Goal: Task Accomplishment & Management: Manage account settings

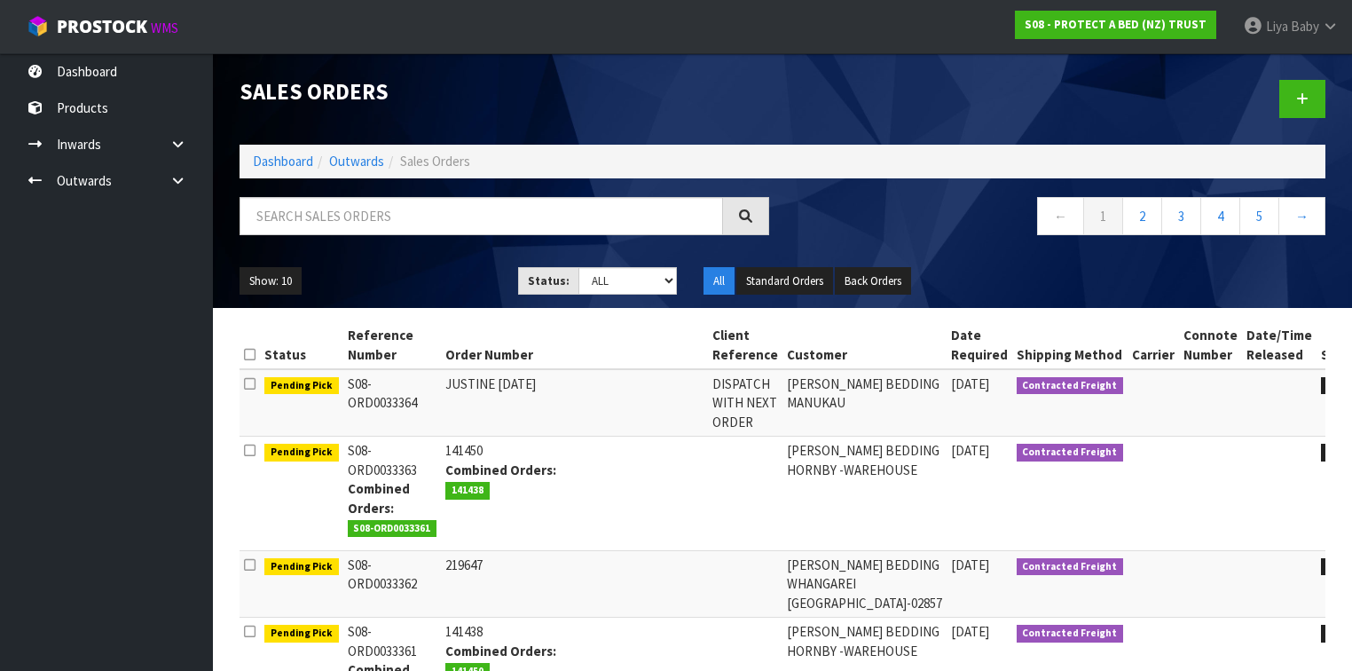
click at [356, 223] on input "text" at bounding box center [480, 216] width 483 height 38
type input "JOB-0411396"
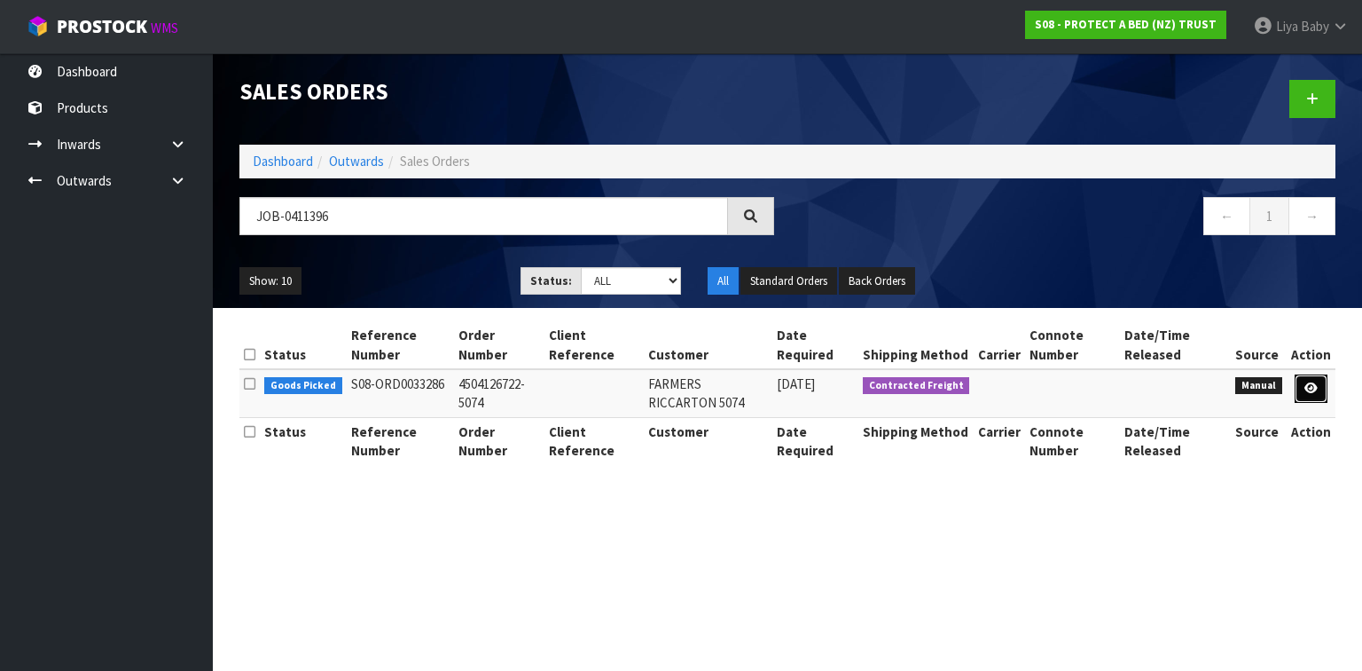
click at [1320, 384] on link at bounding box center [1311, 388] width 33 height 28
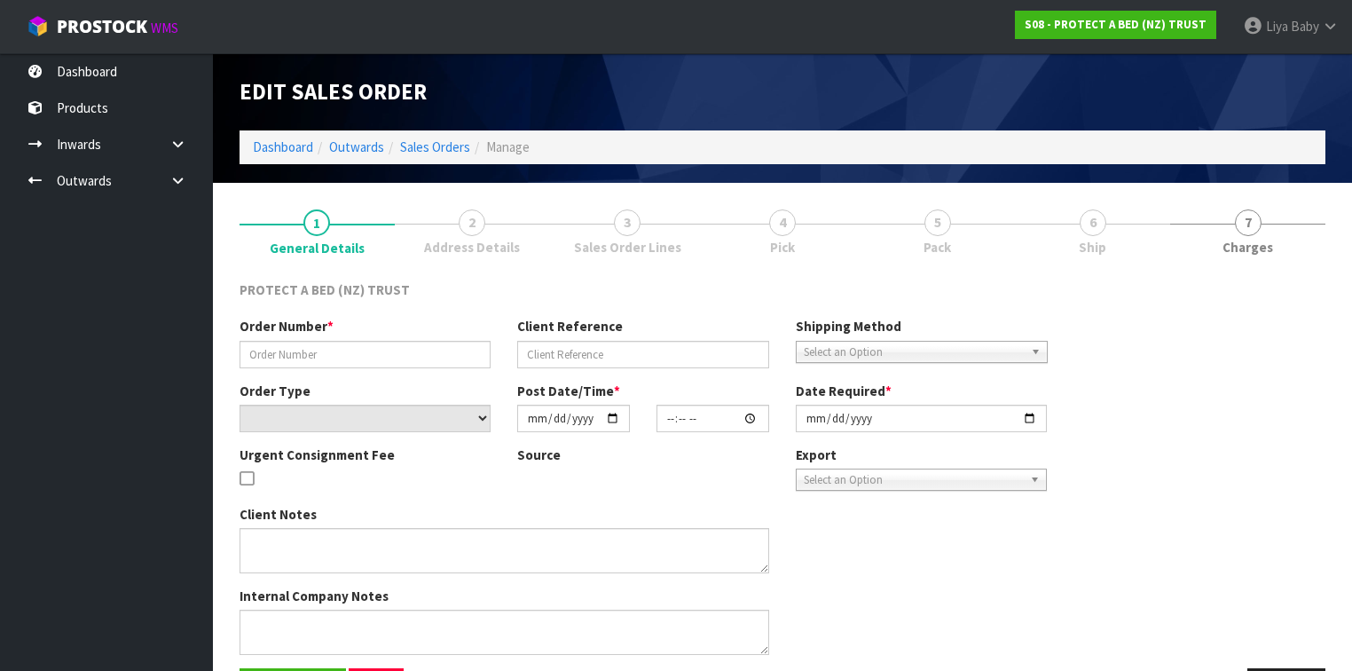
type input "4504126722-5074"
select select "number:0"
type input "[DATE]"
type input "09:18:00.000"
type input "[DATE]"
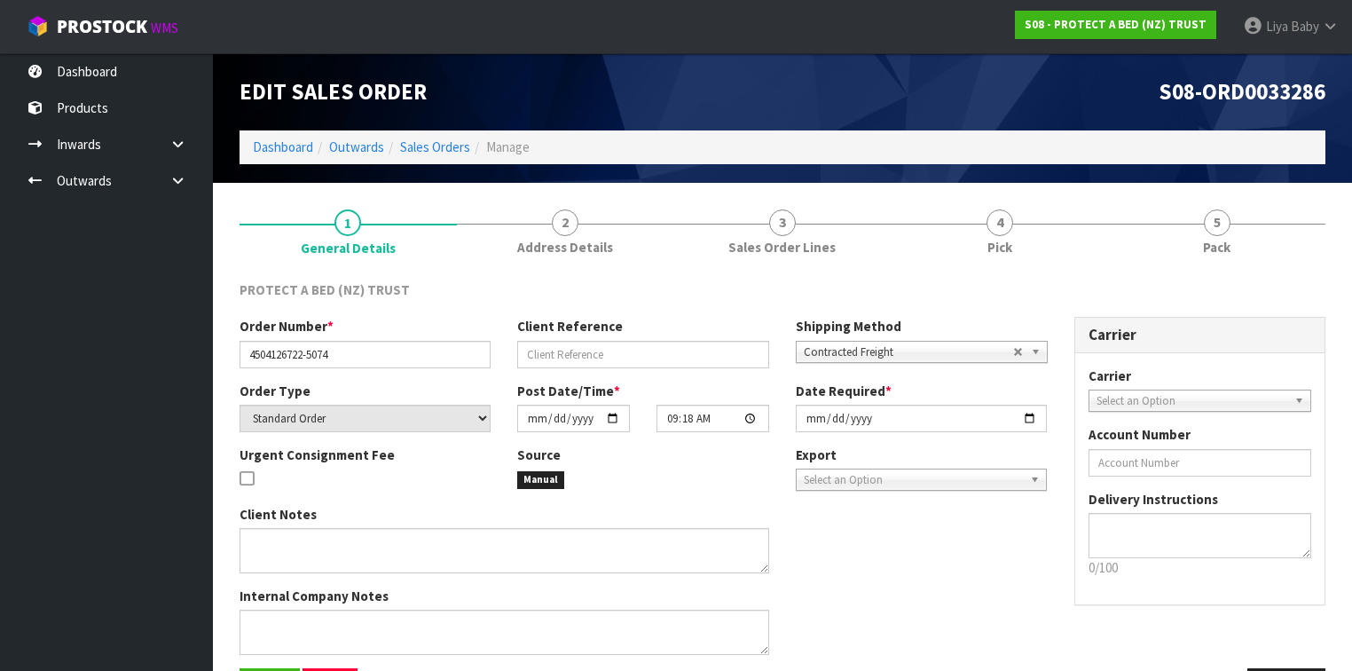
scroll to position [60, 0]
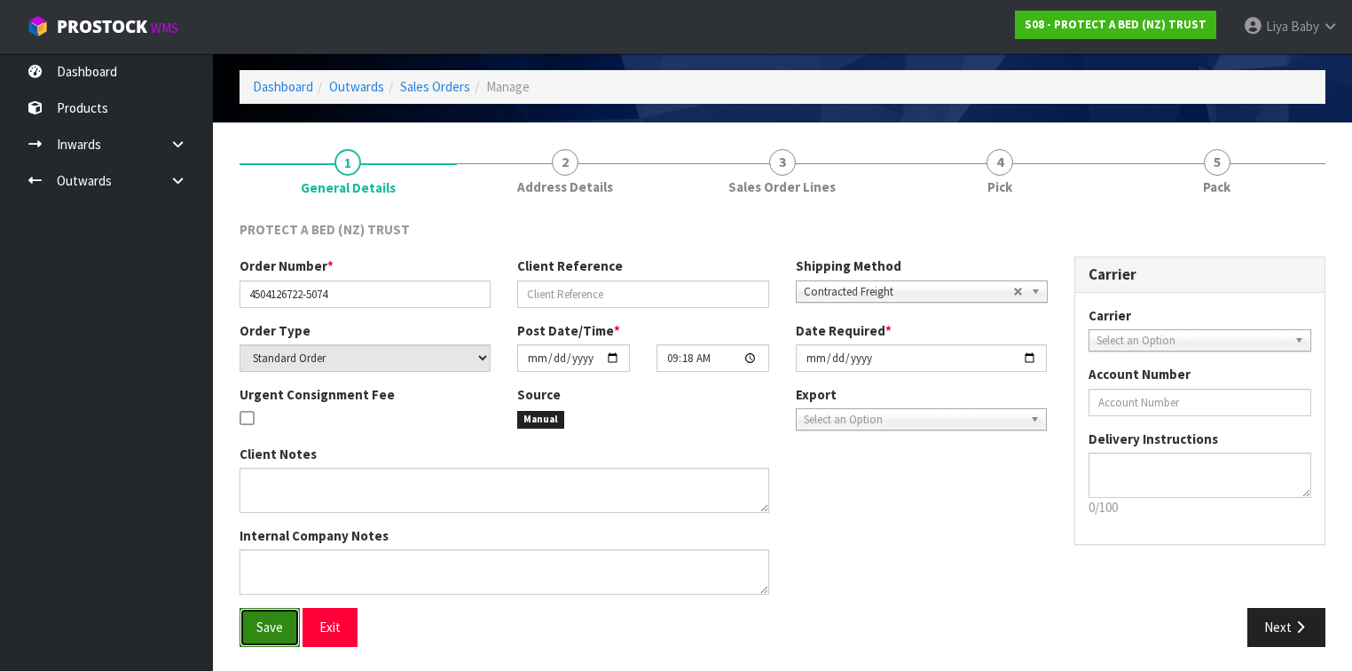
click at [256, 618] on span "Save" at bounding box center [269, 626] width 27 height 17
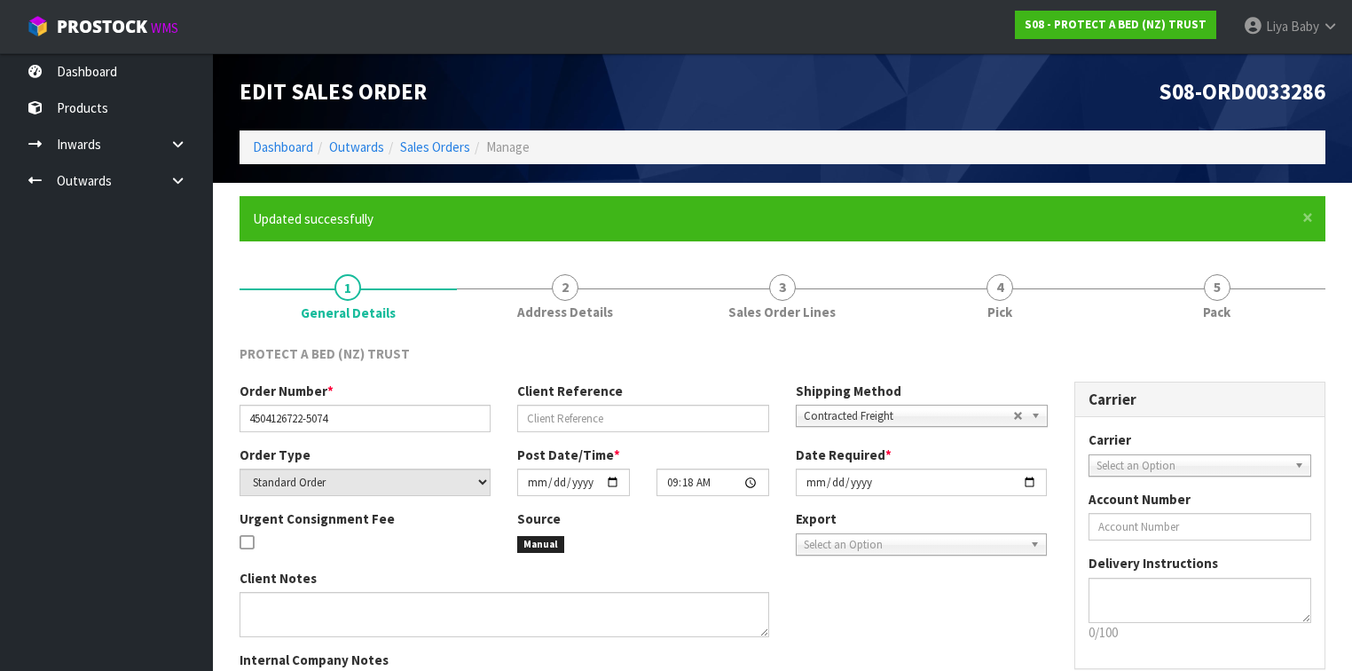
scroll to position [125, 0]
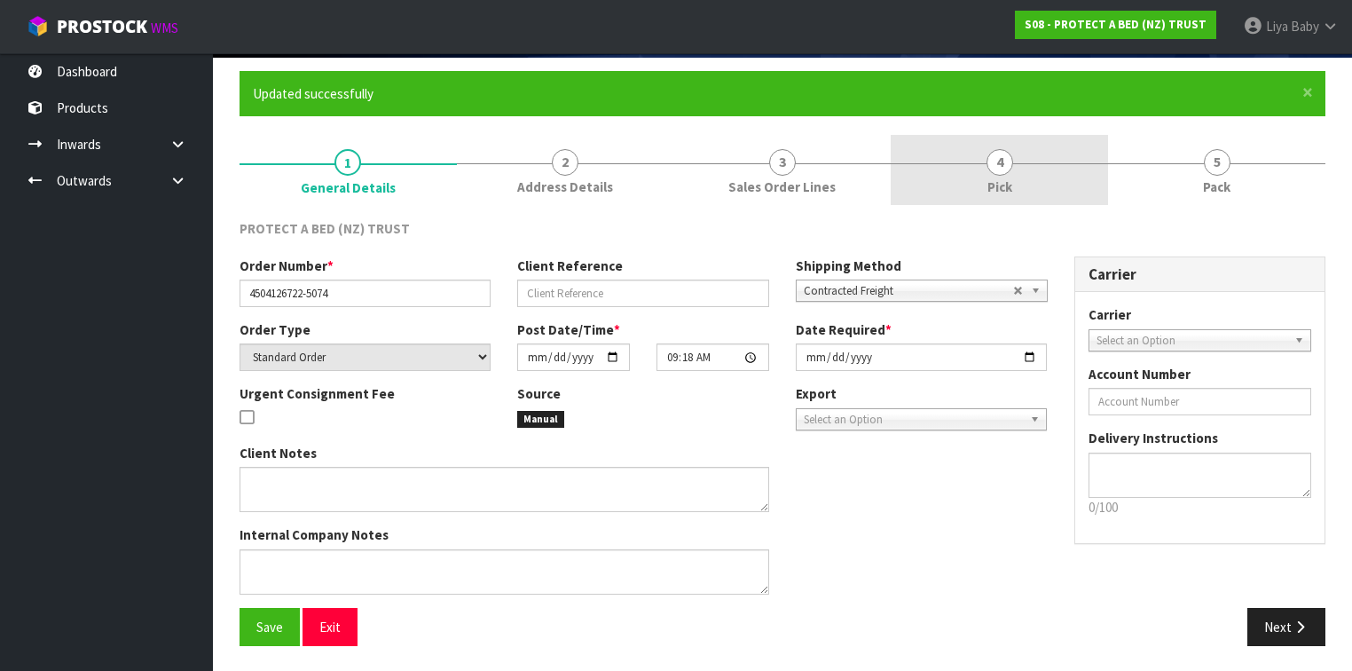
click at [1000, 171] on span "4" at bounding box center [999, 162] width 27 height 27
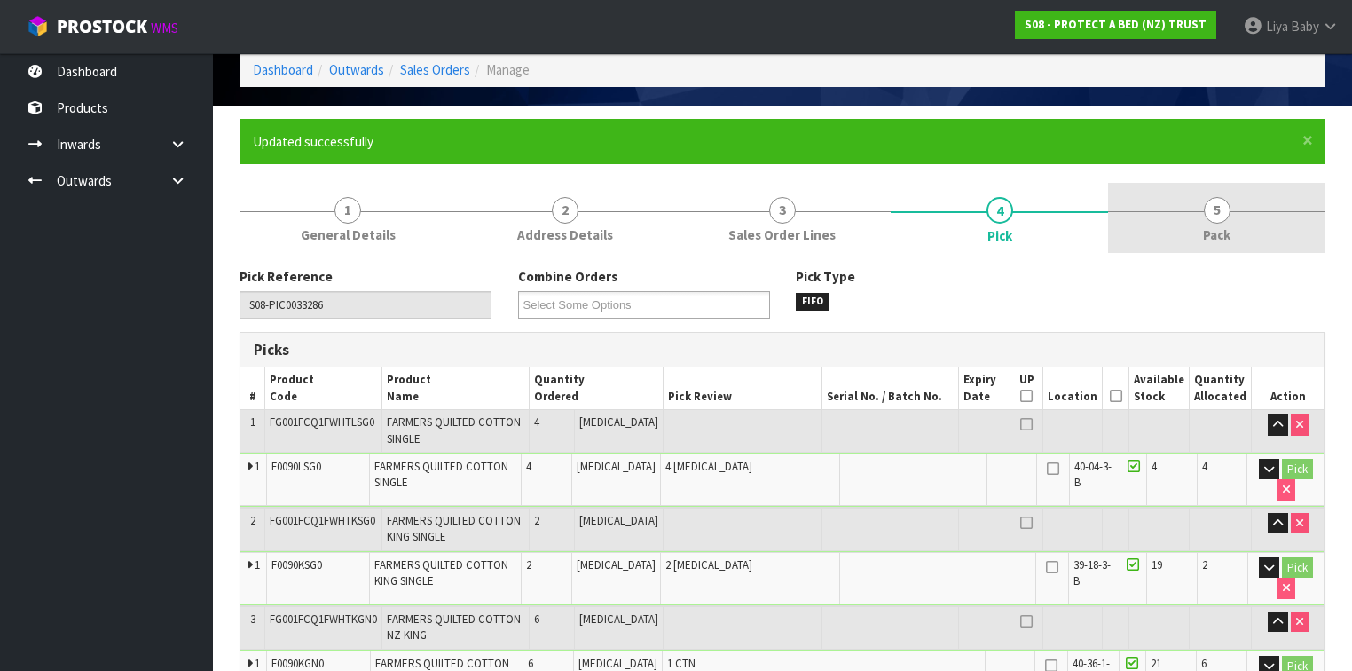
scroll to position [0, 0]
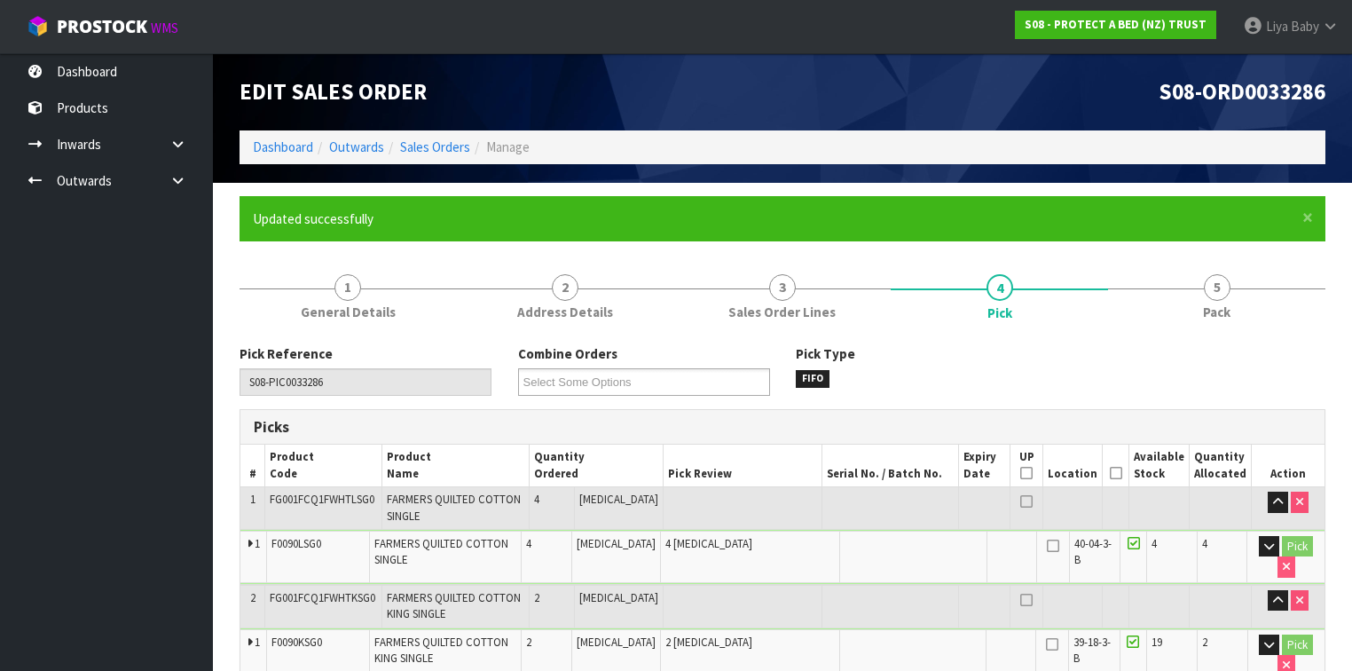
click at [1121, 474] on icon at bounding box center [1116, 473] width 12 height 1
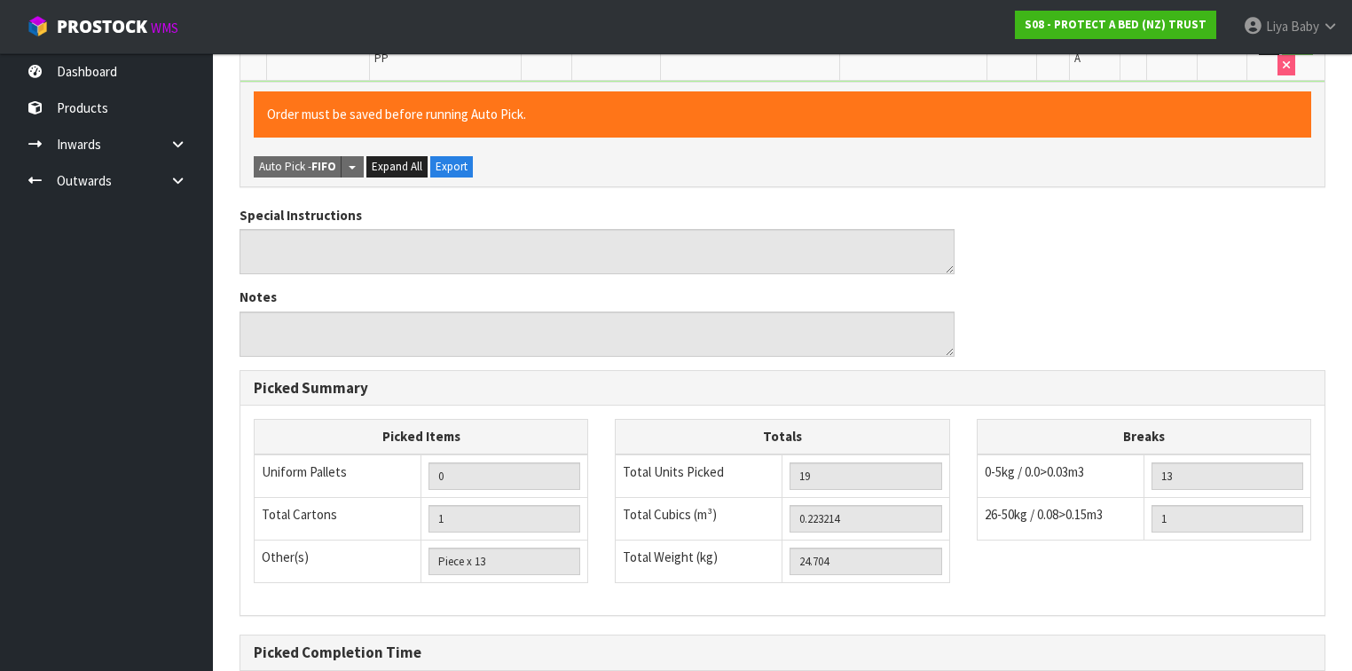
scroll to position [1128, 0]
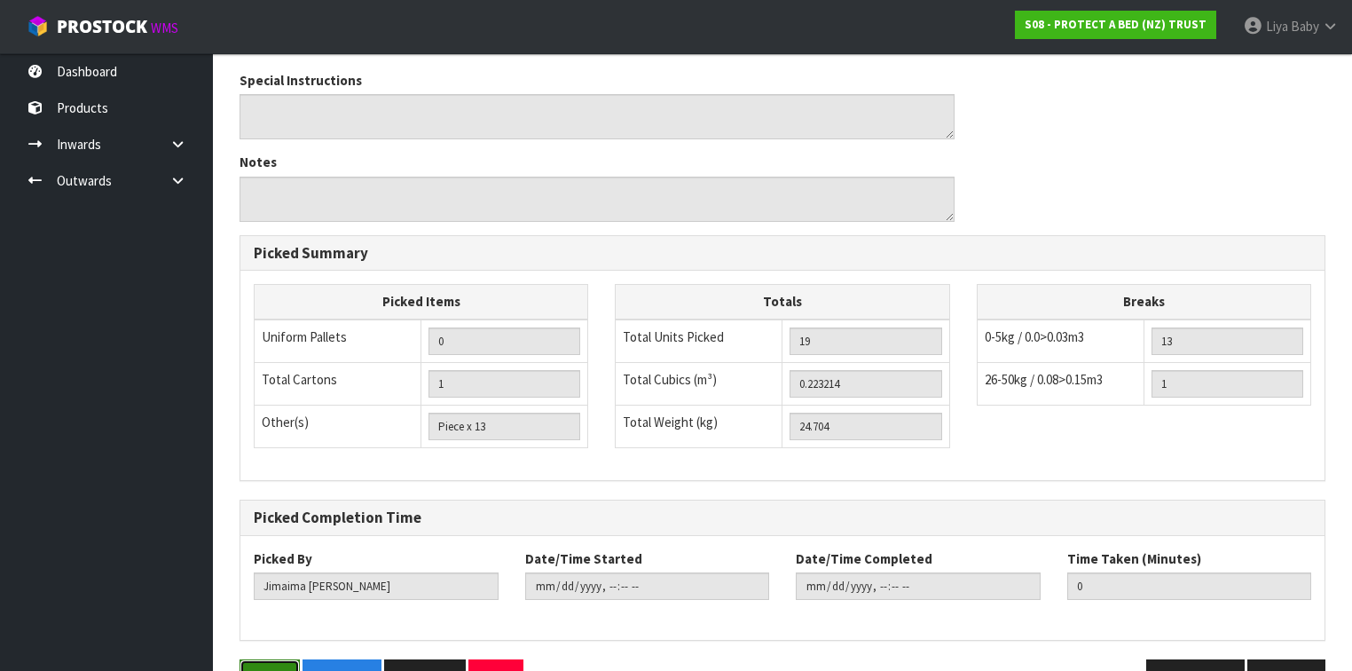
click at [247, 659] on button "Save" at bounding box center [269, 678] width 60 height 38
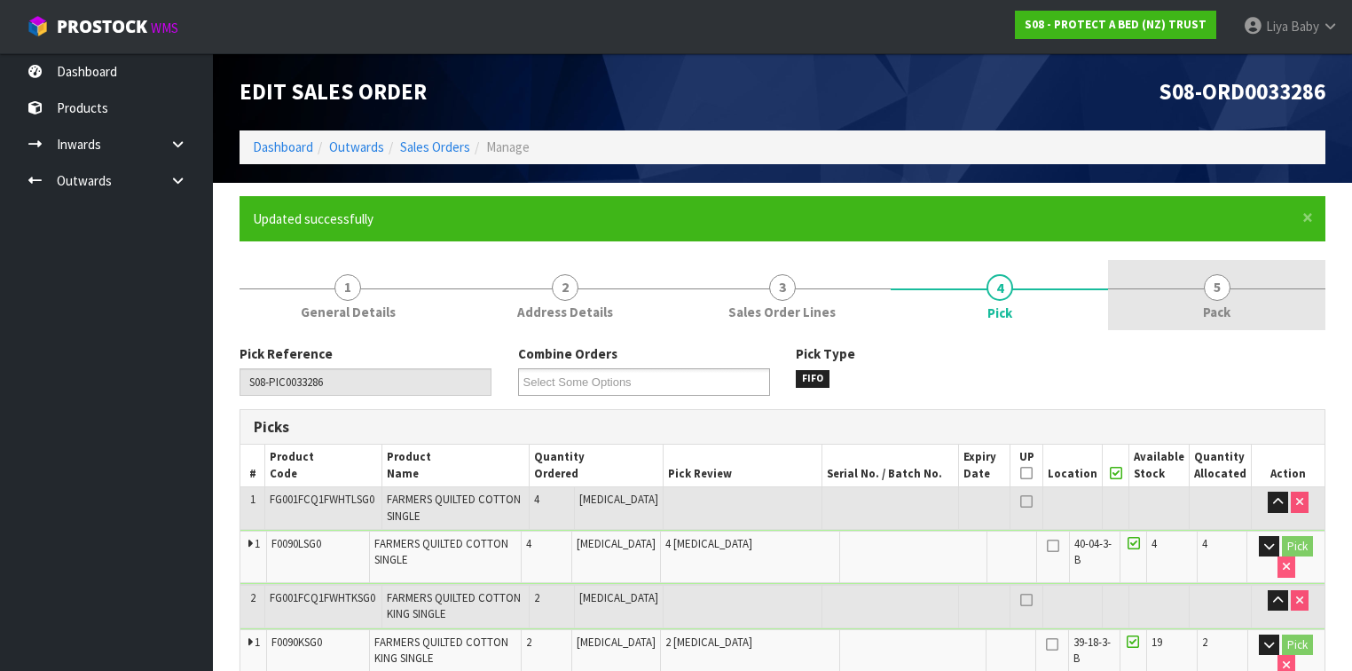
click at [1180, 276] on link "5 Pack" at bounding box center [1216, 295] width 217 height 70
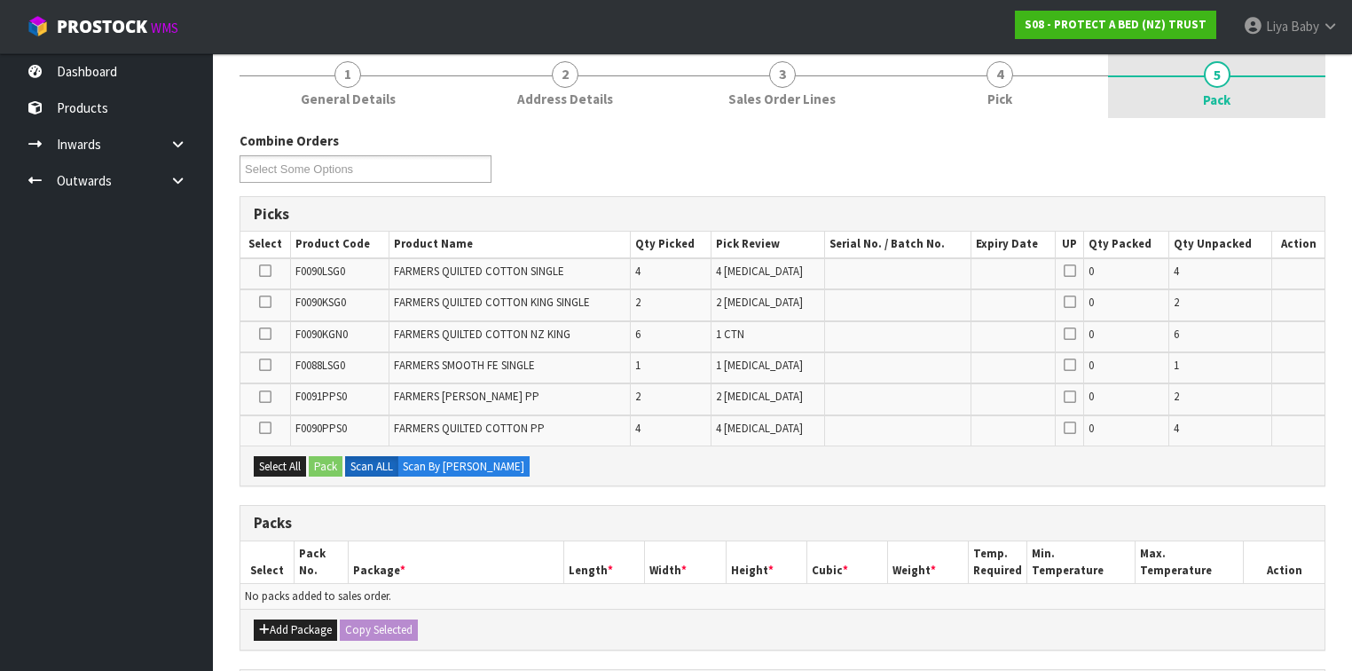
scroll to position [426, 0]
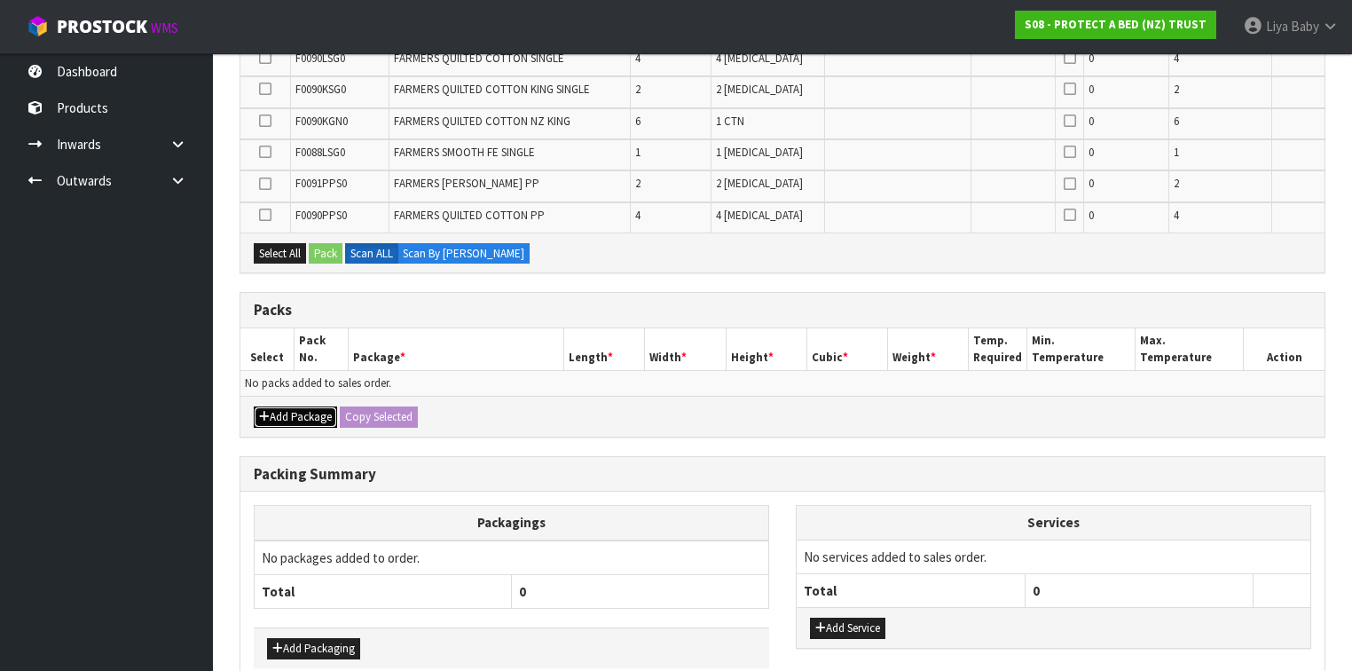
click at [280, 406] on button "Add Package" at bounding box center [295, 416] width 83 height 21
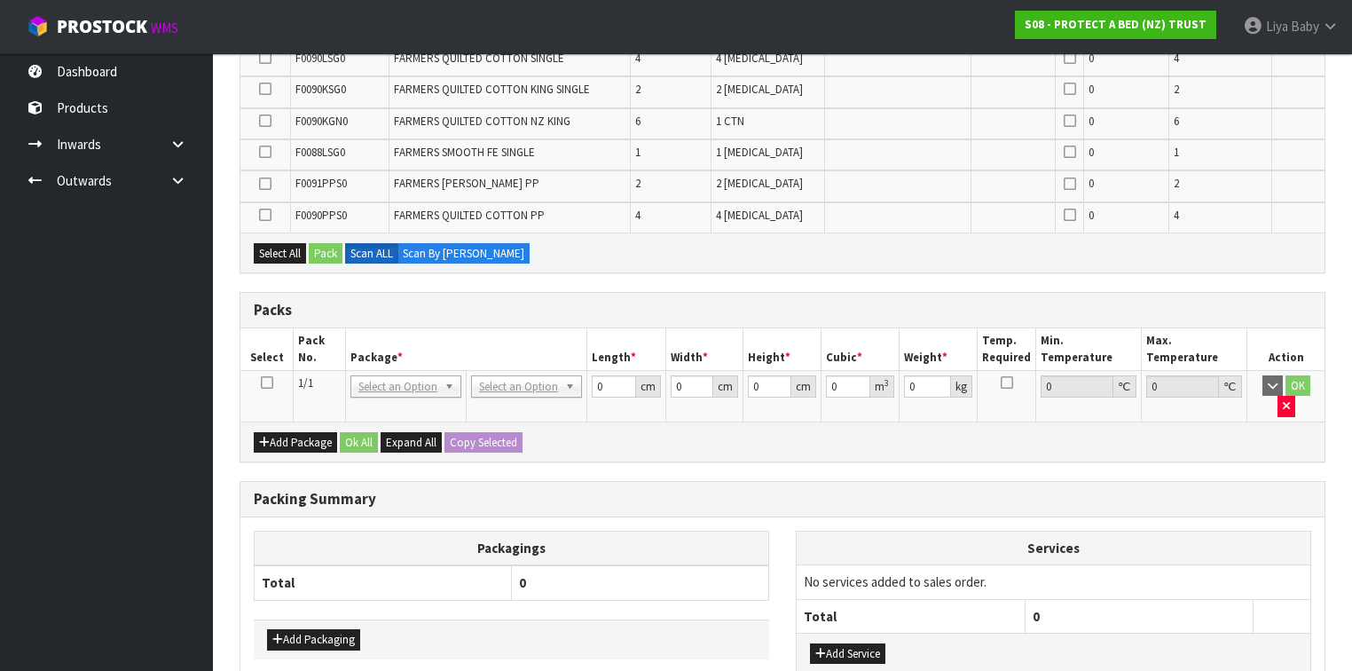
click at [263, 382] on icon at bounding box center [267, 382] width 12 height 1
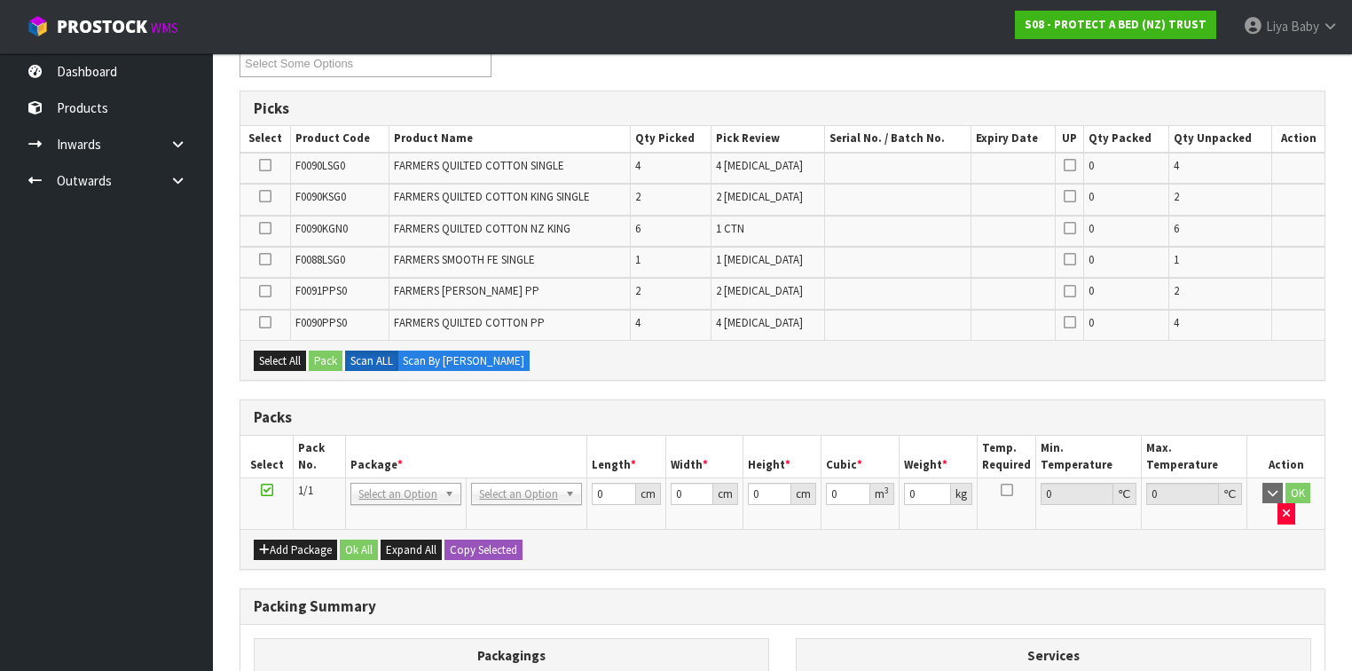
scroll to position [284, 0]
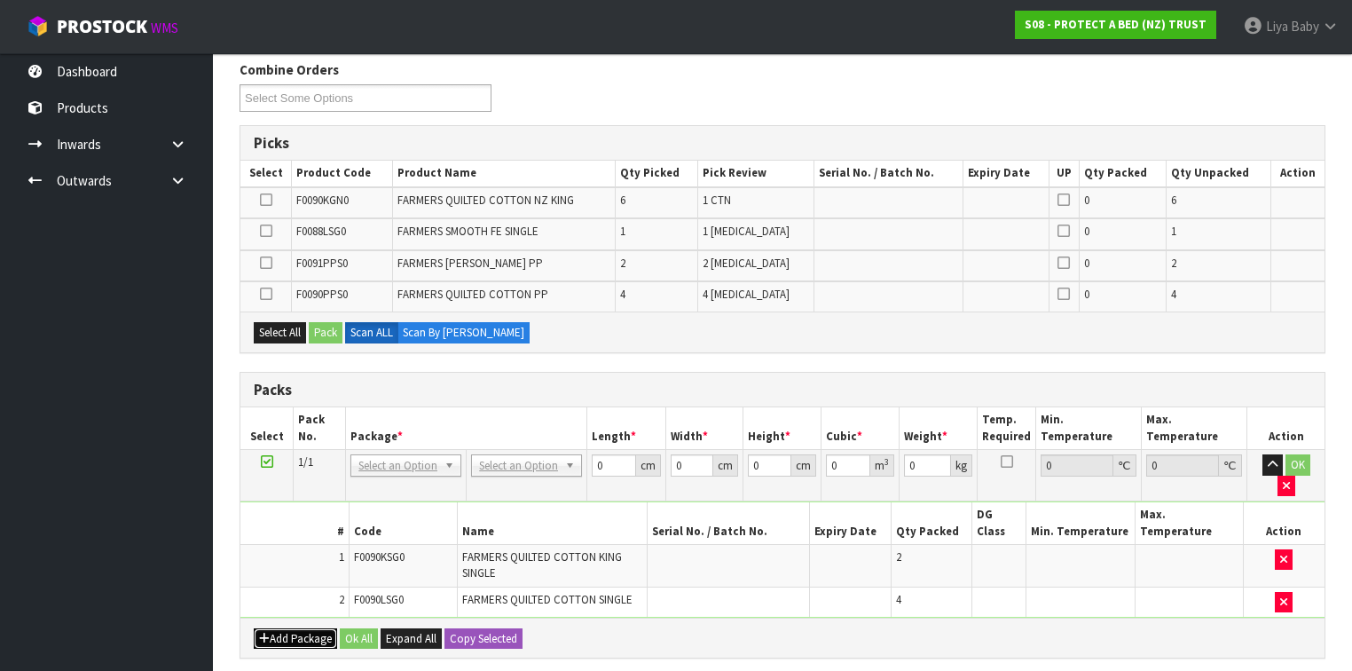
click at [283, 628] on button "Add Package" at bounding box center [295, 638] width 83 height 21
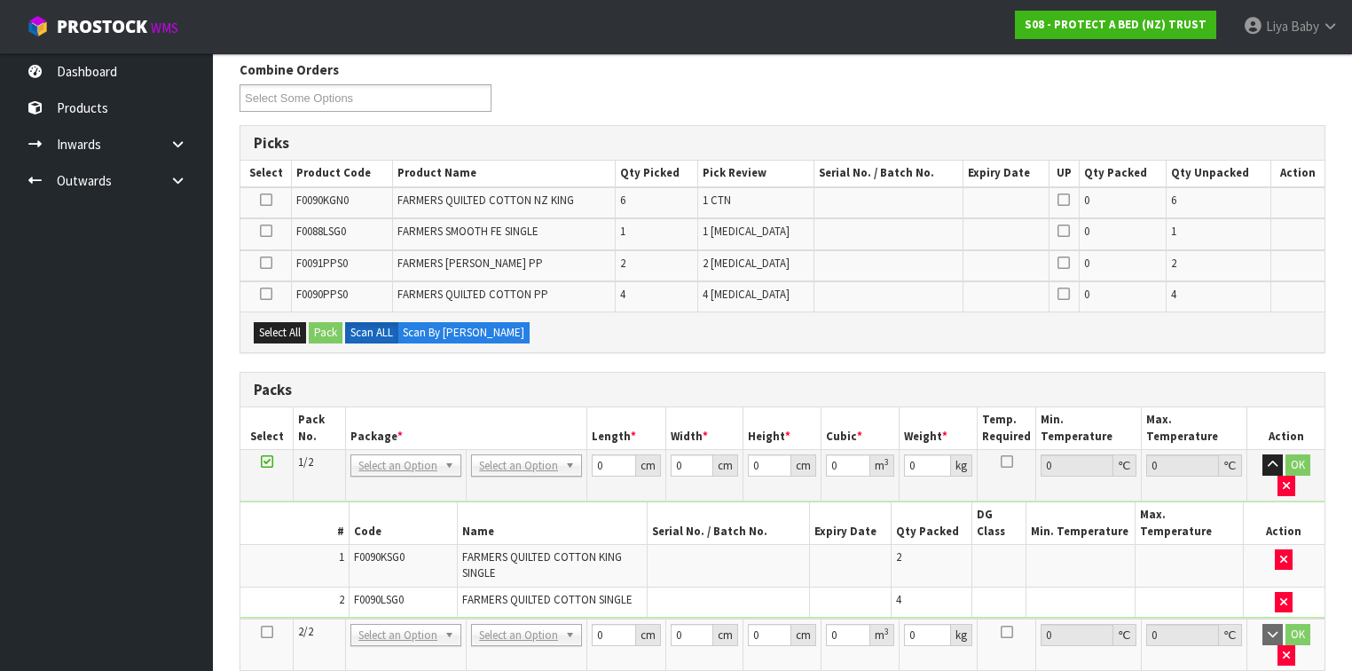
click at [271, 631] on icon at bounding box center [267, 631] width 12 height 1
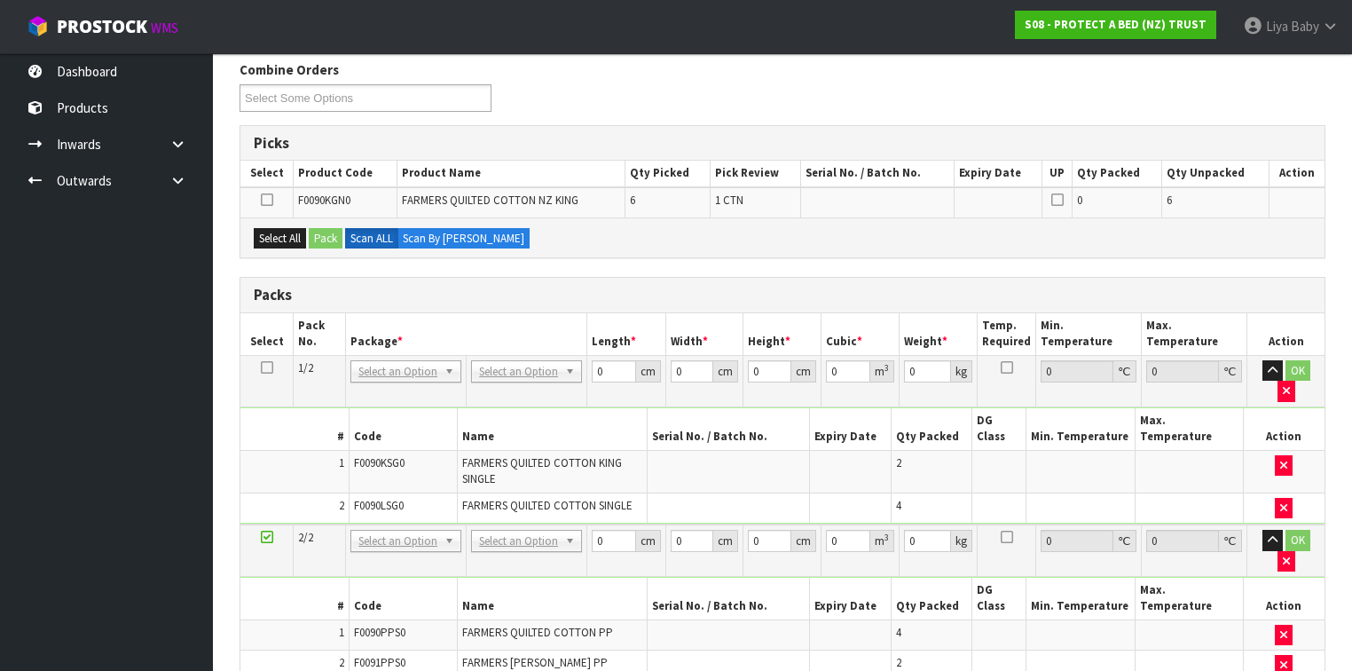
click at [267, 200] on icon at bounding box center [267, 200] width 12 height 1
click at [0, 0] on input "checkbox" at bounding box center [0, 0] width 0 height 0
click at [331, 231] on button "Pack" at bounding box center [326, 238] width 34 height 21
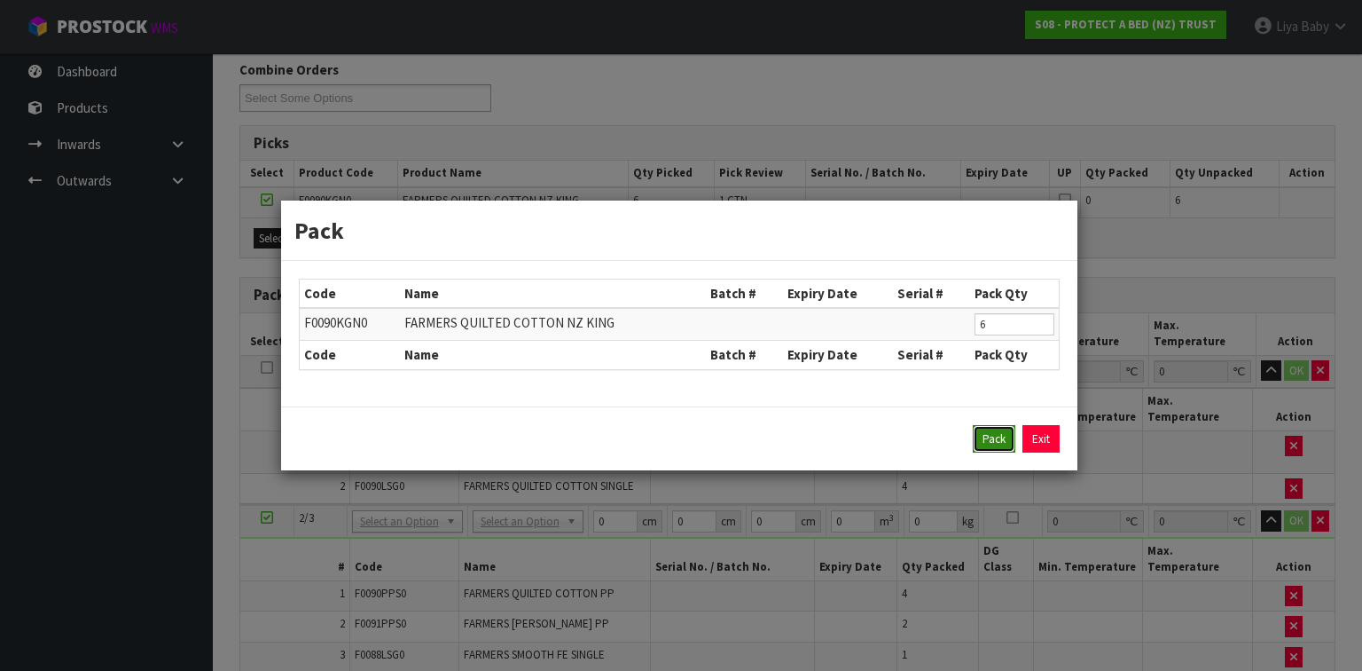
click at [987, 435] on button "Pack" at bounding box center [994, 439] width 43 height 28
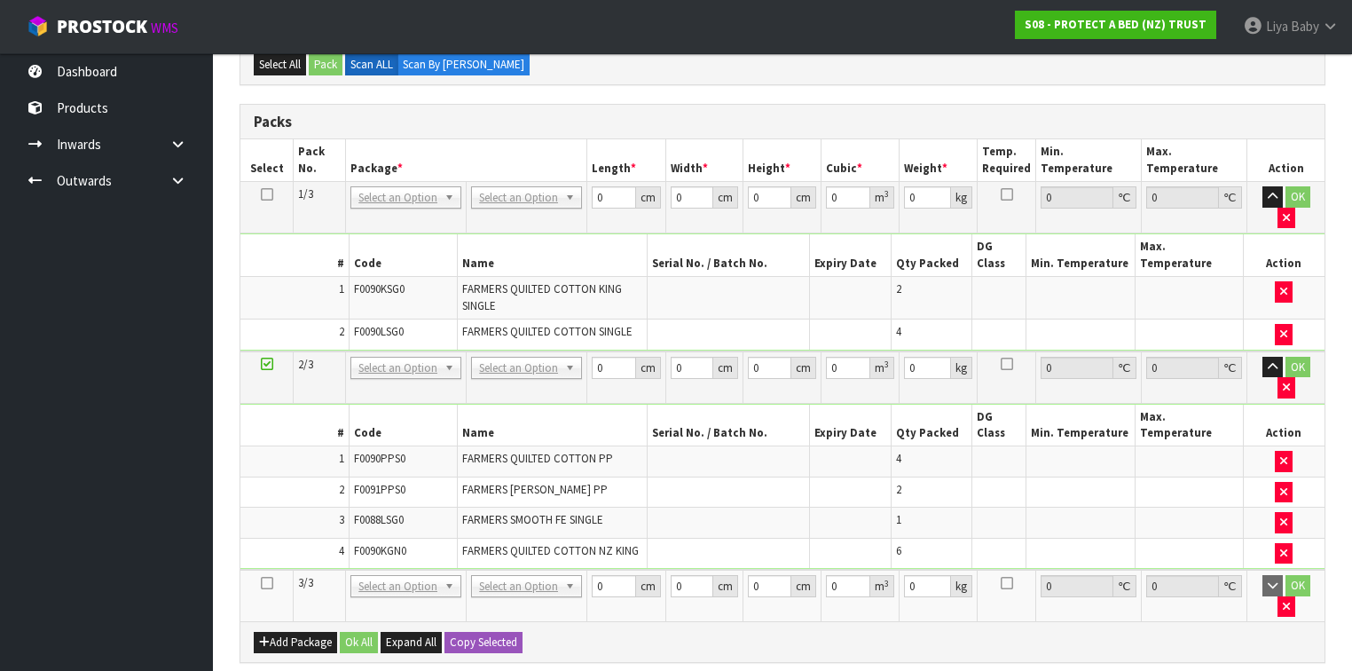
scroll to position [355, 0]
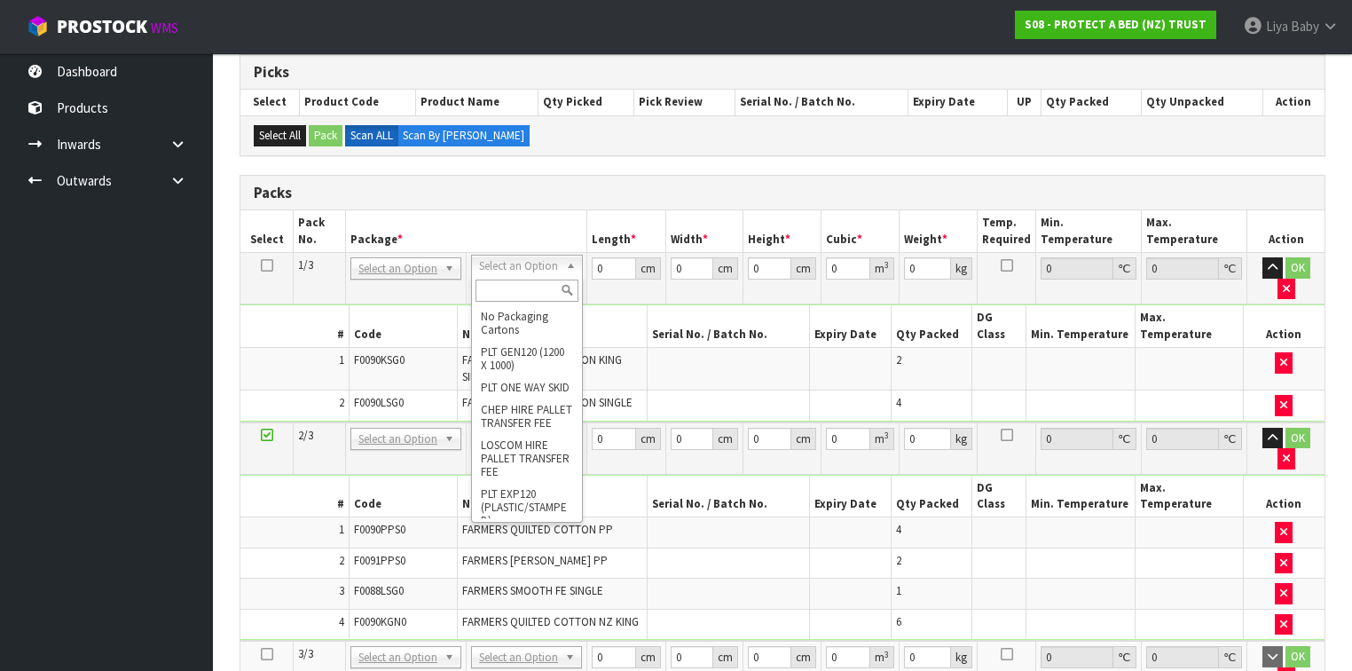
click at [508, 294] on input "text" at bounding box center [526, 290] width 102 height 22
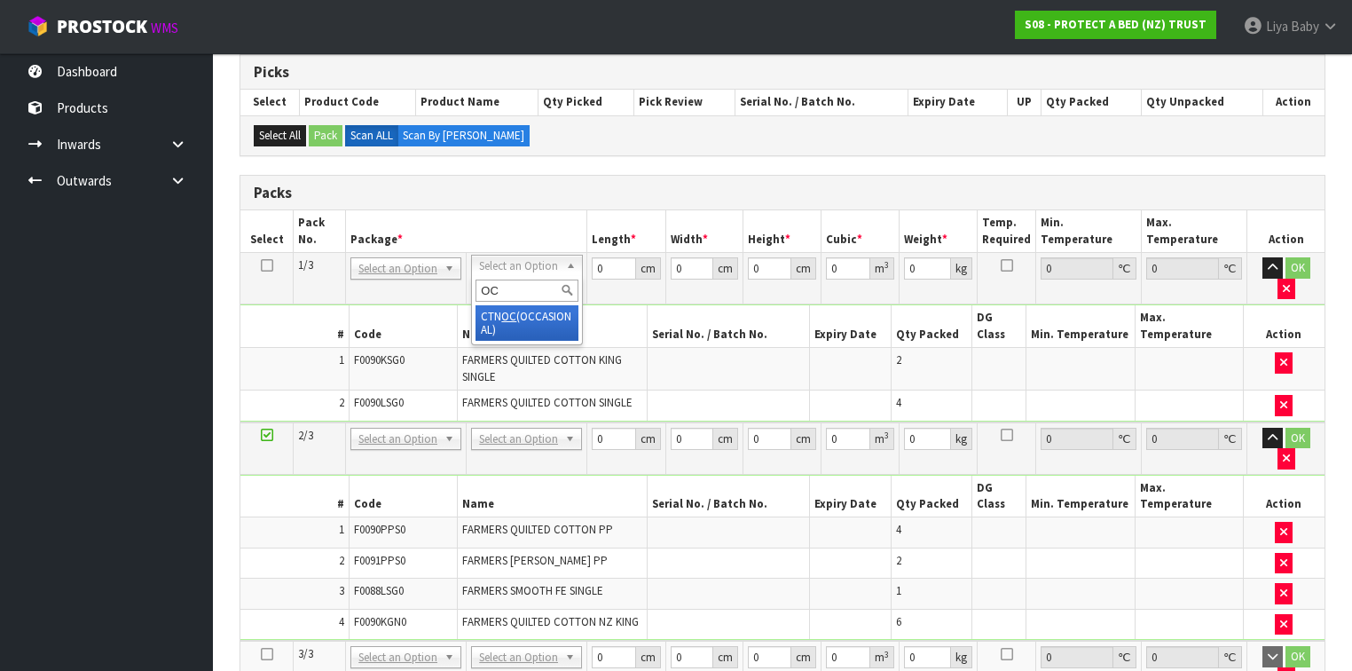
type input "OC"
type input "11.018"
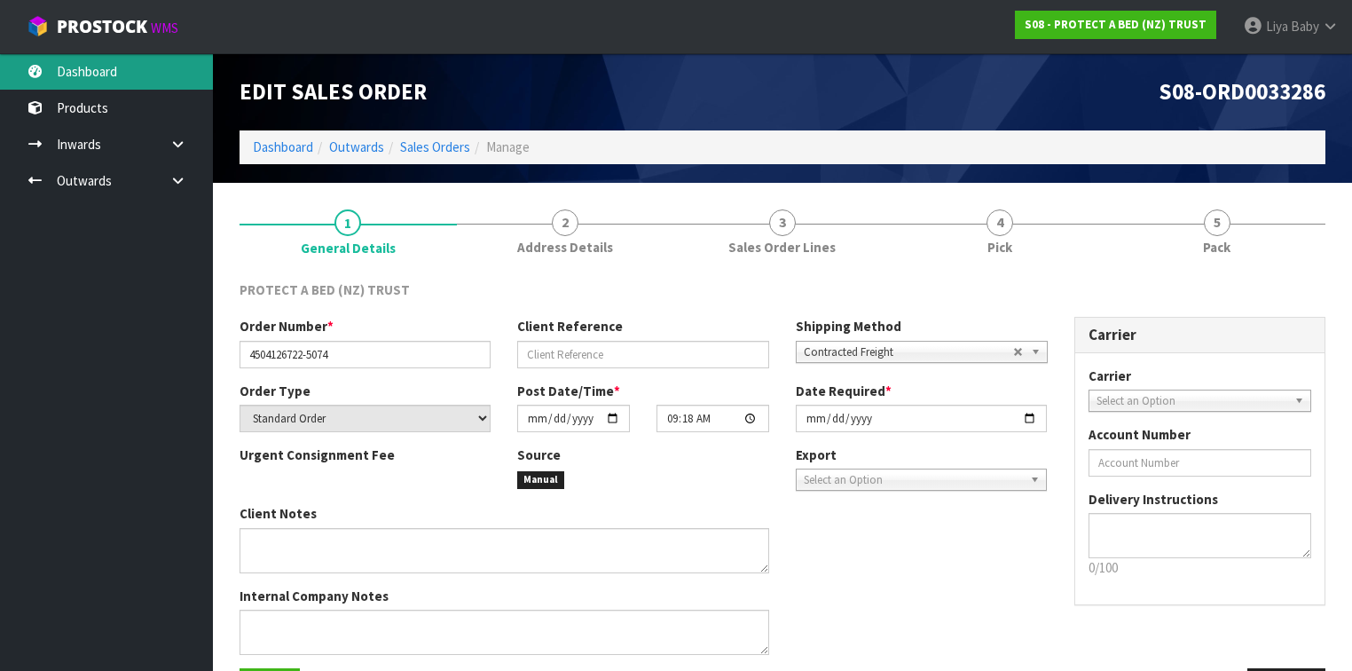
click at [132, 68] on link "Dashboard" at bounding box center [106, 71] width 213 height 36
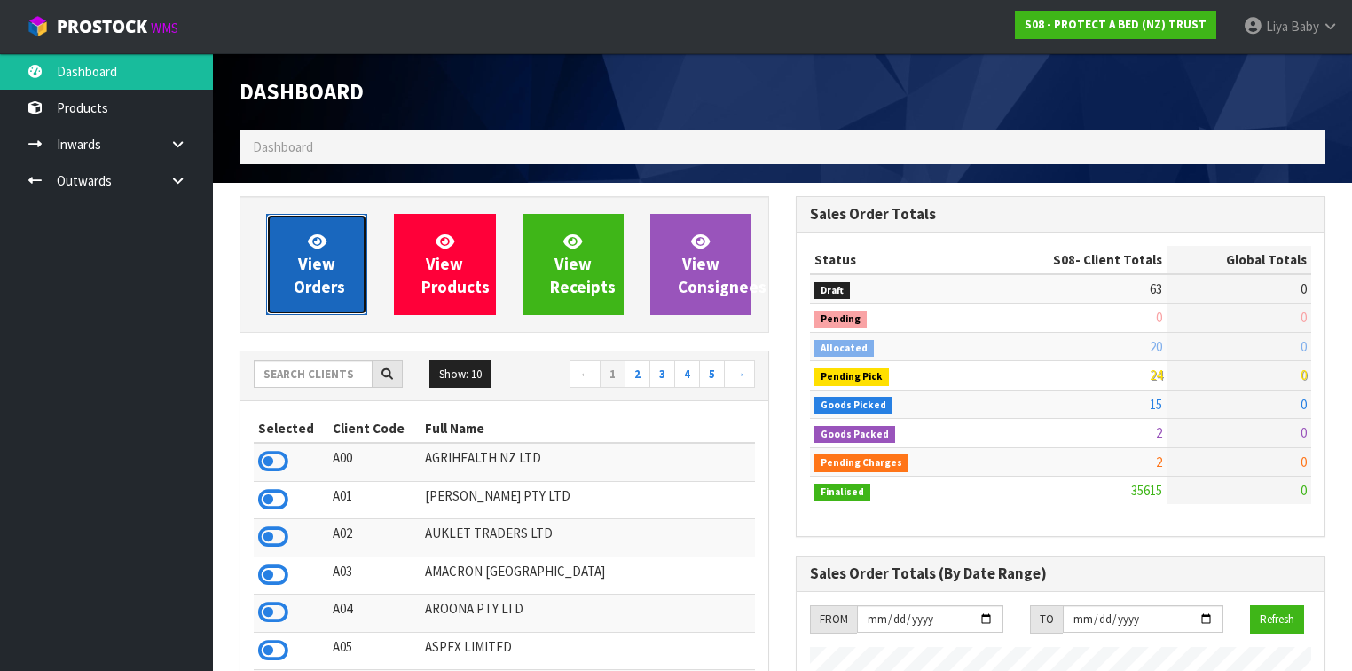
click at [331, 283] on span "View Orders" at bounding box center [319, 264] width 51 height 67
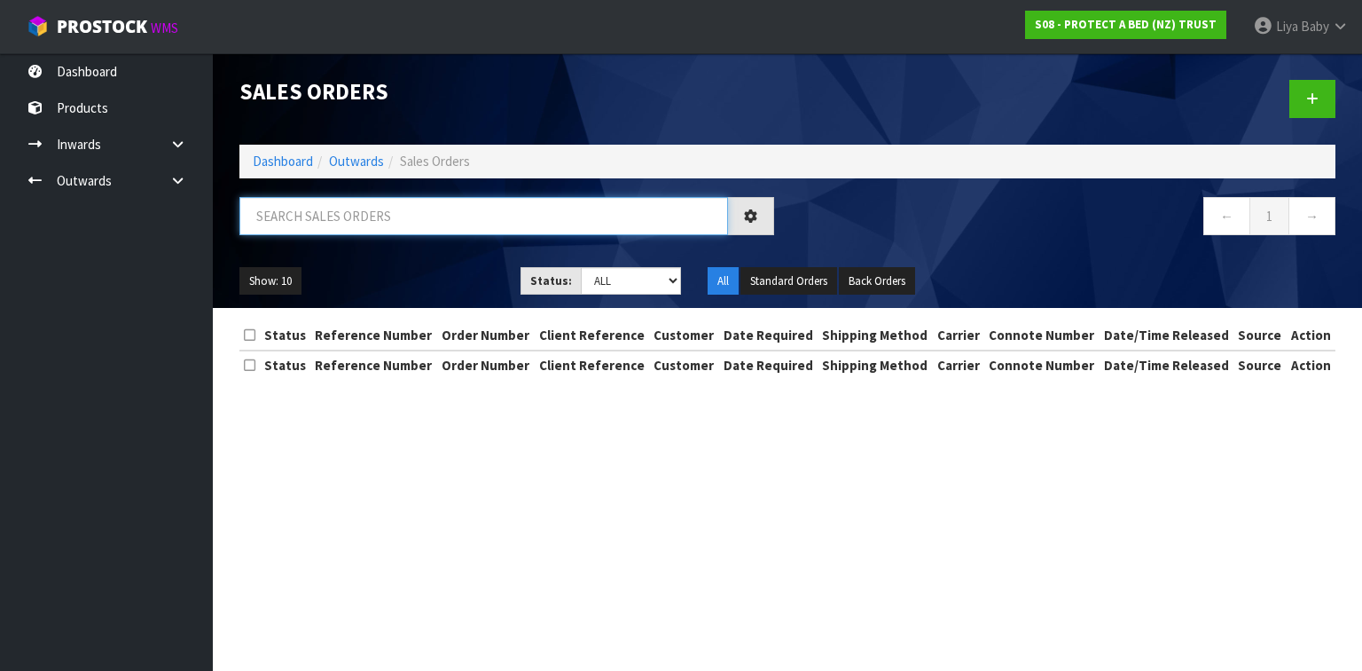
click at [318, 208] on input "text" at bounding box center [483, 216] width 489 height 38
type input "JOB-0411403"
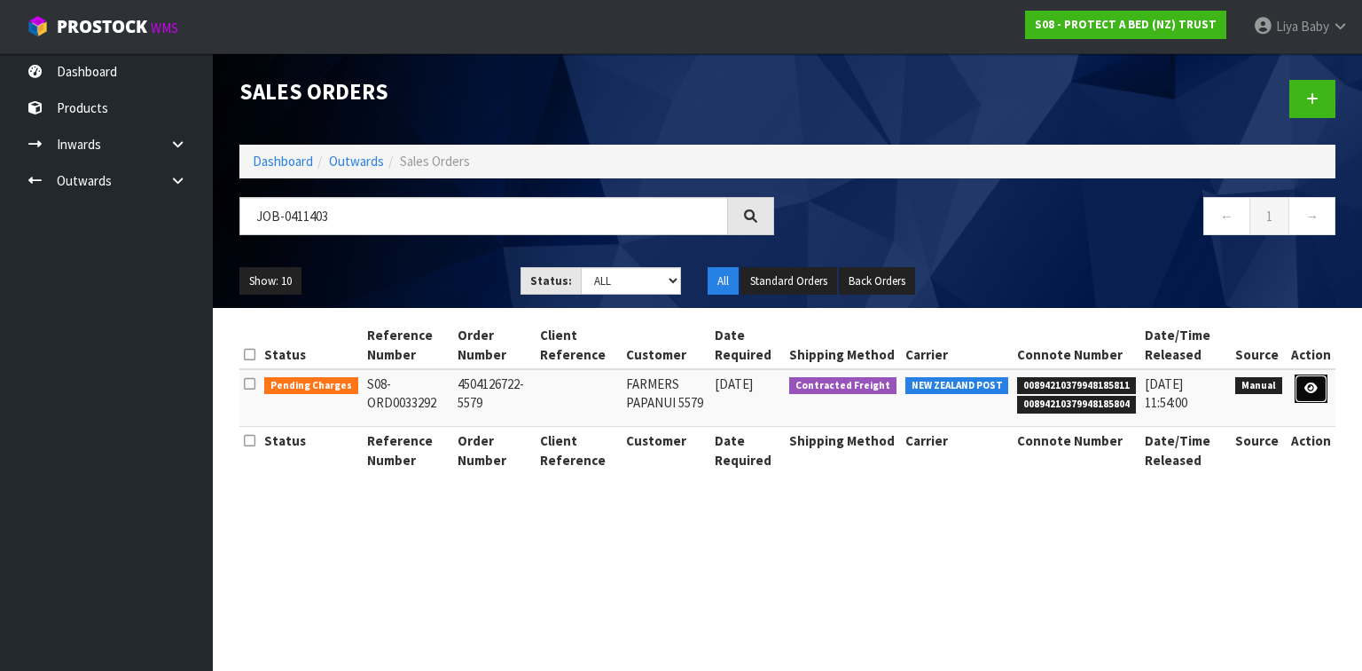
click at [1315, 395] on link at bounding box center [1311, 388] width 33 height 28
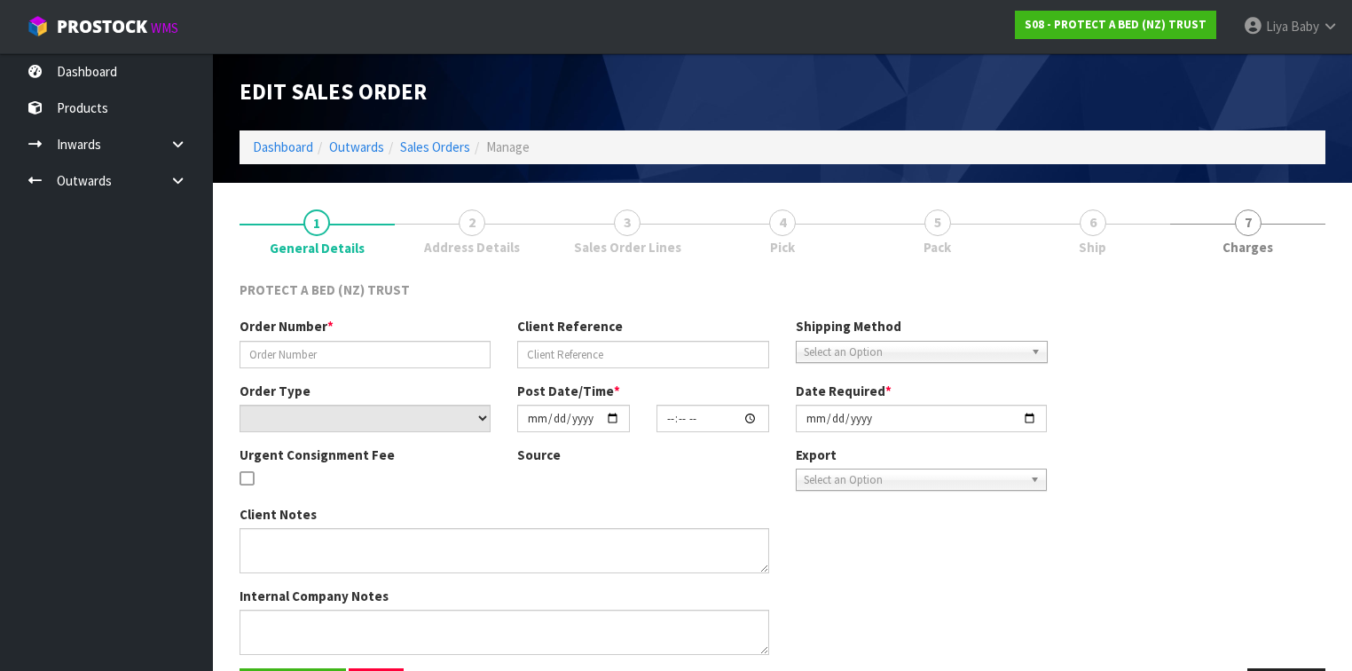
type input "4504126722-5579"
select select "number:0"
type input "[DATE]"
type input "09:25:00.000"
type input "[DATE]"
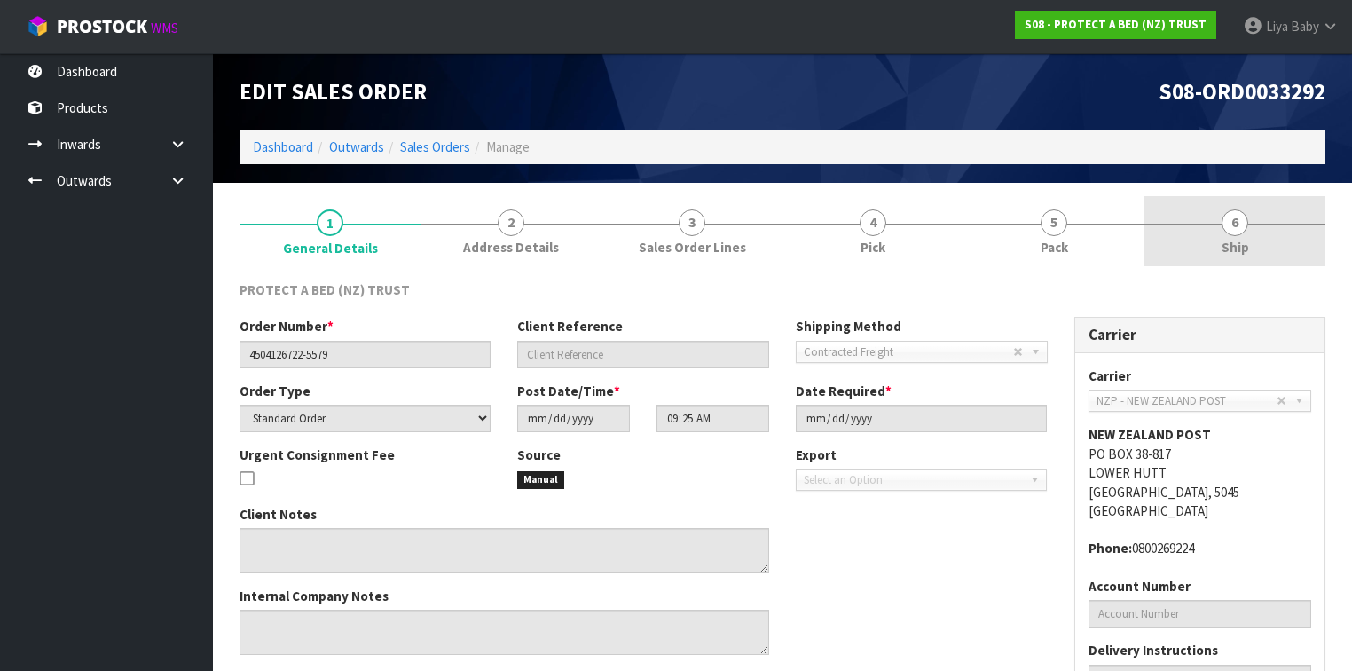
click at [1231, 259] on link "6 Ship" at bounding box center [1234, 231] width 181 height 70
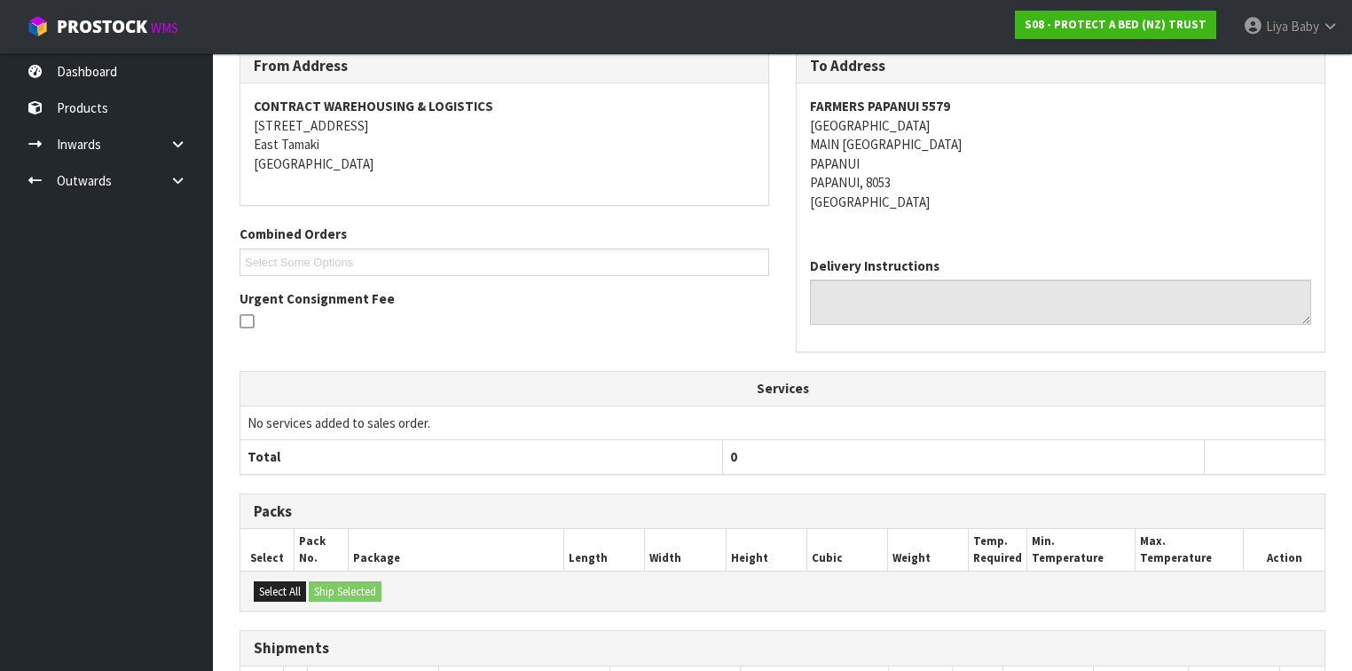
scroll to position [459, 0]
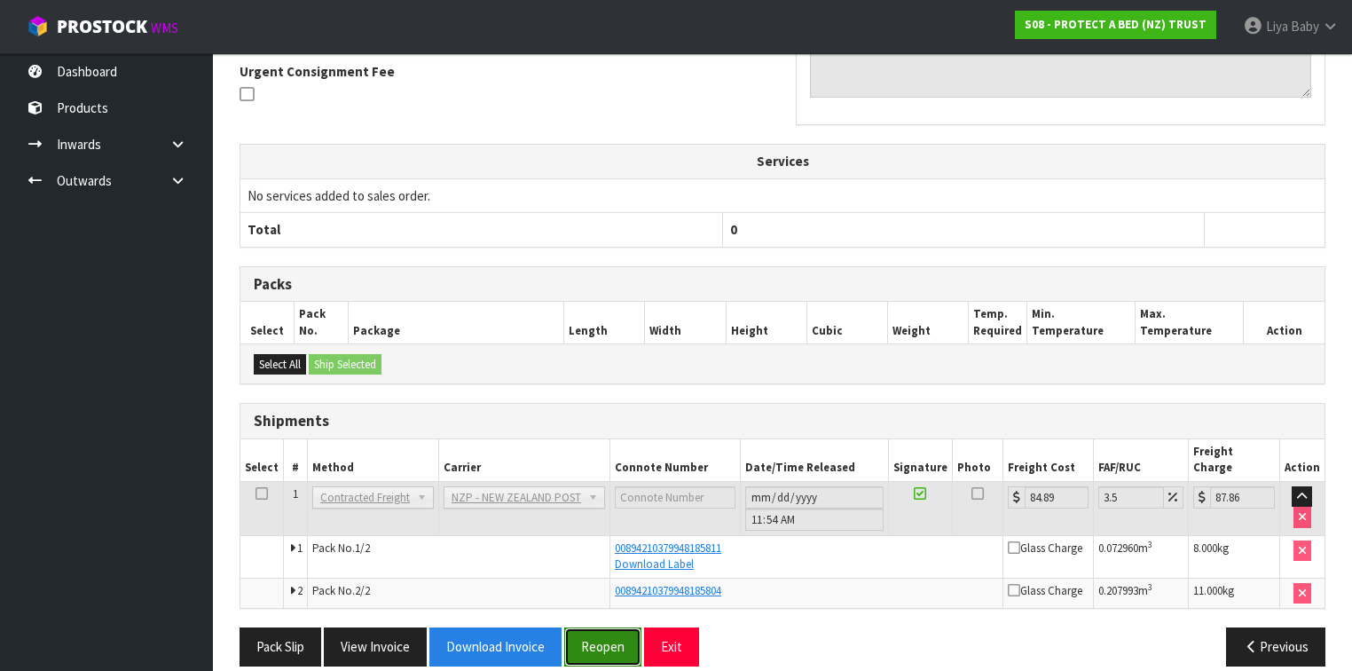
click at [595, 627] on button "Reopen" at bounding box center [602, 646] width 77 height 38
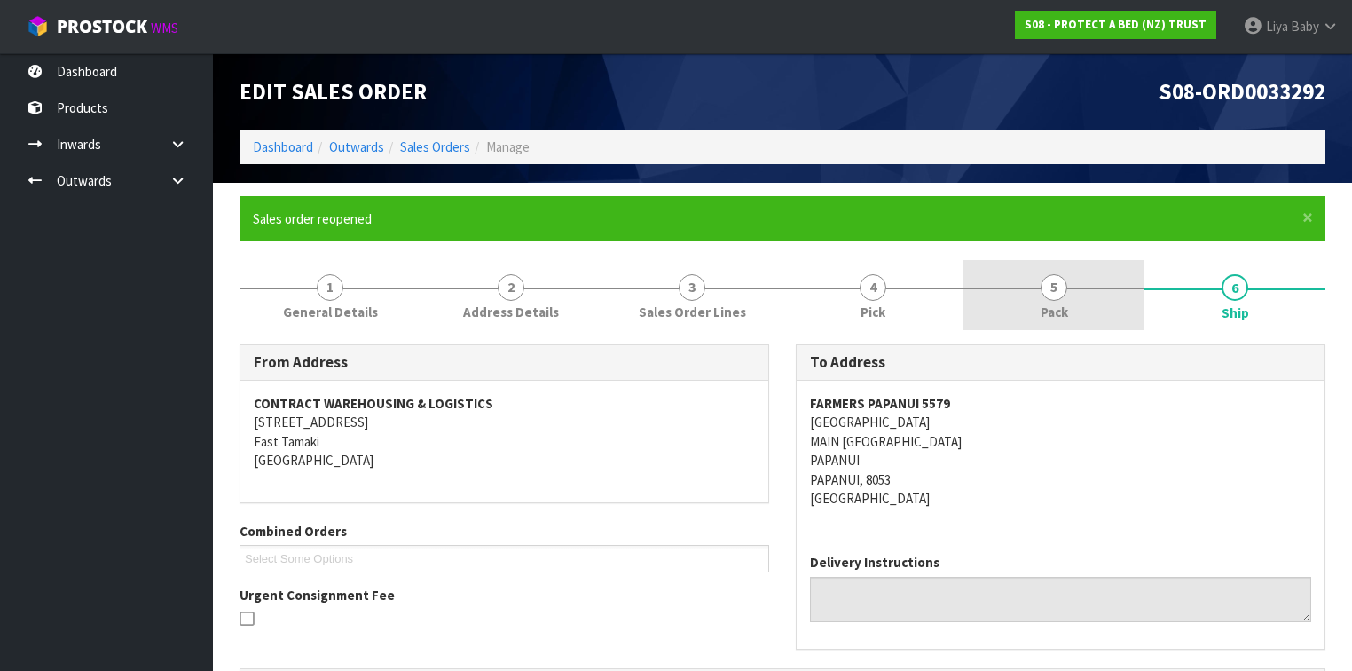
click at [1047, 309] on span "Pack" at bounding box center [1053, 311] width 27 height 19
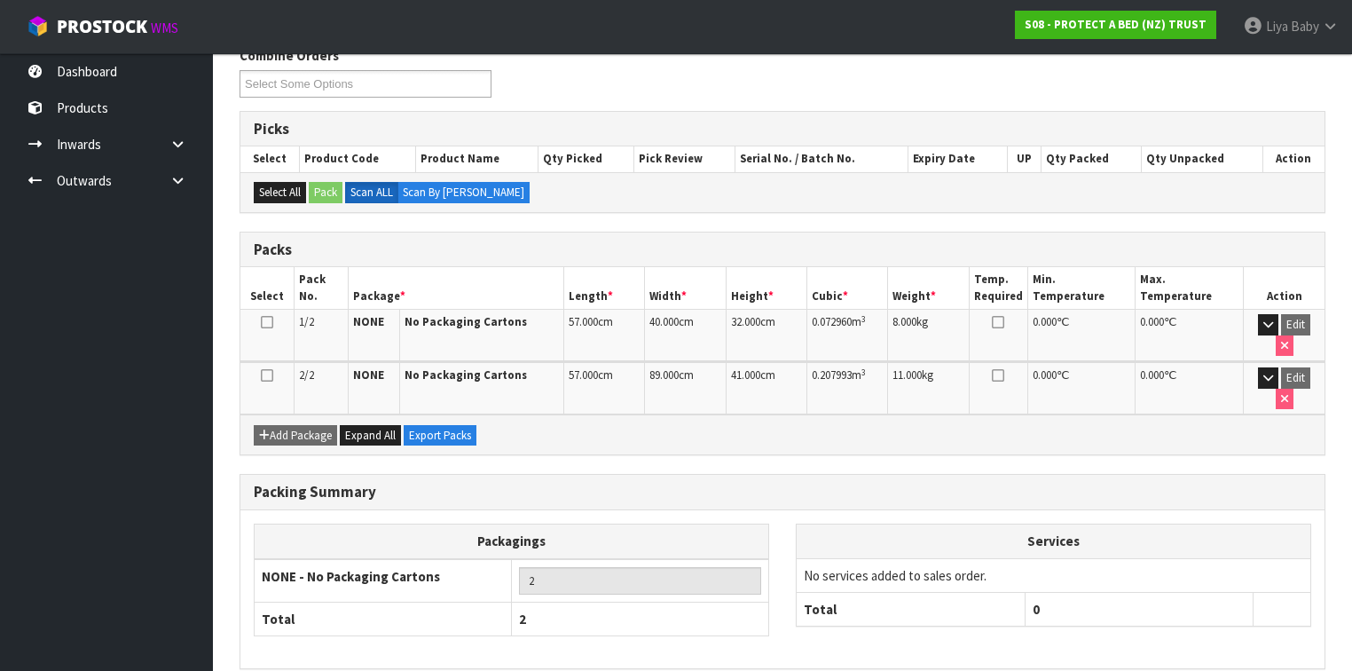
scroll to position [331, 0]
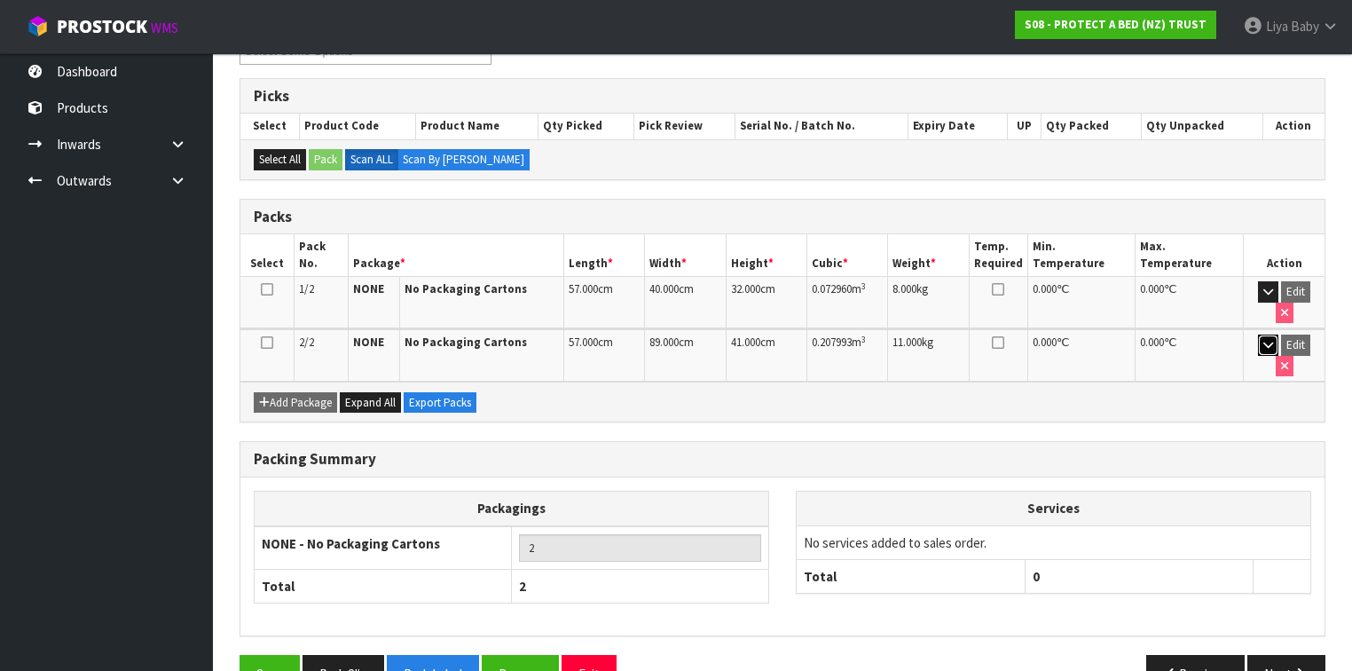
click at [1263, 339] on icon "button" at bounding box center [1268, 345] width 10 height 12
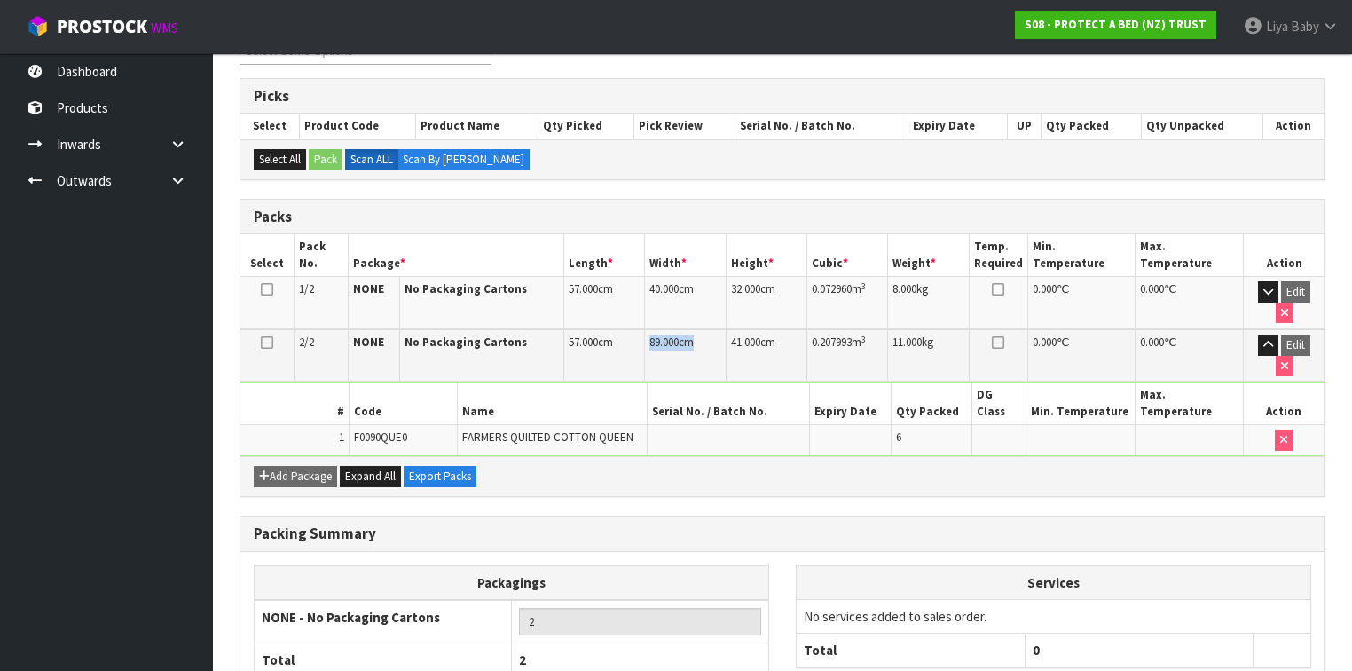
drag, startPoint x: 649, startPoint y: 317, endPoint x: 694, endPoint y: 319, distance: 44.4
click at [694, 329] on td "89.000 cm" at bounding box center [685, 355] width 81 height 52
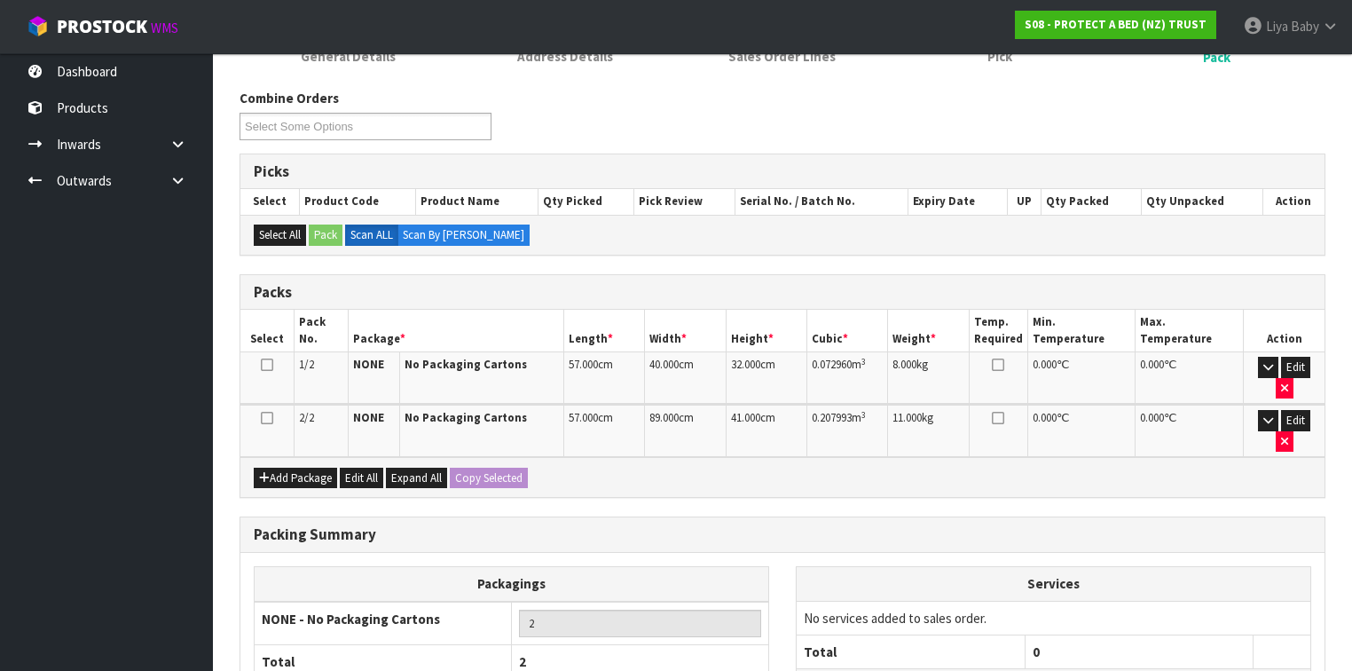
scroll to position [370, 0]
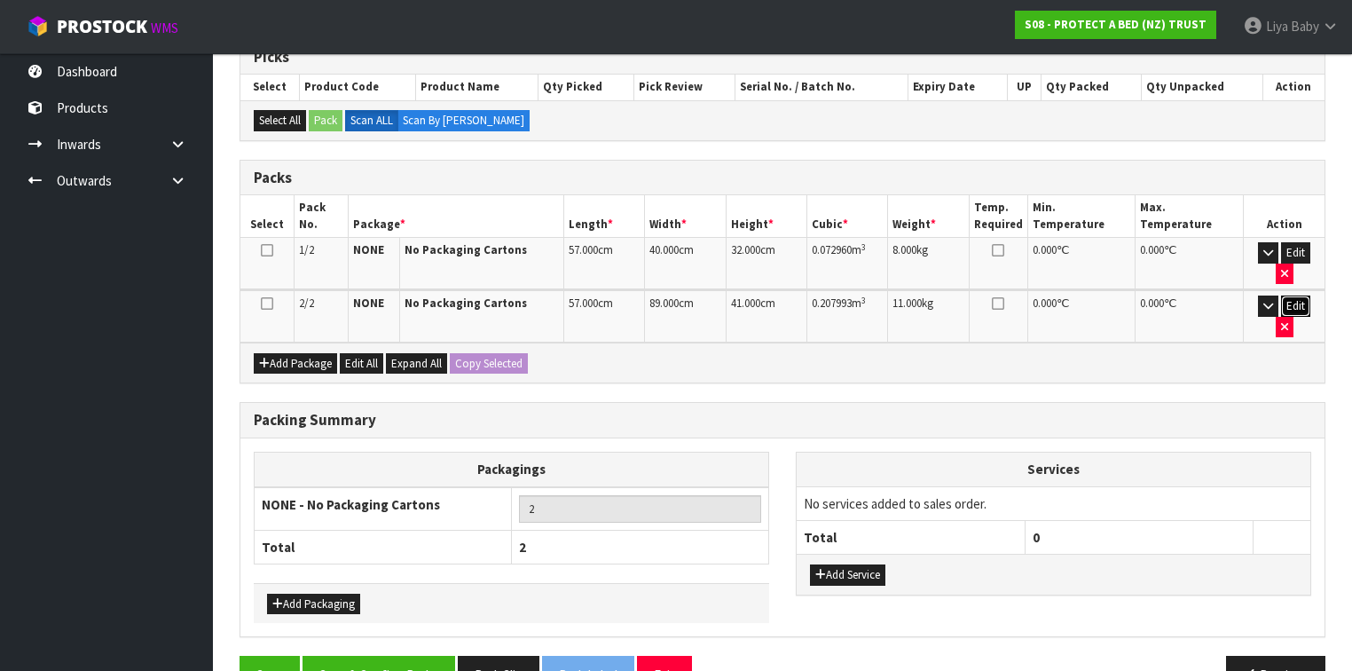
click at [1284, 295] on button "Edit" at bounding box center [1295, 305] width 29 height 21
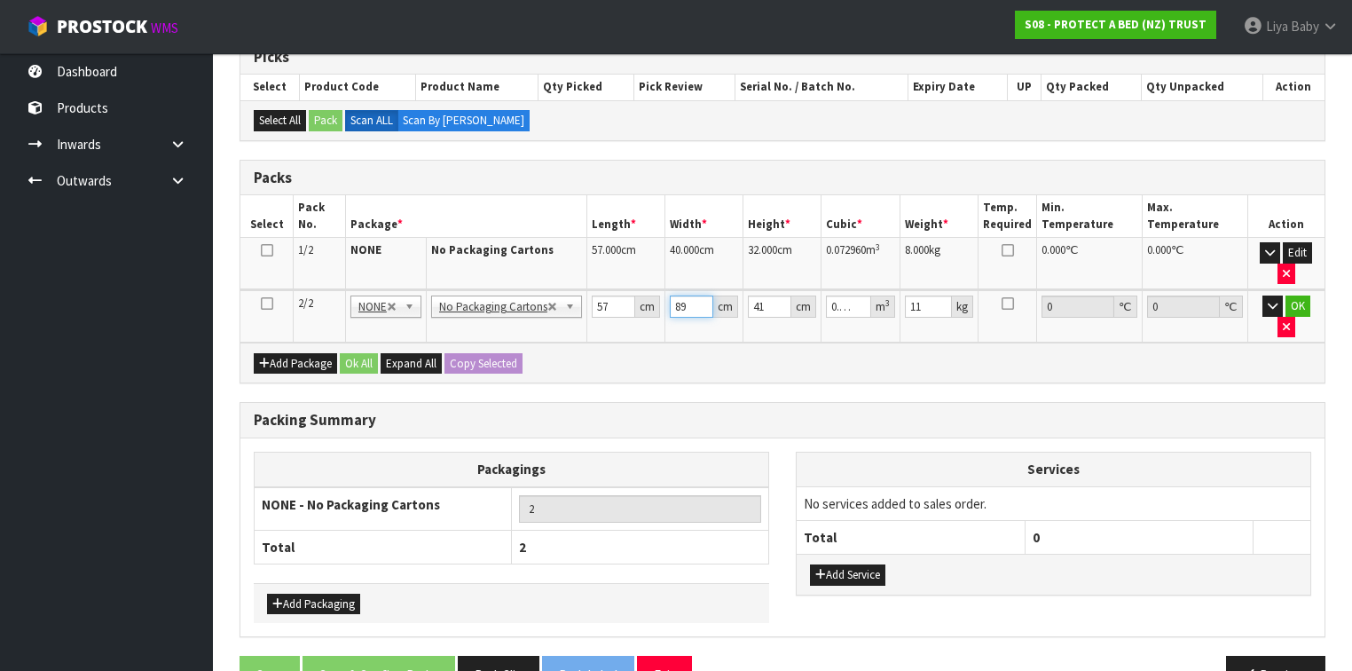
click at [688, 302] on input "89" at bounding box center [691, 306] width 43 height 22
type input "8"
type input "0.018696"
type input "0"
type input "3"
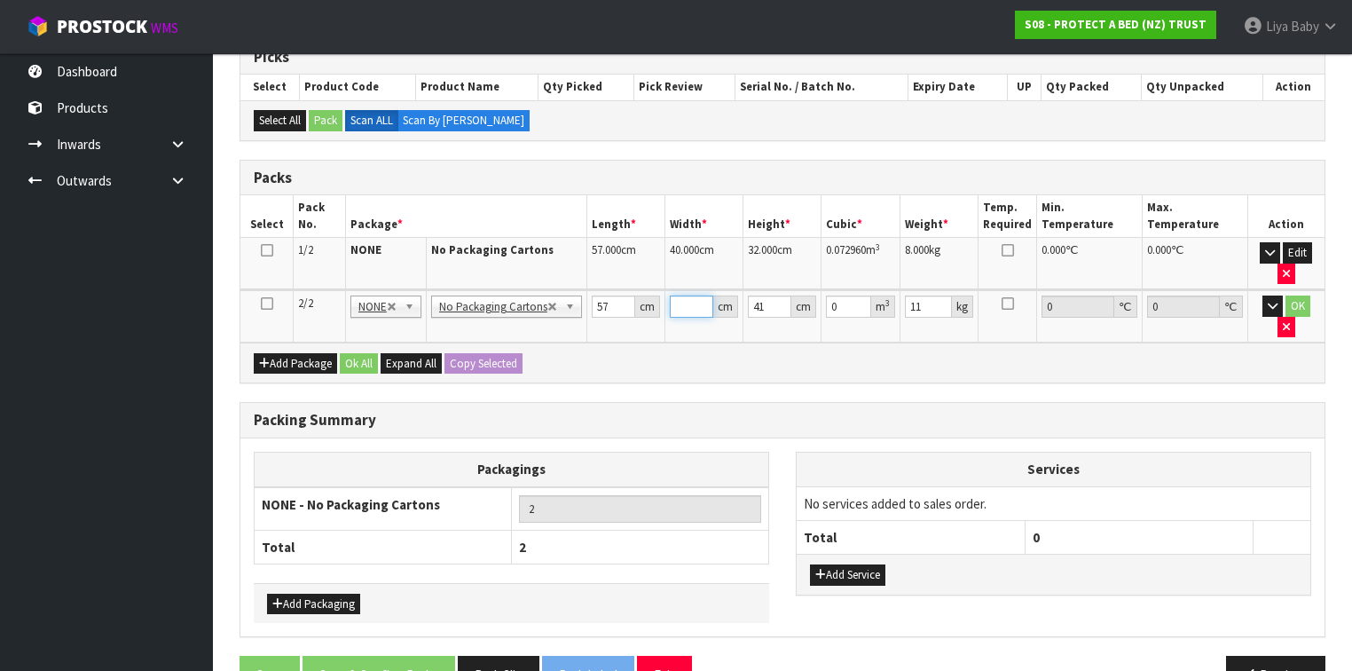
type input "0.007011"
type input "31"
type input "0.072447"
type input "31"
click at [766, 302] on input "41" at bounding box center [769, 306] width 43 height 22
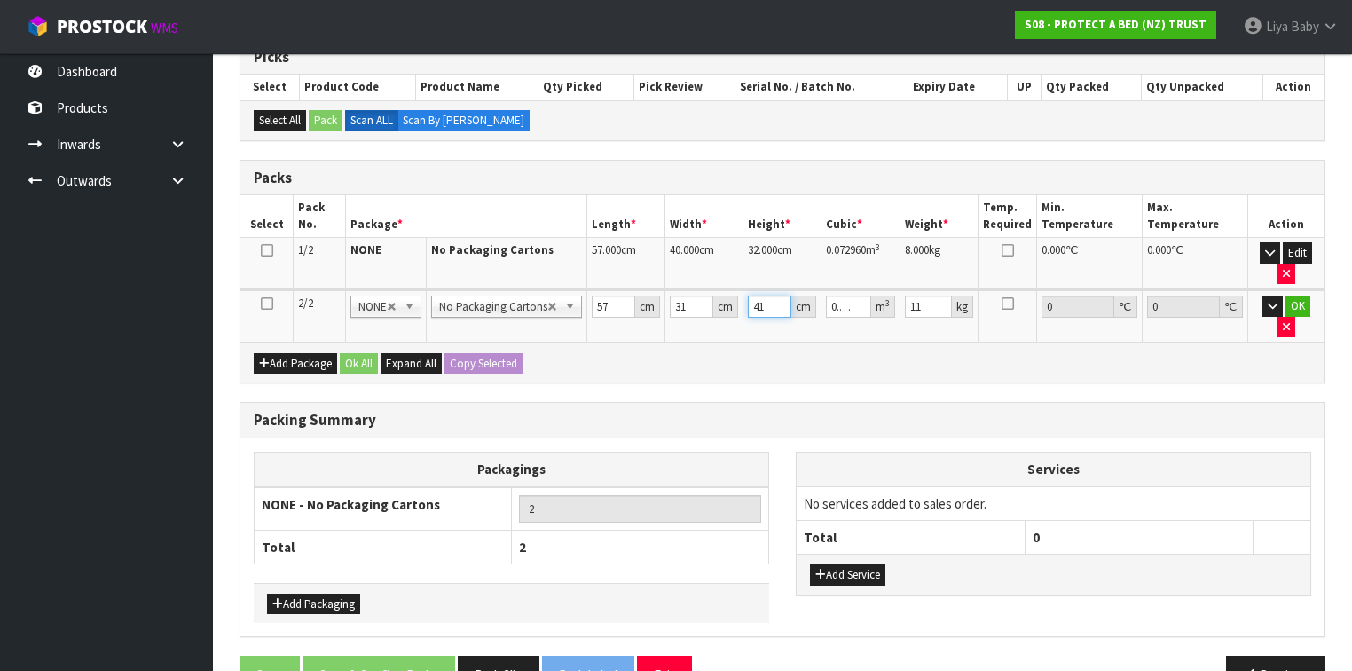
type input "4"
type input "0.007068"
type input "40"
type input "0.07068"
type input "40"
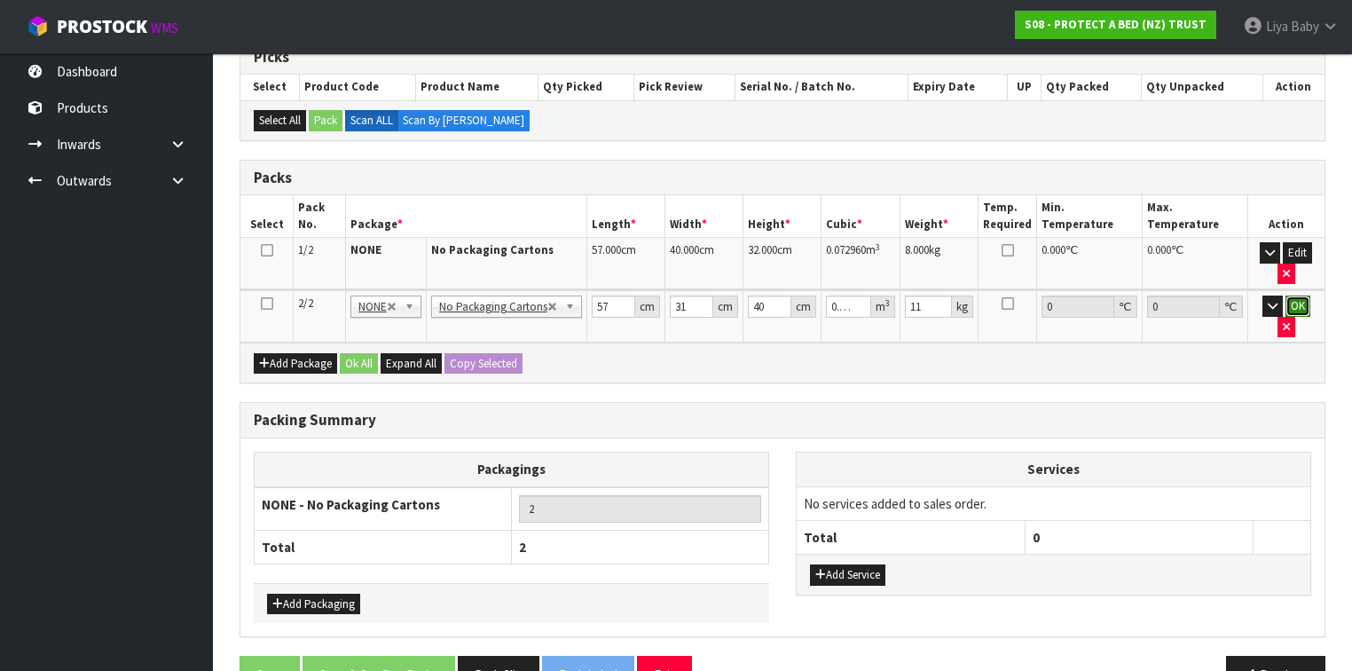
click at [1290, 302] on button "OK" at bounding box center [1297, 305] width 25 height 21
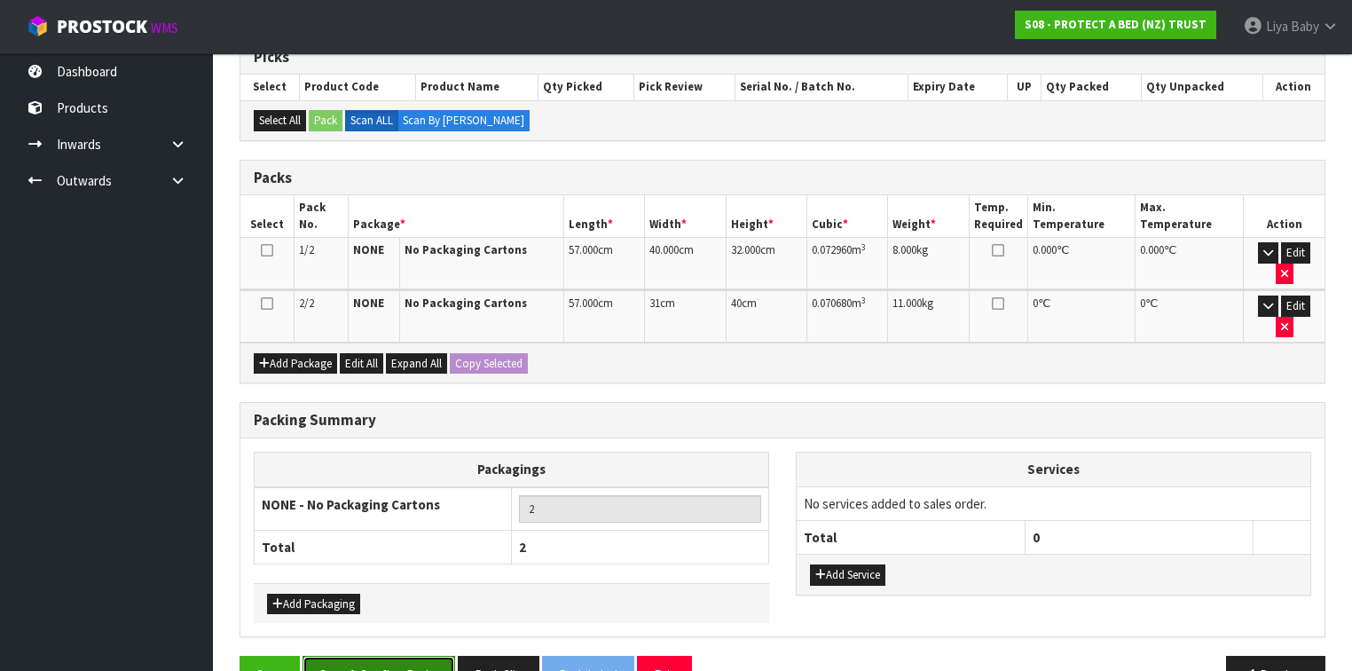
click at [388, 655] on button "Save & Confirm Packs" at bounding box center [378, 674] width 153 height 38
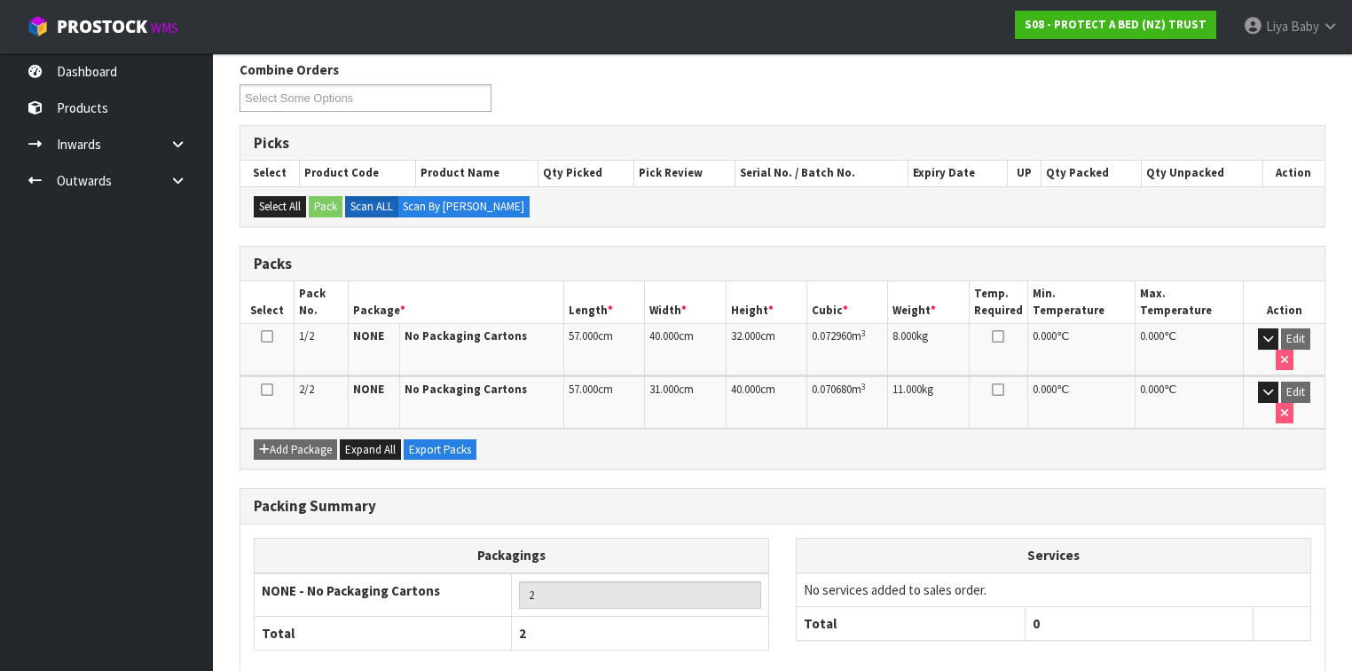
scroll to position [331, 0]
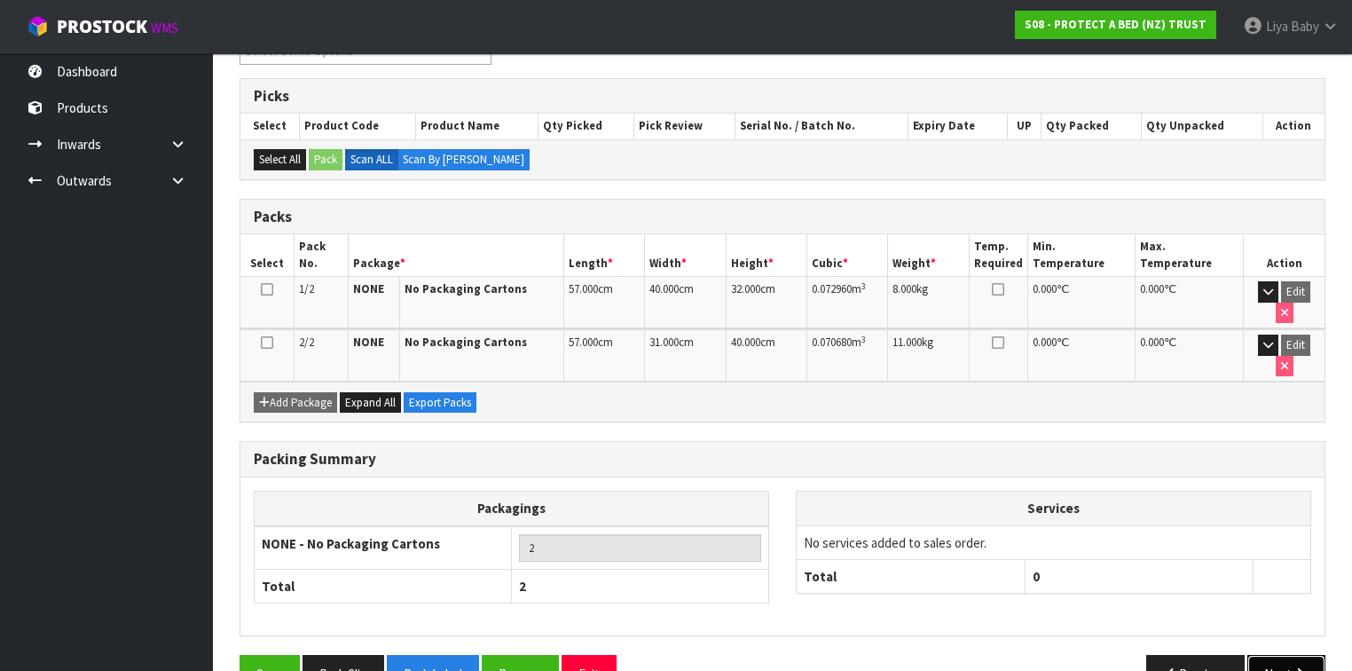
click at [1267, 655] on button "Next" at bounding box center [1286, 674] width 78 height 38
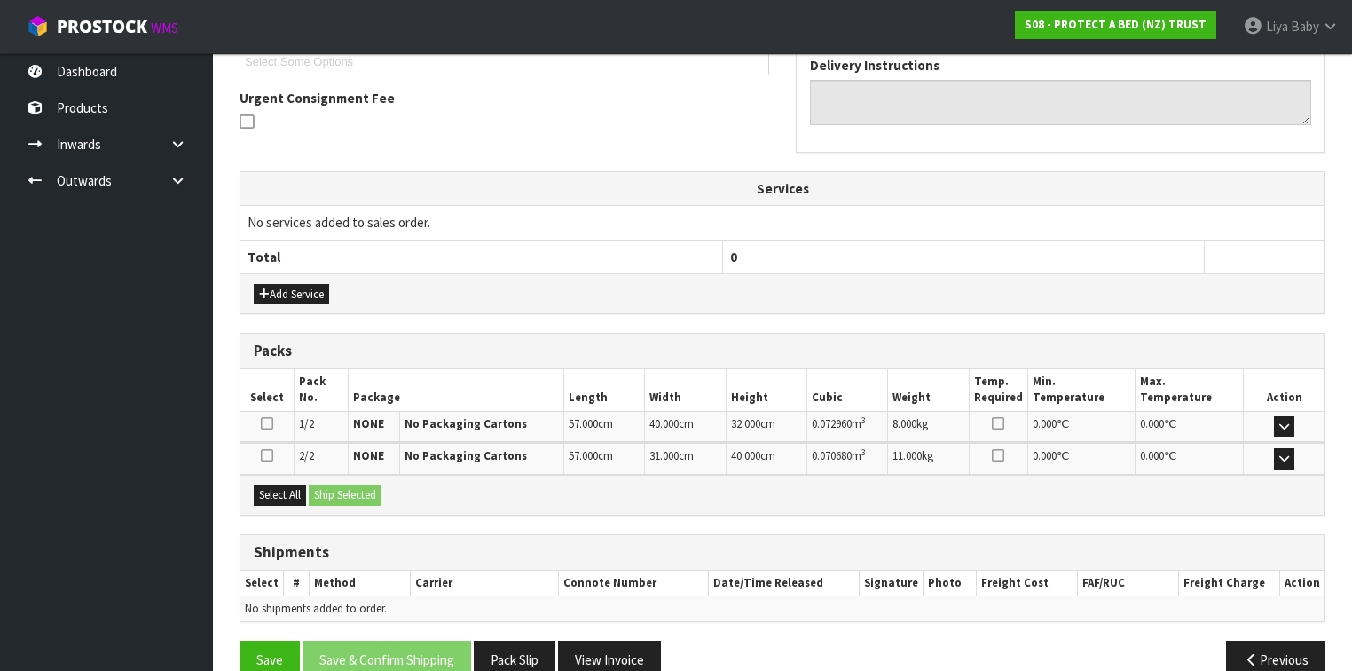
scroll to position [563, 0]
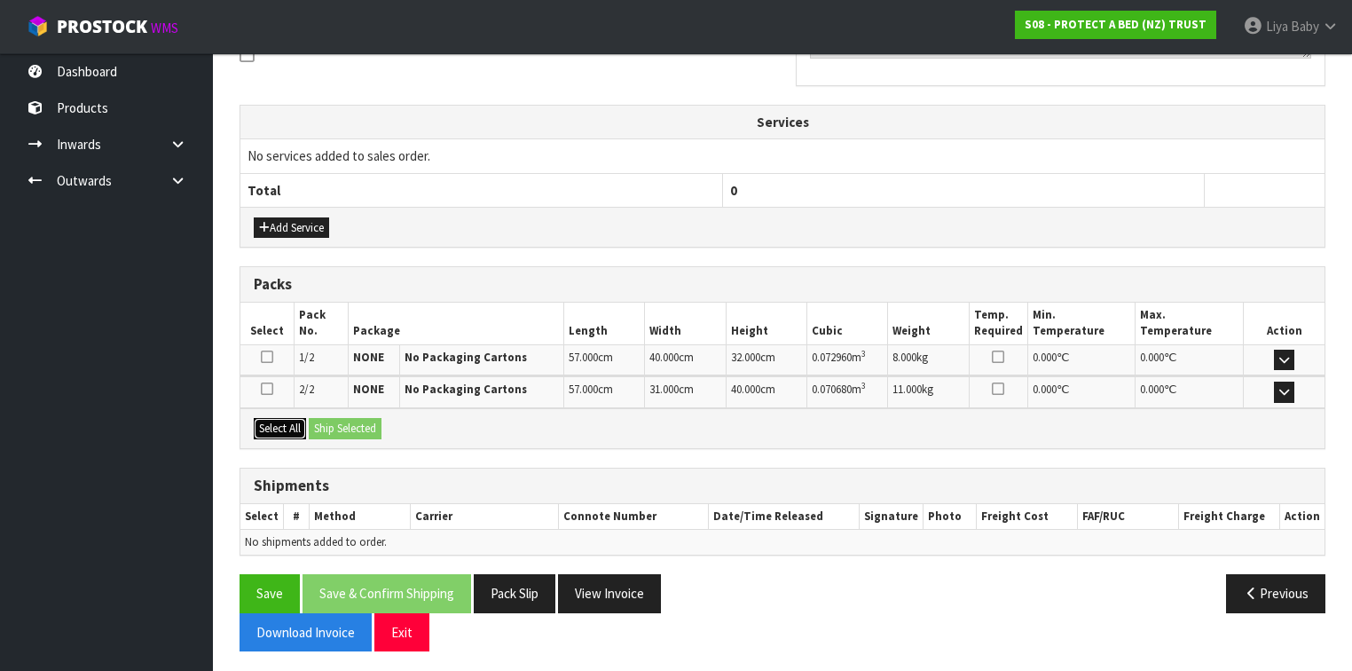
click at [285, 418] on button "Select All" at bounding box center [280, 428] width 52 height 21
click at [325, 418] on button "Ship Selected" at bounding box center [345, 428] width 73 height 21
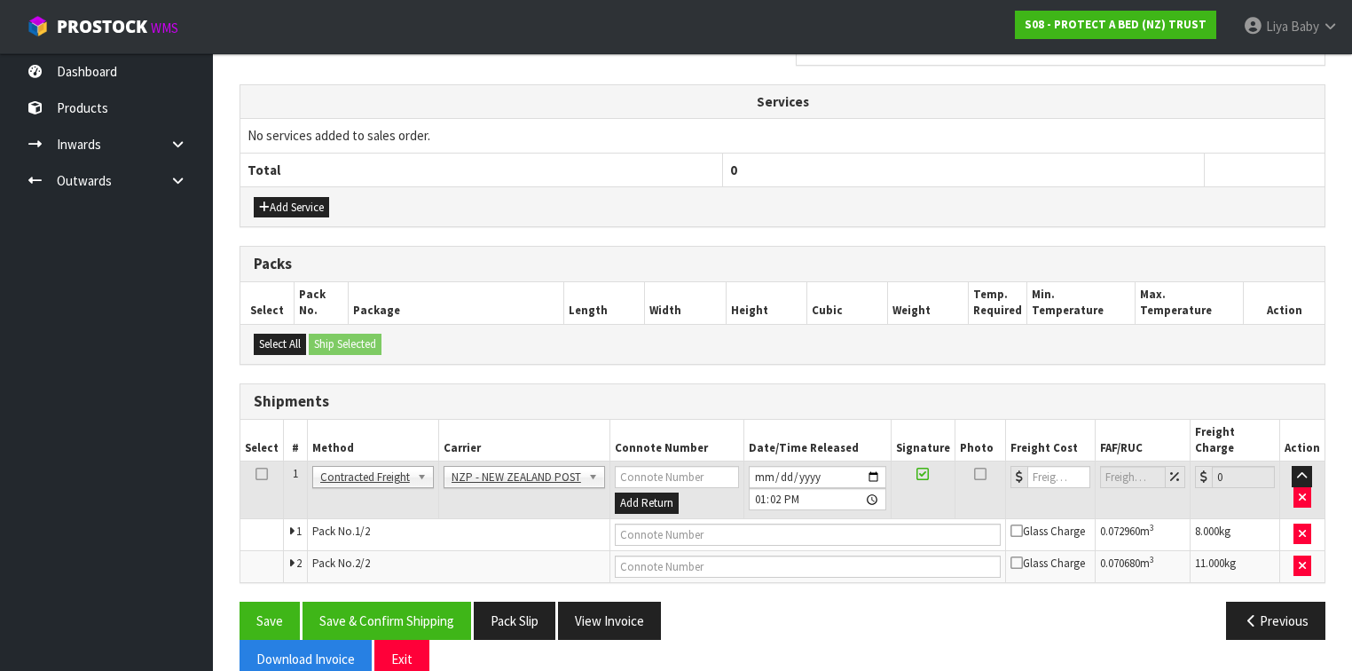
scroll to position [594, 0]
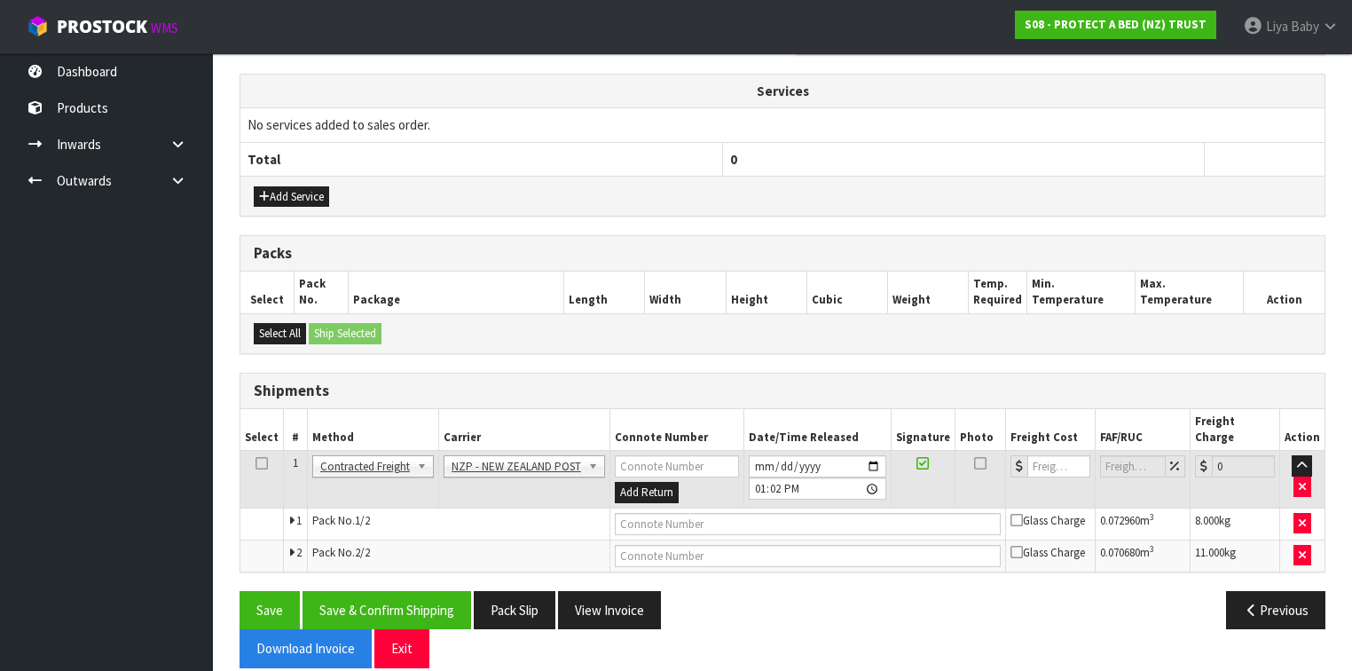
click at [263, 463] on icon at bounding box center [261, 463] width 12 height 1
click at [409, 591] on button "Save & Confirm Shipping" at bounding box center [386, 610] width 169 height 38
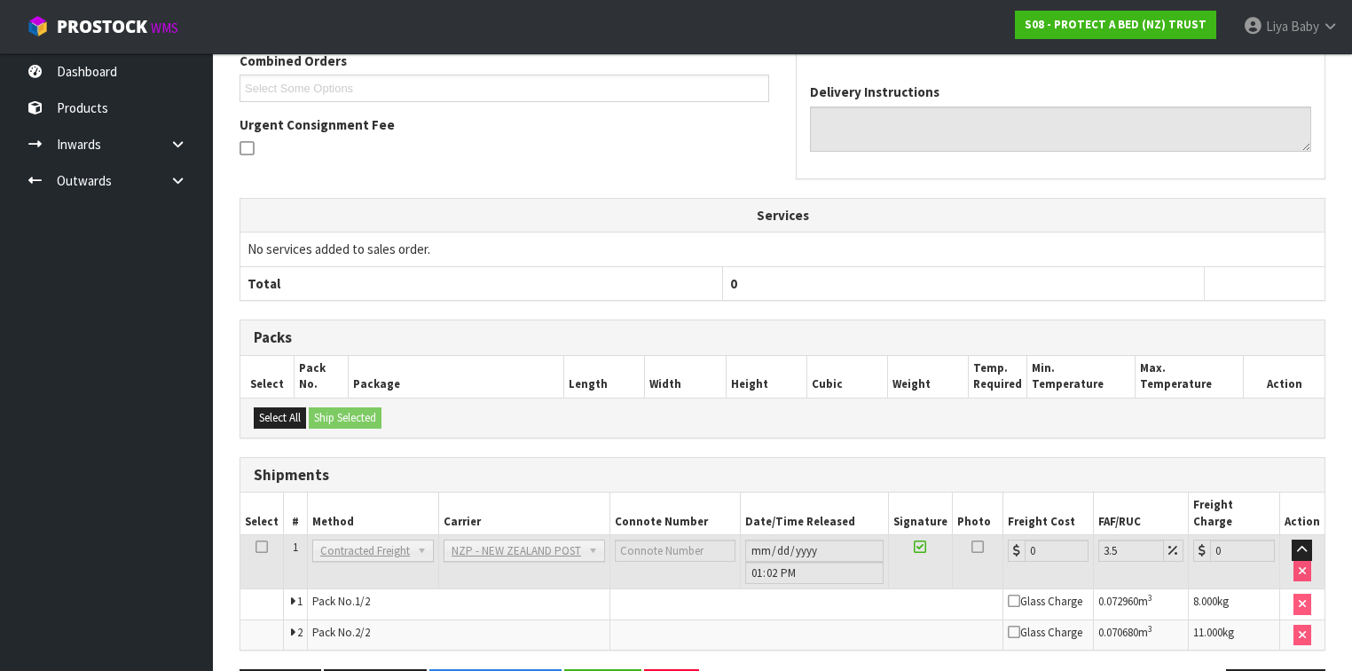
scroll to position [511, 0]
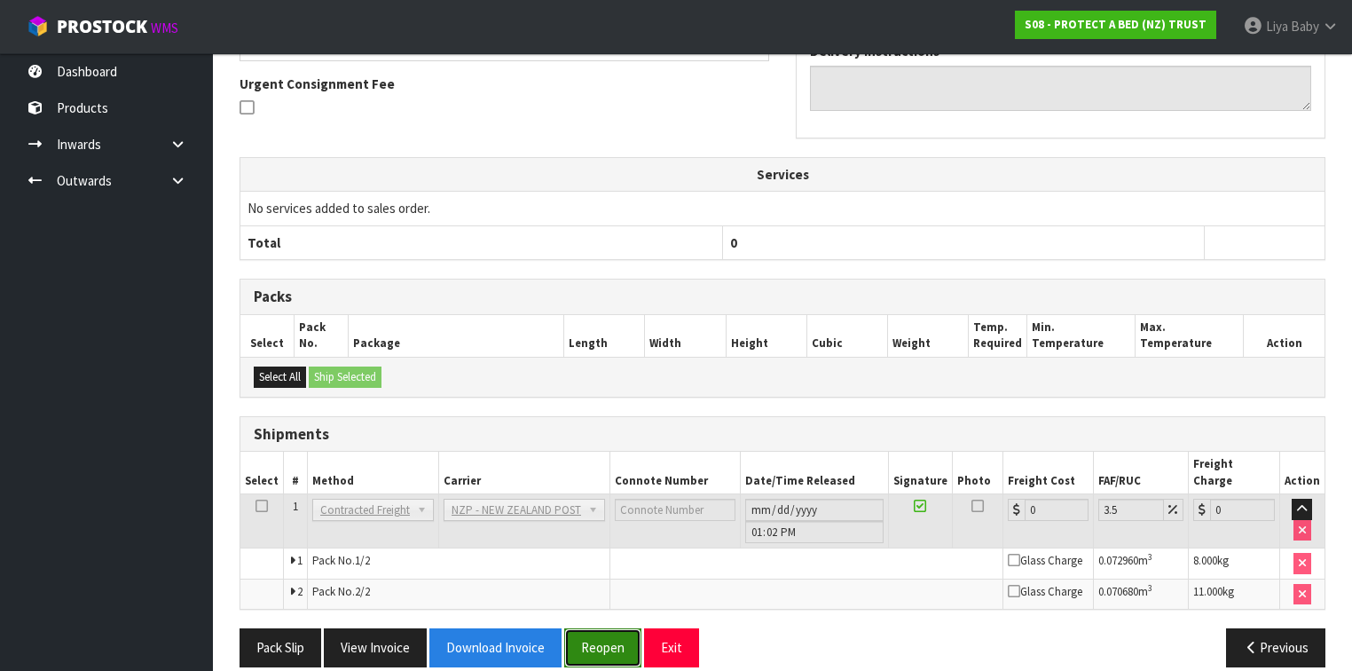
click at [613, 628] on button "Reopen" at bounding box center [602, 647] width 77 height 38
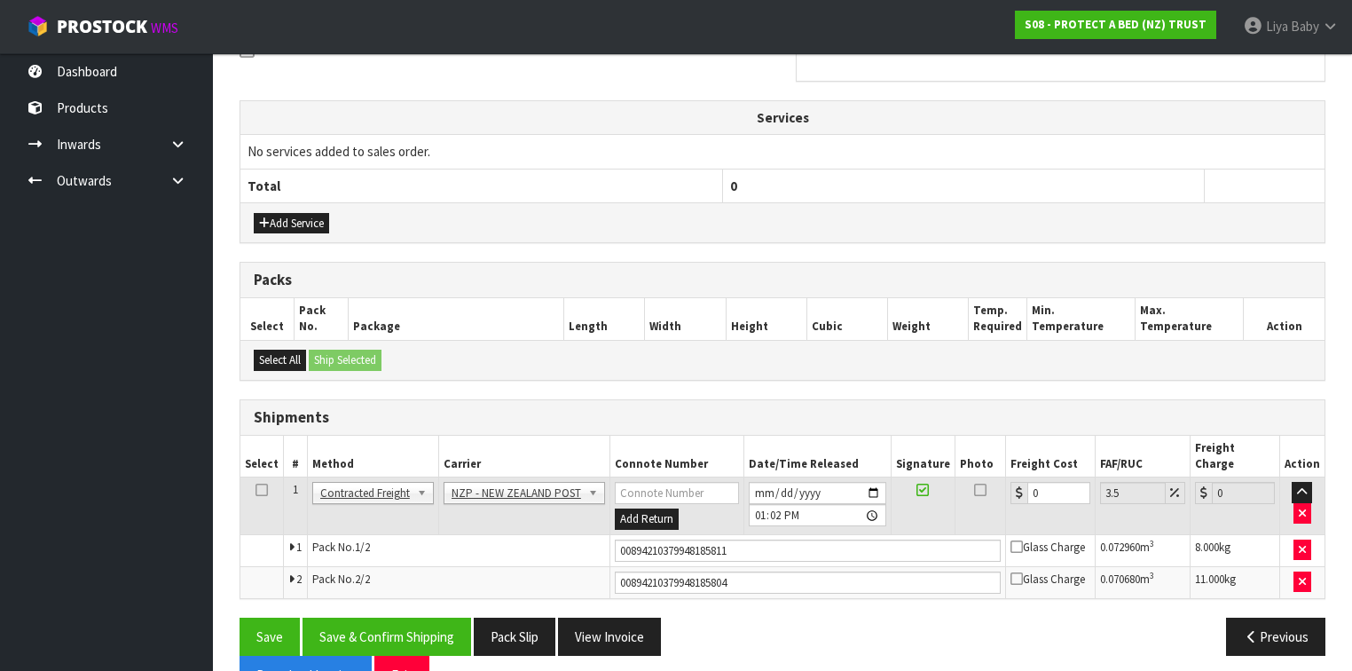
scroll to position [594, 0]
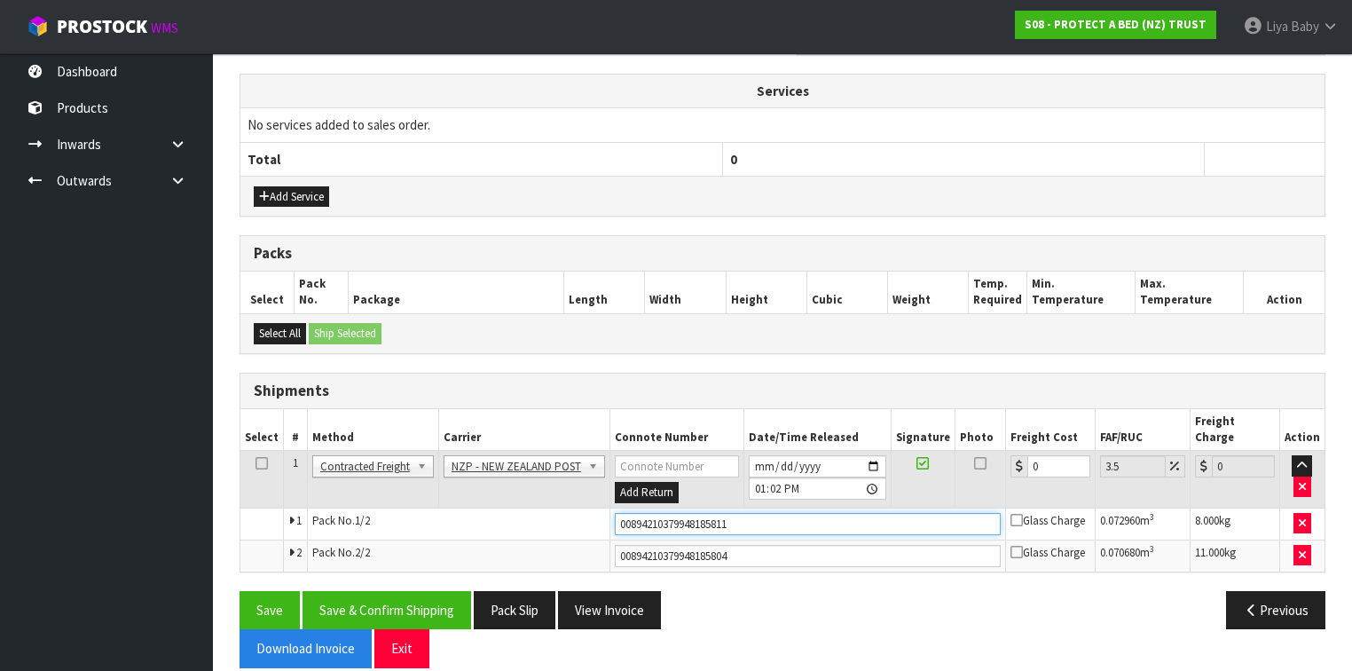
drag, startPoint x: 752, startPoint y: 498, endPoint x: 503, endPoint y: 495, distance: 249.2
click at [503, 507] on tr "1 Pack No. 1/2 00894210379948185811 Glass Charge 0.072960 m 3 8.000 kg" at bounding box center [782, 523] width 1084 height 32
drag, startPoint x: 755, startPoint y: 536, endPoint x: 526, endPoint y: 538, distance: 228.8
click at [527, 539] on tr "2 Pack No. 2/2 00894210379948185804 Glass Charge 0.070680 m 3 11.000 kg" at bounding box center [782, 555] width 1084 height 32
click at [624, 513] on input "text" at bounding box center [808, 524] width 386 height 22
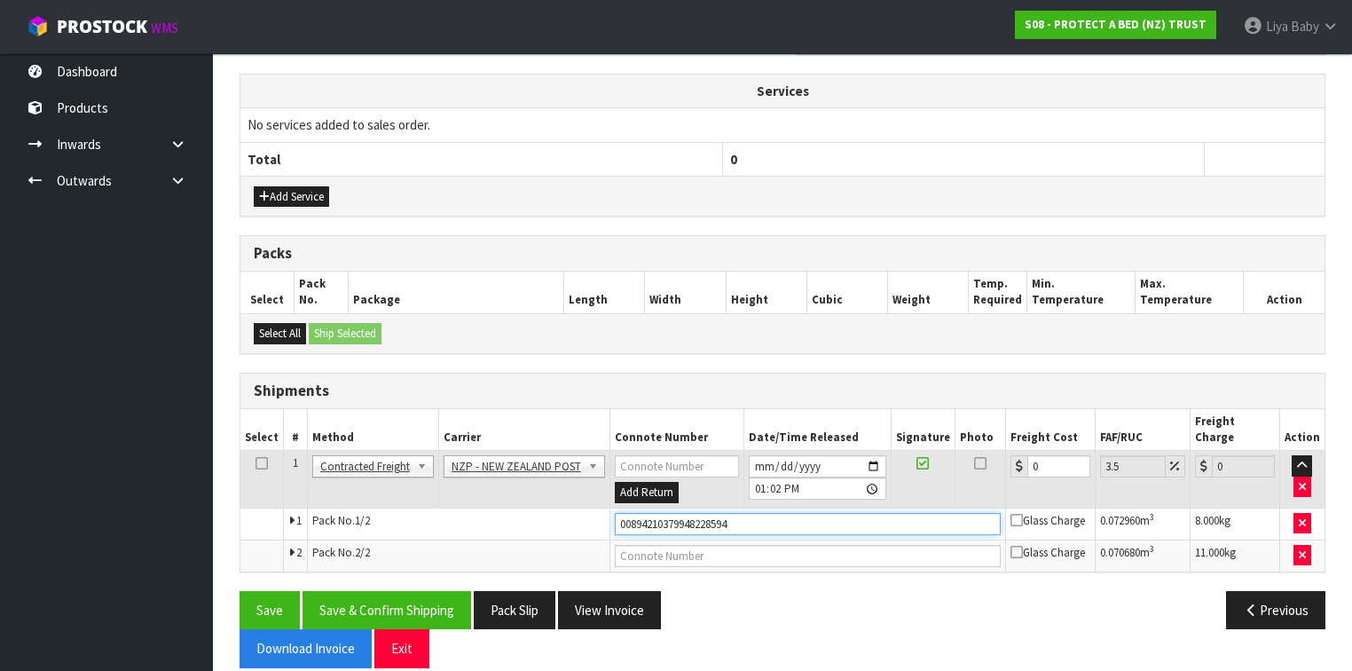
type input "00894210379948228594"
click at [239, 591] on button "Save" at bounding box center [269, 610] width 60 height 38
click at [686, 545] on input "text" at bounding box center [808, 556] width 386 height 22
type input "00894210379948228600"
click at [239, 591] on button "Save" at bounding box center [269, 610] width 60 height 38
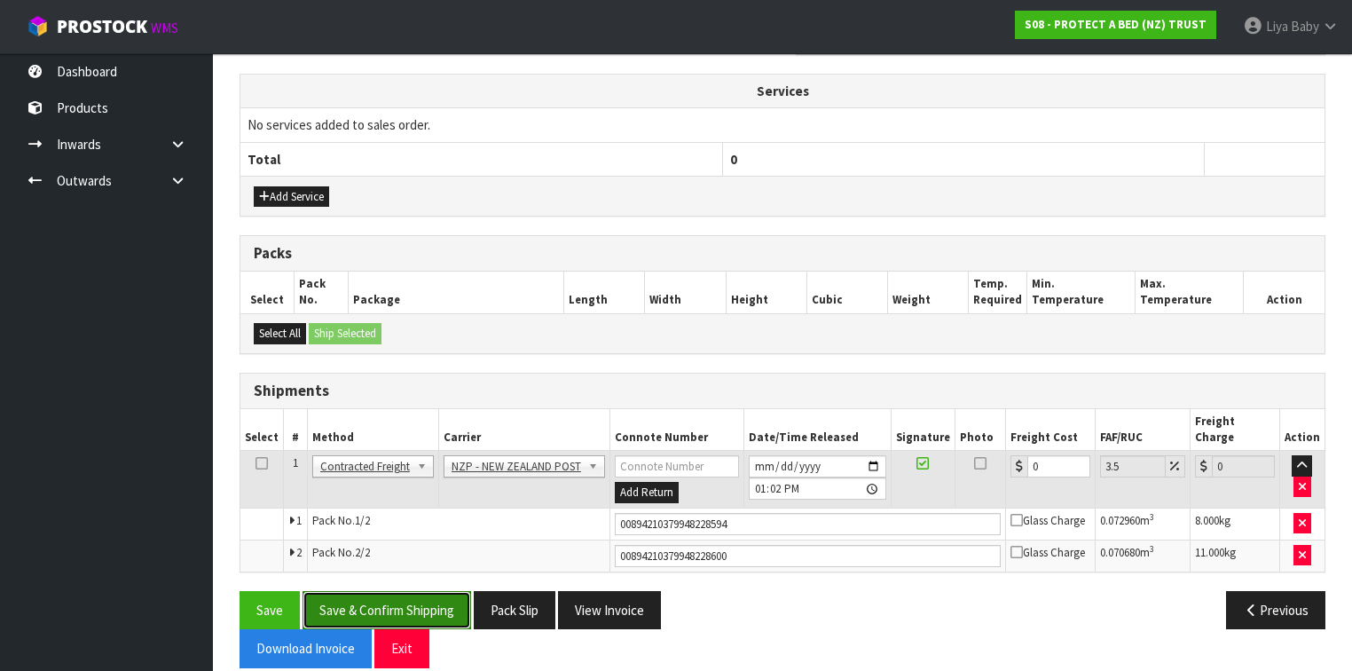
click at [430, 591] on button "Save & Confirm Shipping" at bounding box center [386, 610] width 169 height 38
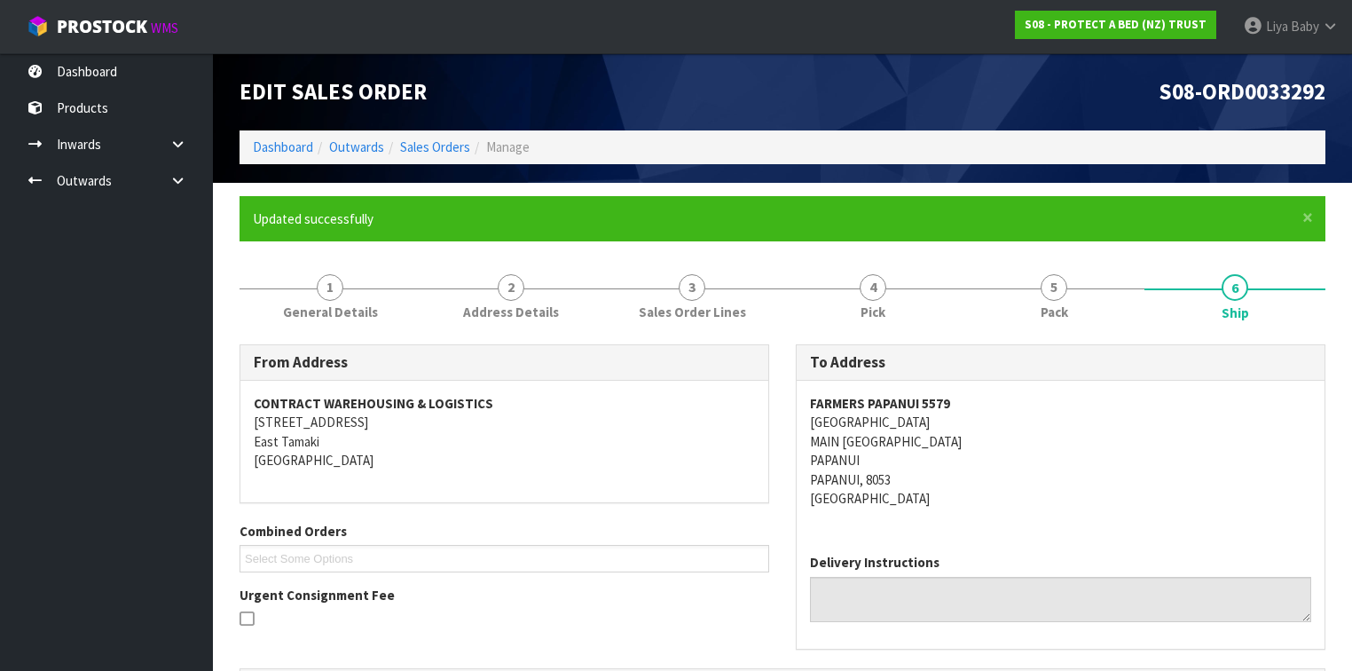
click at [440, 135] on ol "Dashboard Outwards Sales Orders Manage" at bounding box center [782, 146] width 1086 height 33
click at [437, 145] on link "Sales Orders" at bounding box center [435, 146] width 70 height 17
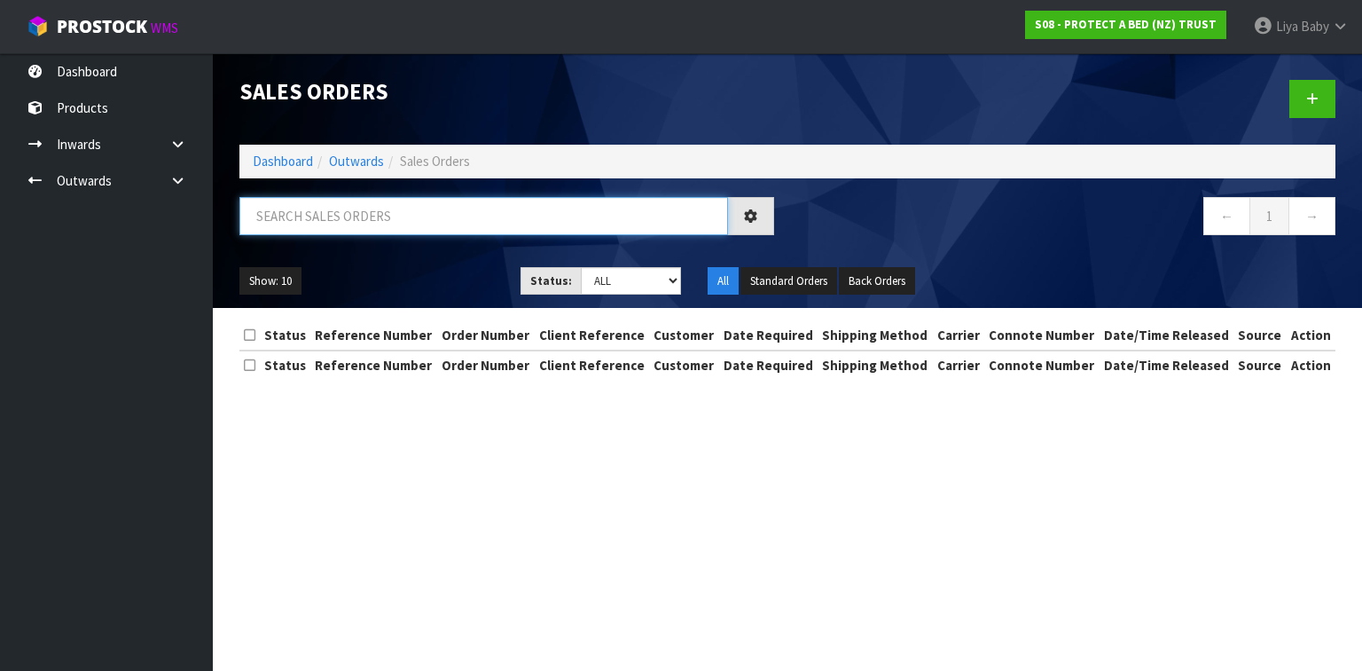
click at [349, 212] on input "text" at bounding box center [483, 216] width 489 height 38
type input "JOB-0411396"
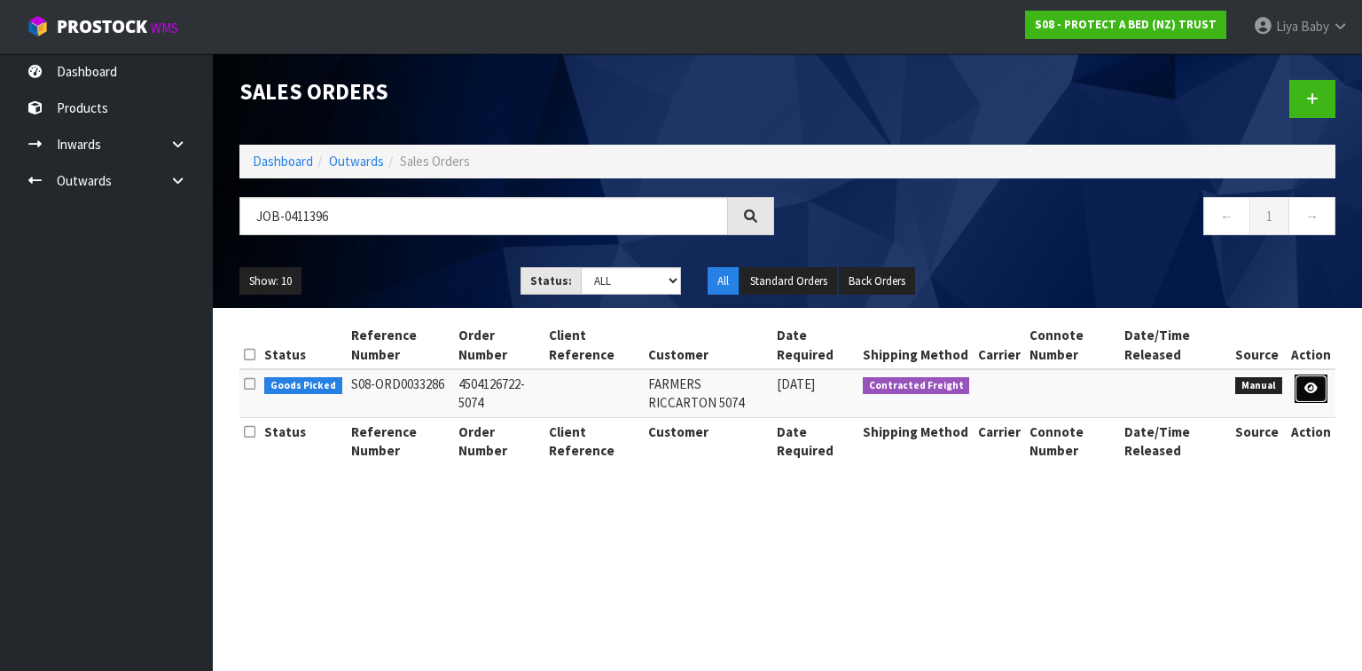
click at [1319, 386] on link at bounding box center [1311, 388] width 33 height 28
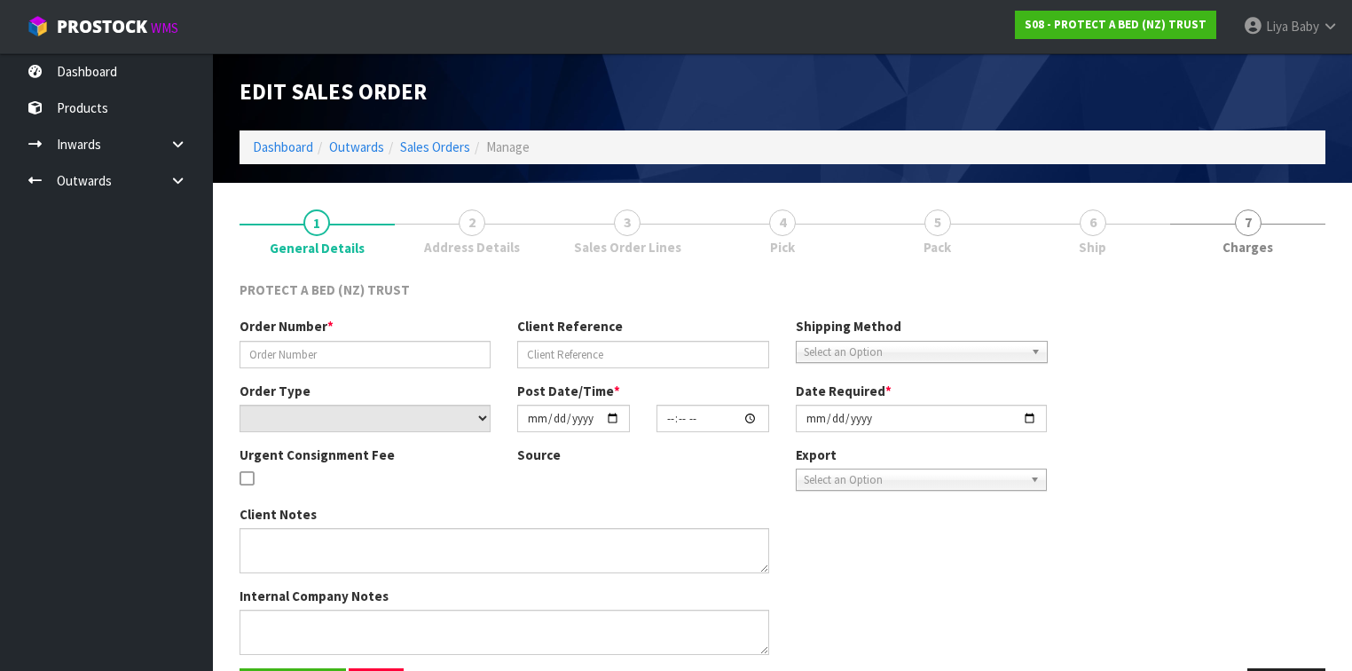
type input "4504126722-5074"
select select "number:0"
type input "2025-09-08"
type input "09:18:00.000"
type input "2025-09-09"
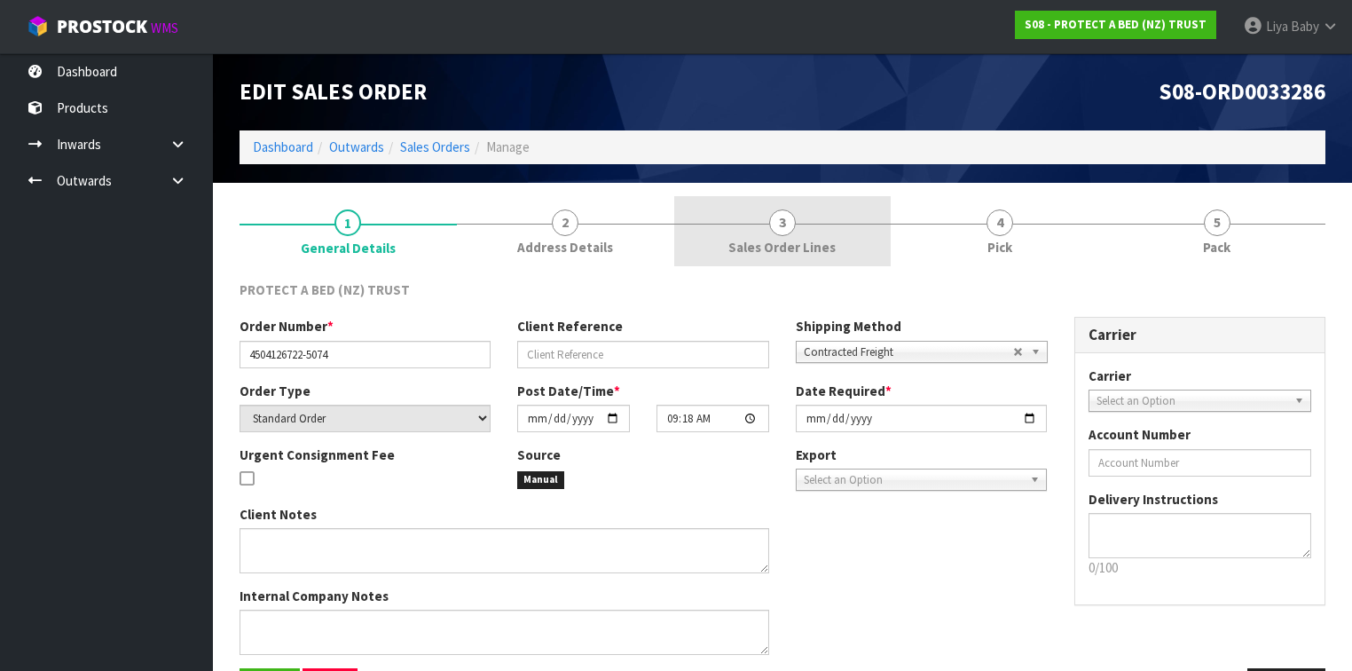
click at [772, 224] on span "3" at bounding box center [782, 222] width 27 height 27
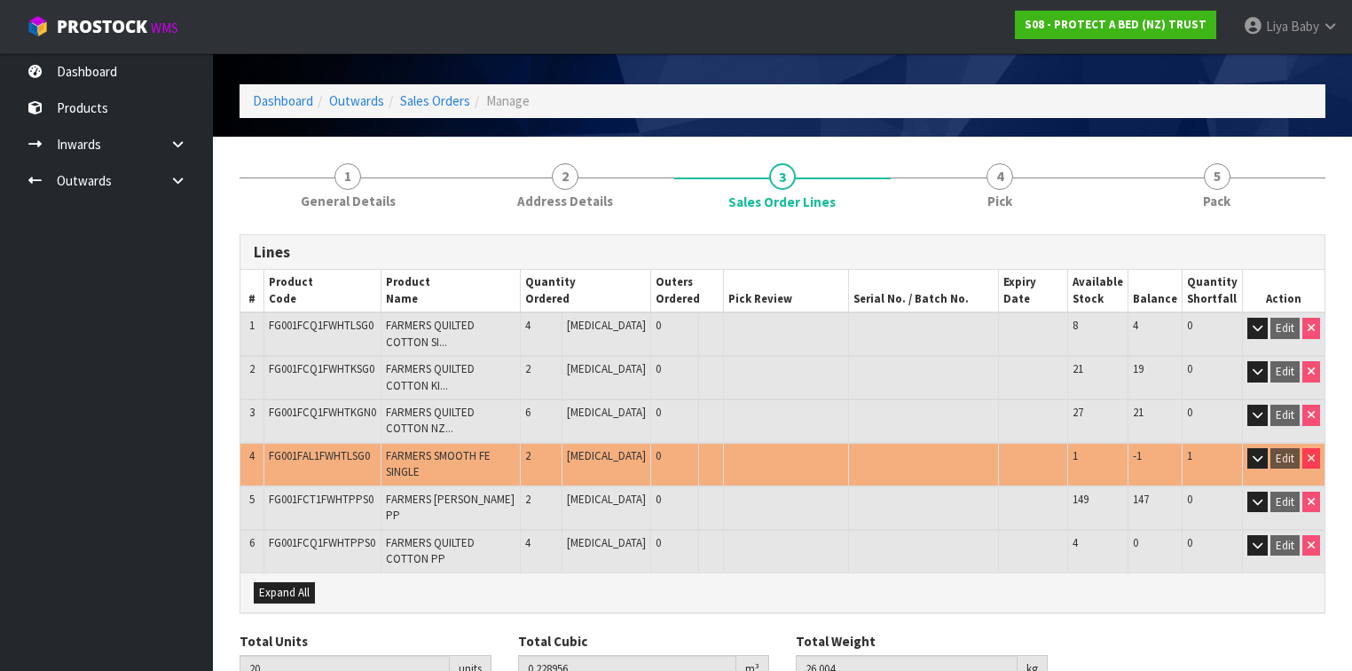
scroll to position [119, 0]
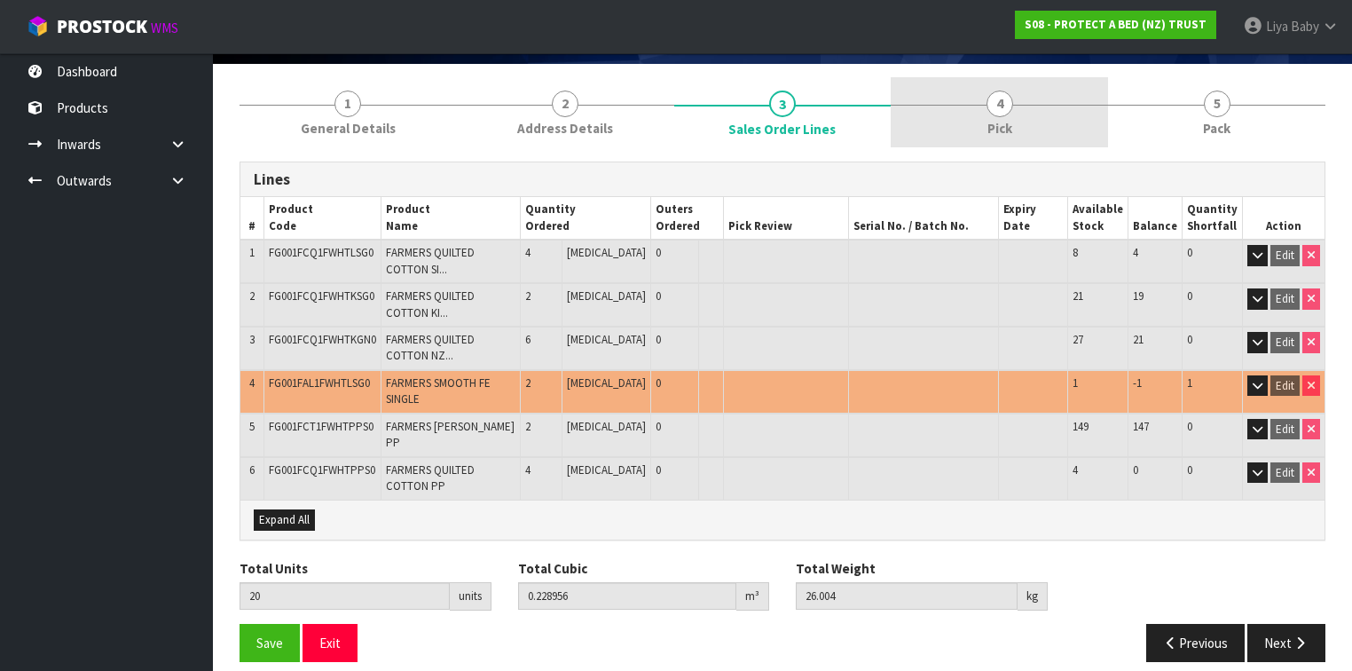
click at [970, 109] on link "4 Pick" at bounding box center [998, 112] width 217 height 70
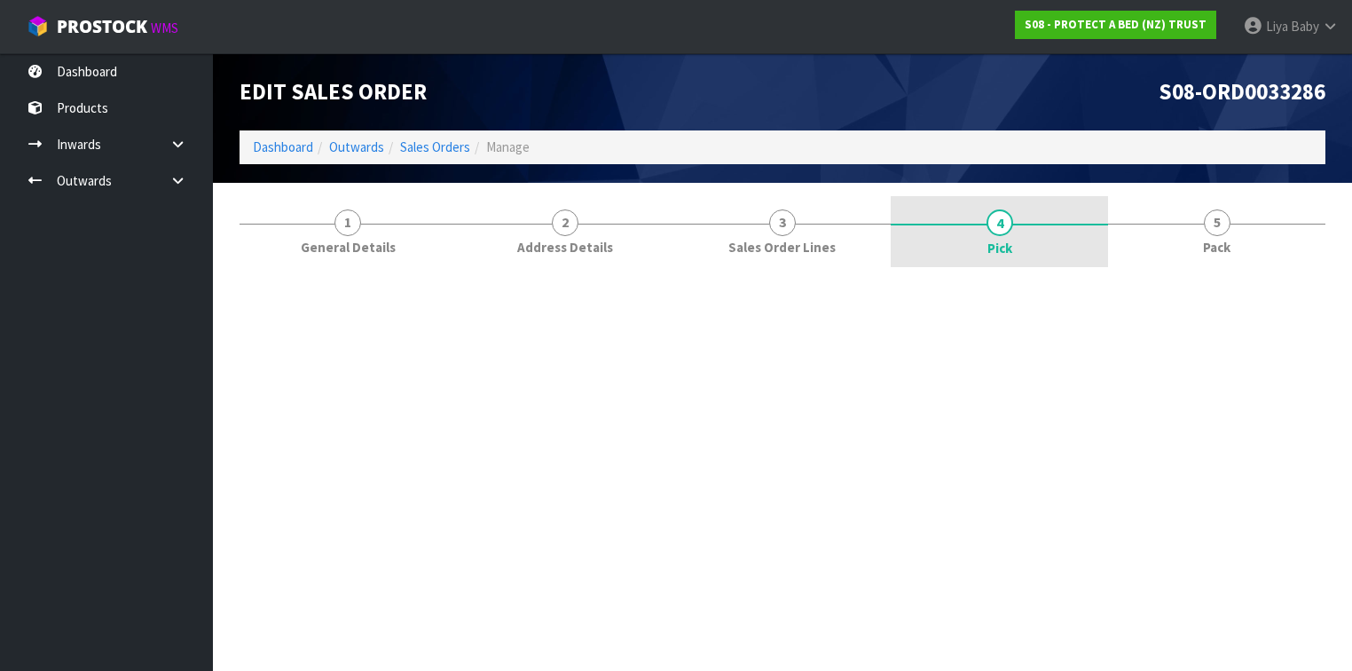
scroll to position [0, 0]
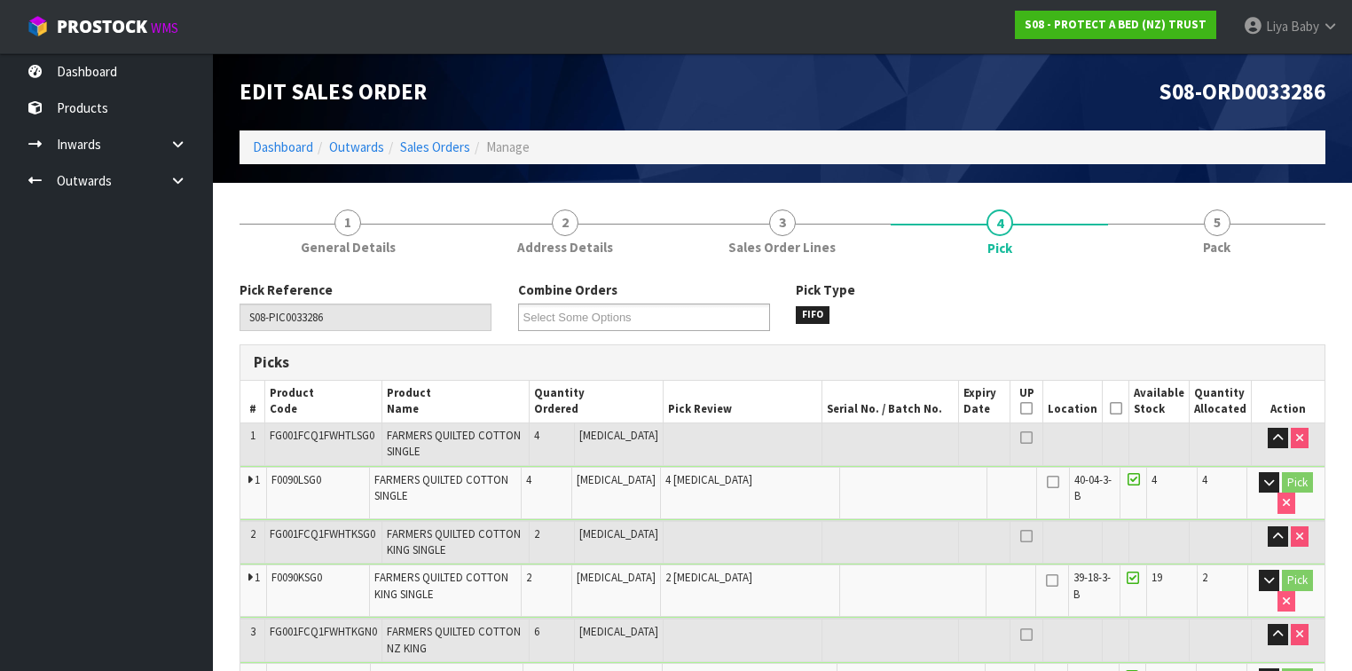
click at [1118, 408] on icon at bounding box center [1116, 408] width 12 height 1
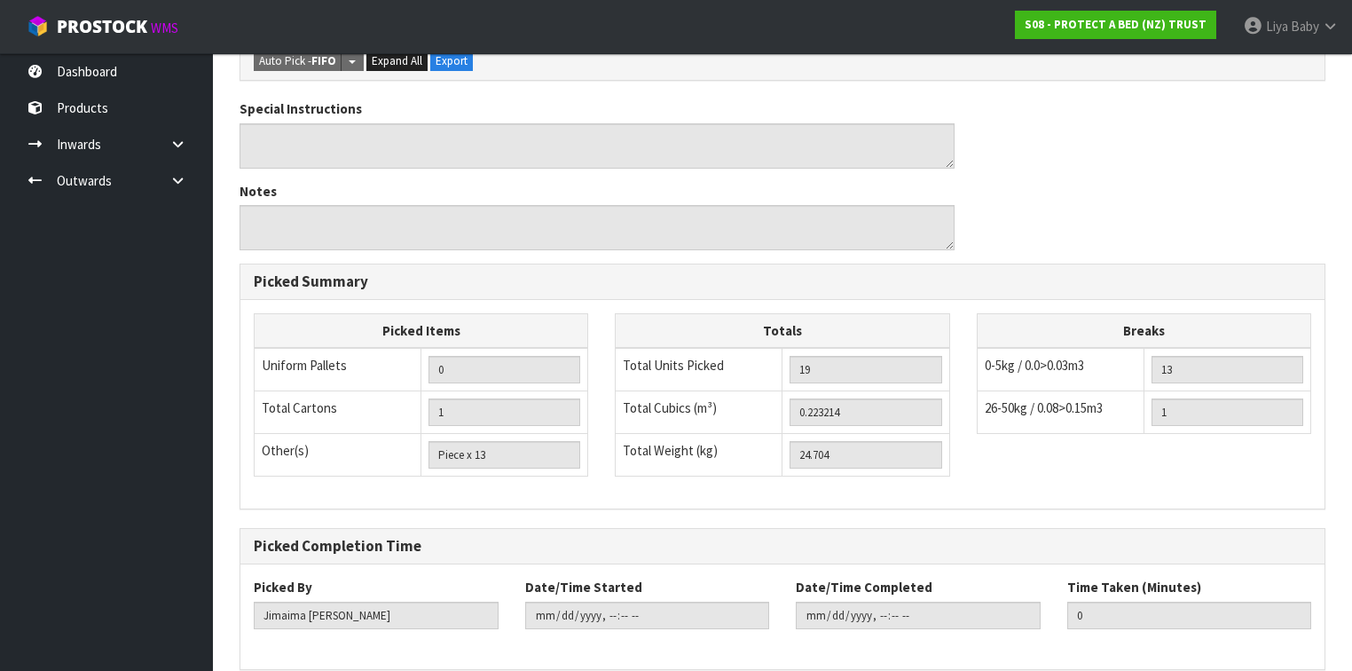
scroll to position [1064, 0]
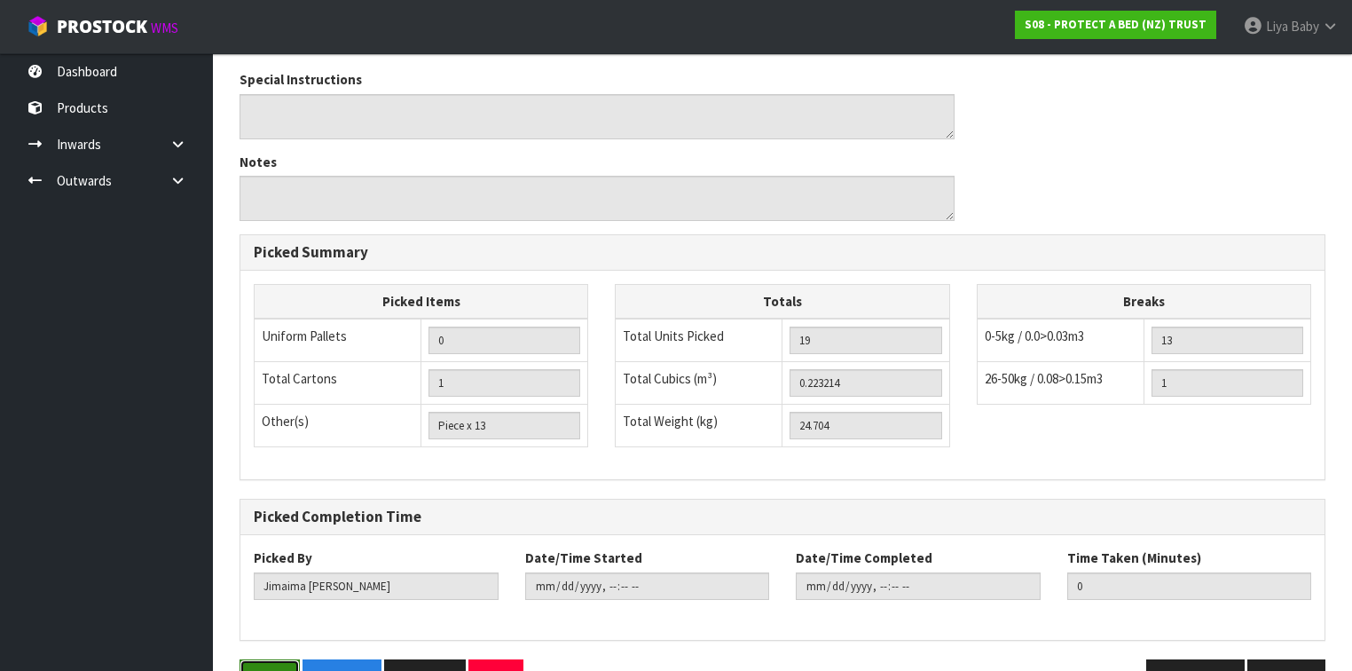
click at [273, 659] on button "Save" at bounding box center [269, 678] width 60 height 38
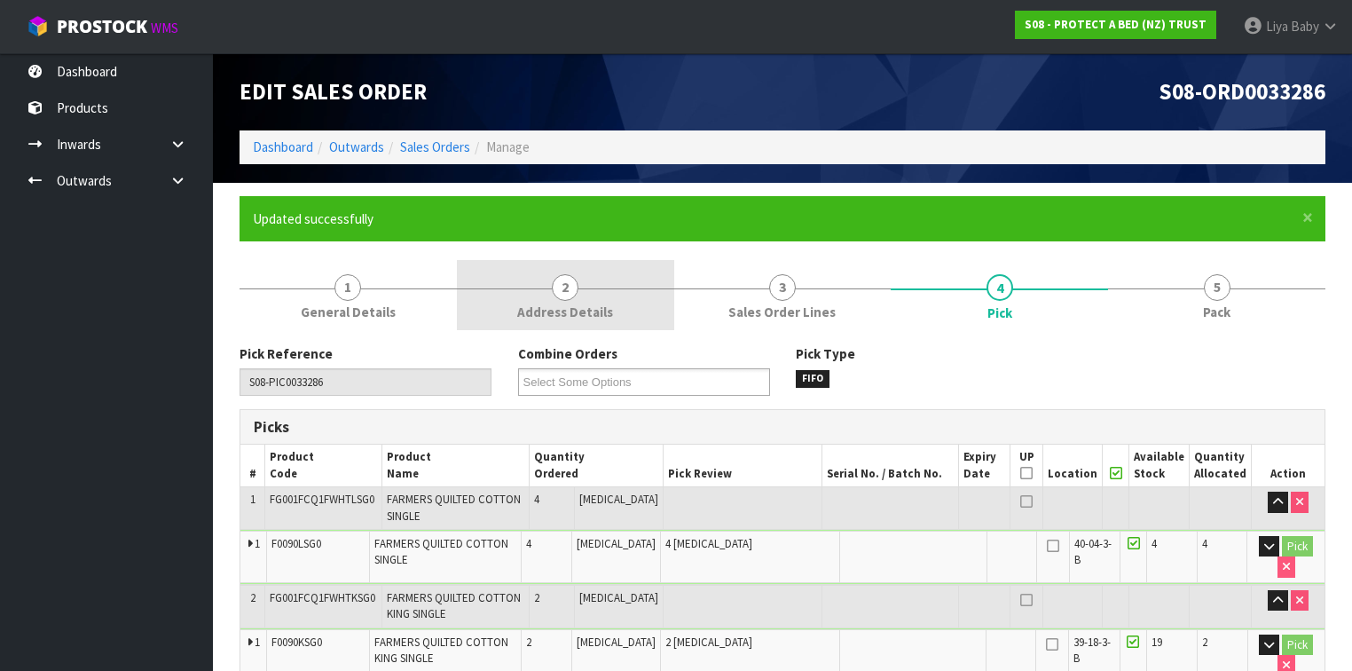
click at [522, 294] on link "2 Address Details" at bounding box center [565, 295] width 217 height 70
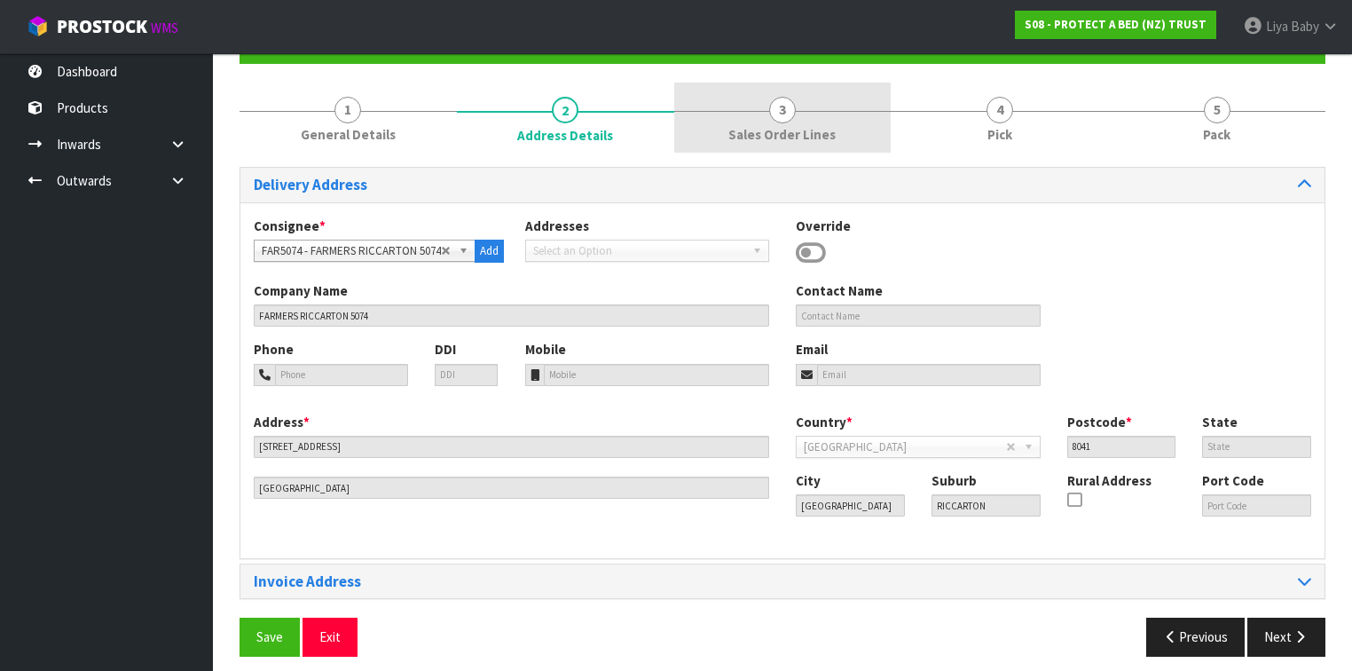
scroll to position [188, 0]
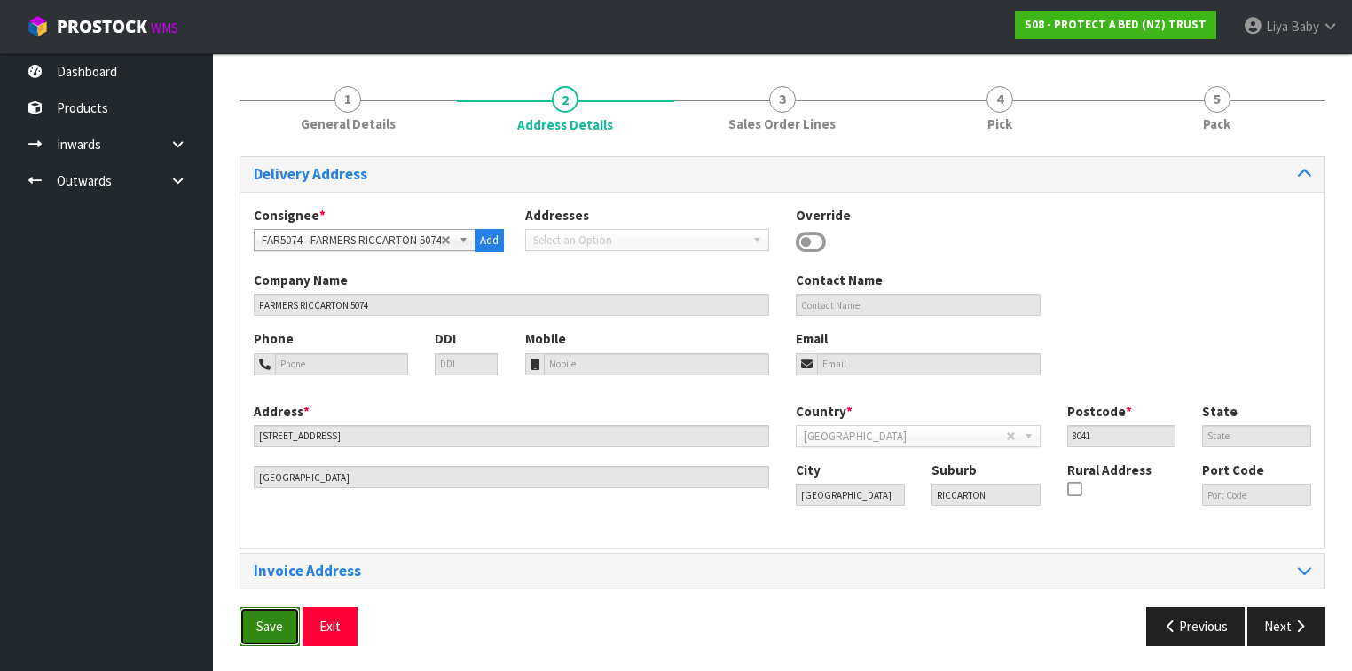
click at [252, 627] on button "Save" at bounding box center [269, 626] width 60 height 38
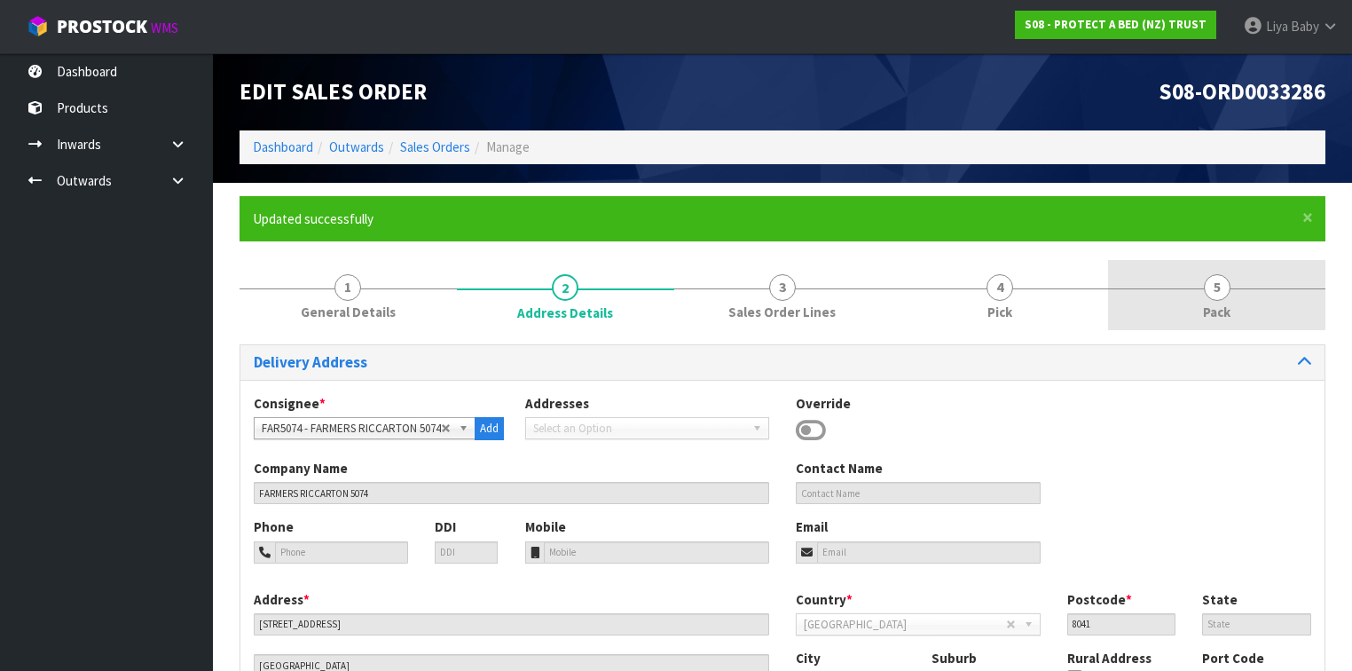
click at [1256, 288] on div at bounding box center [1216, 288] width 217 height 1
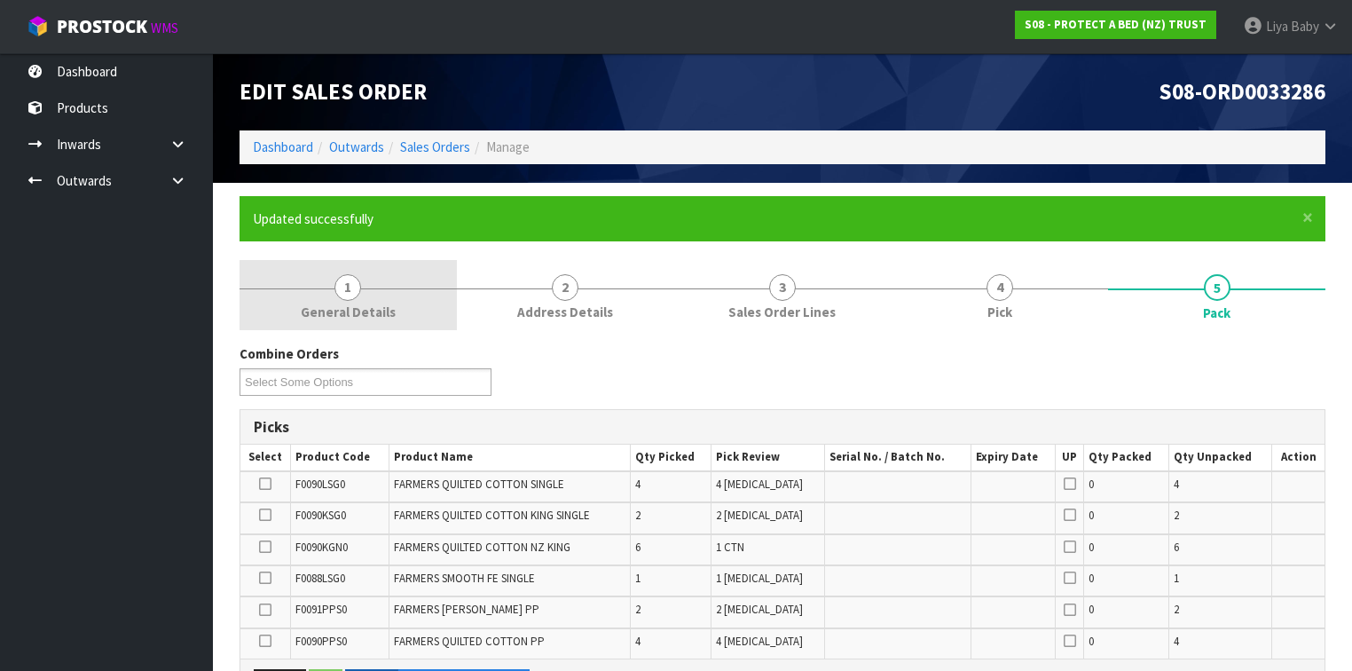
click at [349, 294] on span "1" at bounding box center [347, 287] width 27 height 27
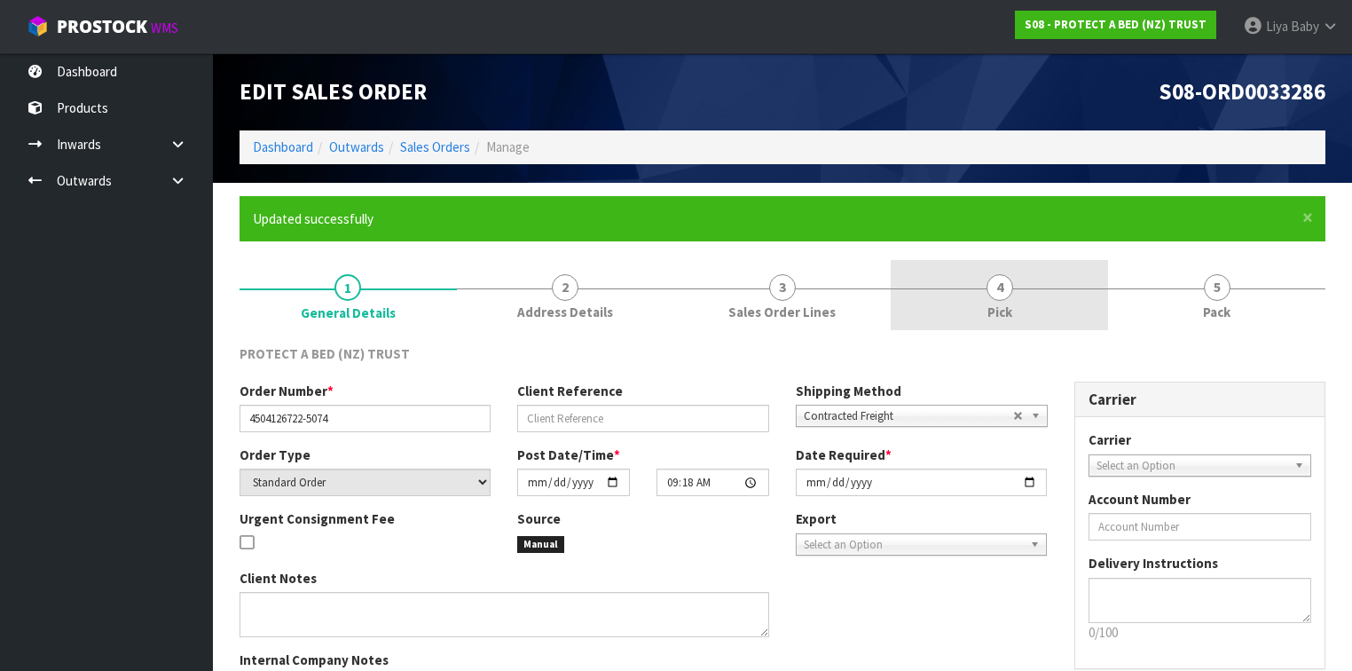
click at [1040, 298] on link "4 Pick" at bounding box center [998, 295] width 217 height 70
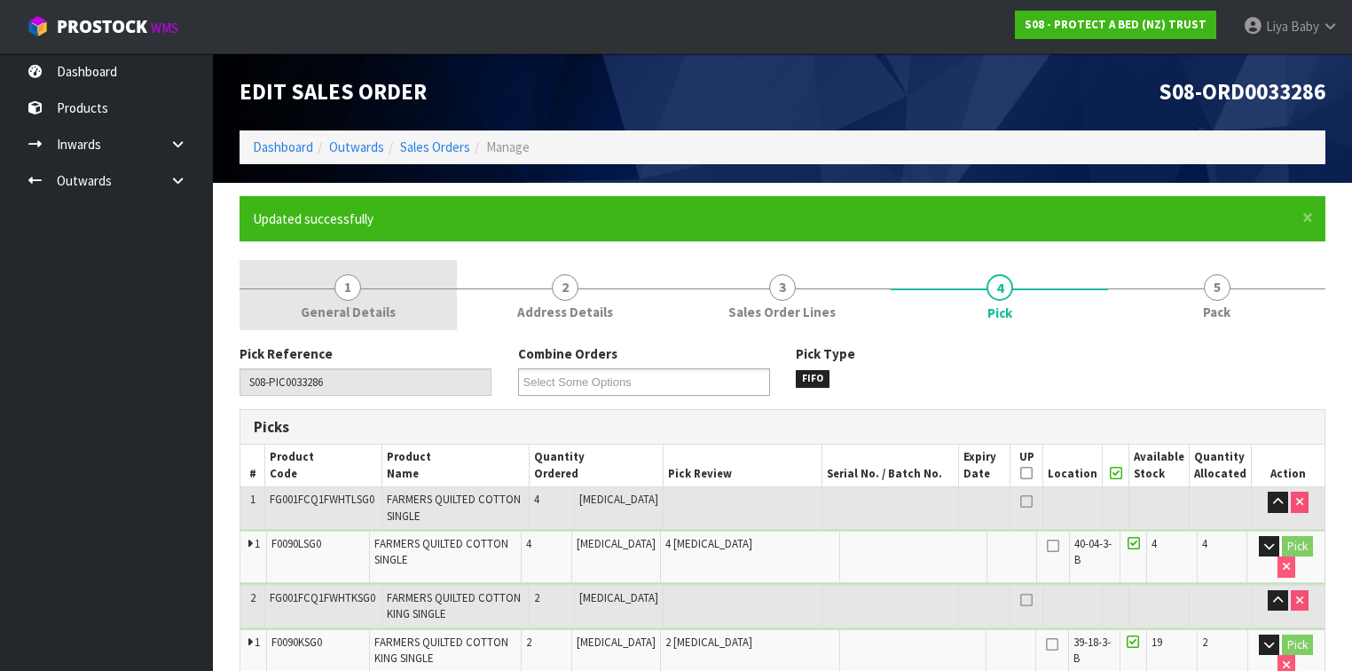
click at [369, 295] on link "1 General Details" at bounding box center [347, 295] width 217 height 70
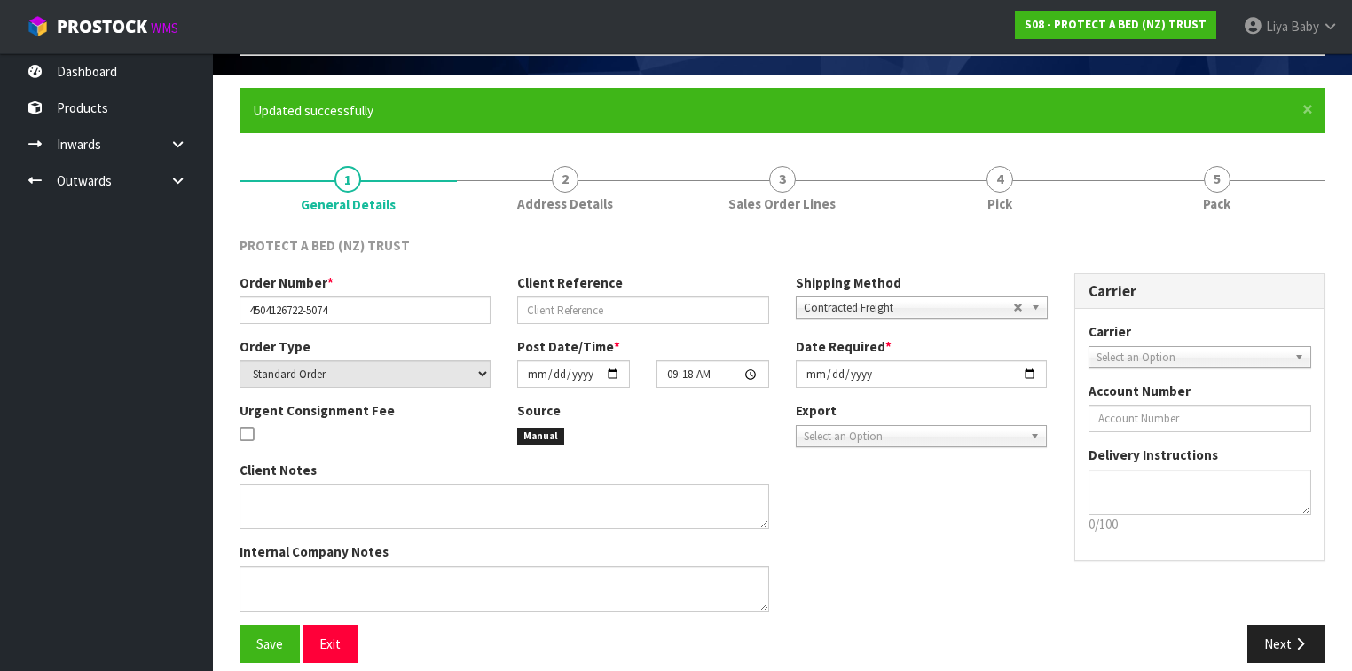
scroll to position [125, 0]
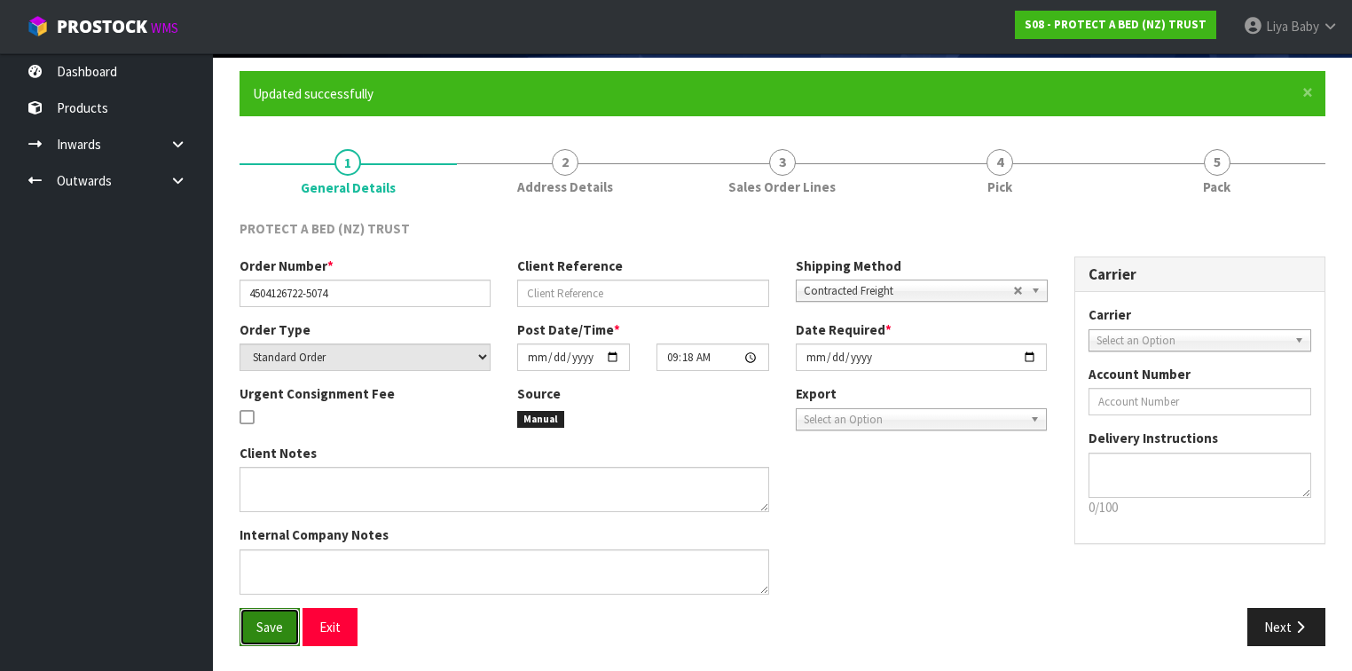
click at [259, 623] on span "Save" at bounding box center [269, 626] width 27 height 17
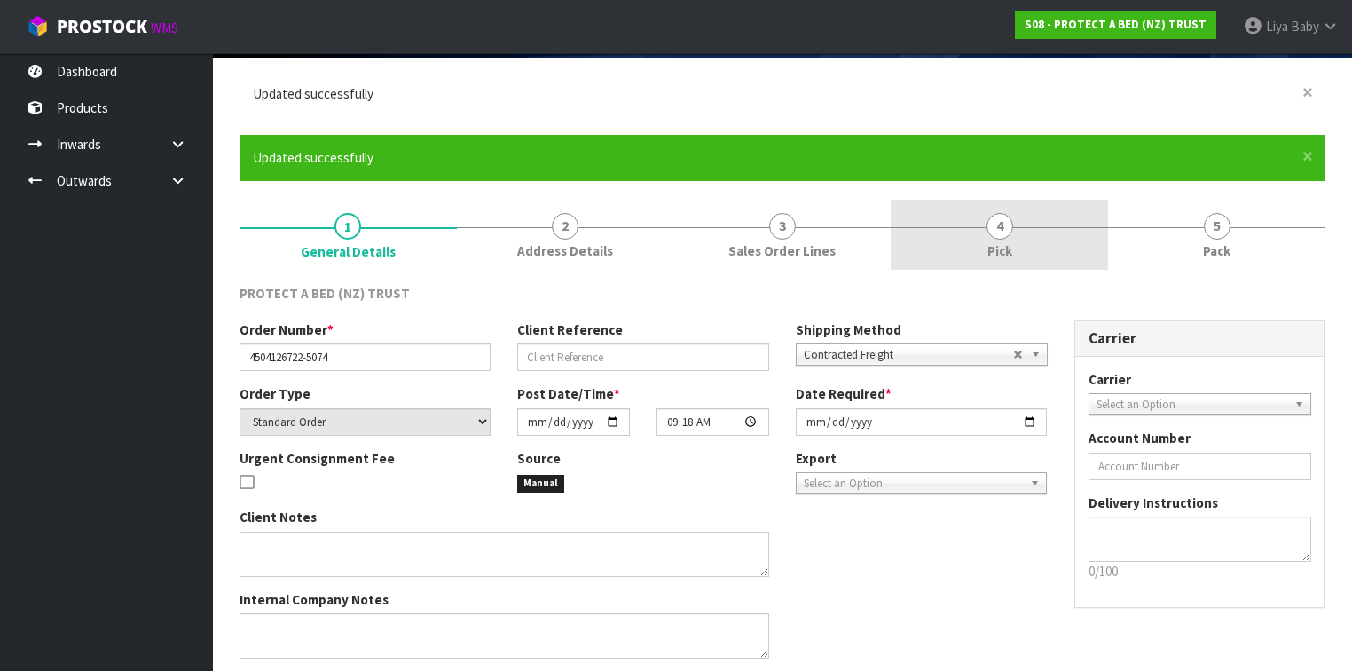
scroll to position [0, 0]
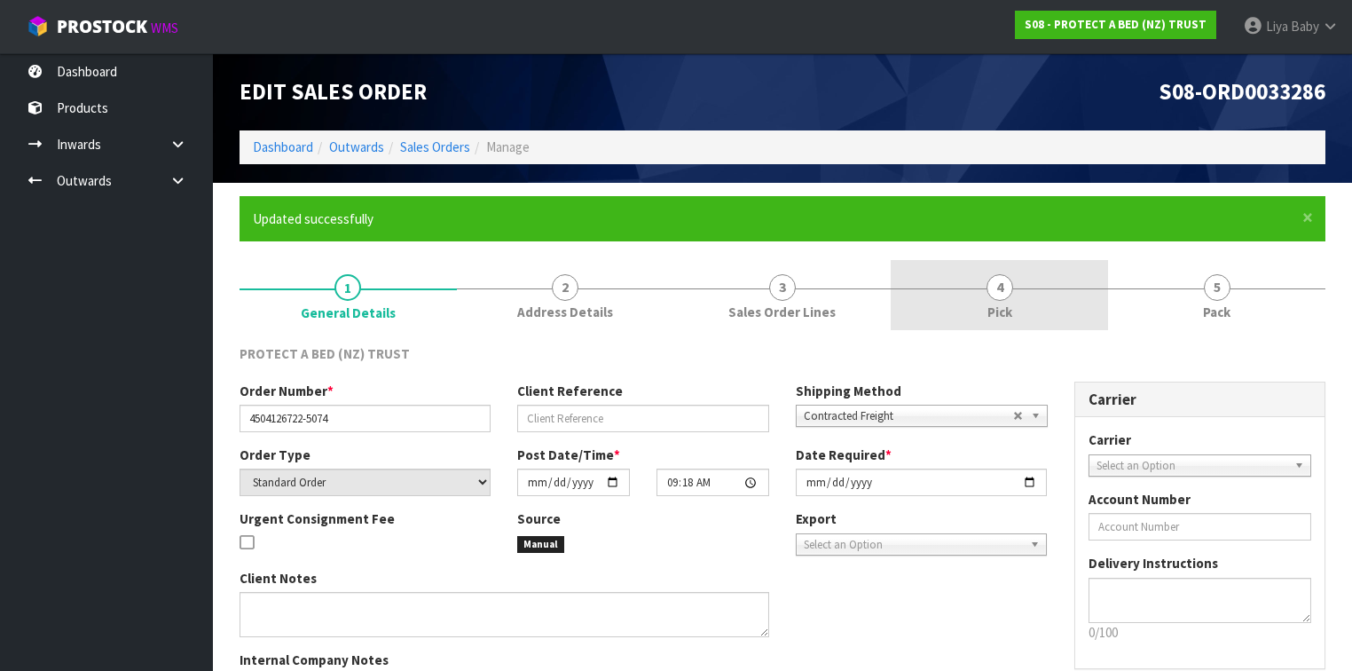
click at [999, 287] on span "4" at bounding box center [999, 287] width 27 height 27
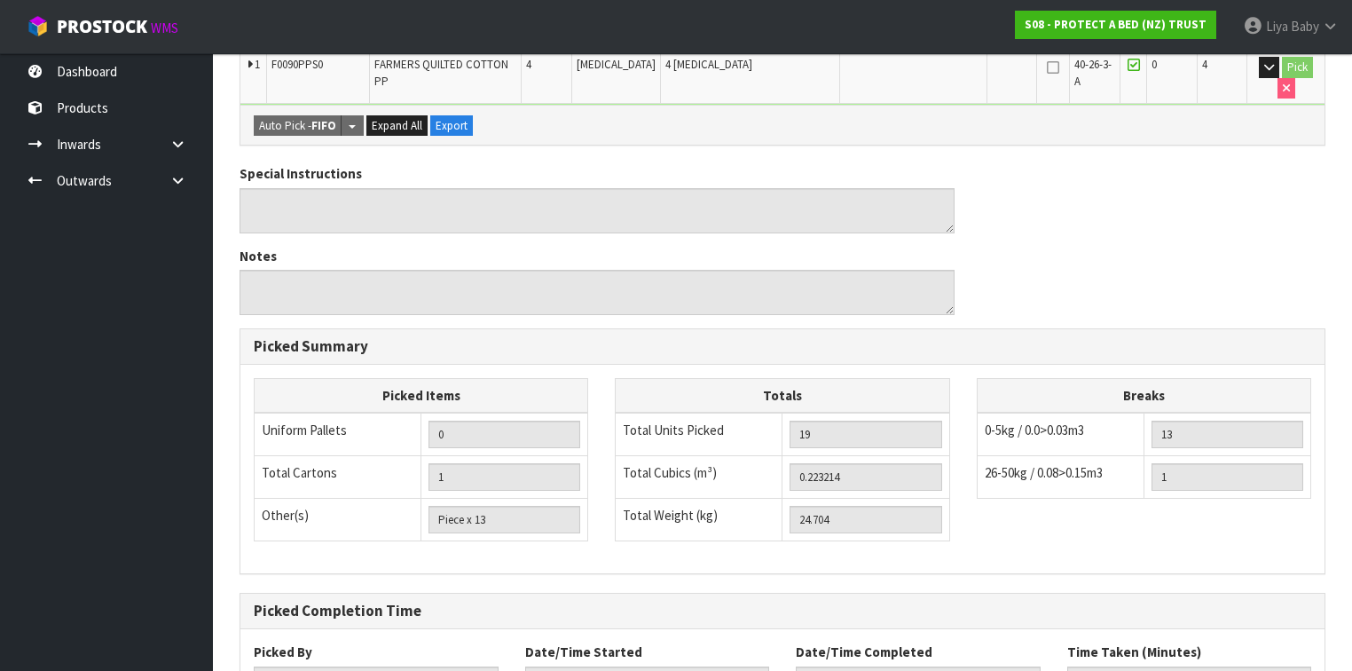
scroll to position [1064, 0]
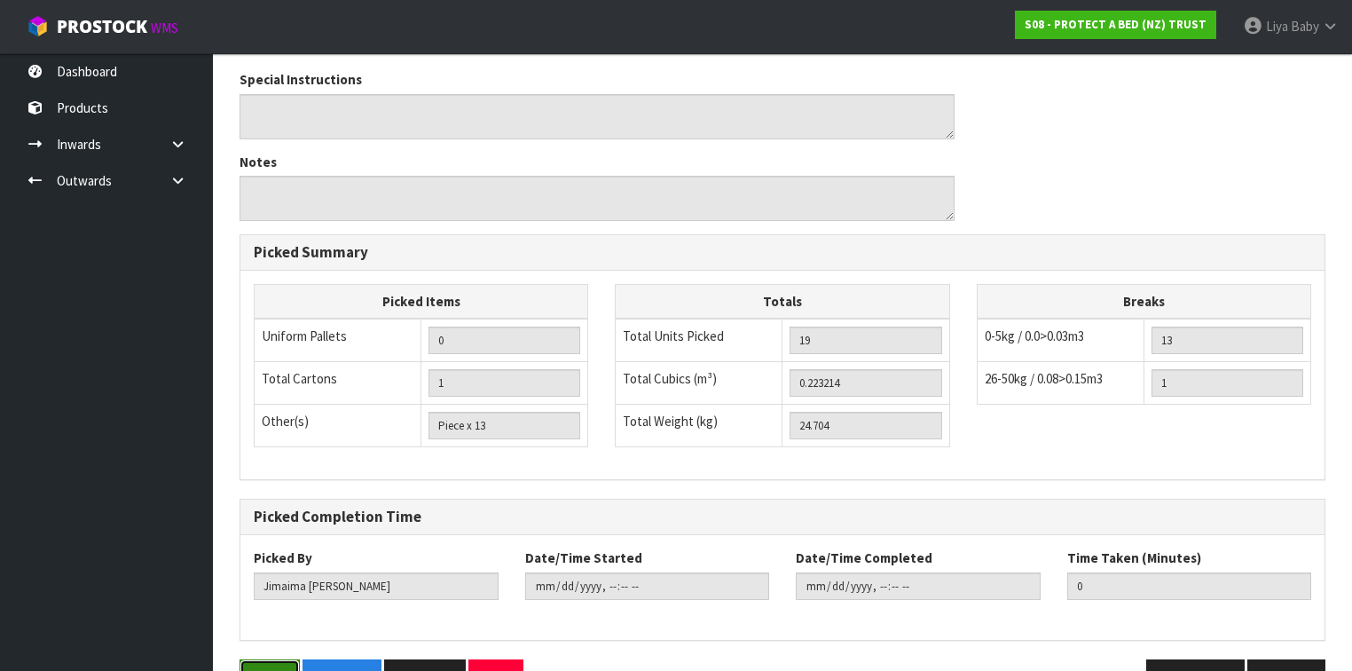
click at [269, 659] on button "Save" at bounding box center [269, 678] width 60 height 38
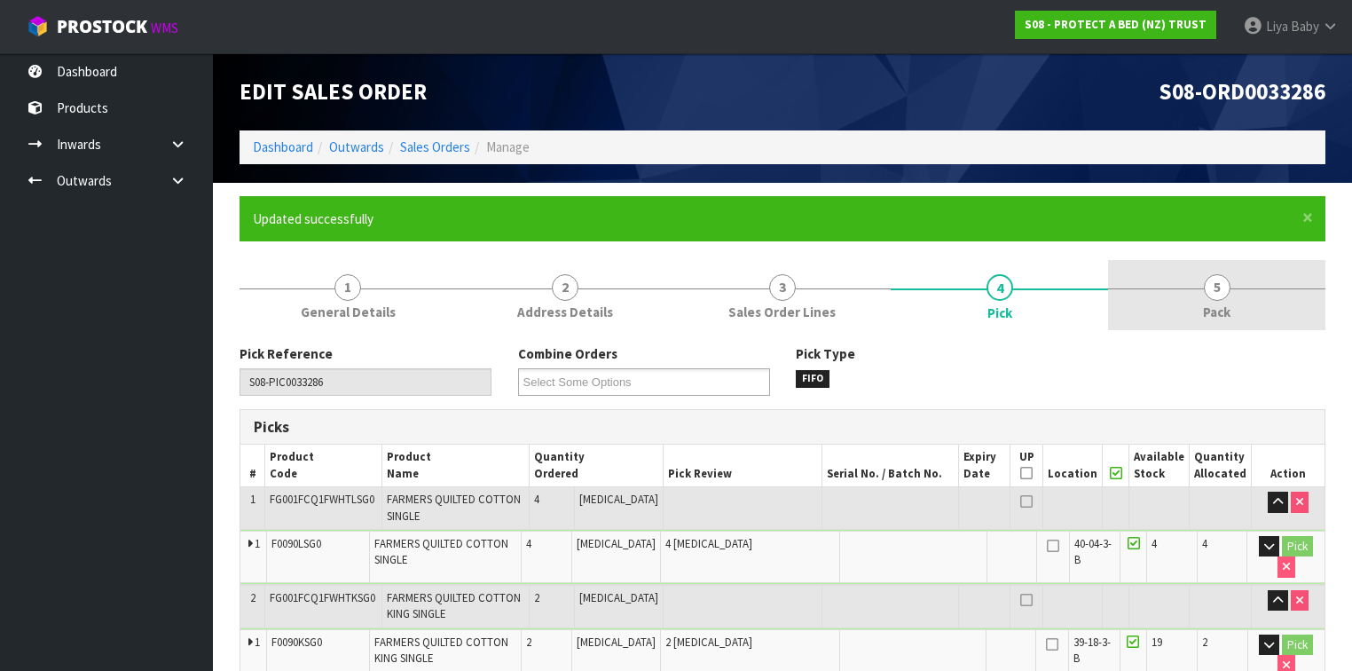
click at [1177, 287] on link "5 Pack" at bounding box center [1216, 295] width 217 height 70
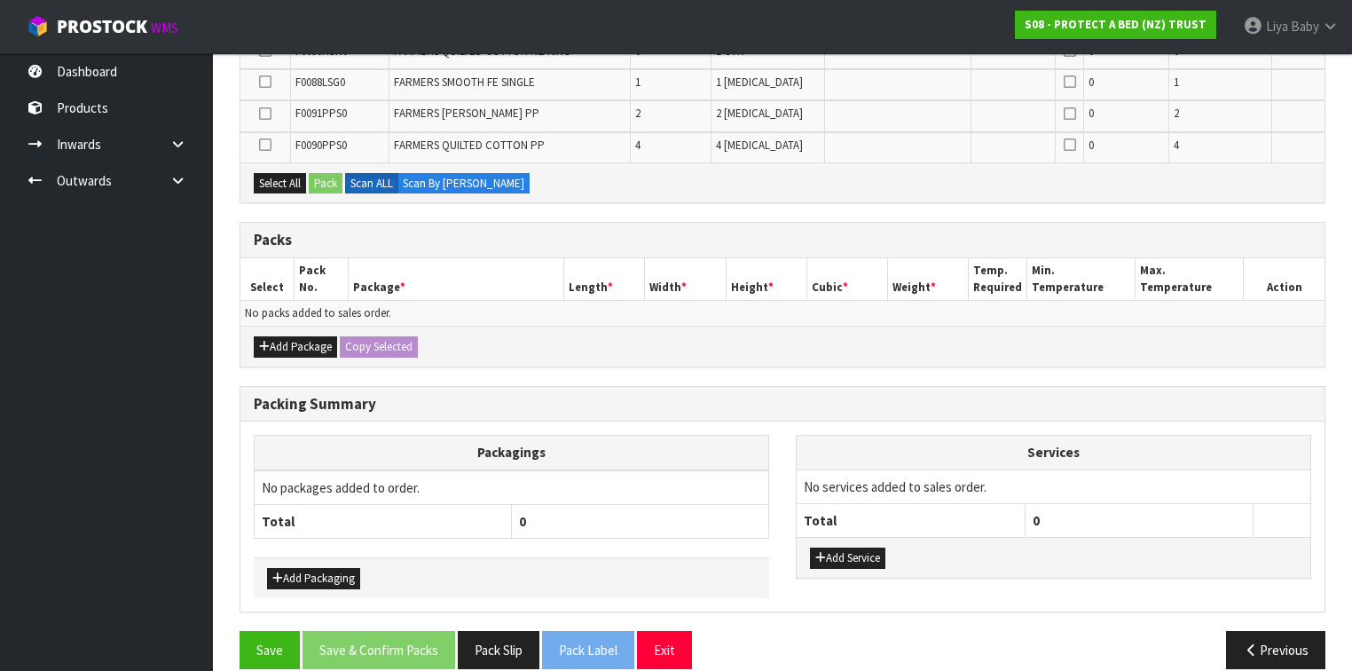
scroll to position [497, 0]
click at [296, 335] on button "Add Package" at bounding box center [295, 345] width 83 height 21
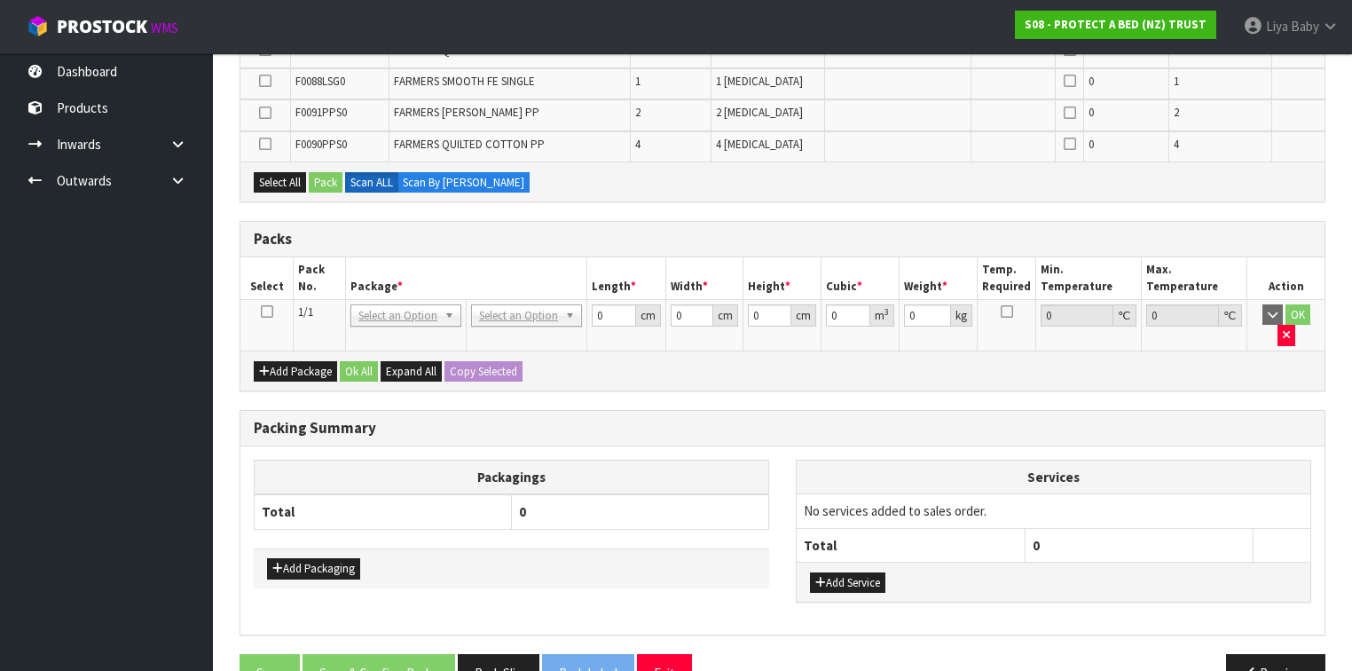
click at [269, 311] on icon at bounding box center [267, 311] width 12 height 1
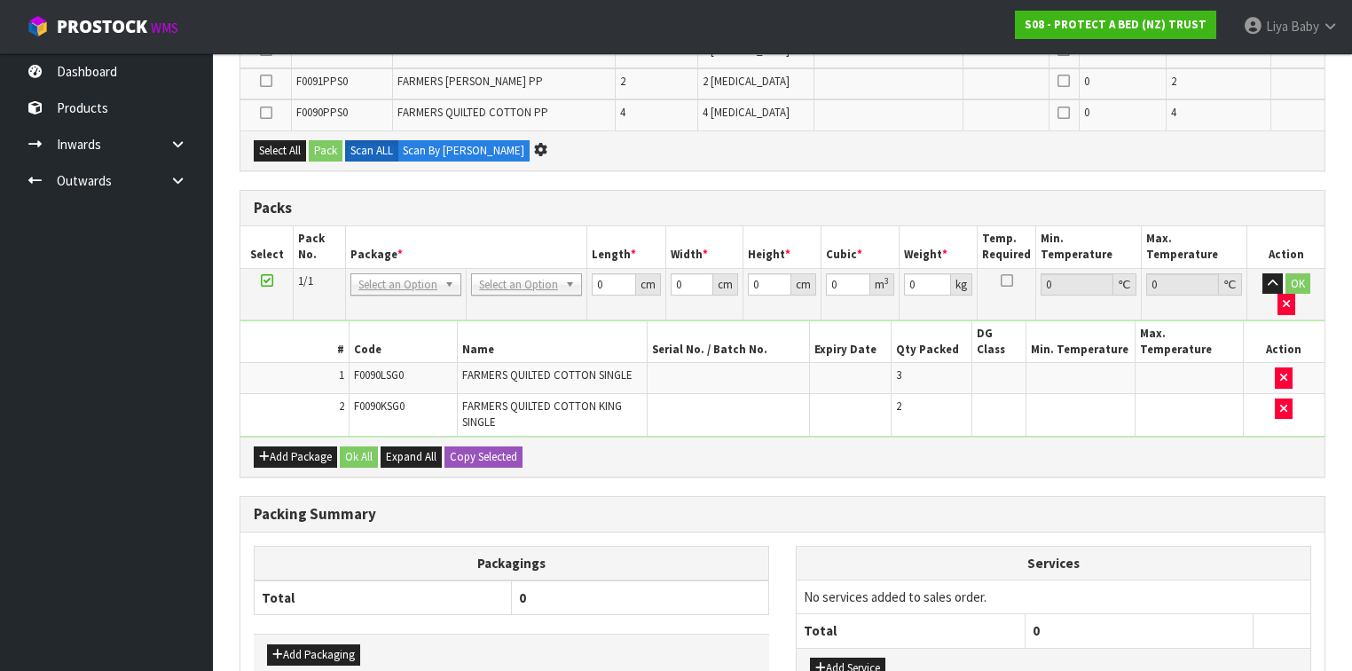
scroll to position [466, 0]
click at [287, 446] on button "Add Package" at bounding box center [295, 456] width 83 height 21
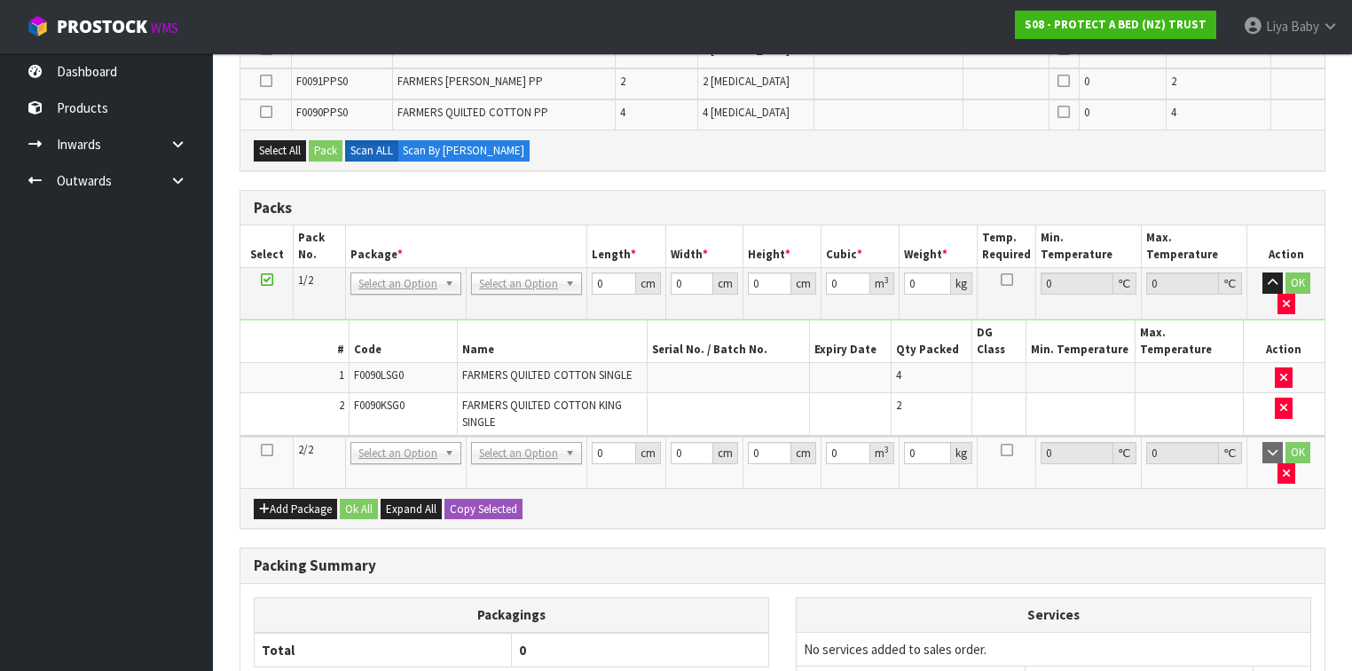
click at [265, 450] on icon at bounding box center [267, 450] width 12 height 1
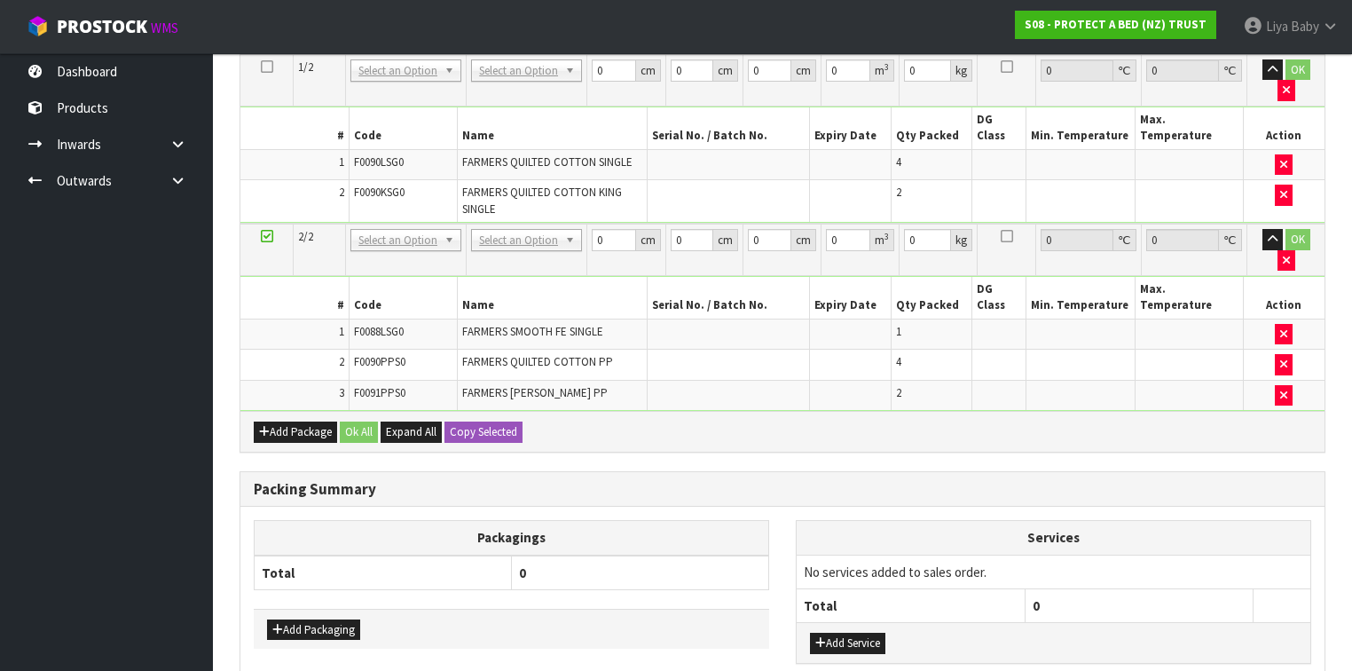
scroll to position [610, 0]
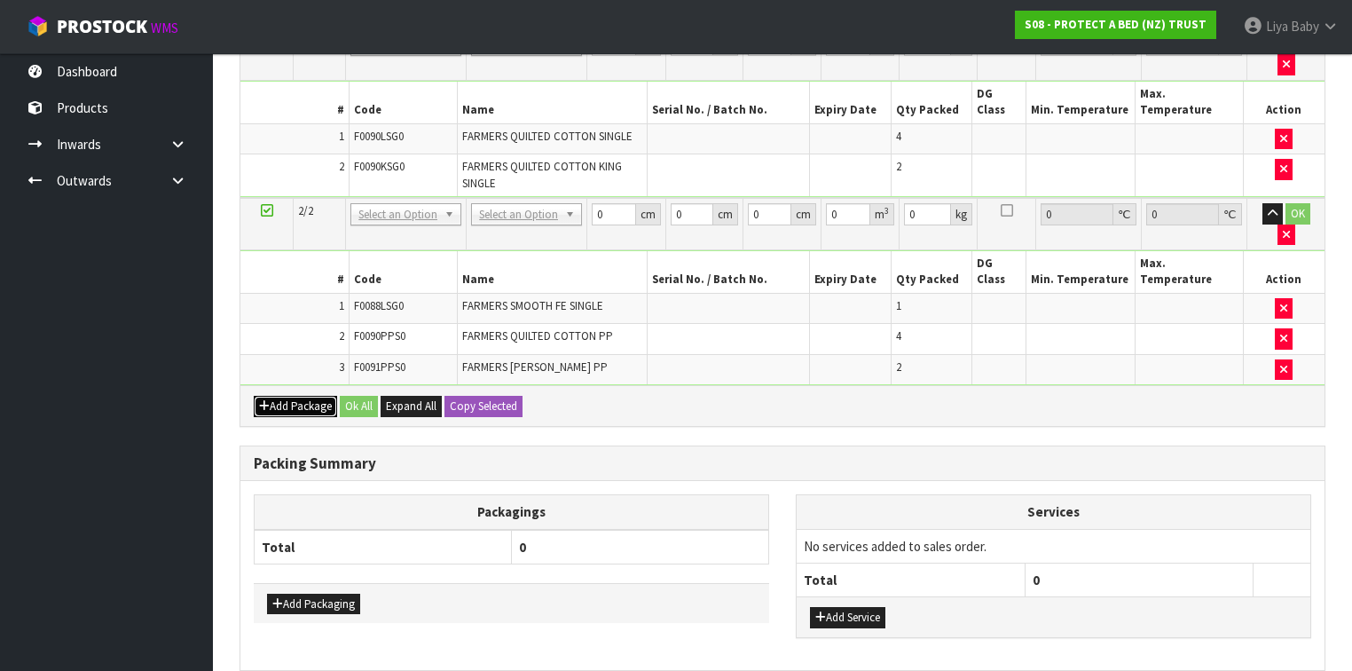
click at [294, 396] on button "Add Package" at bounding box center [295, 406] width 83 height 21
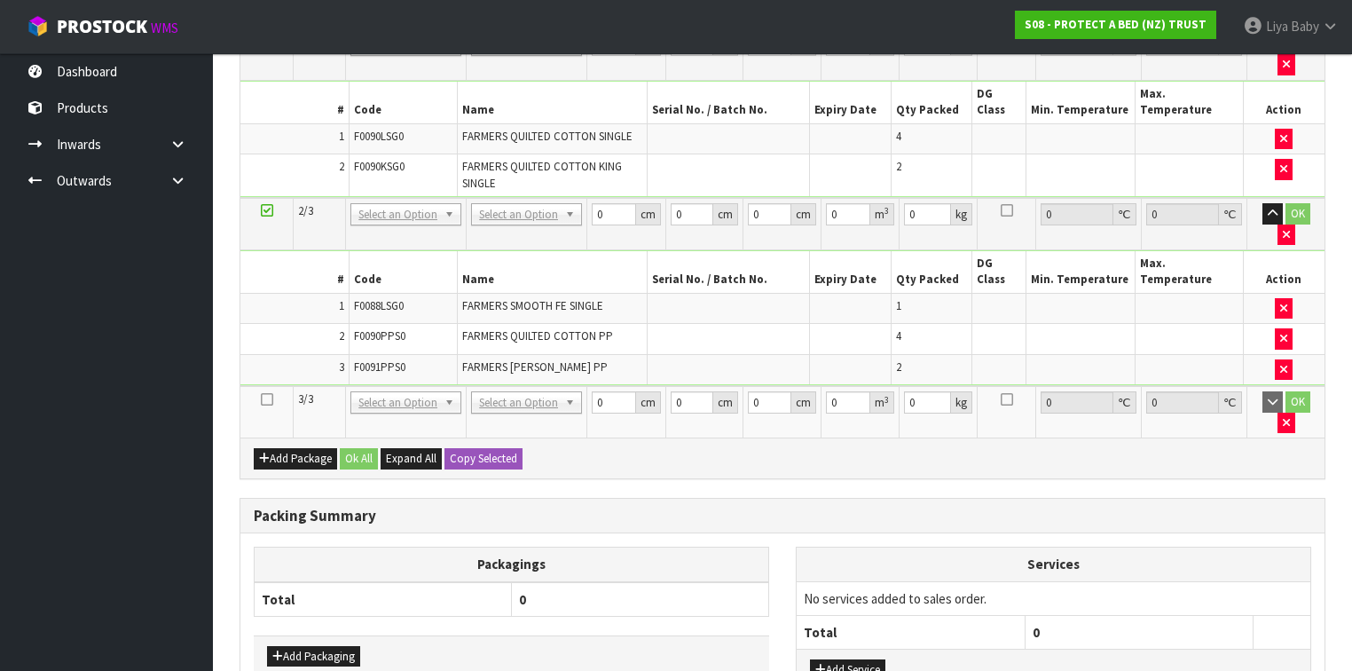
click at [269, 399] on icon at bounding box center [267, 399] width 12 height 1
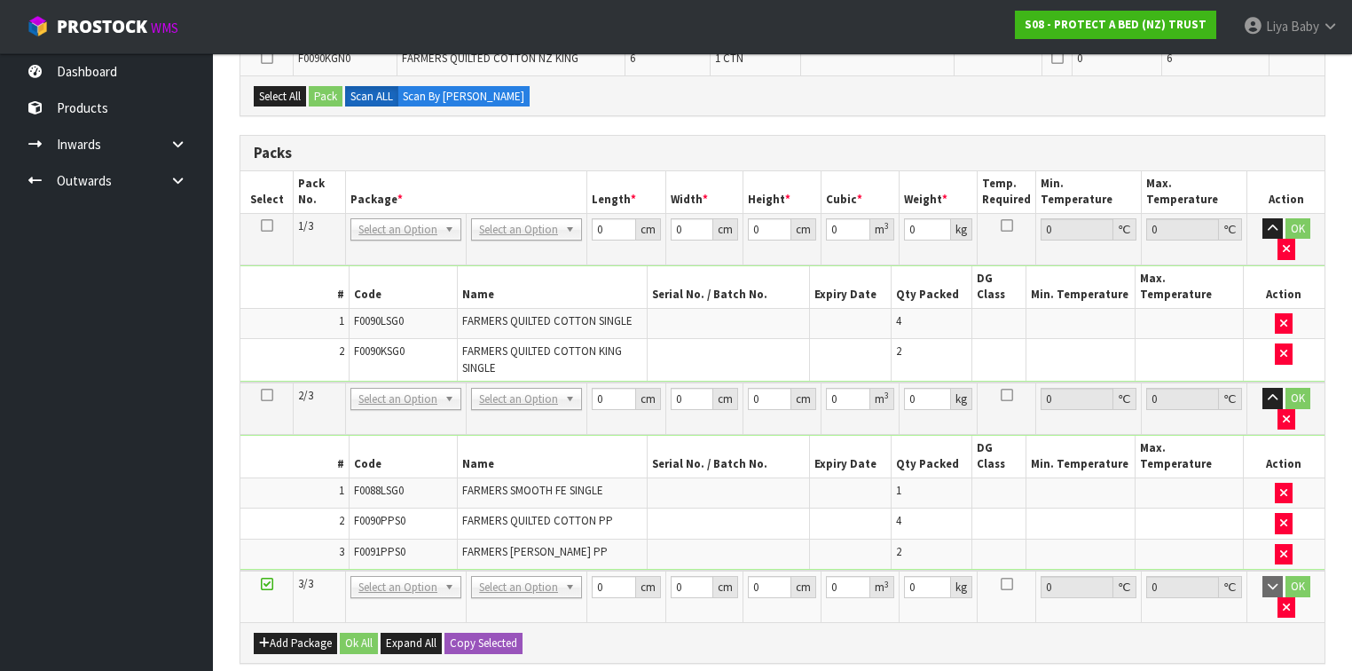
scroll to position [326, 0]
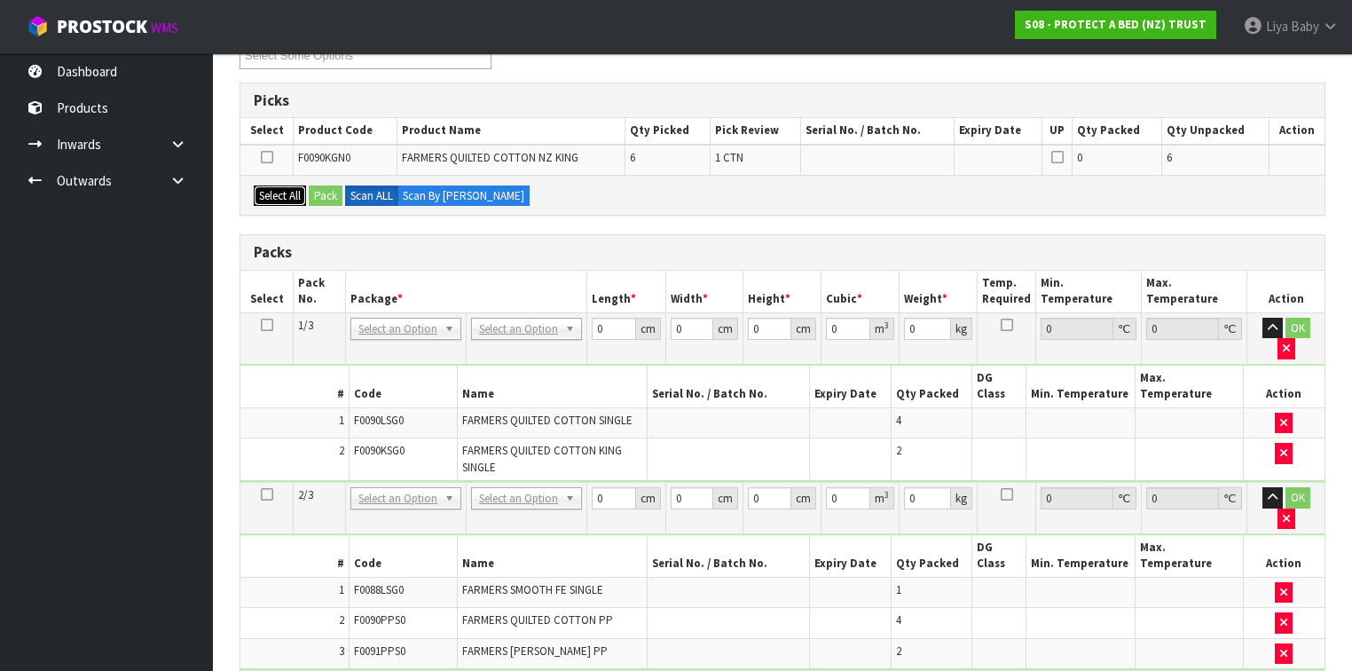
click at [279, 188] on button "Select All" at bounding box center [280, 195] width 52 height 21
click at [323, 197] on button "Pack" at bounding box center [326, 195] width 34 height 21
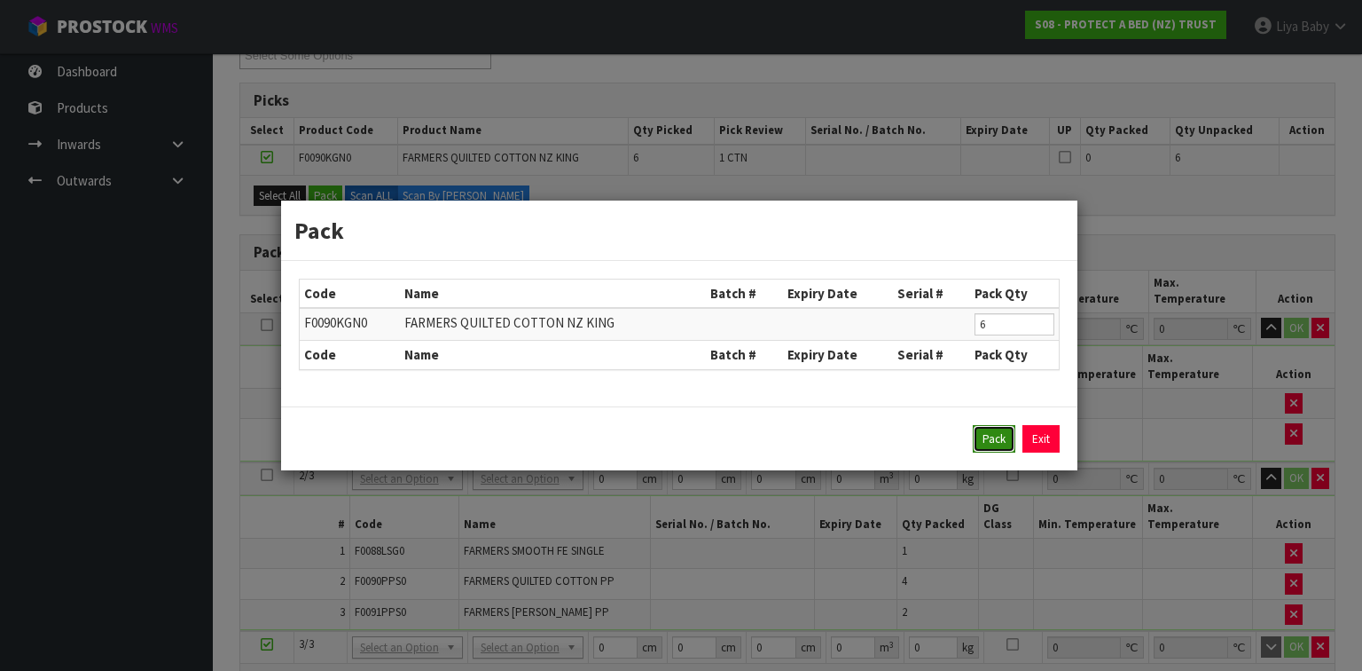
click at [990, 439] on button "Pack" at bounding box center [994, 439] width 43 height 28
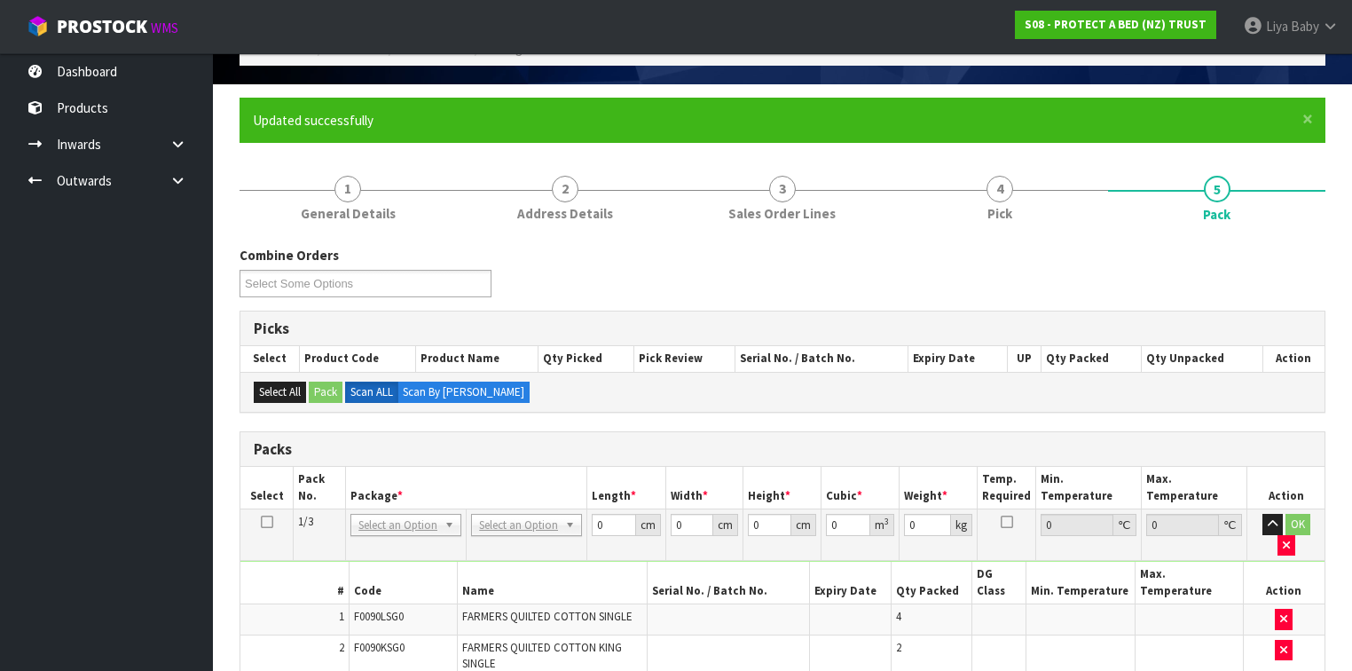
scroll to position [184, 0]
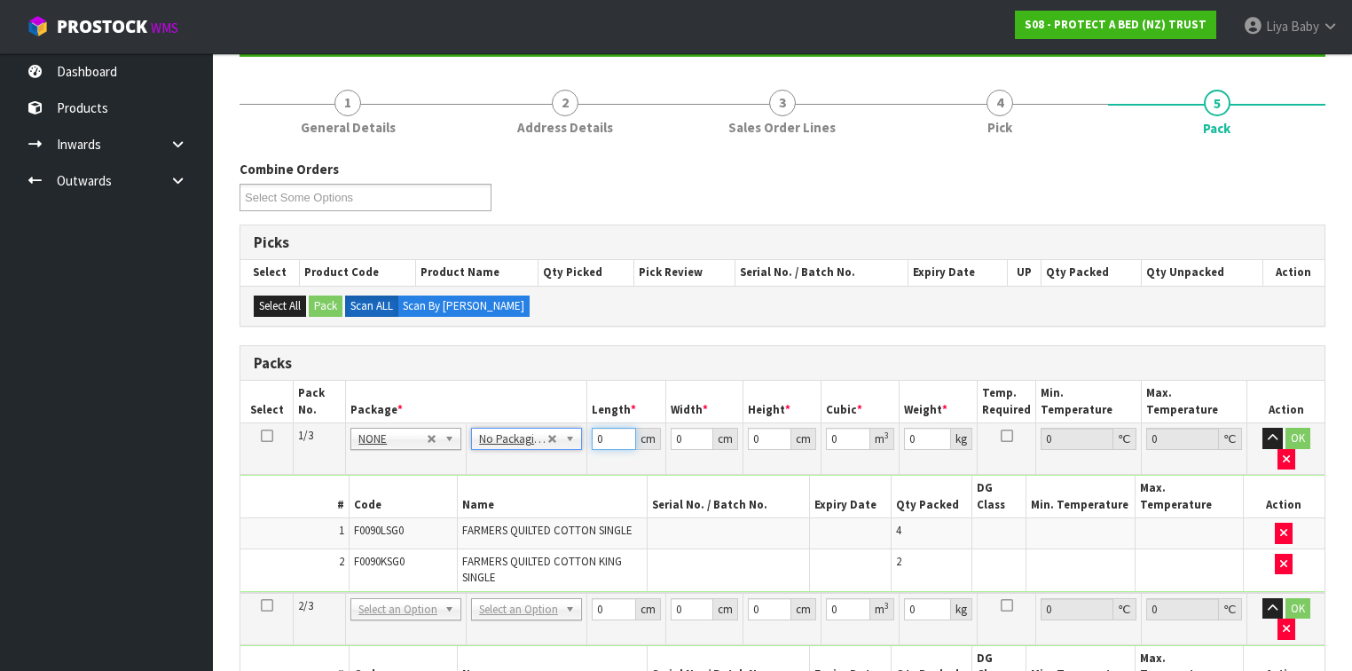
click at [605, 436] on input "0" at bounding box center [613, 438] width 43 height 22
type input "57"
click at [688, 435] on input "0" at bounding box center [692, 438] width 43 height 22
type input "40"
click at [763, 436] on input "0" at bounding box center [769, 438] width 43 height 22
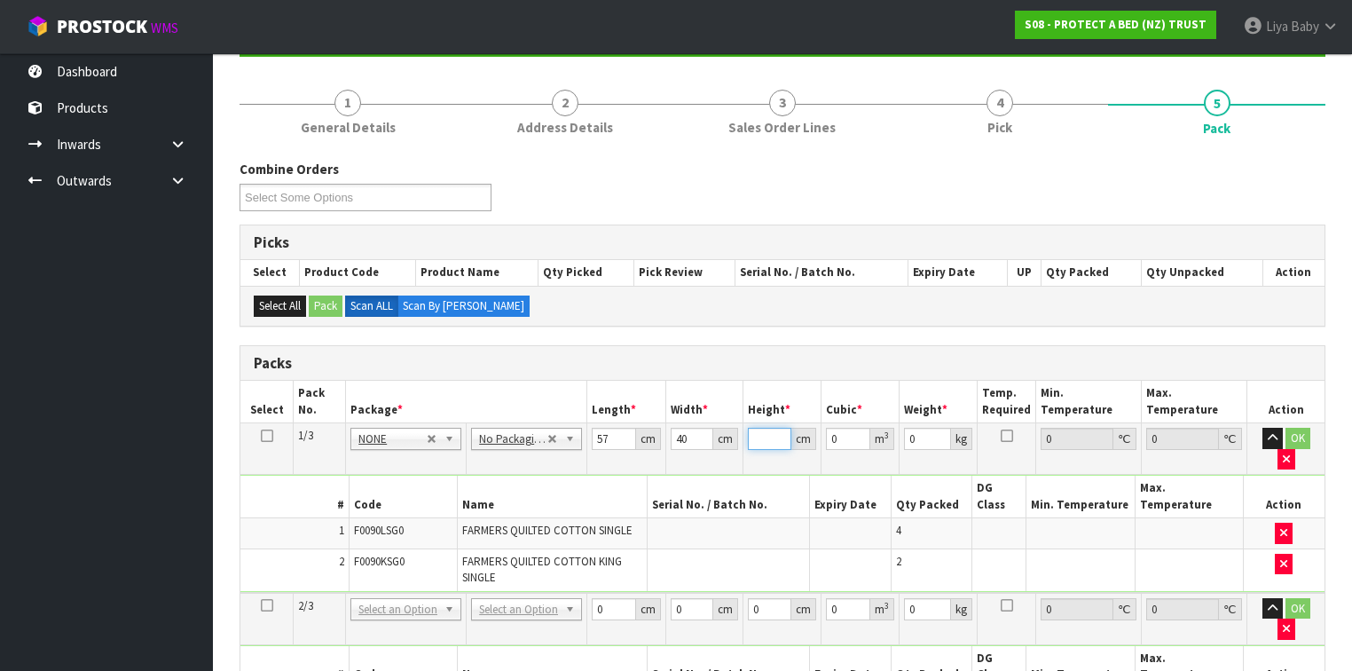
type input "3"
type input "0.00684"
type input "31"
type input "0.07068"
type input "31"
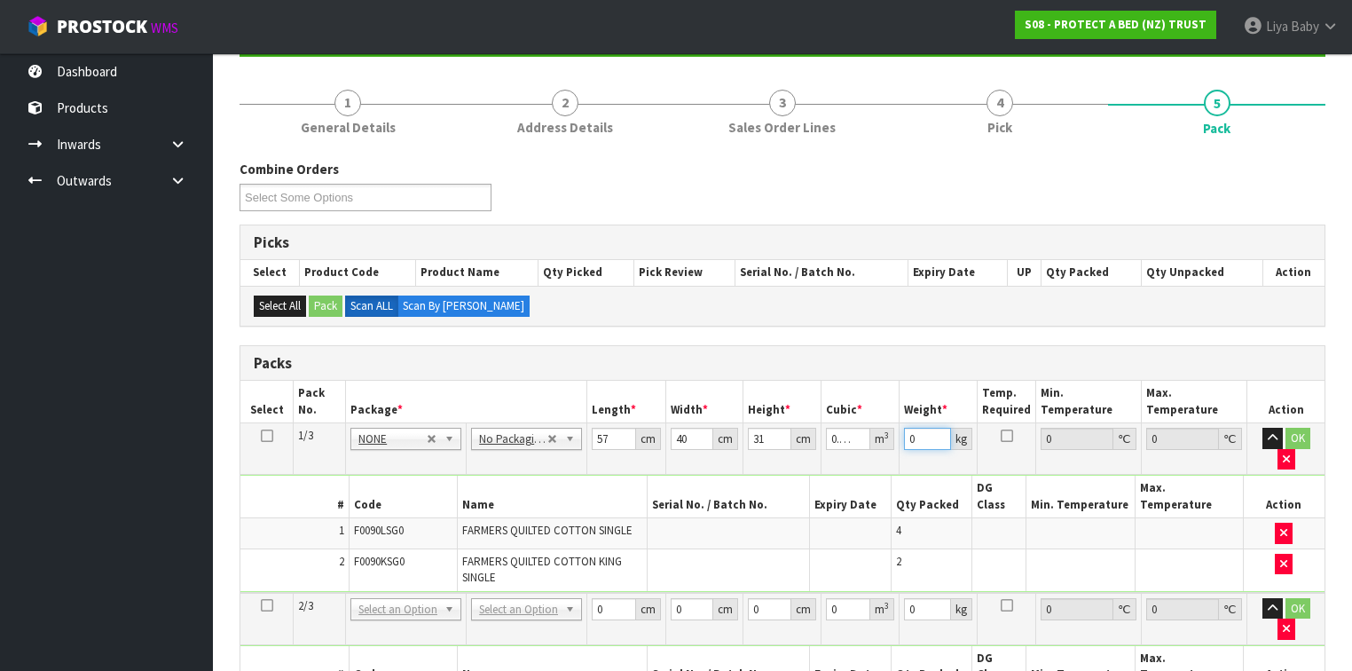
click at [918, 437] on input "0" at bounding box center [927, 438] width 47 height 22
type input "8"
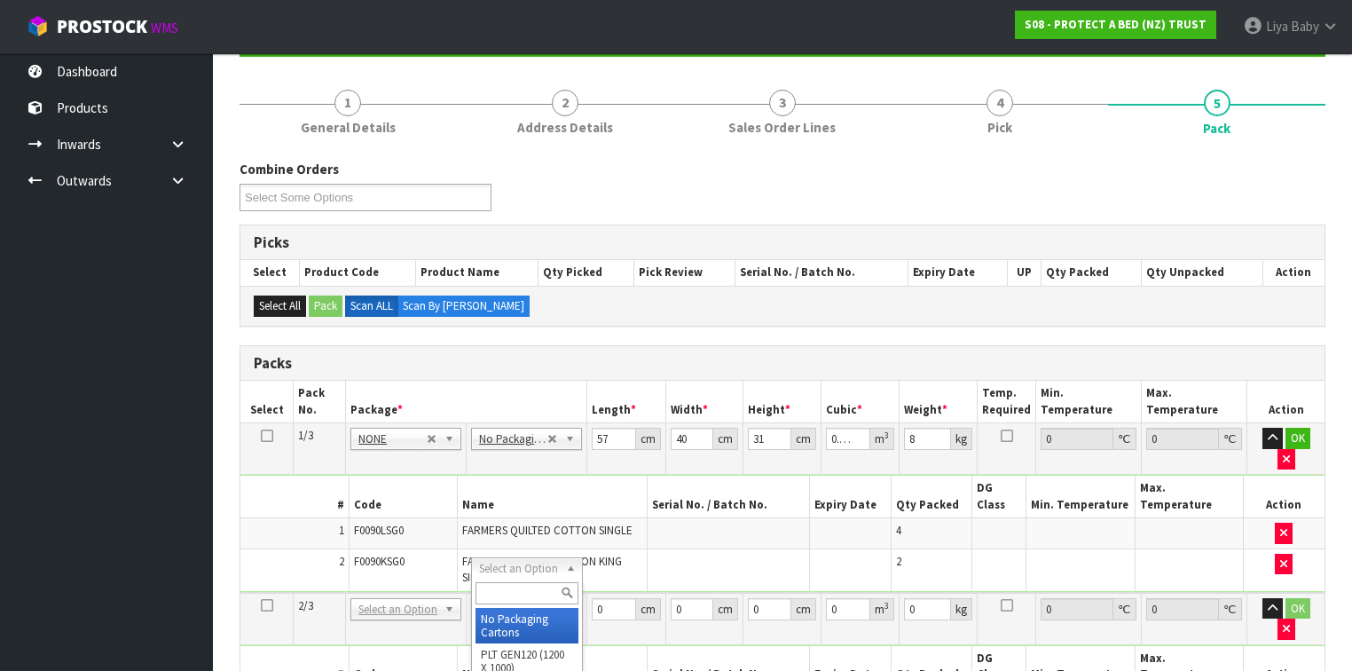
type input "2"
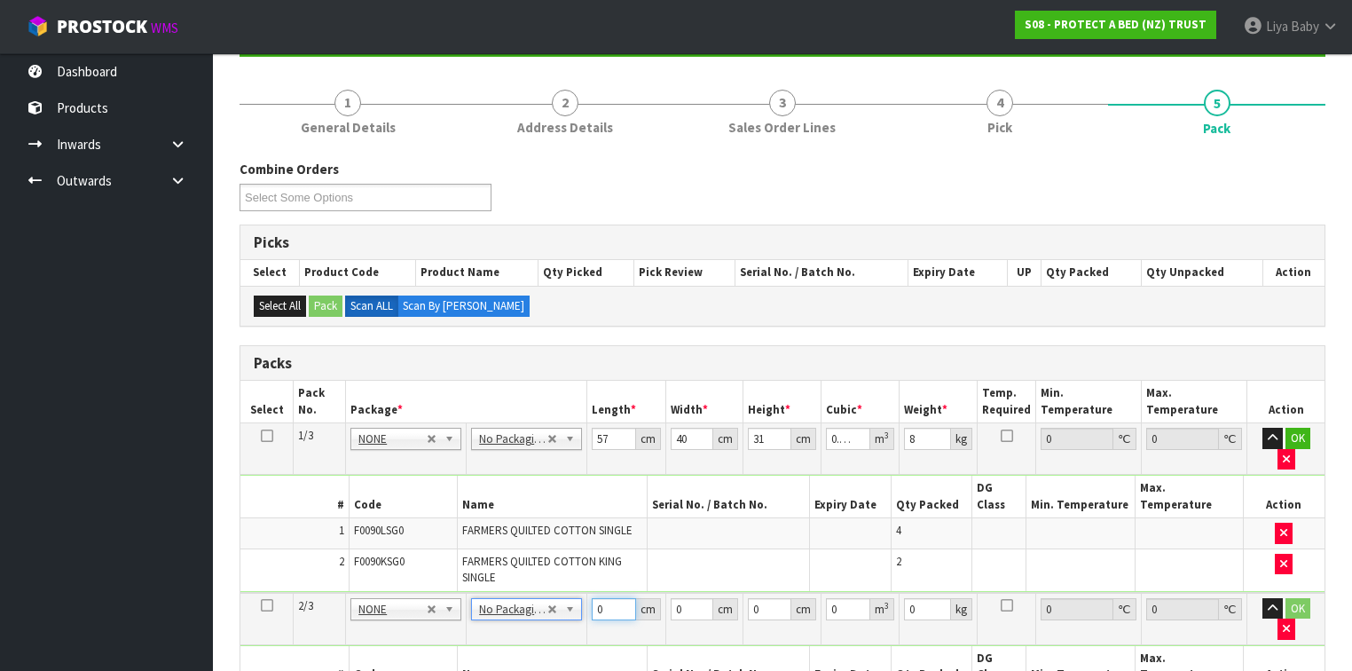
click at [601, 598] on input "0" at bounding box center [613, 609] width 43 height 22
type input "56"
click at [694, 598] on input "0" at bounding box center [692, 609] width 43 height 22
type input "43"
click at [769, 598] on input "0" at bounding box center [769, 609] width 43 height 22
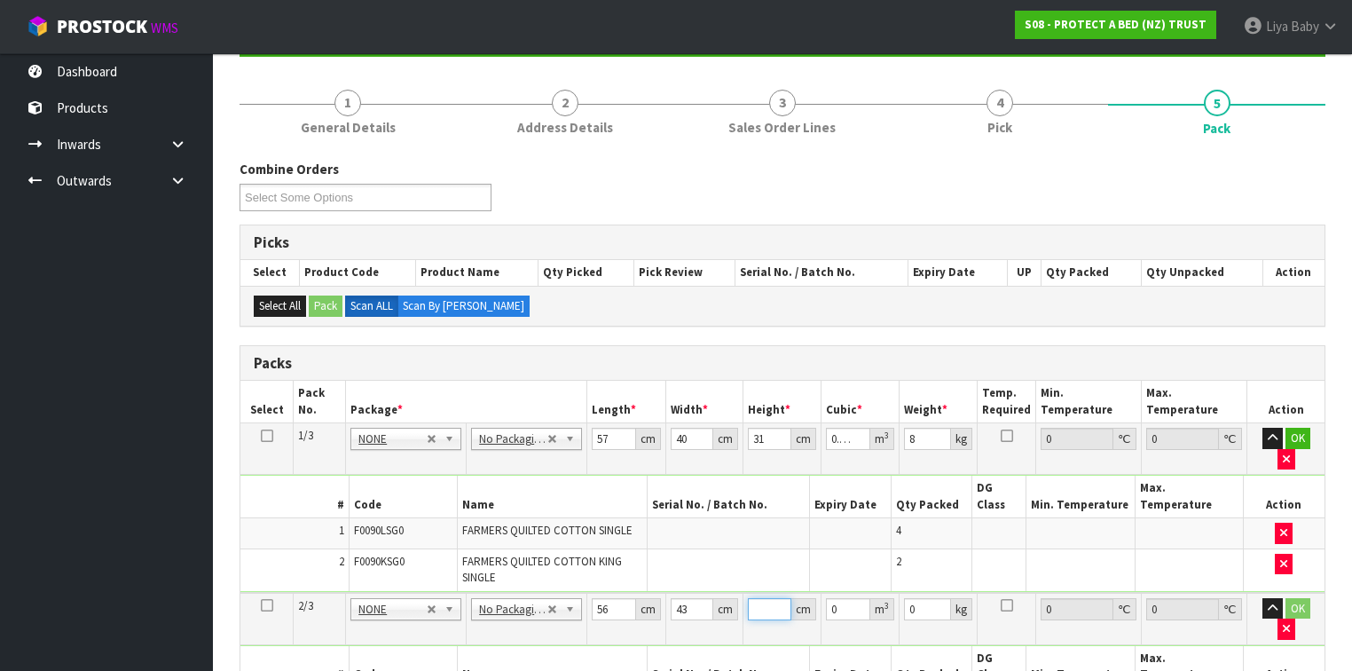
type input "2"
type input "0.004816"
type input "22"
type input "0.052976"
type input "22"
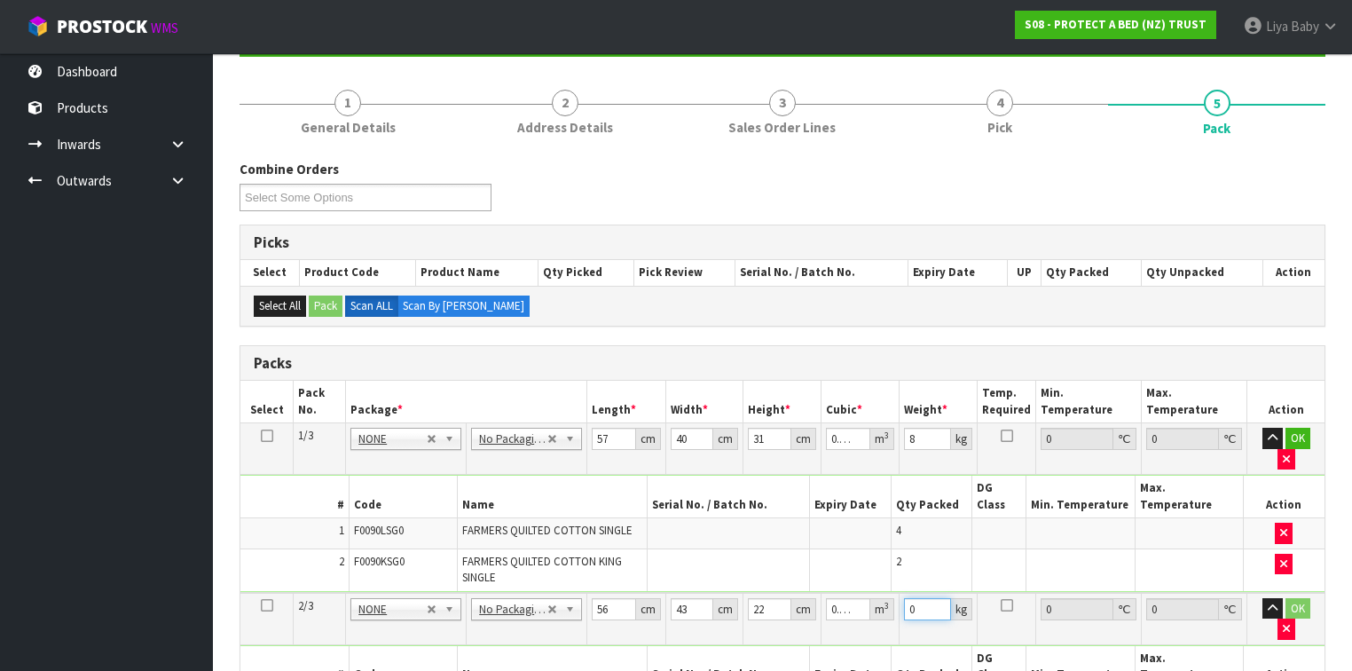
click at [930, 598] on input "0" at bounding box center [927, 609] width 47 height 22
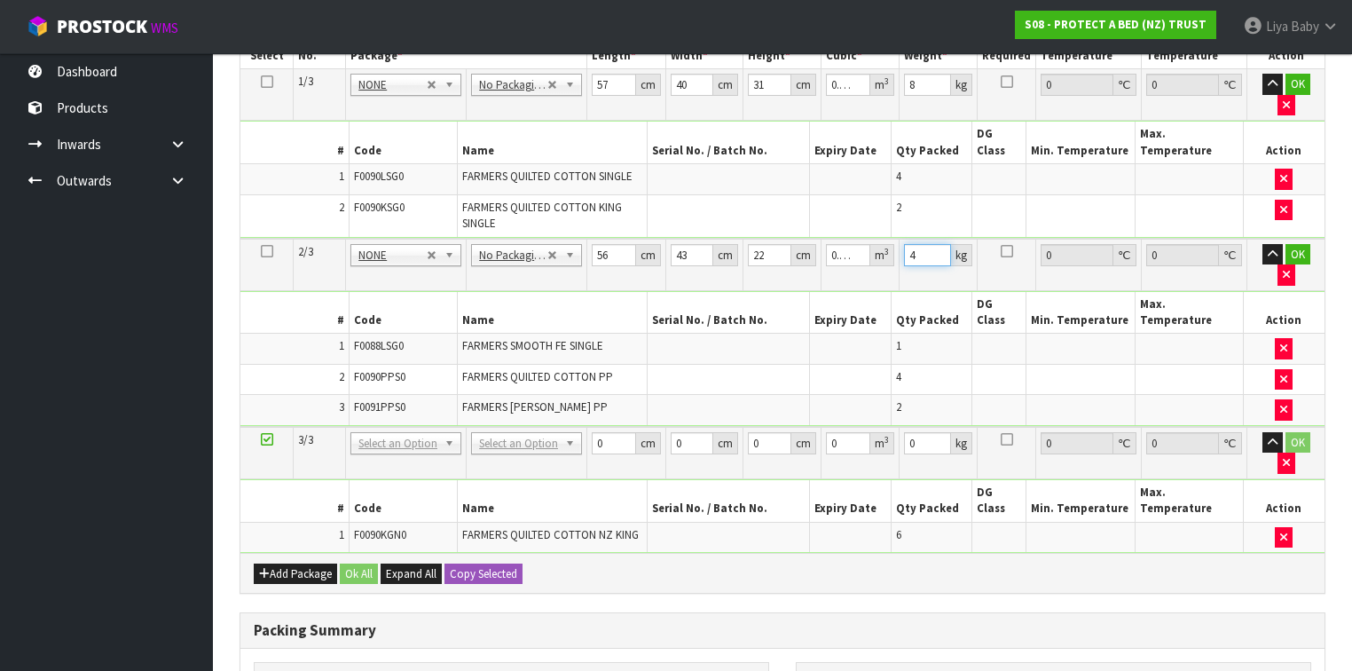
scroll to position [539, 0]
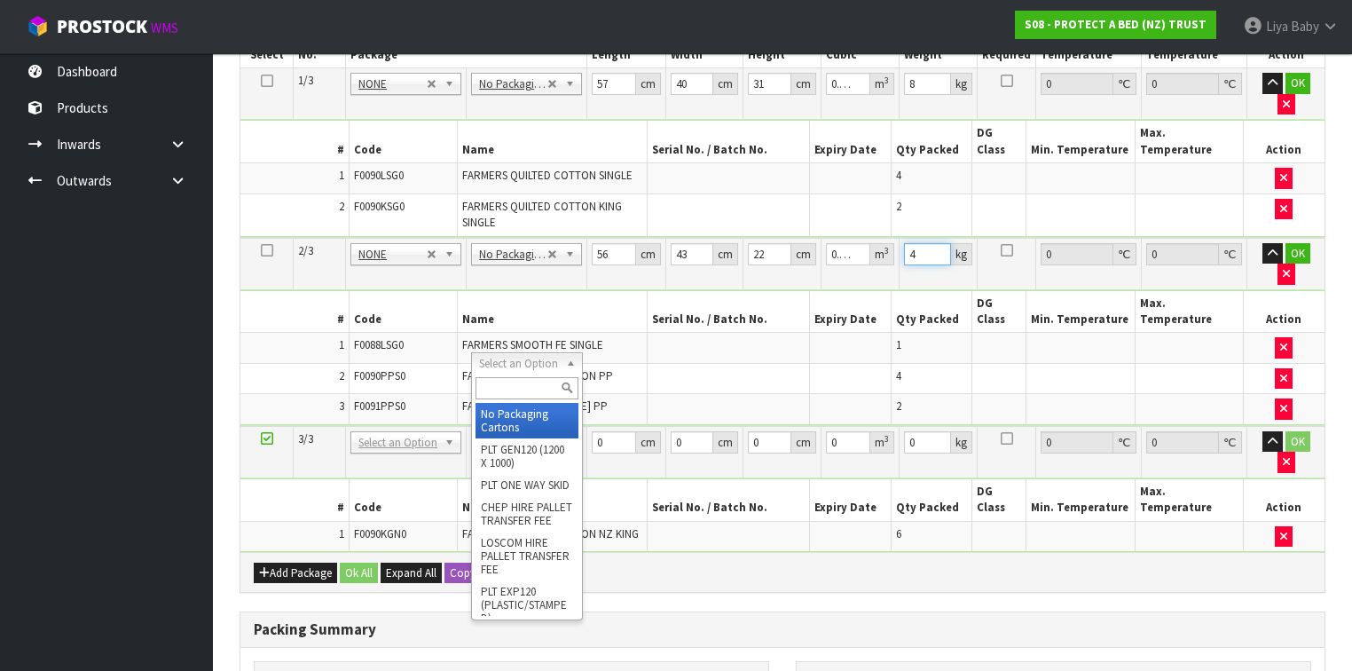
type input "4"
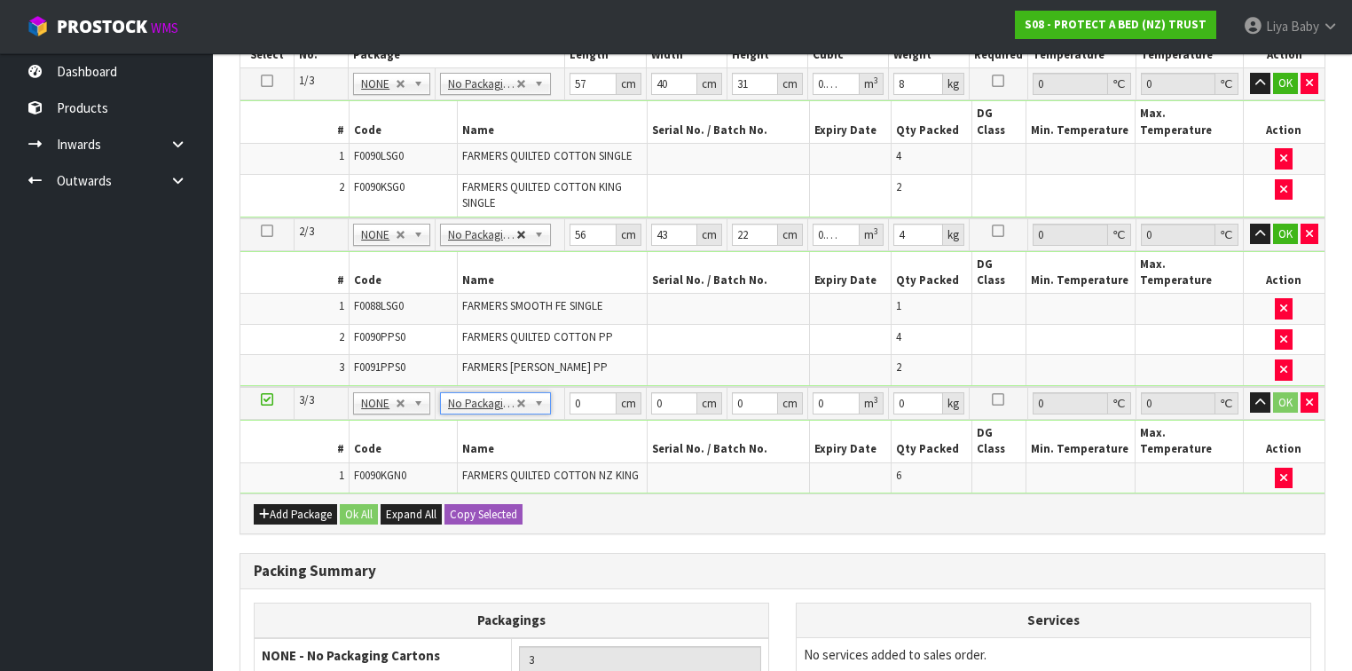
type input "2"
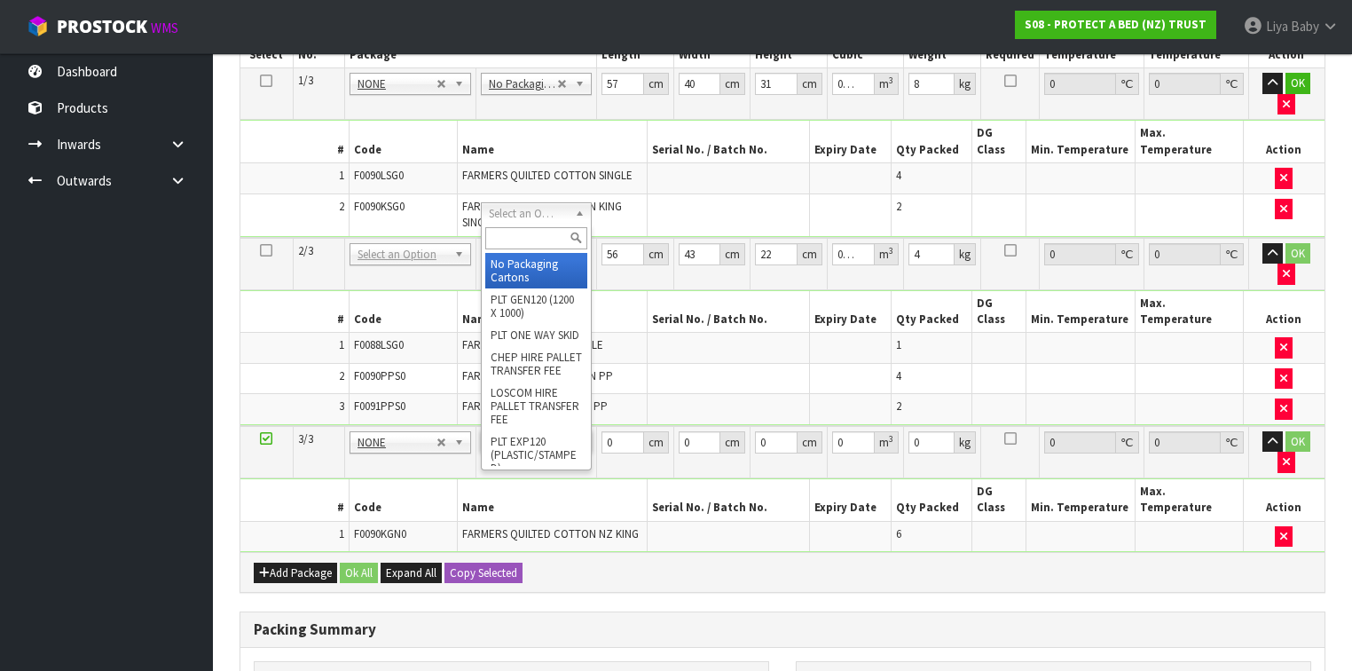
click at [522, 239] on input "text" at bounding box center [536, 238] width 102 height 22
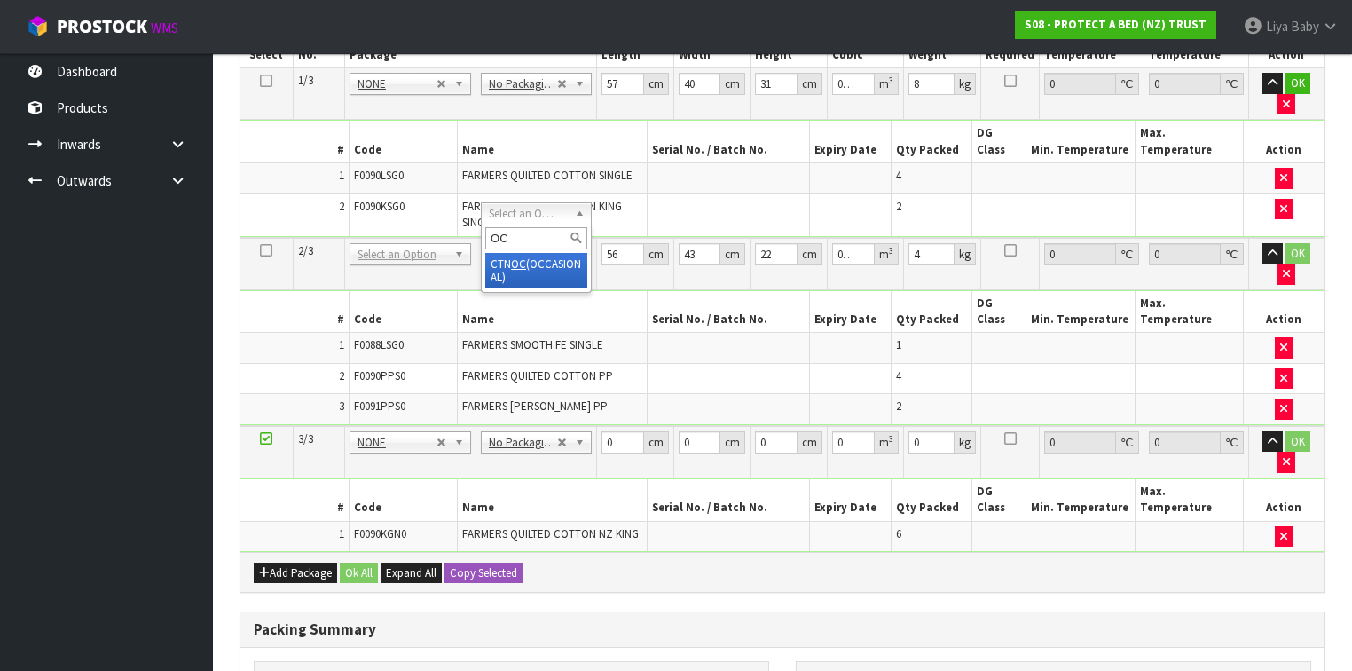
type input "OC"
type input "0"
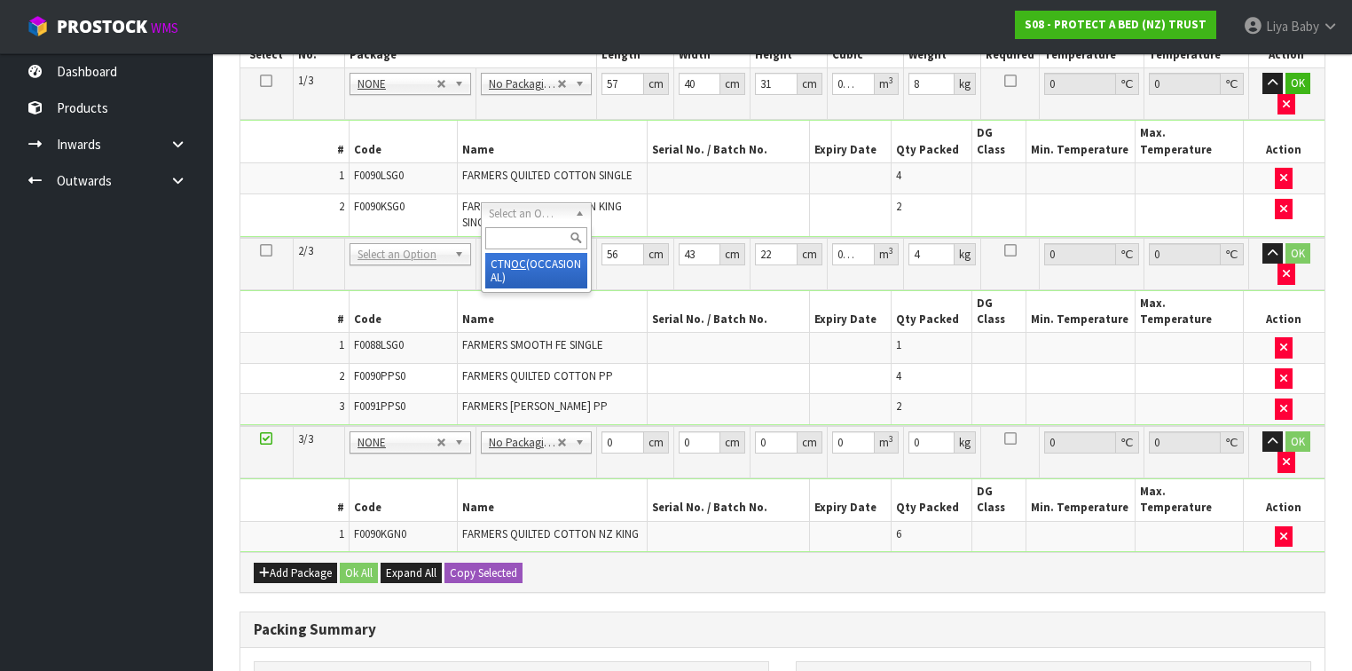
type input "2.826"
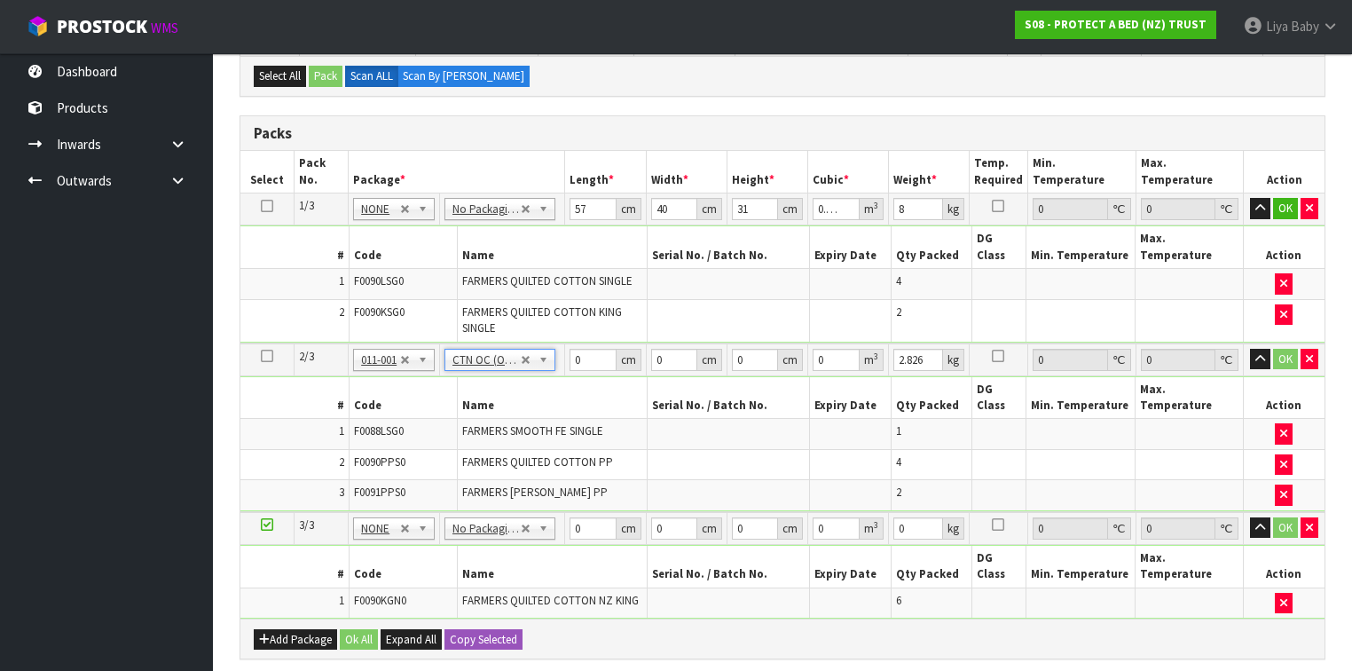
scroll to position [397, 0]
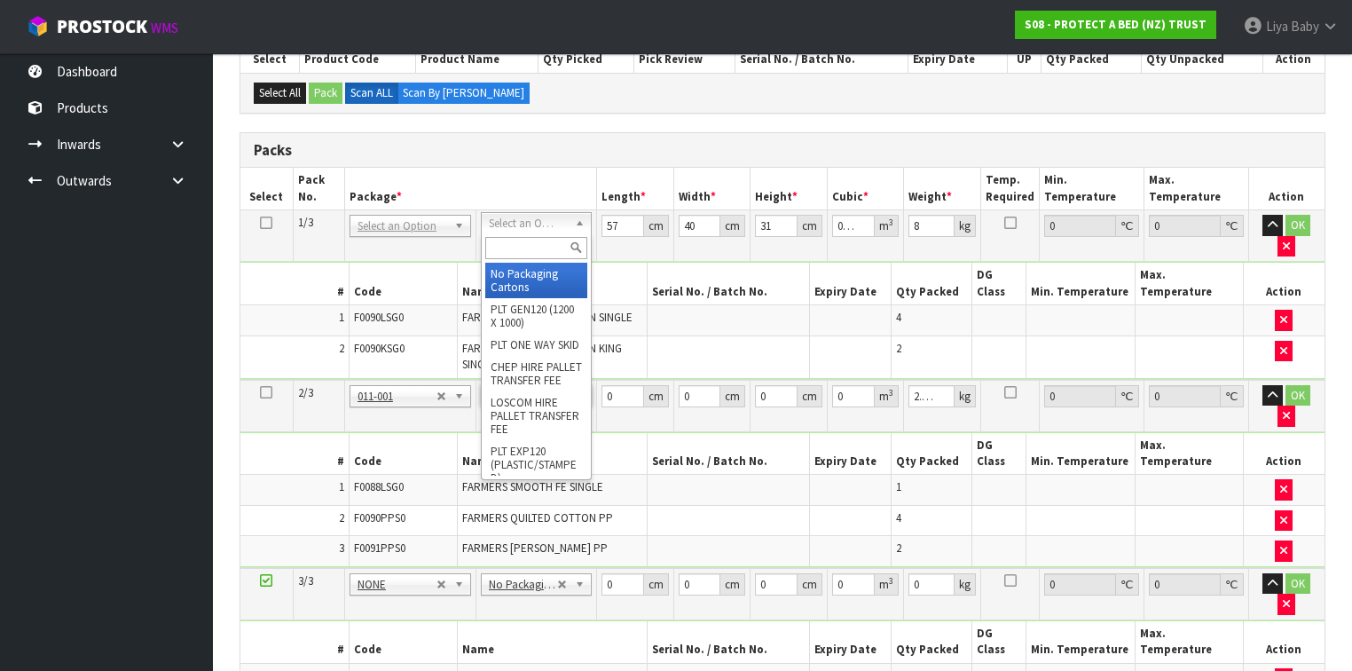
click at [507, 242] on input "text" at bounding box center [536, 248] width 102 height 22
type input "OC"
type input "0"
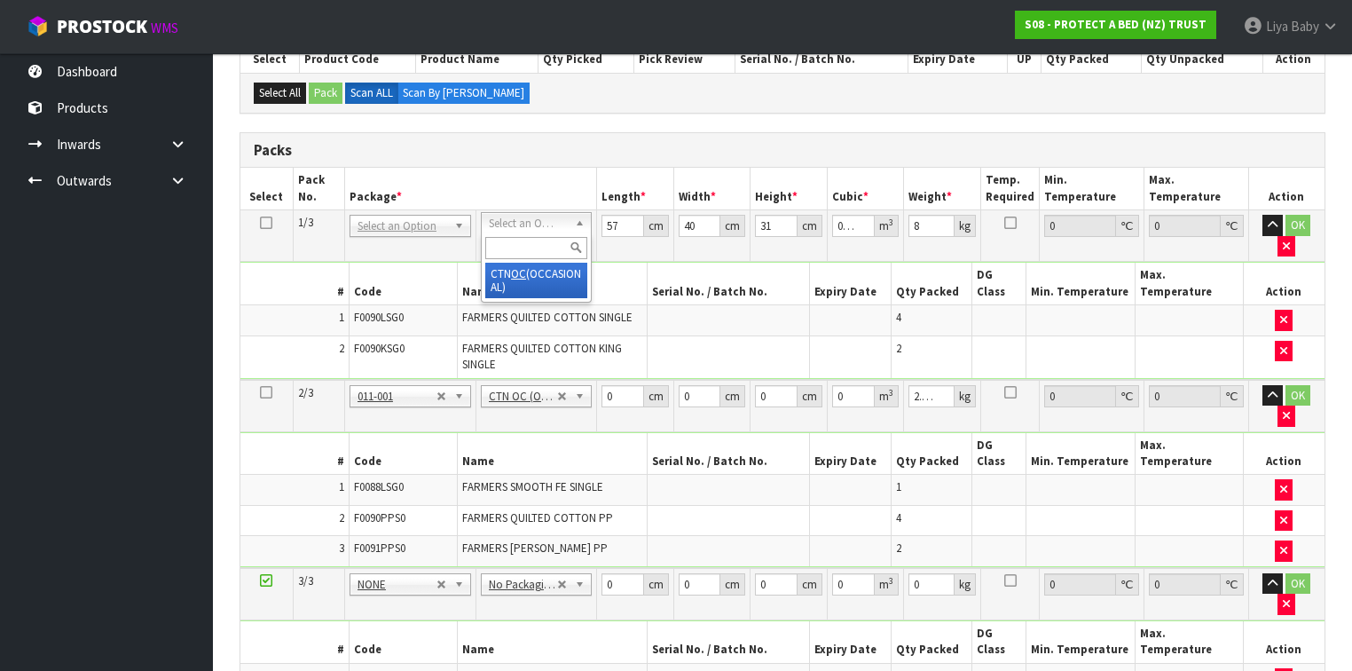
type input "0"
type input "11.018"
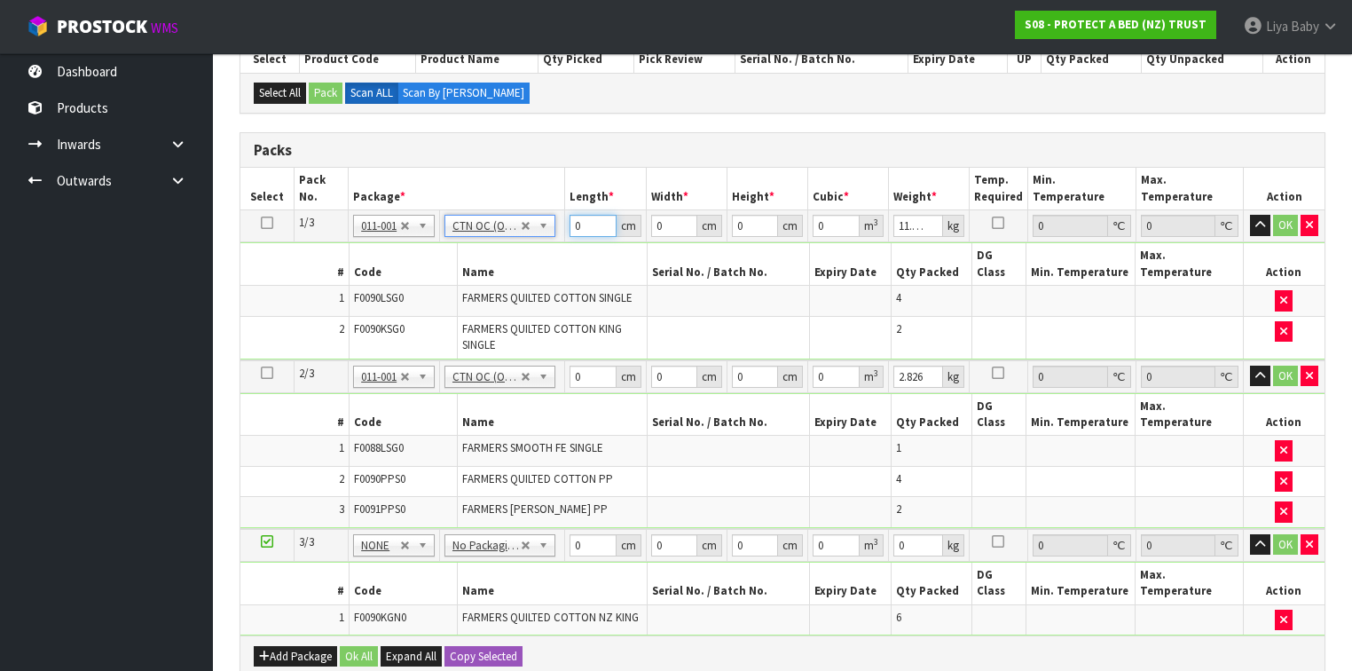
click at [580, 223] on input "0" at bounding box center [592, 226] width 46 height 22
type input "57"
click at [675, 217] on input "0" at bounding box center [674, 226] width 46 height 22
type input "40"
click at [739, 218] on input "0" at bounding box center [755, 226] width 46 height 22
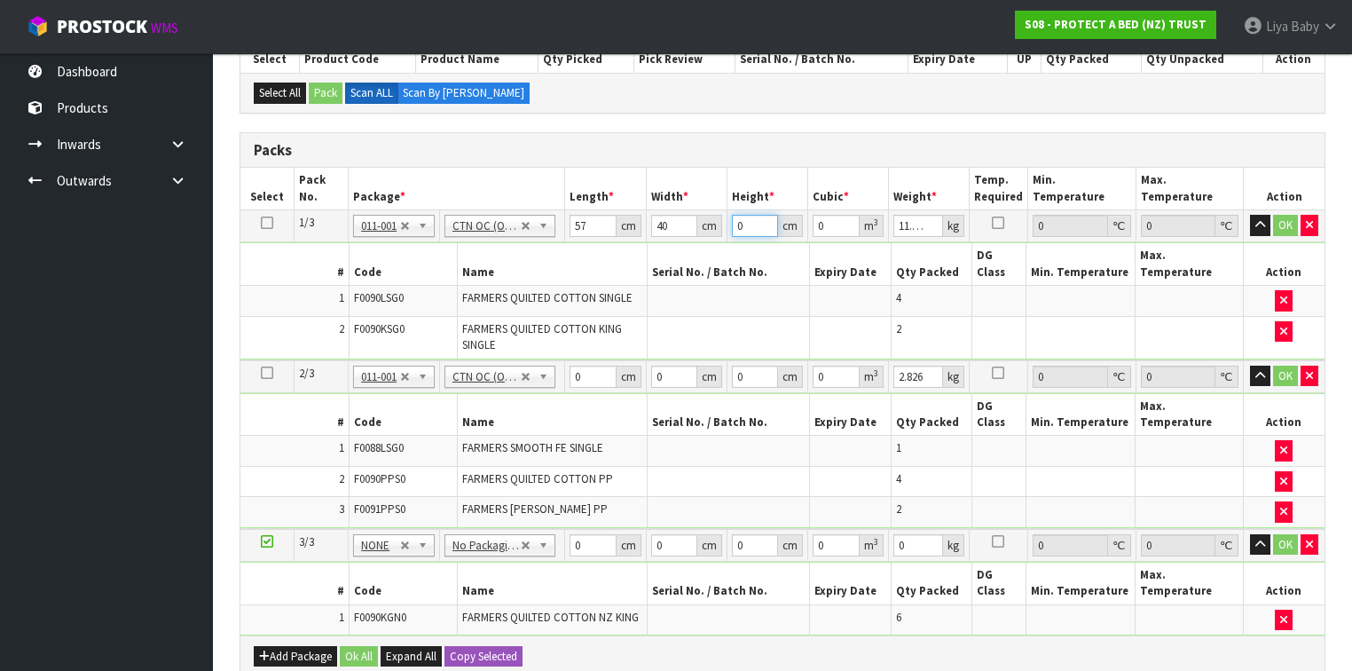
click at [749, 218] on input "0" at bounding box center [755, 226] width 46 height 22
type input "3"
type input "0.00684"
type input "31"
type input "0.07068"
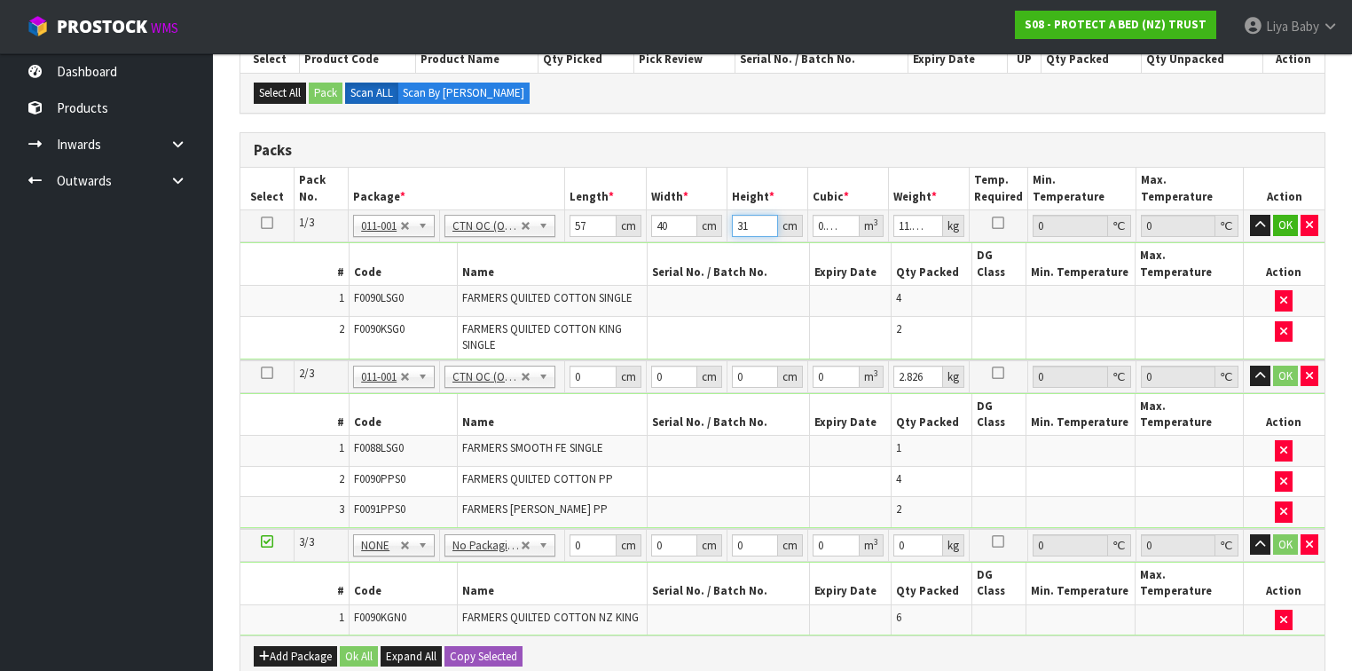
type input "31"
click at [917, 227] on input "11.018" at bounding box center [918, 226] width 50 height 22
click at [917, 221] on input "118" at bounding box center [918, 226] width 50 height 22
type input "1"
type input "8"
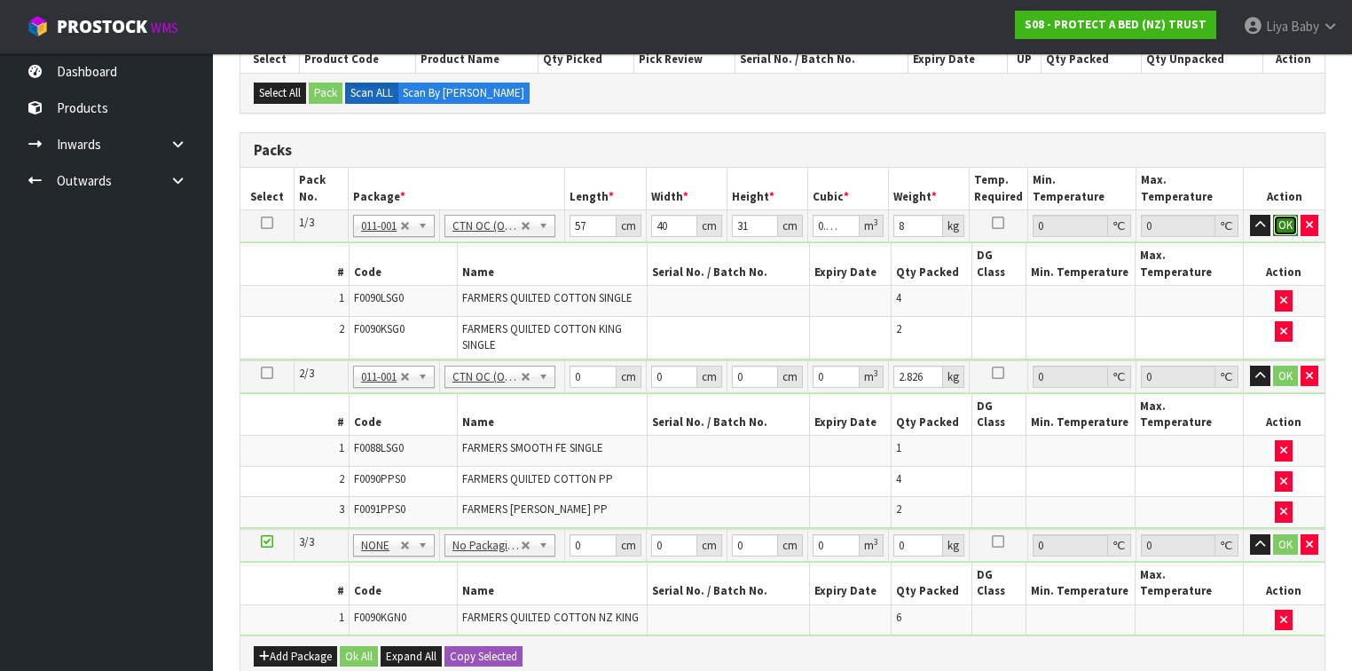
click at [1282, 218] on button "OK" at bounding box center [1285, 225] width 25 height 21
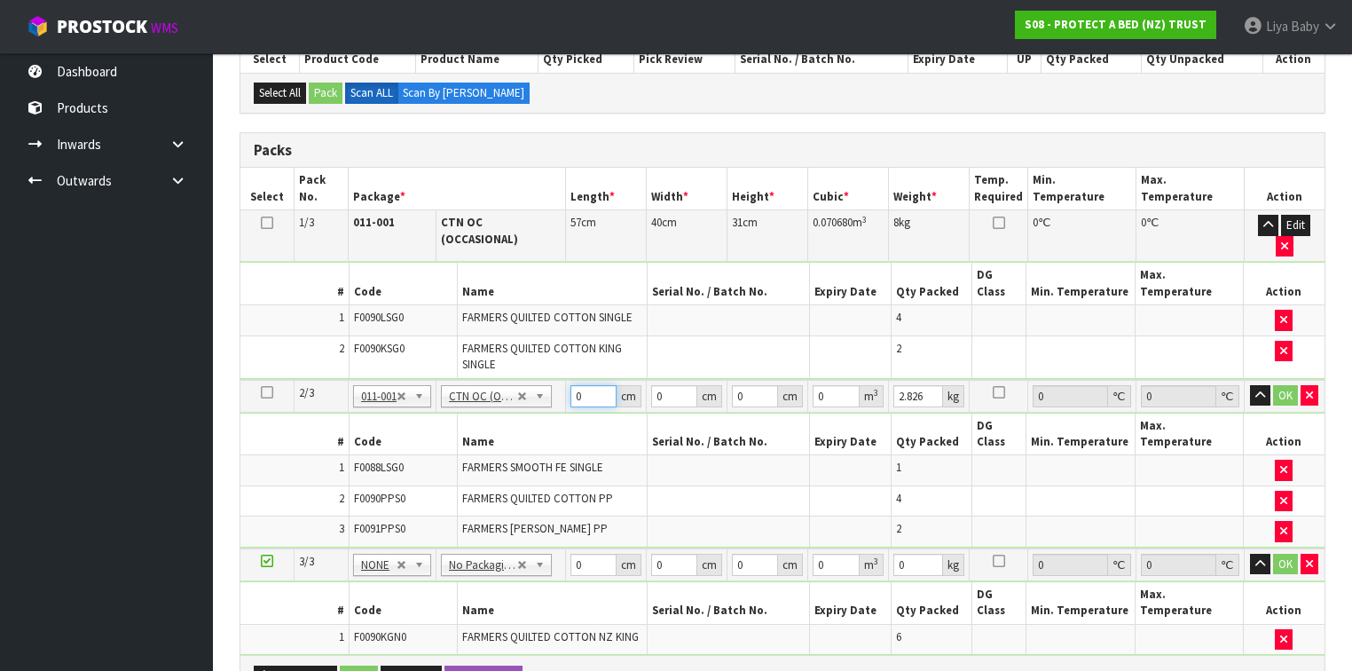
click at [584, 385] on input "0" at bounding box center [593, 396] width 46 height 22
type input "56"
click at [675, 385] on input "0" at bounding box center [674, 396] width 46 height 22
type input "43"
click at [756, 385] on input "0" at bounding box center [755, 396] width 46 height 22
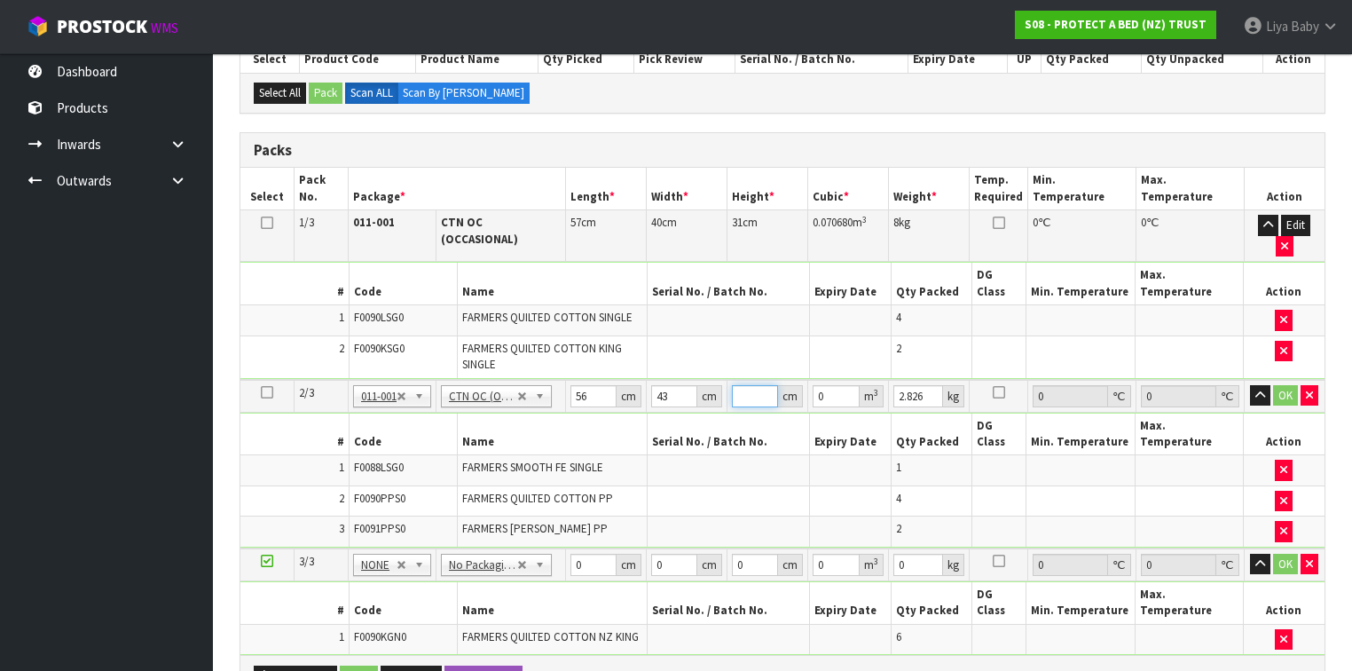
type input "2"
type input "0.004816"
type input "22"
type input "0.052976"
type input "22"
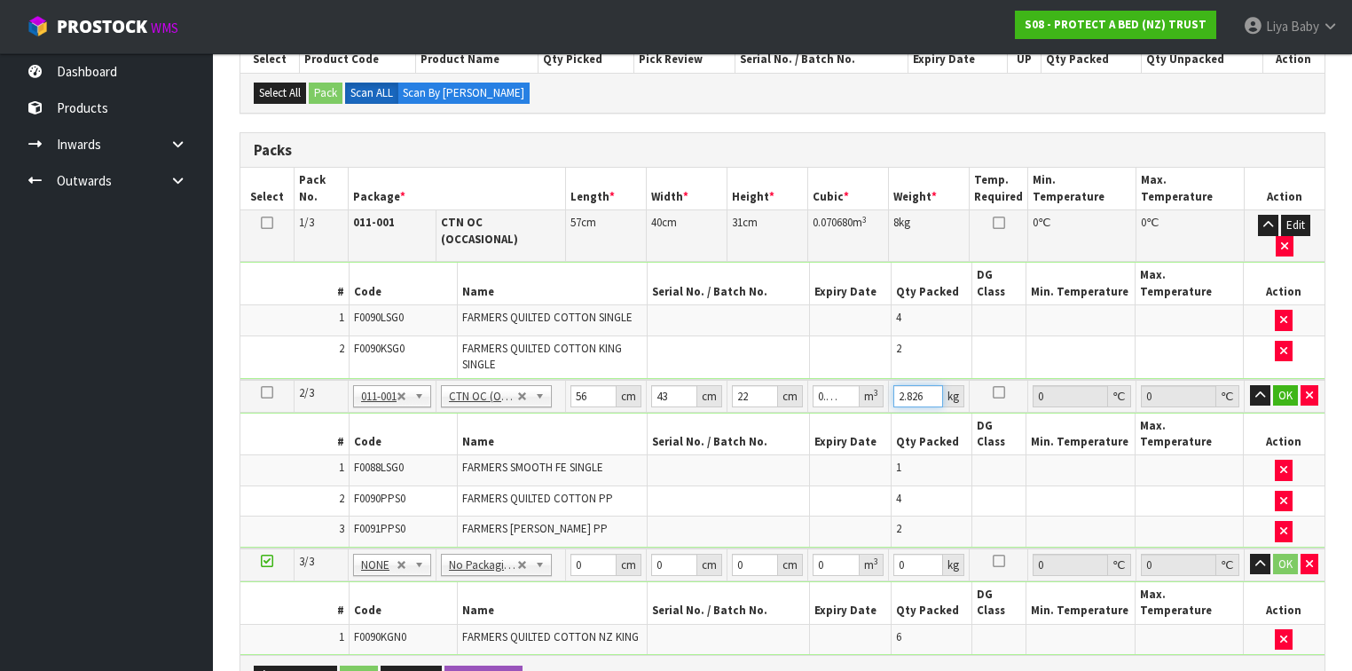
click at [924, 385] on input "2.826" at bounding box center [918, 396] width 50 height 22
type input "2"
type input "4"
click at [1288, 385] on button "OK" at bounding box center [1285, 395] width 25 height 21
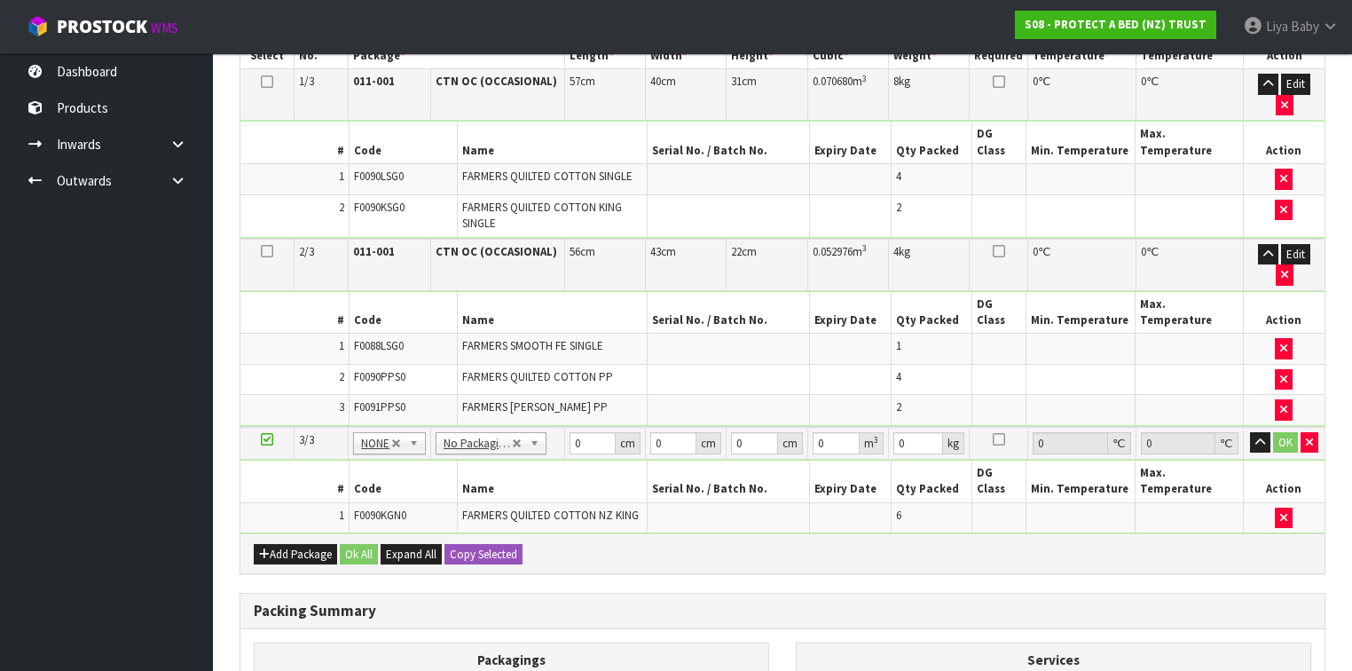
scroll to position [539, 0]
click at [582, 431] on input "0" at bounding box center [592, 442] width 46 height 22
type input "56"
click at [678, 431] on input "0" at bounding box center [673, 442] width 46 height 22
type input "49"
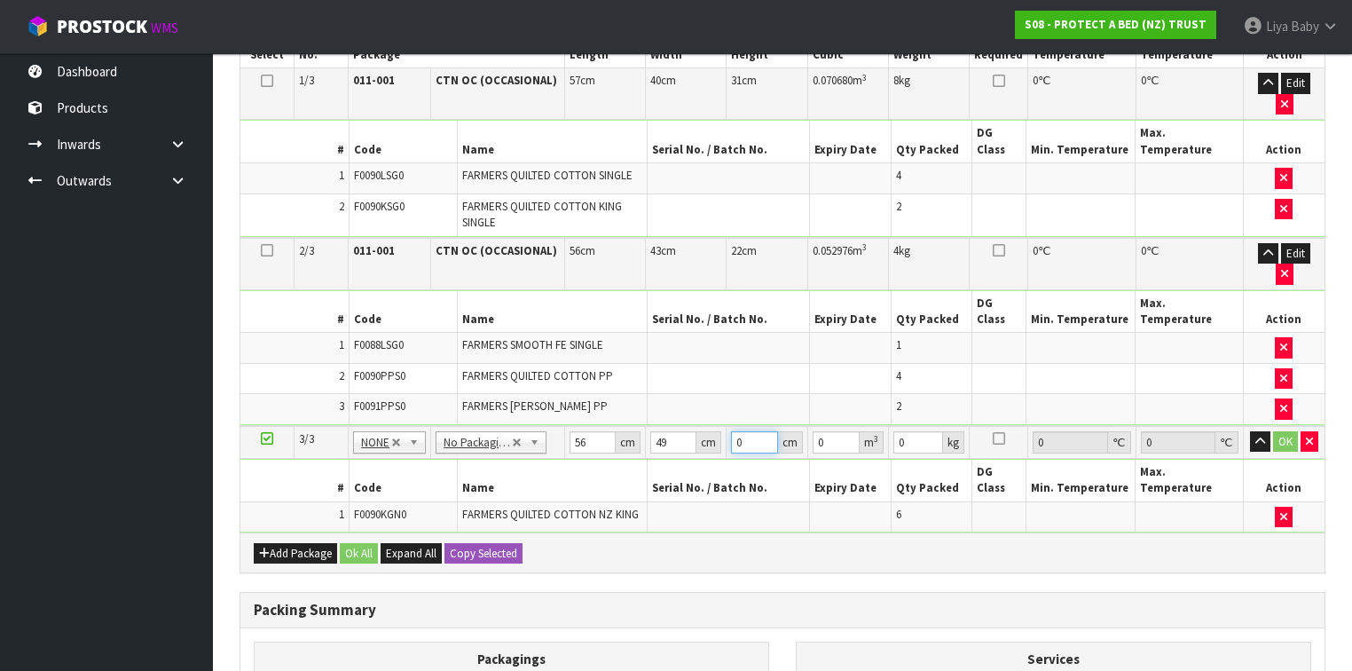
click at [746, 431] on input "0" at bounding box center [754, 442] width 46 height 22
type input "3"
type input "0.008232"
type input "32"
type input "0.087808"
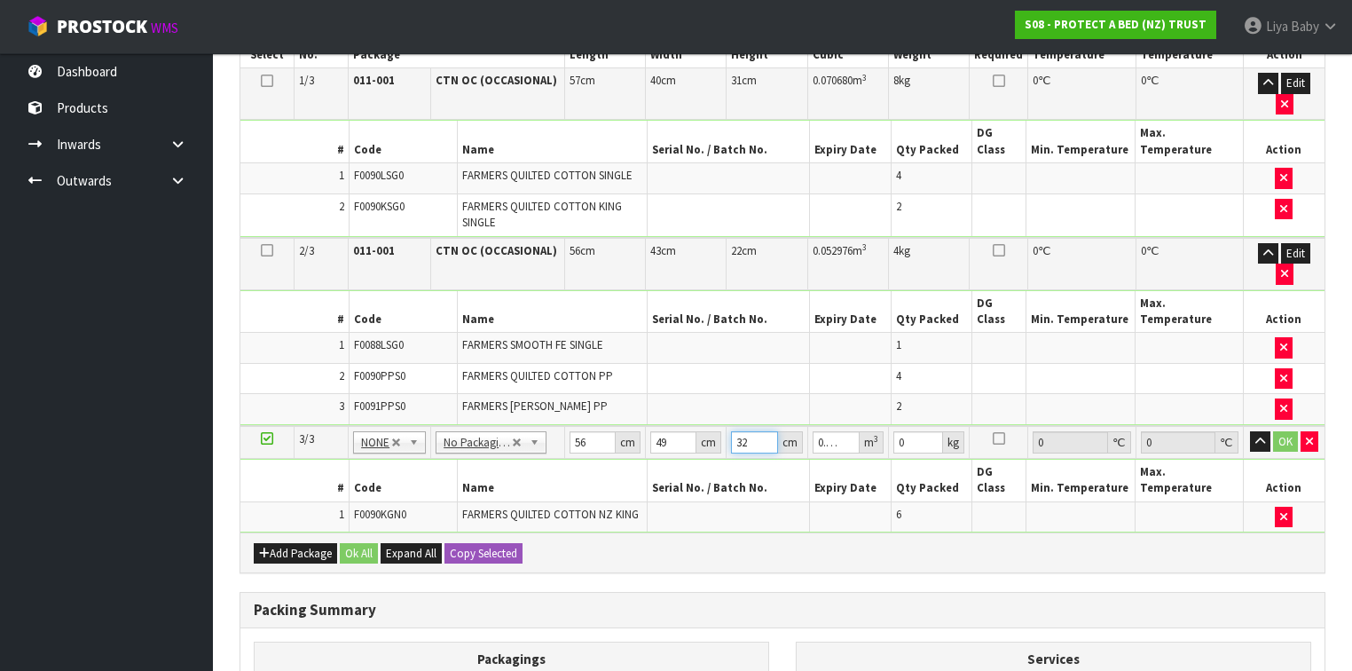
type input "32"
click at [906, 431] on input "0" at bounding box center [918, 442] width 50 height 22
type input "11"
click at [1287, 431] on button "OK" at bounding box center [1285, 441] width 25 height 21
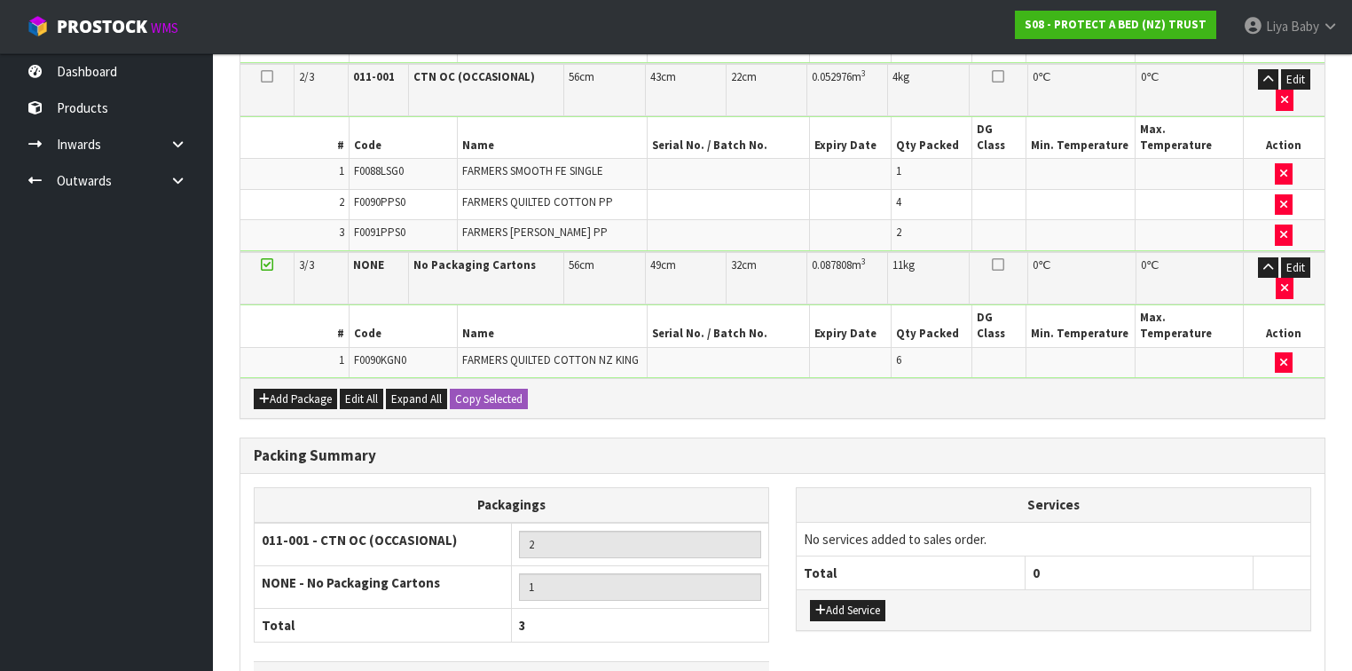
scroll to position [717, 0]
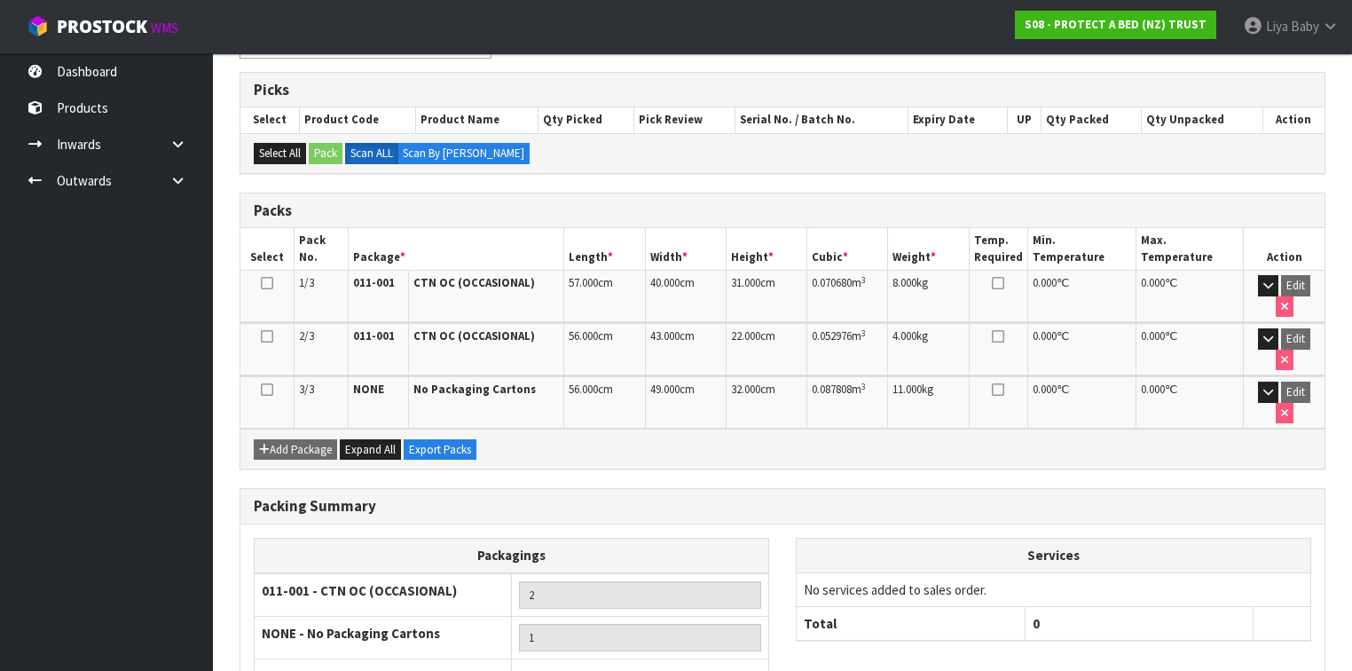
scroll to position [405, 0]
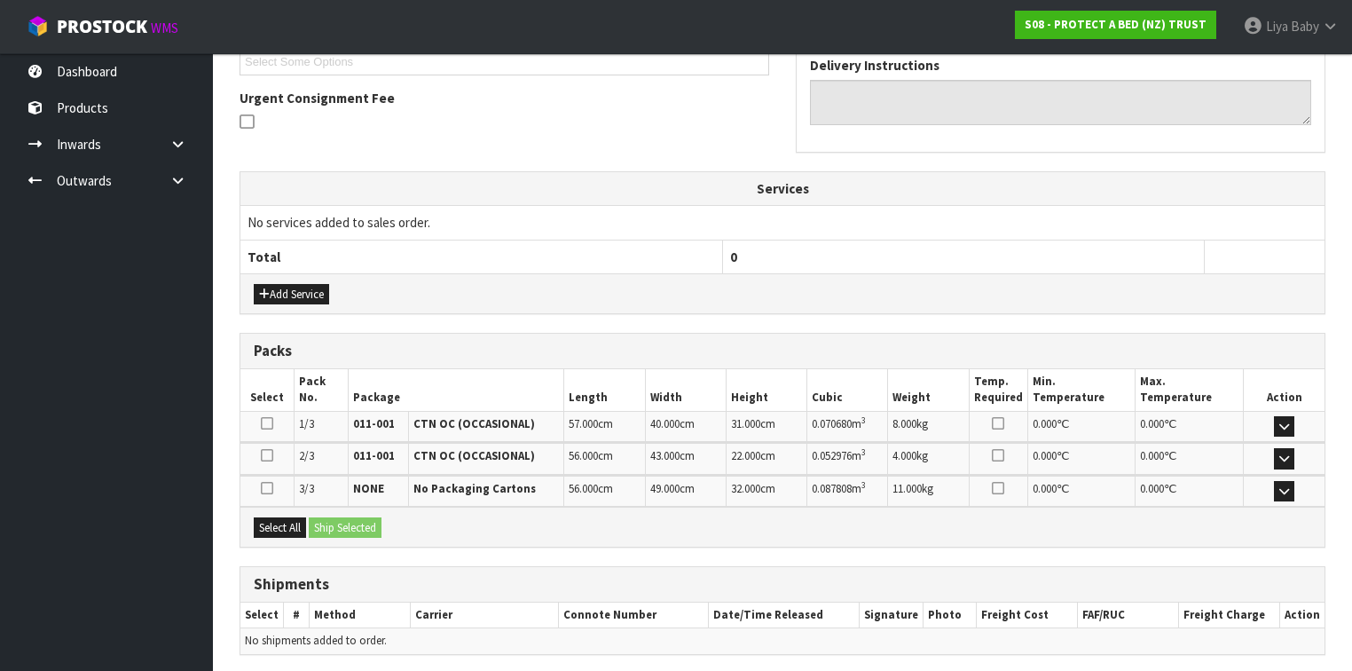
scroll to position [557, 0]
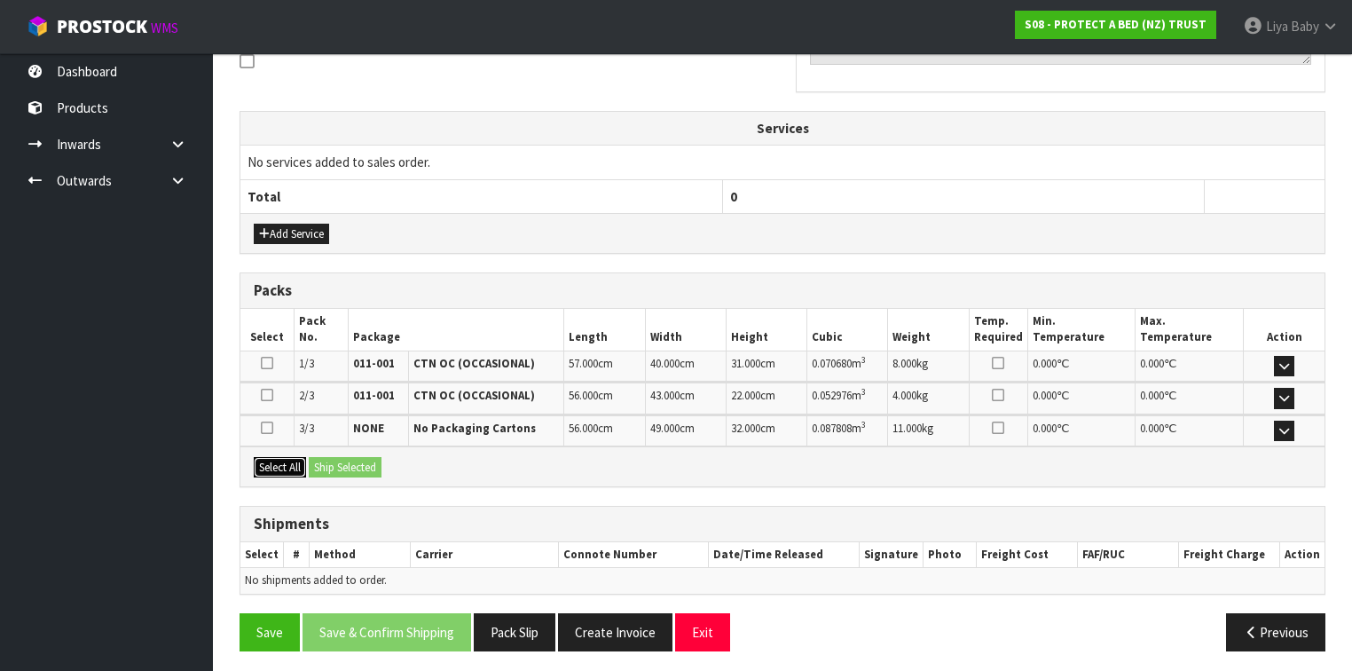
click at [275, 469] on button "Select All" at bounding box center [280, 467] width 52 height 21
click at [324, 461] on button "Ship Selected" at bounding box center [345, 467] width 73 height 21
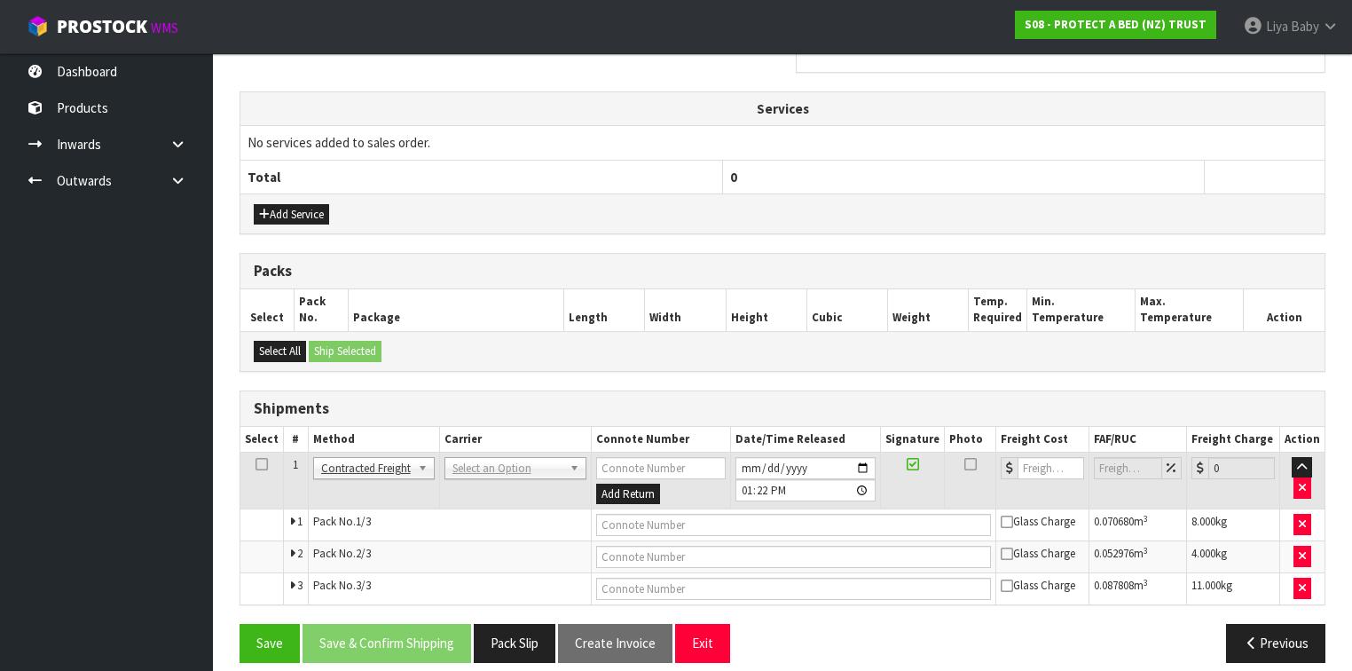
scroll to position [588, 0]
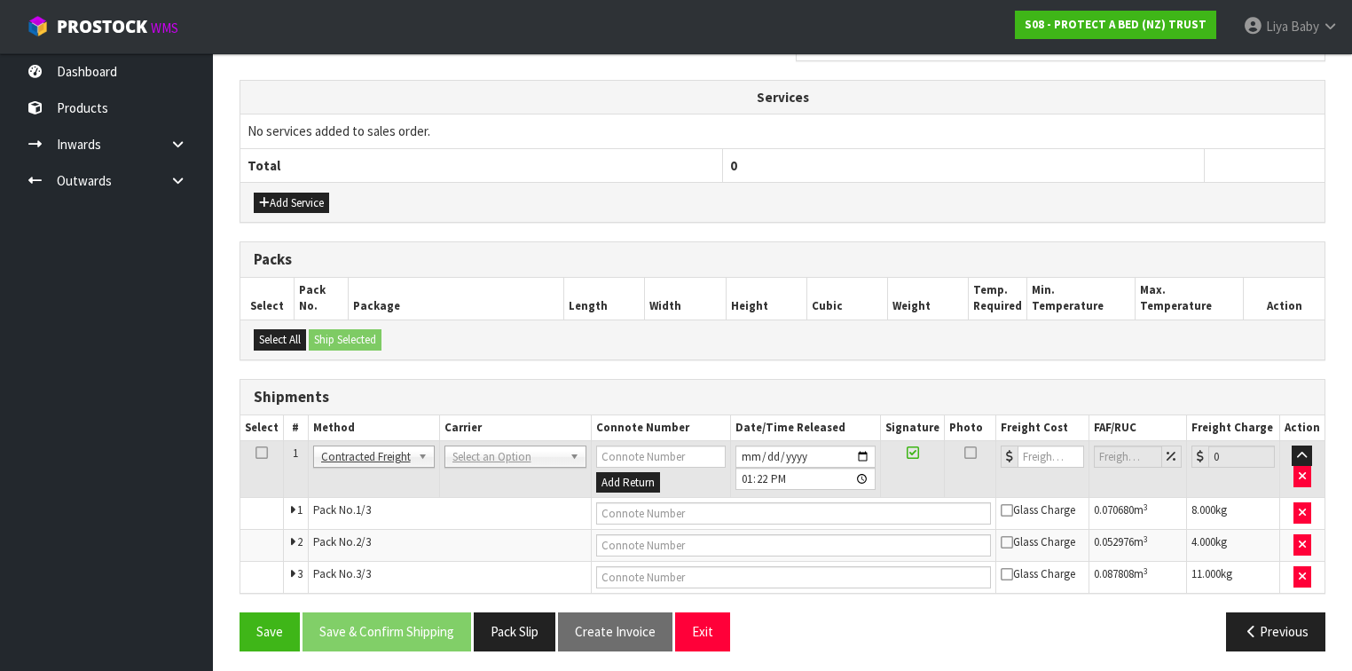
click at [261, 452] on icon at bounding box center [261, 452] width 12 height 1
click at [528, 429] on th "Carrier" at bounding box center [515, 428] width 152 height 26
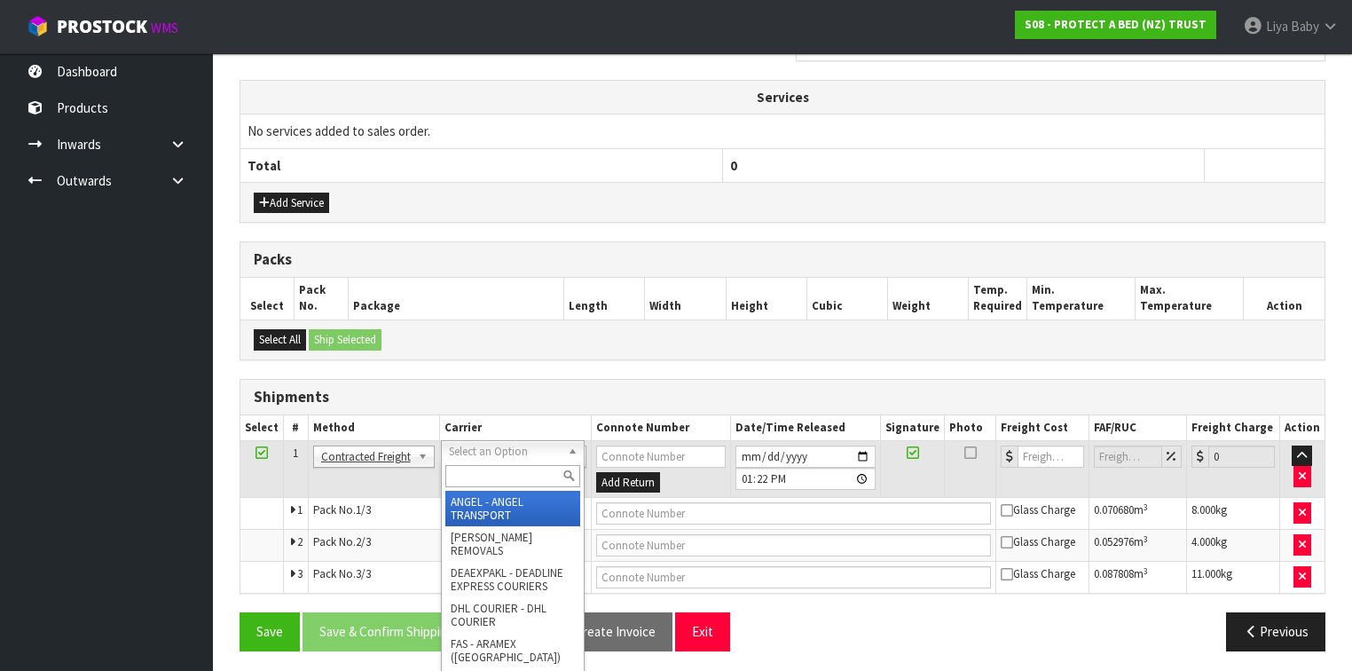
click at [485, 478] on input "text" at bounding box center [512, 476] width 135 height 22
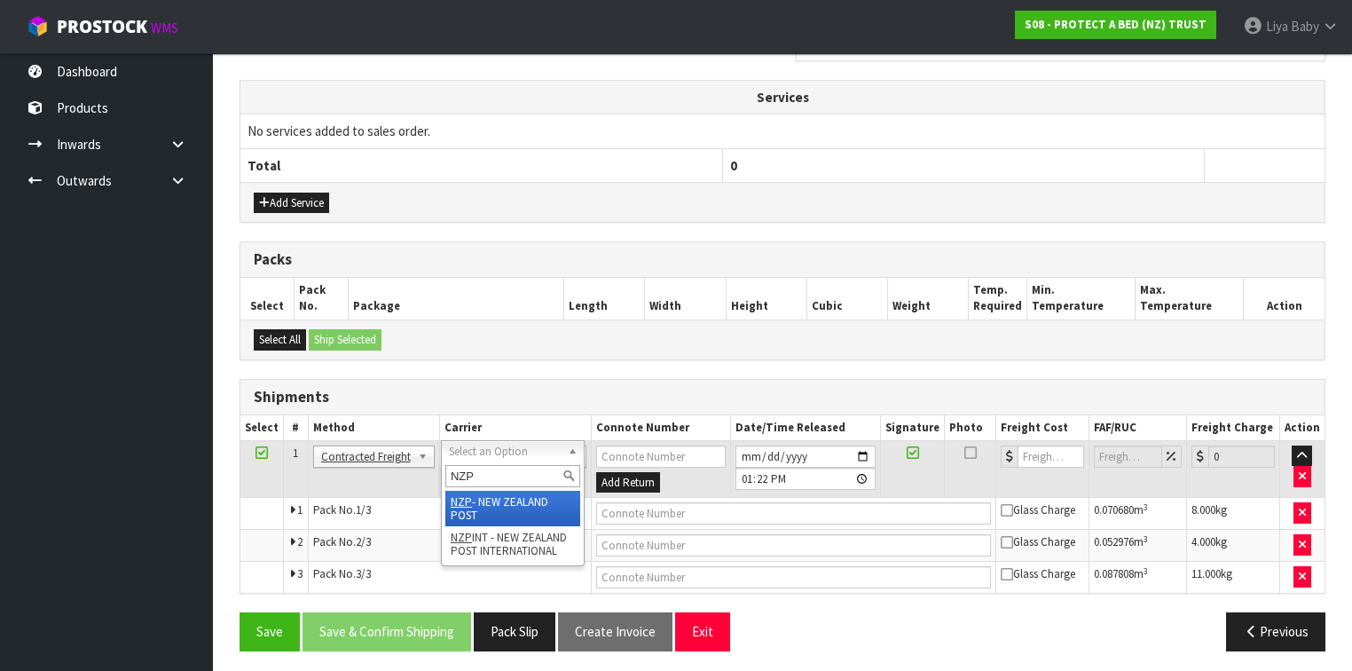
type input "NZP"
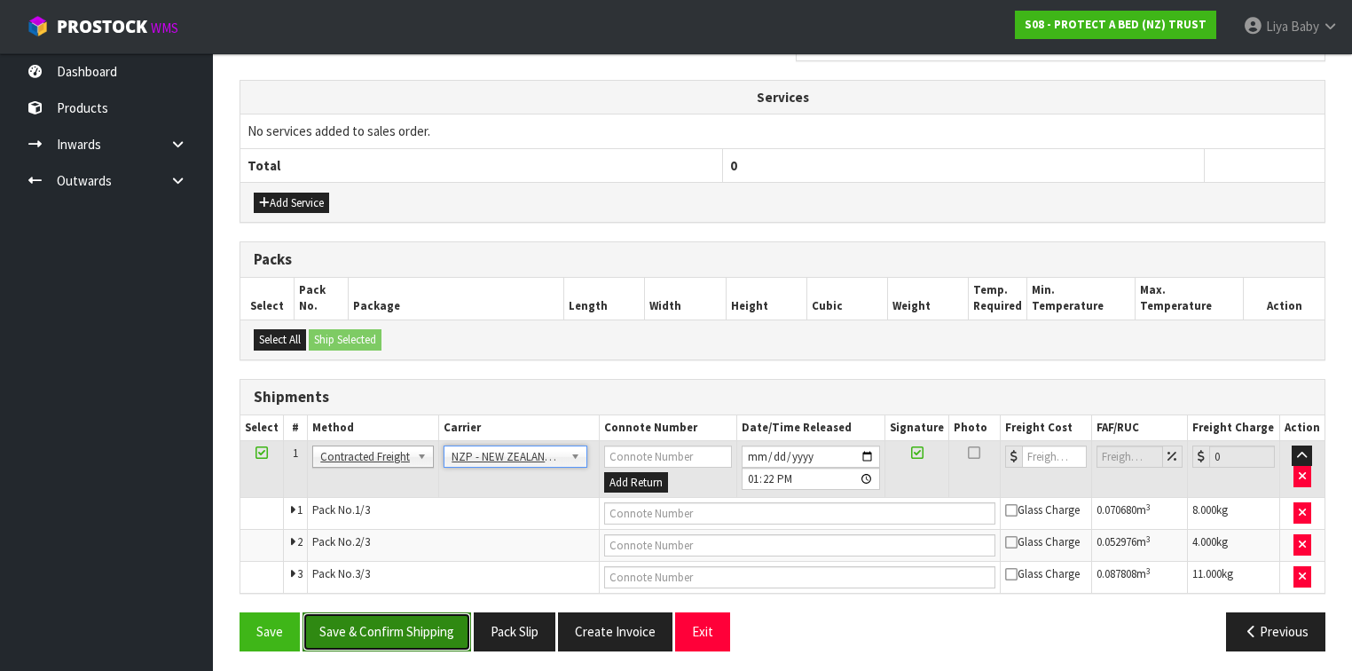
click at [402, 631] on button "Save & Confirm Shipping" at bounding box center [386, 631] width 169 height 38
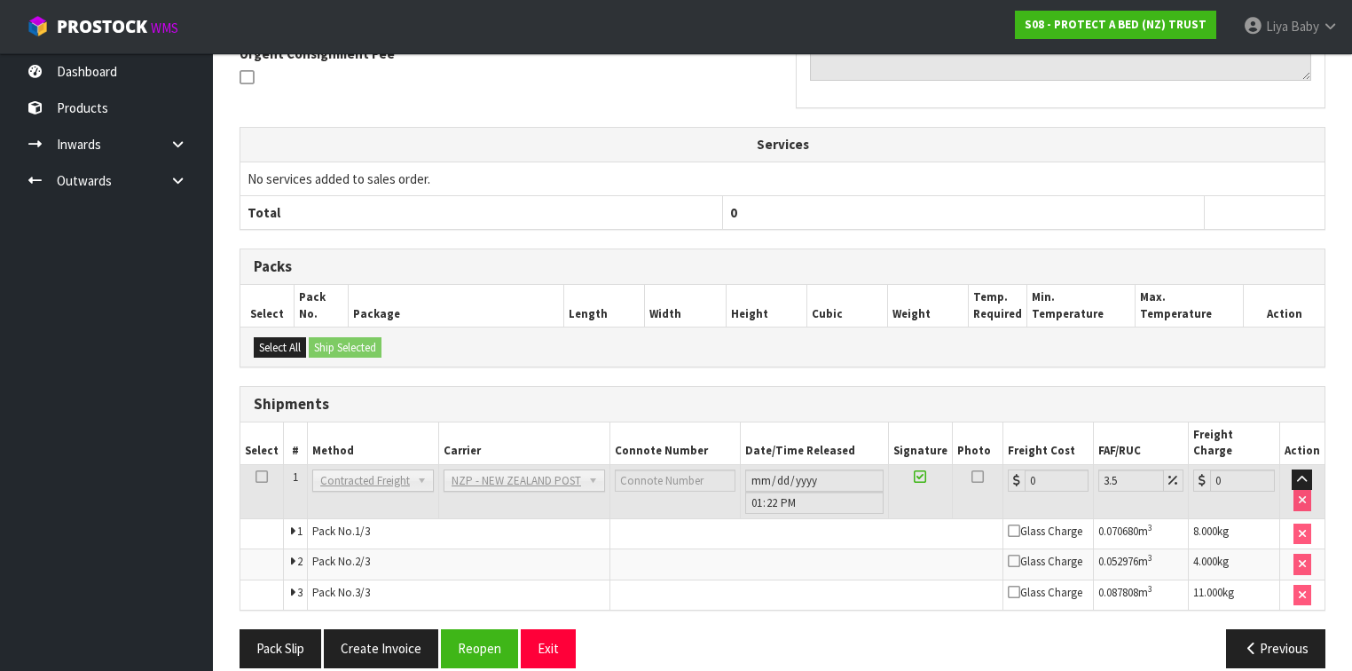
scroll to position [561, 0]
click at [490, 632] on button "Reopen" at bounding box center [479, 647] width 77 height 38
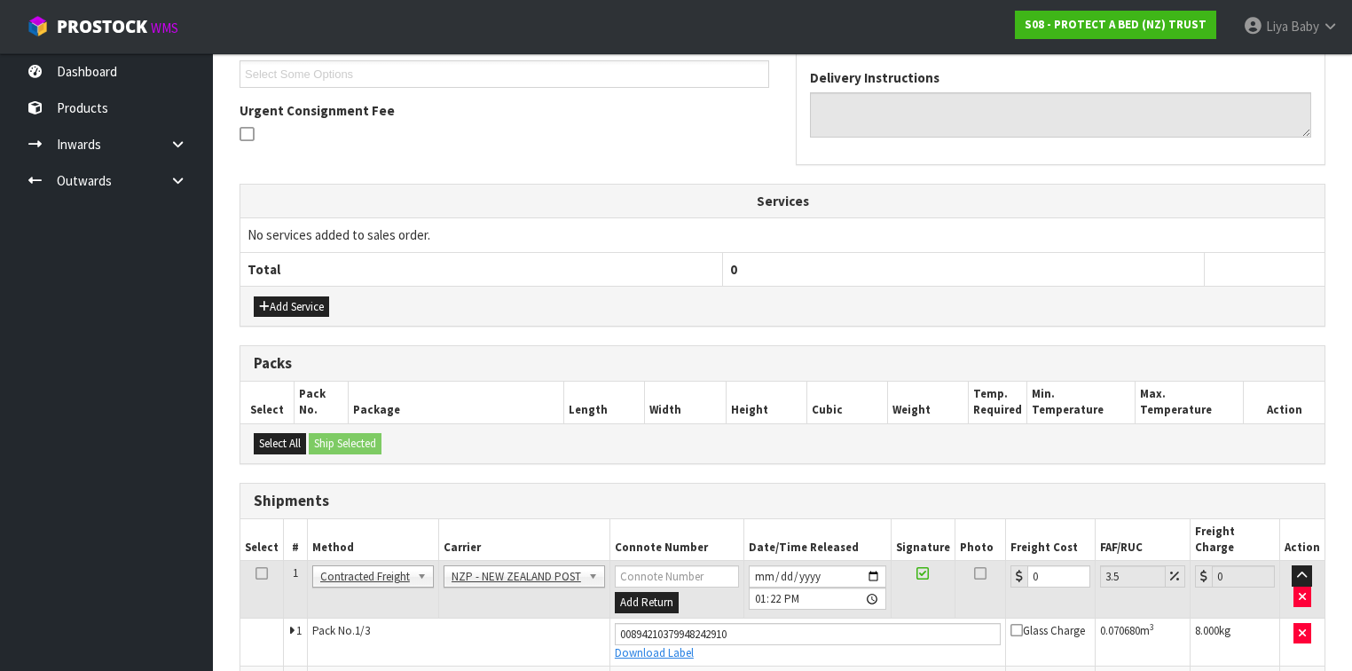
scroll to position [604, 0]
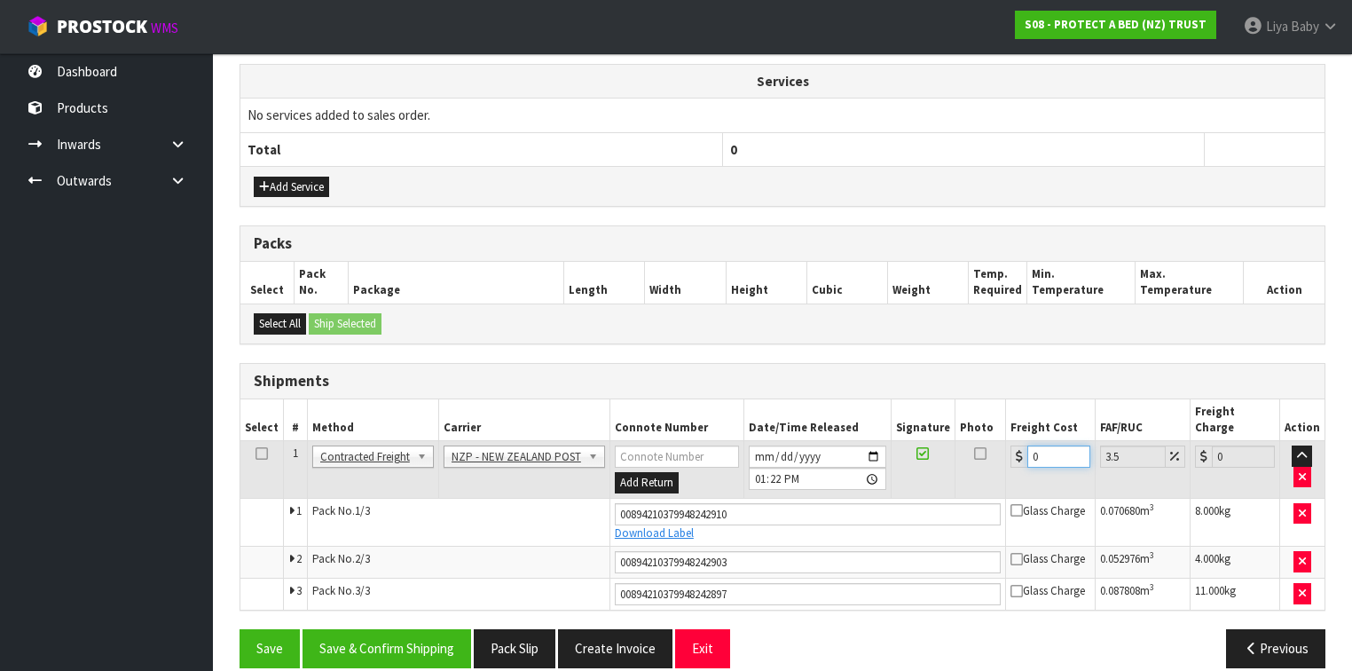
click at [1042, 445] on input "0" at bounding box center [1058, 456] width 63 height 22
type input "5"
type input "5.17"
type input "58"
type input "60.03"
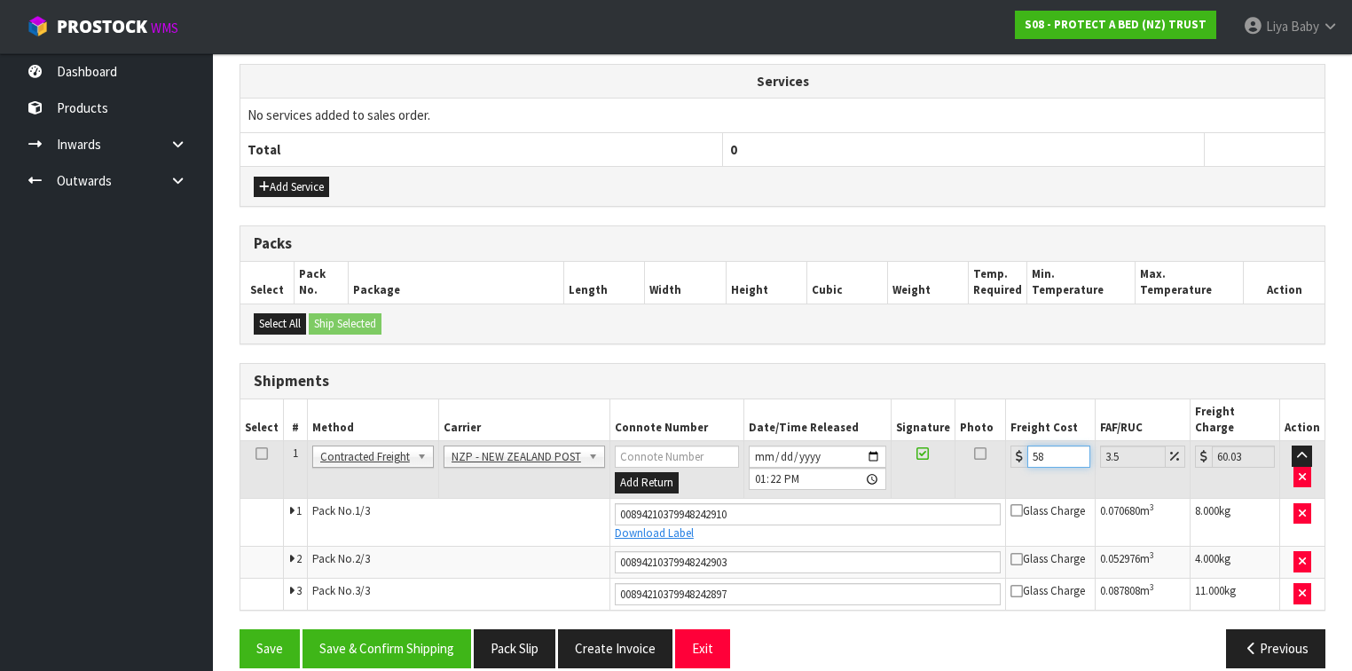
type input "58.1"
type input "60.13"
type input "58.15"
type input "60.19"
type input "58.15"
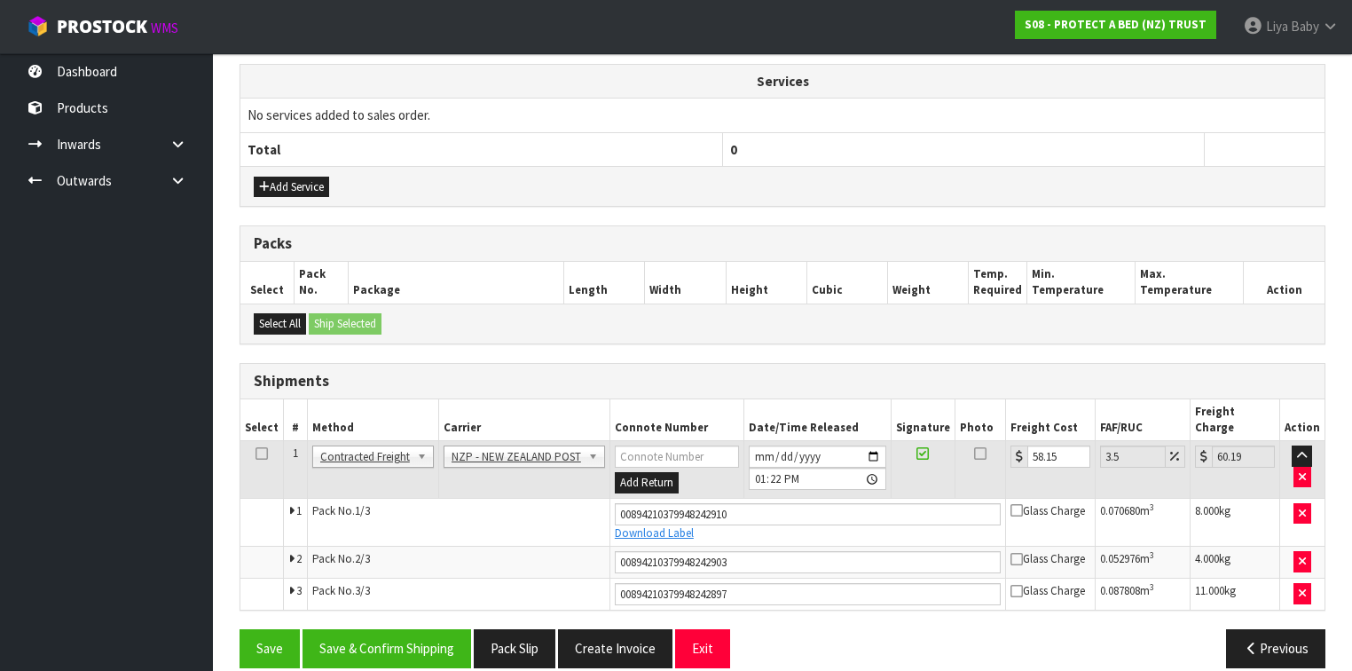
click at [258, 453] on icon at bounding box center [261, 453] width 12 height 1
click at [351, 629] on button "Save & Confirm Shipping" at bounding box center [386, 648] width 169 height 38
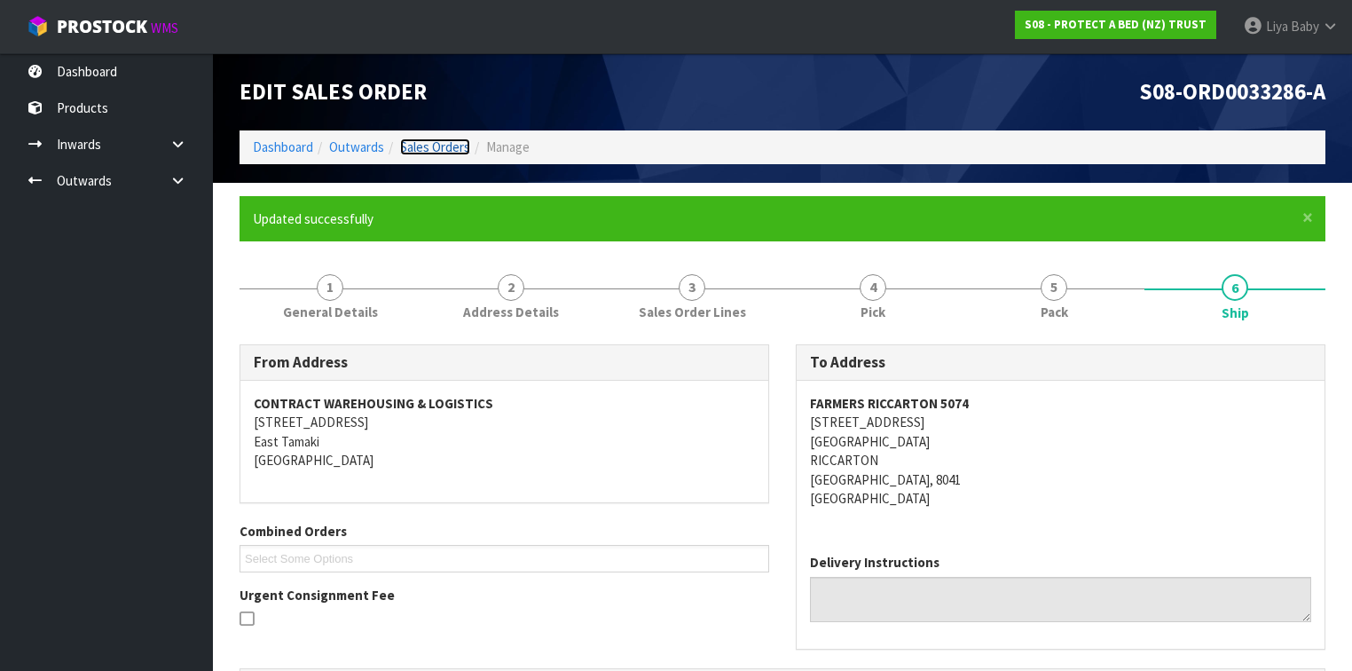
click at [415, 145] on link "Sales Orders" at bounding box center [435, 146] width 70 height 17
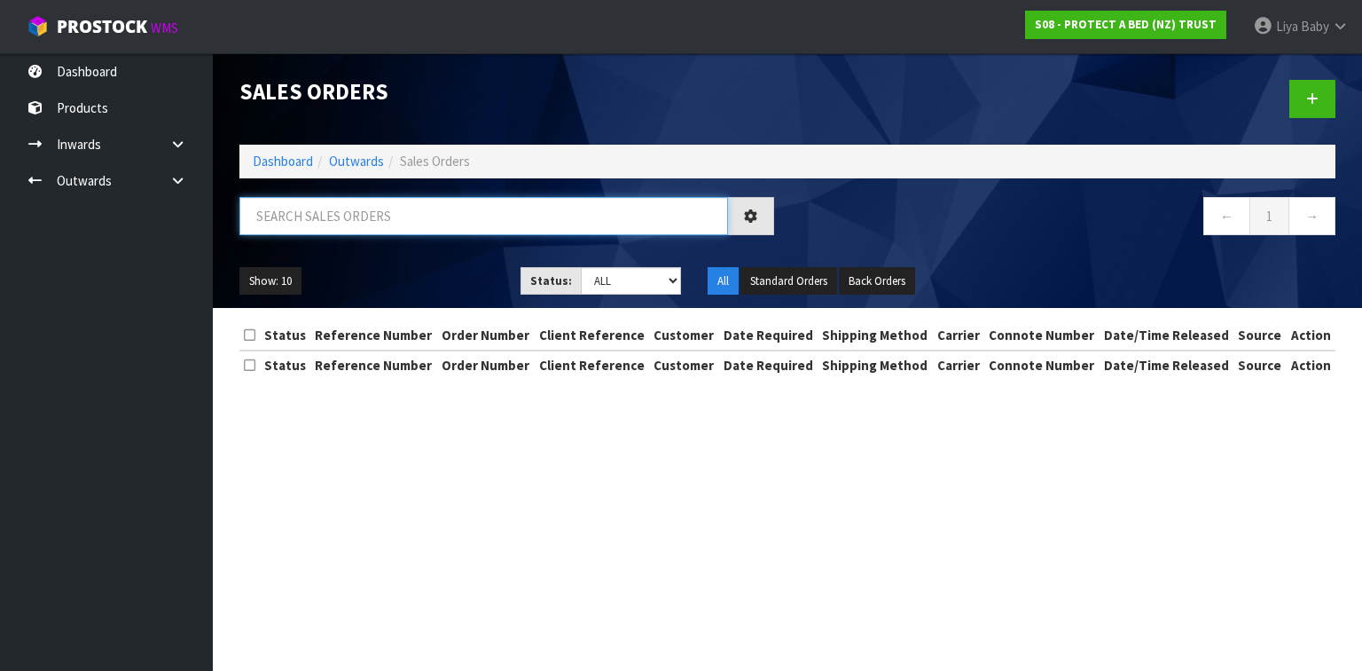
click at [390, 223] on input "text" at bounding box center [483, 216] width 489 height 38
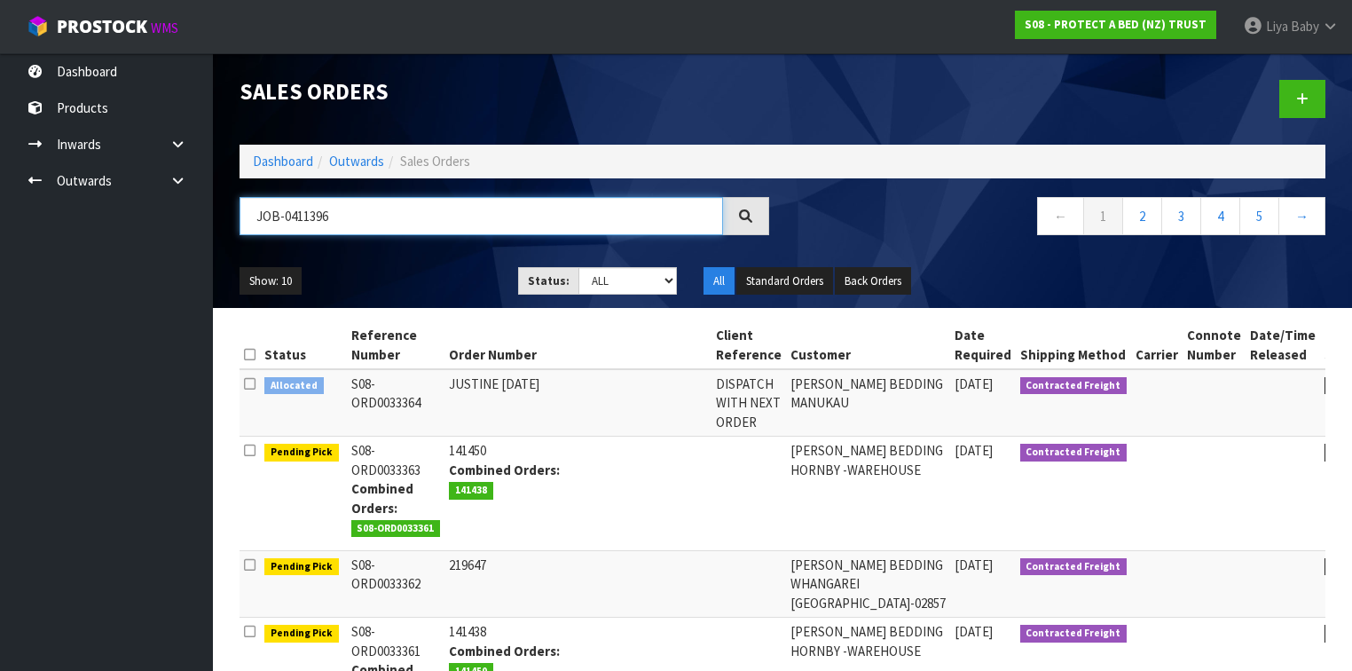
type input "JOB-0411396"
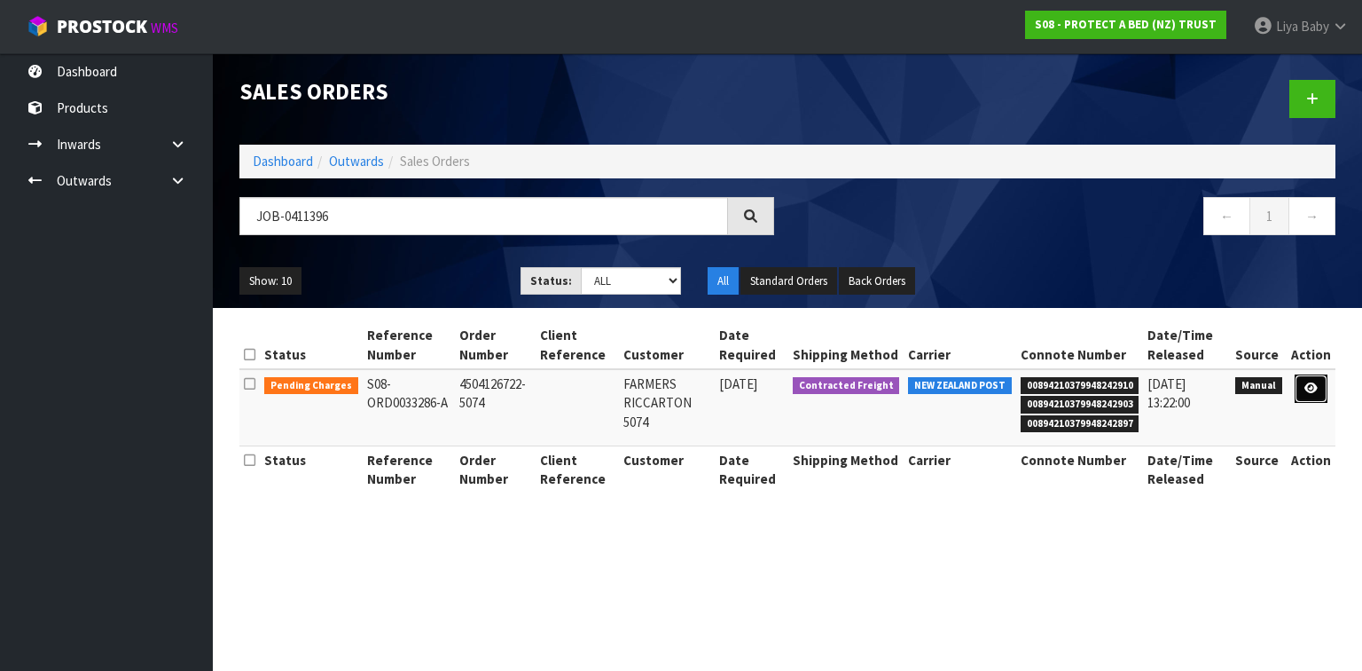
click at [1314, 382] on icon at bounding box center [1311, 388] width 13 height 12
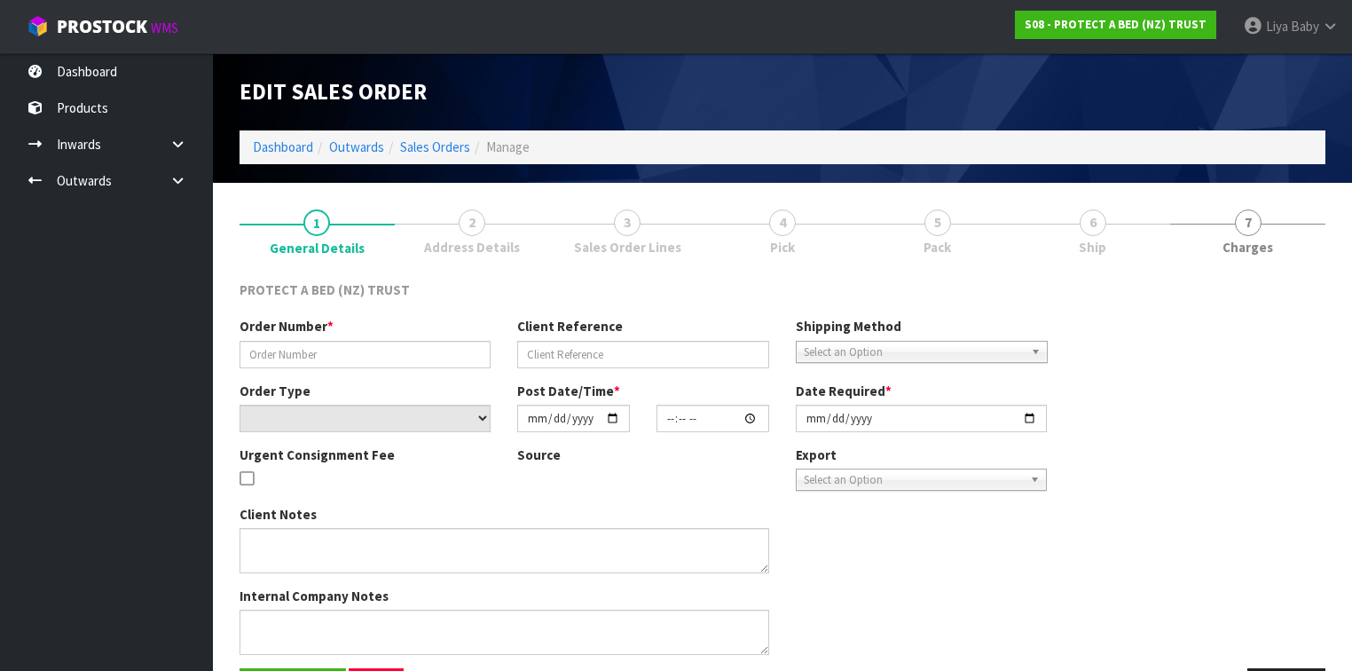
type input "4504126722-5074"
select select "number:0"
type input "2025-09-08"
type input "09:18:00.000"
type input "2025-09-09"
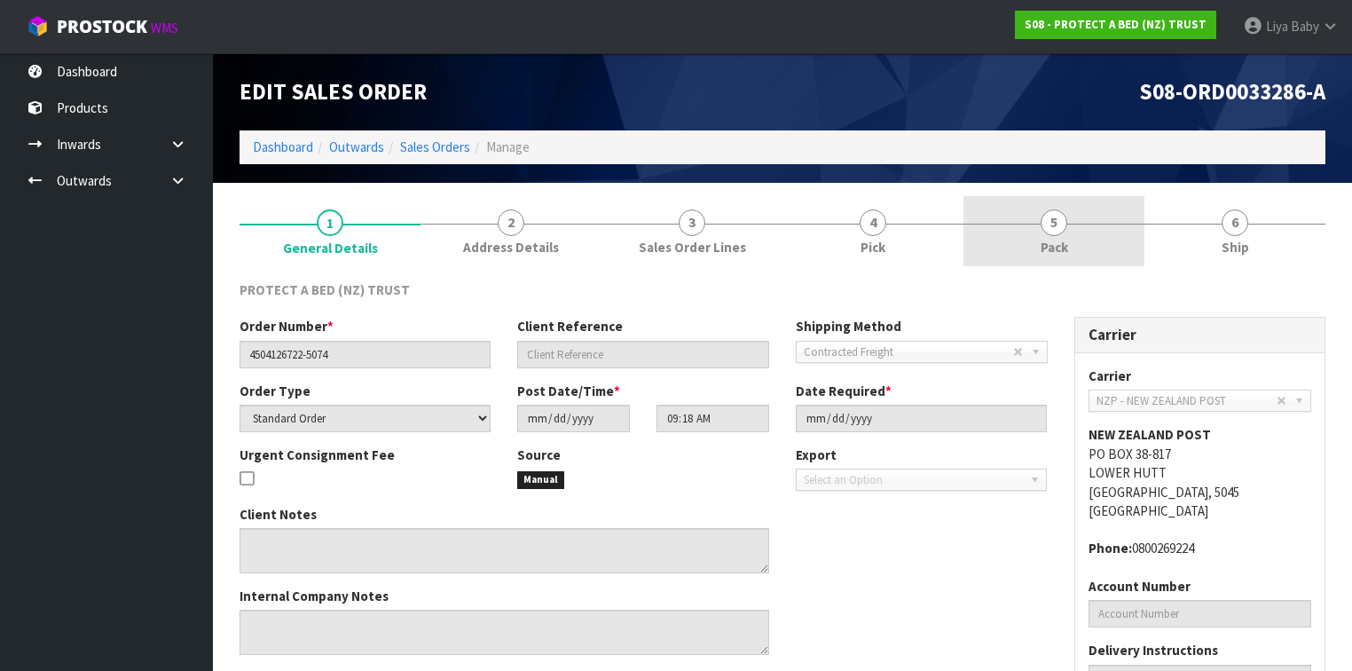
click at [1050, 215] on span "5" at bounding box center [1053, 222] width 27 height 27
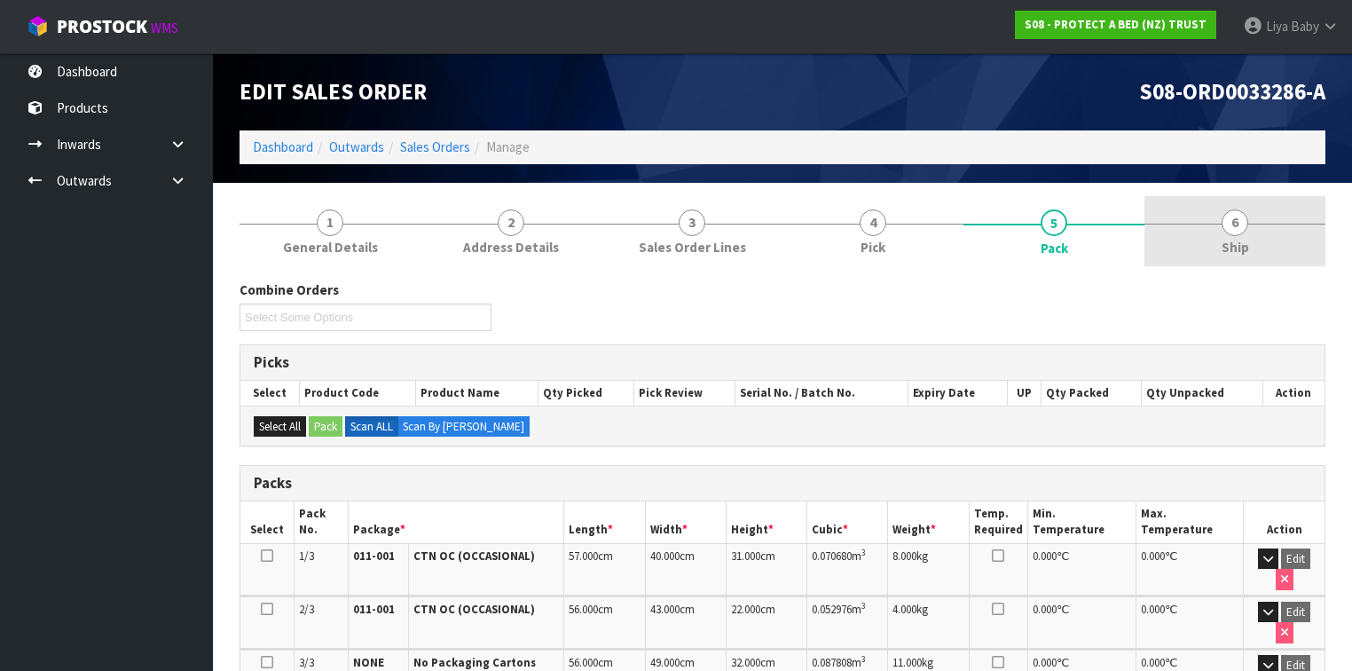
click at [1224, 238] on span "Ship" at bounding box center [1234, 247] width 27 height 19
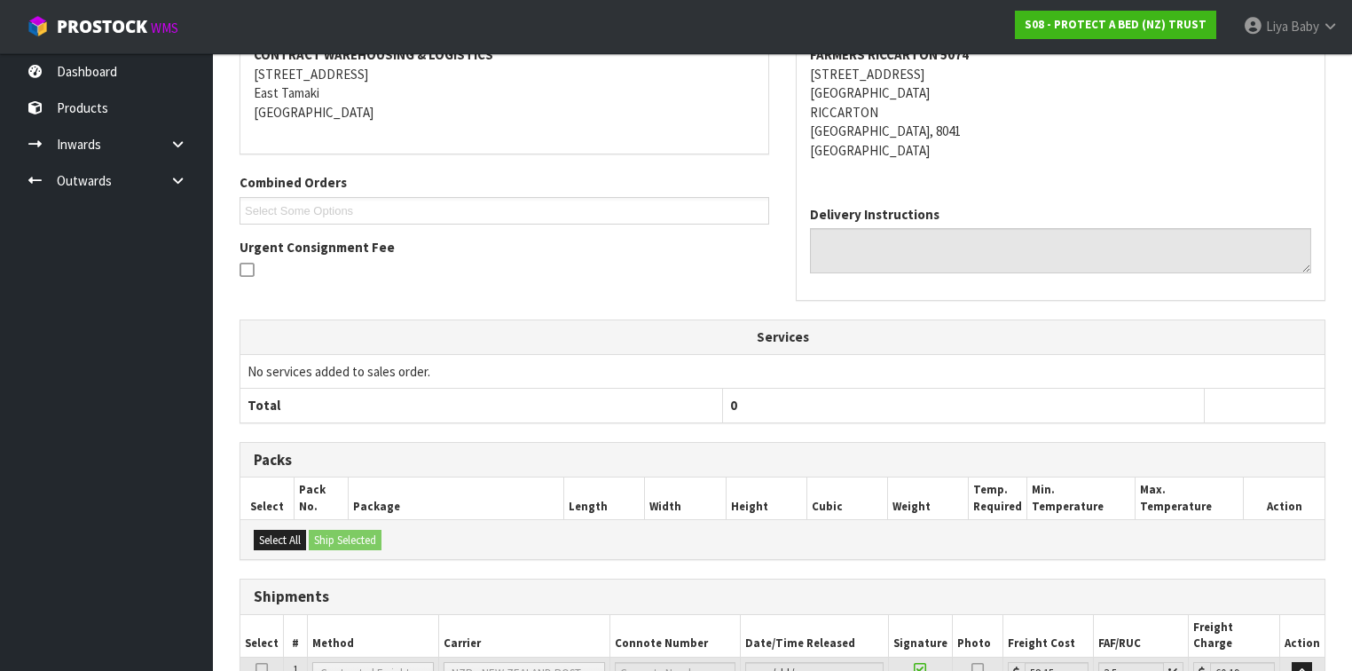
scroll to position [490, 0]
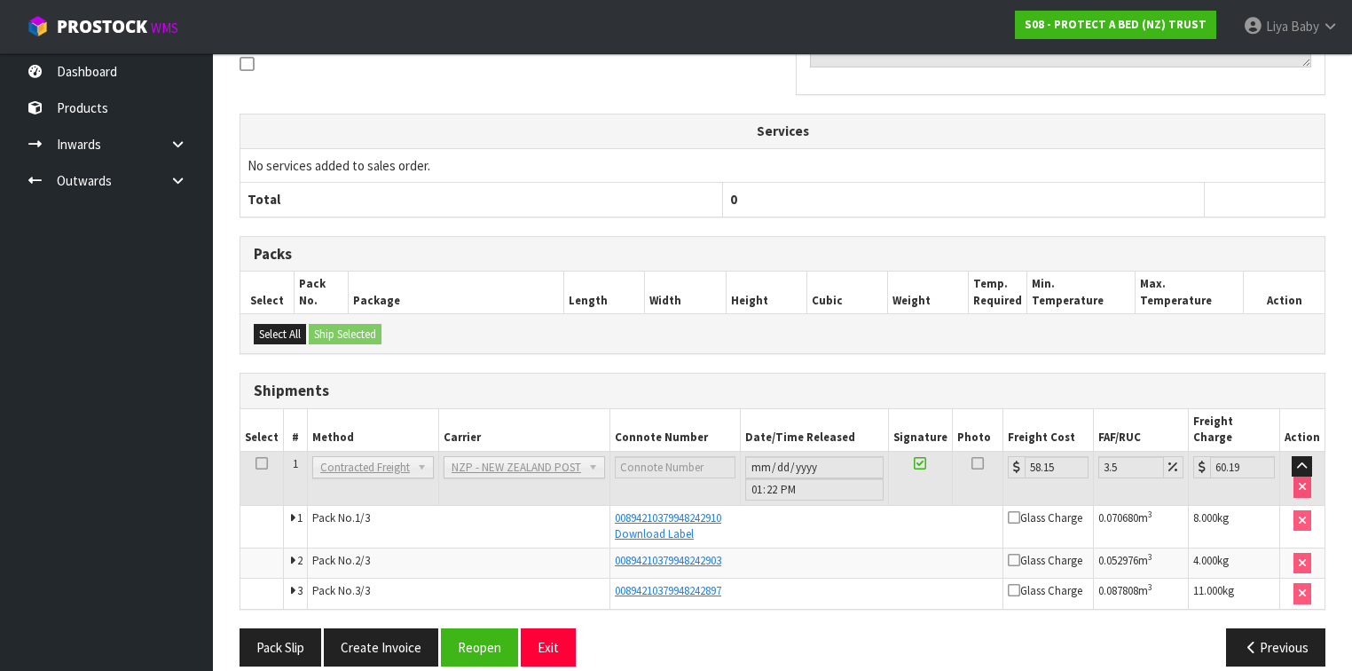
click at [262, 463] on icon at bounding box center [261, 463] width 12 height 1
click at [474, 628] on button "Reopen" at bounding box center [479, 647] width 77 height 38
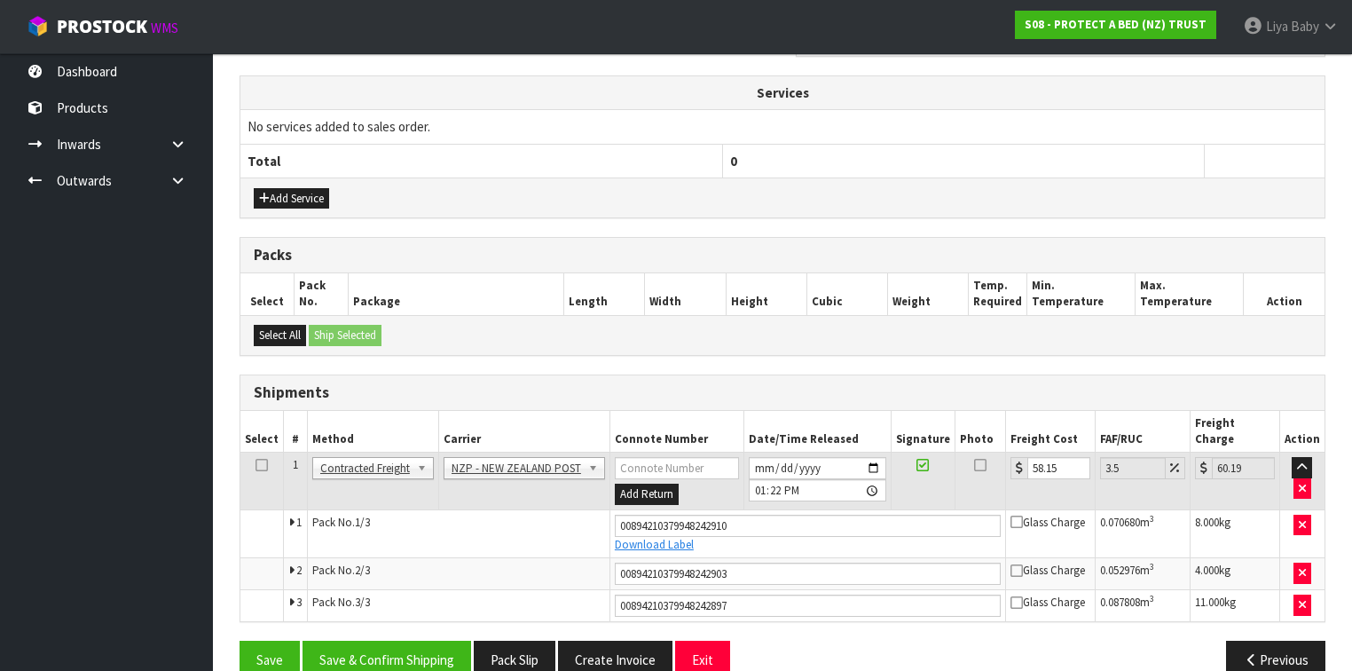
scroll to position [604, 0]
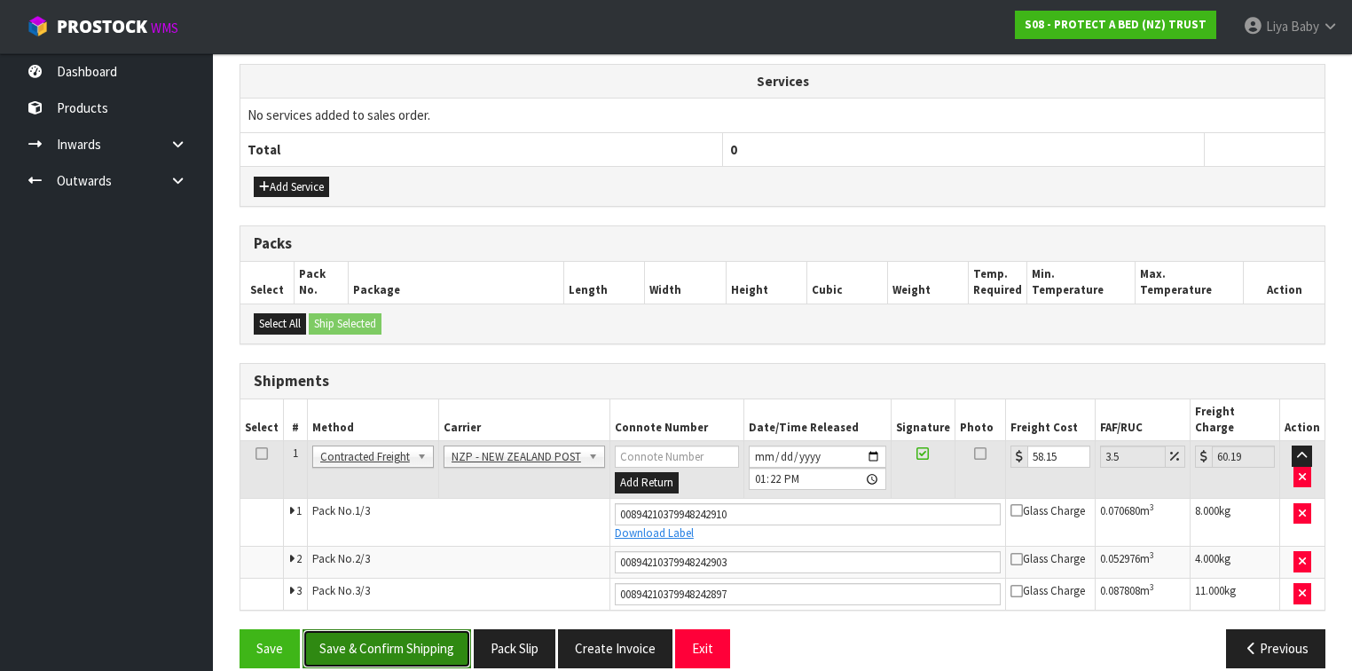
click at [329, 629] on button "Save & Confirm Shipping" at bounding box center [386, 648] width 169 height 38
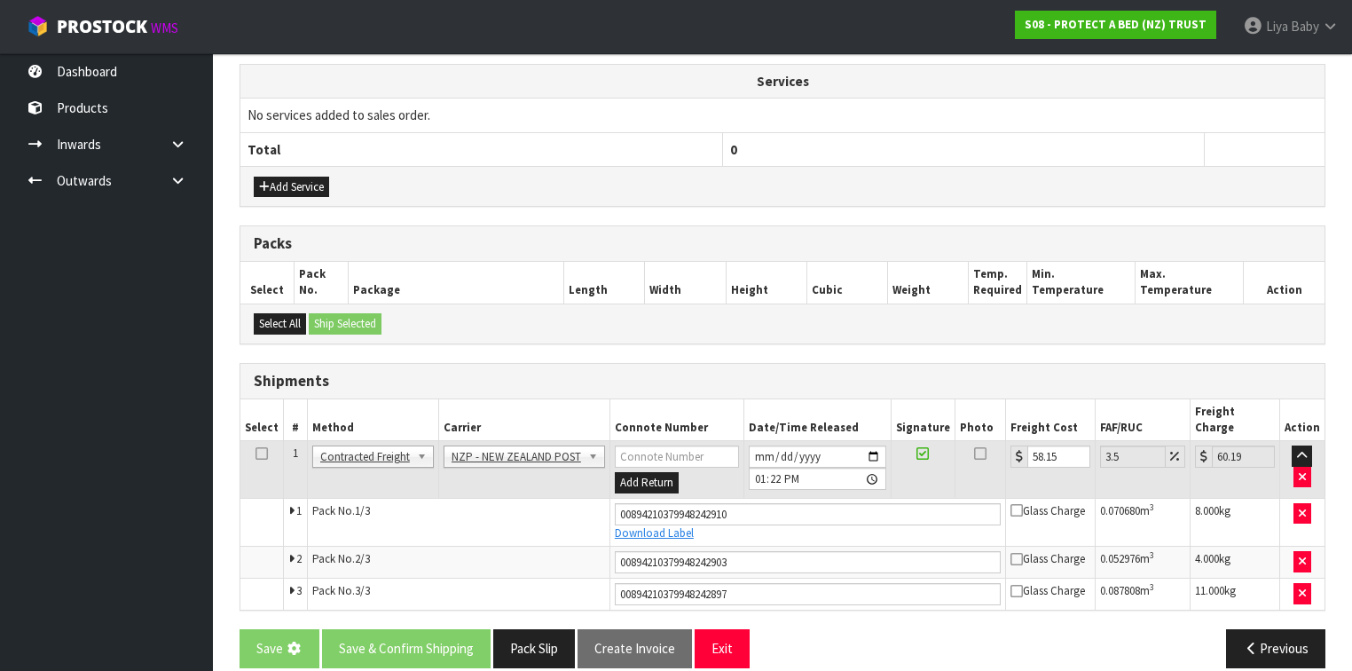
scroll to position [0, 0]
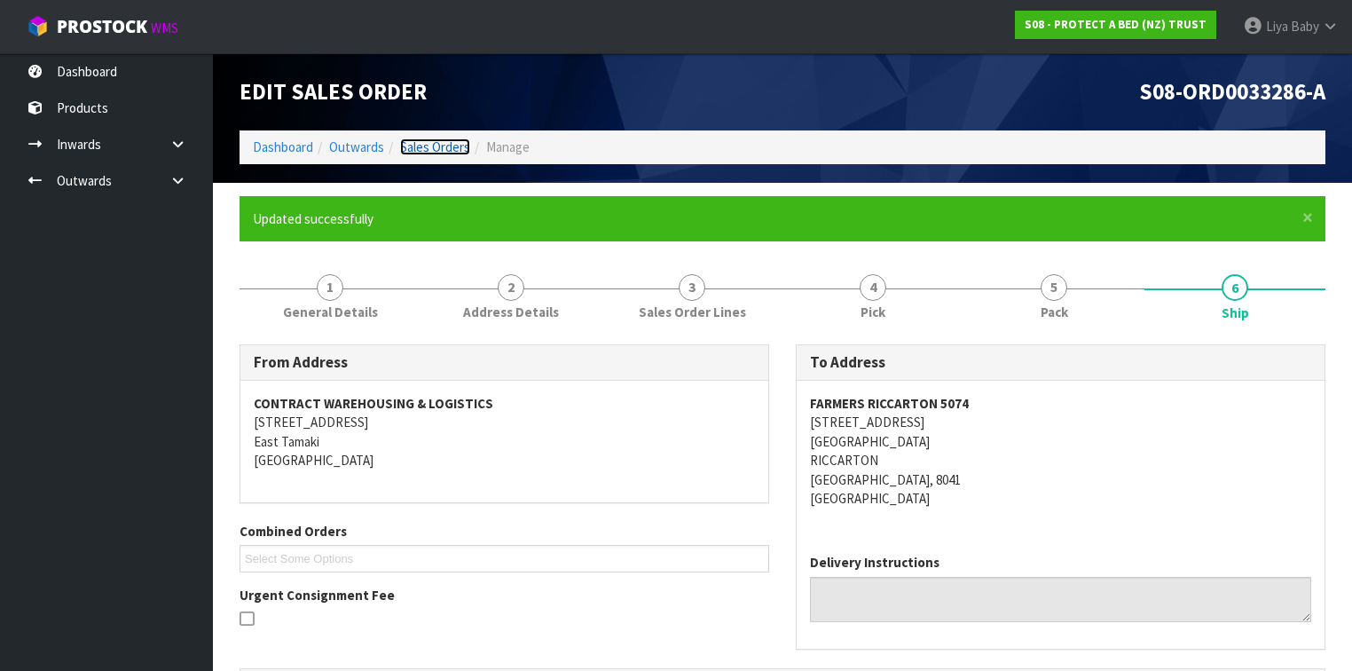
click at [419, 142] on link "Sales Orders" at bounding box center [435, 146] width 70 height 17
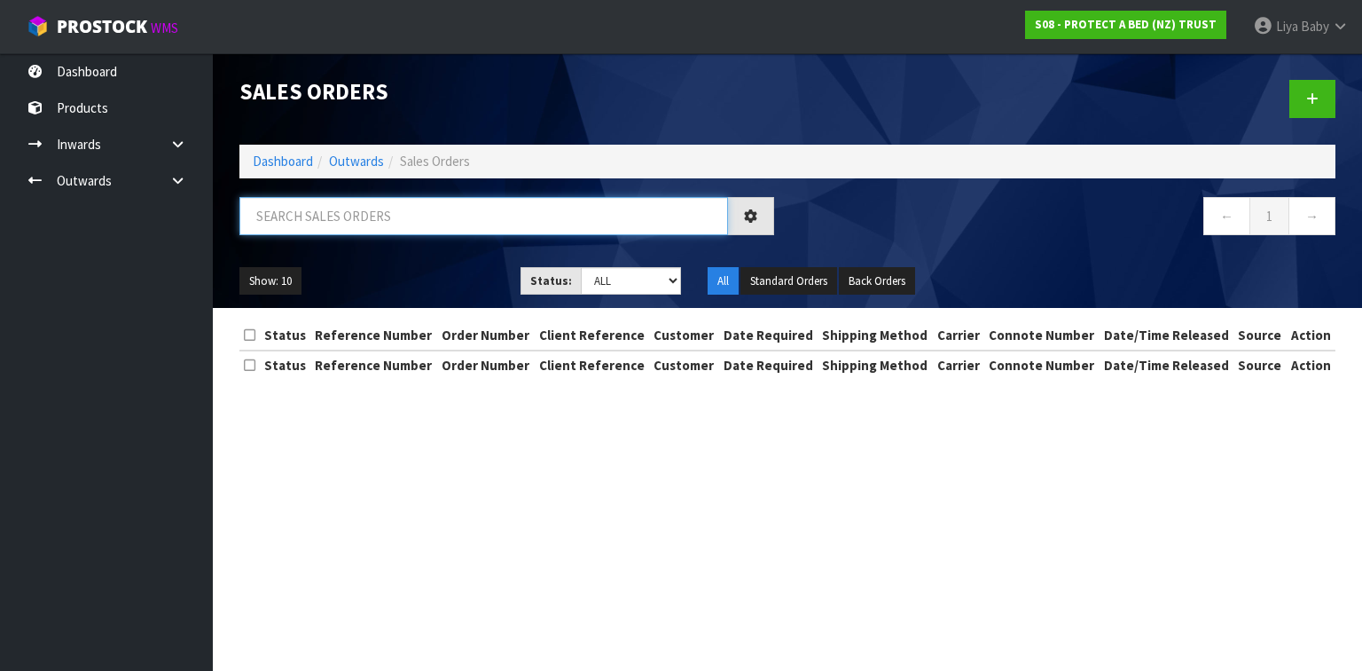
click at [300, 215] on input "text" at bounding box center [483, 216] width 489 height 38
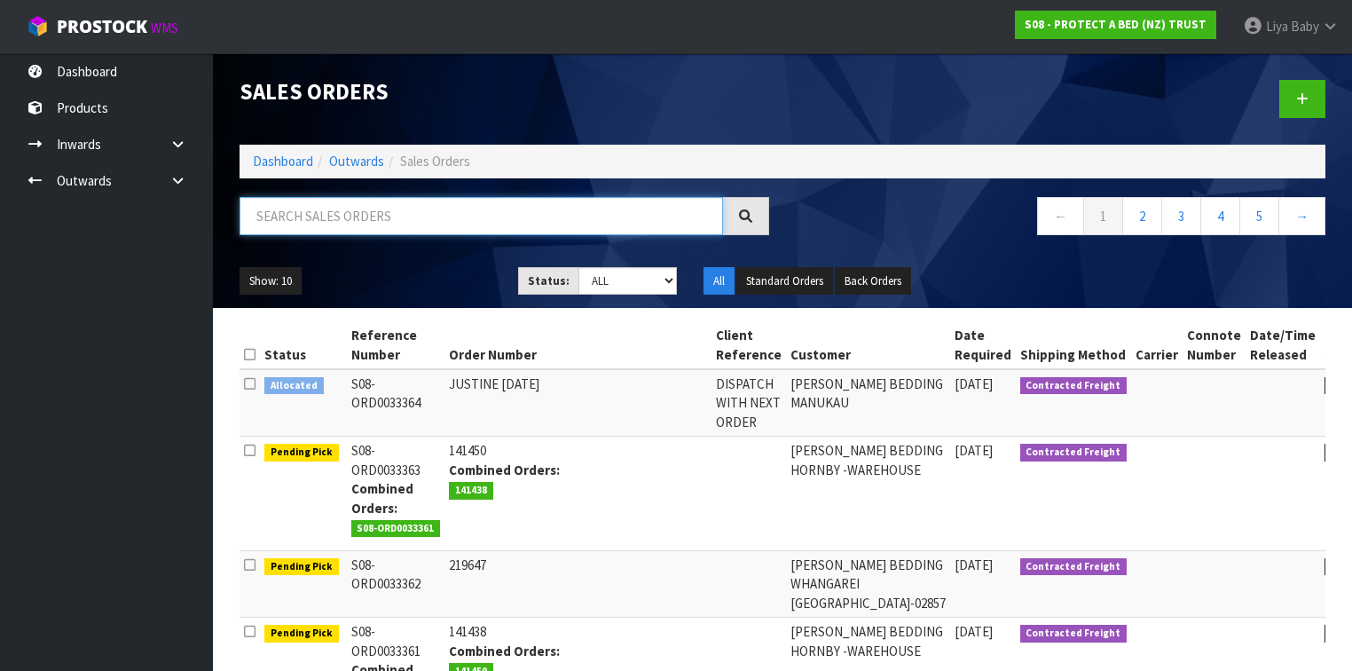
click at [309, 214] on input "text" at bounding box center [480, 216] width 483 height 38
type input "JOB-0411369"
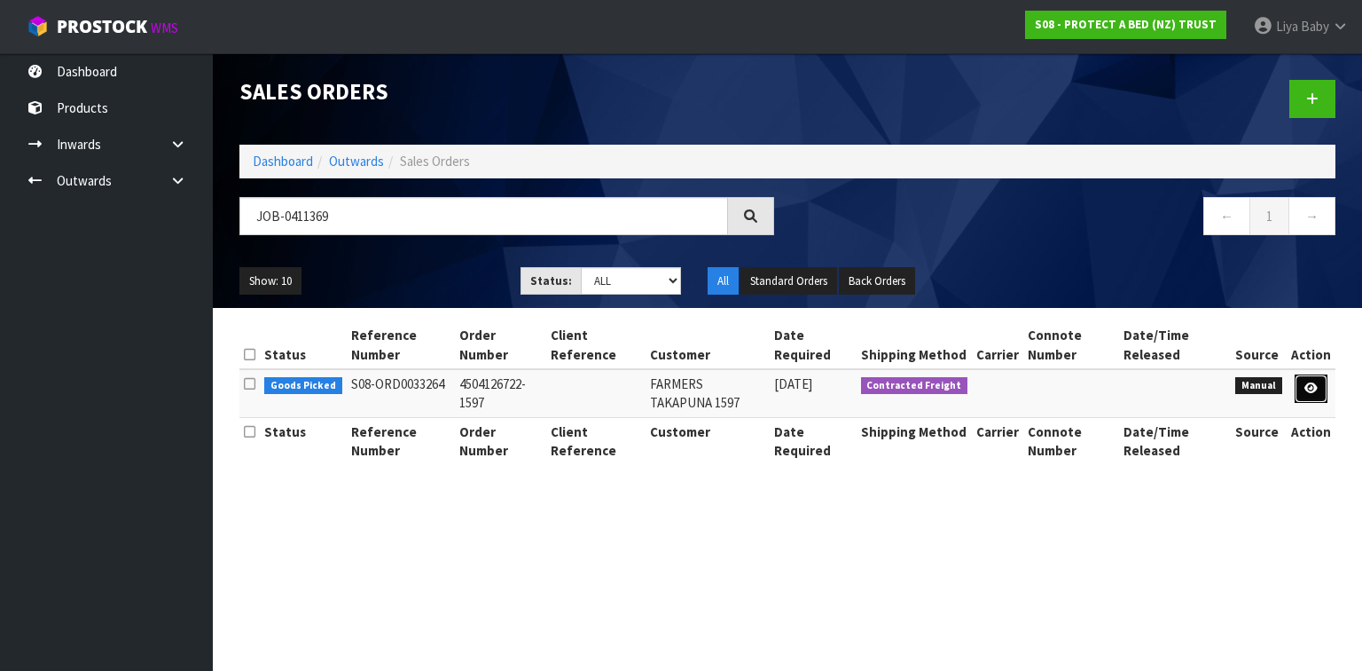
click at [1298, 393] on link at bounding box center [1311, 388] width 33 height 28
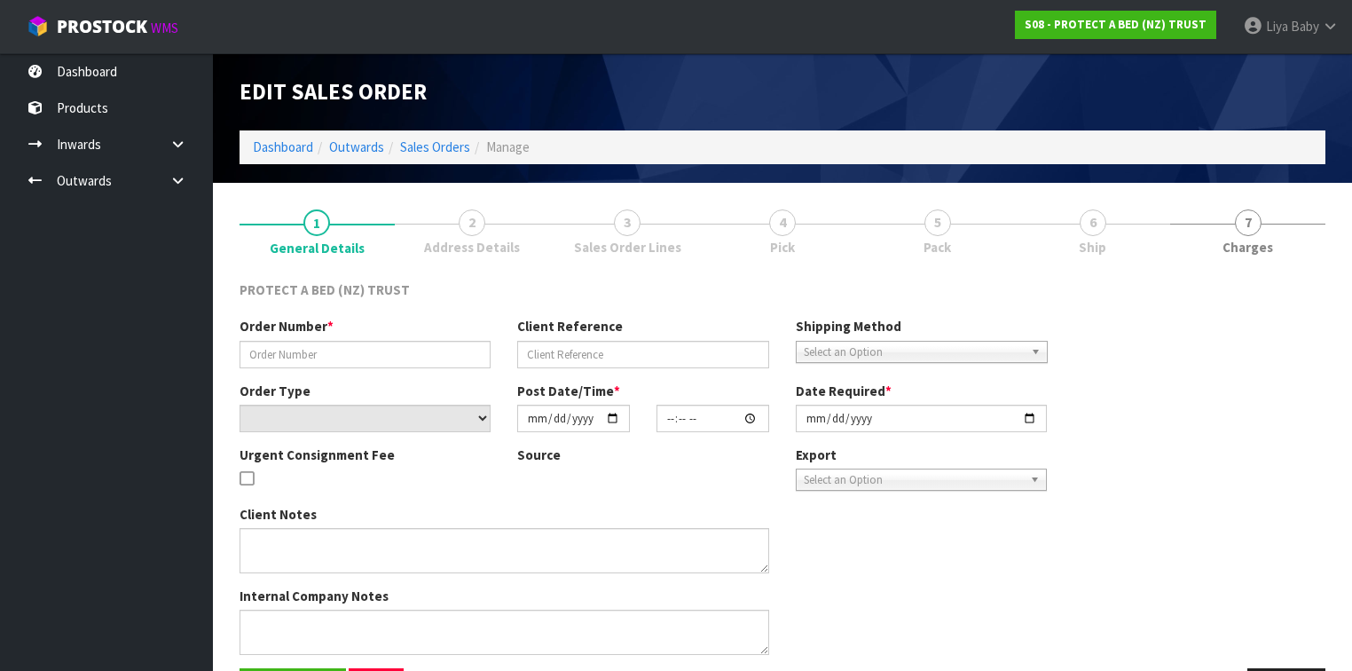
type input "4504126722-1597"
select select "number:0"
type input "2025-09-08"
type input "08:59:00.000"
type input "2025-09-09"
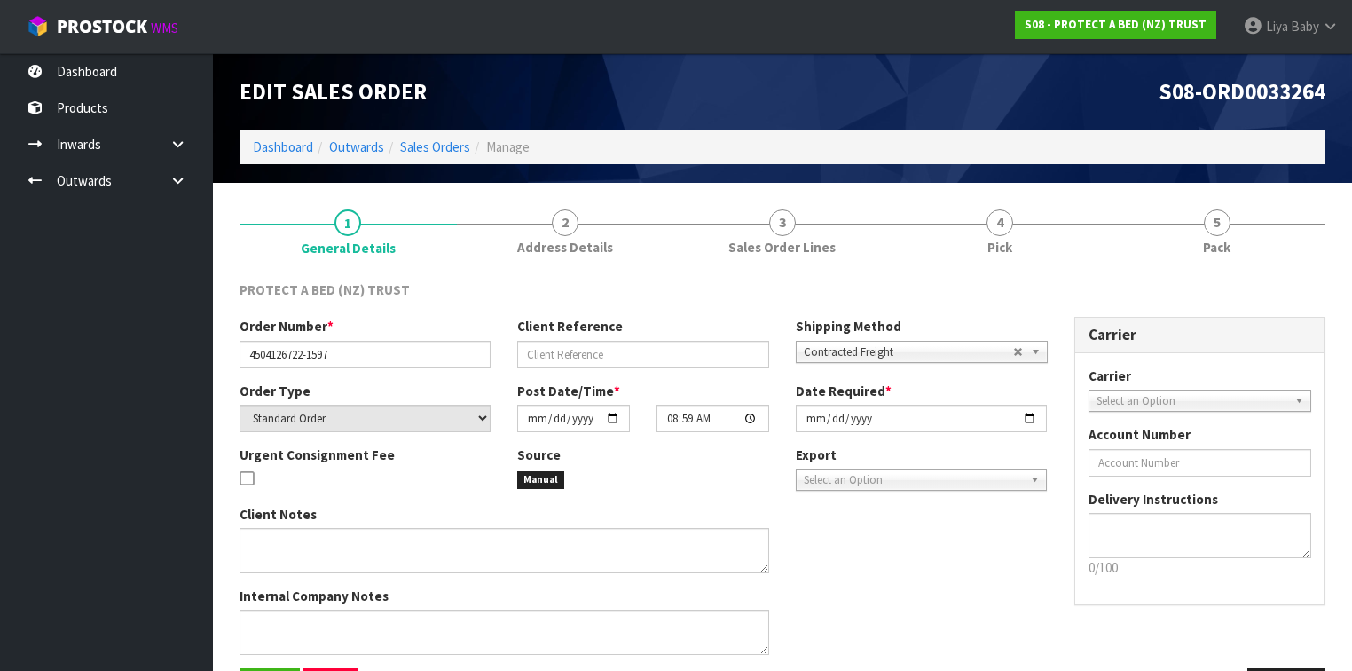
scroll to position [60, 0]
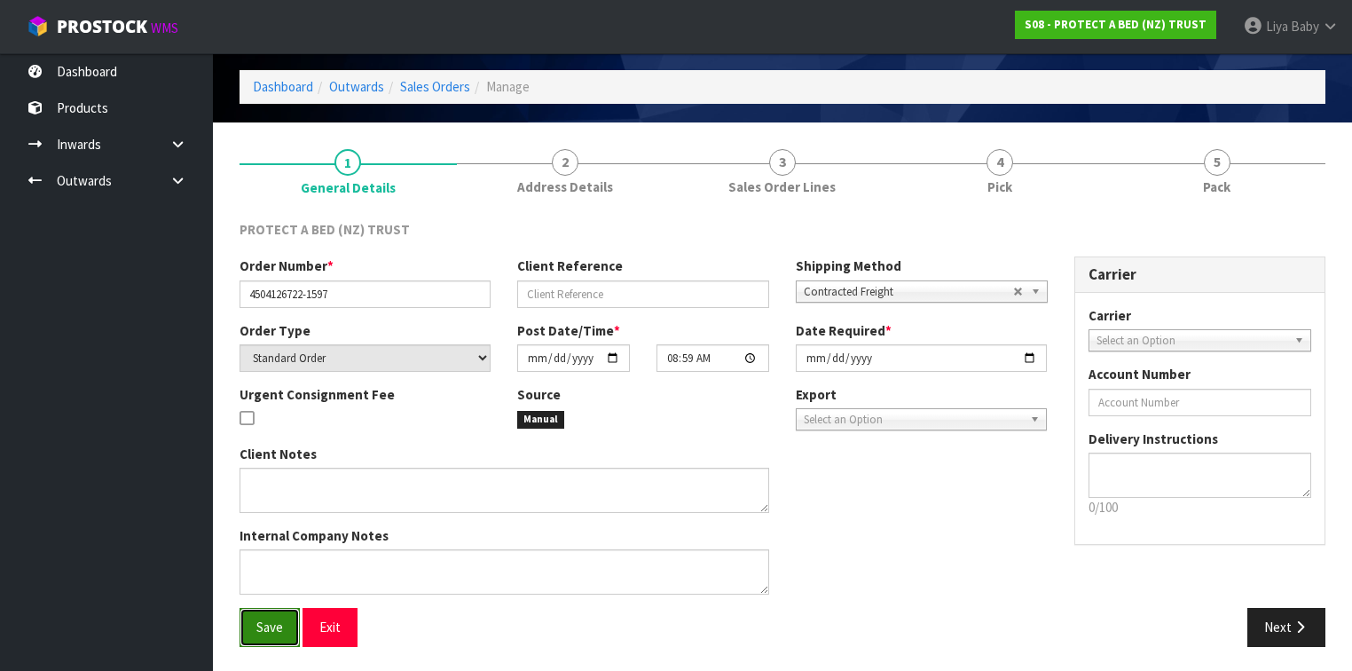
click at [277, 620] on span "Save" at bounding box center [269, 626] width 27 height 17
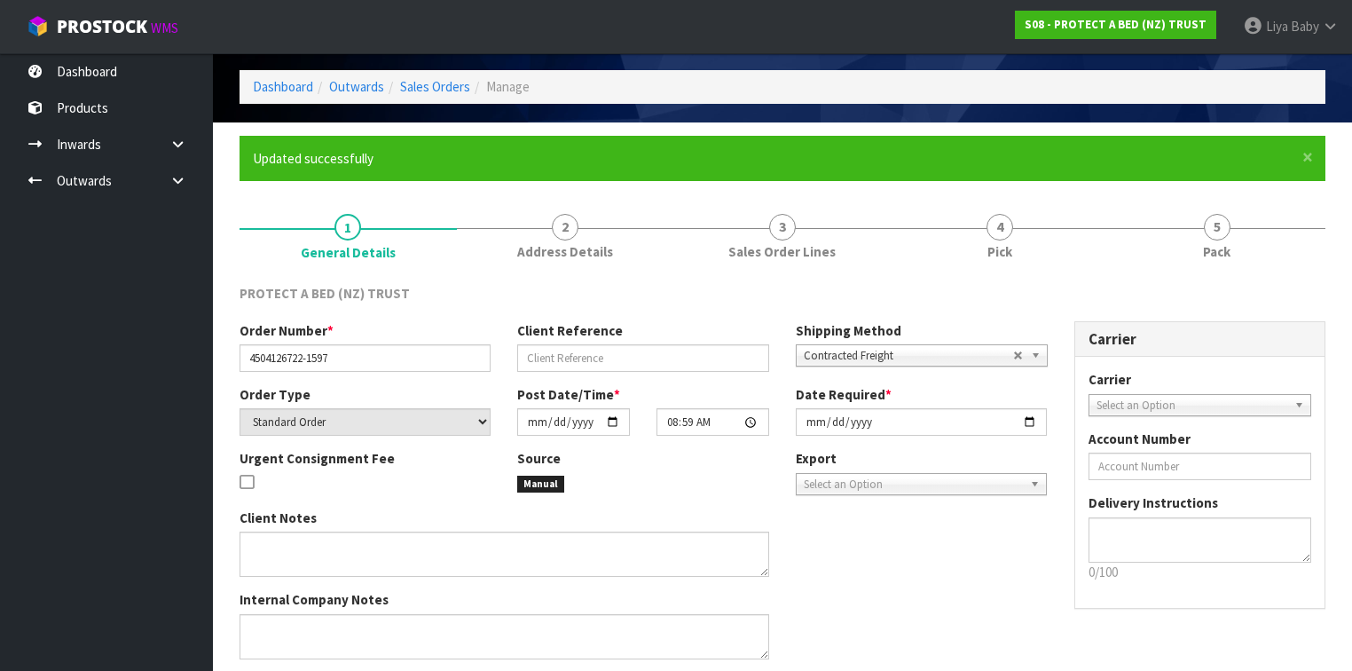
scroll to position [0, 0]
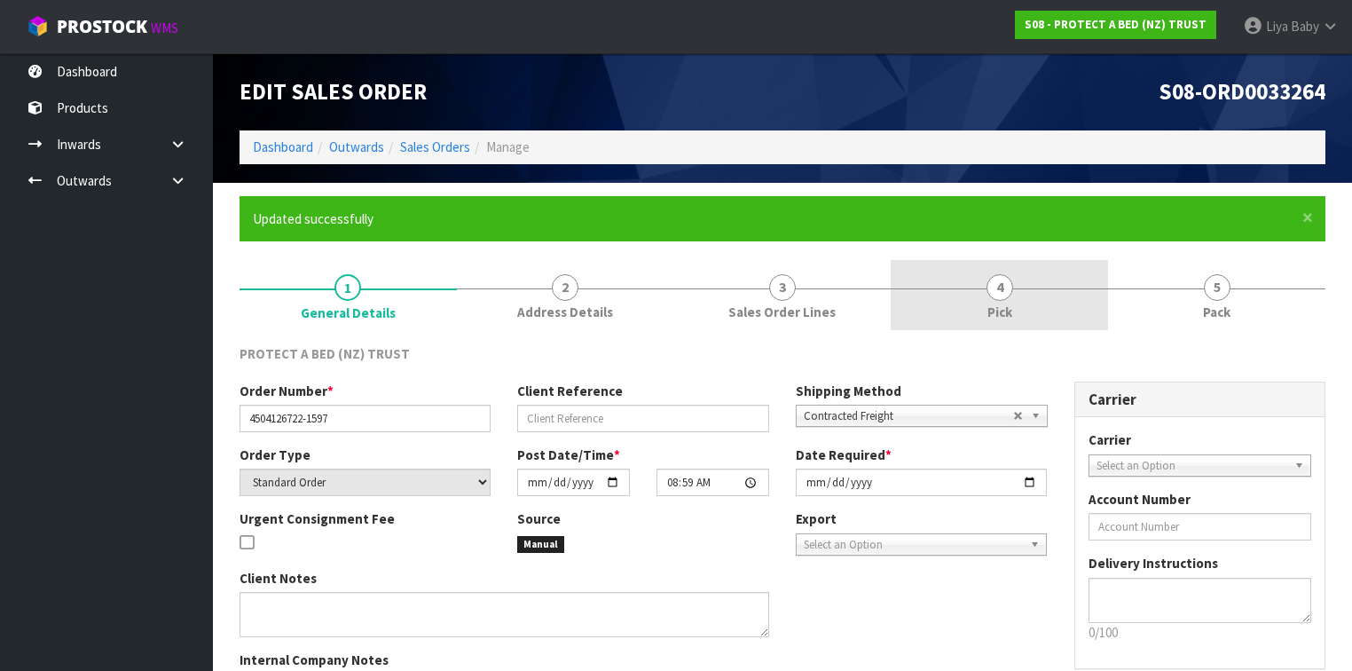
click at [964, 288] on div at bounding box center [998, 288] width 217 height 1
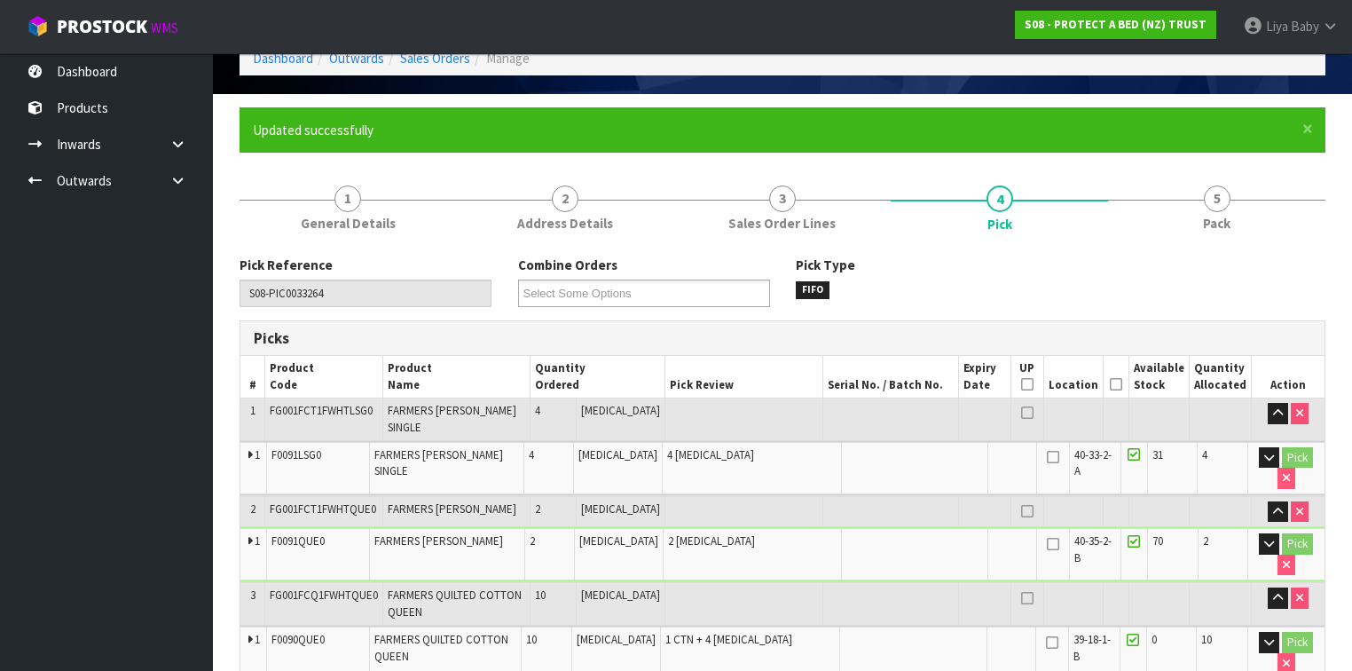
scroll to position [213, 0]
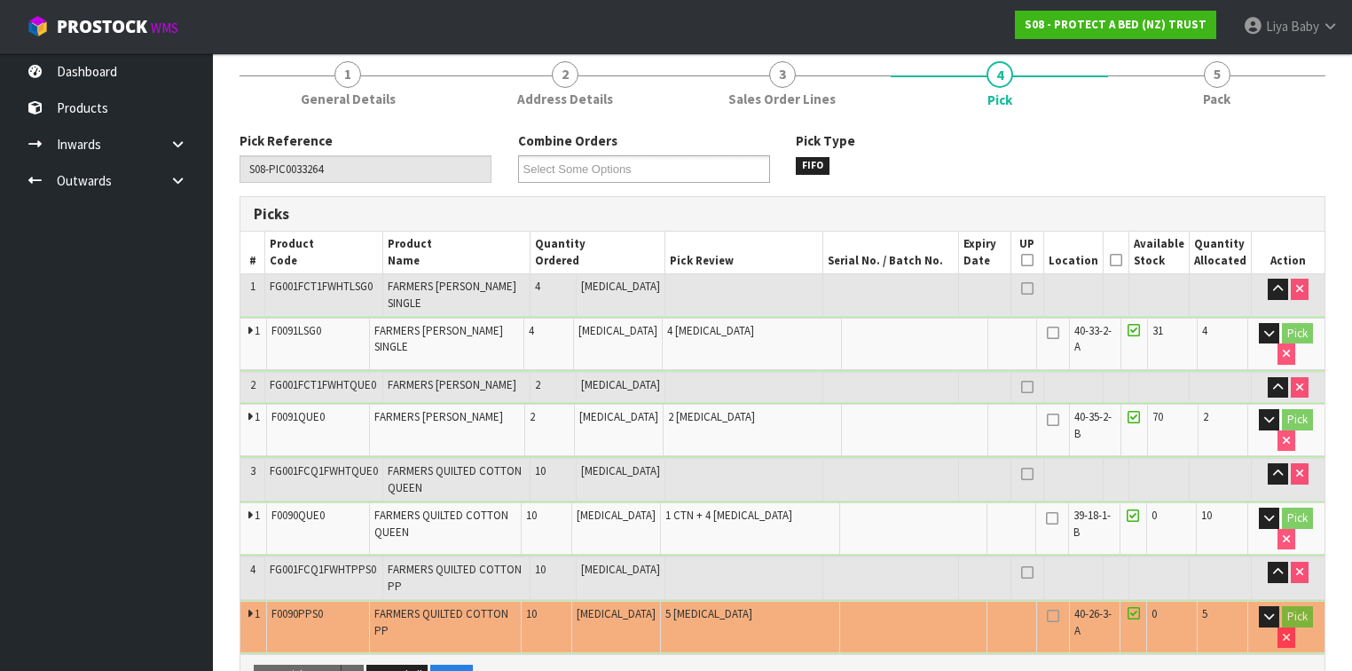
click at [1118, 260] on icon at bounding box center [1116, 260] width 12 height 1
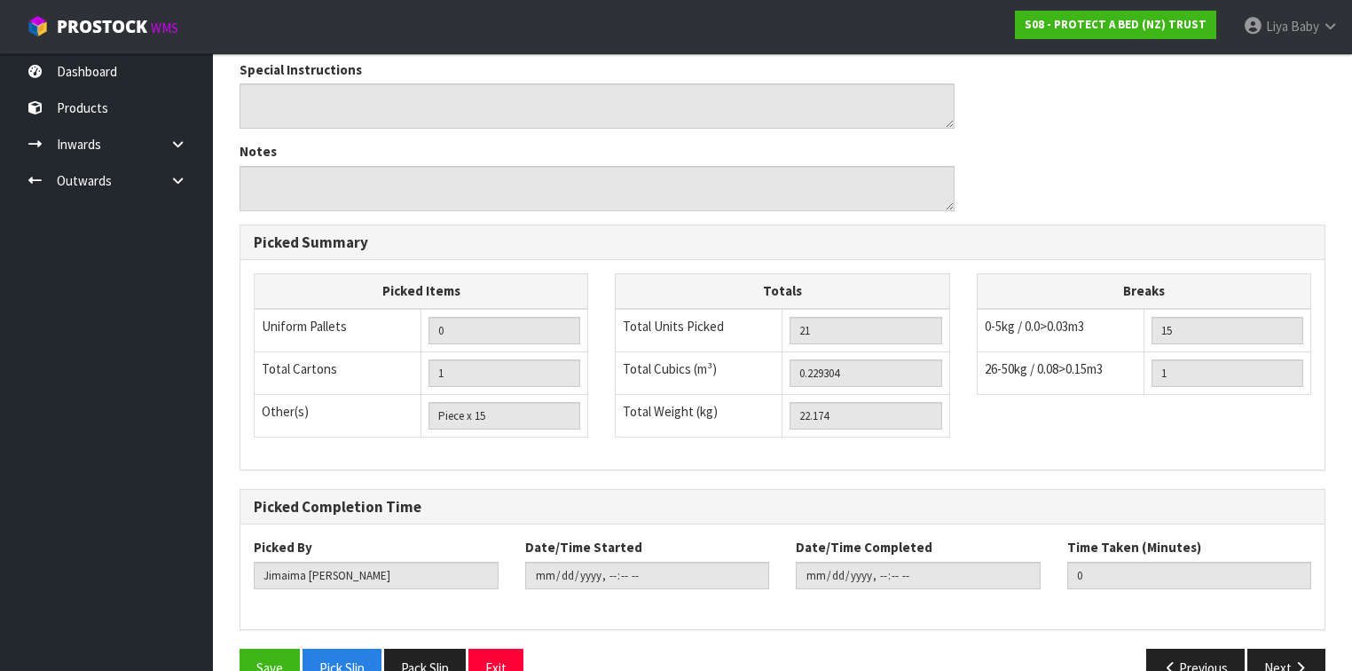
scroll to position [936, 0]
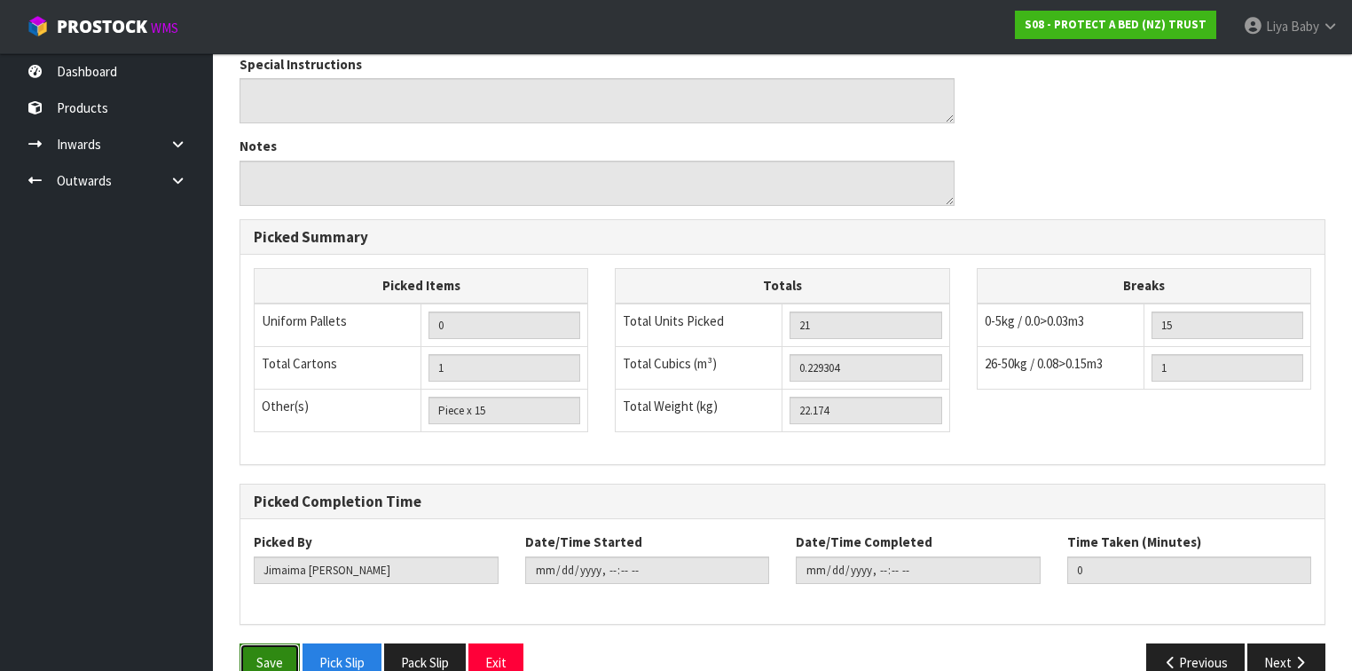
click at [263, 643] on button "Save" at bounding box center [269, 662] width 60 height 38
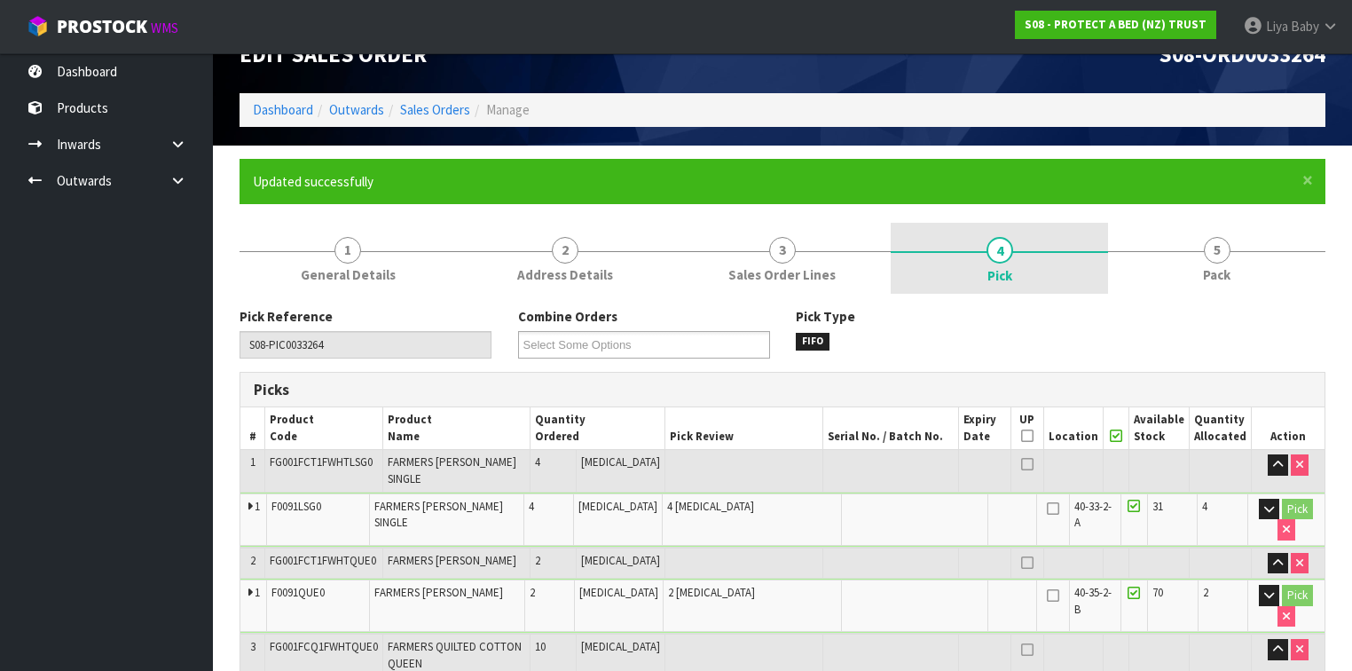
scroll to position [0, 0]
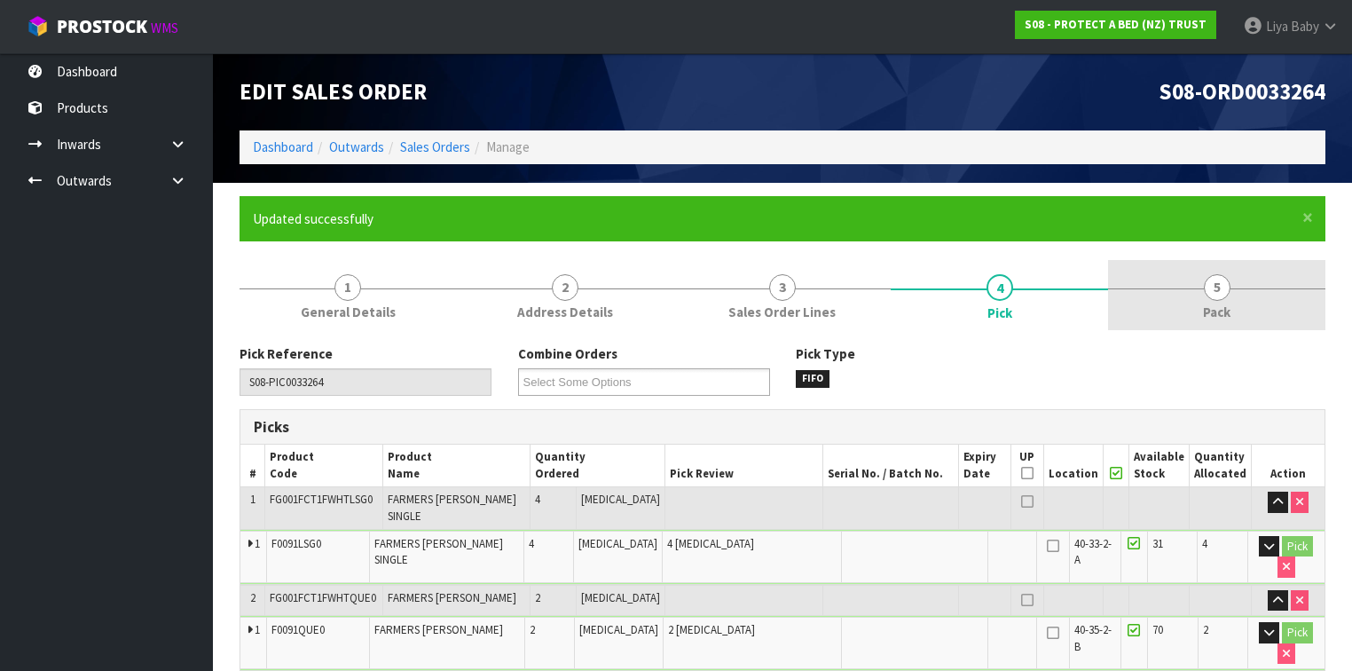
click at [1176, 289] on link "5 Pack" at bounding box center [1216, 295] width 217 height 70
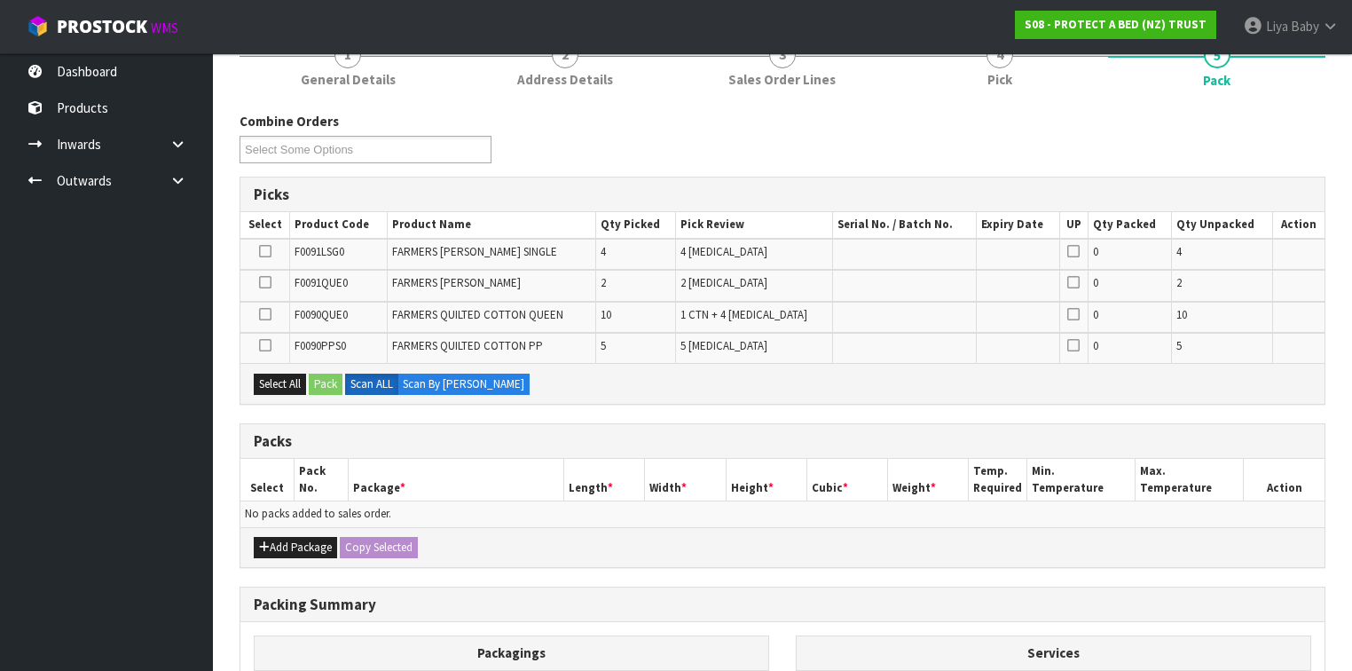
scroll to position [426, 0]
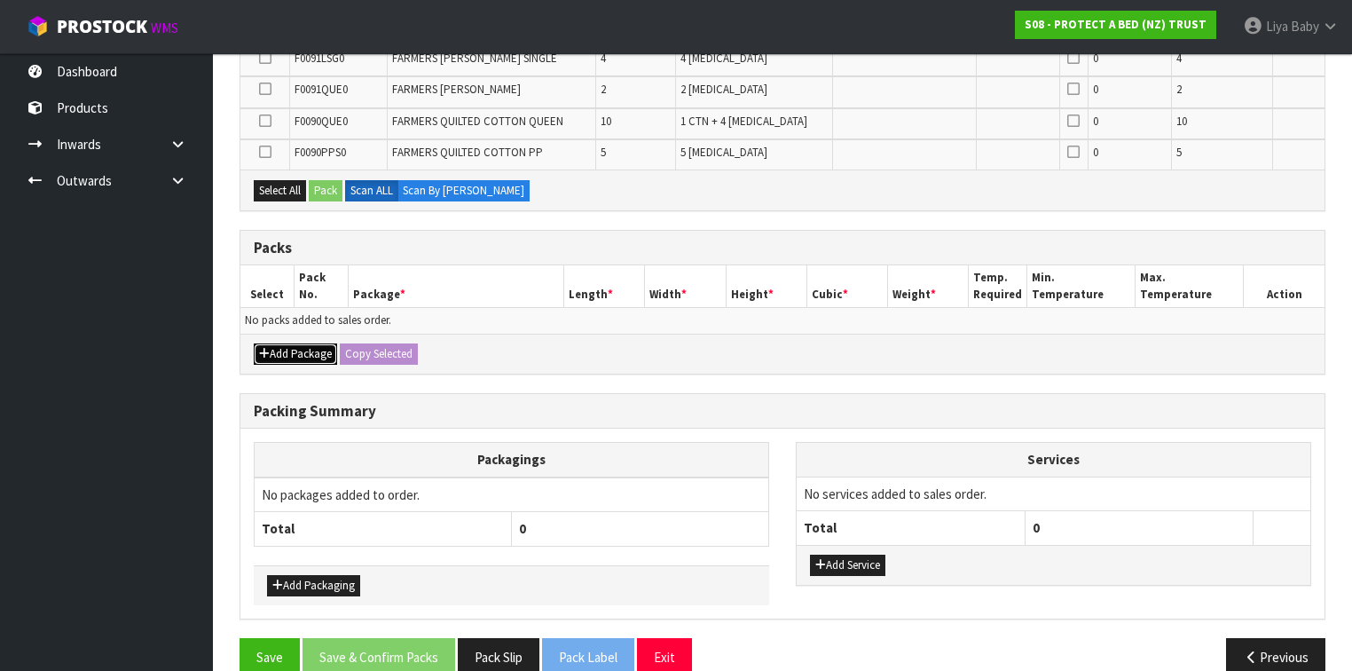
click at [298, 343] on button "Add Package" at bounding box center [295, 353] width 83 height 21
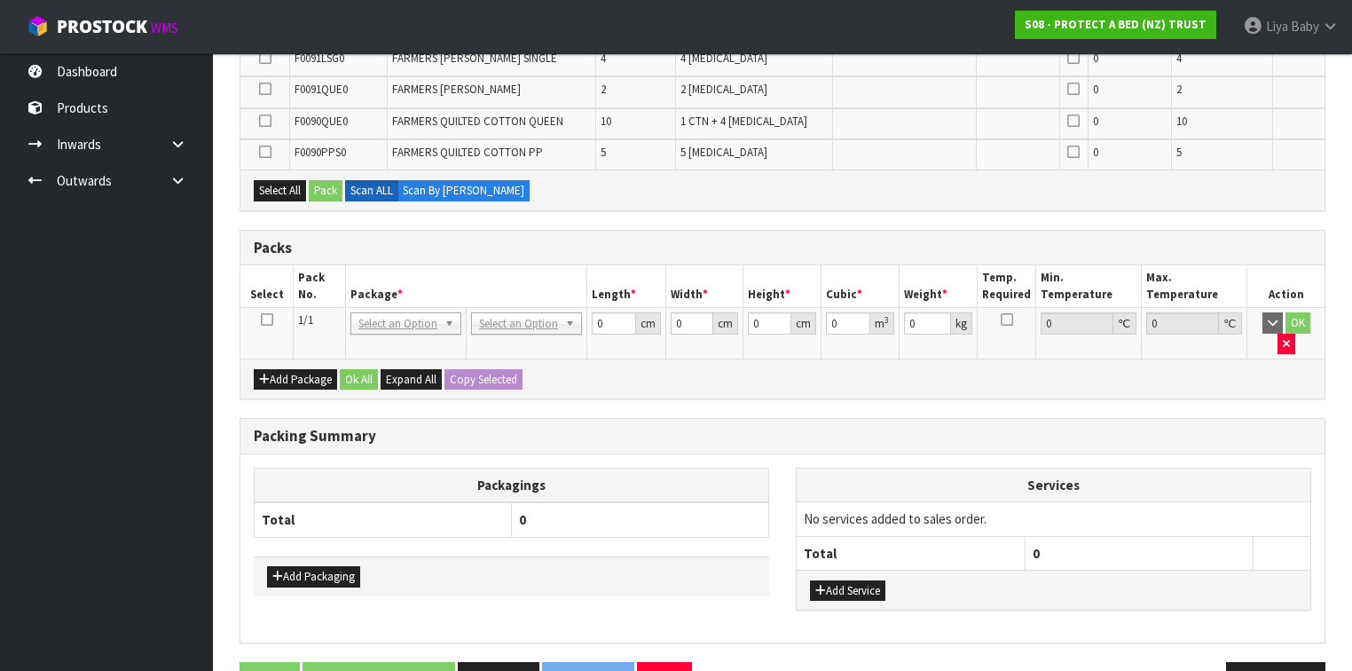
click at [273, 318] on td at bounding box center [266, 333] width 53 height 51
click at [263, 319] on icon at bounding box center [267, 319] width 12 height 1
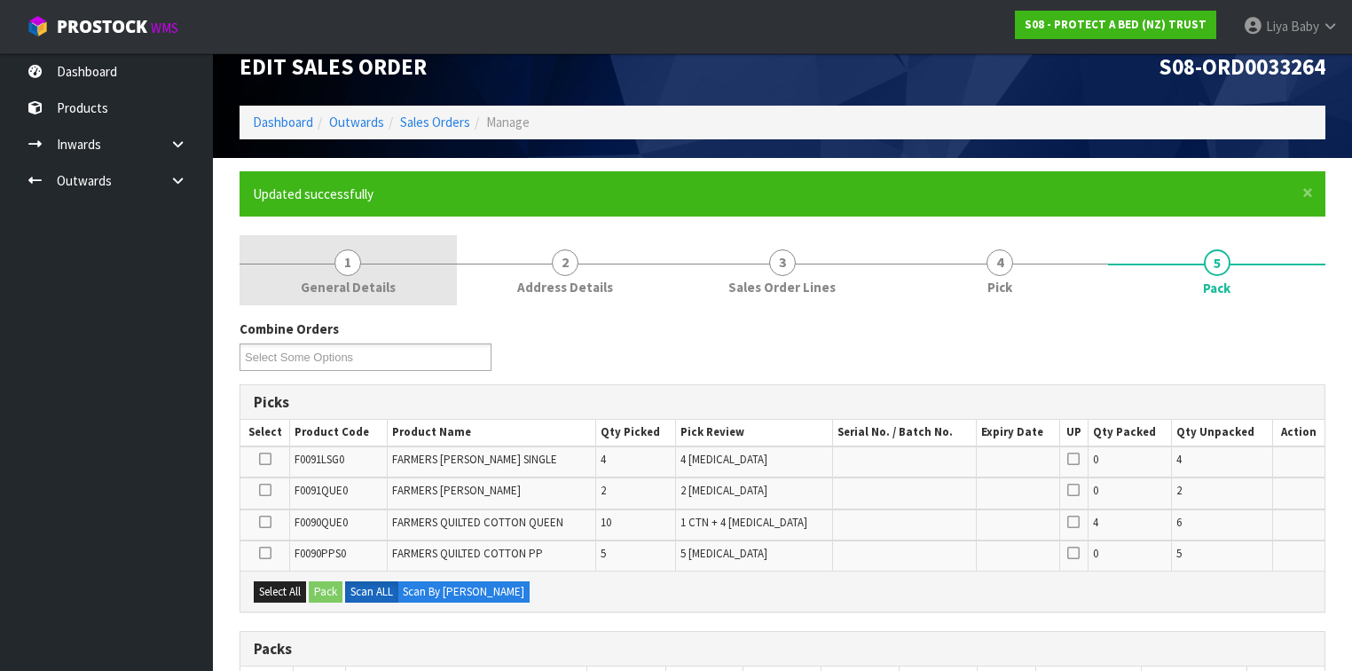
scroll to position [0, 0]
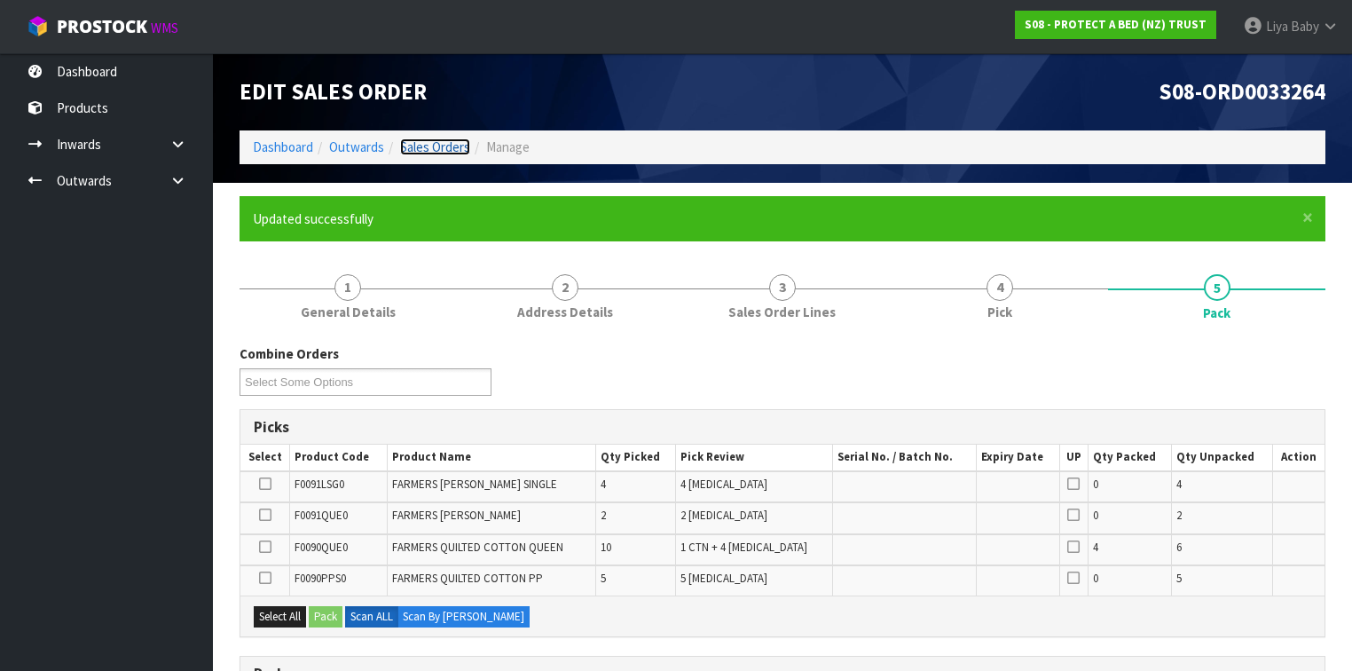
click at [429, 138] on link "Sales Orders" at bounding box center [435, 146] width 70 height 17
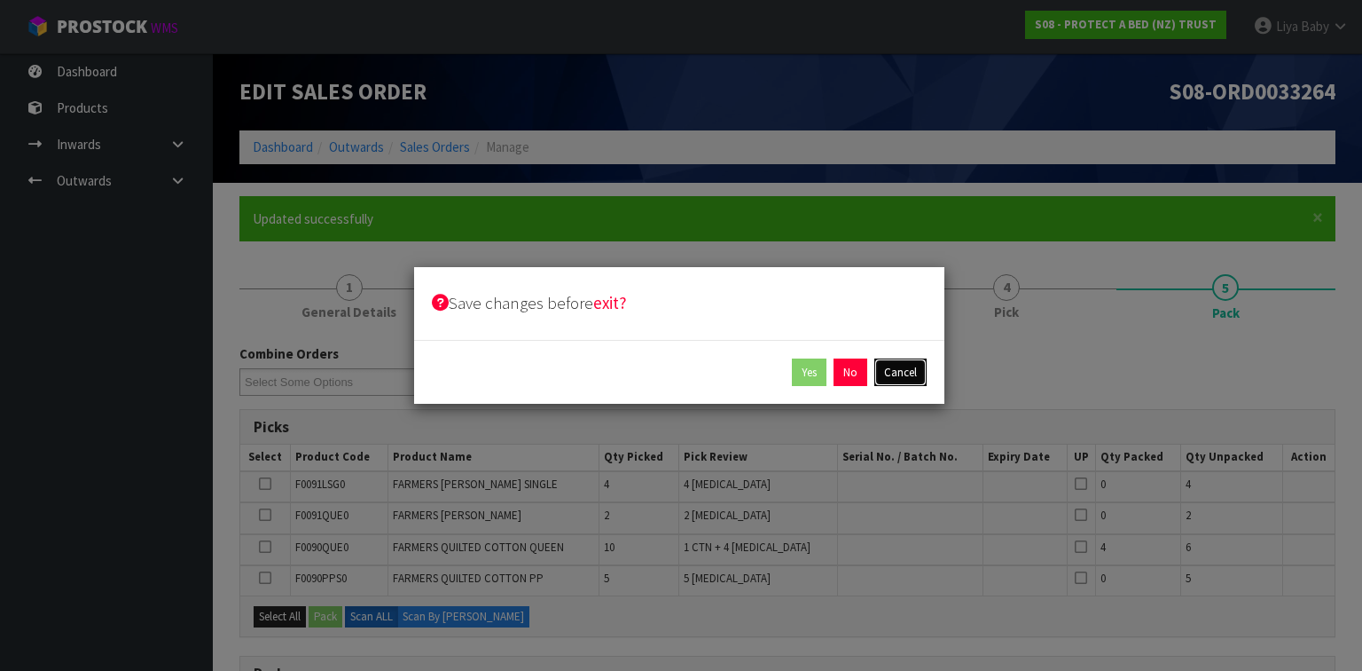
click at [901, 369] on button "Cancel" at bounding box center [900, 372] width 52 height 28
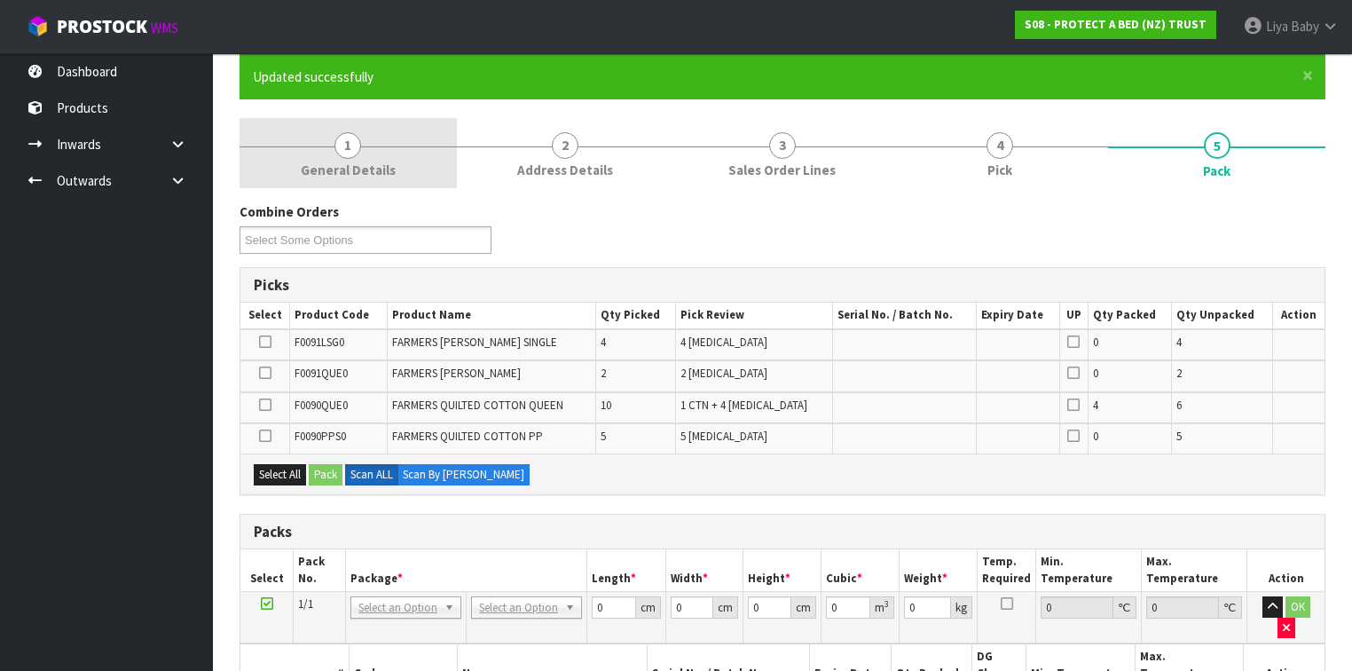
click at [376, 159] on link "1 General Details" at bounding box center [347, 153] width 217 height 70
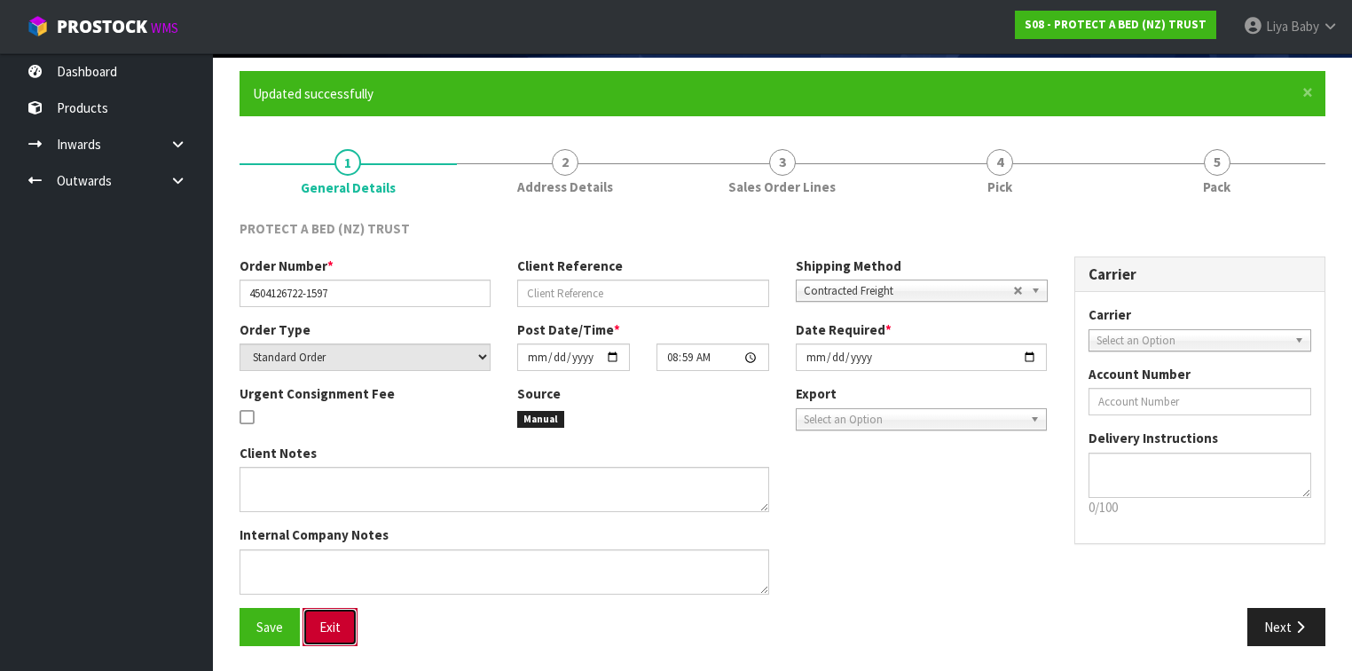
click at [340, 625] on button "Exit" at bounding box center [329, 627] width 55 height 38
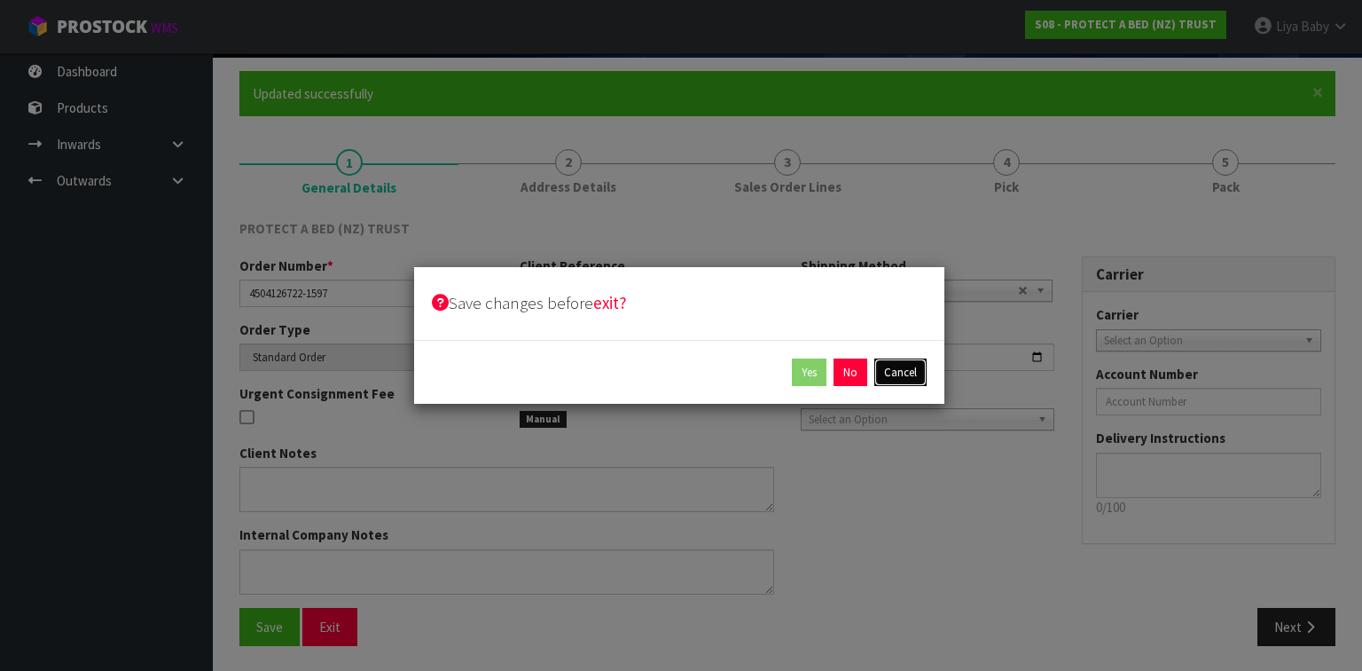
click at [913, 373] on button "Cancel" at bounding box center [900, 372] width 52 height 28
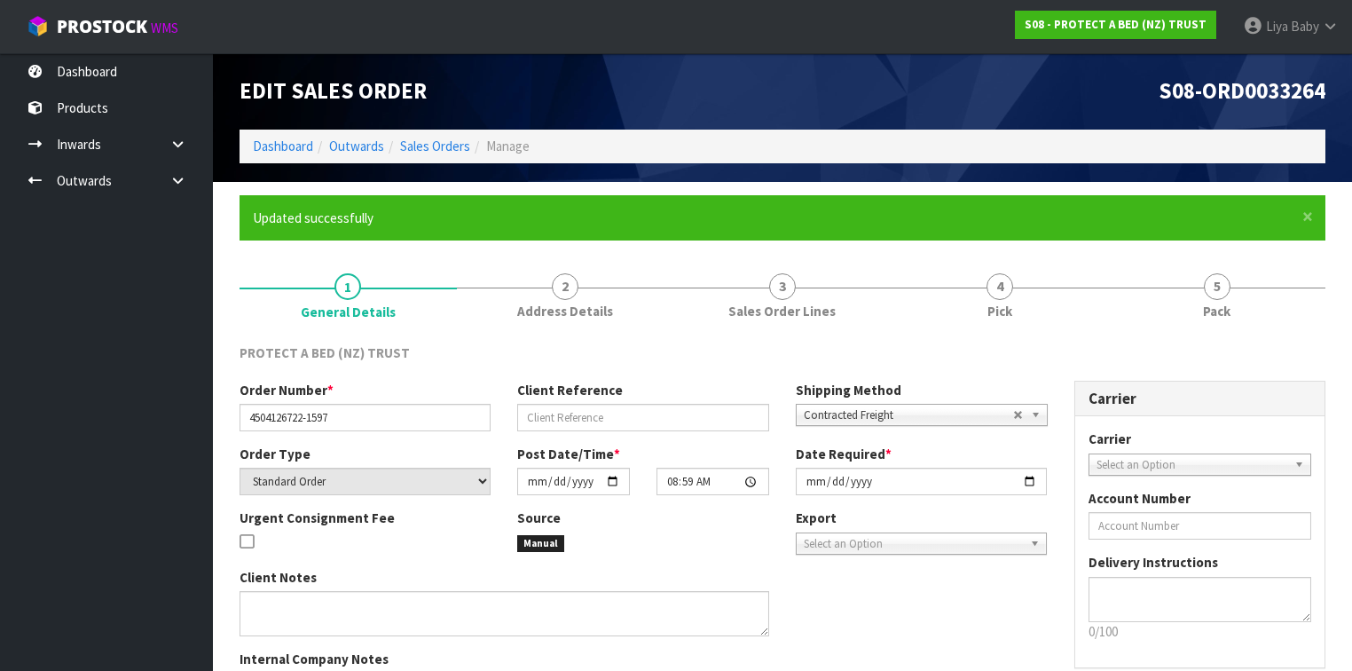
scroll to position [0, 0]
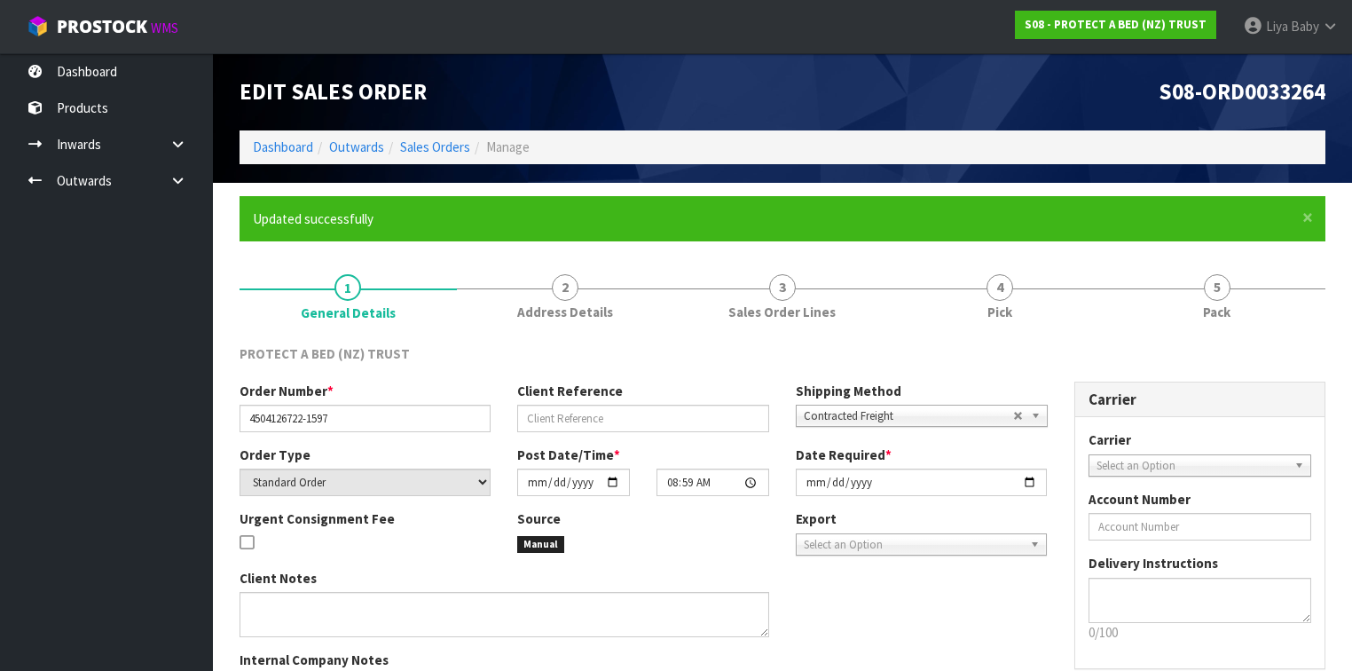
click at [447, 136] on ol "Dashboard Outwards Sales Orders Manage" at bounding box center [782, 146] width 1086 height 33
click at [447, 143] on link "Sales Orders" at bounding box center [435, 146] width 70 height 17
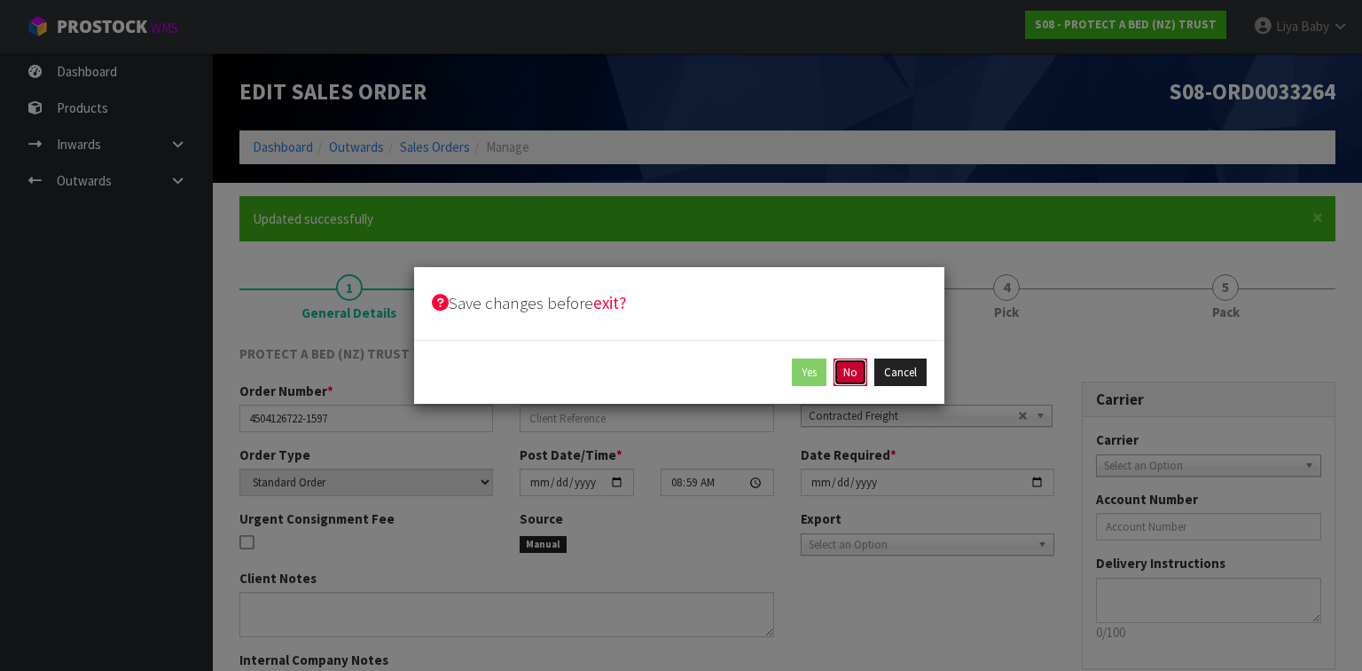
click at [857, 370] on button "No" at bounding box center [851, 372] width 34 height 28
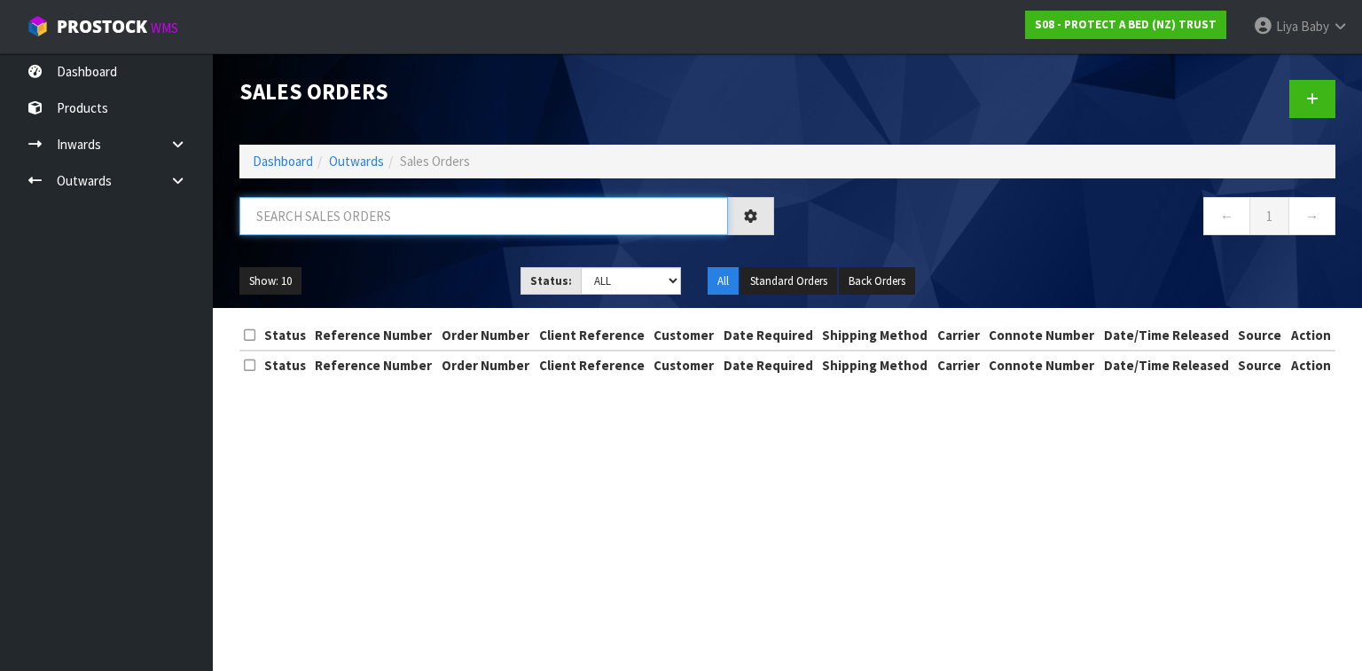
click at [376, 218] on input "text" at bounding box center [483, 216] width 489 height 38
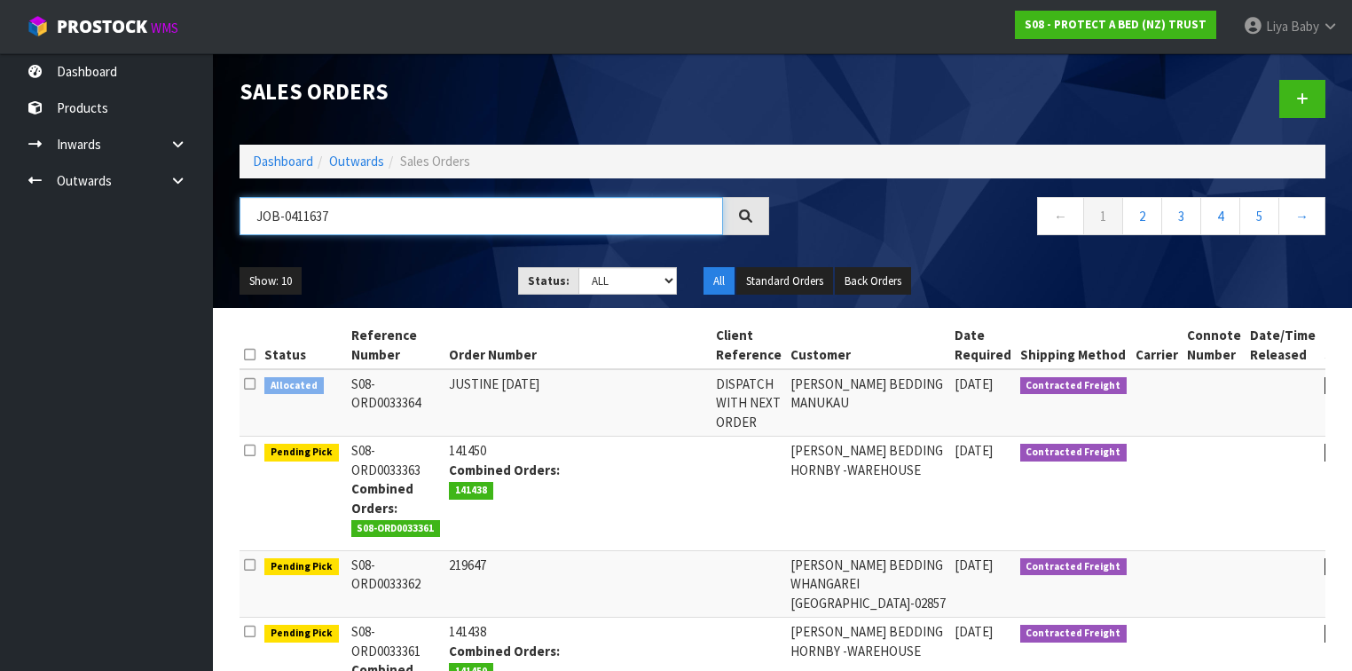
type input "JOB-0411637"
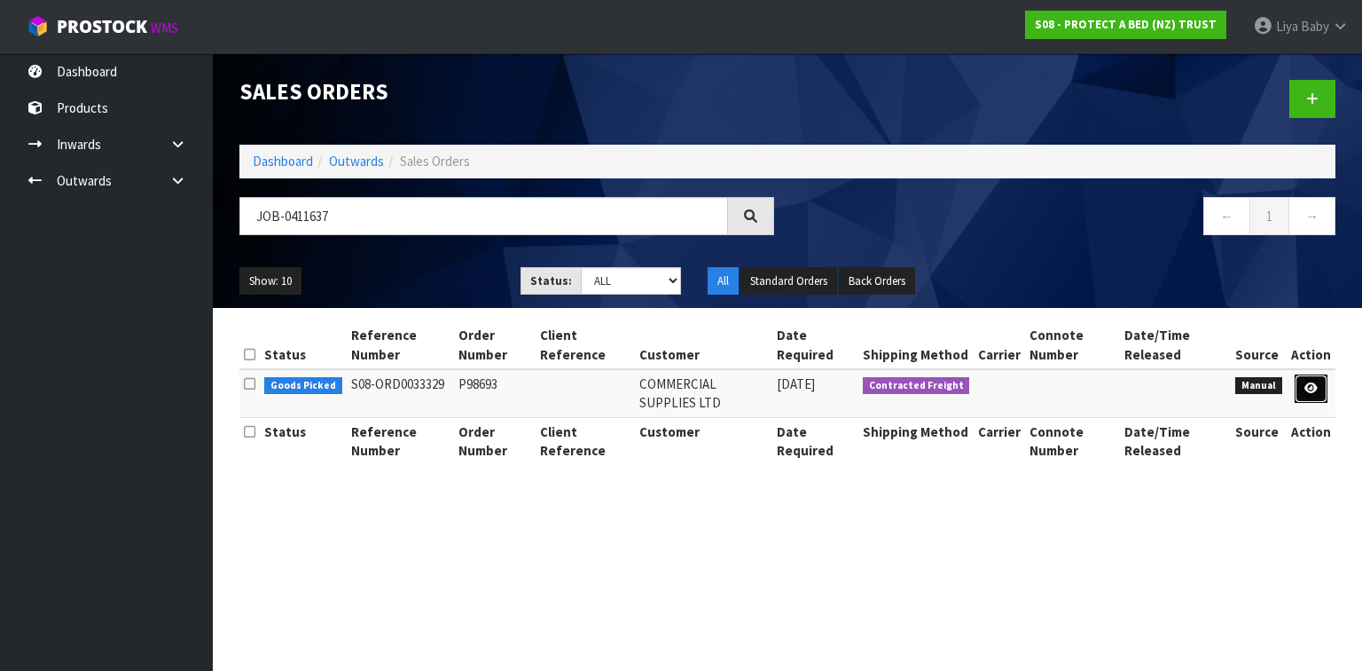
click at [1316, 387] on icon at bounding box center [1311, 388] width 13 height 12
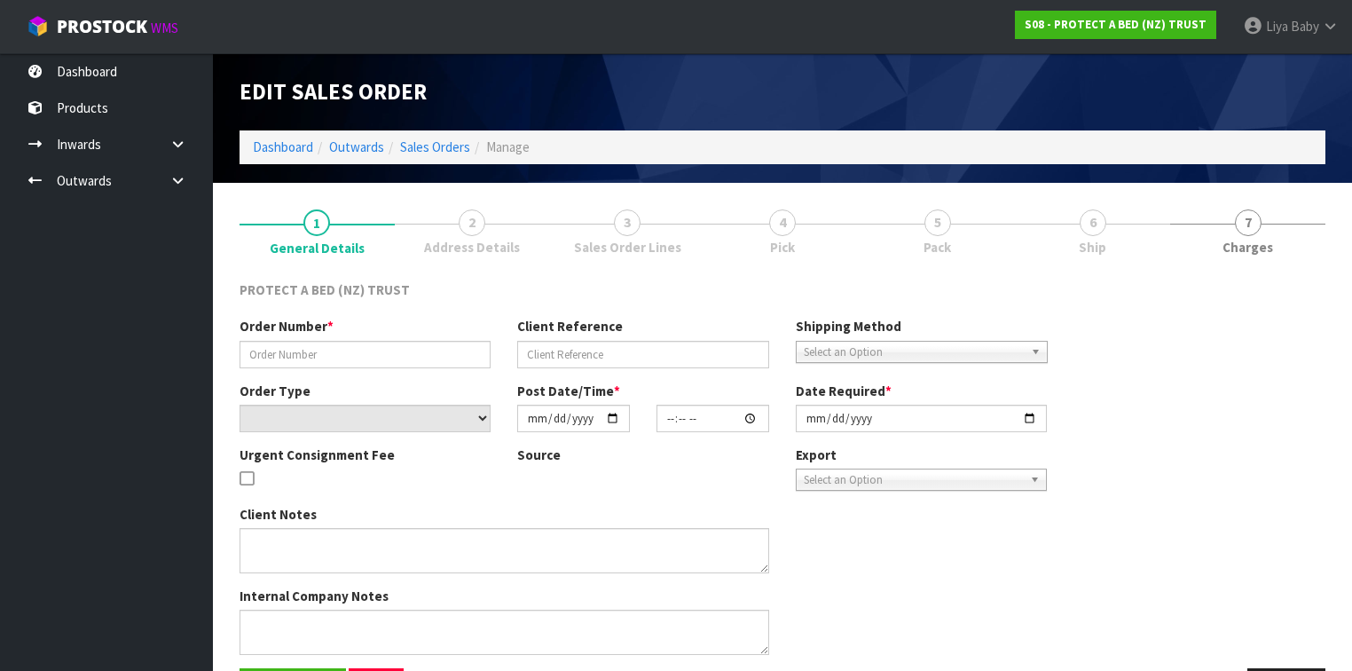
type input "P98693"
select select "number:0"
type input "2025-09-09"
type input "08:33:00.000"
type input "2025-09-09"
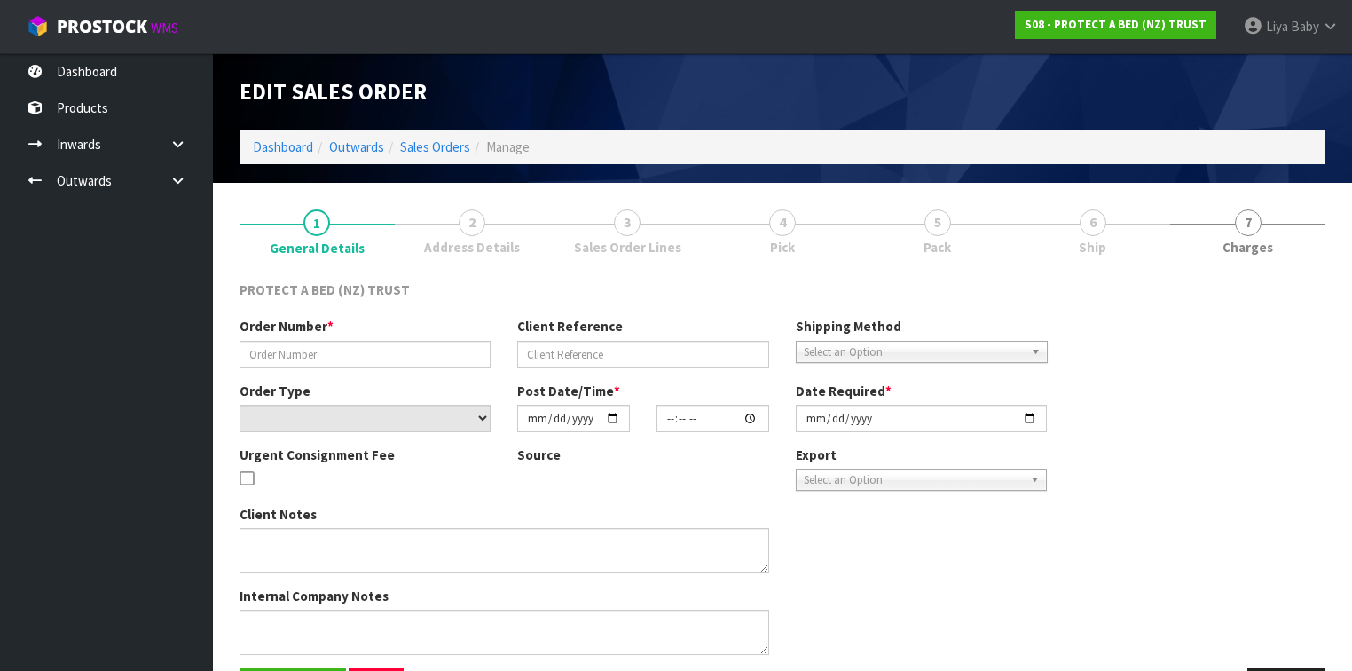
type textarea "-20%"
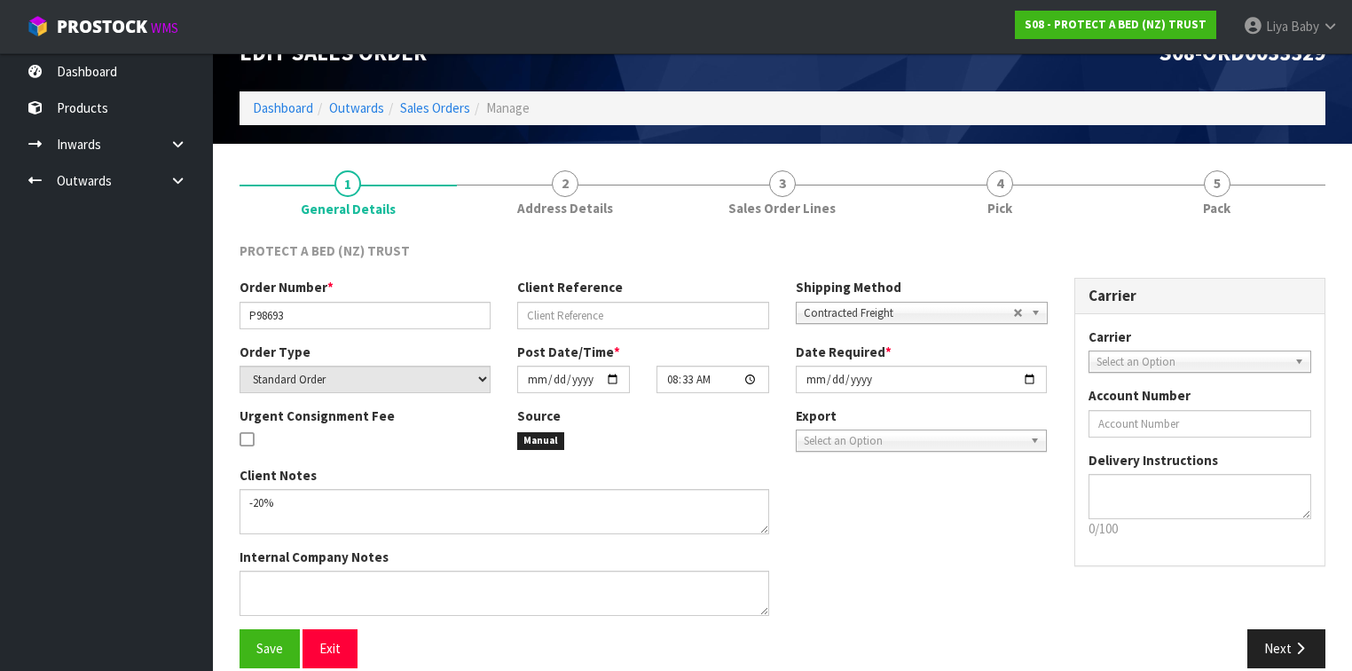
scroll to position [60, 0]
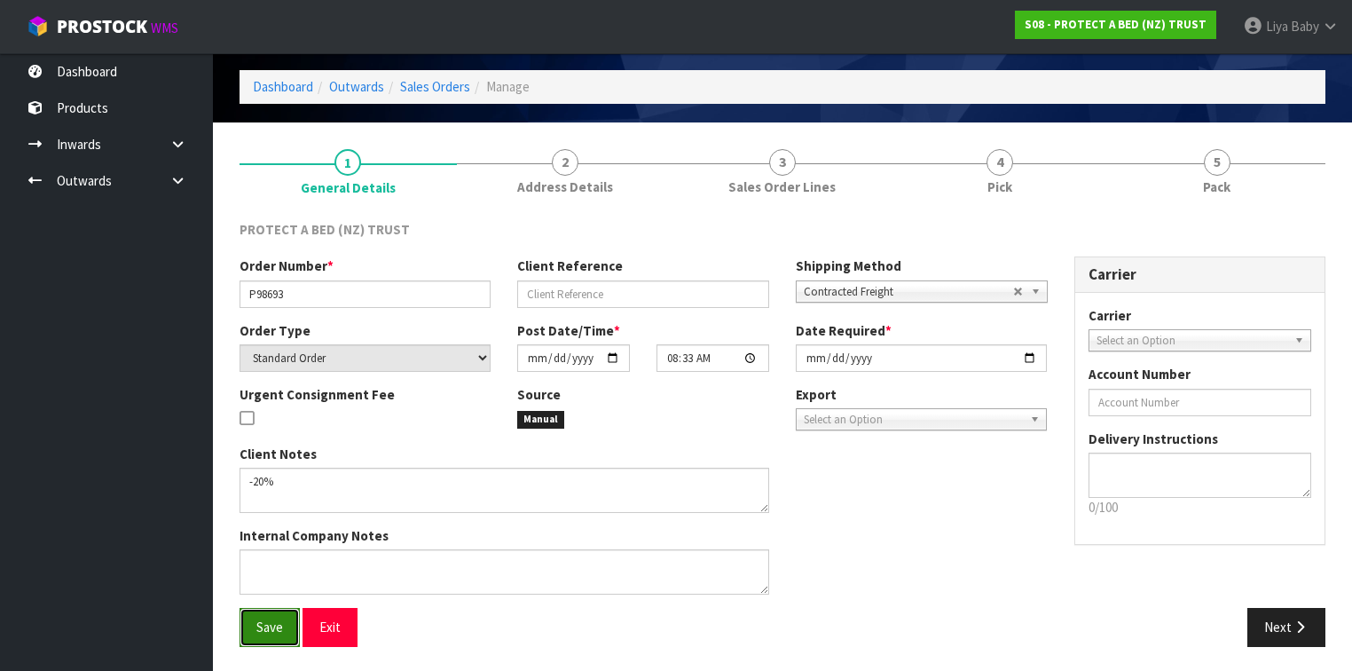
click at [258, 632] on button "Save" at bounding box center [269, 627] width 60 height 38
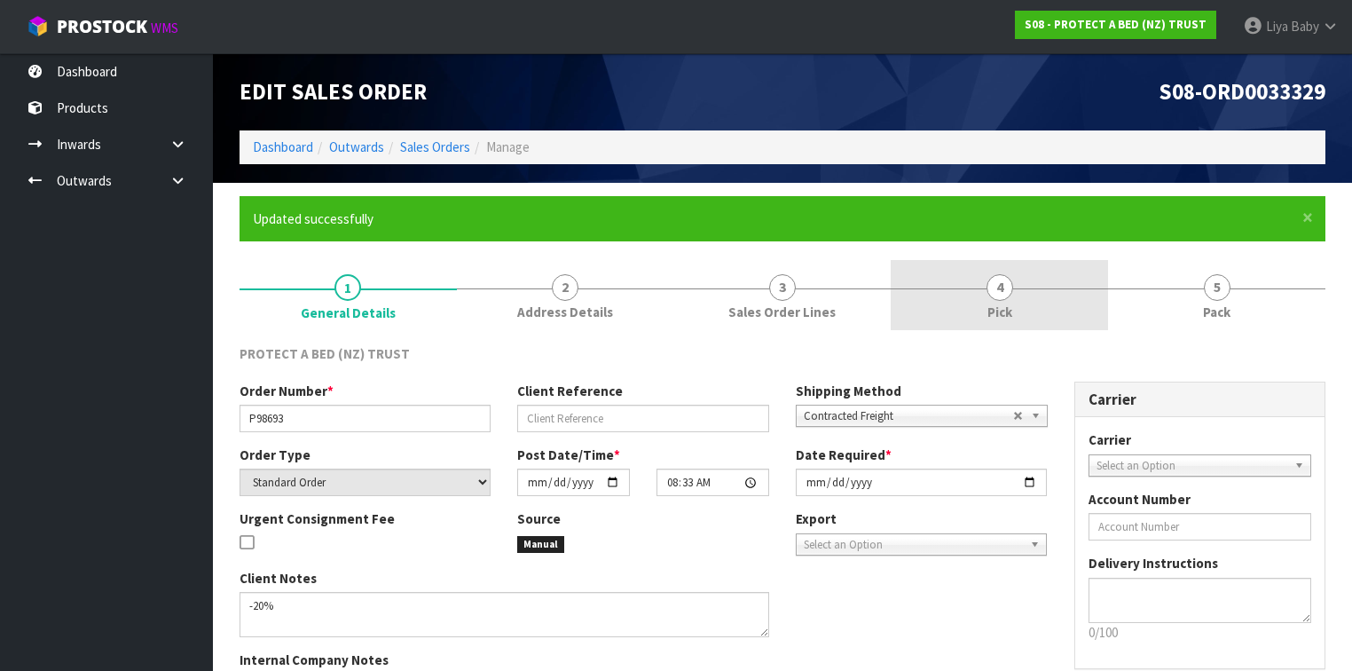
click at [997, 315] on span "Pick" at bounding box center [999, 311] width 25 height 19
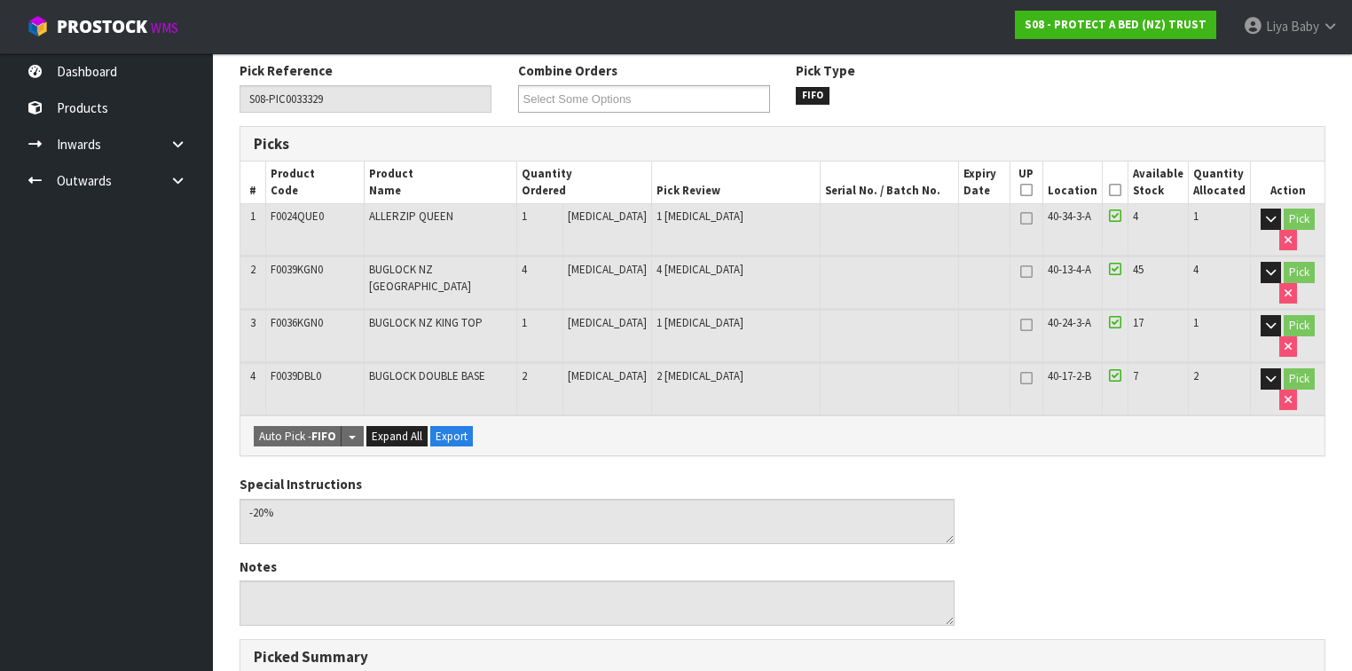
scroll to position [284, 0]
click at [1113, 189] on icon at bounding box center [1115, 189] width 12 height 1
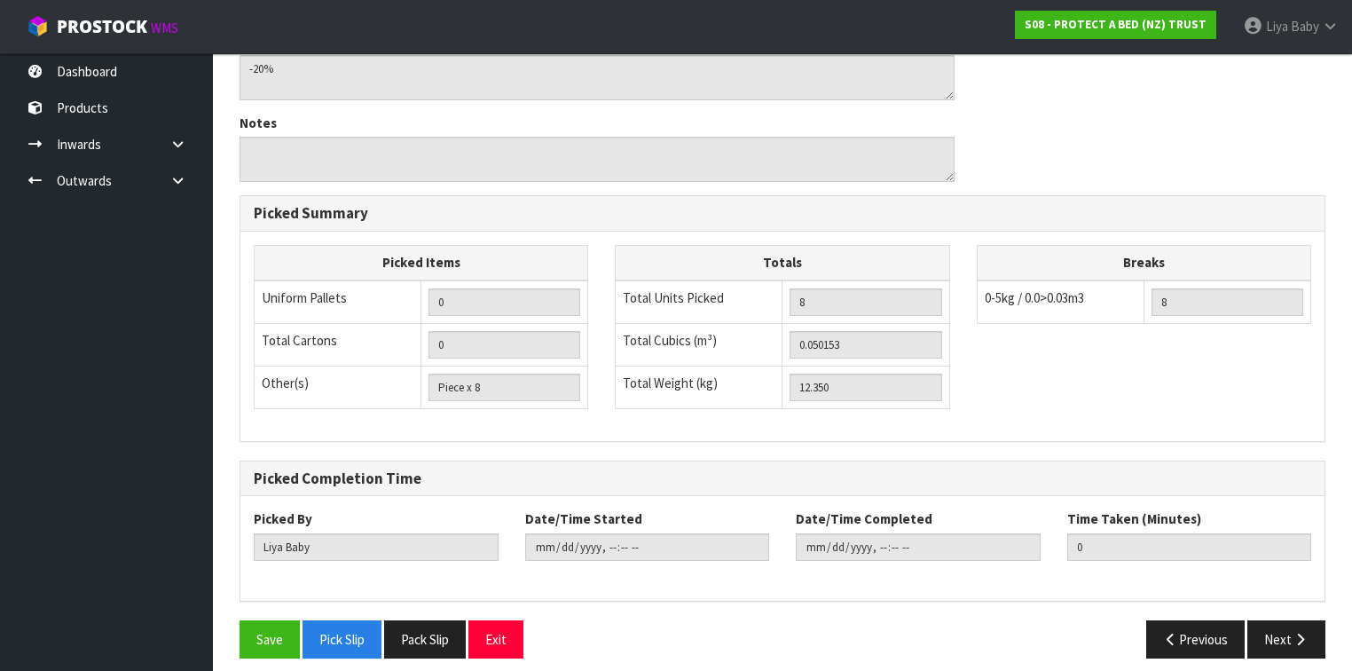
scroll to position [795, 0]
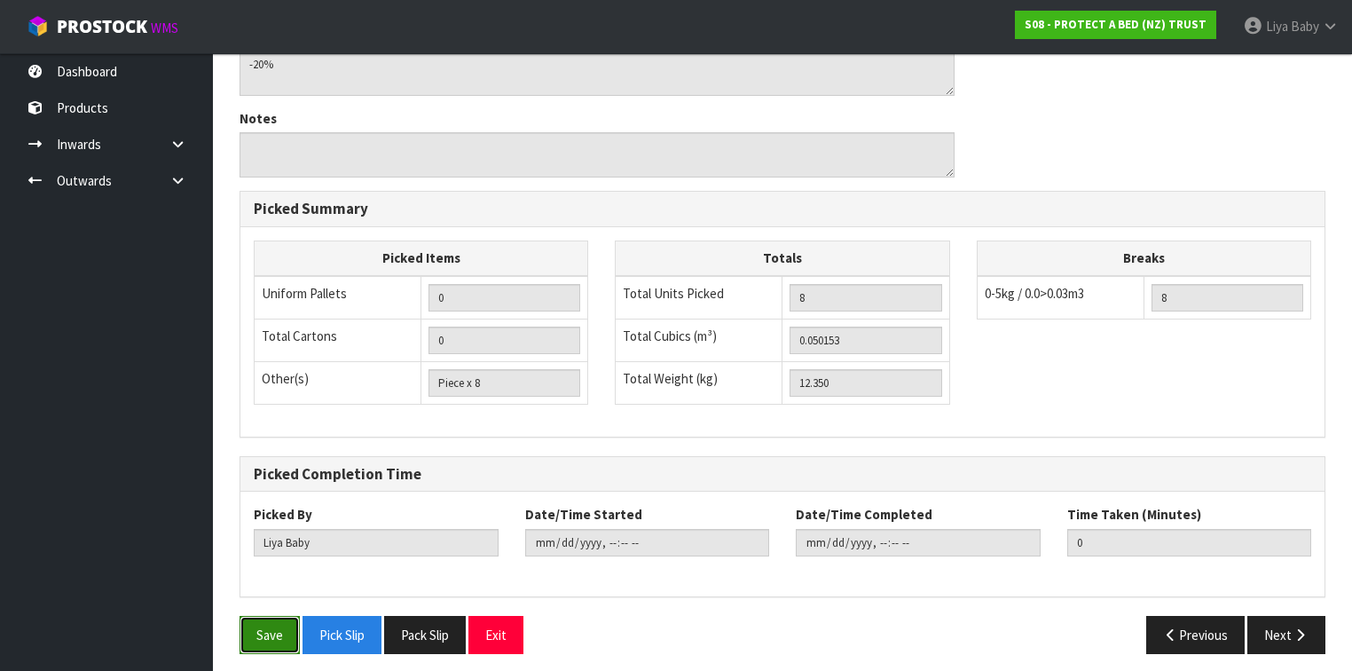
click at [261, 616] on button "Save" at bounding box center [269, 635] width 60 height 38
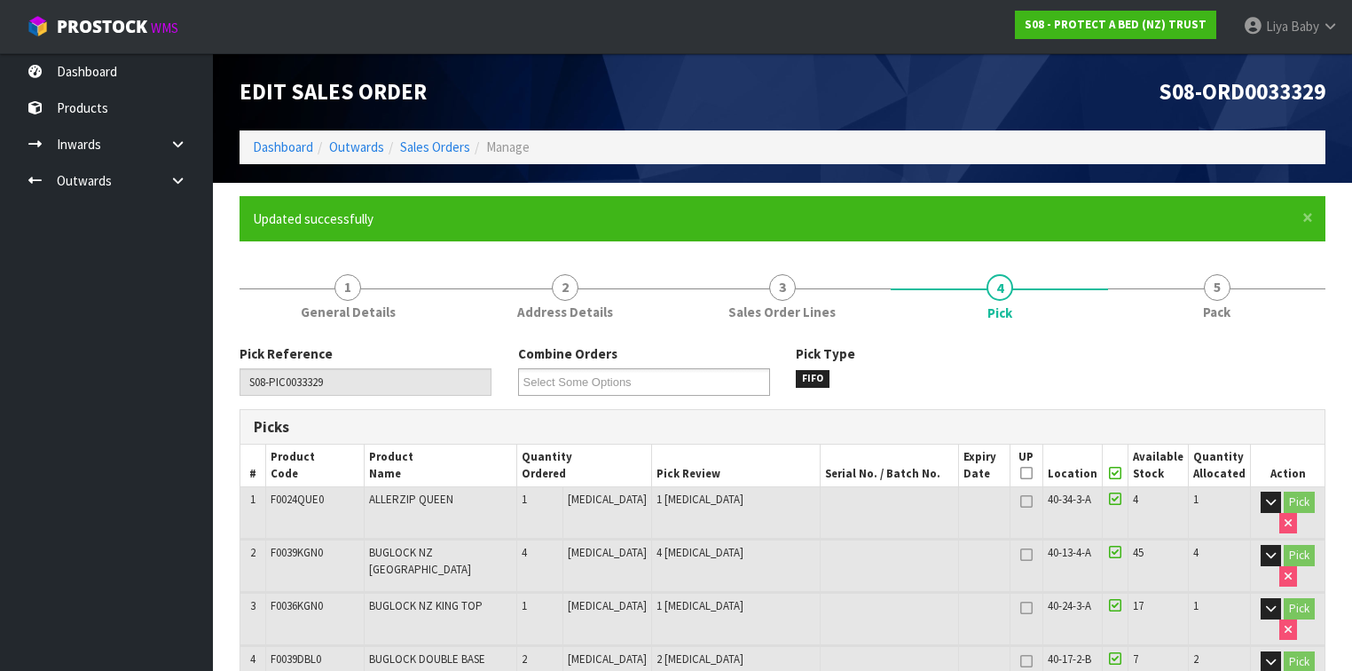
type input "2025-09-10T13:46:14"
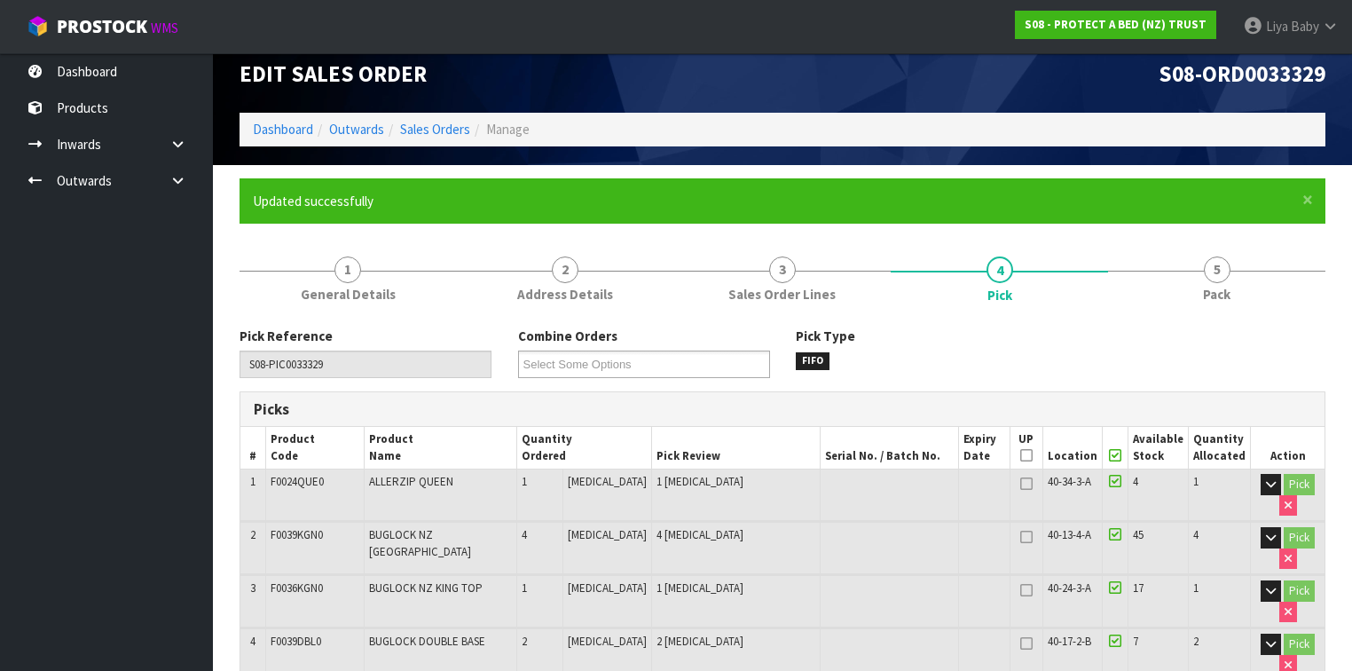
scroll to position [71, 0]
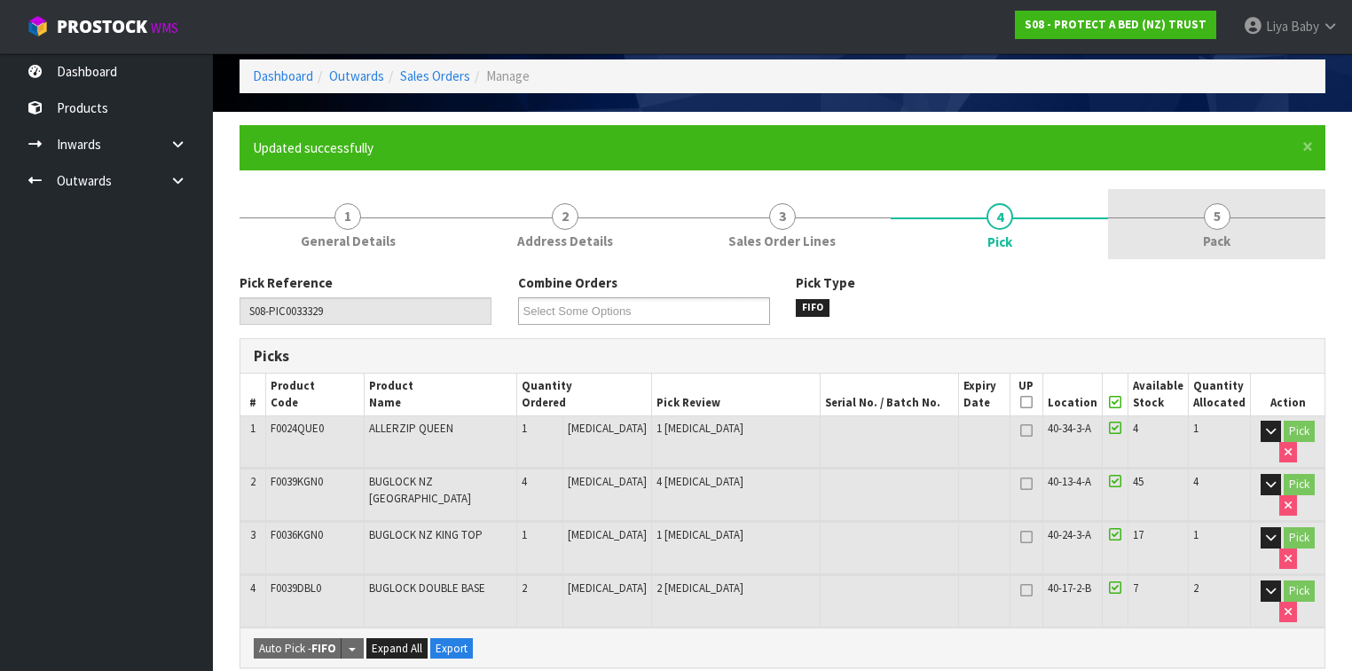
click at [1215, 224] on span "5" at bounding box center [1217, 216] width 27 height 27
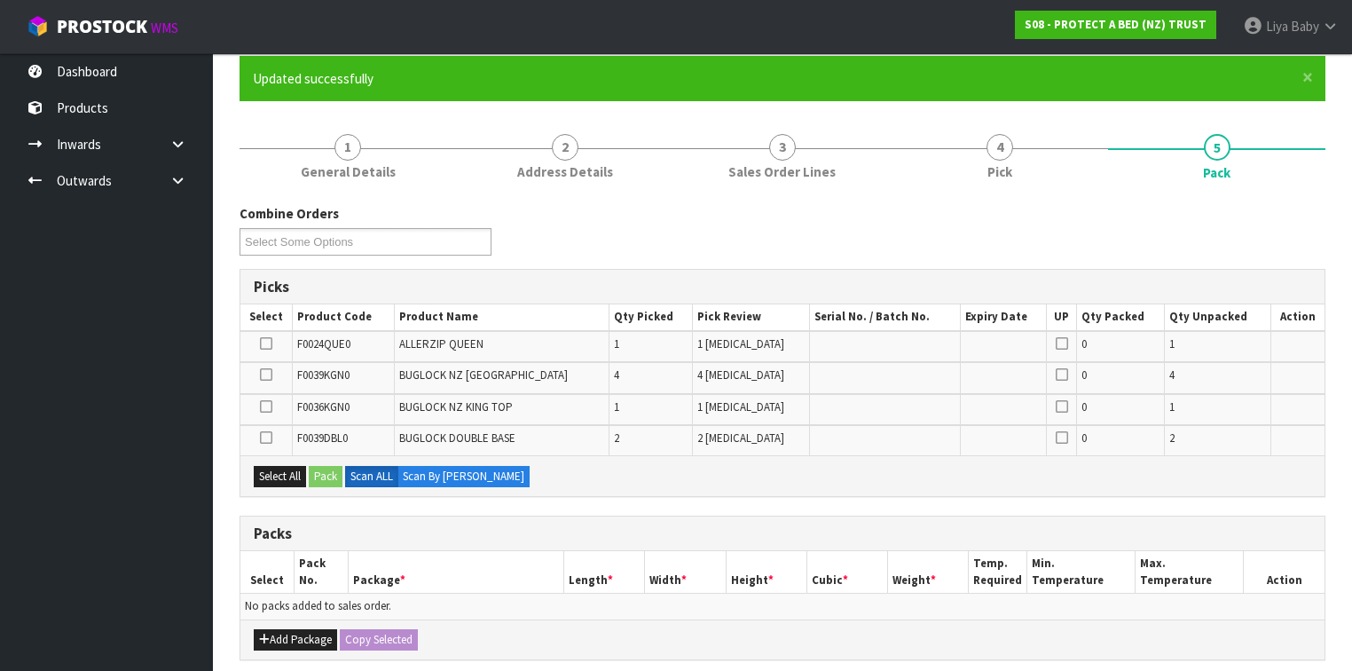
scroll to position [284, 0]
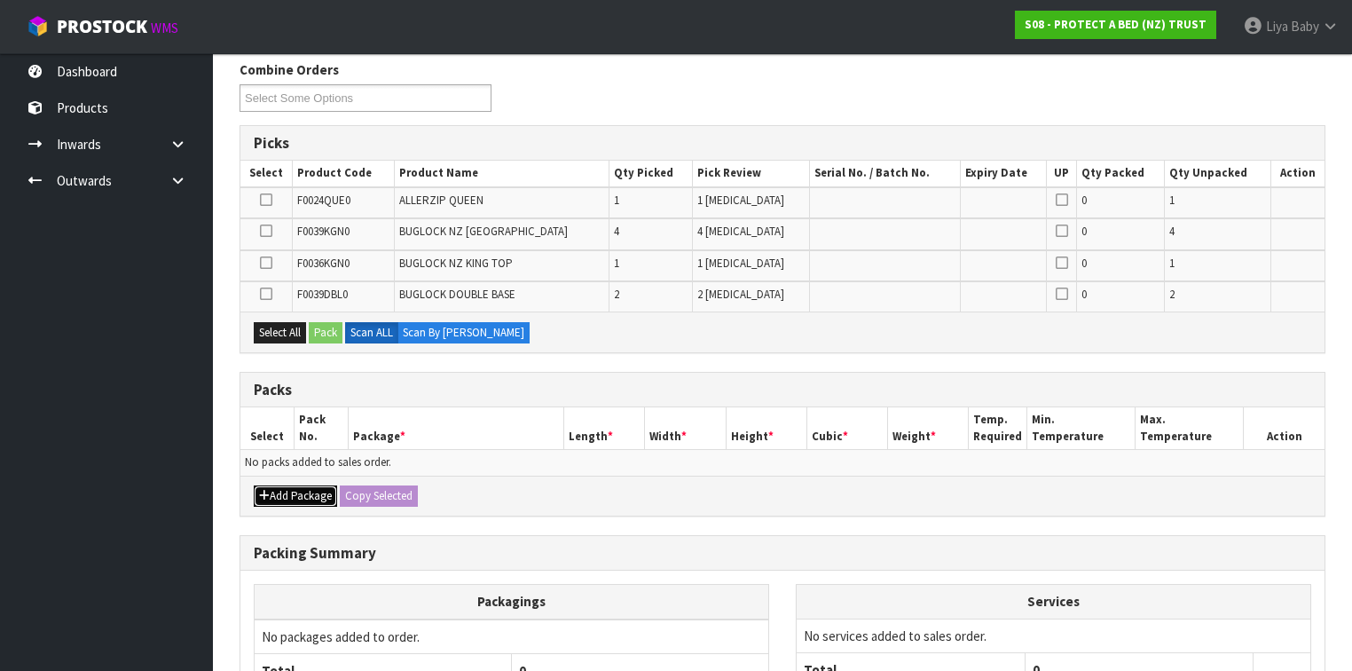
click at [309, 487] on button "Add Package" at bounding box center [295, 495] width 83 height 21
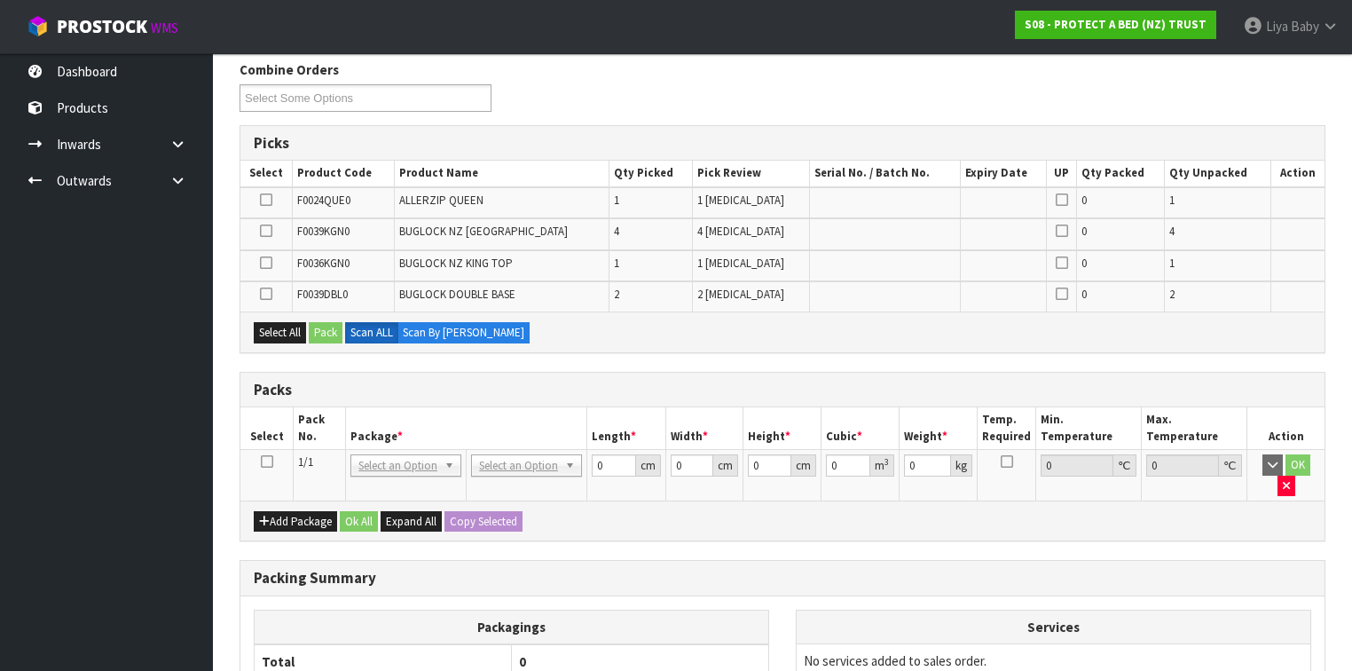
click at [266, 461] on icon at bounding box center [267, 461] width 12 height 1
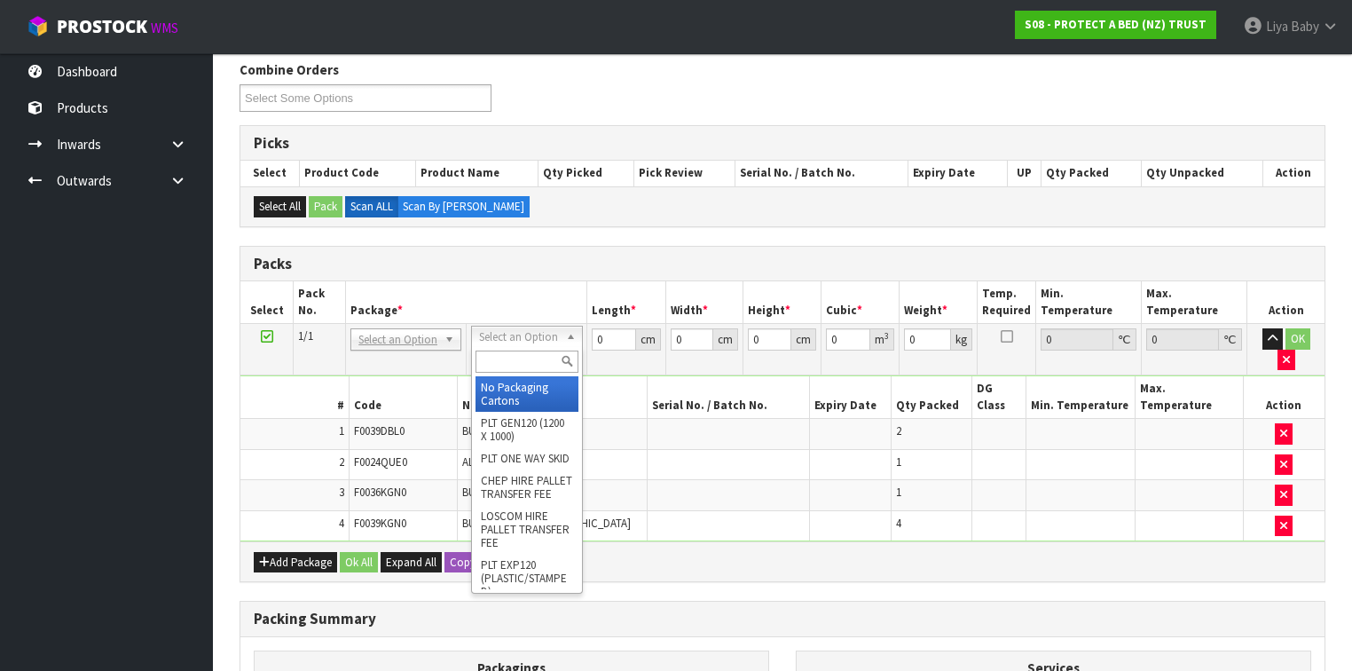
click at [536, 358] on input "text" at bounding box center [526, 361] width 102 height 22
click at [513, 362] on input "text" at bounding box center [526, 361] width 102 height 22
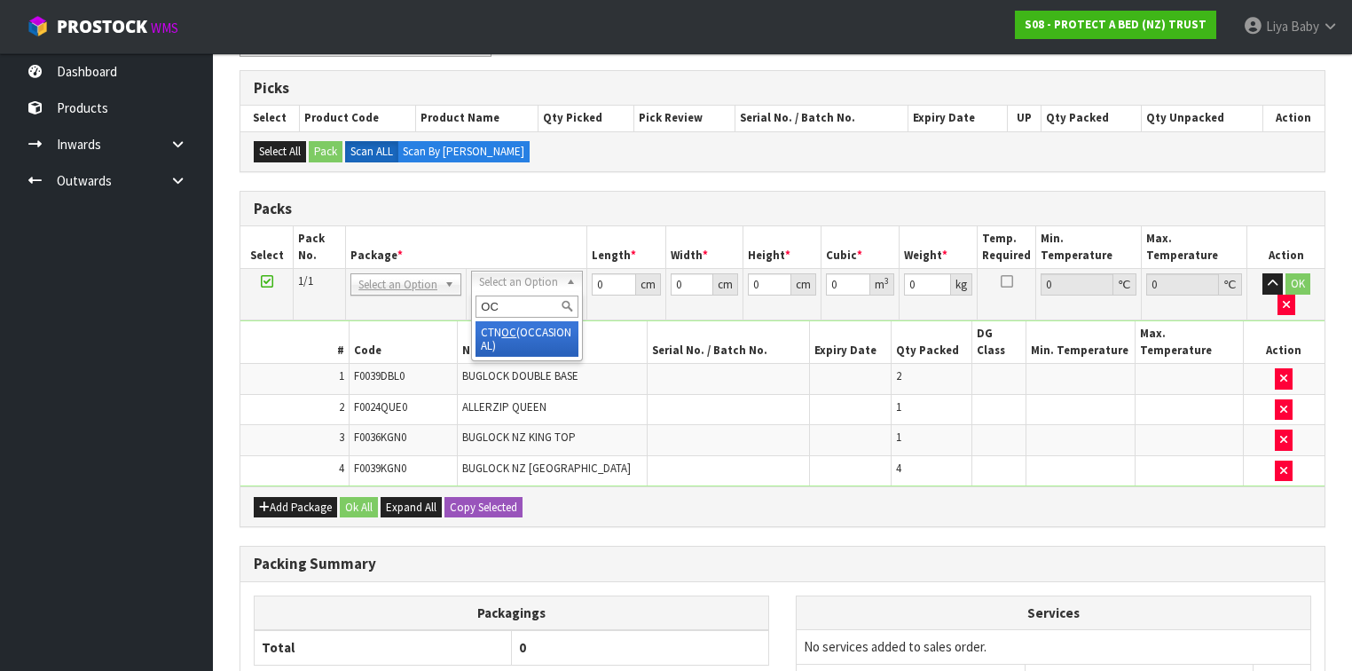
scroll to position [426, 0]
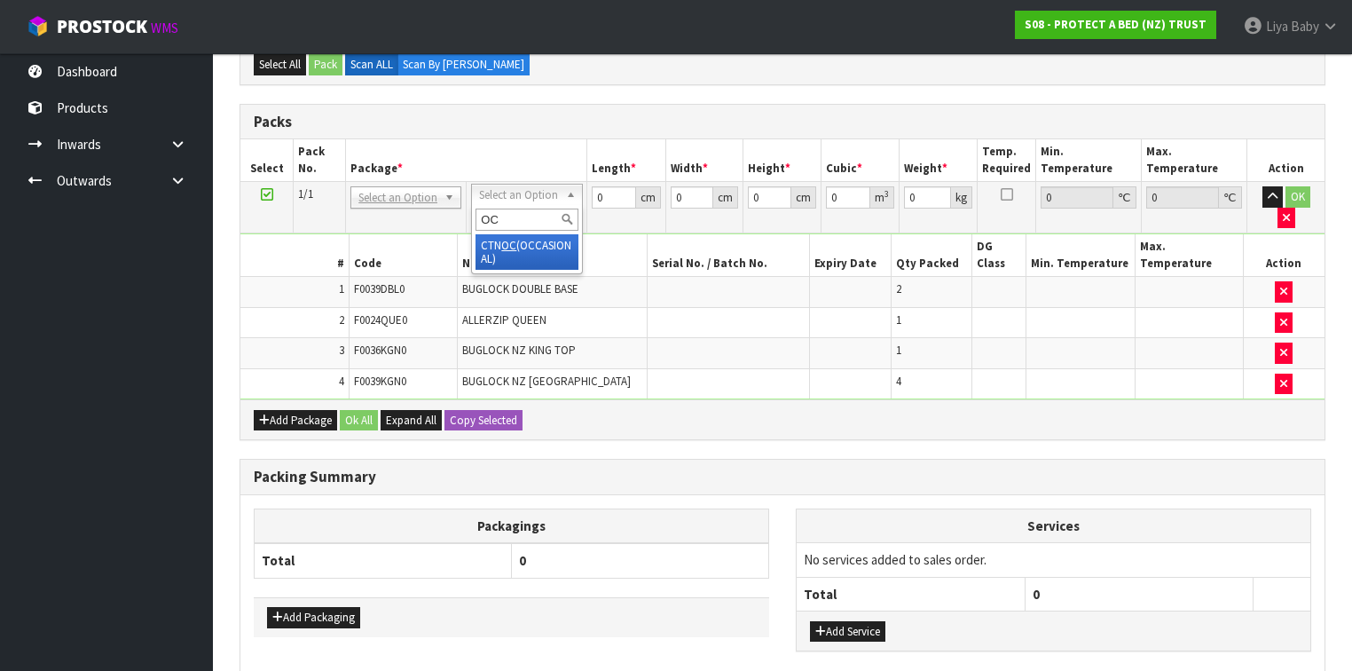
type input "OC"
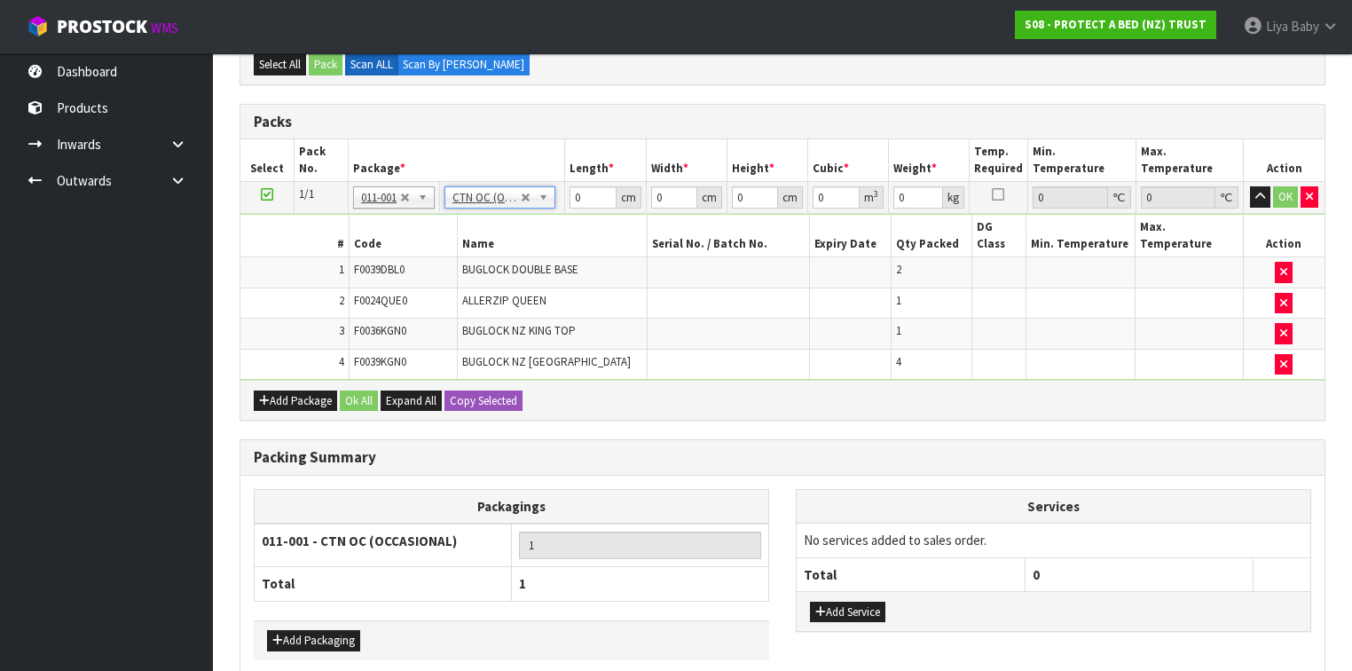
type input "12.35"
click at [586, 198] on input "0" at bounding box center [592, 197] width 46 height 22
type input "57"
click at [672, 192] on input "0" at bounding box center [674, 197] width 46 height 22
type input "49"
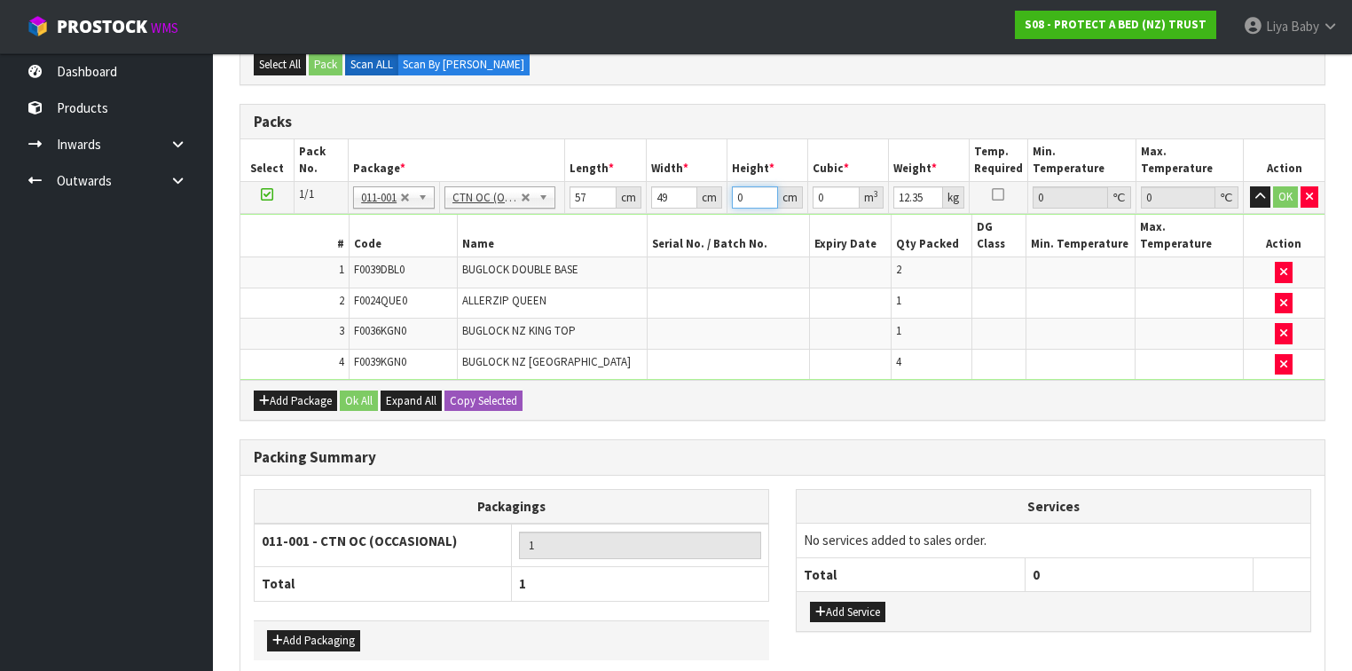
click at [745, 196] on input "0" at bounding box center [755, 197] width 46 height 22
type input "3"
type input "0.008379"
type input "31"
type input "0.086583"
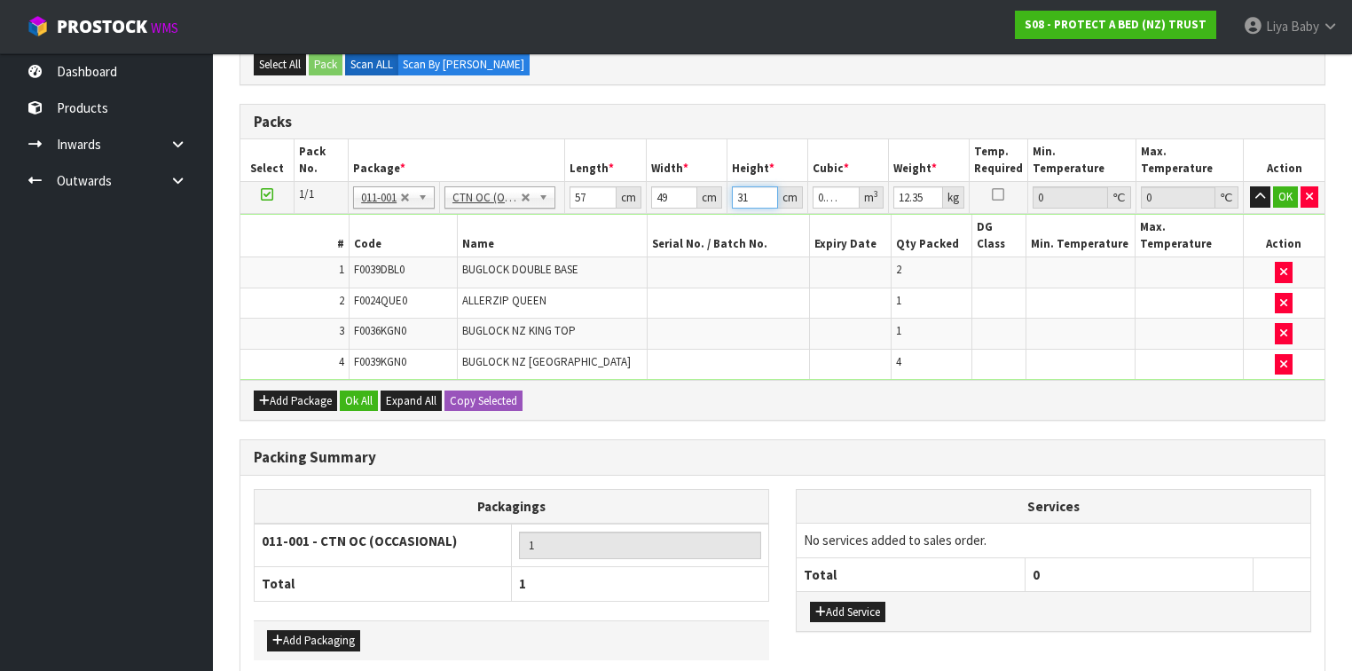
type input "31"
click at [922, 188] on input "12.35" at bounding box center [918, 197] width 50 height 22
type input "1"
type input "10"
click at [358, 390] on button "Ok All" at bounding box center [359, 400] width 38 height 21
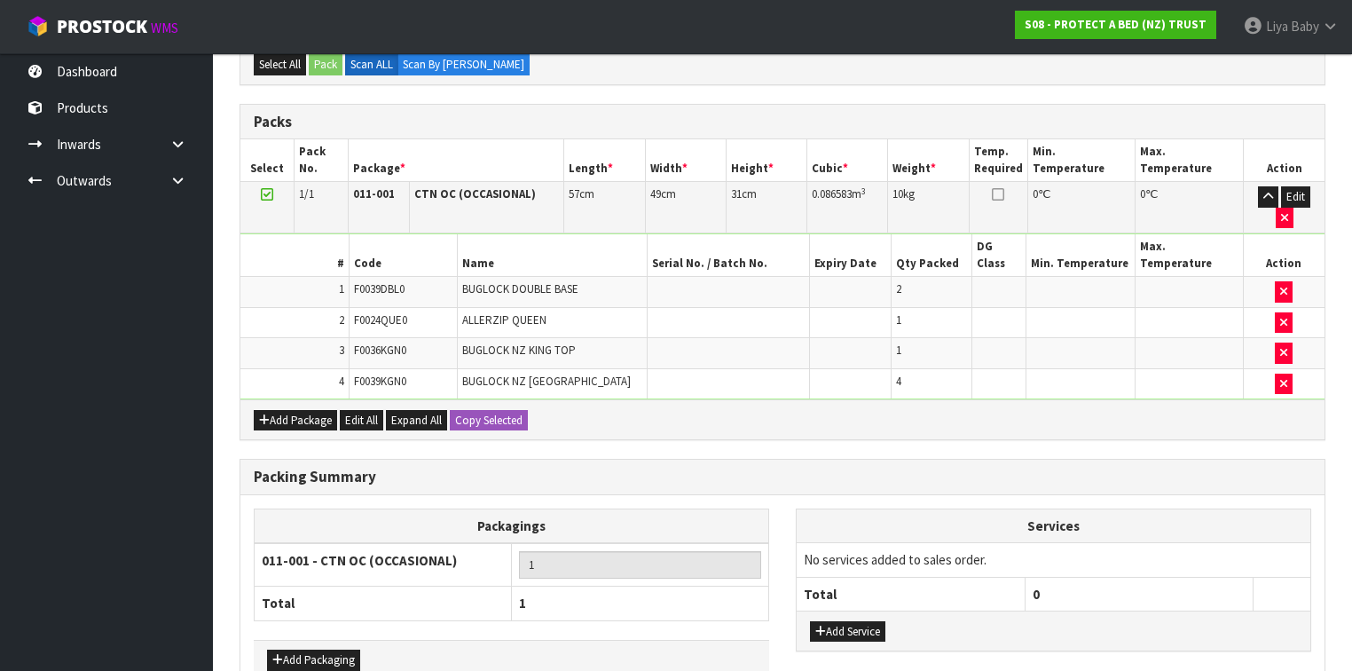
scroll to position [485, 0]
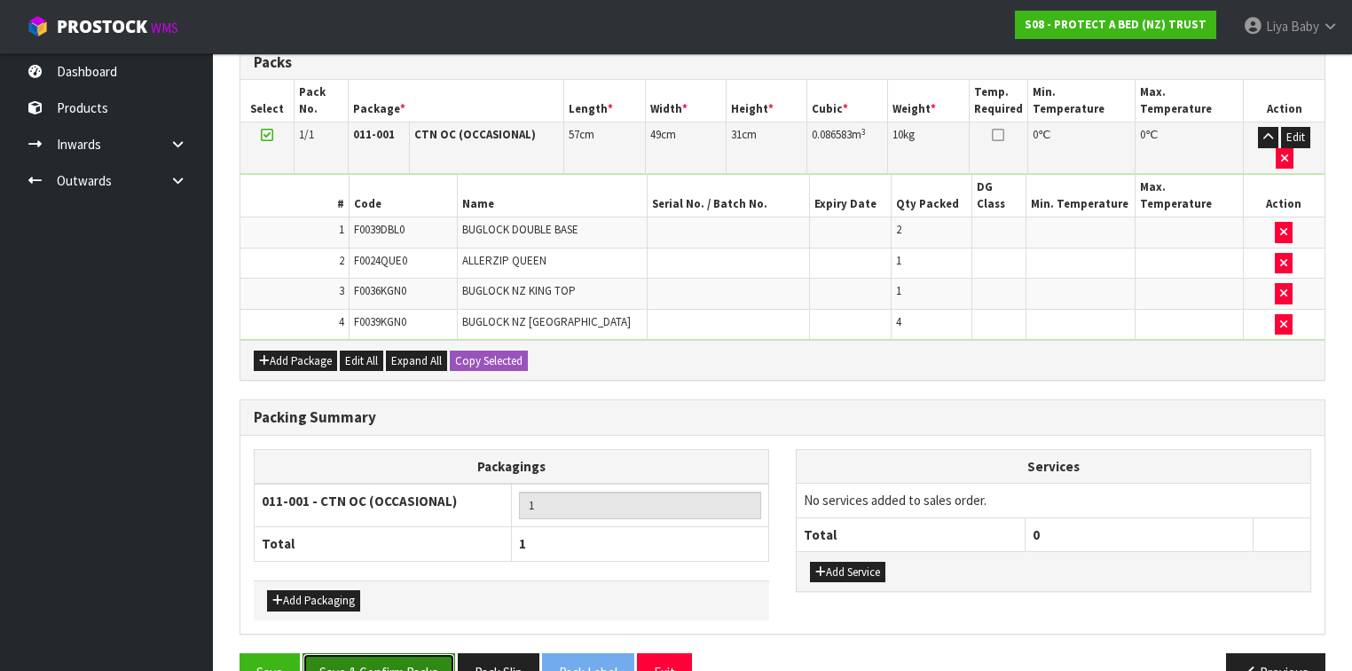
click at [385, 653] on button "Save & Confirm Packs" at bounding box center [378, 672] width 153 height 38
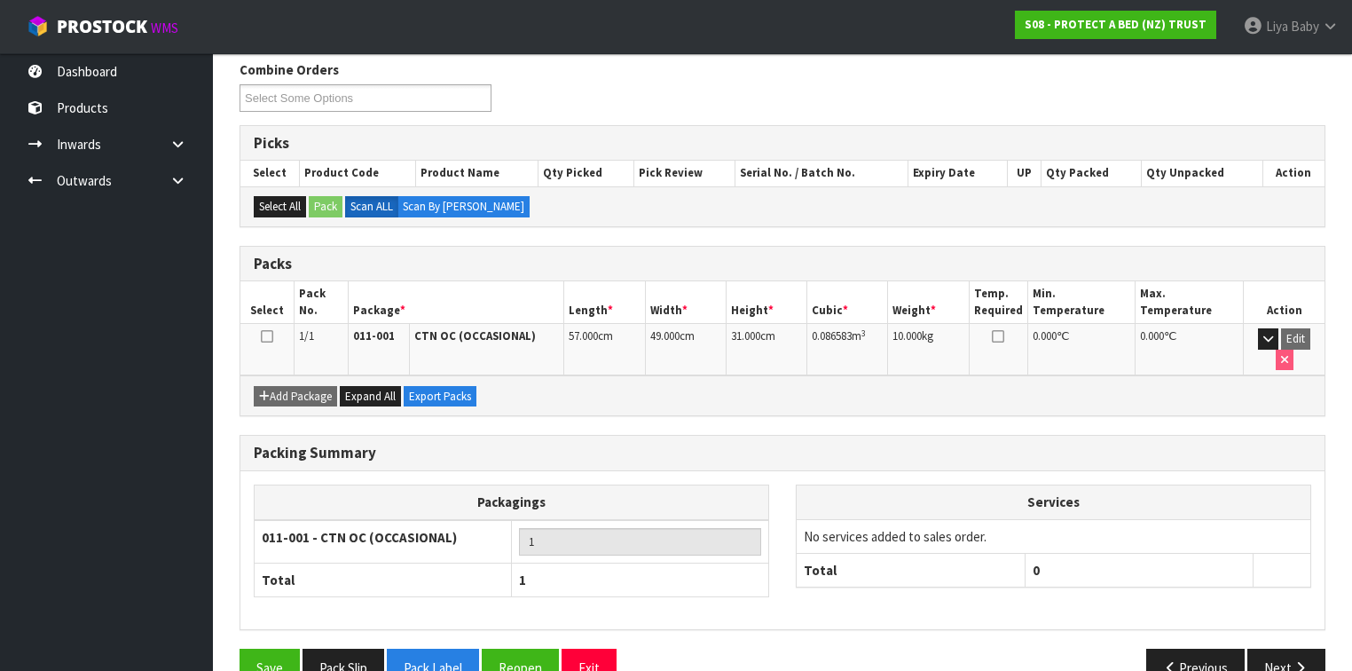
scroll to position [300, 0]
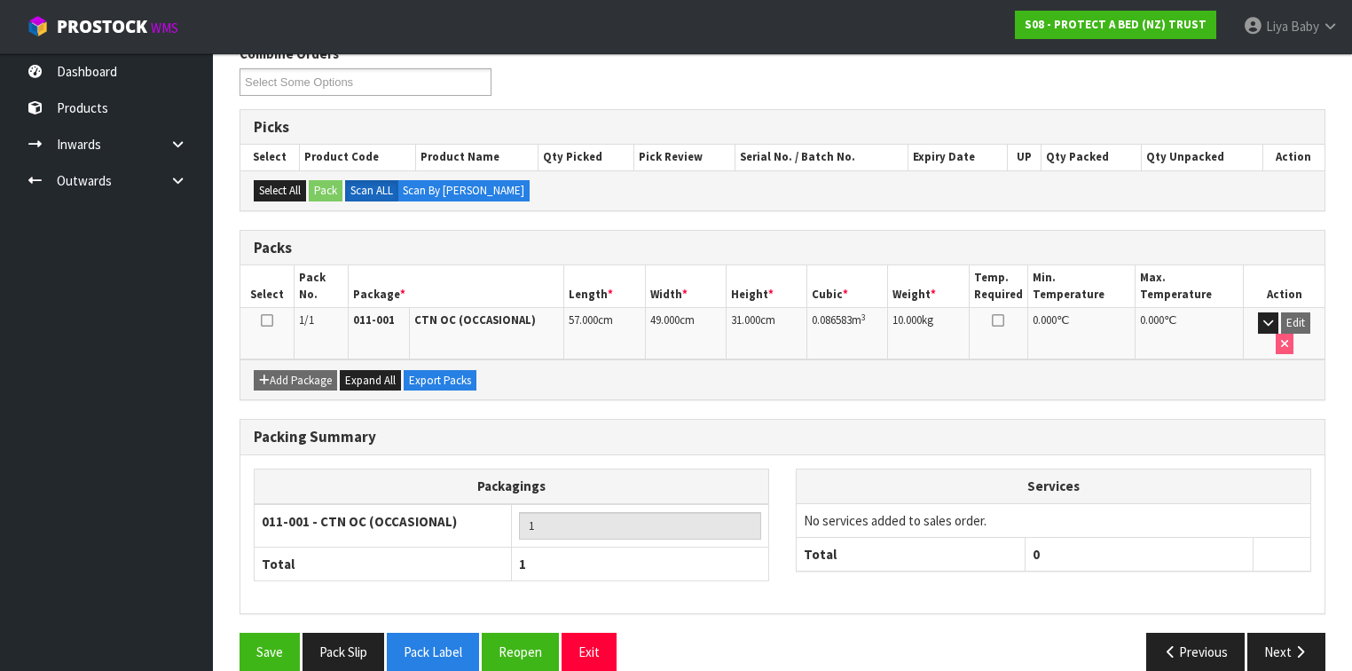
click at [269, 321] on icon at bounding box center [267, 320] width 12 height 1
click at [1304, 645] on icon "button" at bounding box center [1299, 651] width 17 height 13
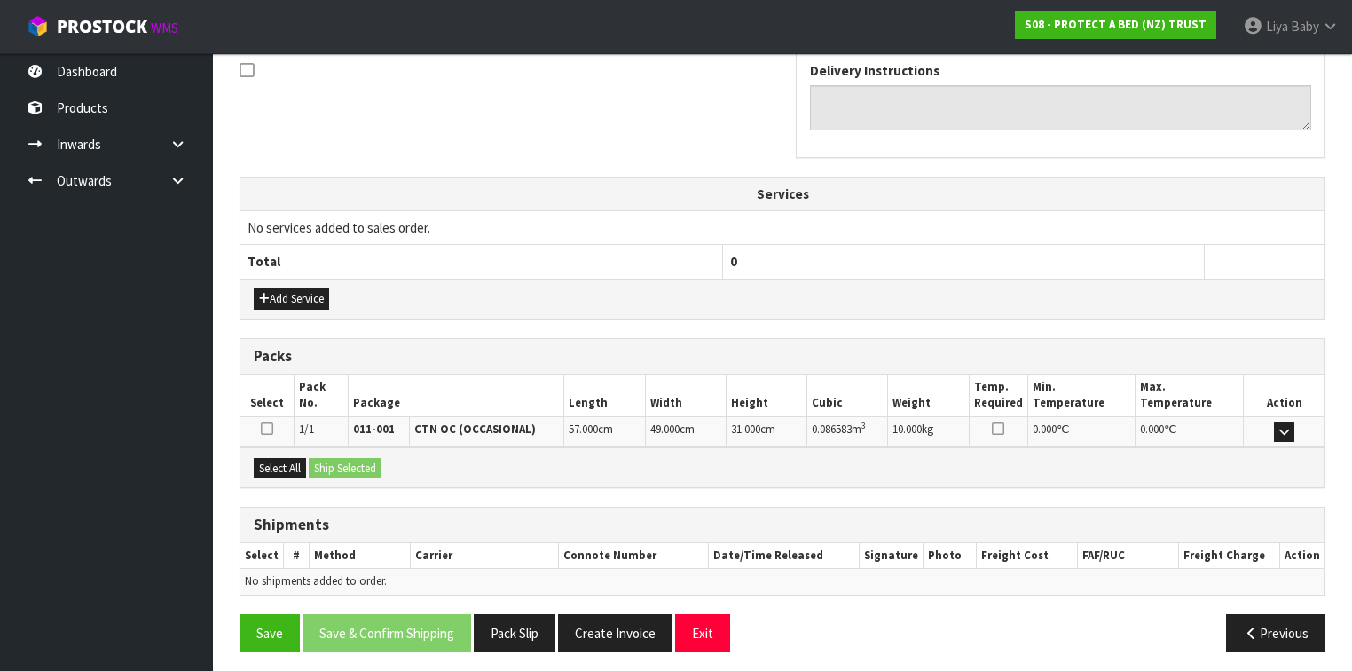
scroll to position [550, 0]
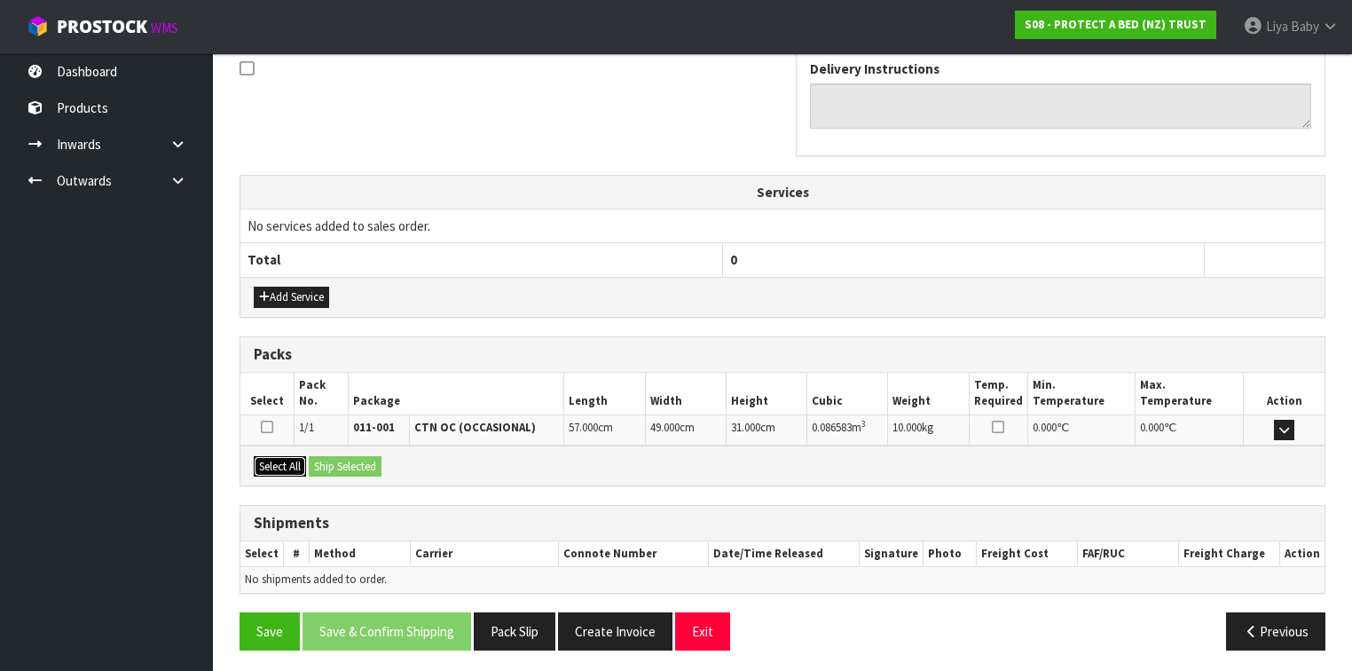
click at [294, 464] on button "Select All" at bounding box center [280, 466] width 52 height 21
click at [332, 456] on button "Ship Selected" at bounding box center [345, 466] width 73 height 21
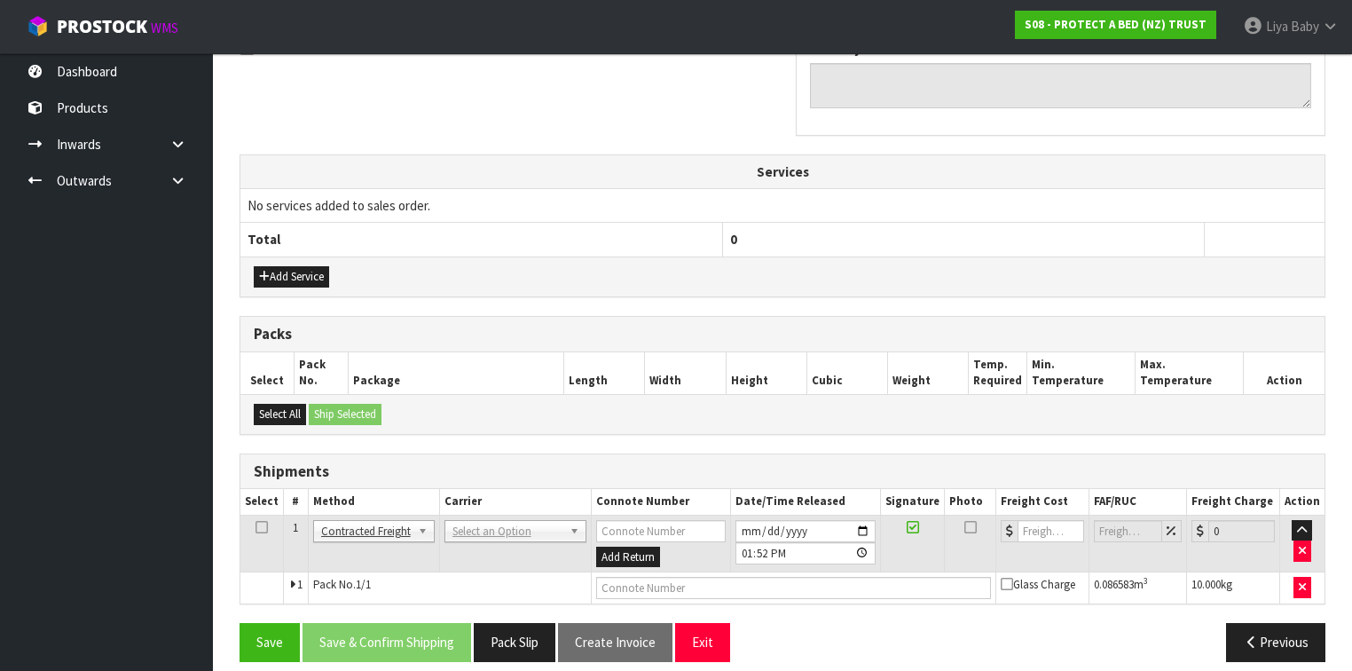
scroll to position [582, 0]
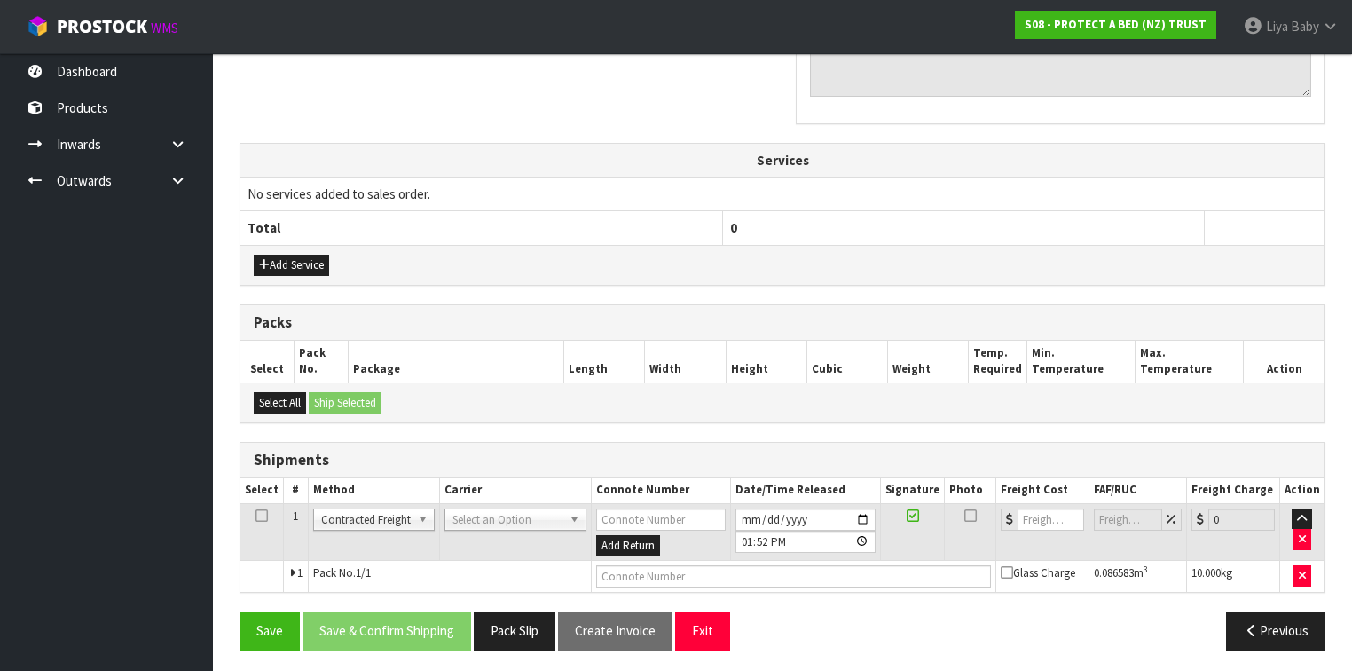
click at [264, 515] on icon at bounding box center [261, 515] width 12 height 1
click at [558, 503] on td "ANGEL - ANGEL TRANSPORT CONROY - CONROY REMOVALS DEAEXPAKL - DEADLINE EXPRESS C…" at bounding box center [515, 532] width 152 height 58
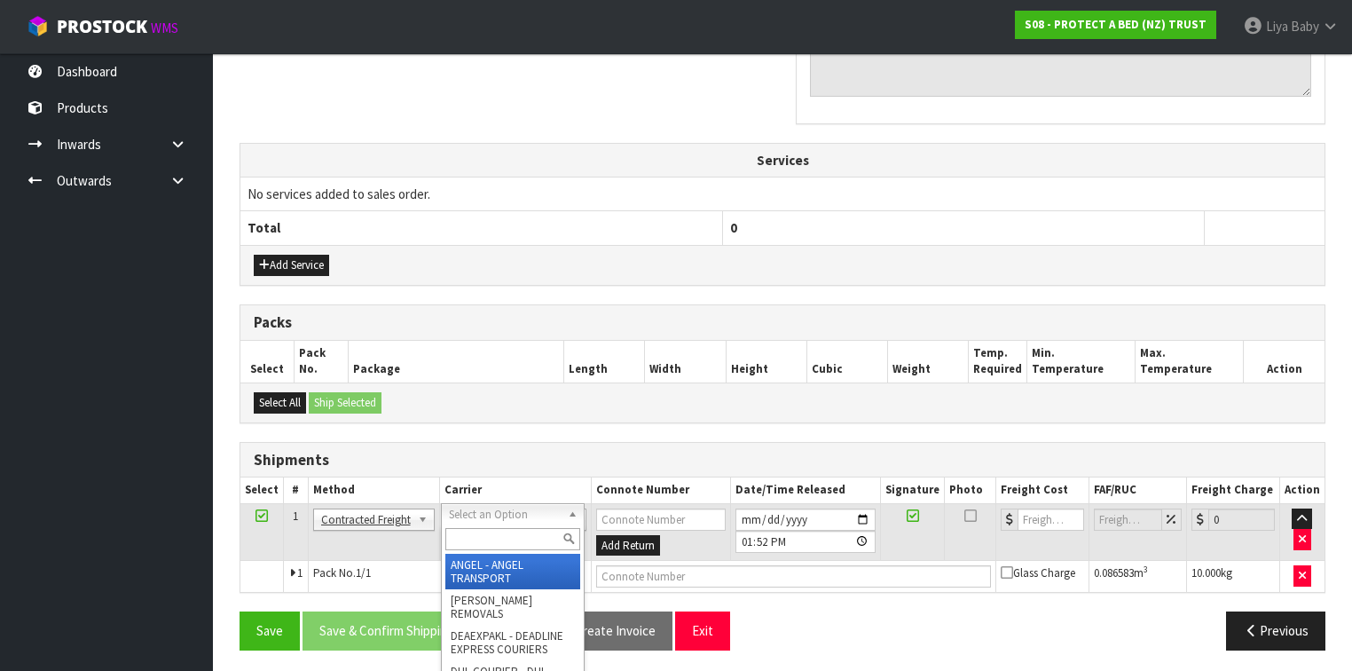
click at [506, 525] on div at bounding box center [513, 538] width 142 height 29
click at [497, 532] on input "text" at bounding box center [512, 539] width 135 height 22
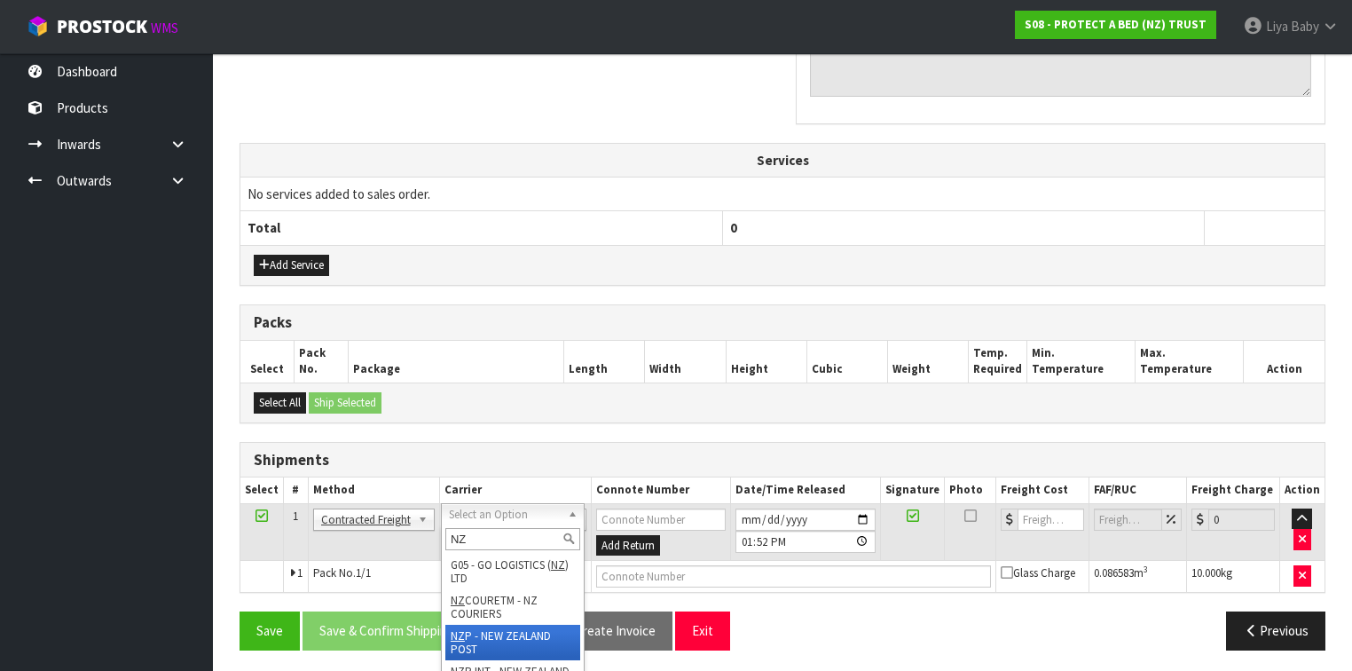
type input "NZ"
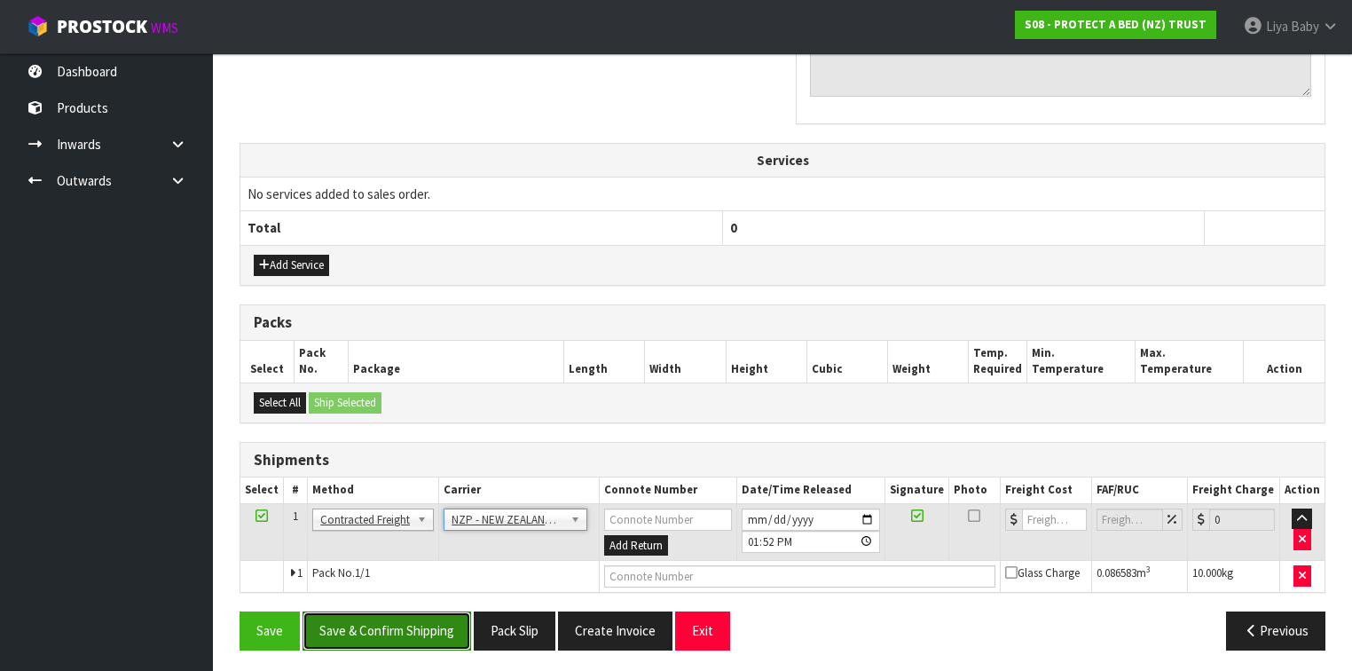
click at [413, 629] on button "Save & Confirm Shipping" at bounding box center [386, 630] width 169 height 38
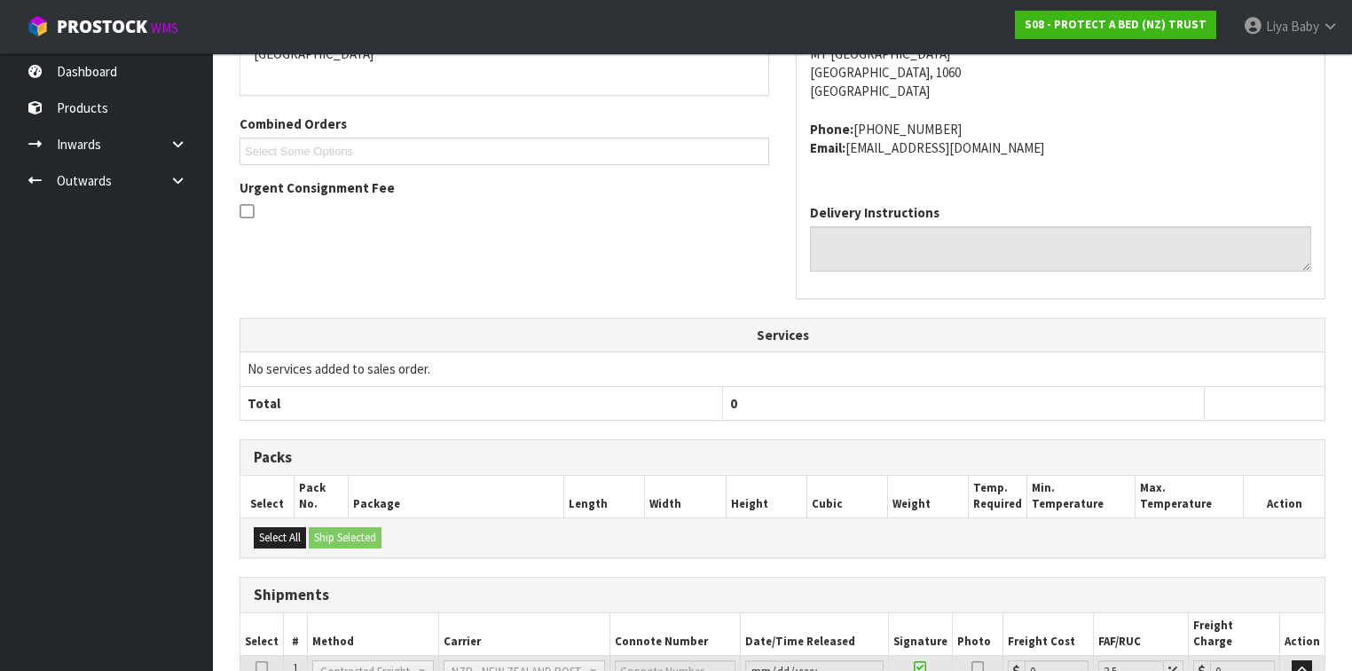
scroll to position [557, 0]
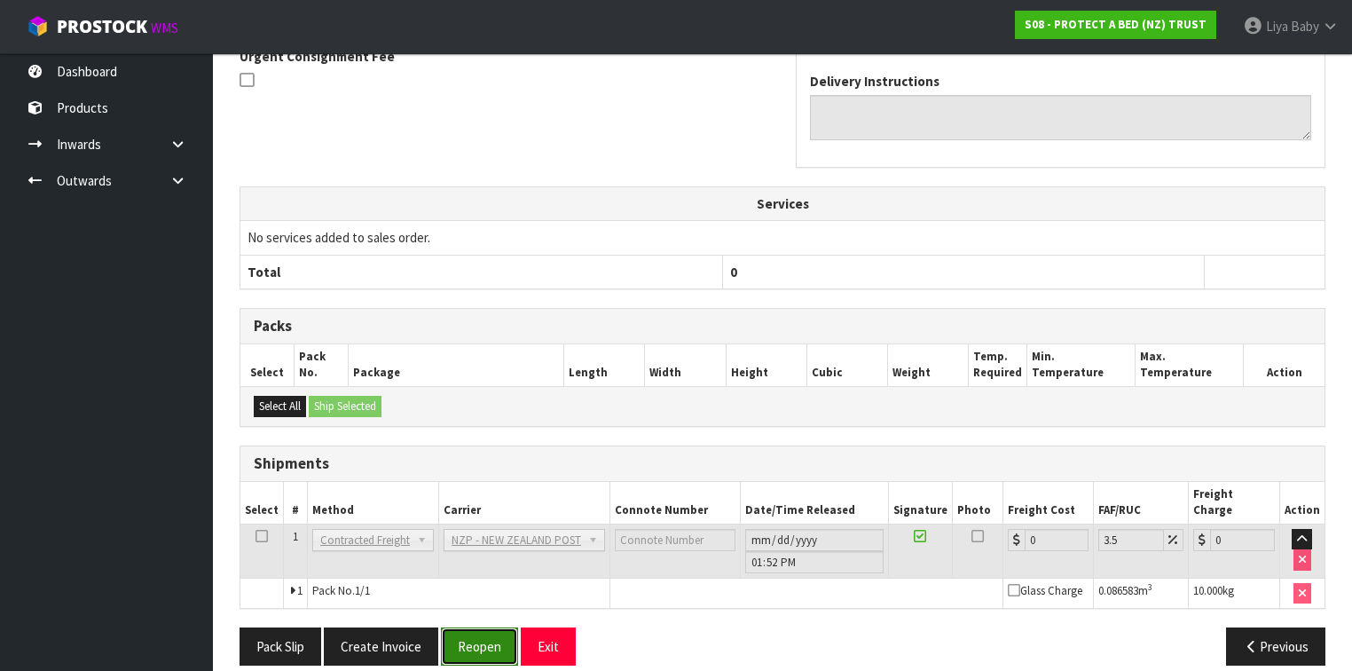
click at [497, 627] on button "Reopen" at bounding box center [479, 646] width 77 height 38
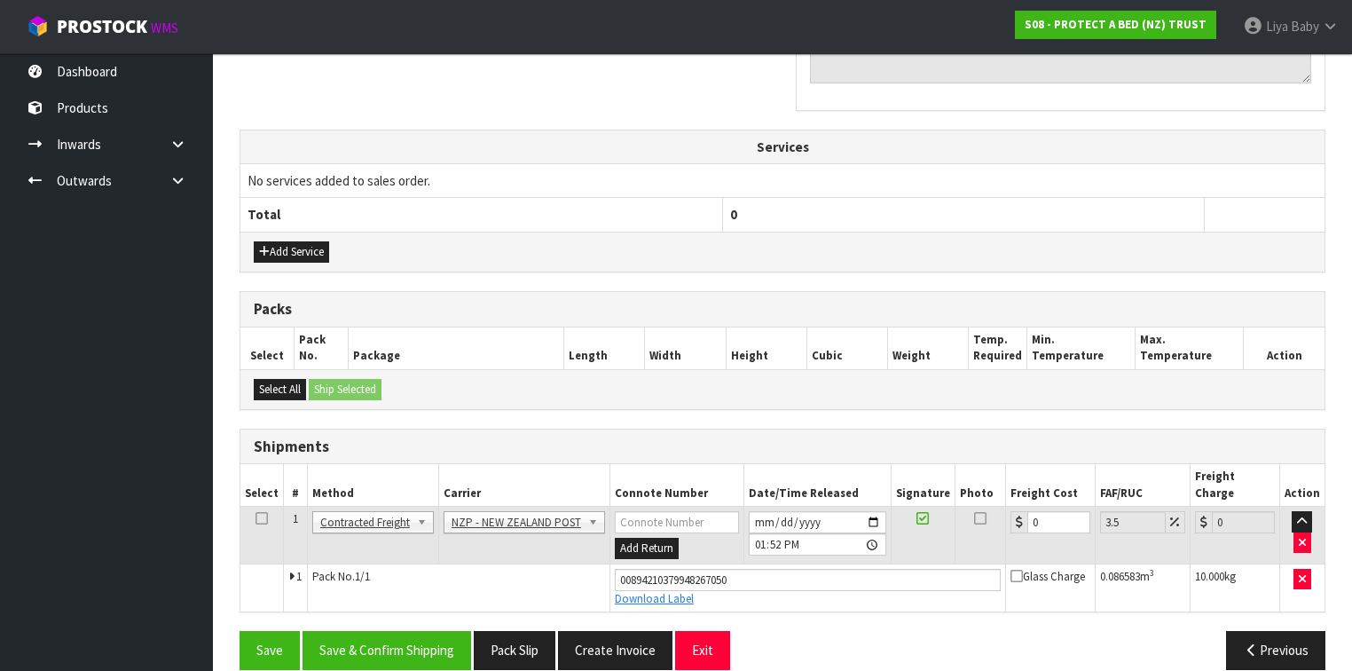
scroll to position [598, 0]
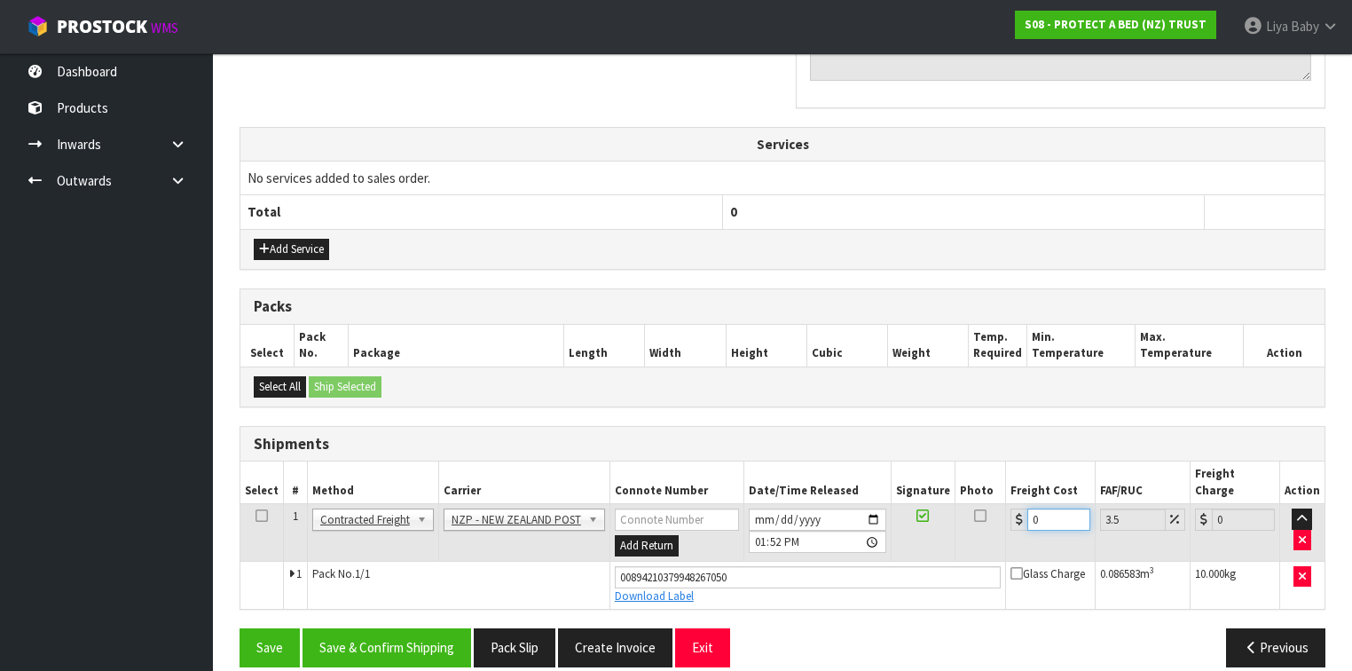
click at [1043, 508] on input "0" at bounding box center [1058, 519] width 63 height 22
type input "8"
type input "8.28"
type input "0"
type input "4"
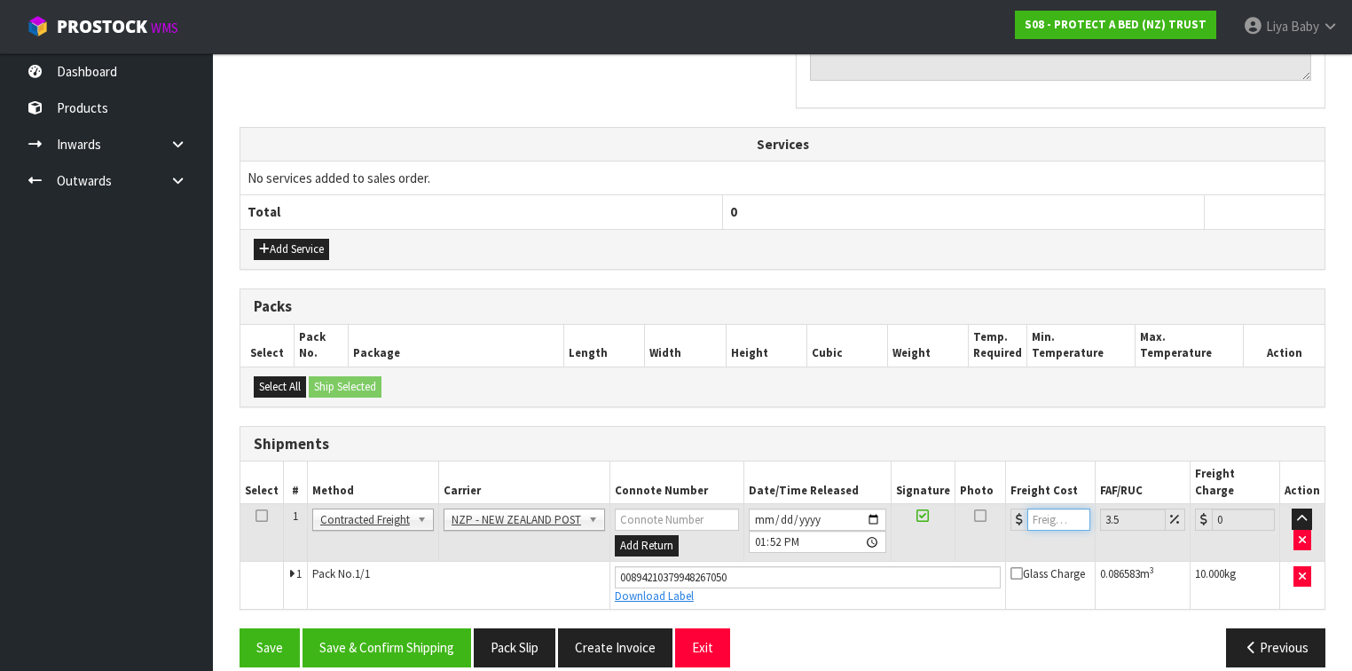
type input "4.14"
type input "4.3"
type input "4.45"
type input "4.33"
type input "4.48"
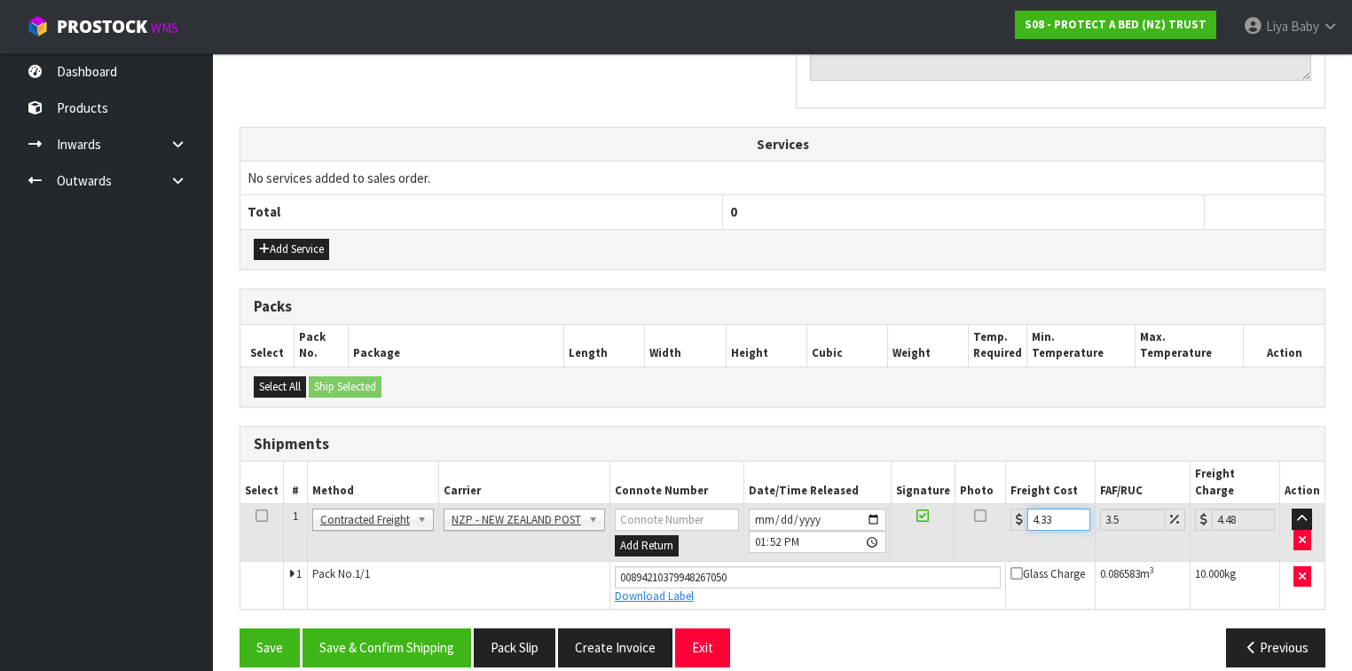
type input "4.33"
click at [260, 515] on icon at bounding box center [261, 515] width 12 height 1
click at [412, 628] on button "Save & Confirm Shipping" at bounding box center [386, 647] width 169 height 38
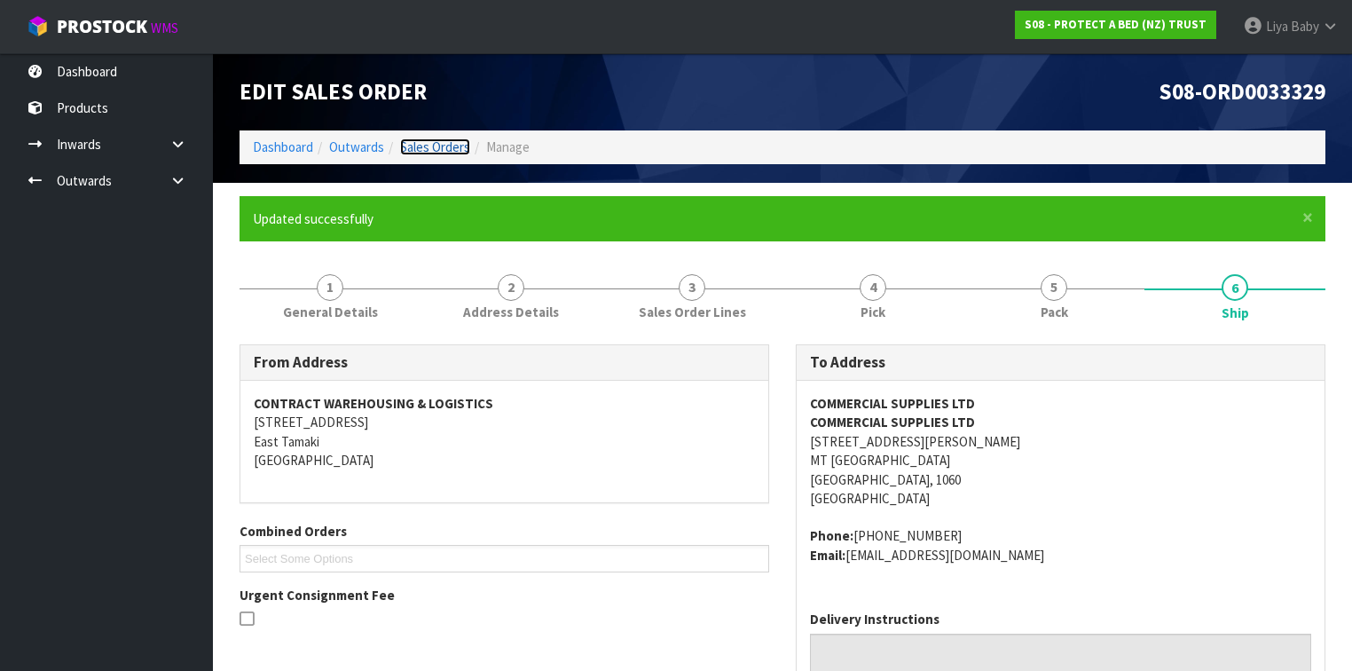
click at [436, 140] on link "Sales Orders" at bounding box center [435, 146] width 70 height 17
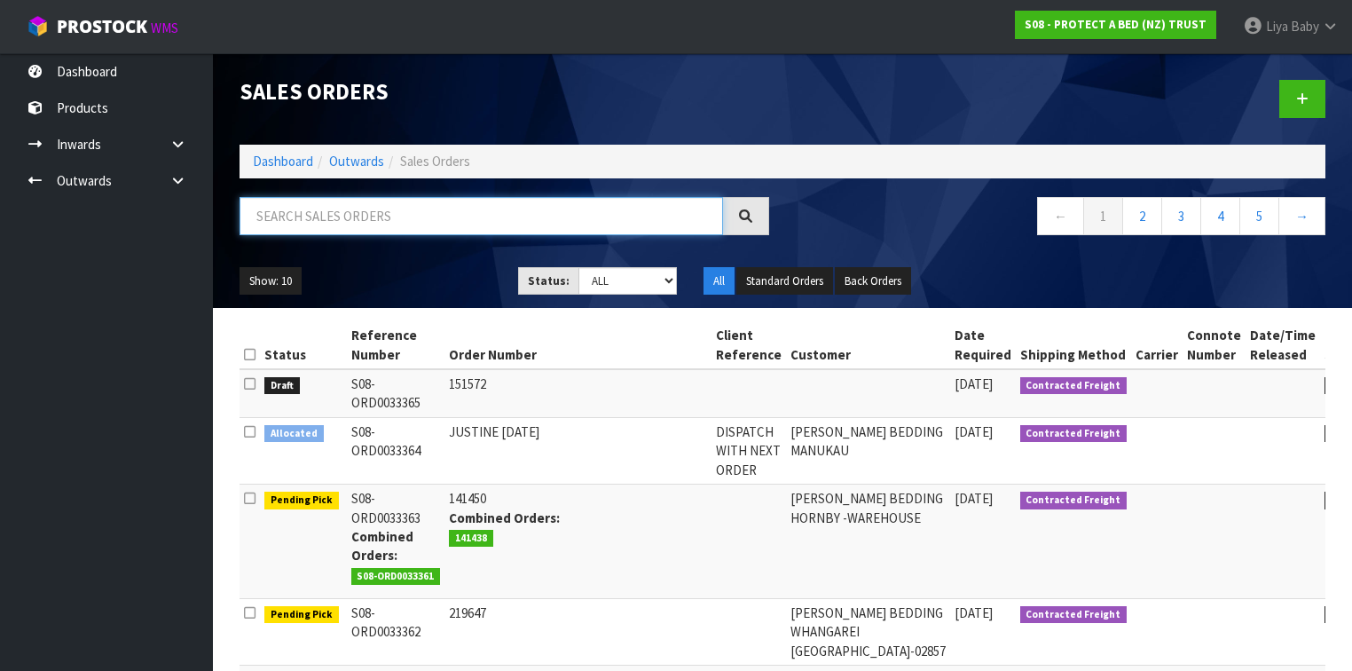
click at [300, 225] on input "text" at bounding box center [480, 216] width 483 height 38
type input "JOB-0411364"
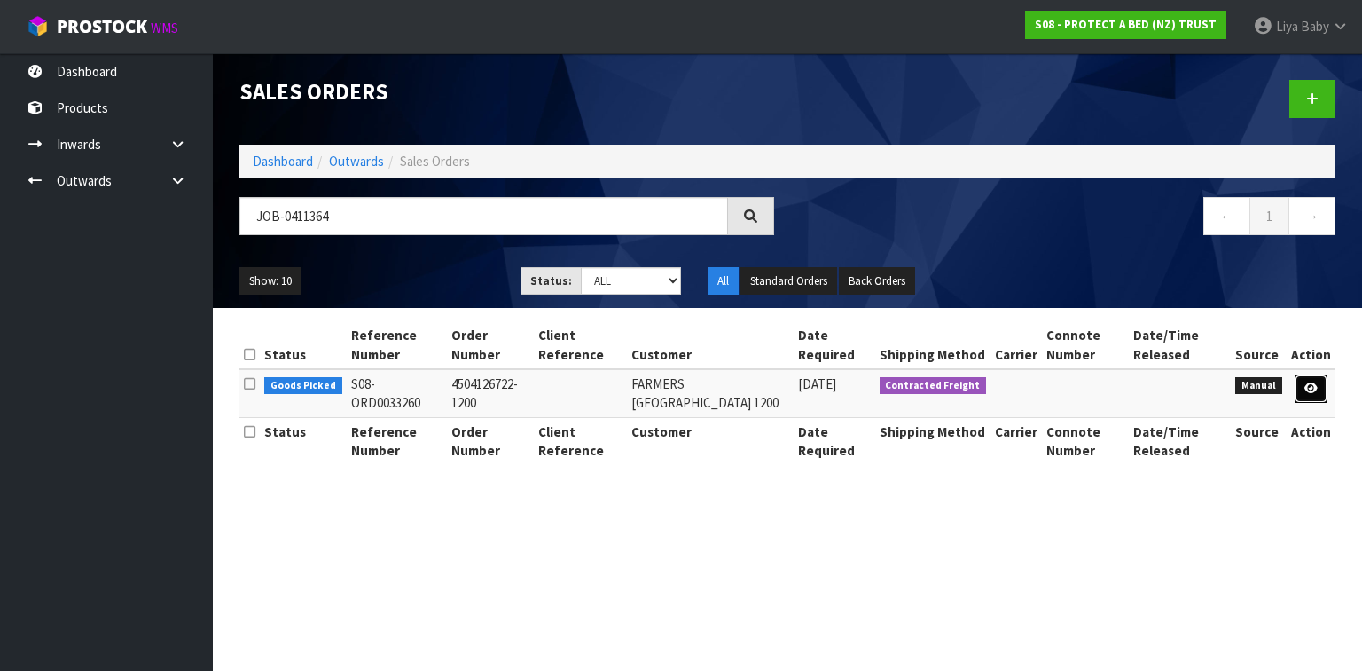
click at [1316, 387] on icon at bounding box center [1311, 388] width 13 height 12
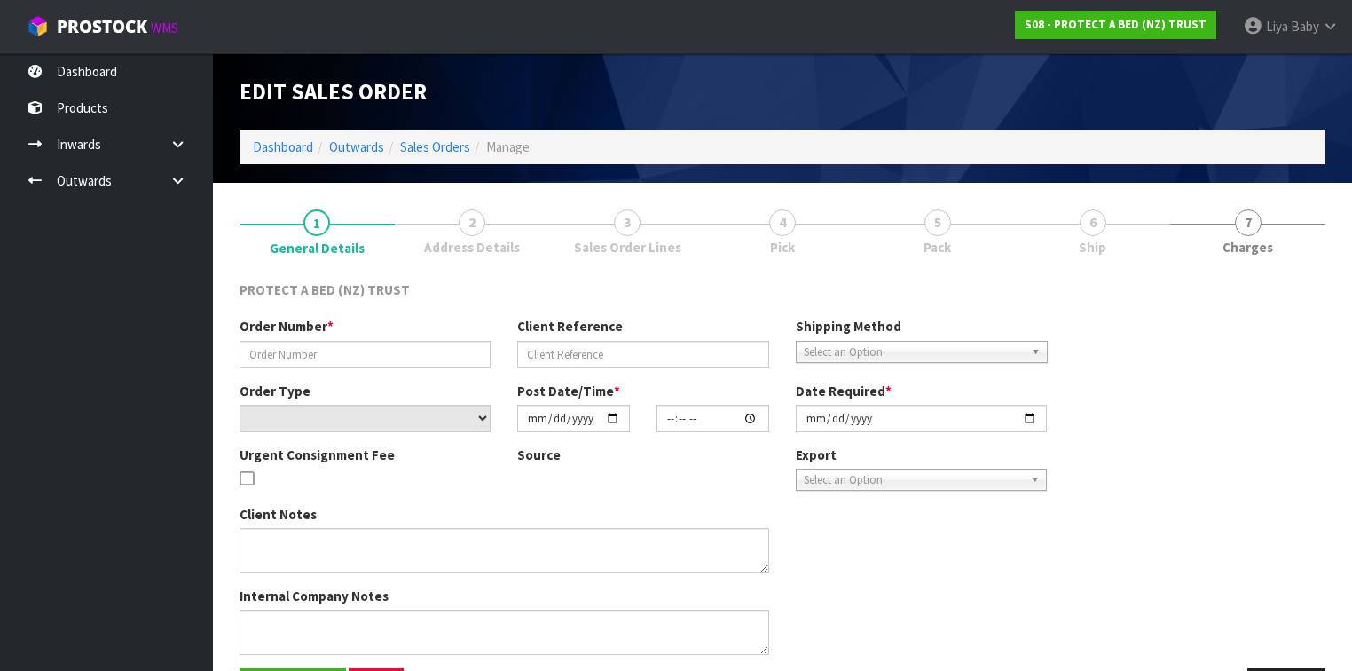
type input "4504126722-1200"
select select "number:0"
type input "2025-09-08"
type input "08:53:00.000"
type input "2025-09-09"
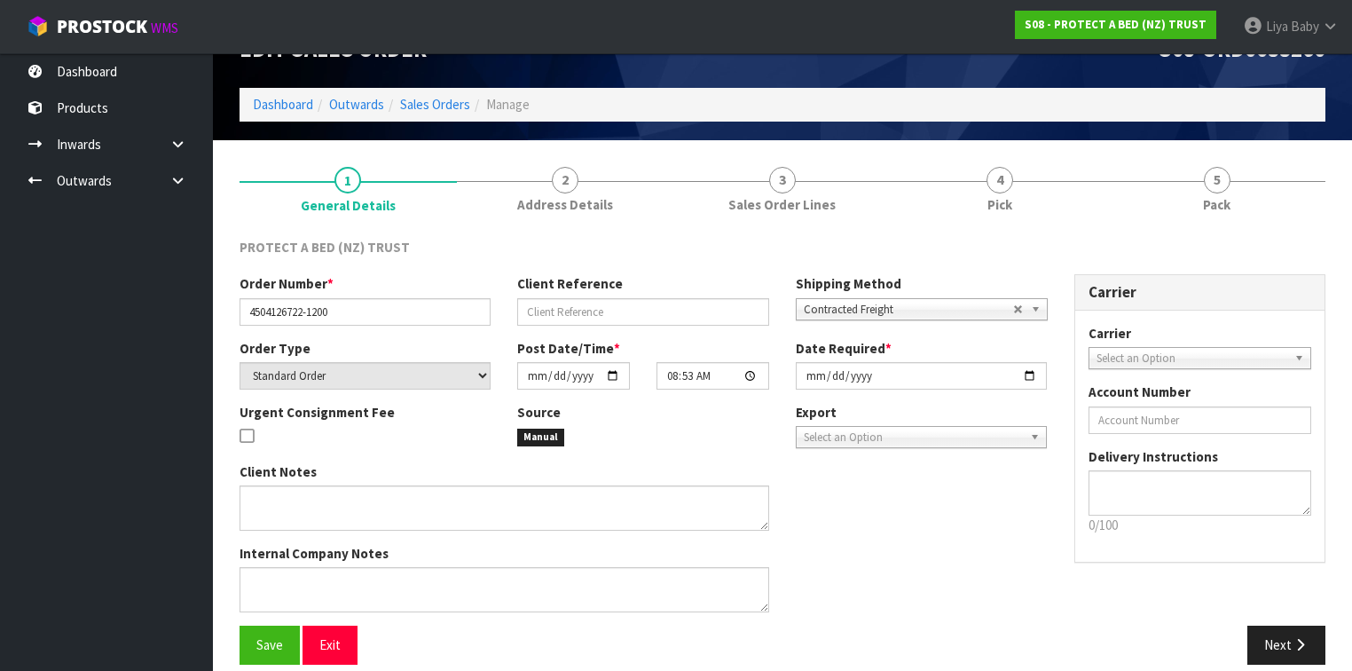
scroll to position [60, 0]
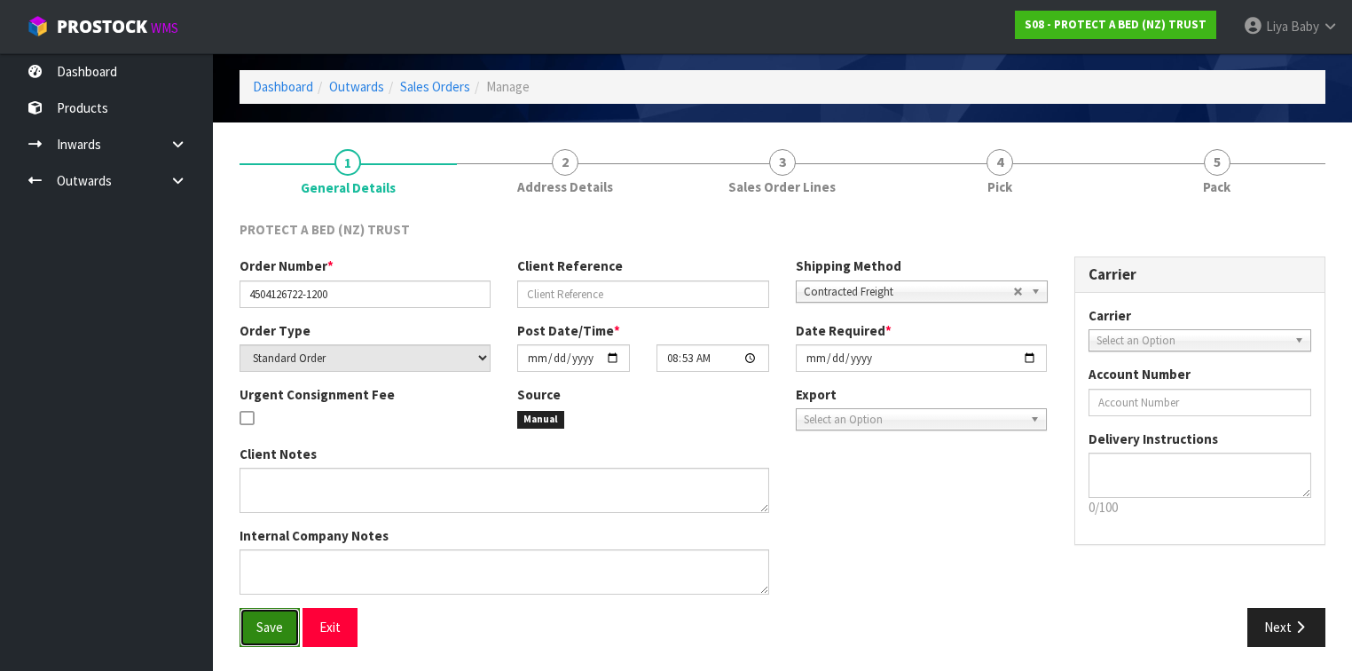
click at [277, 618] on span "Save" at bounding box center [269, 626] width 27 height 17
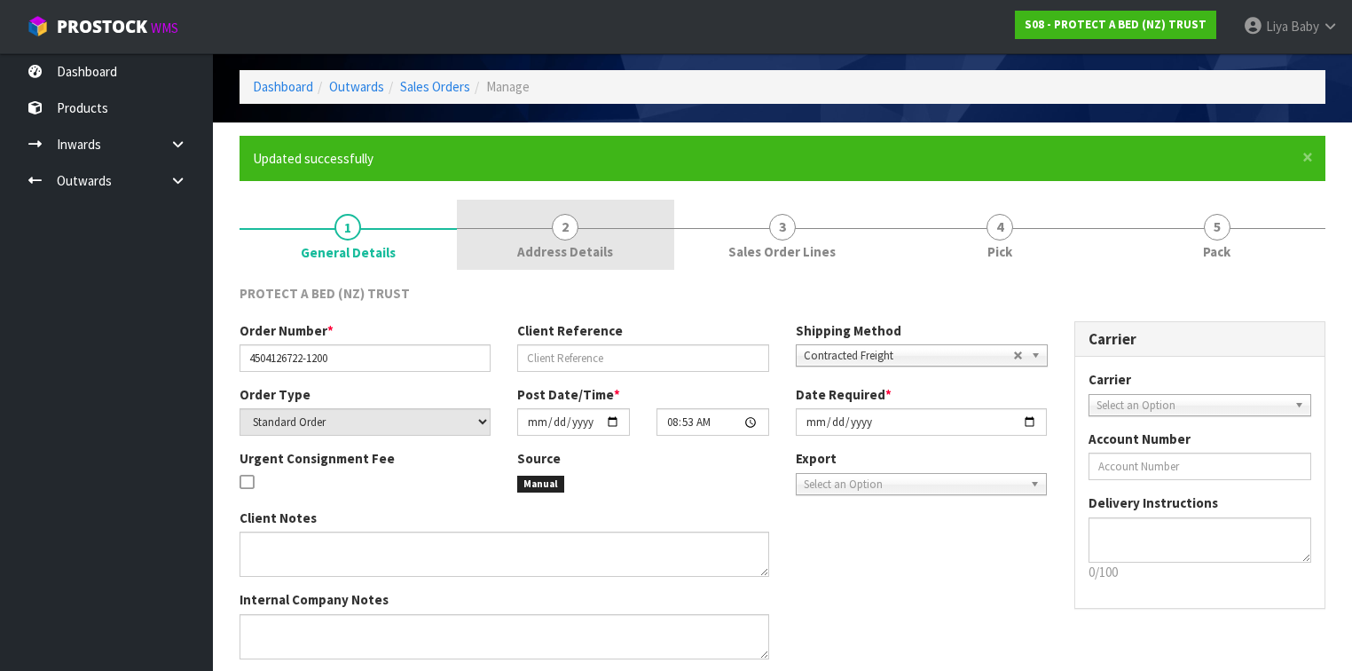
scroll to position [0, 0]
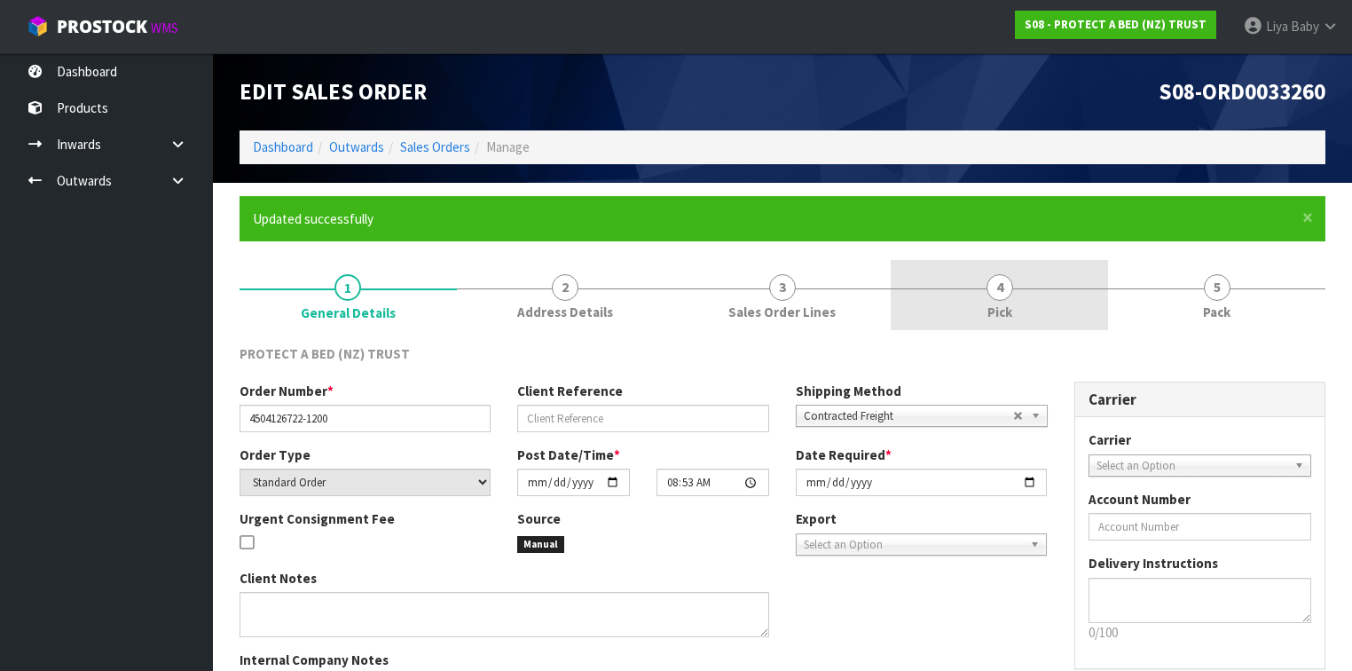
click at [943, 289] on link "4 Pick" at bounding box center [998, 295] width 217 height 70
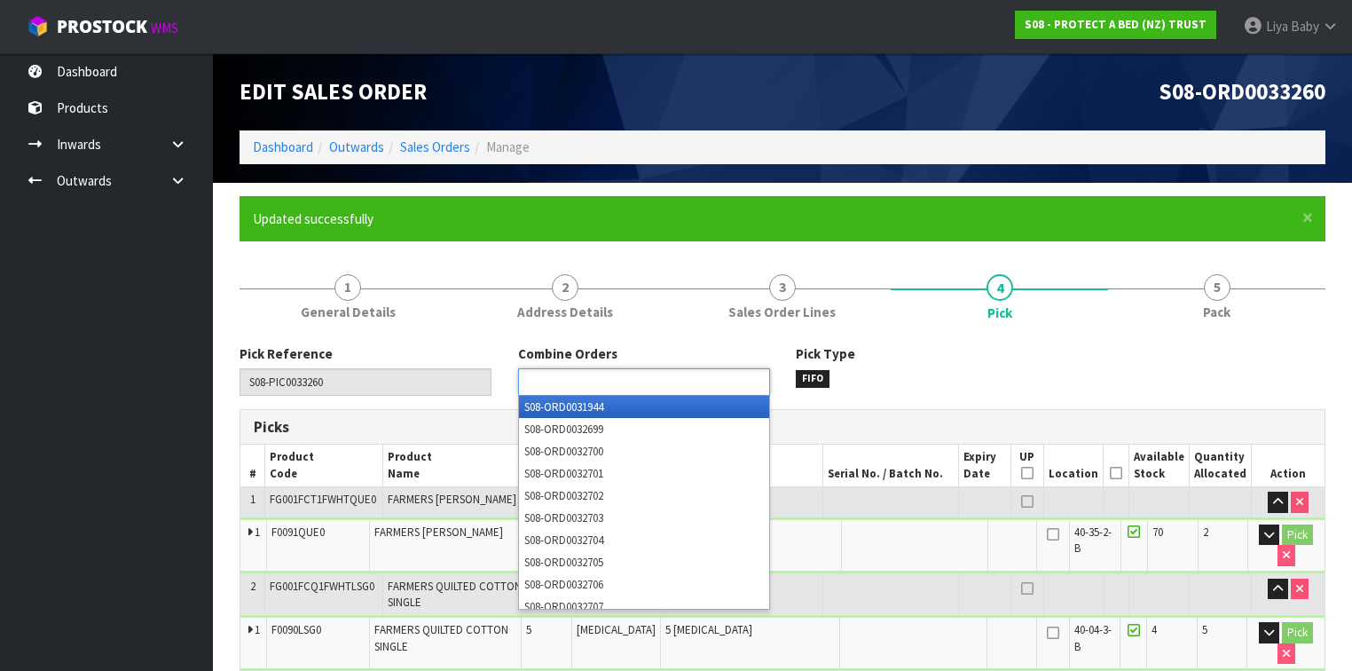
click at [673, 383] on ul at bounding box center [644, 381] width 252 height 27
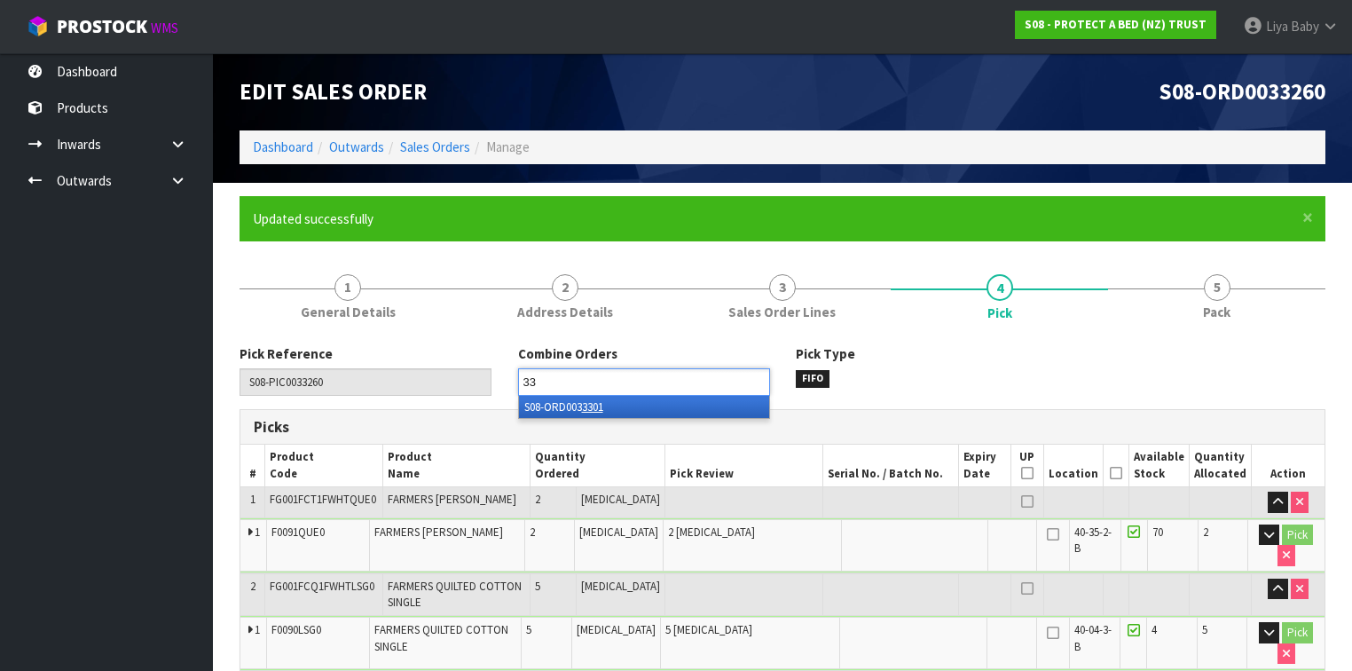
type input "3"
type input "33301"
click at [591, 406] on em "33301" at bounding box center [589, 406] width 27 height 15
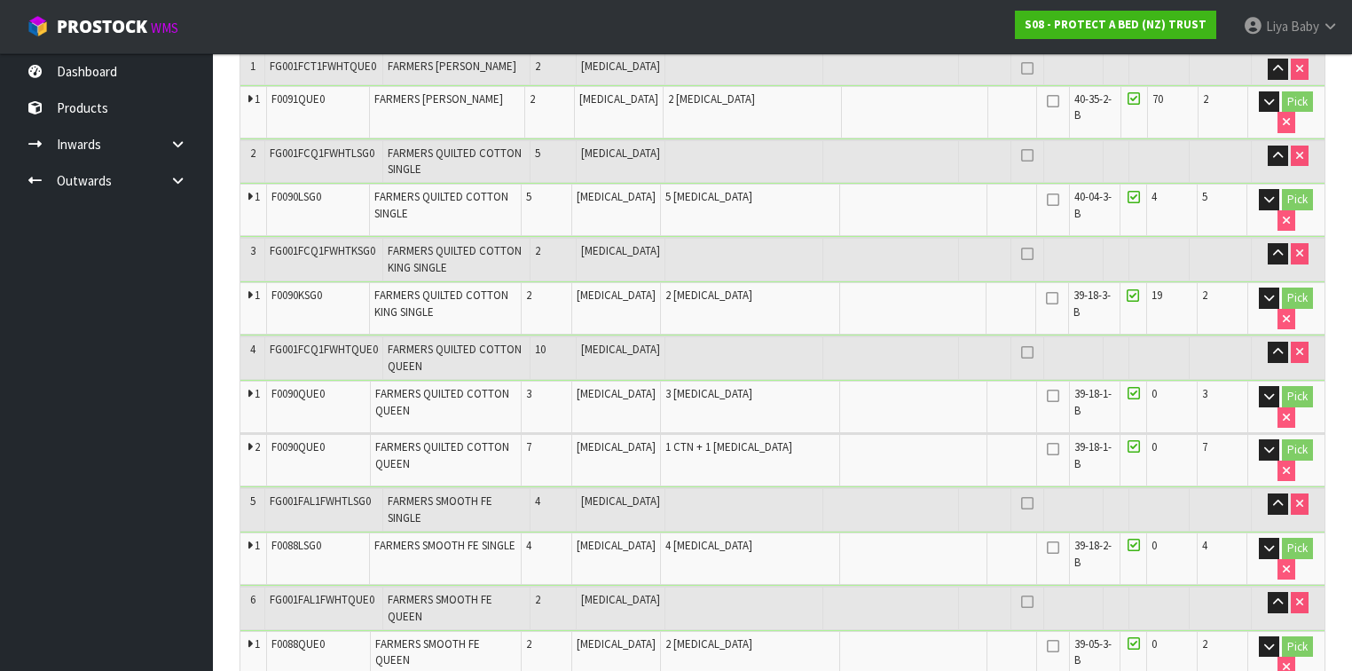
scroll to position [355, 0]
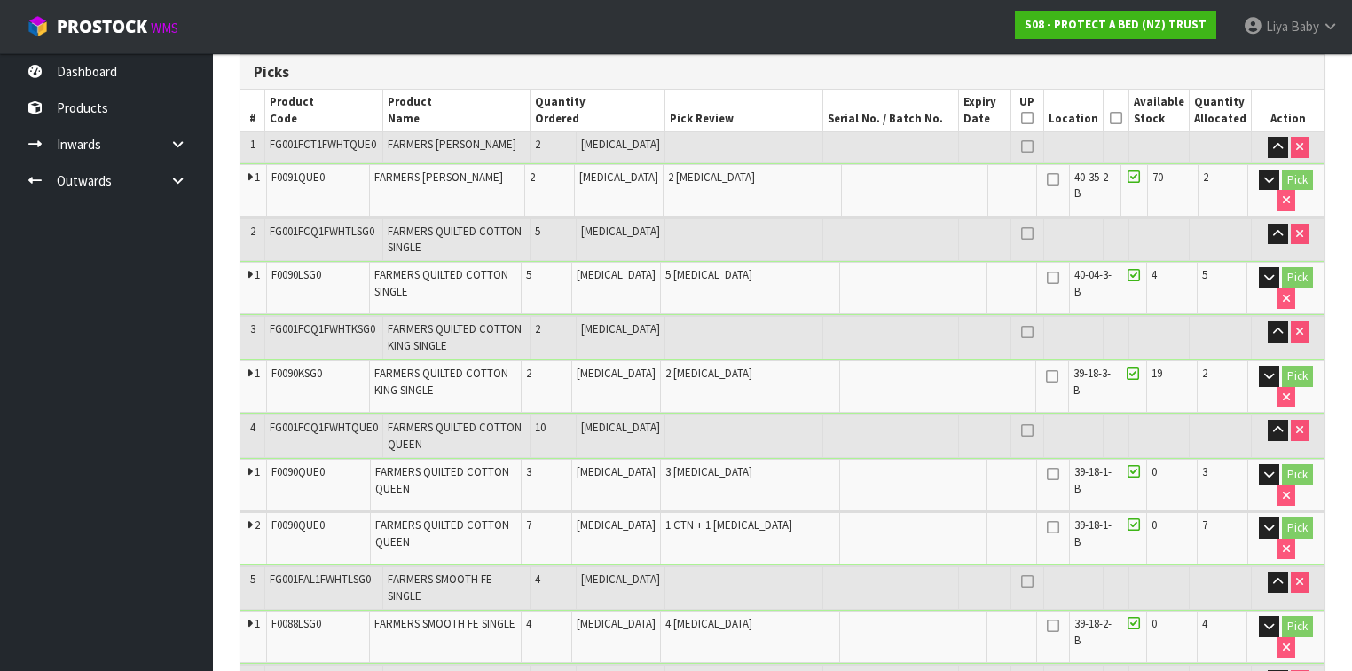
click at [1112, 118] on icon at bounding box center [1116, 118] width 12 height 1
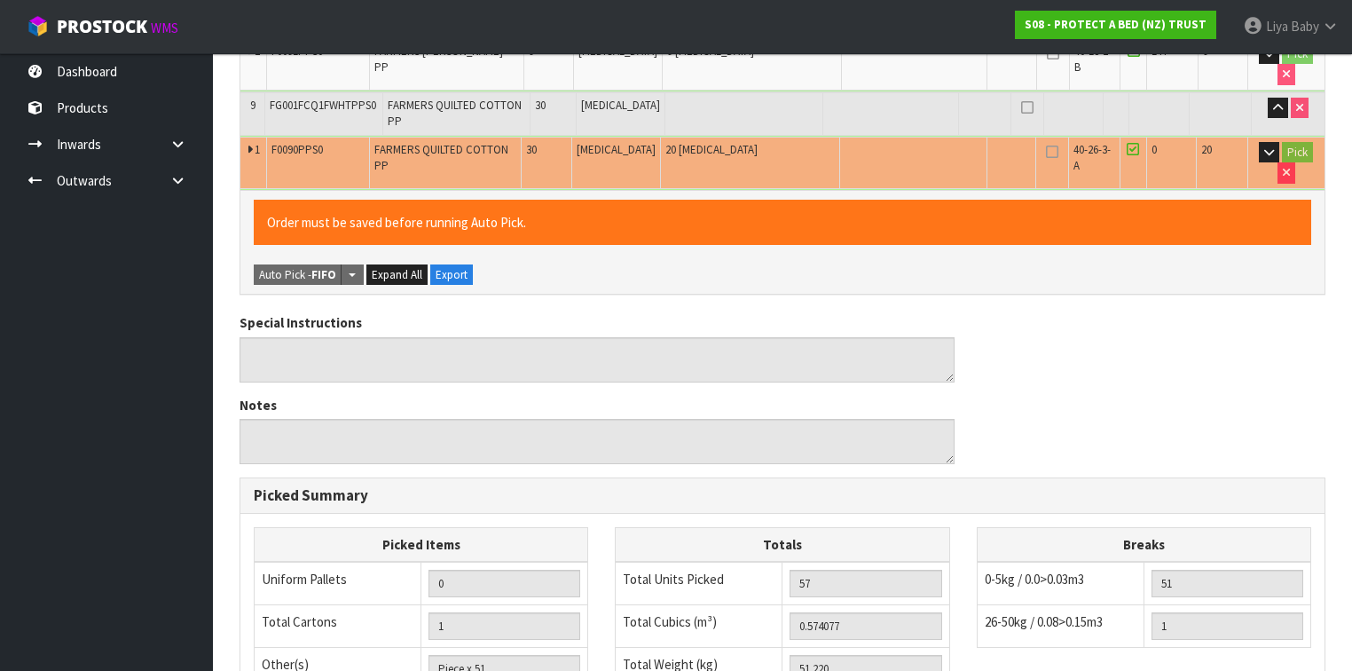
scroll to position [1485, 0]
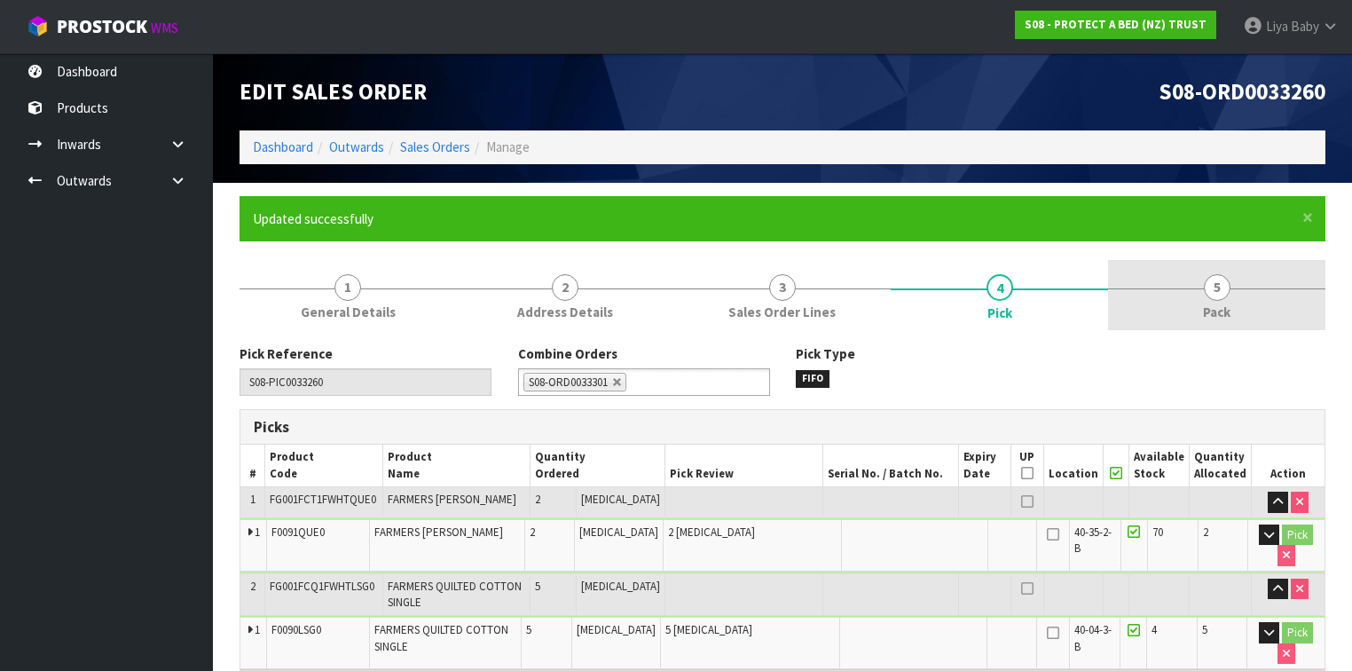
drag, startPoint x: 1228, startPoint y: 280, endPoint x: 1160, endPoint y: 280, distance: 68.3
click at [1229, 278] on link "5 Pack" at bounding box center [1216, 295] width 217 height 70
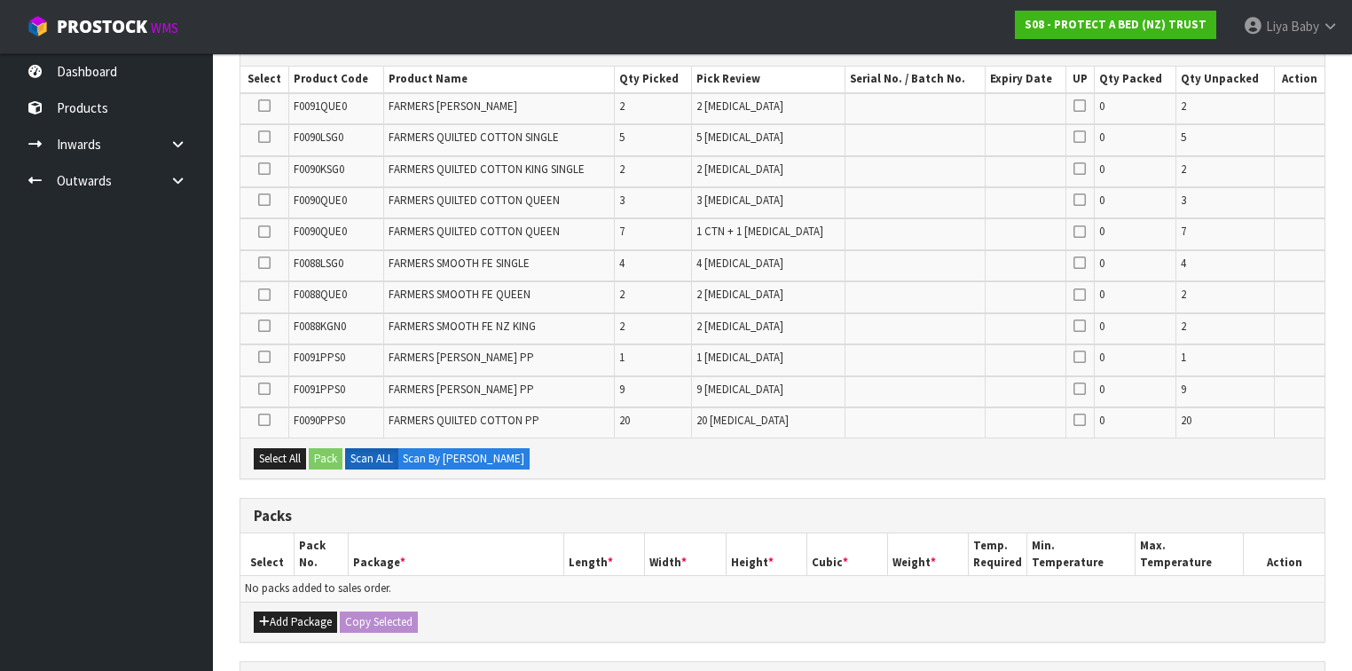
scroll to position [355, 0]
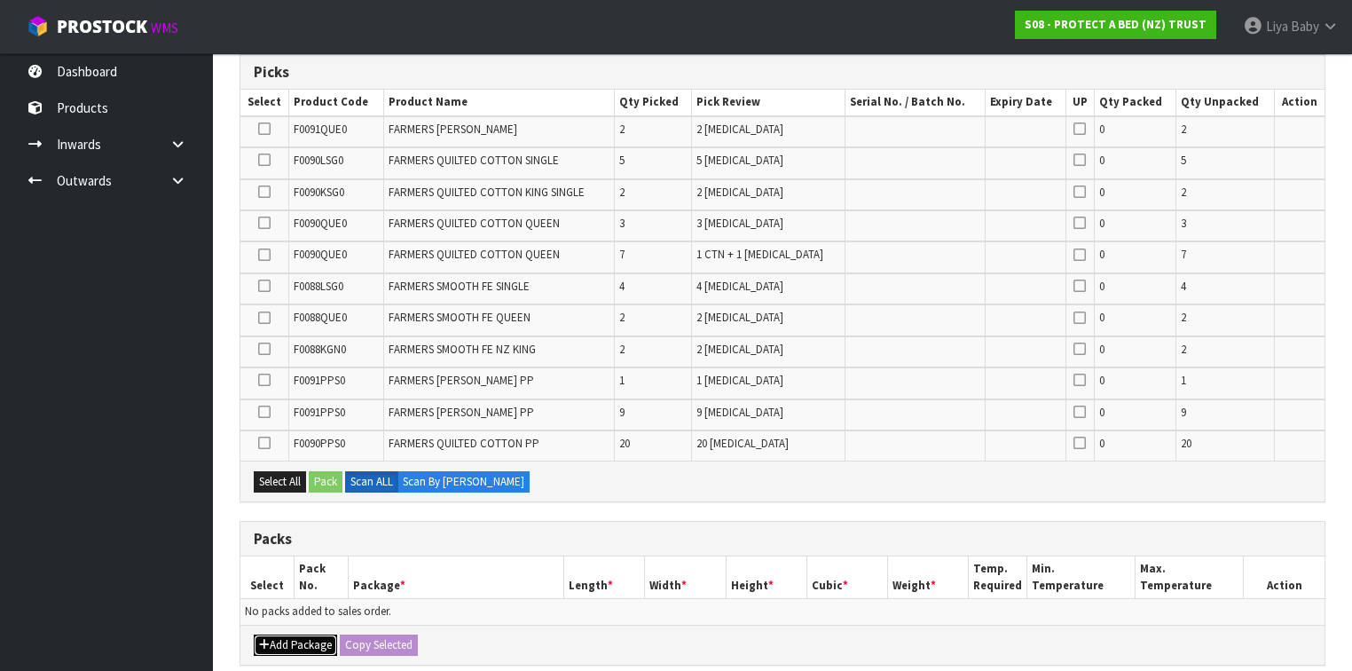
click at [273, 635] on button "Add Package" at bounding box center [295, 644] width 83 height 21
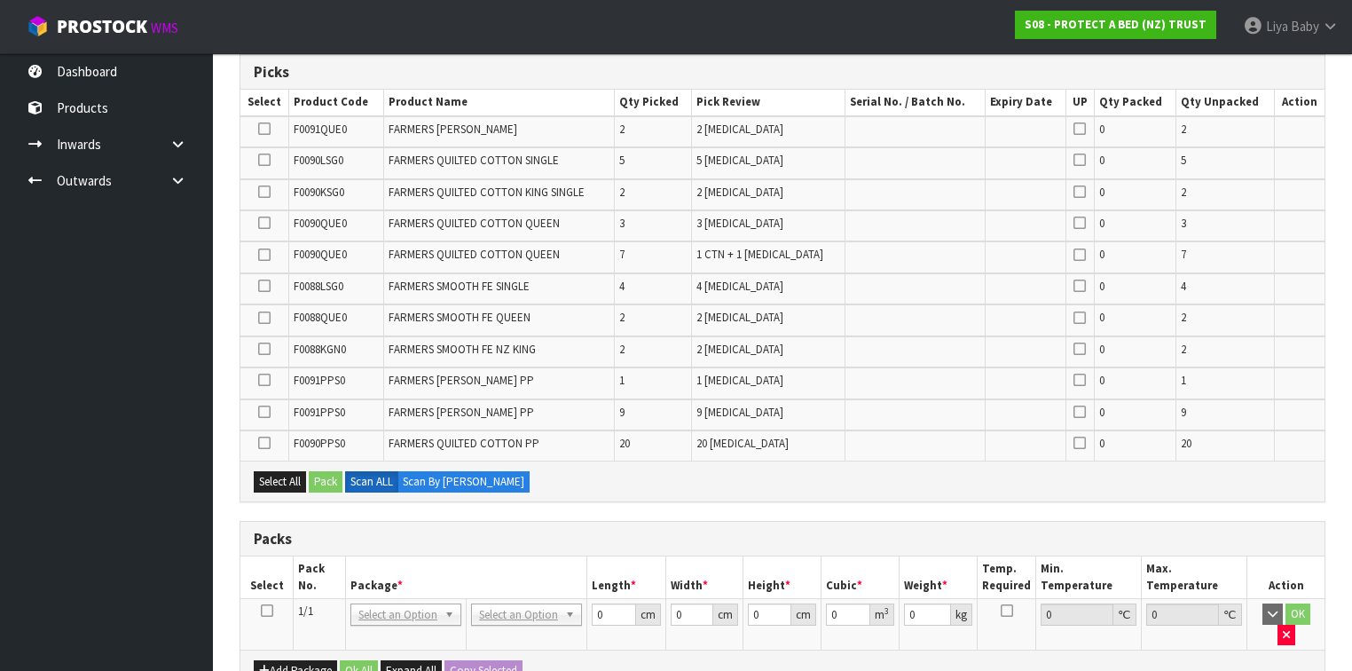
click at [265, 610] on icon at bounding box center [267, 610] width 12 height 1
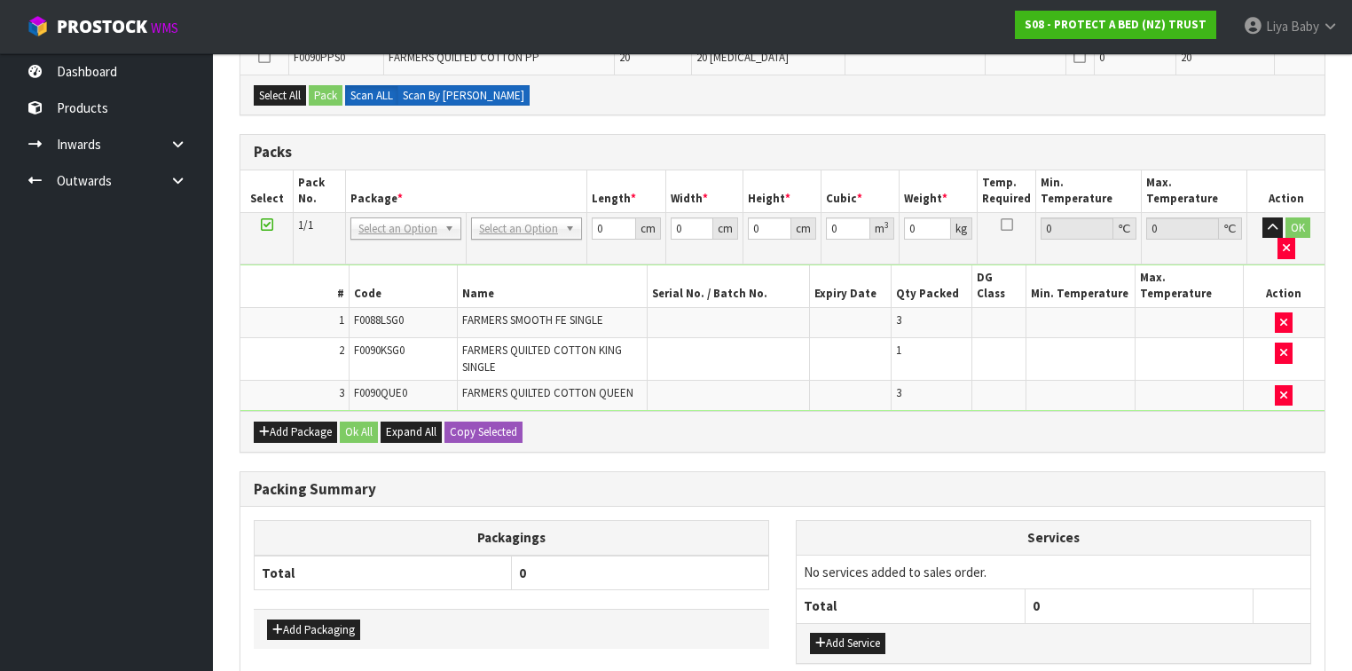
scroll to position [678, 0]
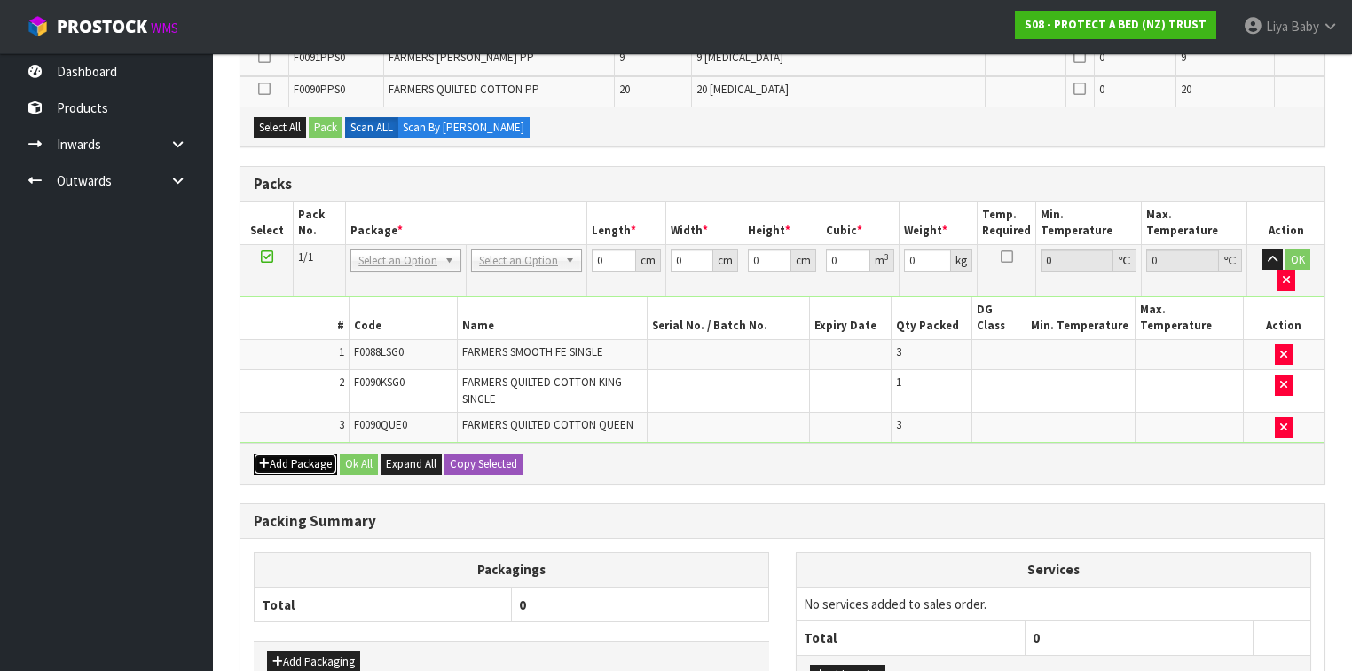
click at [271, 453] on button "Add Package" at bounding box center [295, 463] width 83 height 21
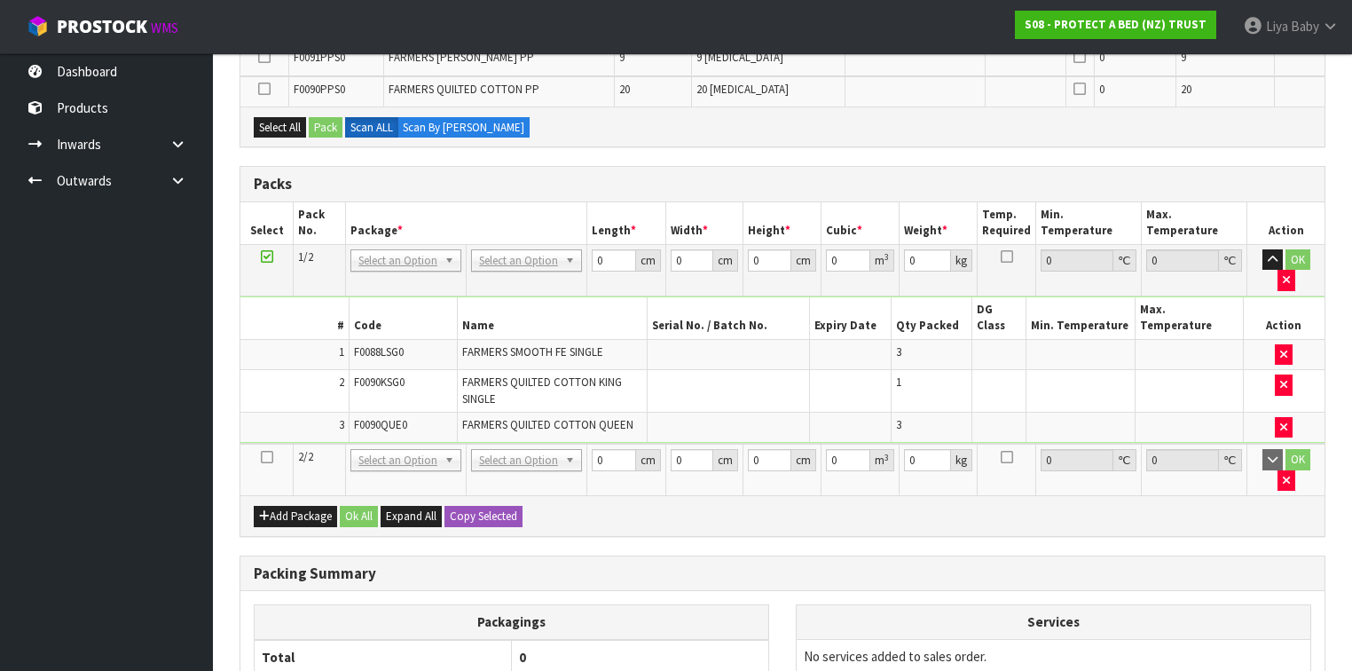
click at [263, 457] on icon at bounding box center [267, 457] width 12 height 1
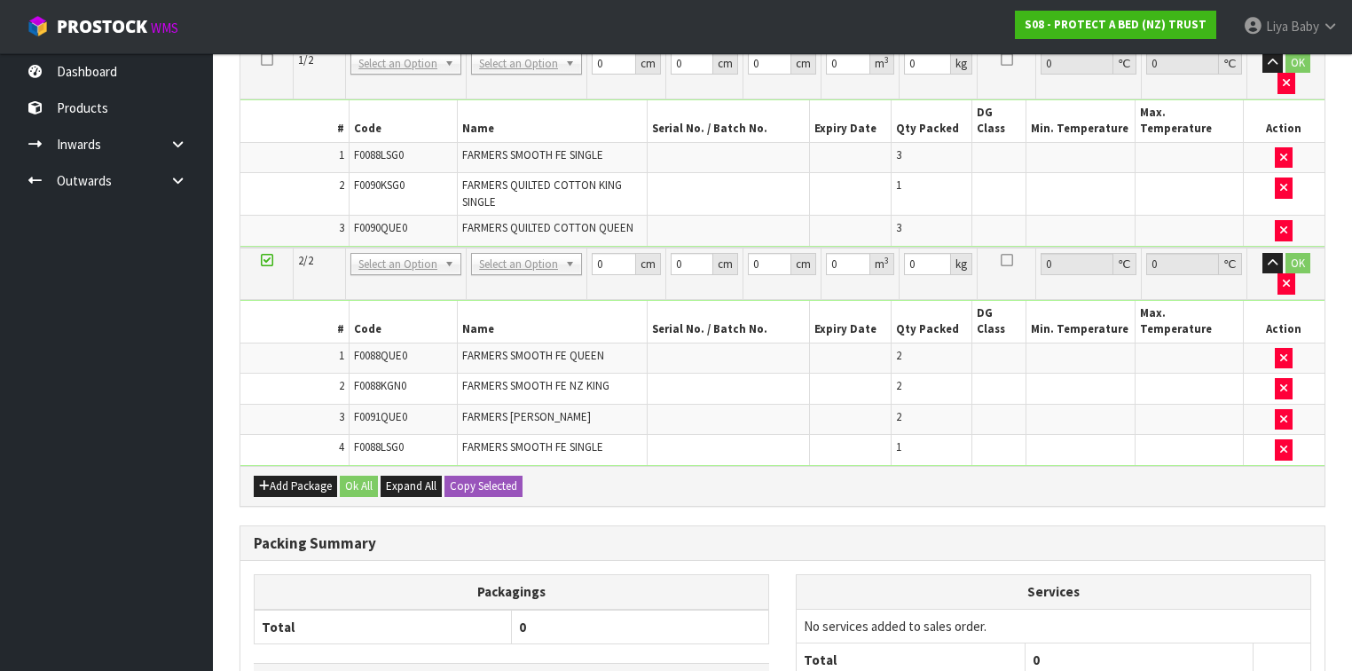
scroll to position [766, 0]
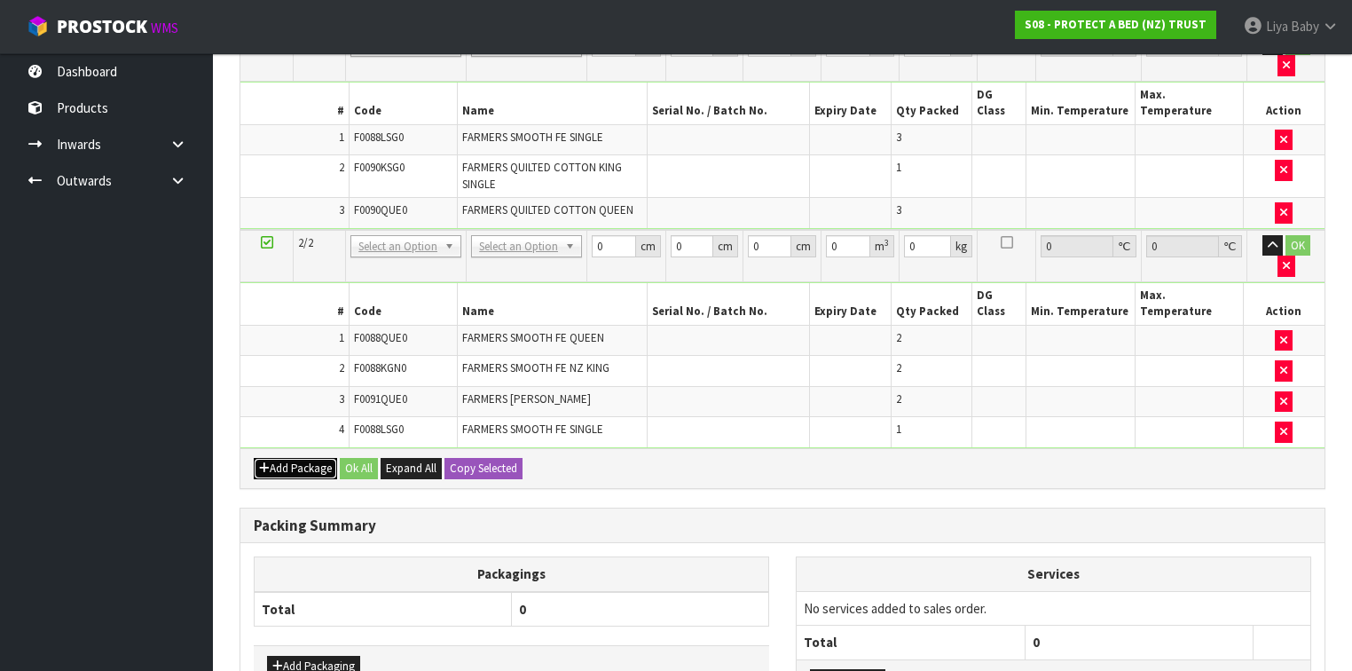
click at [282, 458] on button "Add Package" at bounding box center [295, 468] width 83 height 21
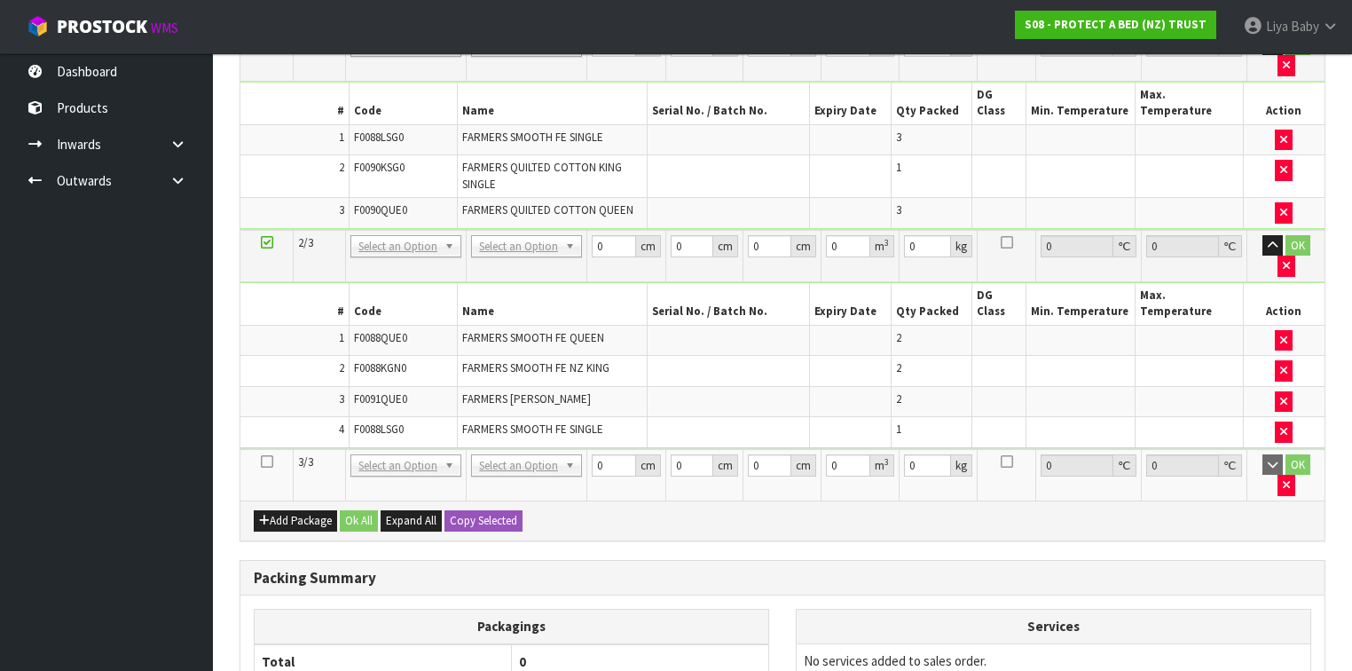
click at [270, 461] on icon at bounding box center [267, 461] width 12 height 1
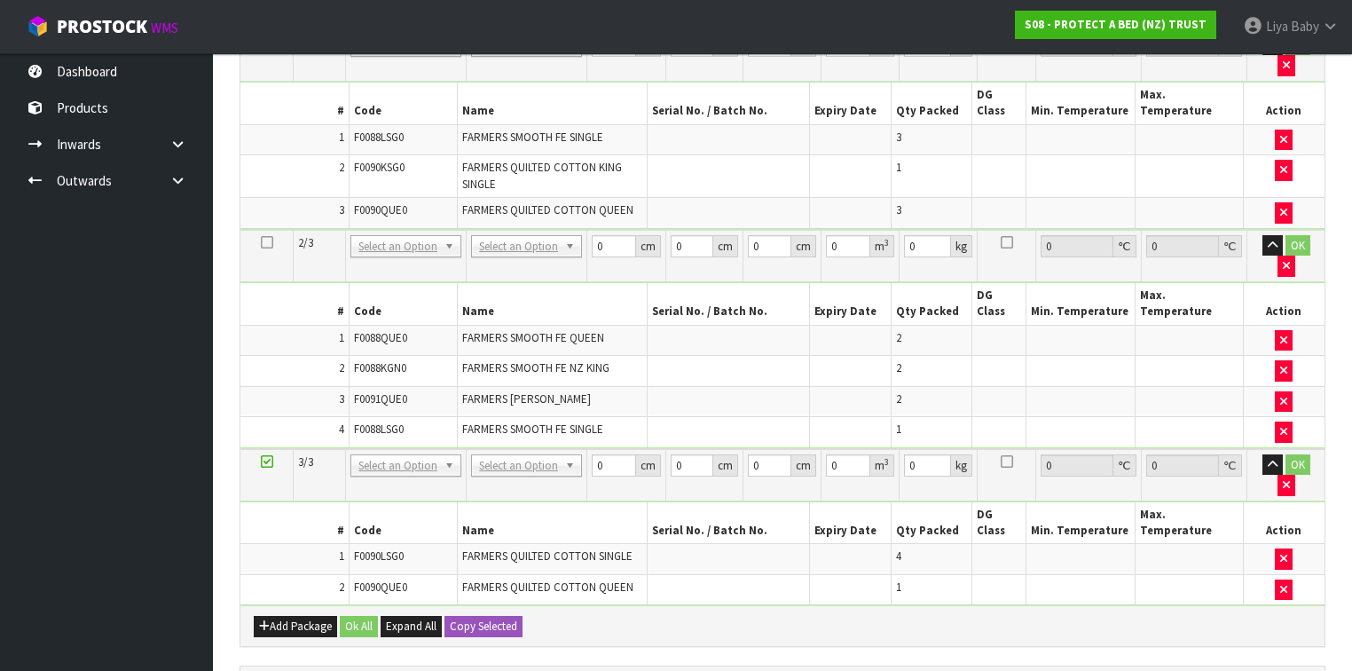
scroll to position [735, 0]
click at [288, 616] on button "Add Package" at bounding box center [295, 626] width 83 height 21
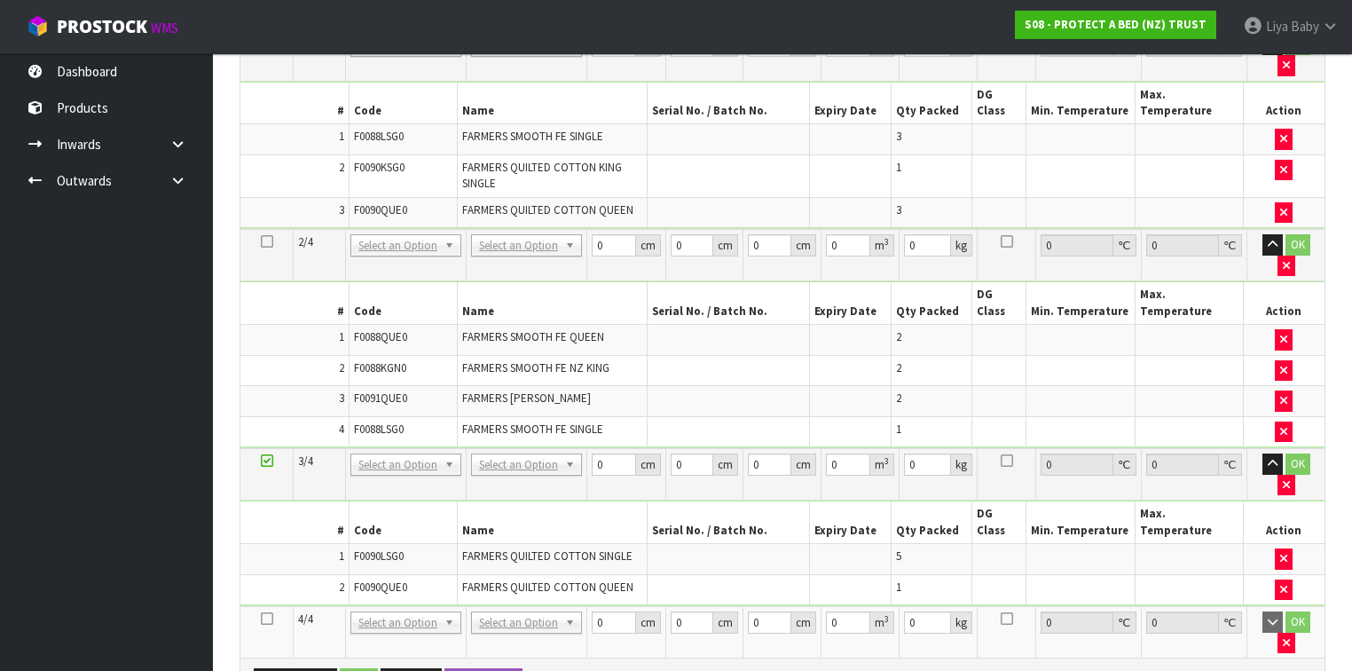
click at [268, 618] on icon at bounding box center [267, 618] width 12 height 1
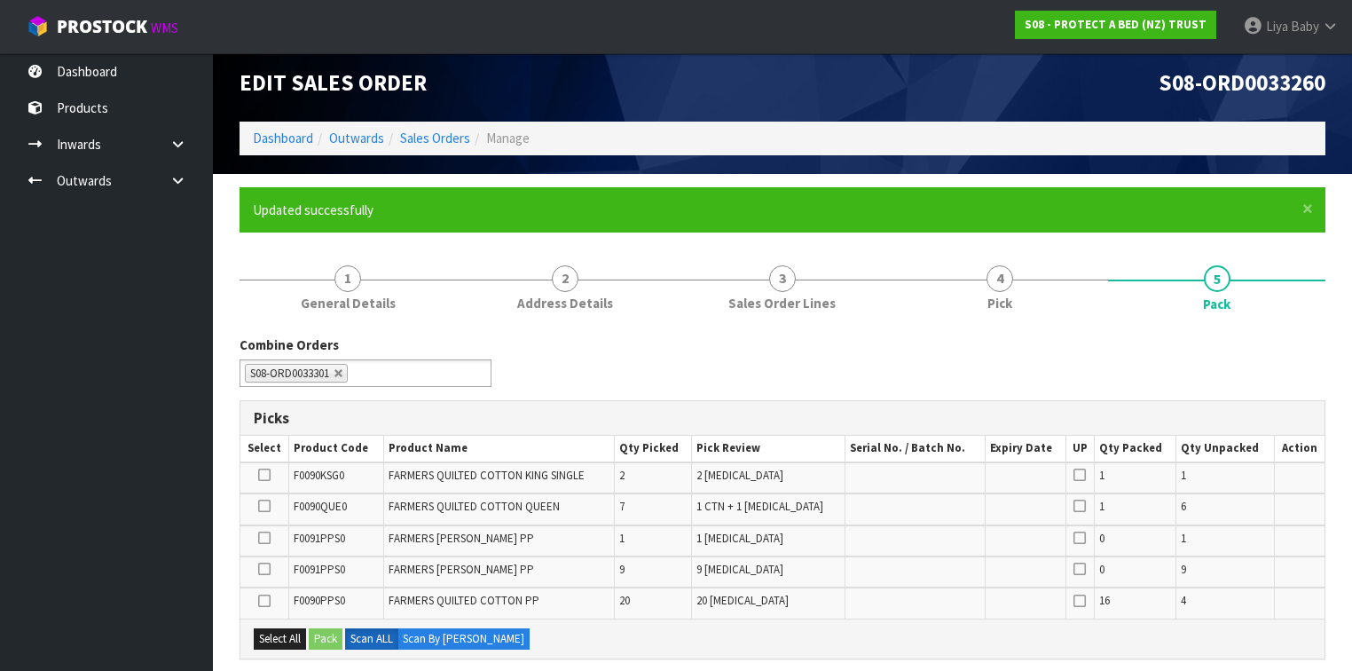
scroll to position [0, 0]
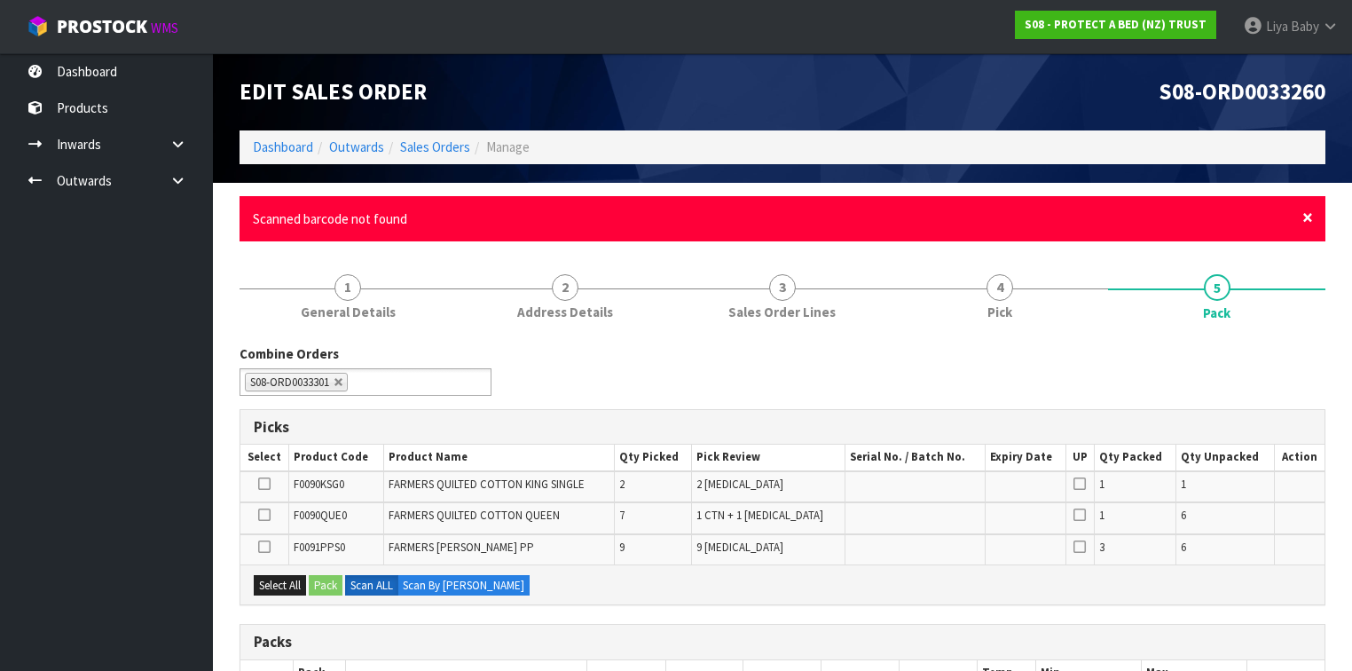
click at [1307, 219] on span "×" at bounding box center [1307, 217] width 11 height 25
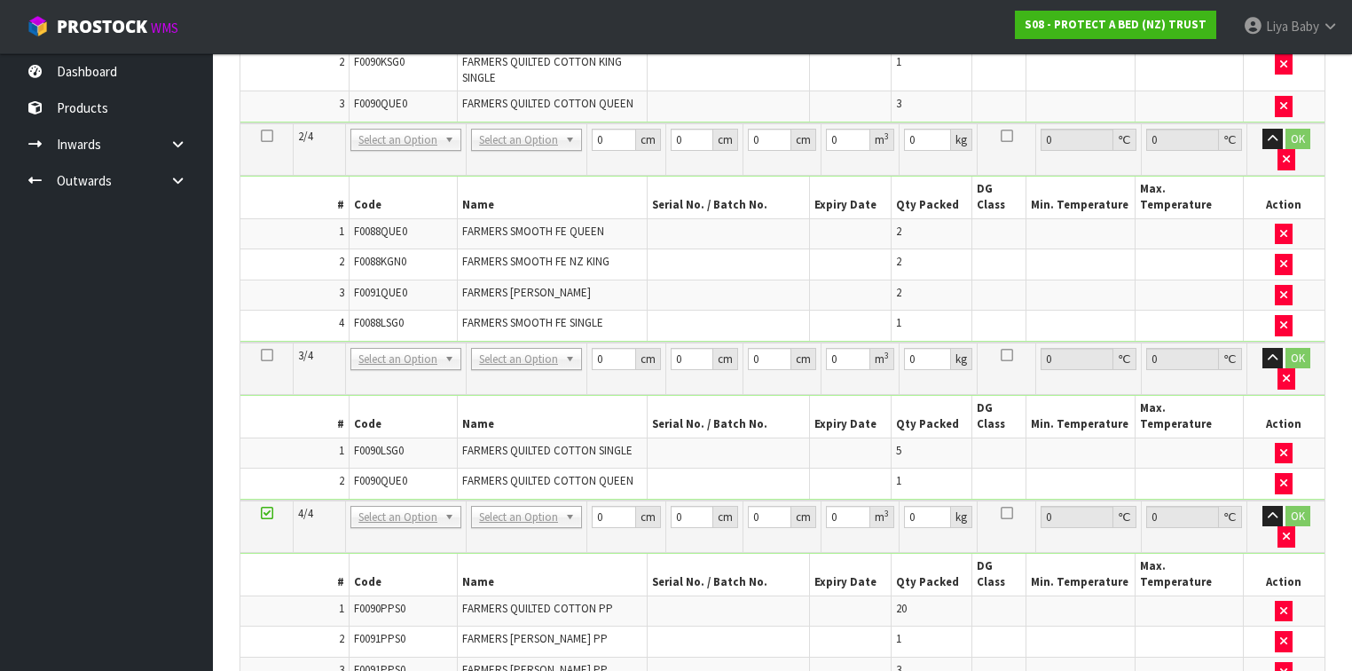
scroll to position [938, 0]
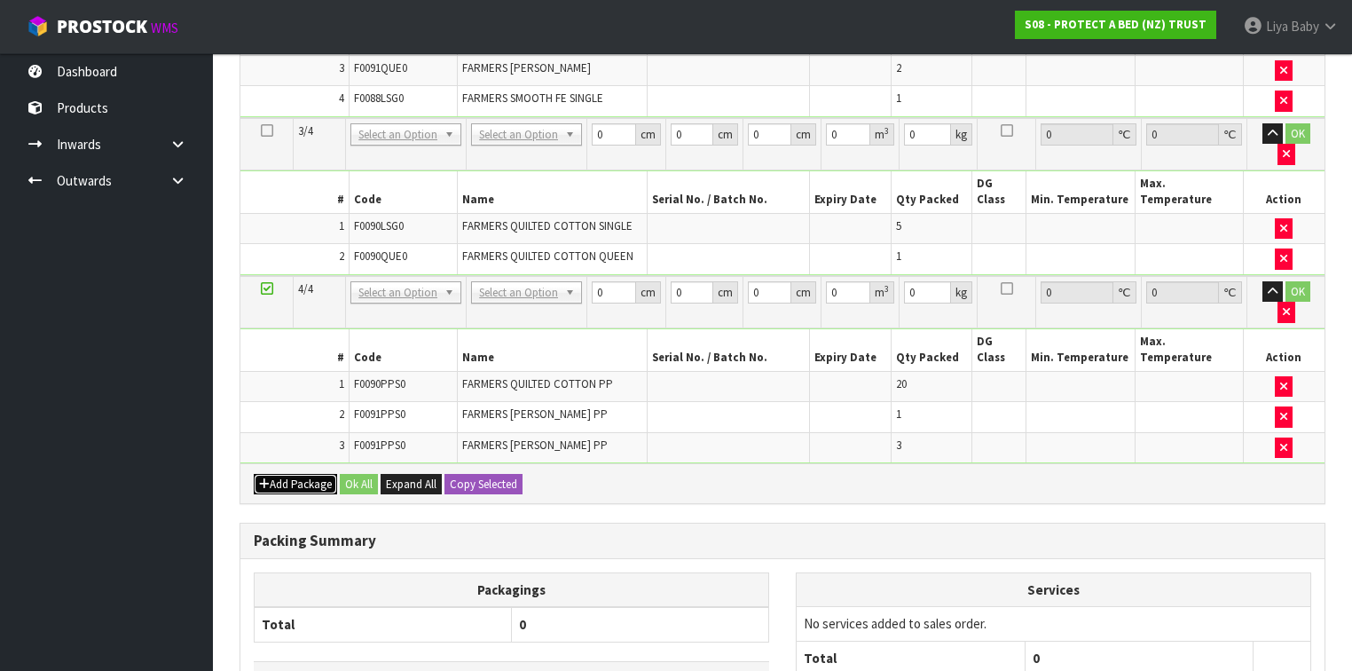
click at [294, 474] on button "Add Package" at bounding box center [295, 484] width 83 height 21
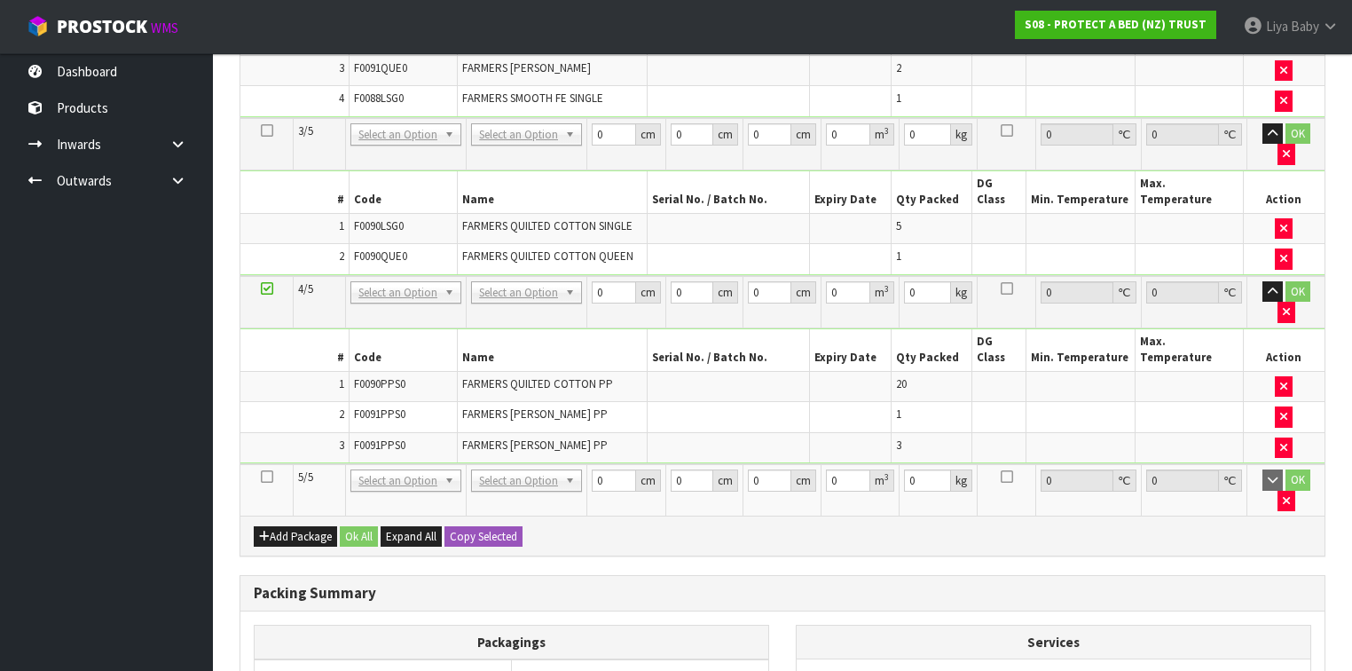
click at [267, 476] on icon at bounding box center [267, 476] width 12 height 1
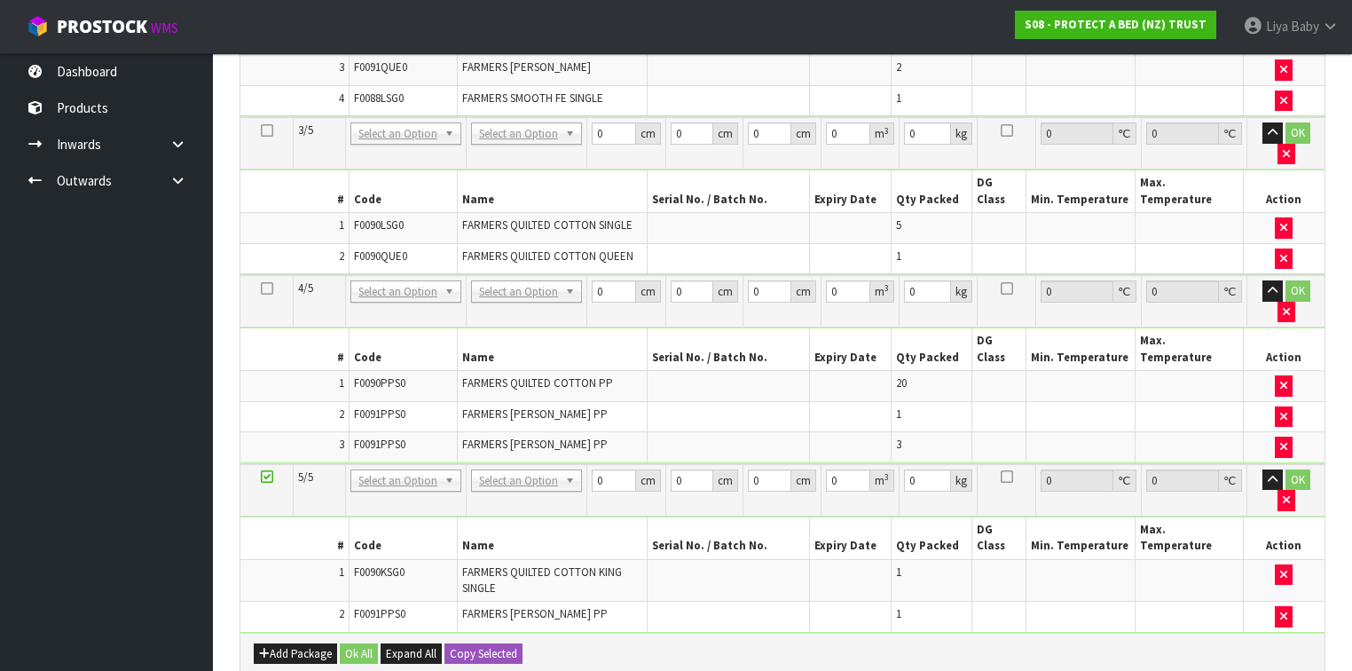
scroll to position [0, 0]
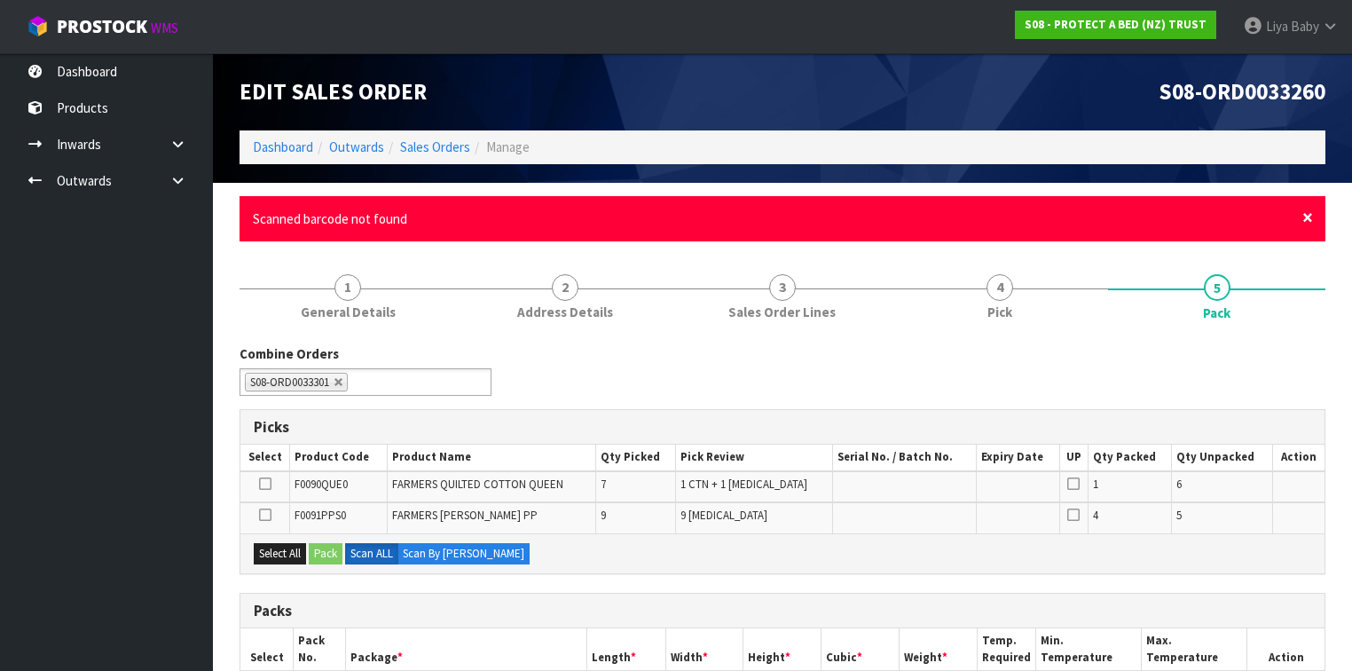
click at [1306, 216] on span "×" at bounding box center [1307, 217] width 11 height 25
click at [1306, 210] on span "×" at bounding box center [1307, 217] width 11 height 25
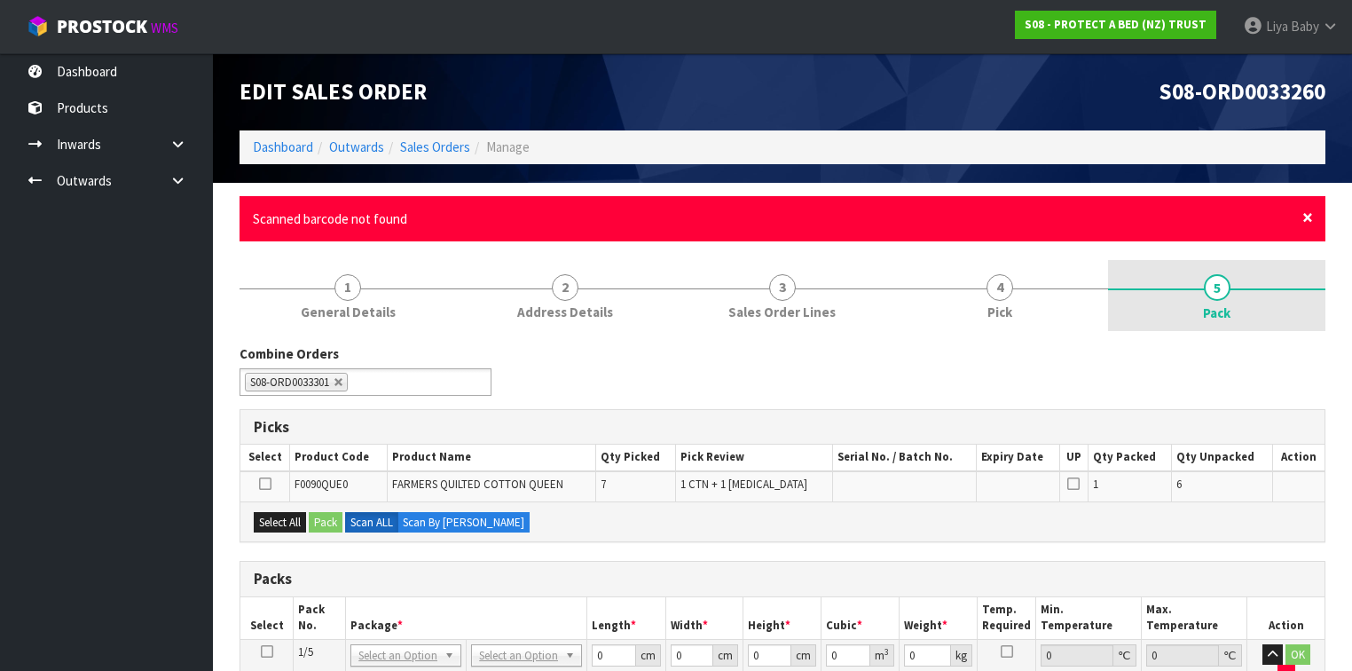
click at [1311, 214] on span "×" at bounding box center [1307, 217] width 11 height 25
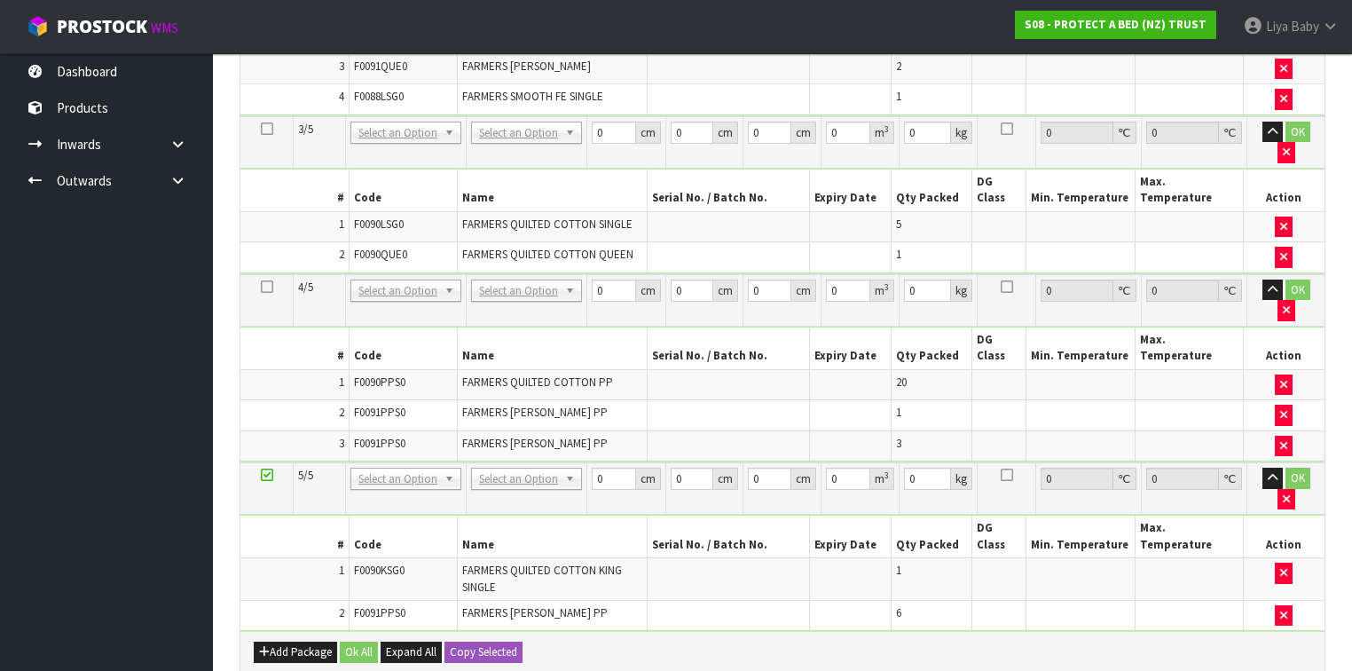
scroll to position [1008, 0]
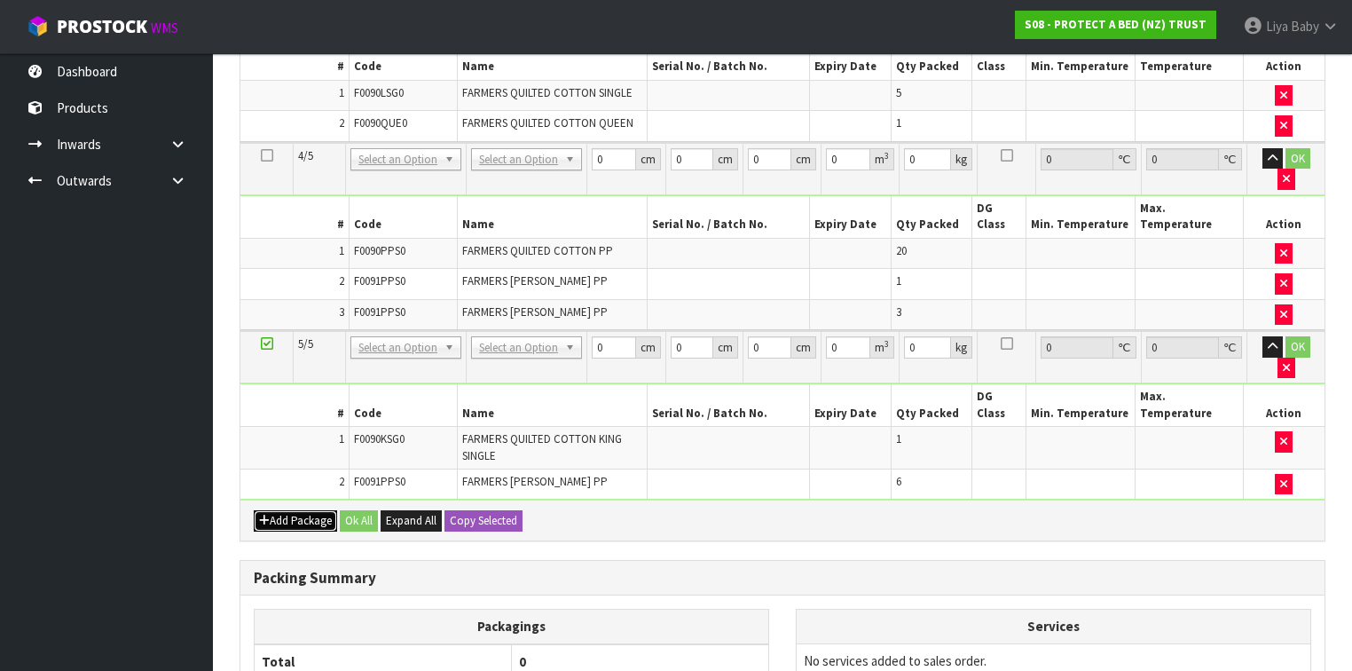
click at [296, 510] on button "Add Package" at bounding box center [295, 520] width 83 height 21
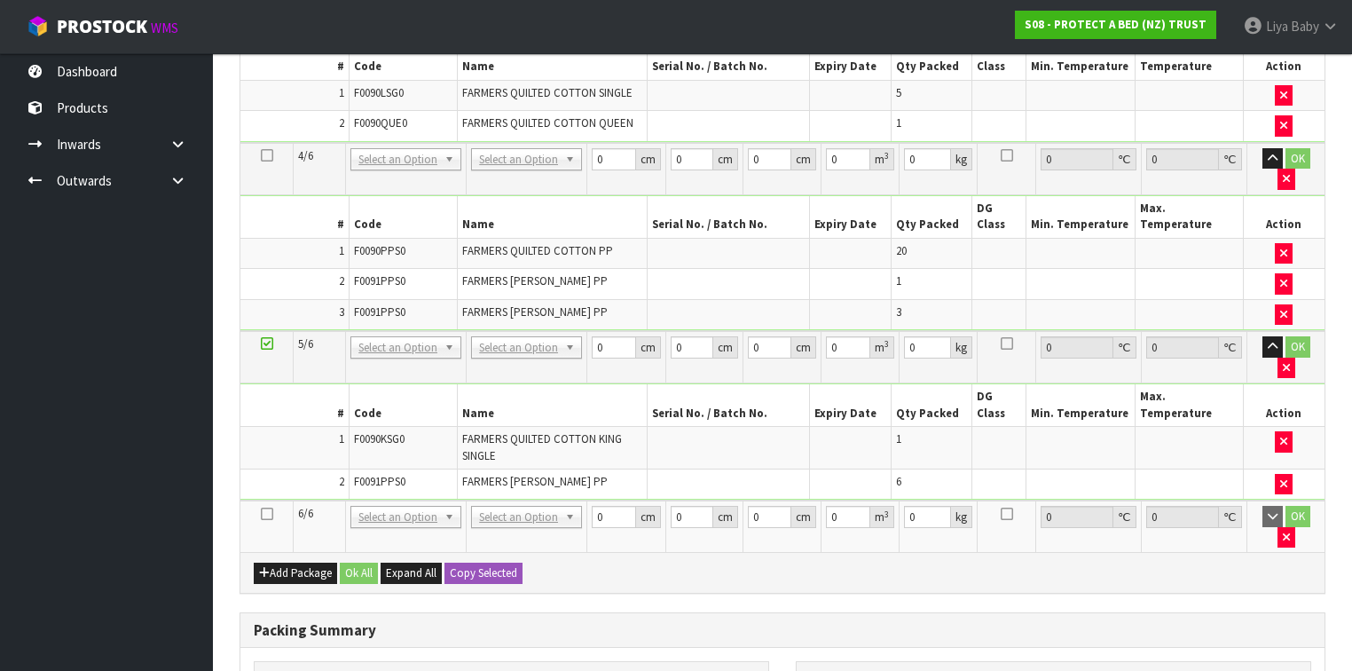
click at [268, 514] on icon at bounding box center [267, 514] width 12 height 1
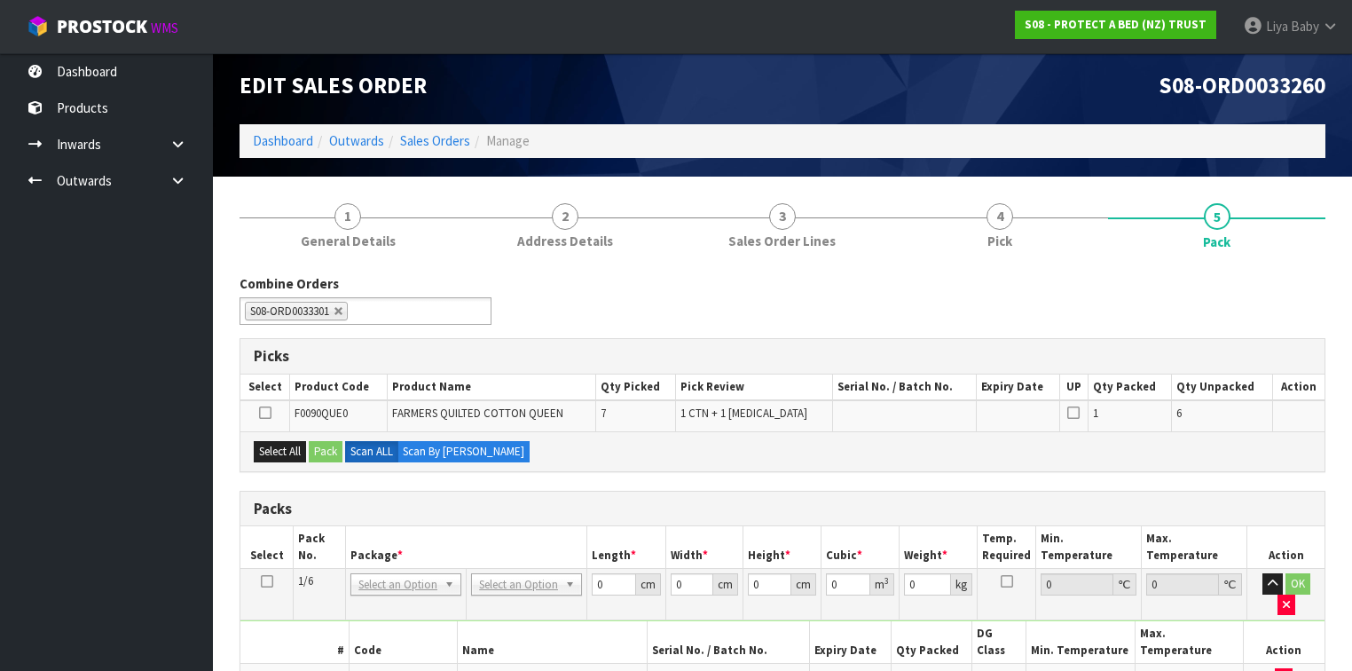
scroll to position [0, 0]
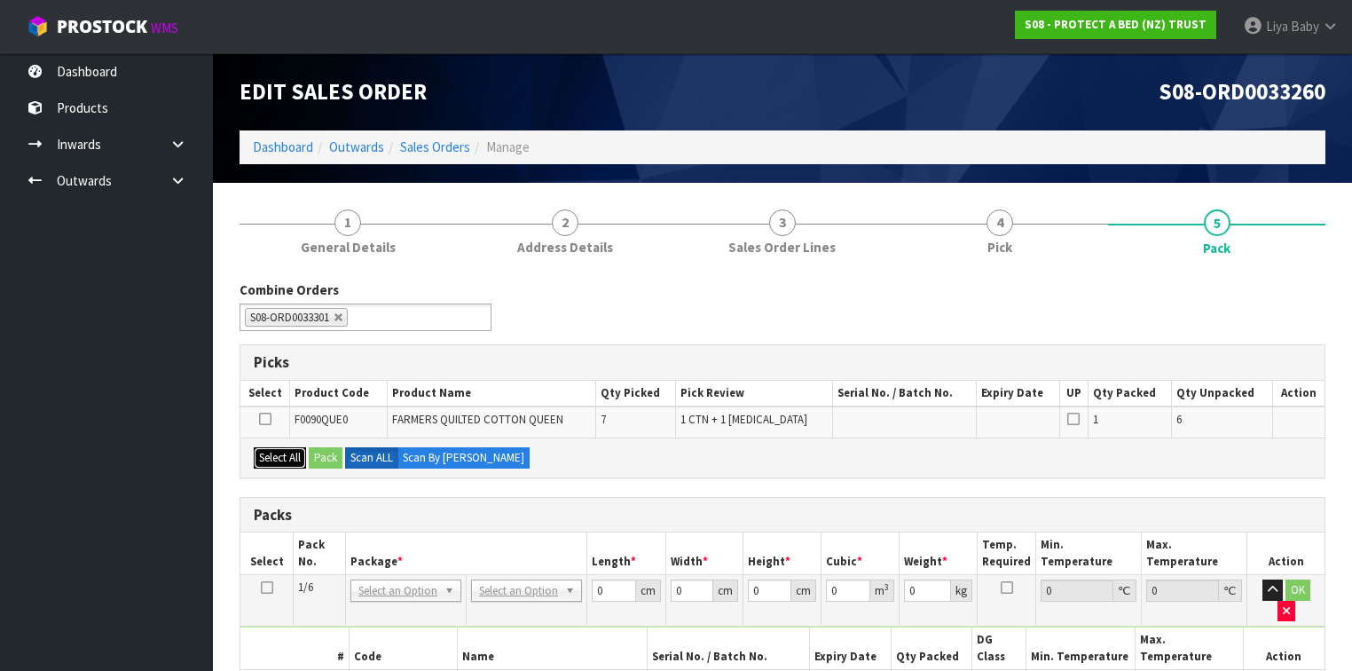
drag, startPoint x: 272, startPoint y: 458, endPoint x: 305, endPoint y: 458, distance: 32.8
click at [273, 458] on button "Select All" at bounding box center [280, 457] width 52 height 21
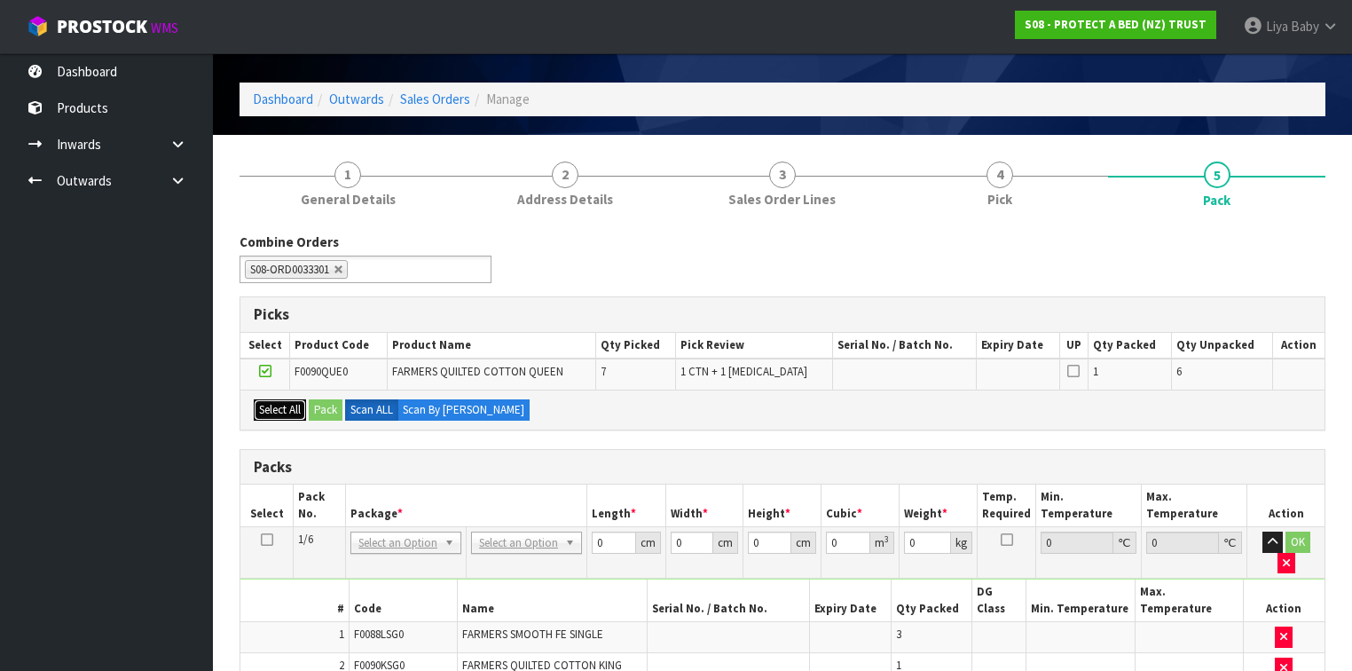
scroll to position [426, 0]
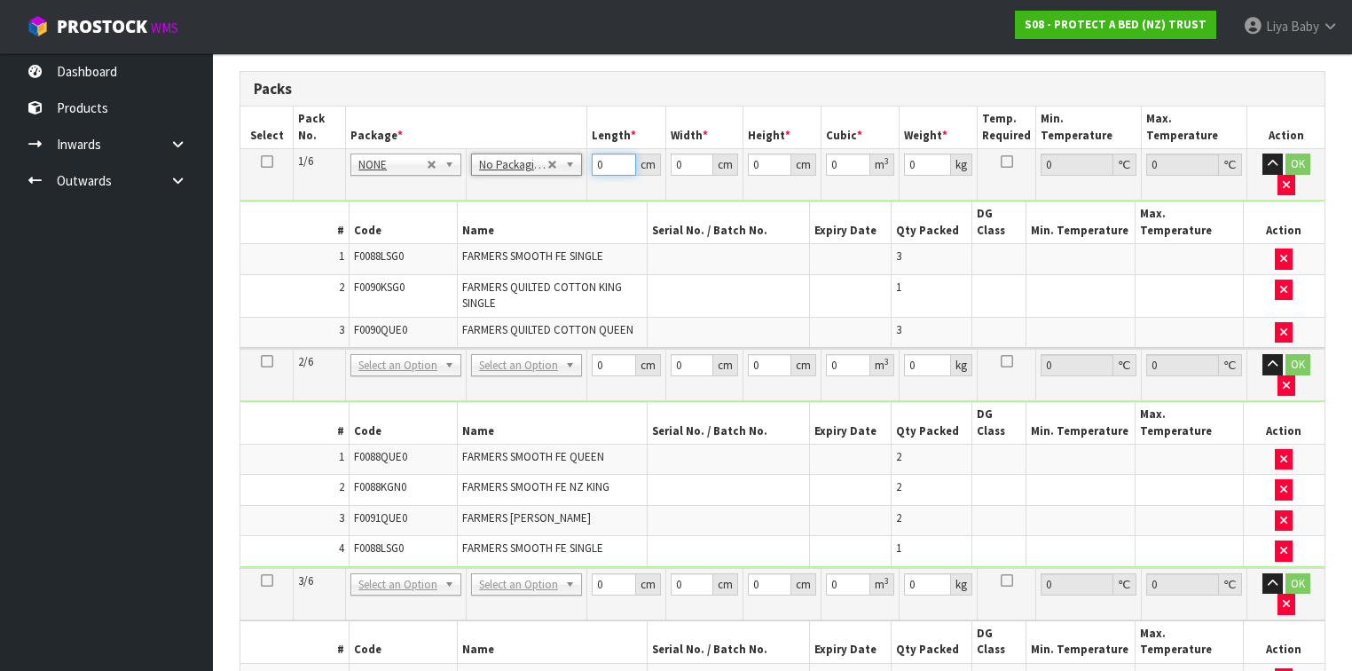
drag, startPoint x: 605, startPoint y: 167, endPoint x: 1043, endPoint y: 38, distance: 456.6
click at [594, 160] on input "0" at bounding box center [613, 164] width 43 height 22
type input "1"
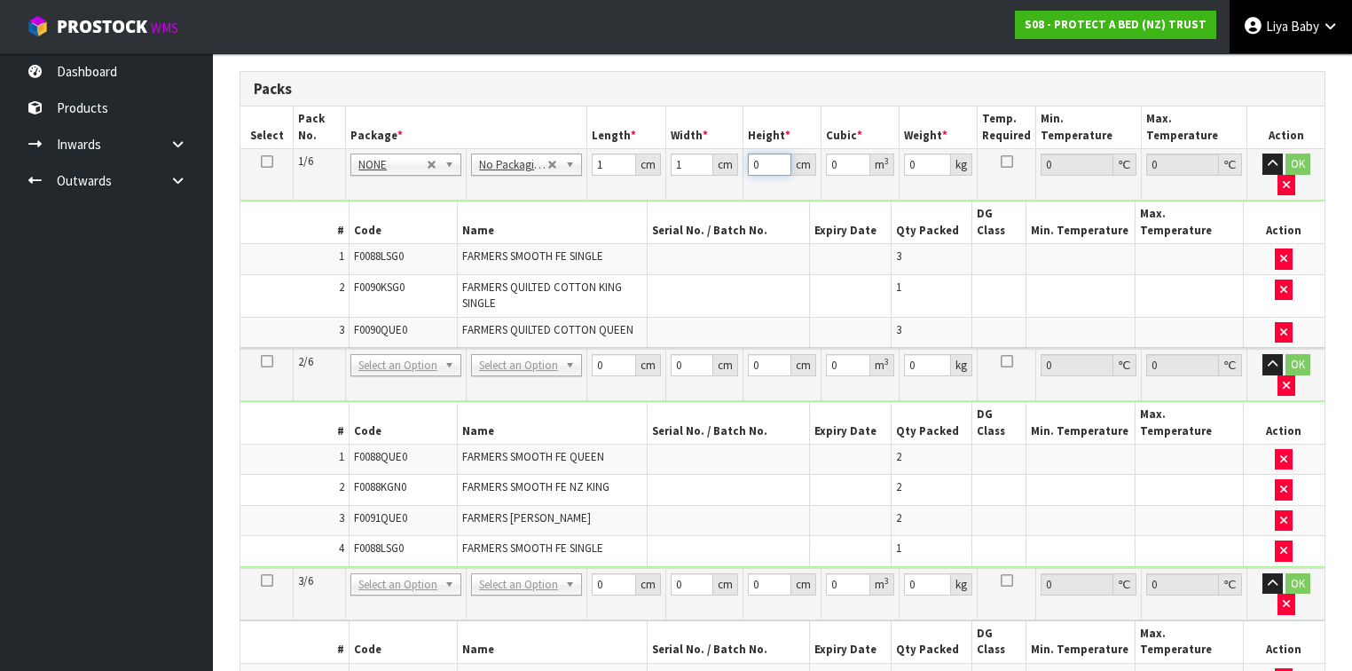
type input "0.000001"
type input "1"
click at [270, 161] on icon at bounding box center [267, 161] width 12 height 1
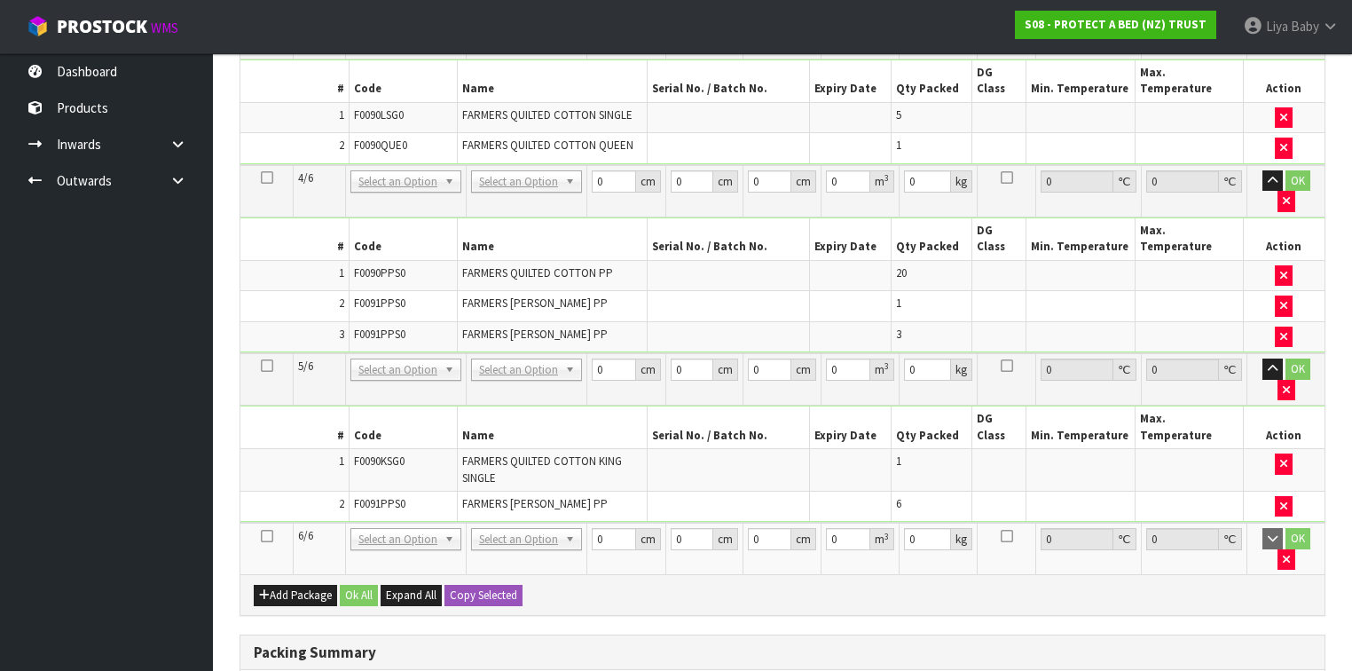
scroll to position [1050, 0]
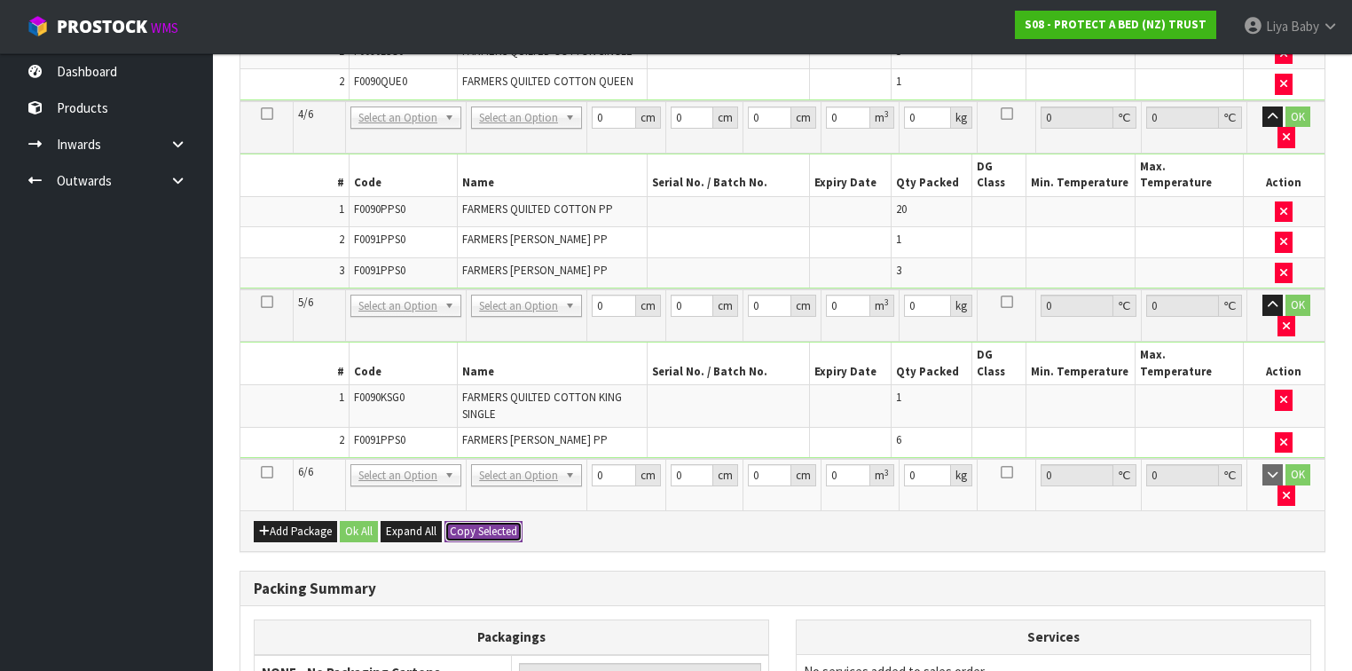
click at [481, 521] on button "Copy Selected" at bounding box center [483, 531] width 78 height 21
type input "1"
type input "0.000001"
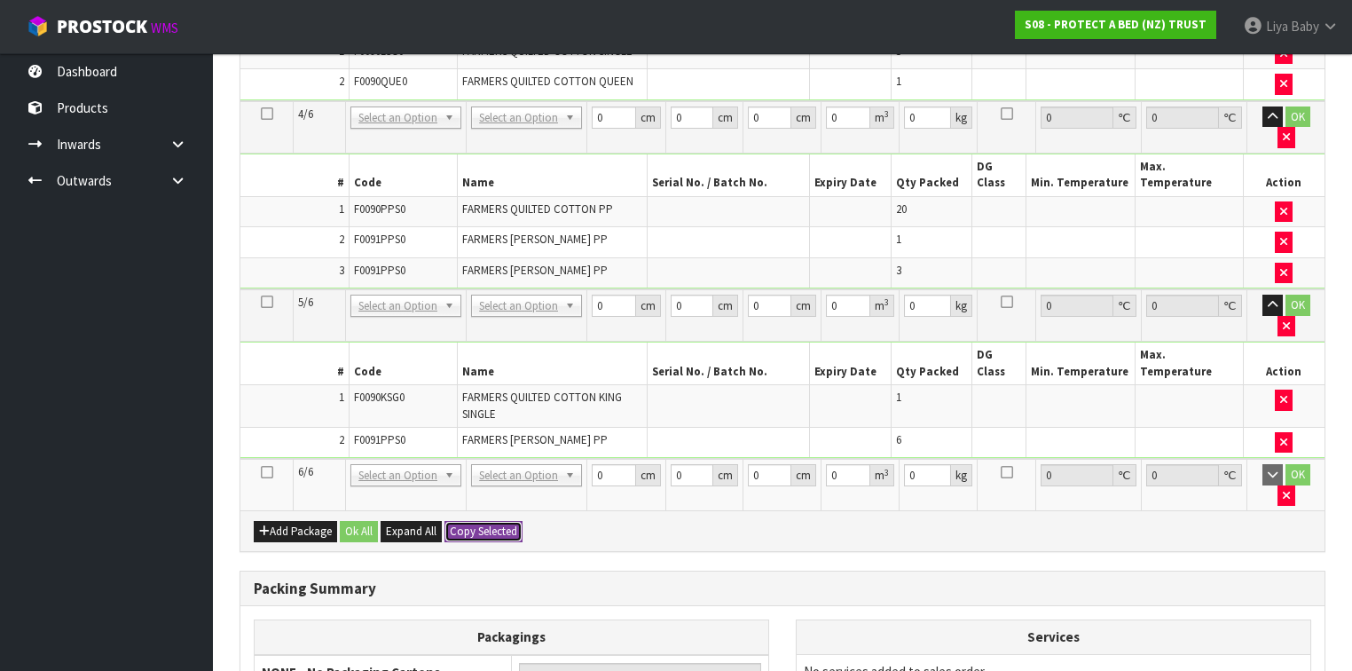
type input "1"
type input "0.000001"
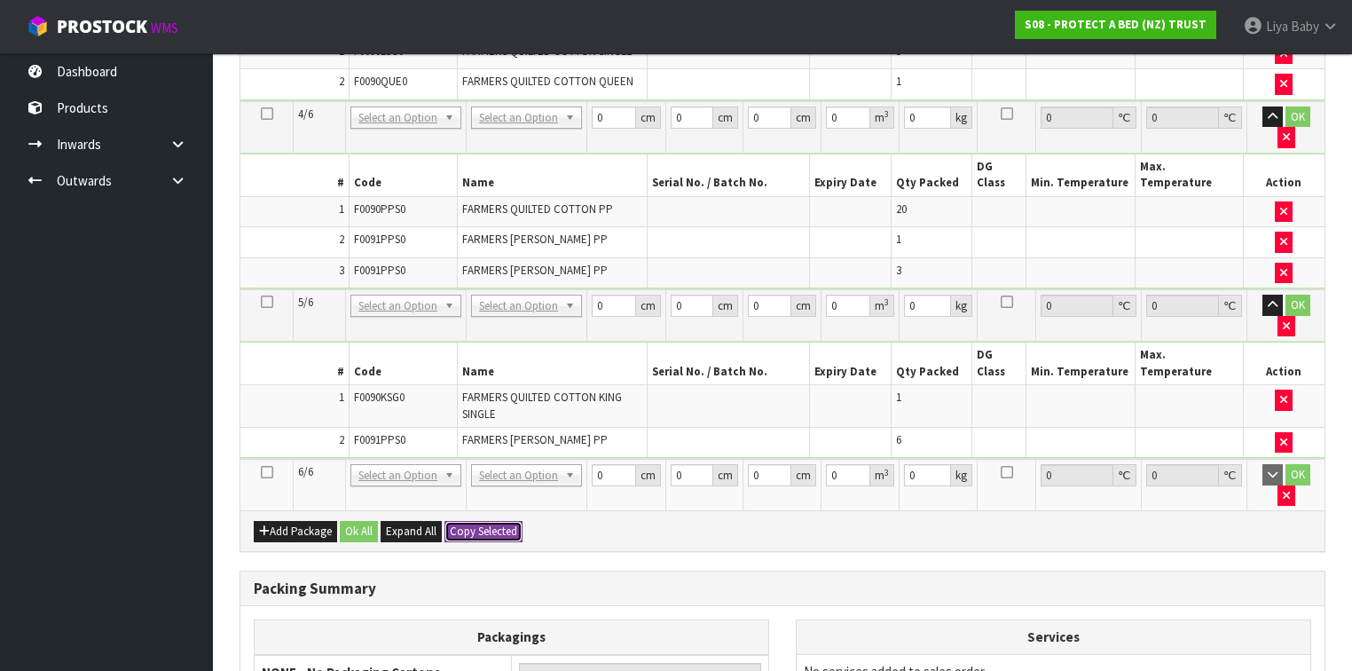
type input "1"
type input "0.000001"
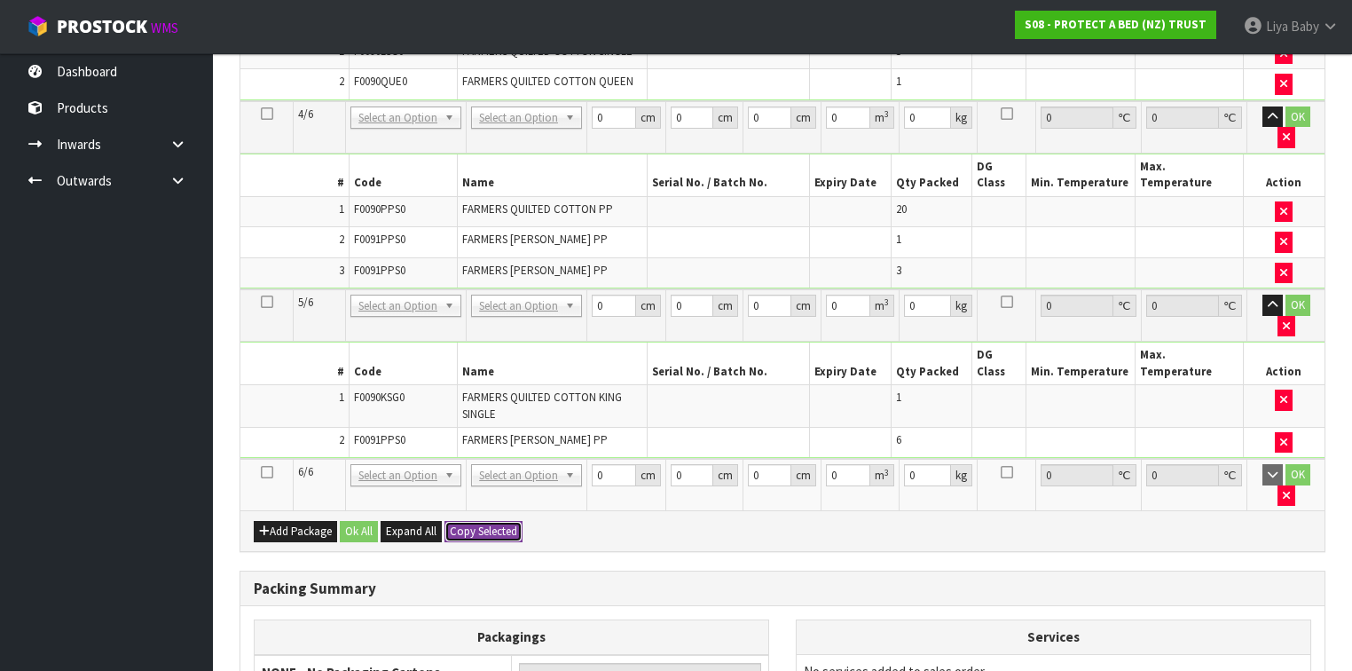
type input "1"
type input "0.000001"
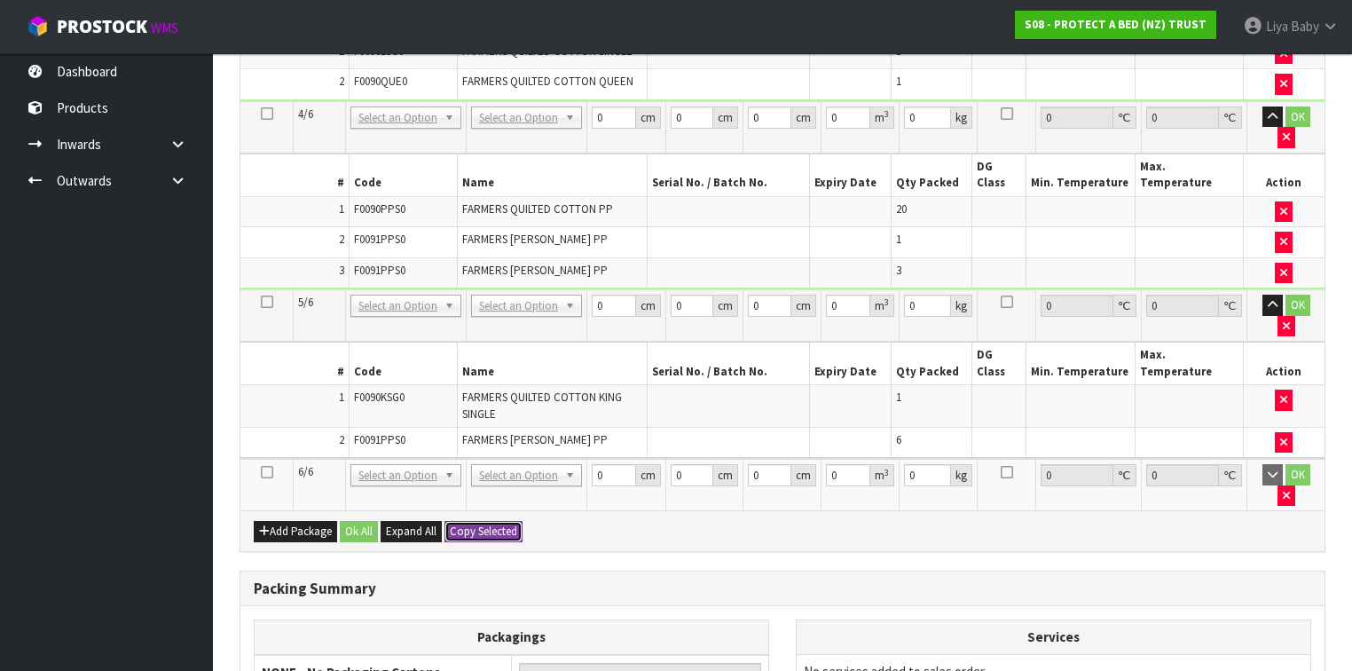
type input "1"
type input "0.000001"
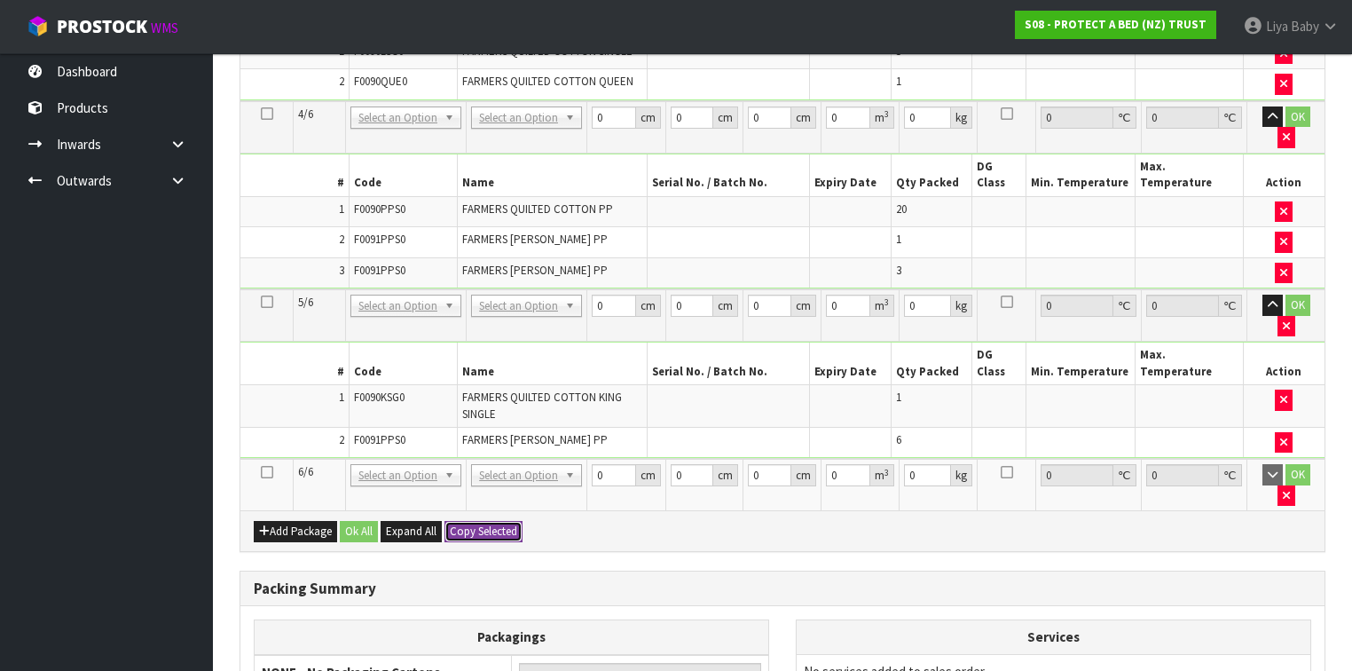
type input "1"
type input "6"
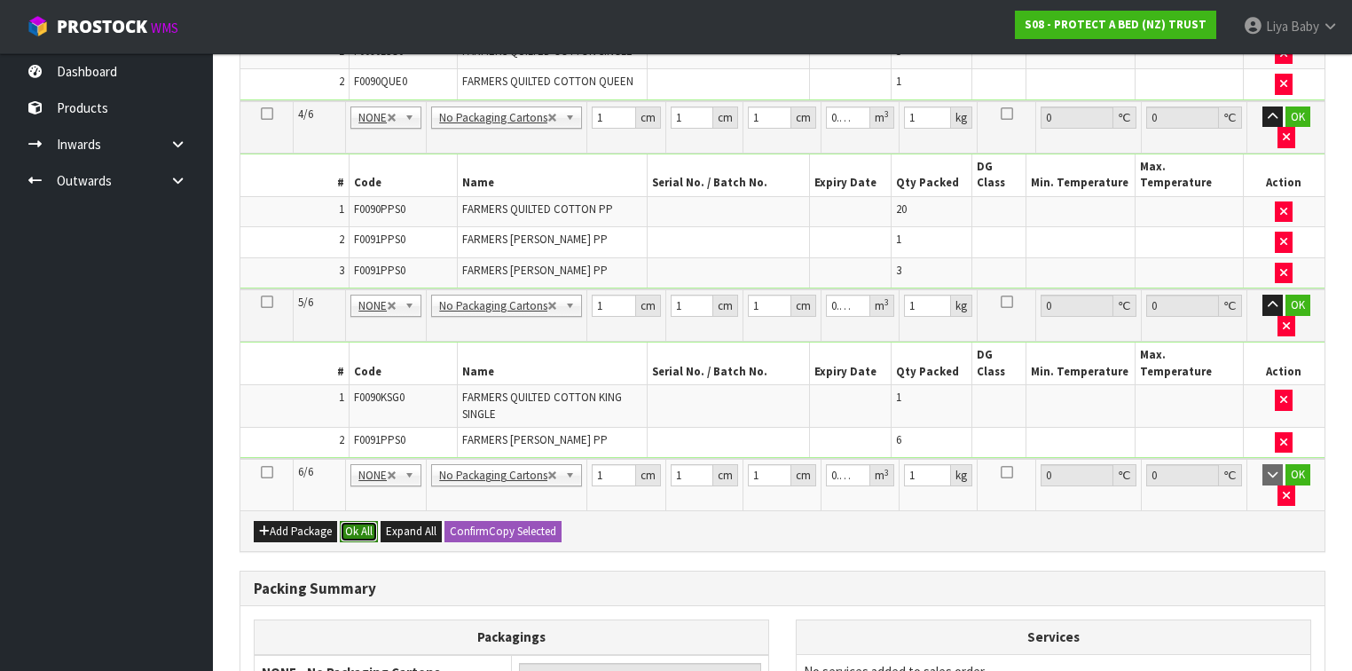
click at [362, 521] on button "Ok All" at bounding box center [359, 531] width 38 height 21
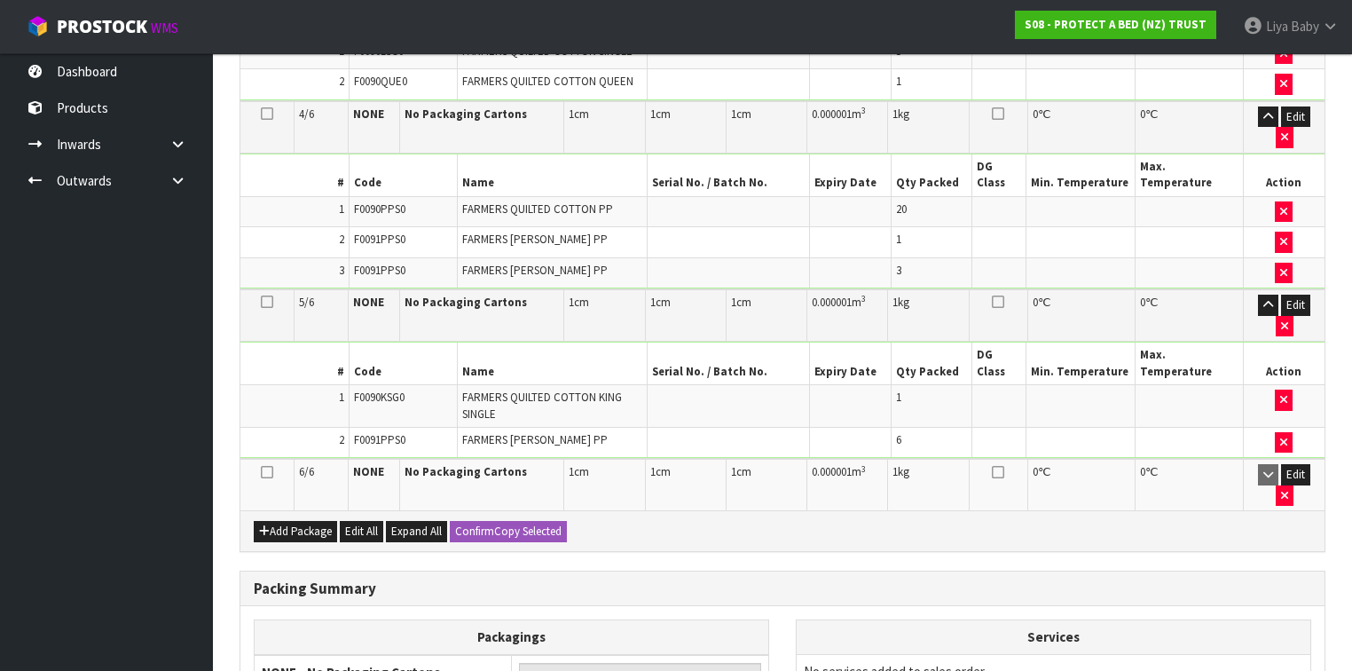
scroll to position [1042, 0]
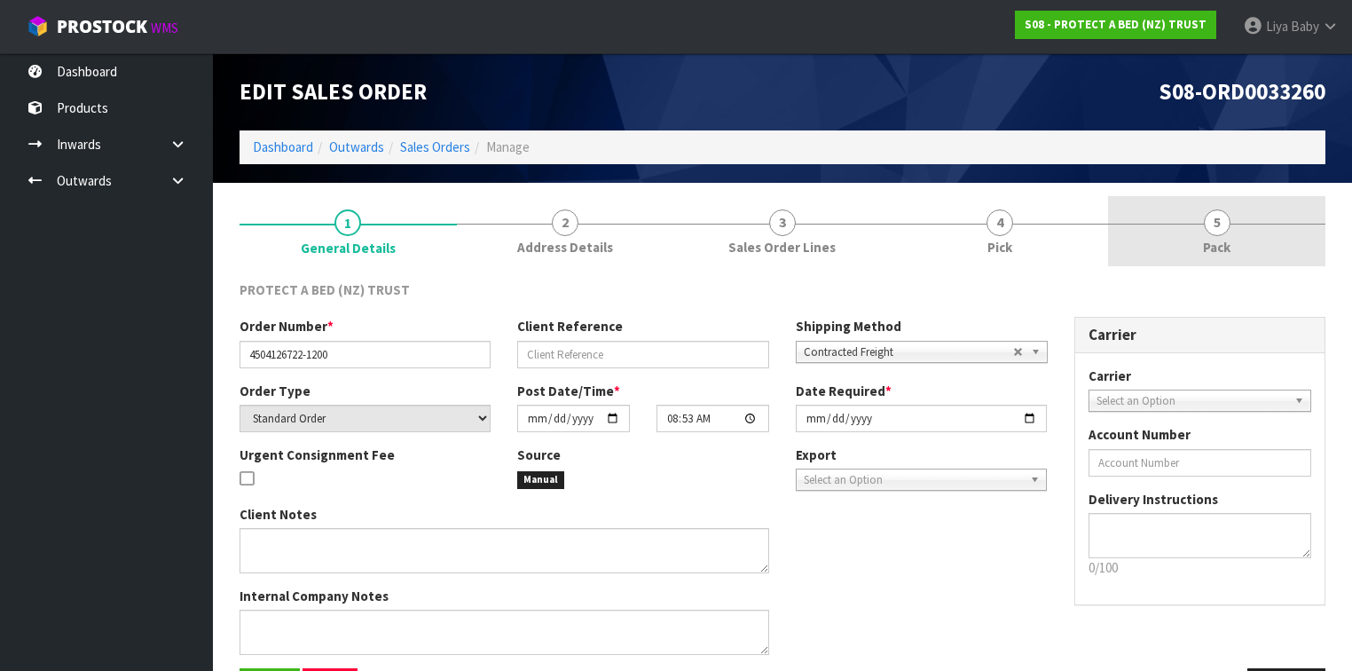
click at [1215, 259] on link "5 Pack" at bounding box center [1216, 231] width 217 height 70
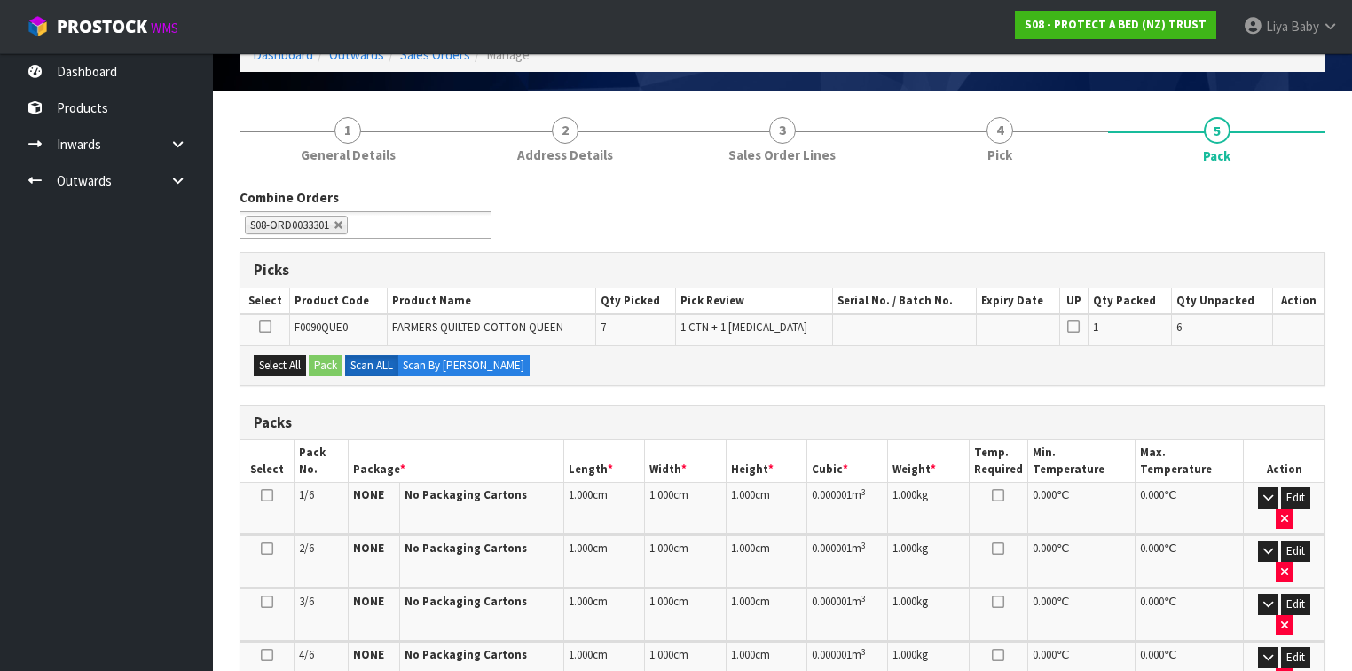
scroll to position [464, 0]
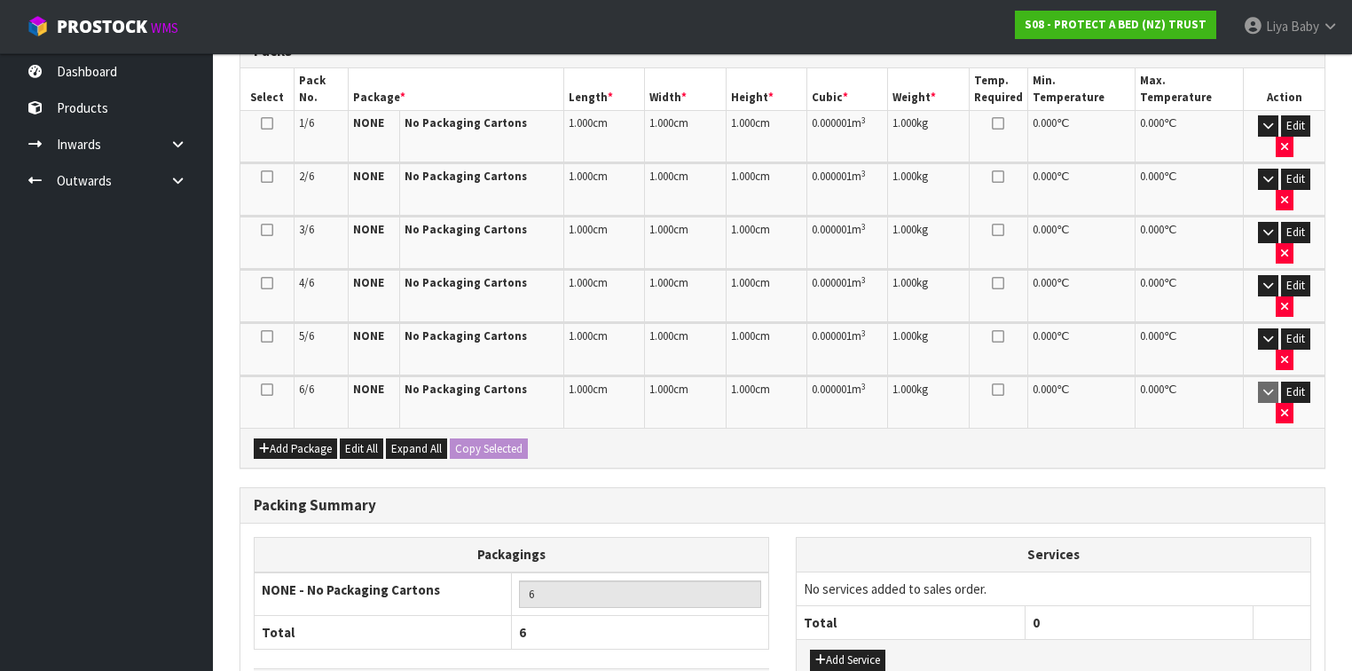
click at [268, 389] on icon at bounding box center [267, 389] width 12 height 1
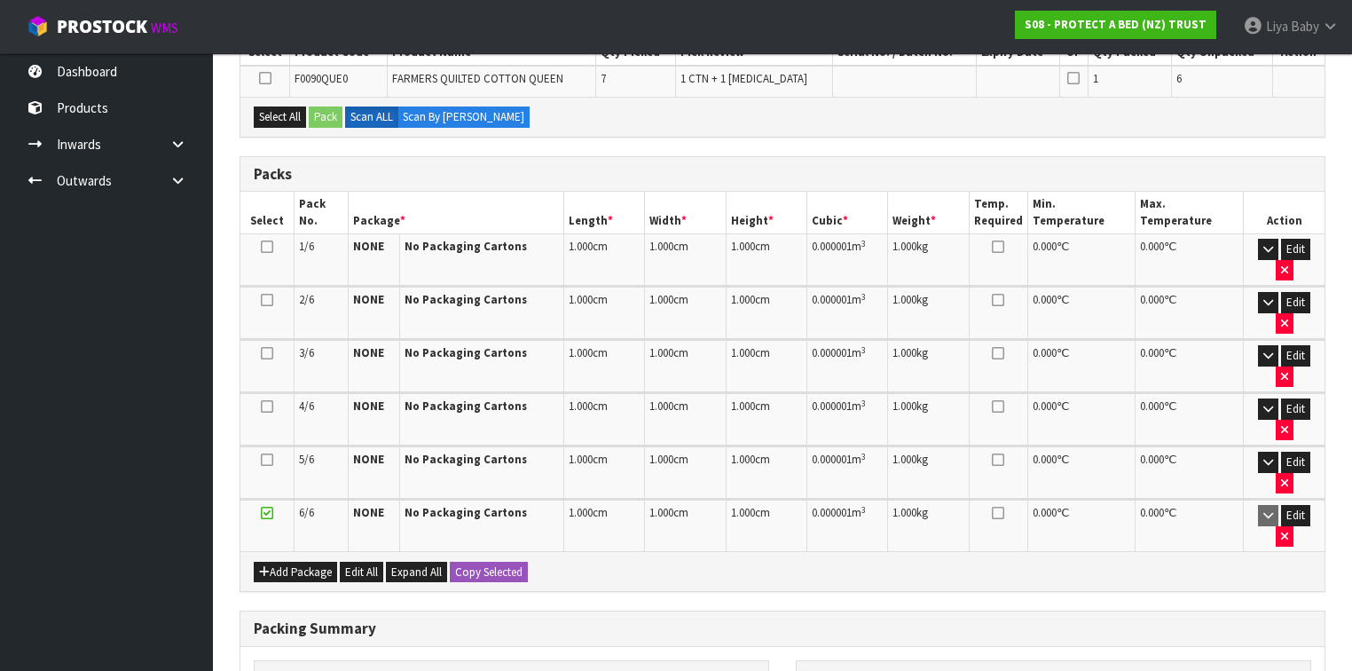
scroll to position [109, 0]
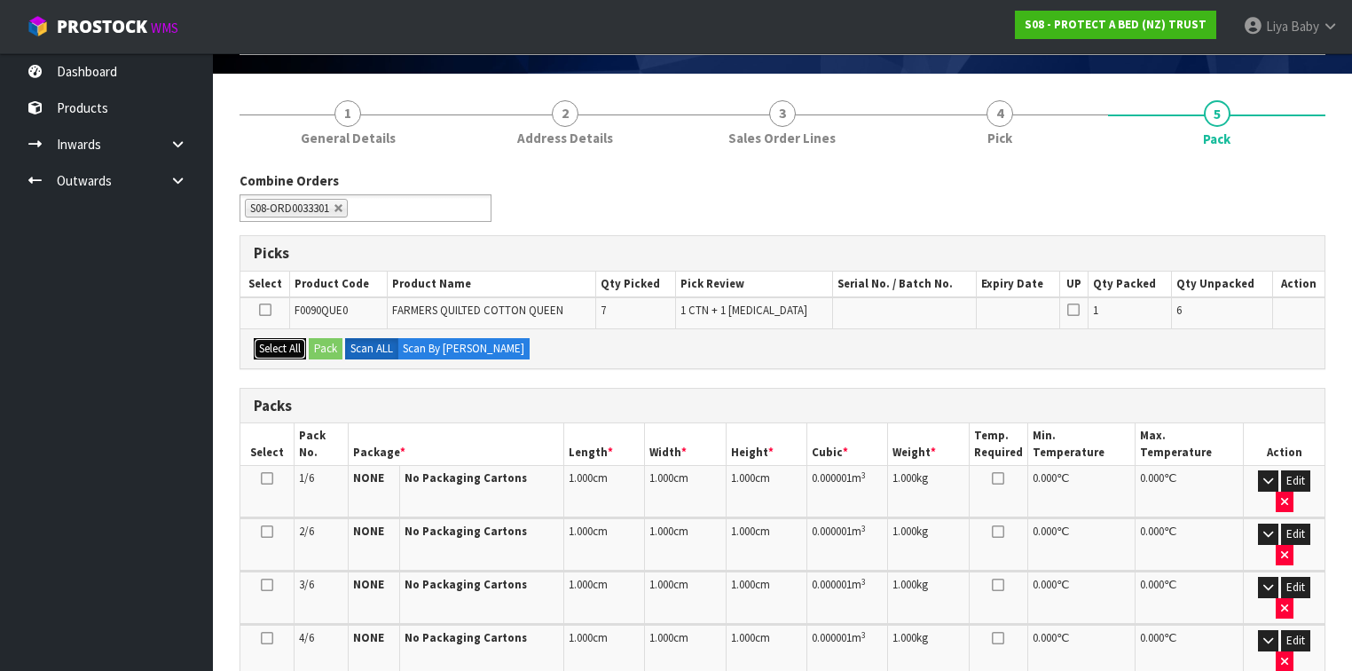
drag, startPoint x: 284, startPoint y: 338, endPoint x: 325, endPoint y: 349, distance: 42.2
click at [288, 340] on button "Select All" at bounding box center [280, 348] width 52 height 21
click at [333, 350] on button "Pack" at bounding box center [326, 348] width 34 height 21
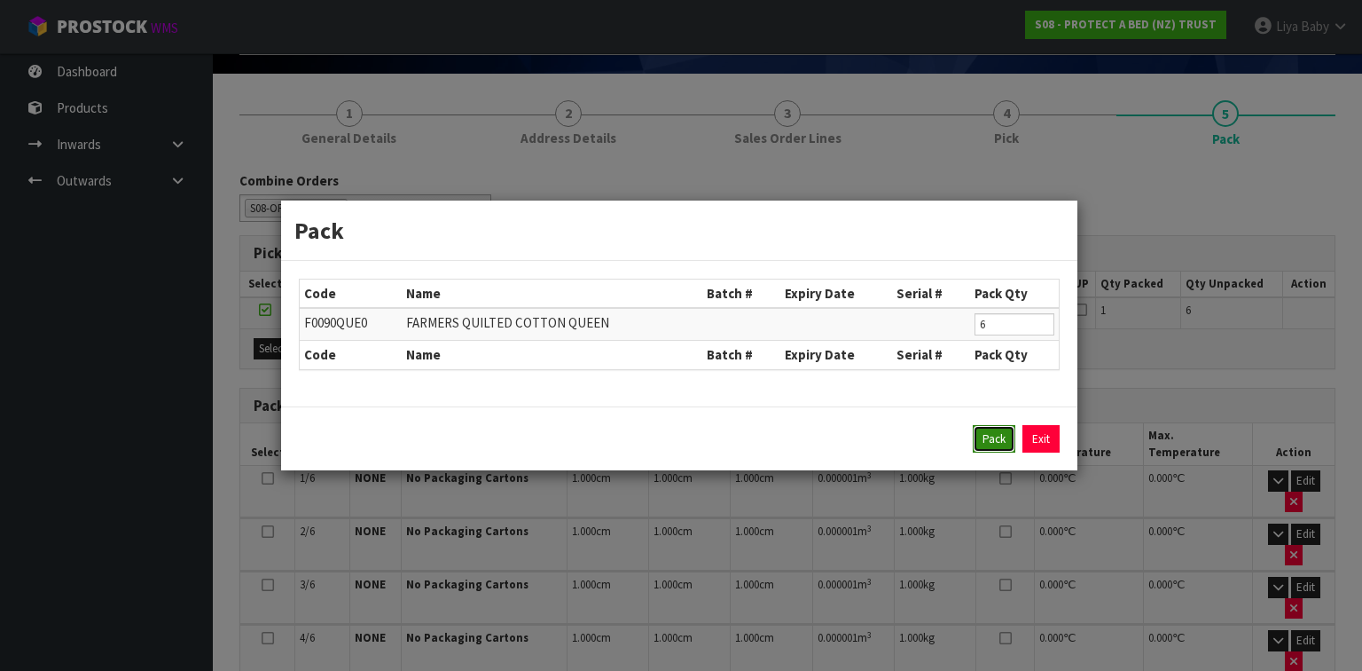
click at [991, 435] on button "Pack" at bounding box center [994, 439] width 43 height 28
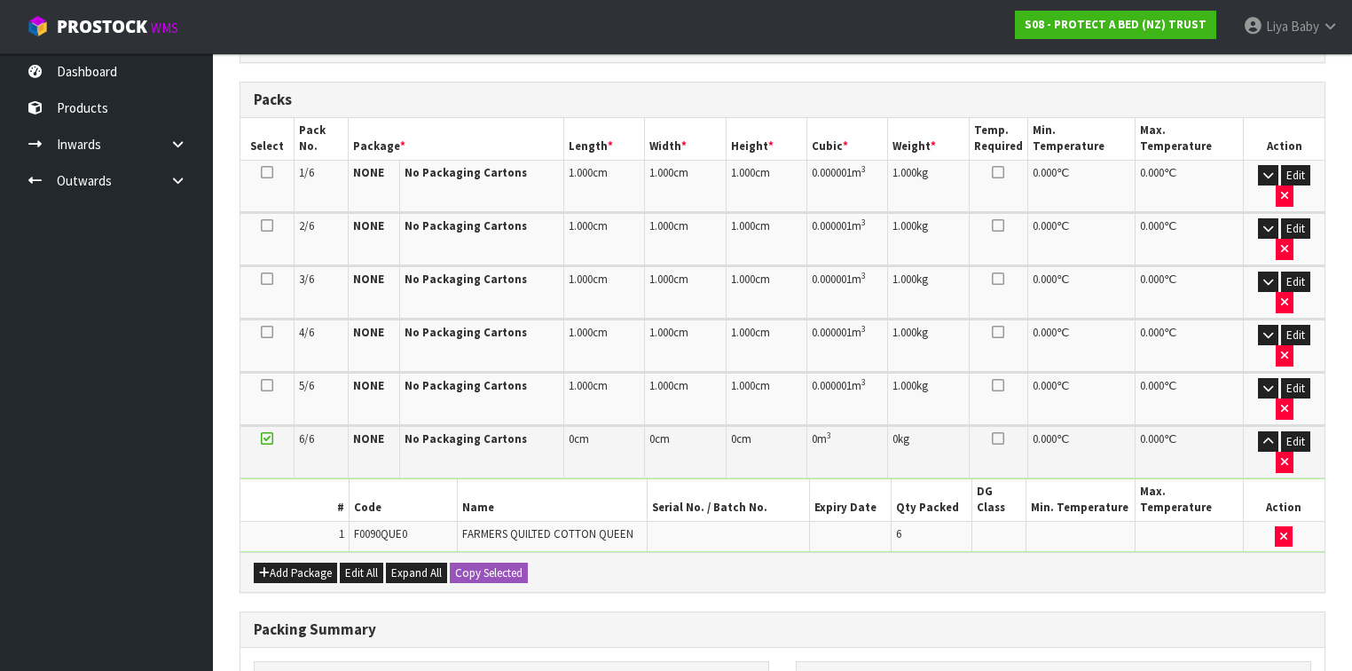
scroll to position [490, 0]
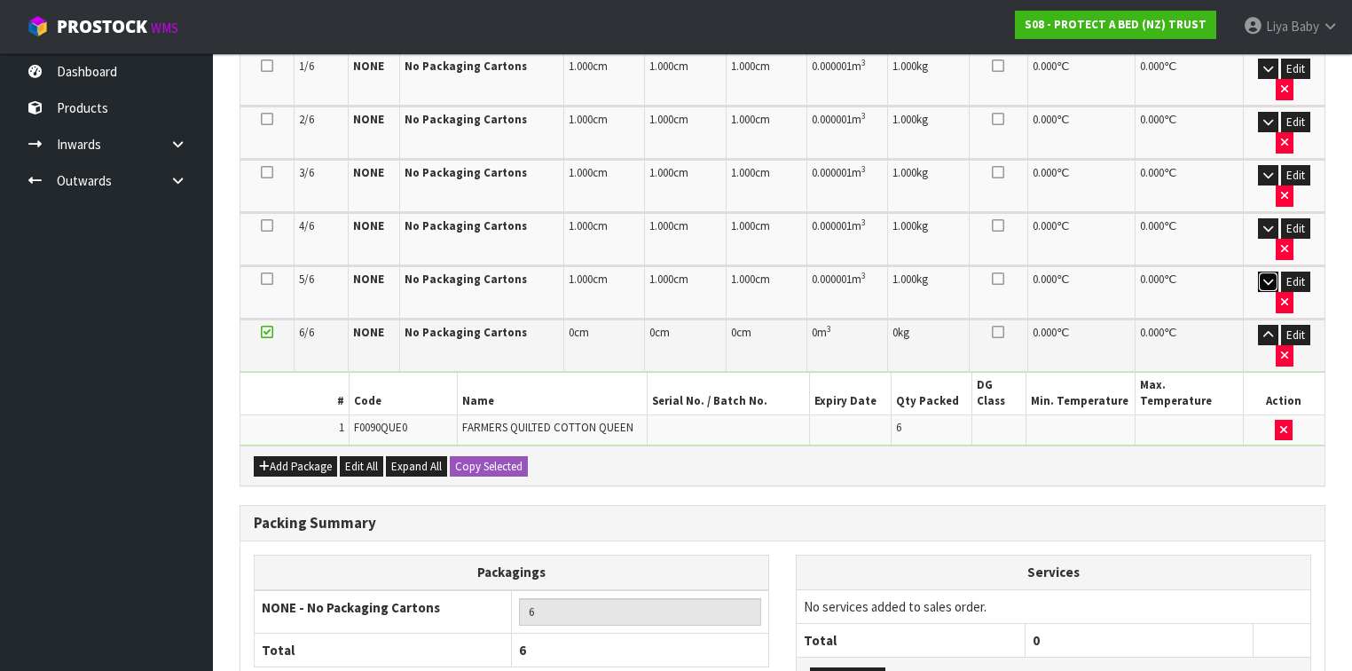
click at [1263, 276] on icon "button" at bounding box center [1268, 282] width 10 height 12
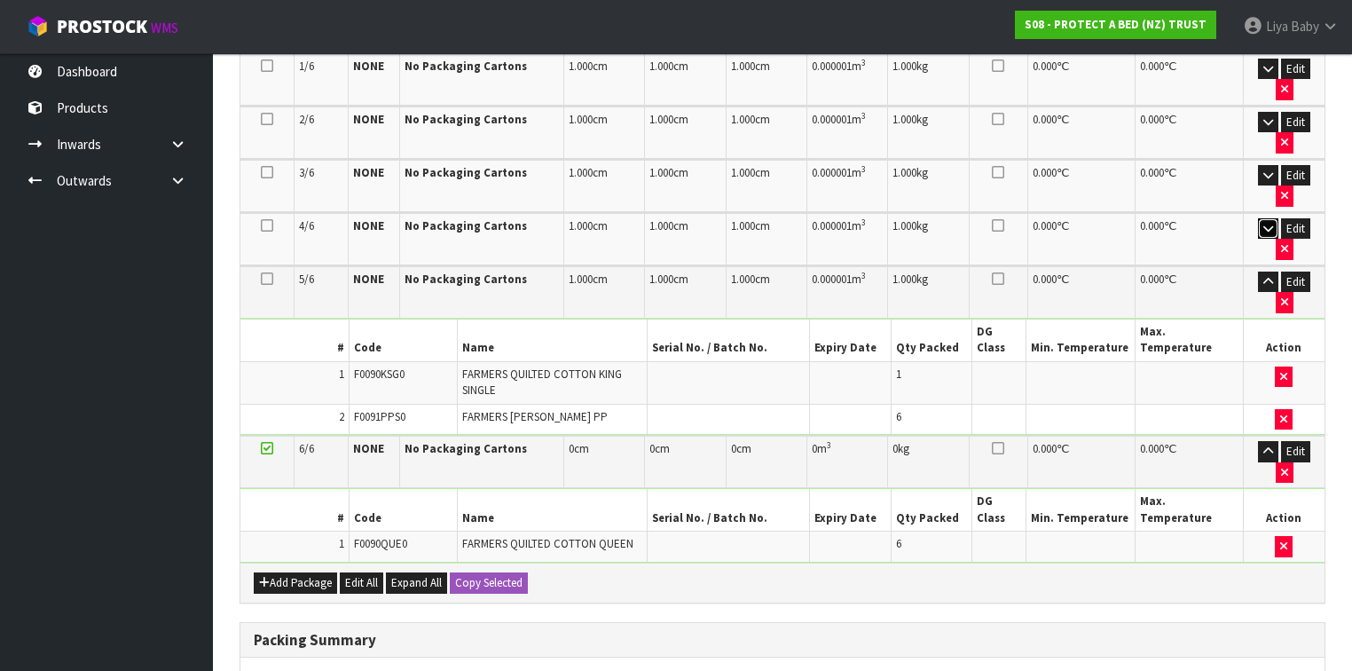
click at [1263, 223] on icon "button" at bounding box center [1268, 229] width 10 height 12
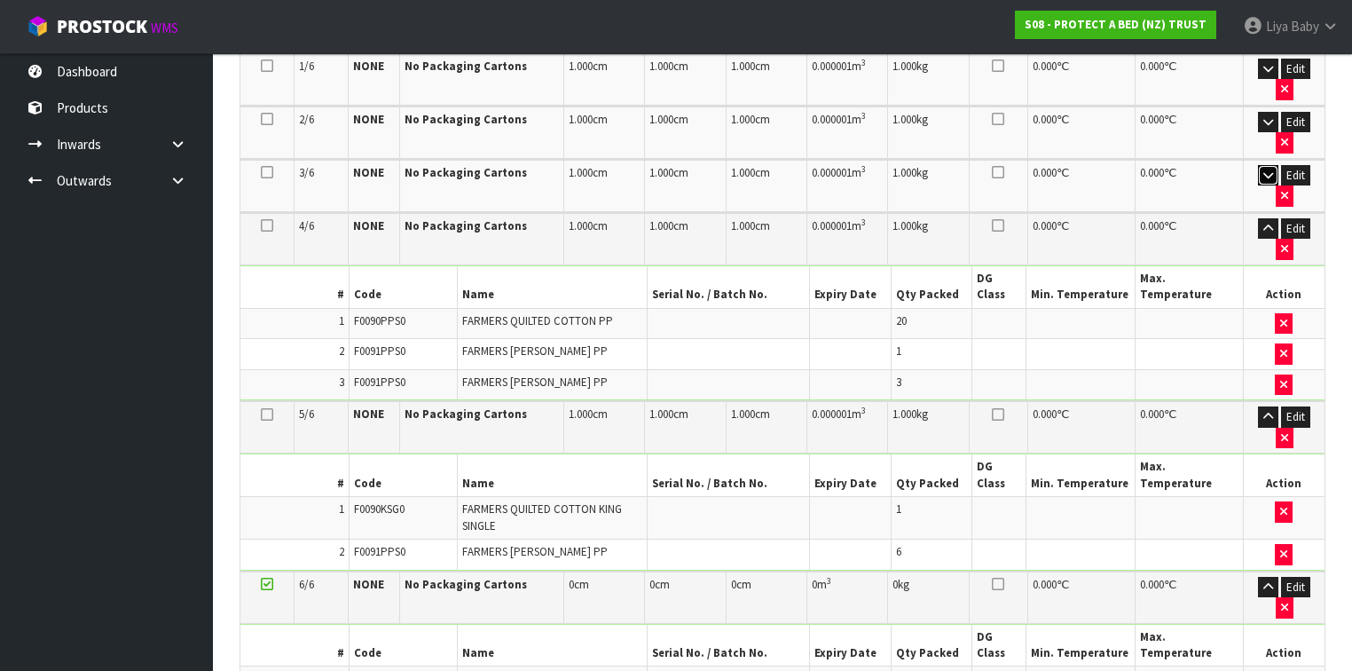
click at [1258, 165] on button "button" at bounding box center [1268, 175] width 20 height 21
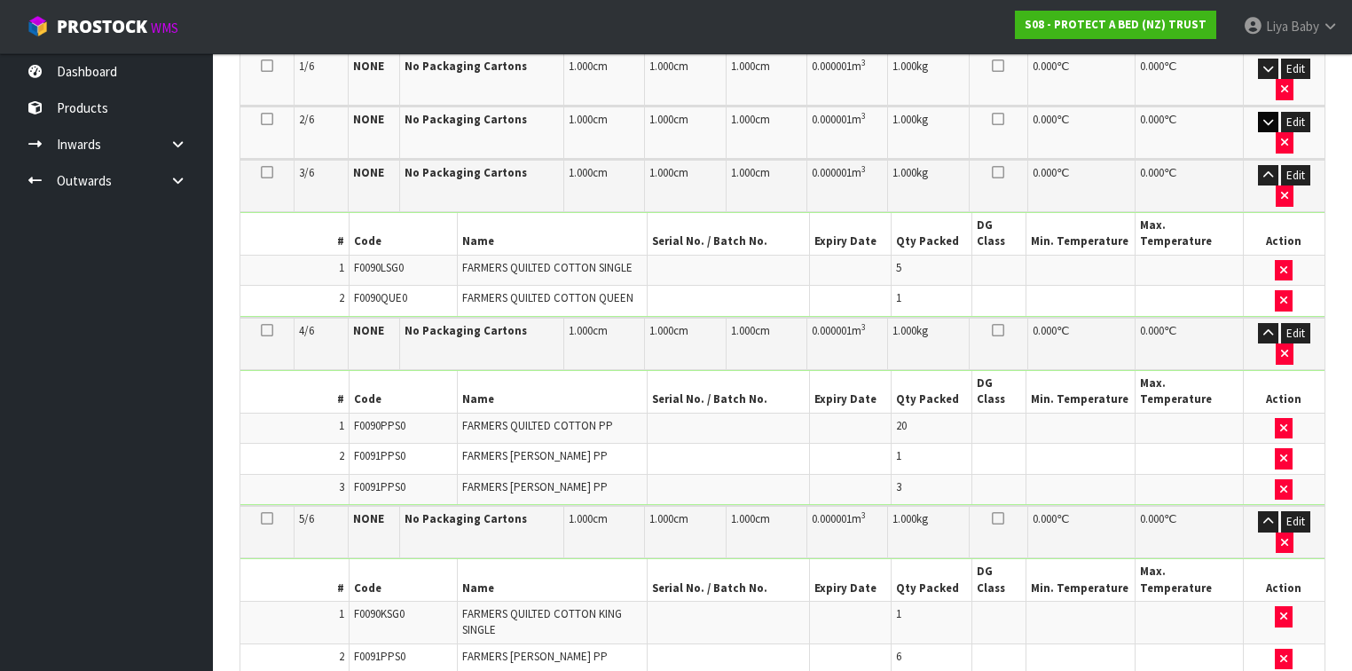
click at [1262, 106] on td "Edit" at bounding box center [1283, 132] width 81 height 52
click at [1263, 116] on icon "button" at bounding box center [1268, 122] width 10 height 12
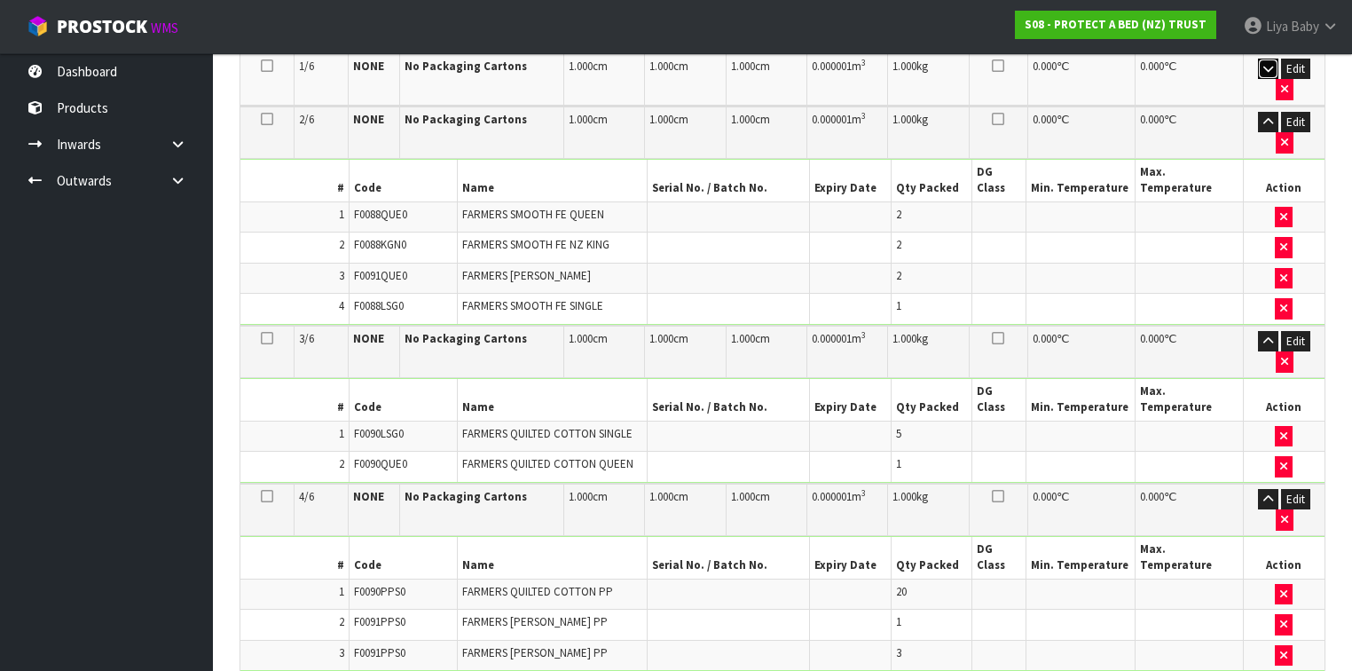
click at [1263, 64] on icon "button" at bounding box center [1268, 69] width 10 height 12
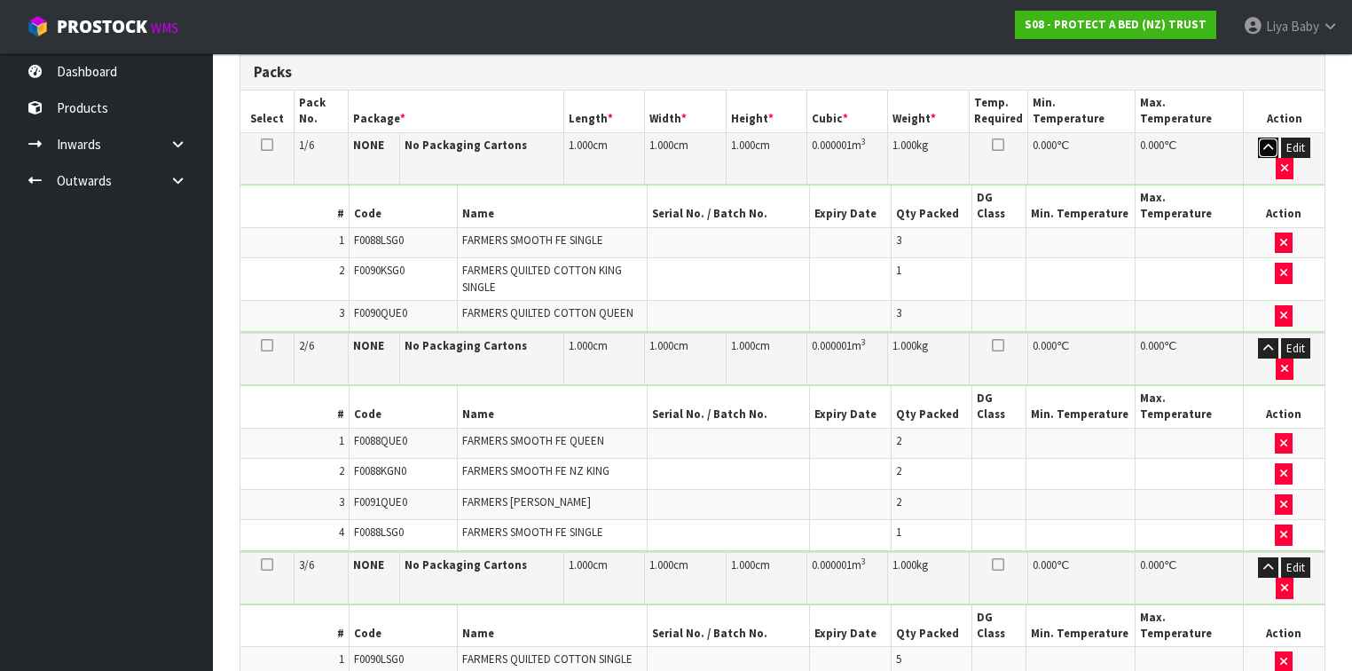
scroll to position [277, 0]
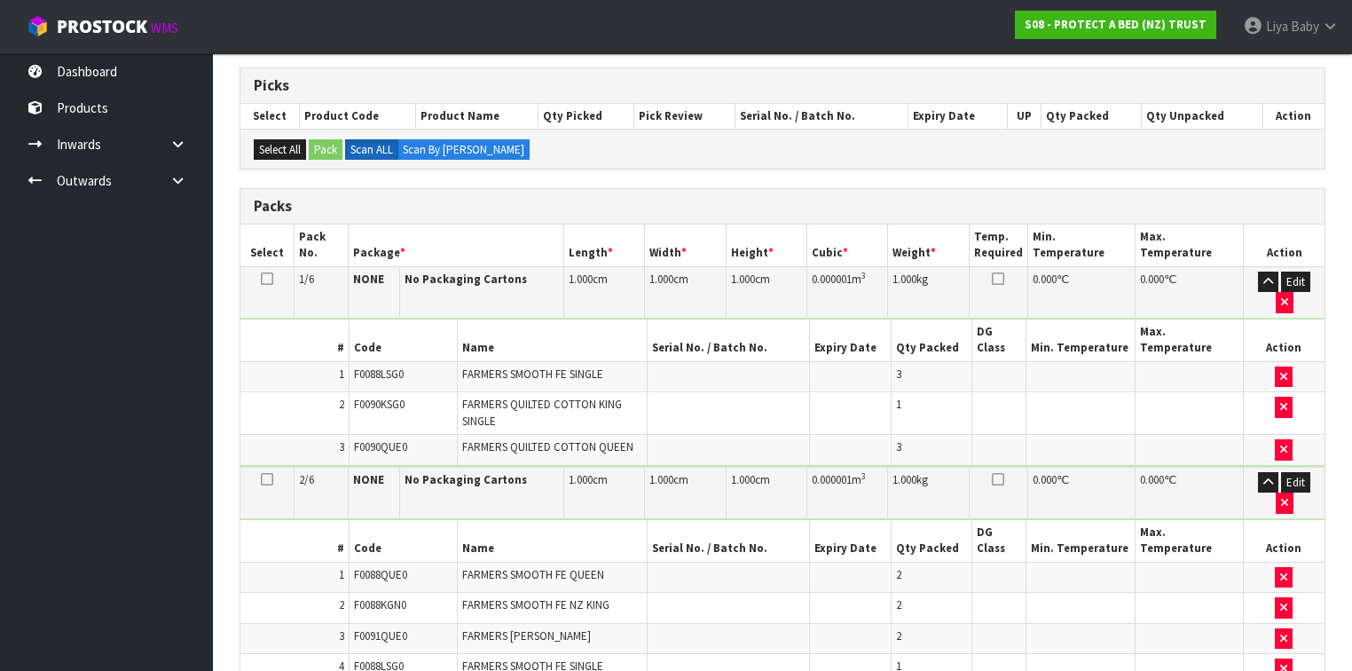
click at [1204, 200] on h3 "Packs" at bounding box center [782, 206] width 1057 height 17
click at [1282, 275] on button "Edit" at bounding box center [1295, 281] width 29 height 21
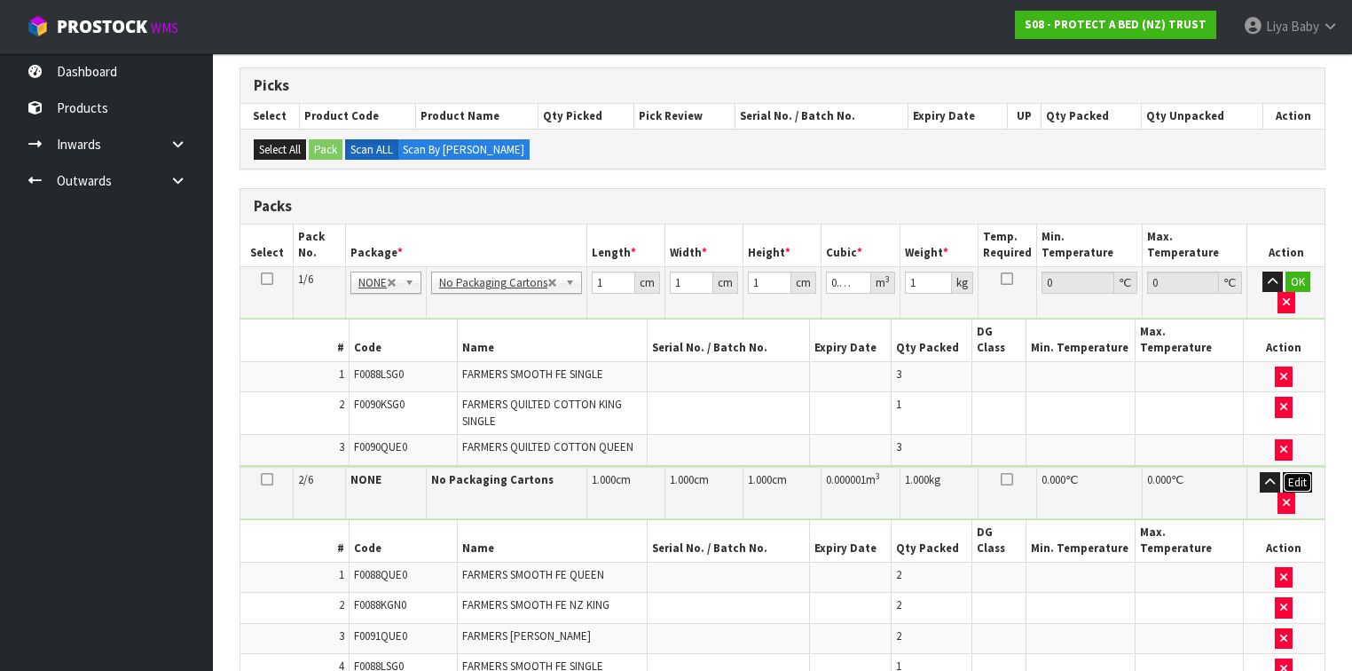
click at [1303, 472] on button "Edit" at bounding box center [1296, 482] width 29 height 21
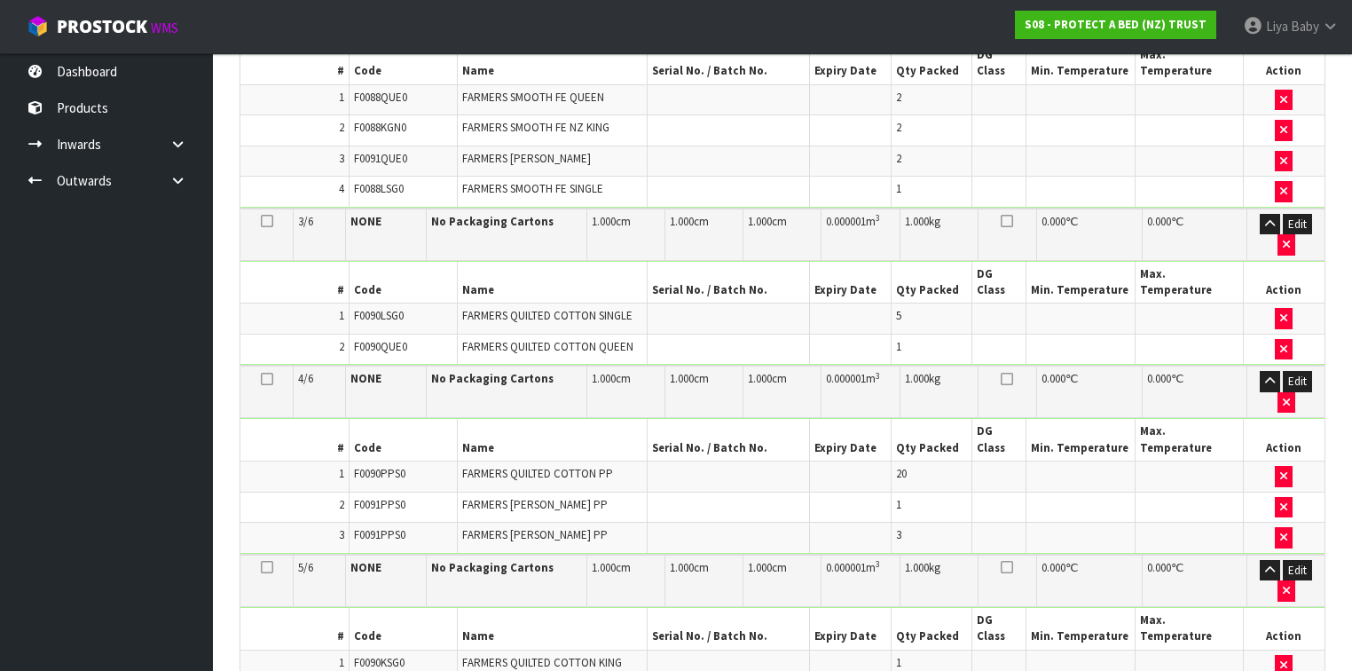
scroll to position [773, 0]
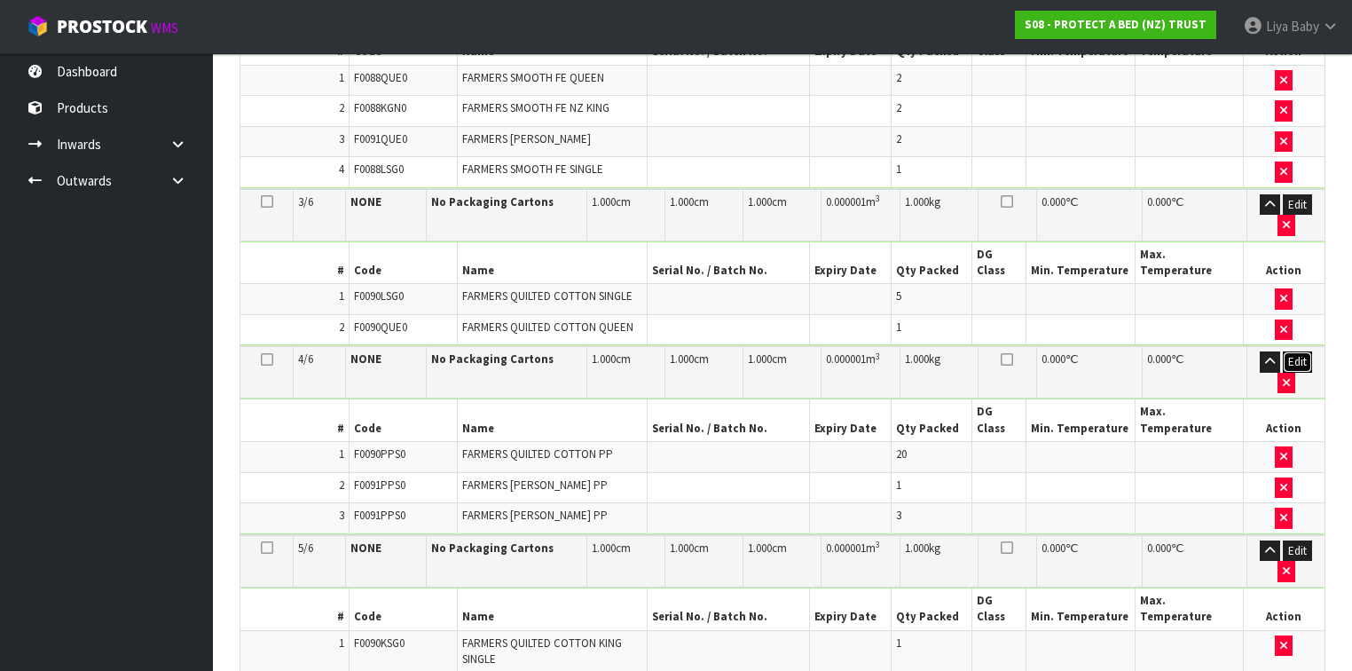
click at [1303, 351] on button "Edit" at bounding box center [1296, 361] width 29 height 21
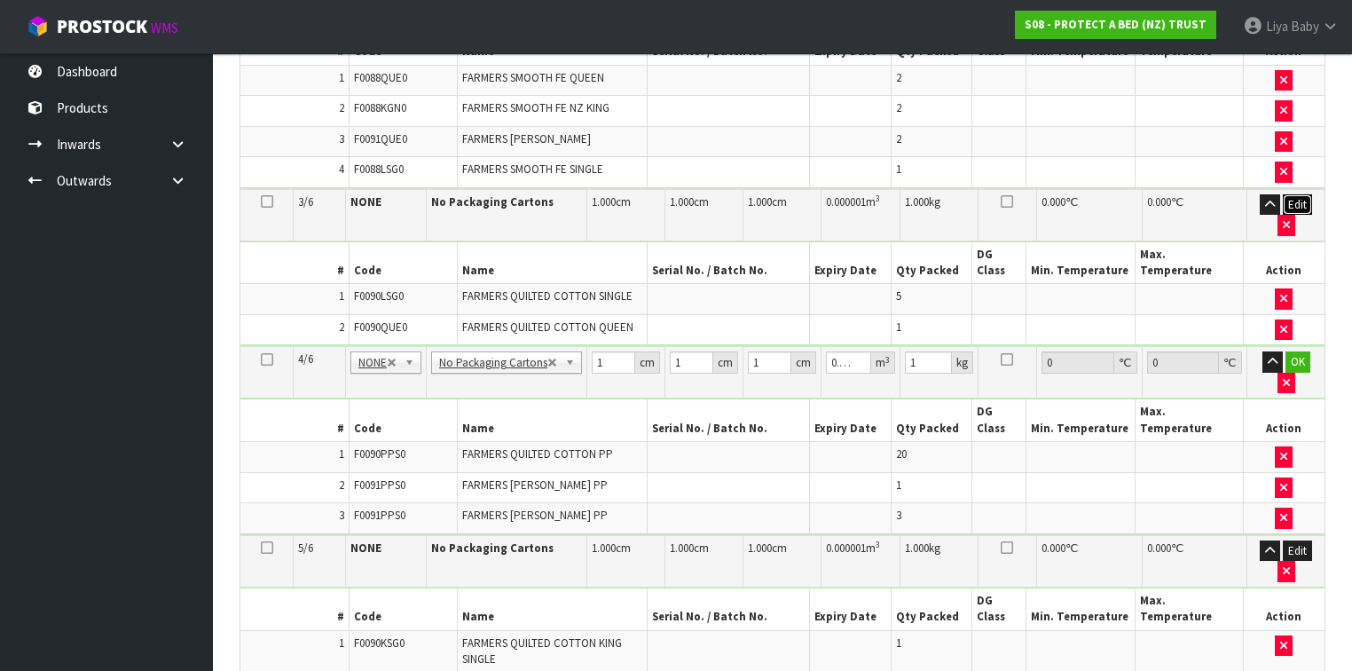
click at [1297, 194] on button "Edit" at bounding box center [1296, 204] width 29 height 21
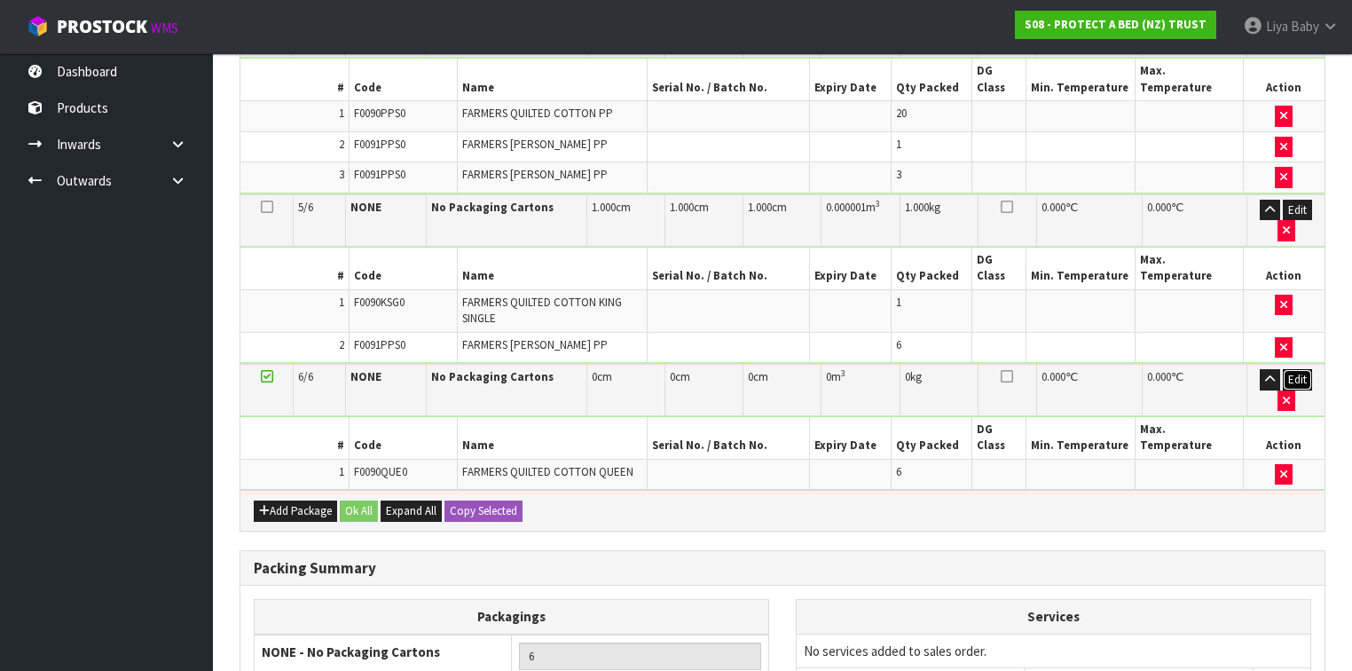
click at [1304, 369] on button "Edit" at bounding box center [1296, 379] width 29 height 21
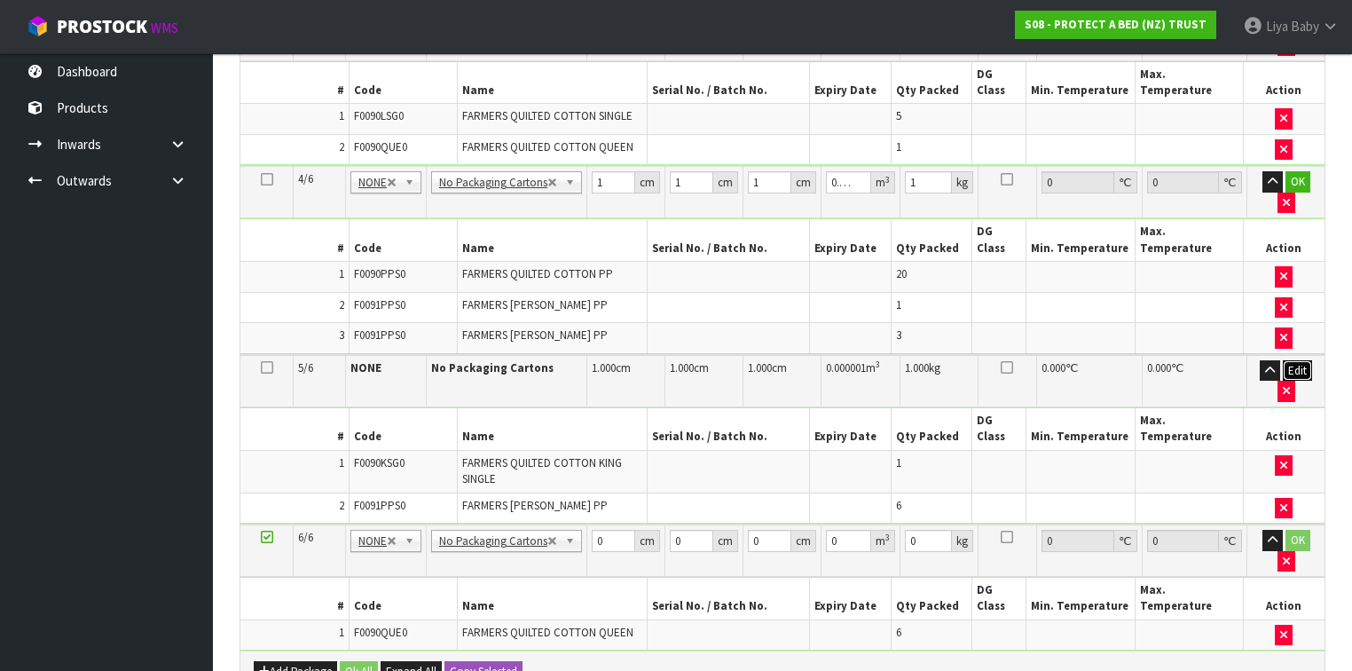
click at [1298, 360] on button "Edit" at bounding box center [1296, 370] width 29 height 21
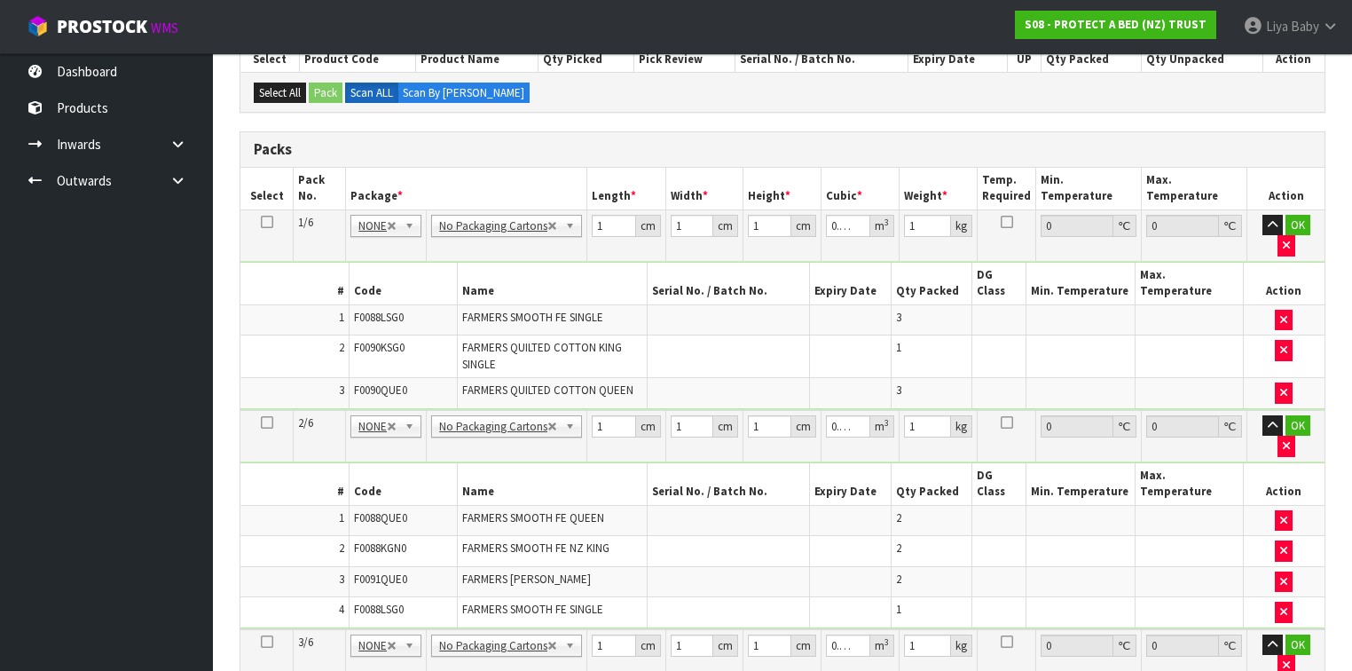
scroll to position [173, 0]
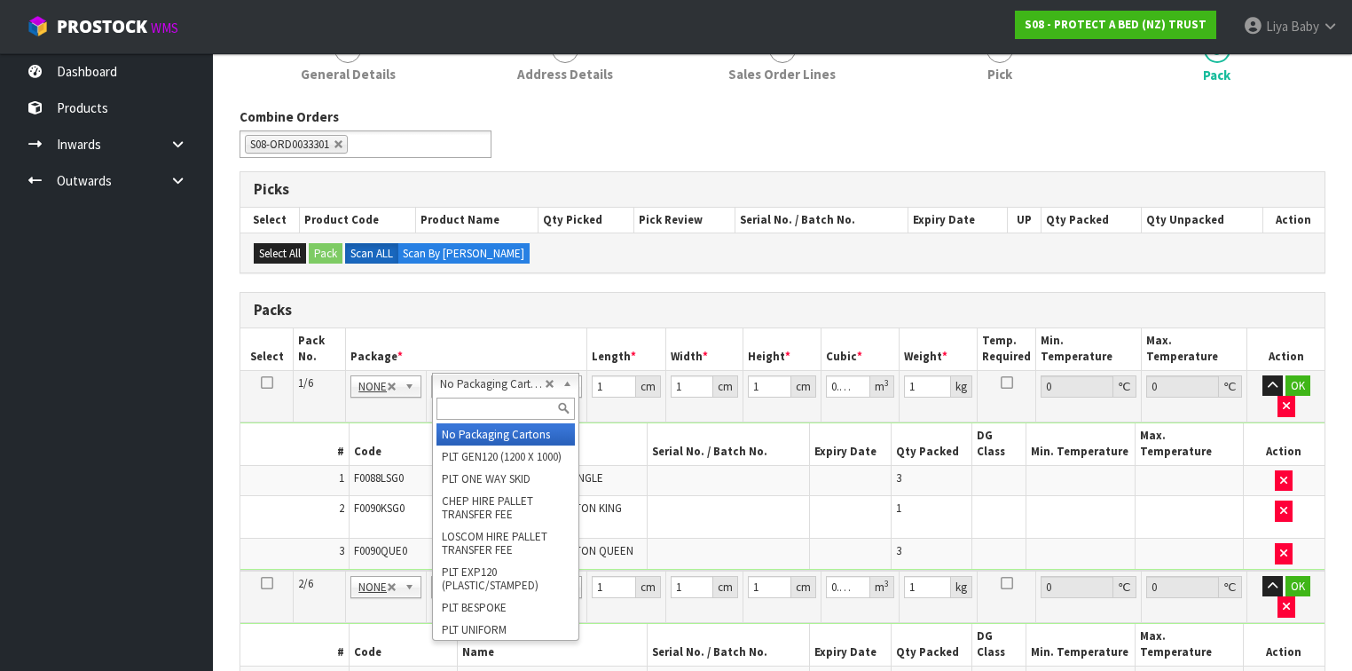
click at [519, 419] on input "text" at bounding box center [505, 408] width 138 height 22
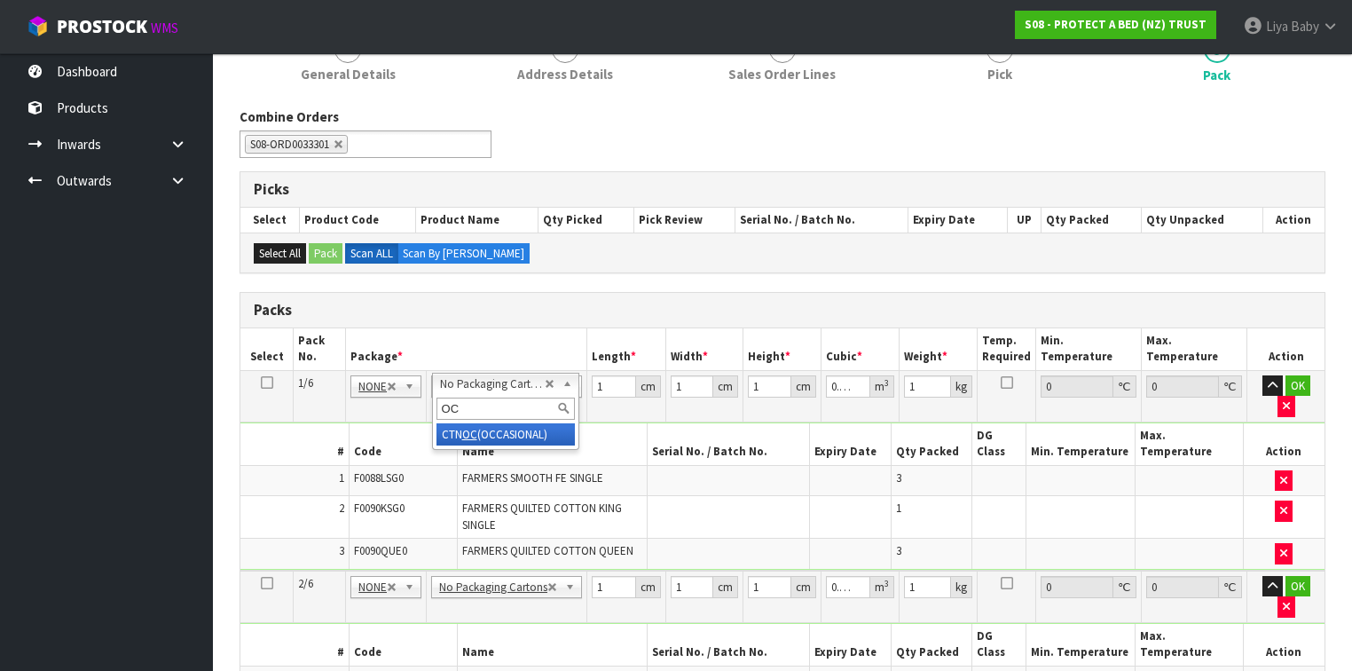
type input "OC"
type input "1"
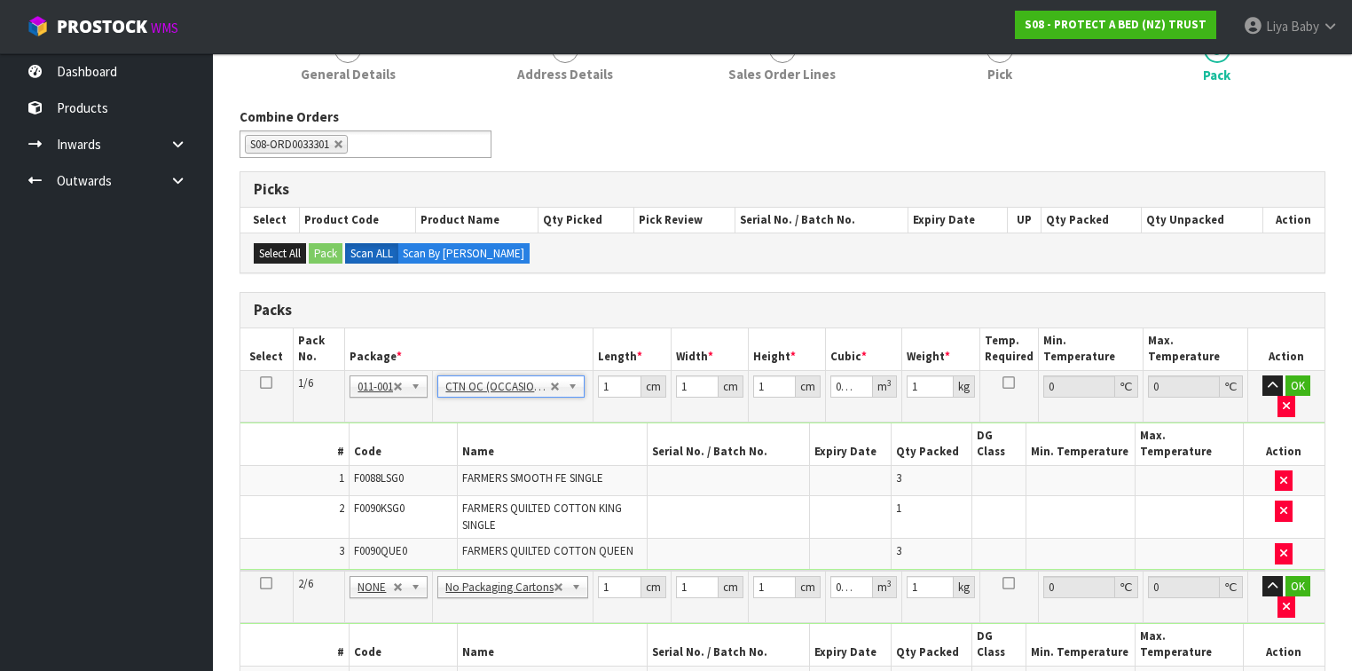
type input "0"
type input "10.498"
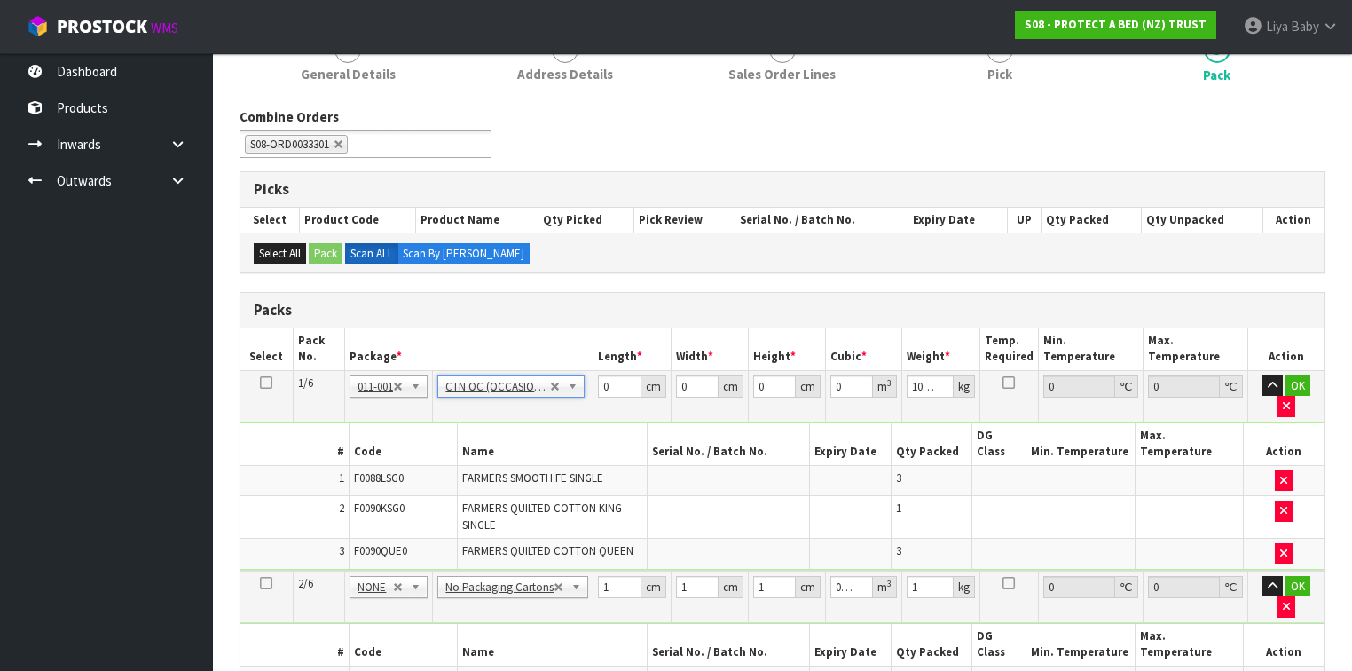
click at [267, 382] on icon at bounding box center [266, 382] width 12 height 1
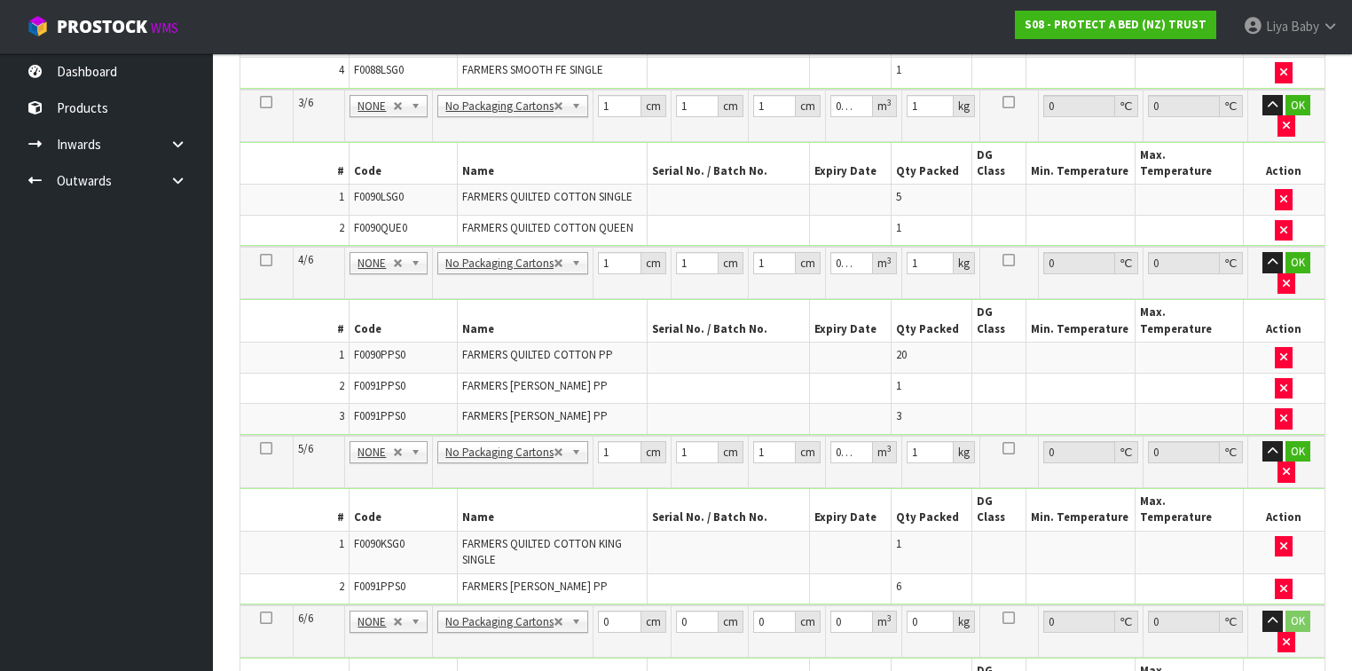
scroll to position [1095, 0]
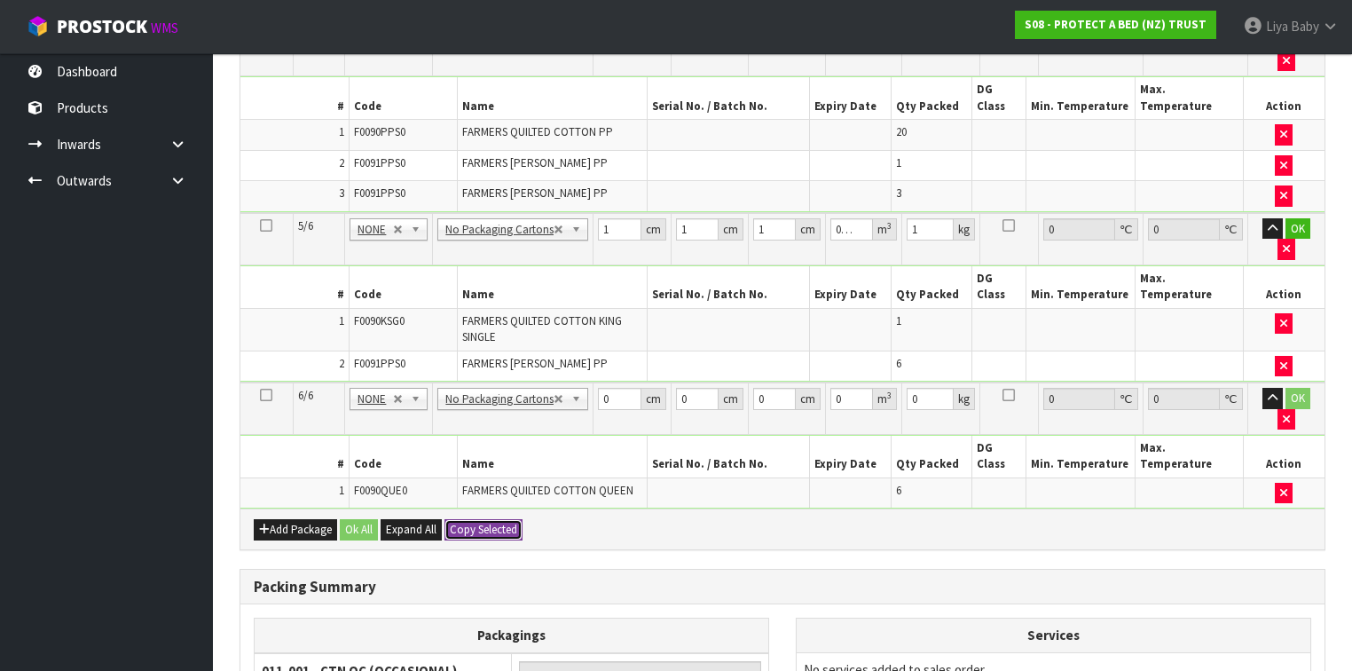
click at [484, 519] on button "Copy Selected" at bounding box center [483, 529] width 78 height 21
click at [484, 519] on button "Confirm Copy Selected" at bounding box center [502, 529] width 117 height 21
type input "6"
type input "0"
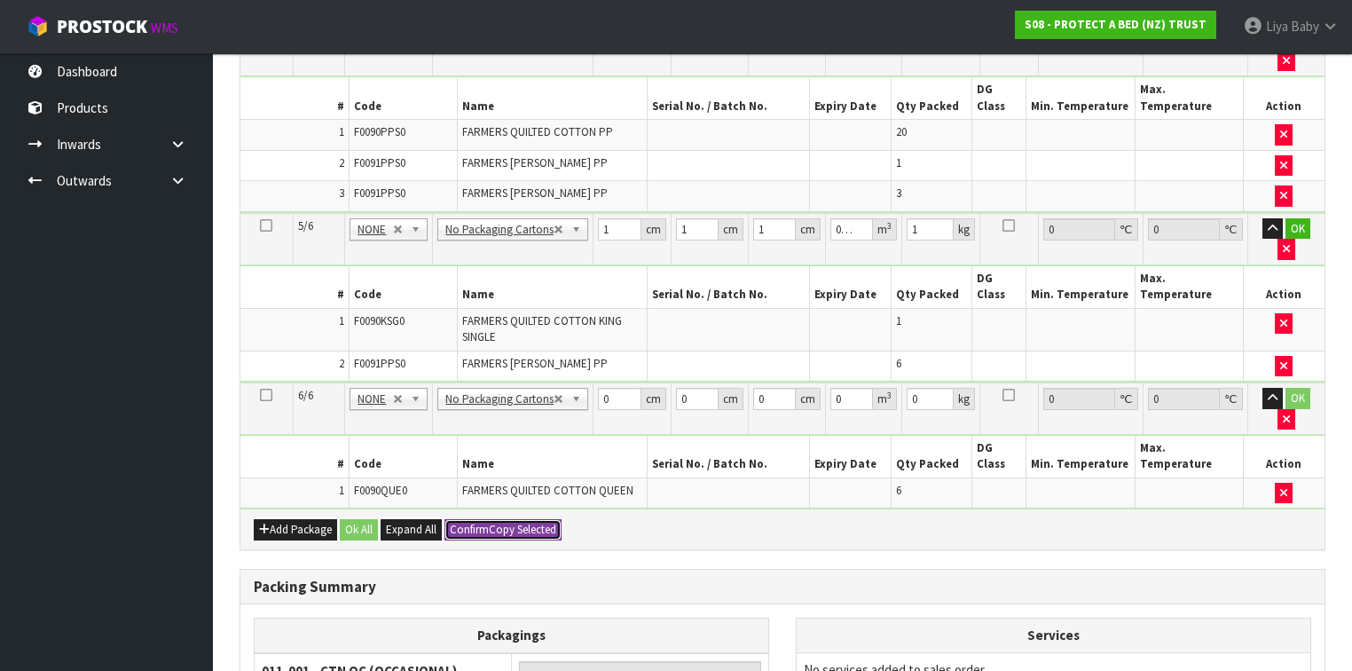
type input "0"
type input "10.498"
type input "0"
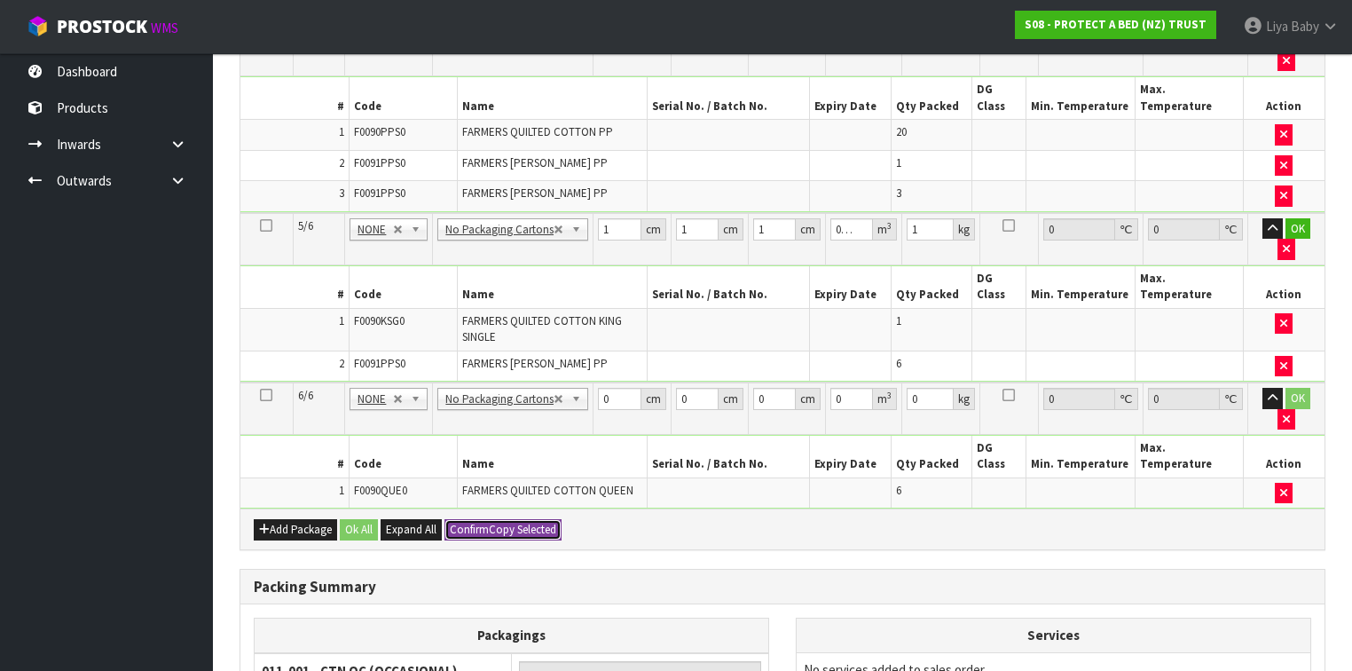
type input "0"
type input "10.498"
type input "0"
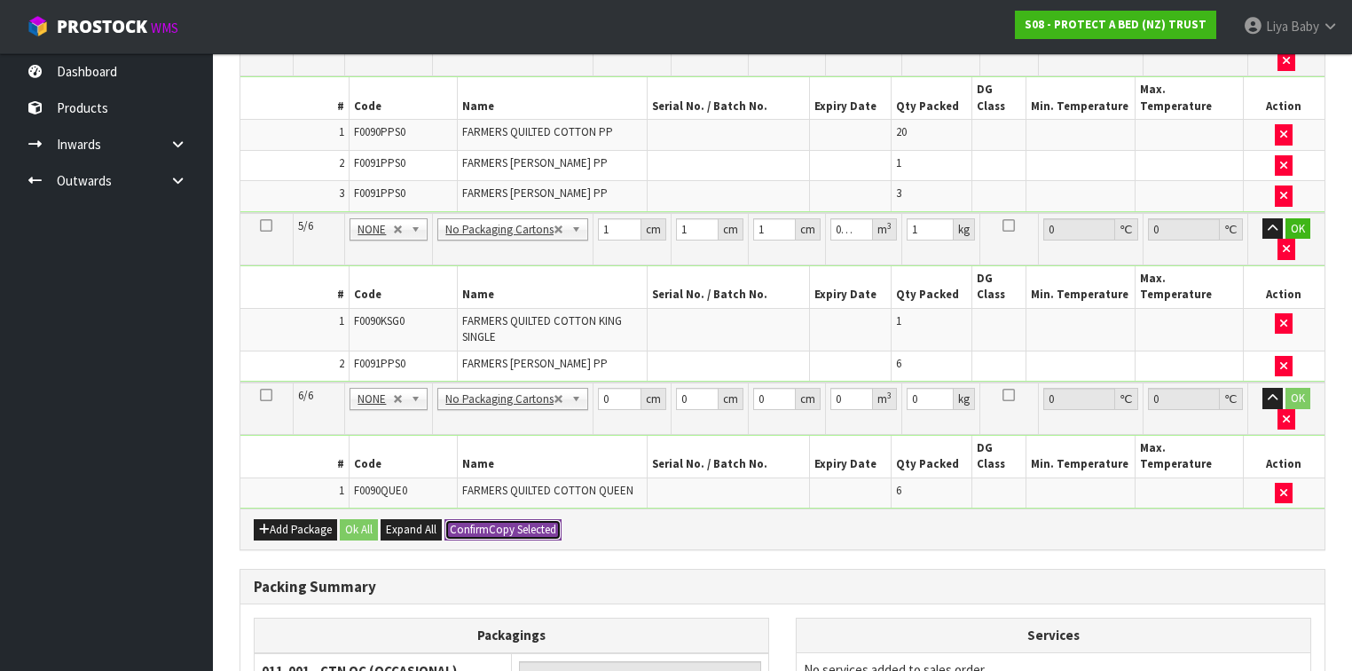
type input "0"
type input "10.498"
type input "0"
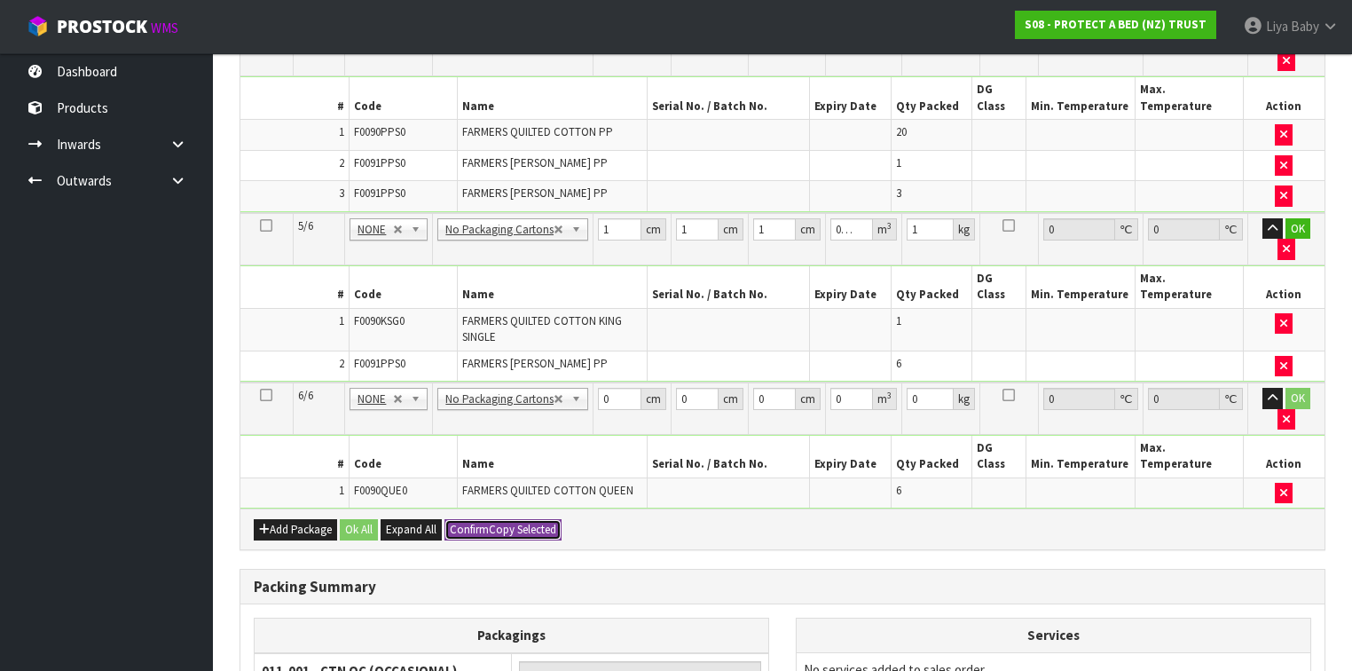
type input "0"
type input "10.498"
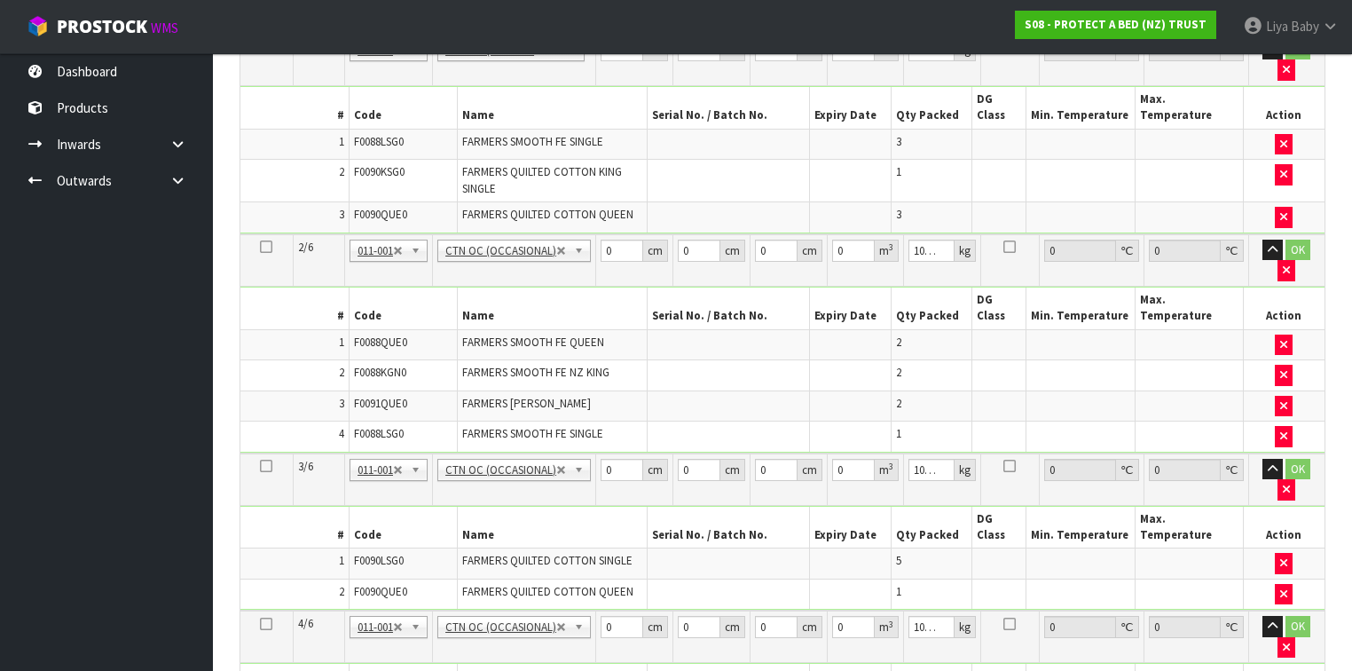
scroll to position [367, 0]
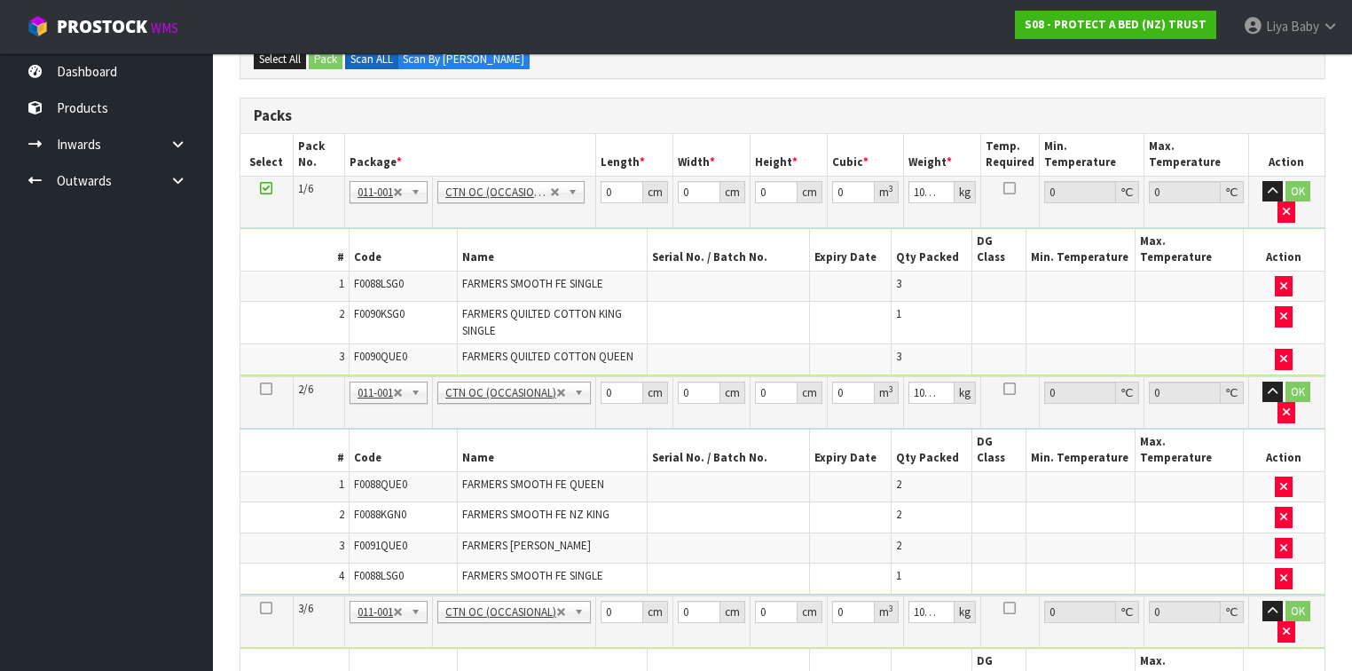
click at [479, 199] on td "No Packaging Cartons PLT GEN120 (1200 X 1000) PLT ONE WAY SKID CHEP HIRE PALLET…" at bounding box center [514, 201] width 163 height 51
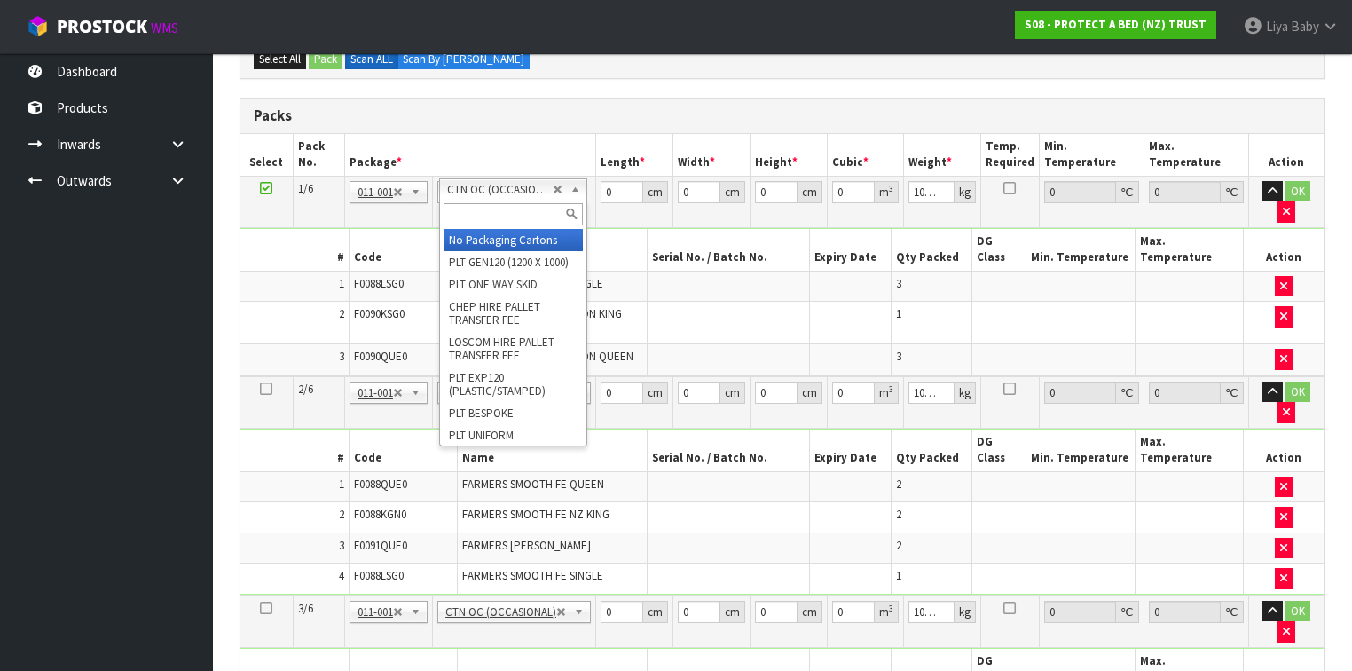
type input "1"
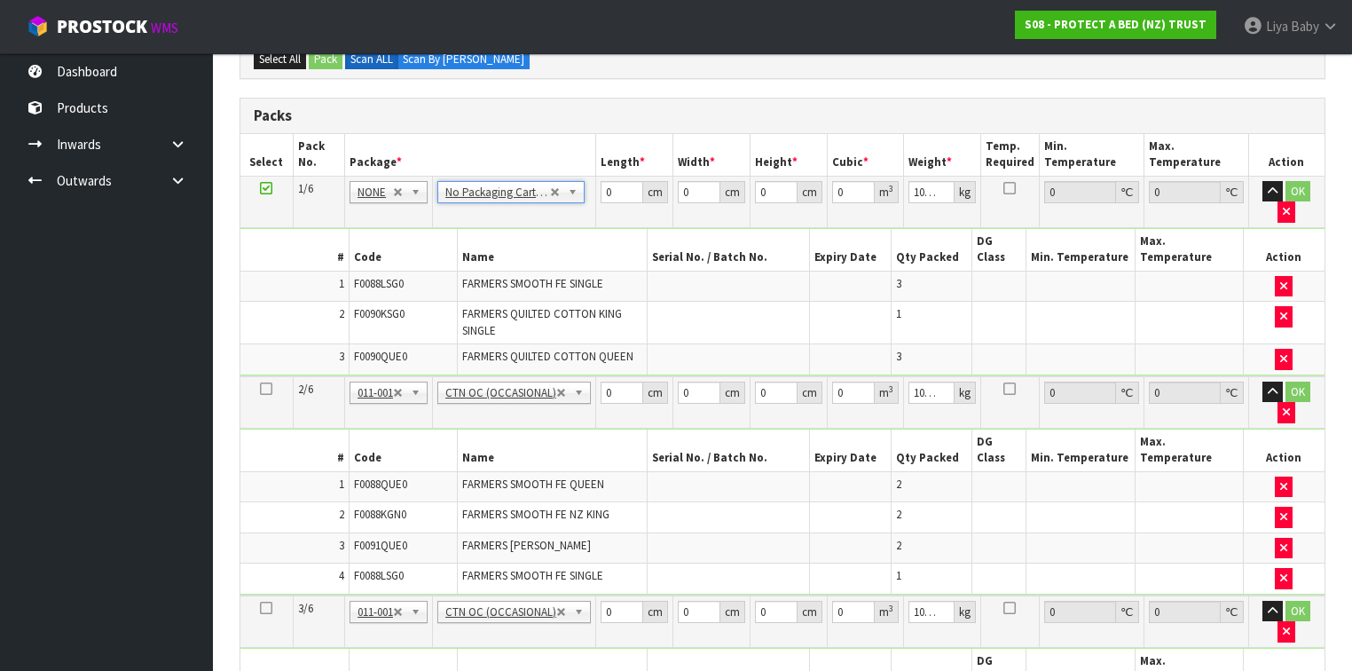
type input "0"
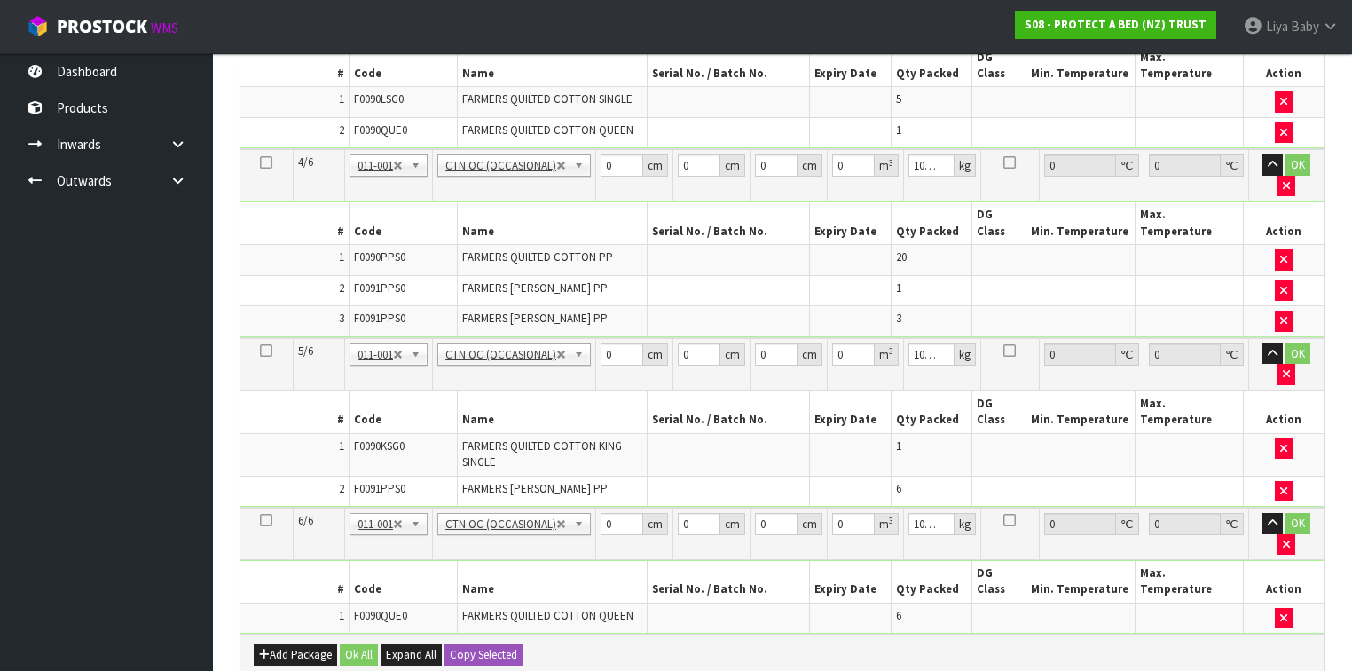
scroll to position [1077, 0]
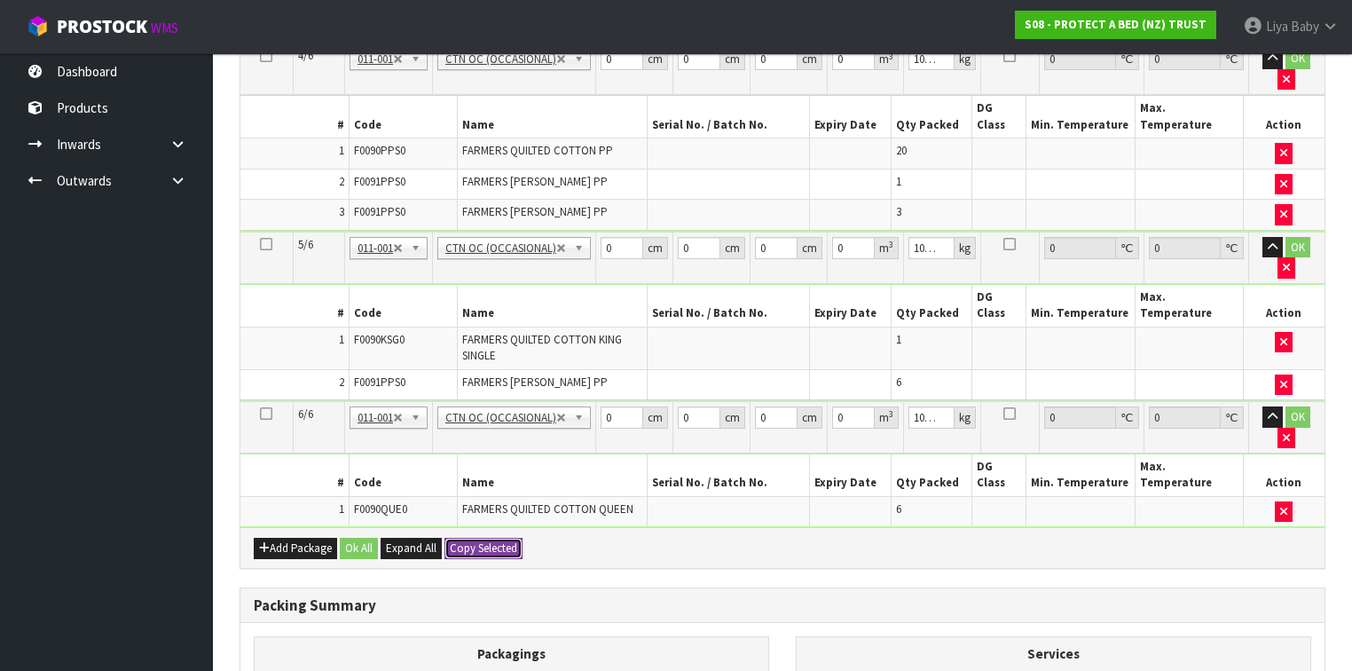
click at [473, 537] on button "Copy Selected" at bounding box center [483, 547] width 78 height 21
click at [473, 540] on span "Confirm" at bounding box center [469, 547] width 39 height 15
type input "6"
type input "0"
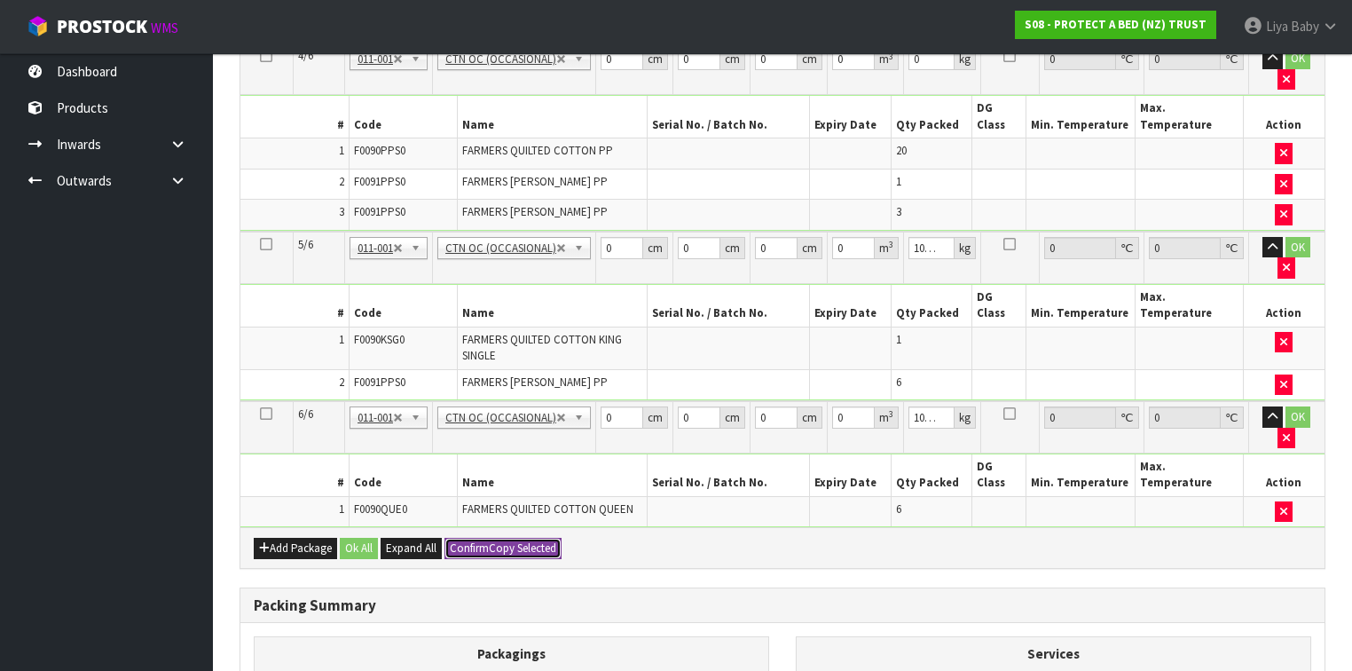
type input "0"
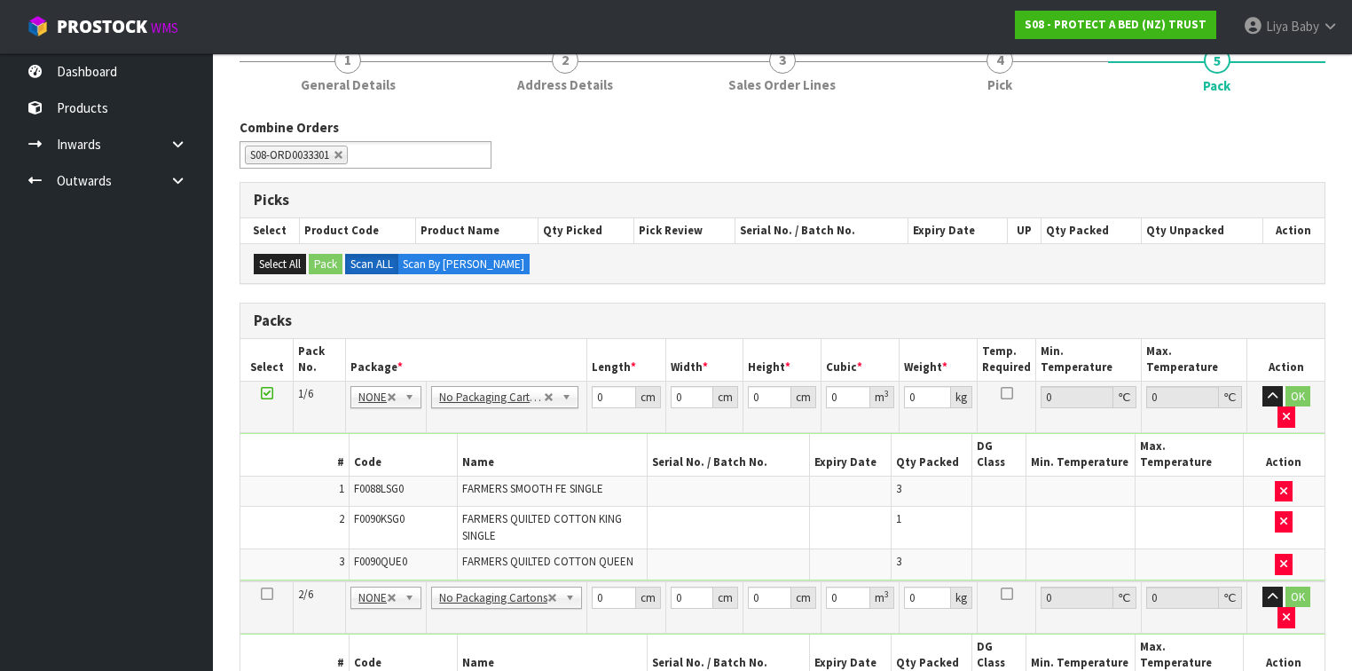
scroll to position [154, 0]
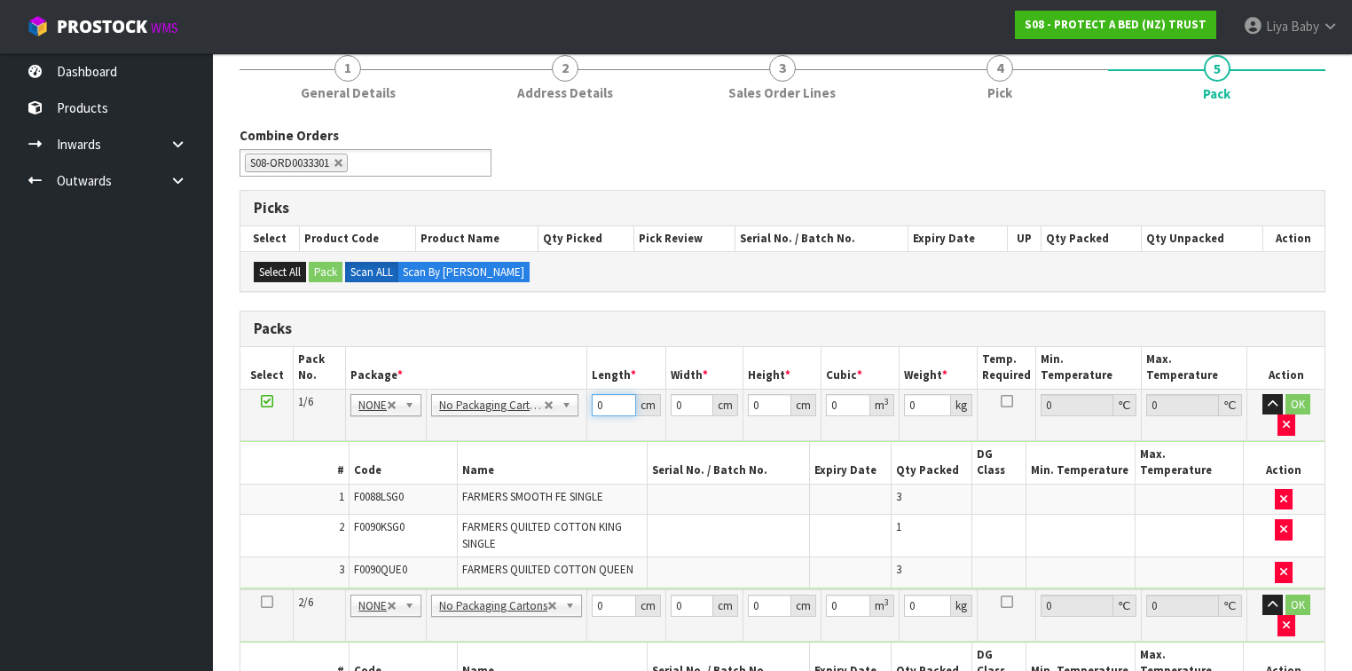
drag, startPoint x: 600, startPoint y: 397, endPoint x: 585, endPoint y: 389, distance: 17.1
click at [592, 395] on input "0" at bounding box center [613, 405] width 43 height 22
type input "58"
type input "40"
type input "3"
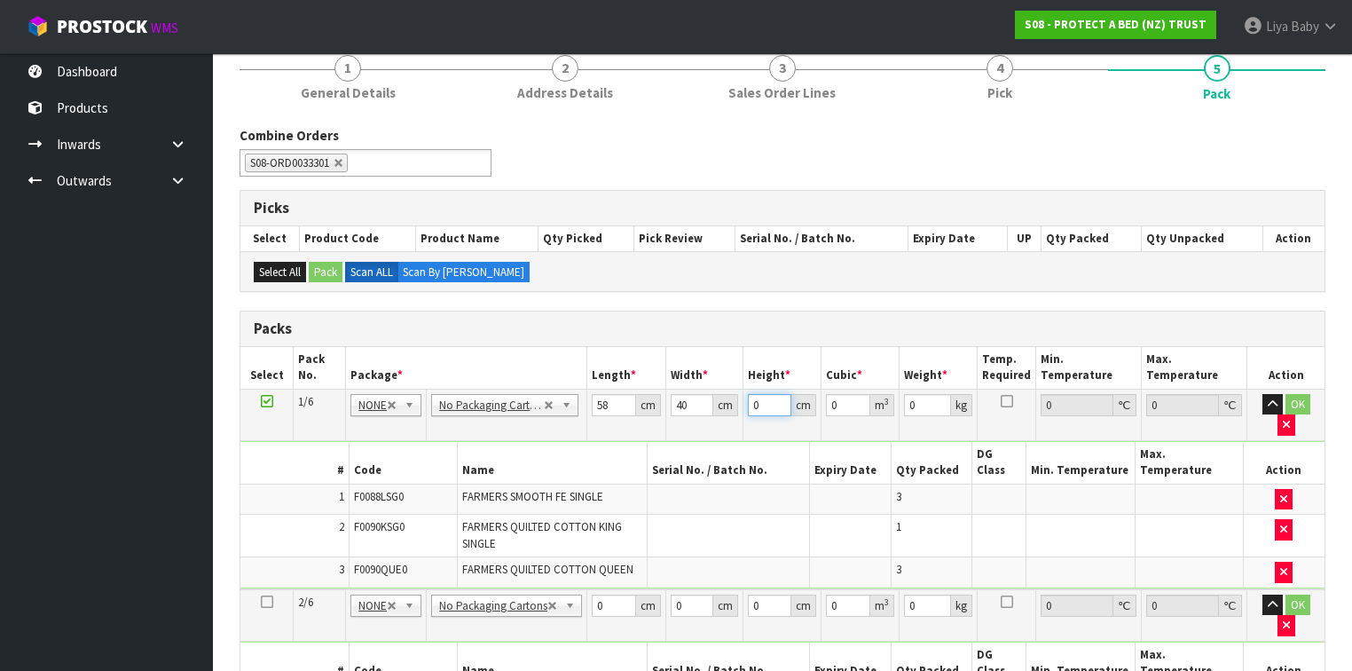
type input "0.00696"
type input "32"
type input "0.07424"
type input "32"
type input "10"
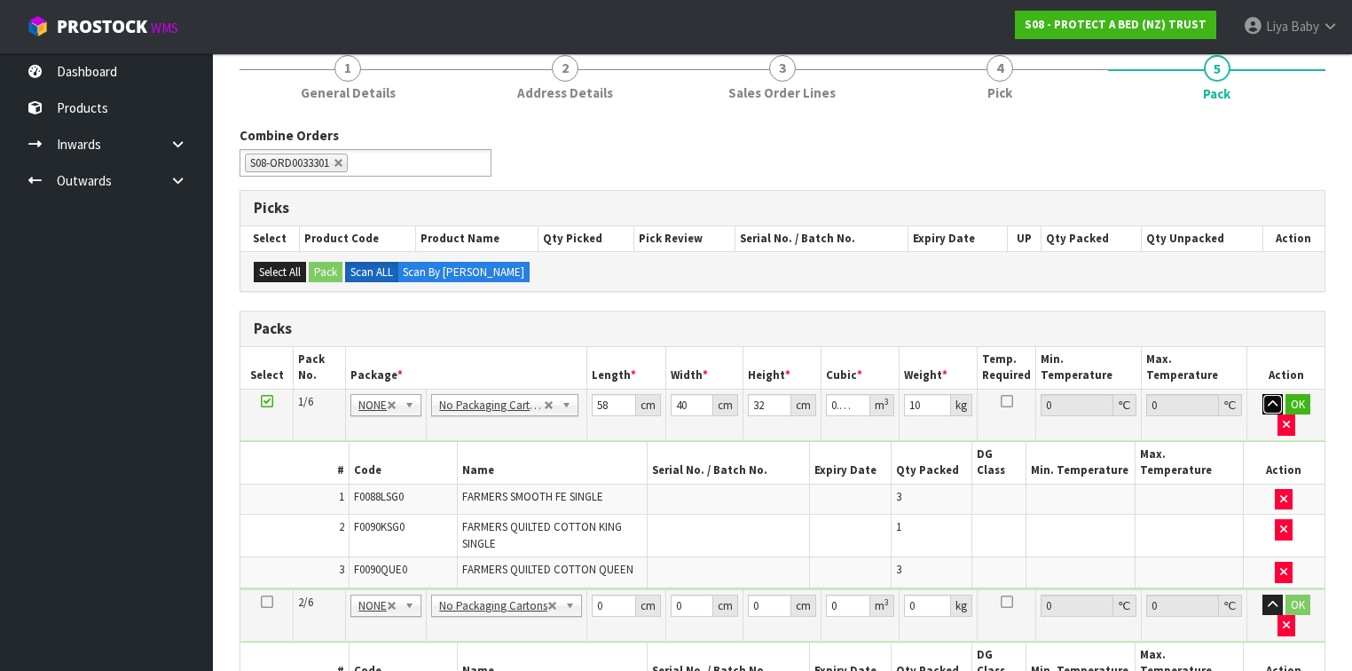
click at [1262, 394] on button "button" at bounding box center [1272, 404] width 20 height 21
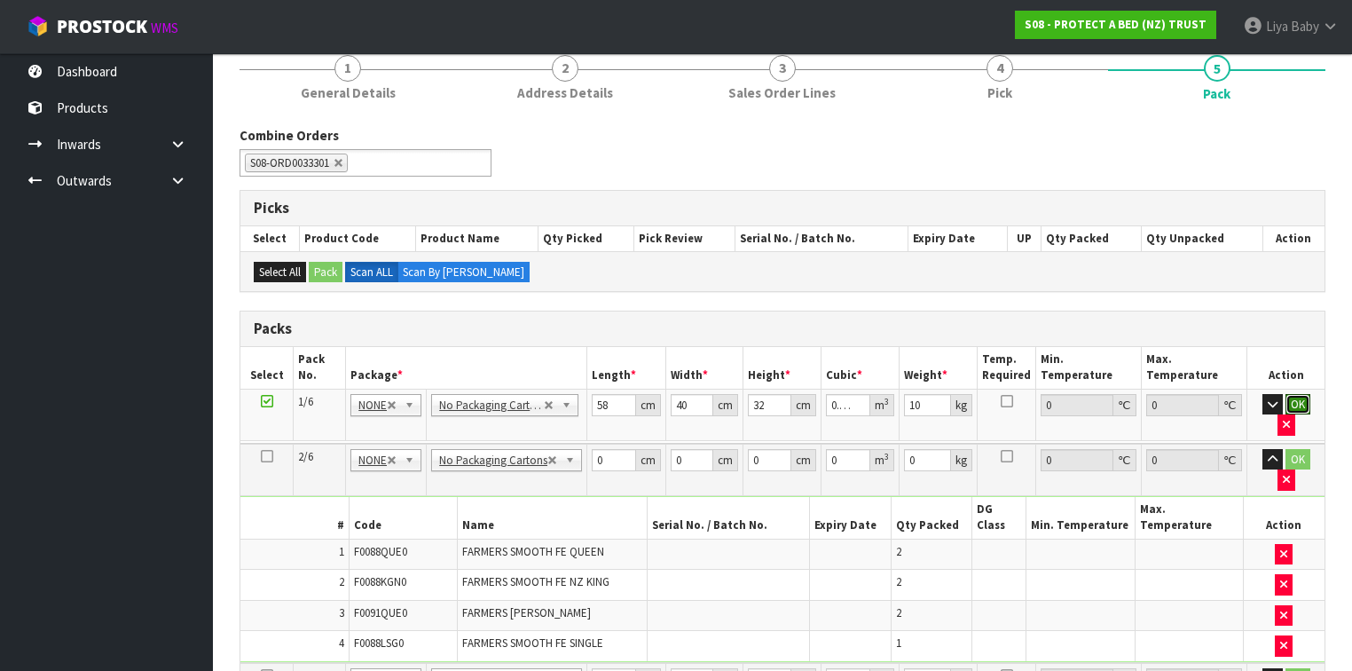
click button "OK" at bounding box center [1297, 404] width 25 height 21
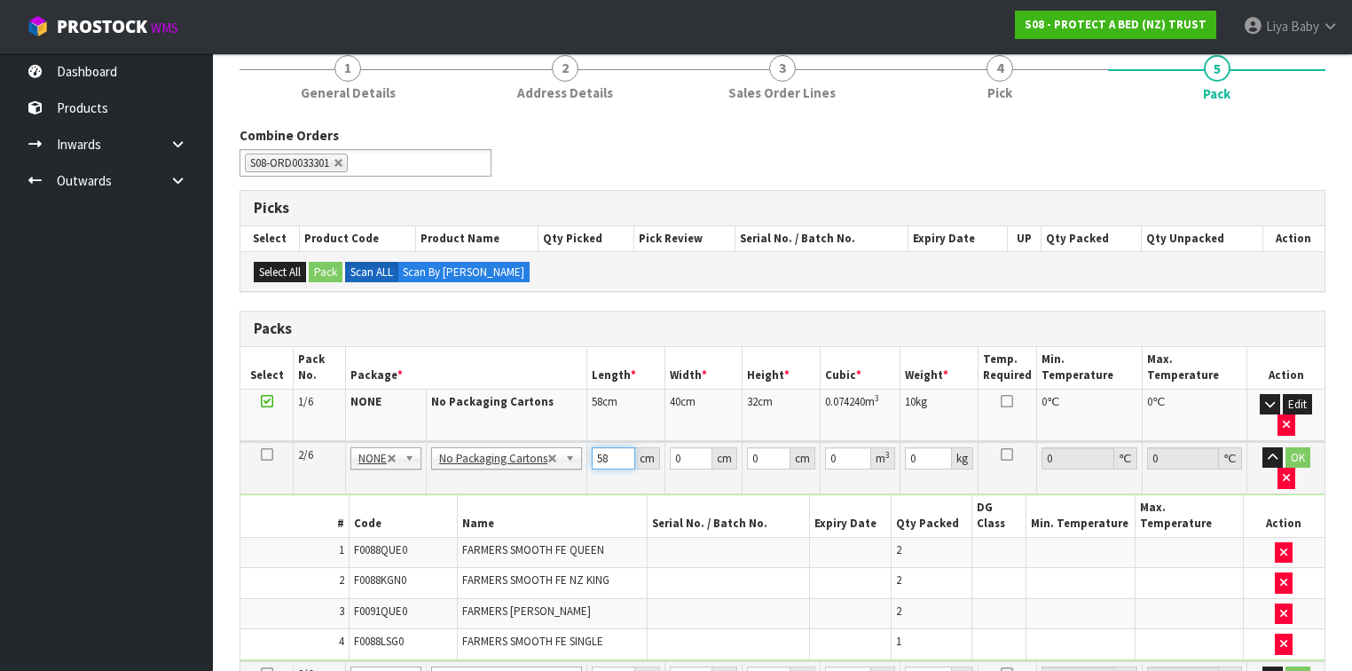
type input "58"
type input "39"
type input "3"
type input "0.006786"
type input "32"
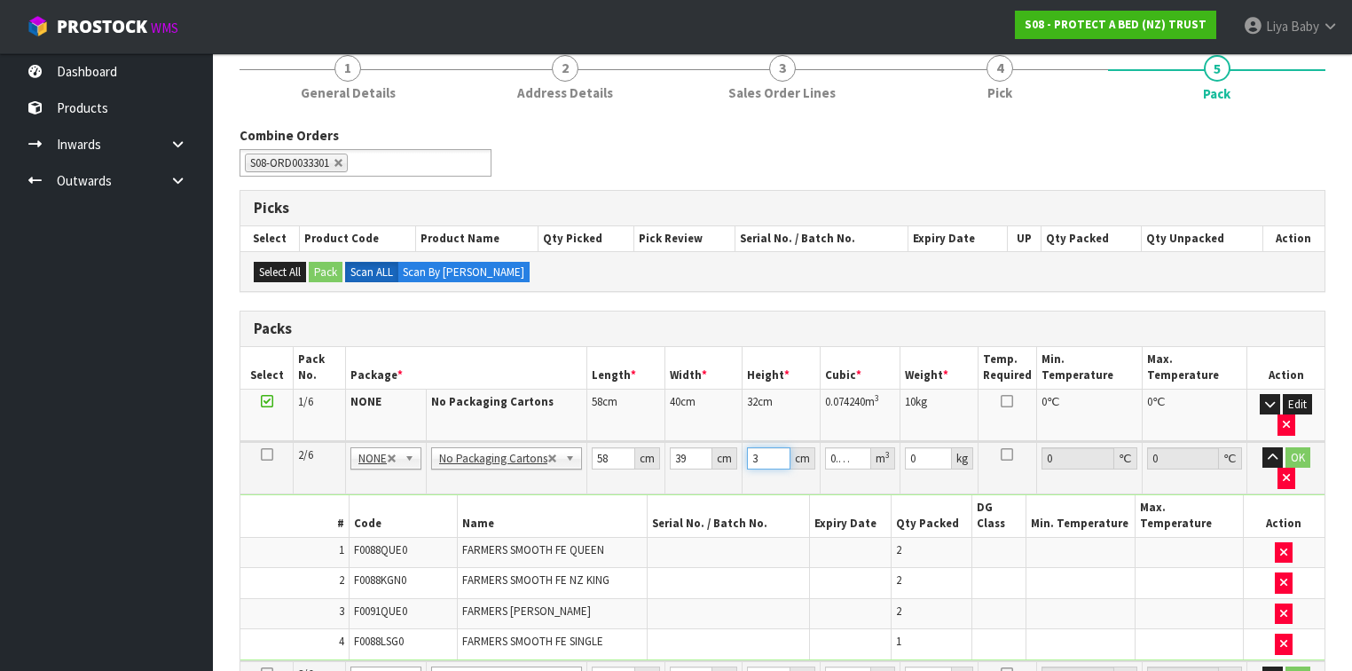
type input "0.072384"
type input "32"
type input "10"
click at [1262, 447] on button "button" at bounding box center [1272, 457] width 20 height 21
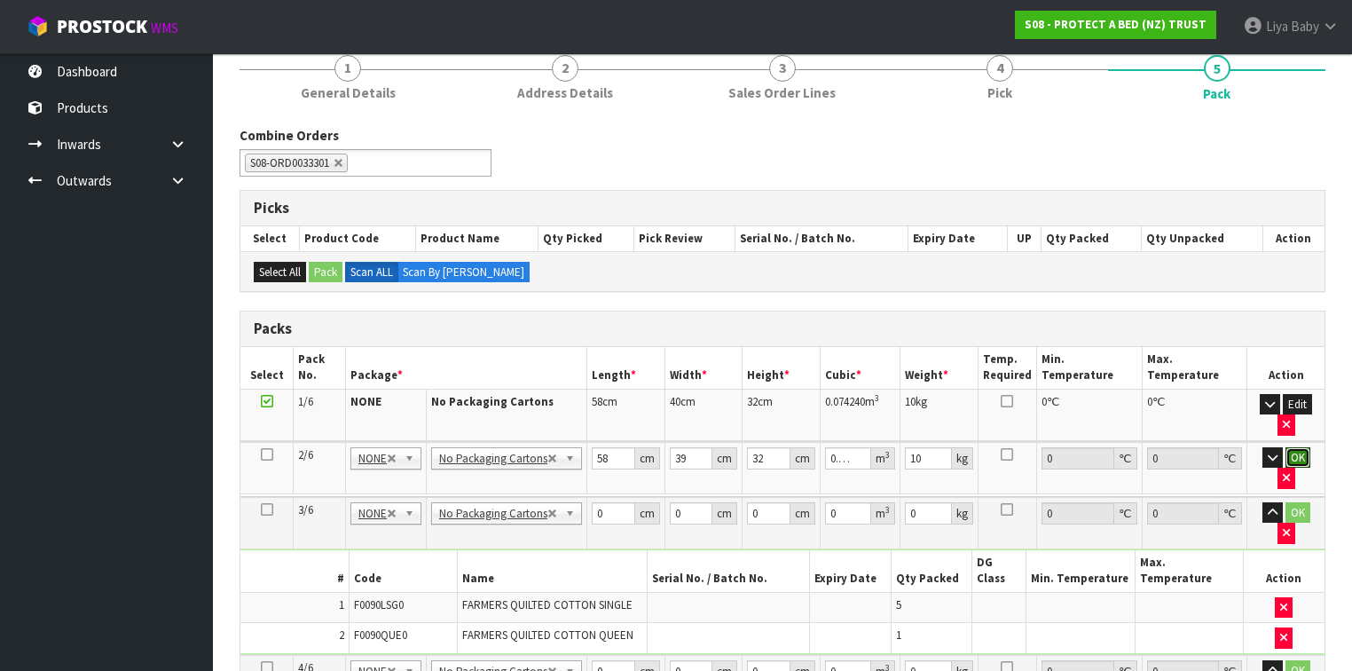
click button "OK" at bounding box center [1297, 457] width 25 height 21
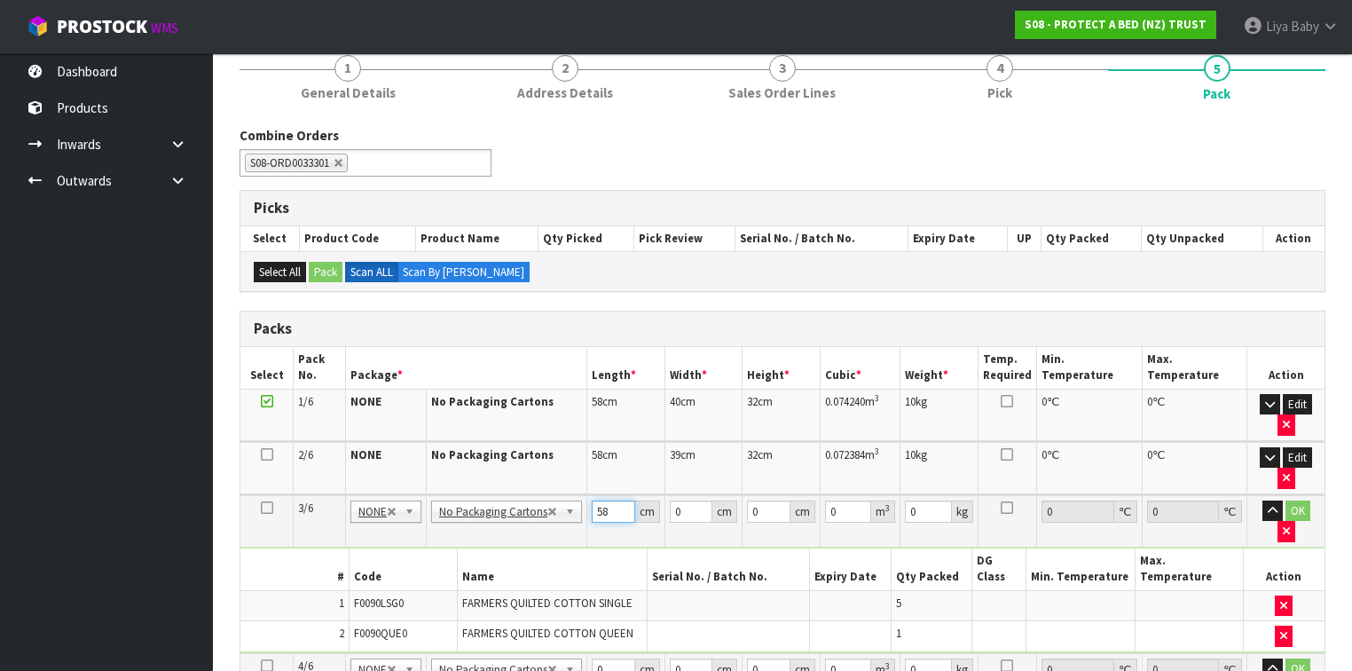
type input "58"
type input "48"
type input "3"
type input "0.008352"
type input "31"
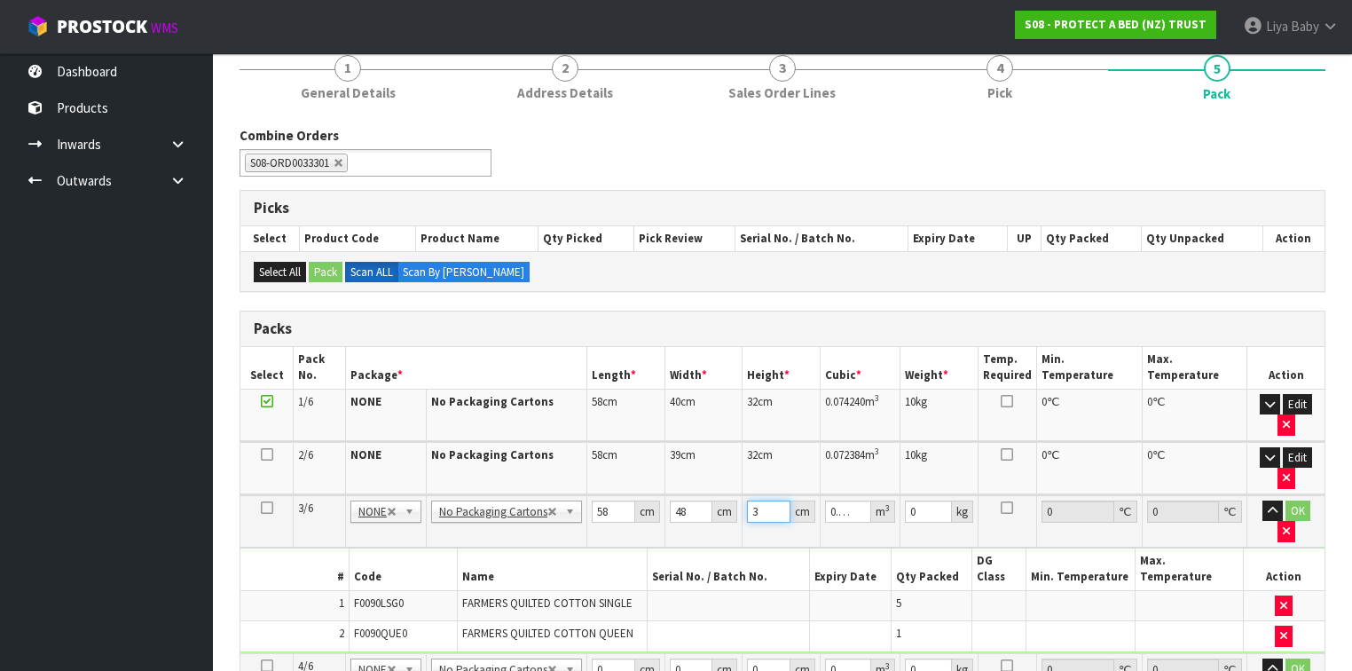
type input "0.086304"
type input "31"
type input "8"
click at [1262, 500] on button "button" at bounding box center [1272, 510] width 20 height 21
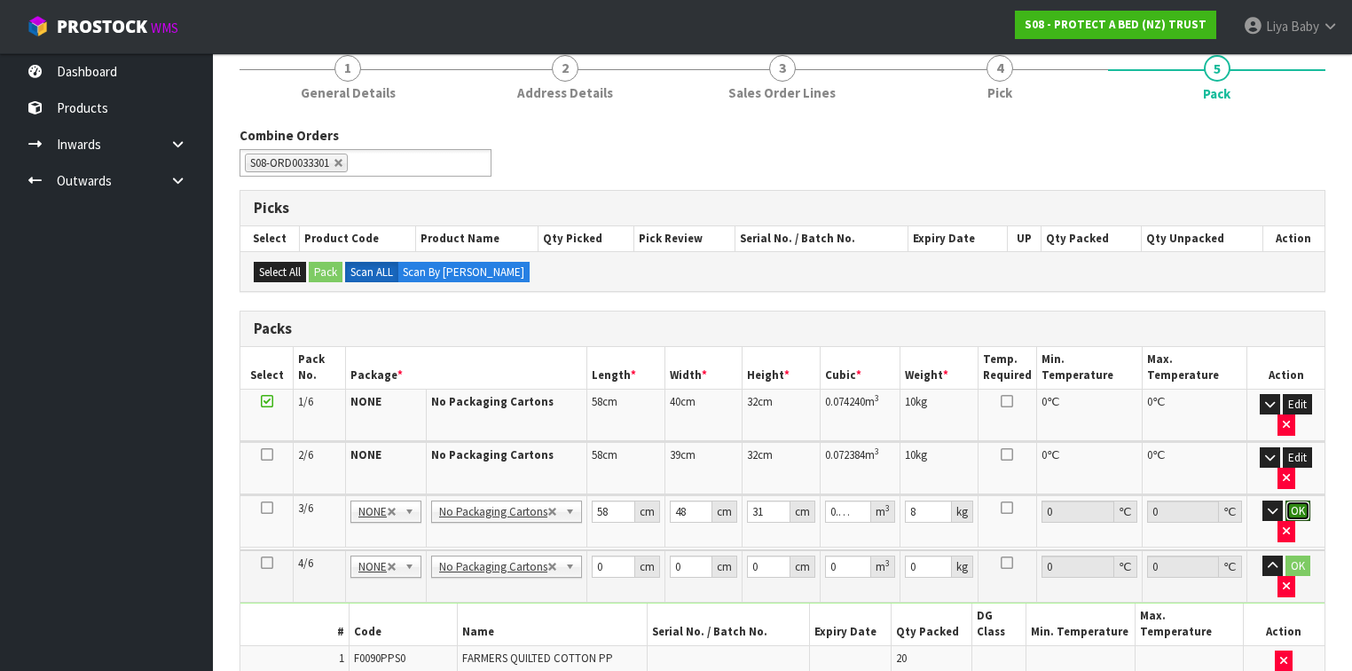
click button "OK" at bounding box center [1297, 510] width 25 height 21
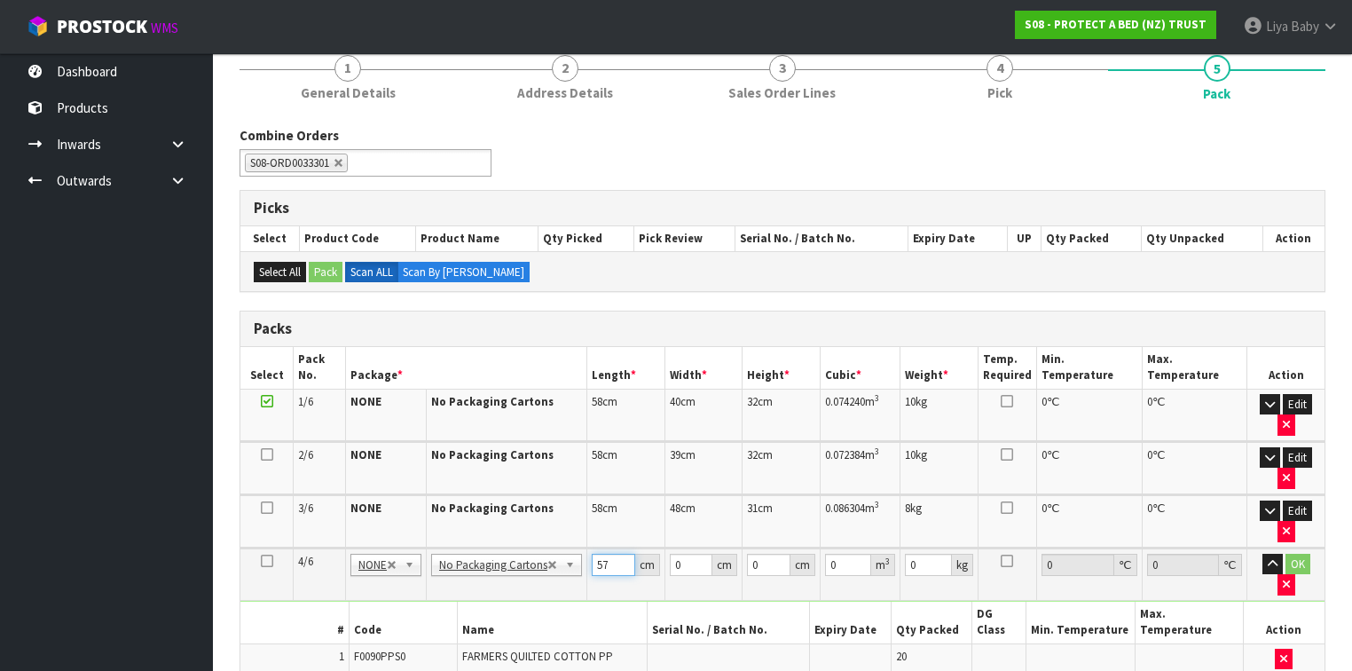
type input "57"
type input "40"
type input "3"
type input "0.00684"
type input "31"
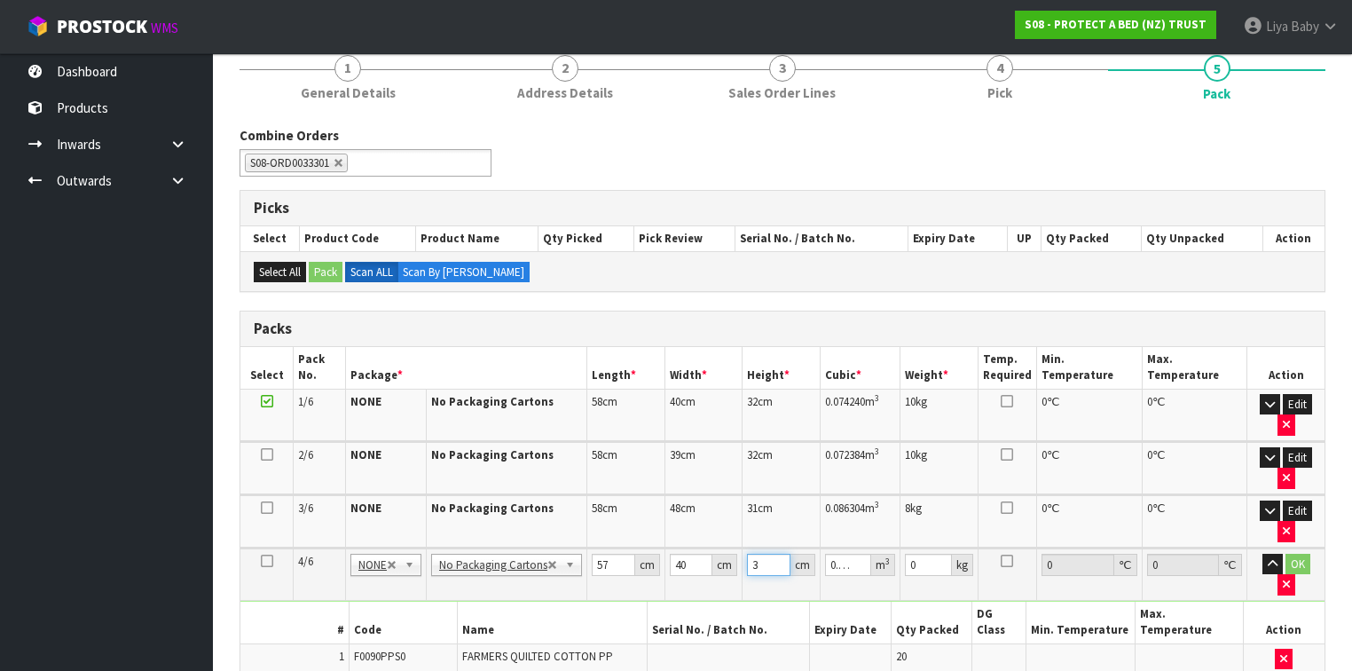
type input "0.07068"
type input "31"
type input "10"
click at [1262, 553] on button "button" at bounding box center [1272, 563] width 20 height 21
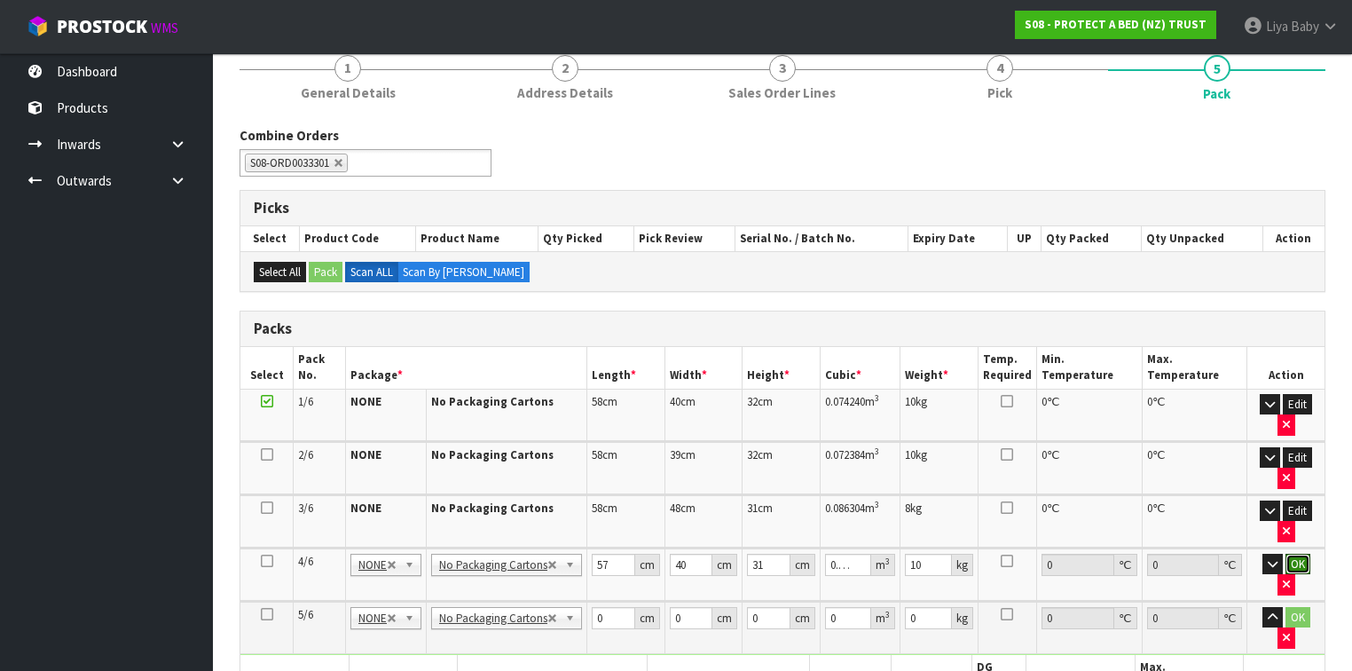
click button "OK" at bounding box center [1297, 563] width 25 height 21
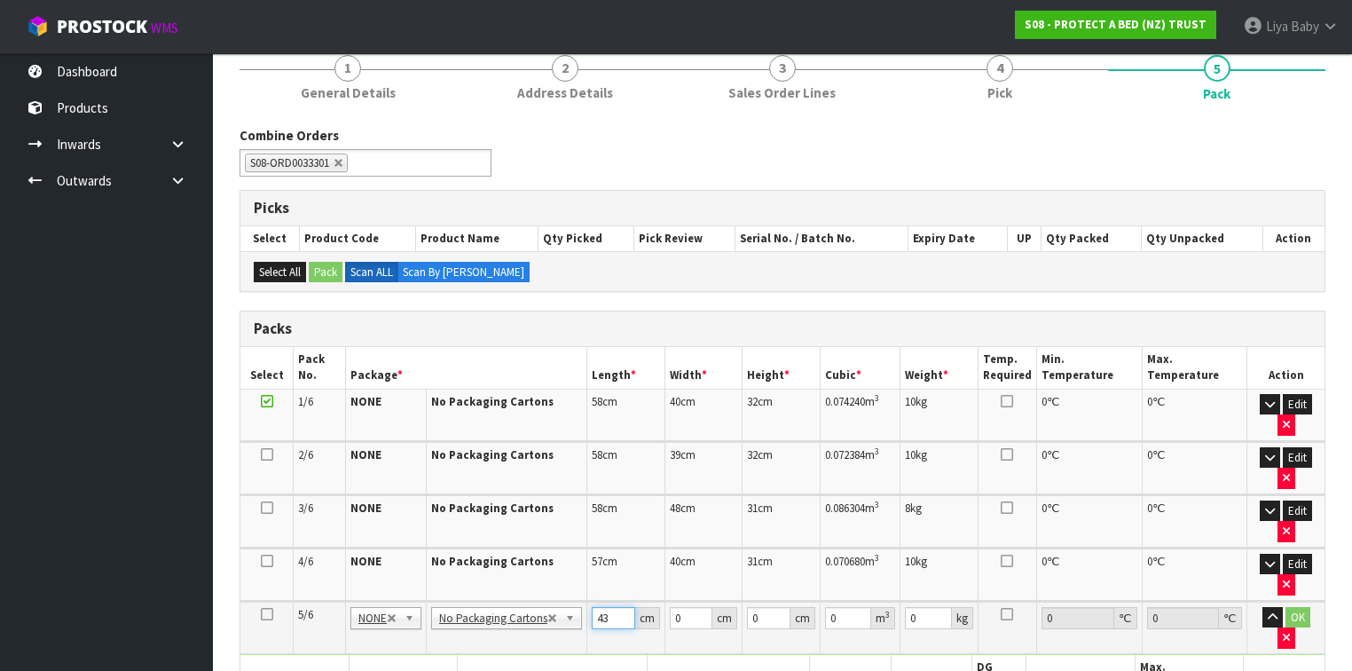
type input "43"
type input "35"
type input "5"
type input "0.007525"
type input "0"
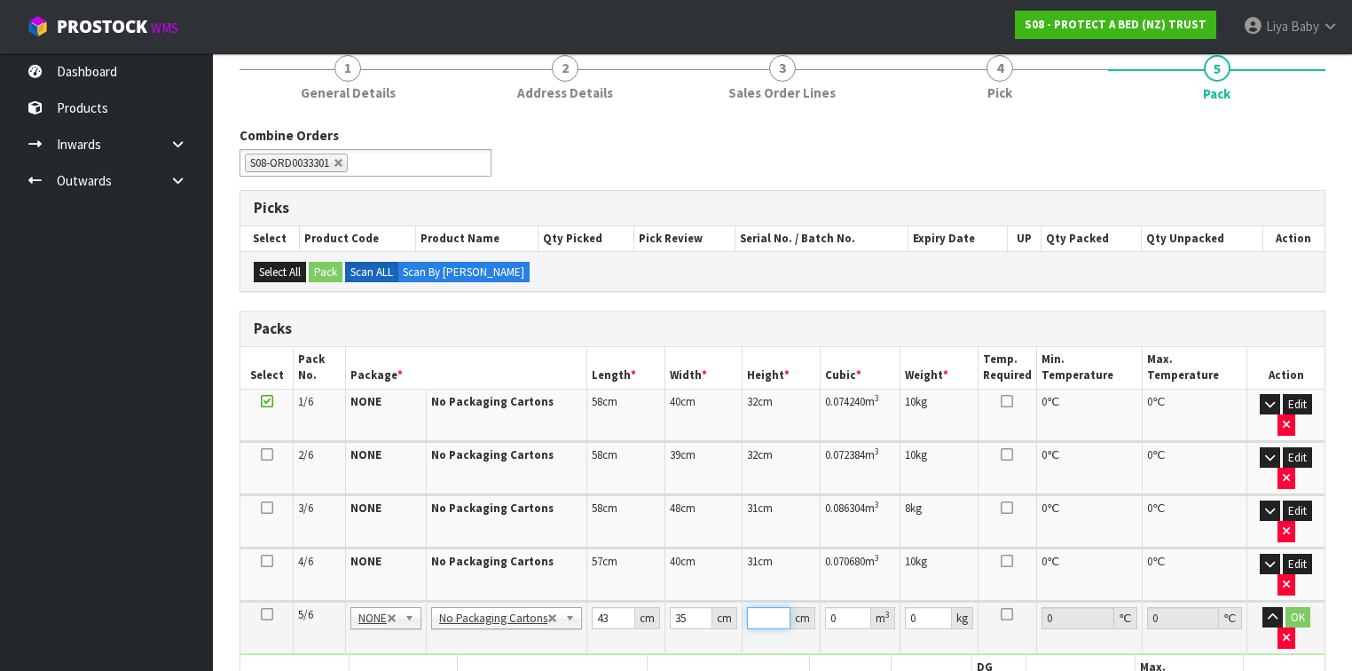
type input "2"
type input "0.00301"
type input "20"
type input "0.0301"
type input "20"
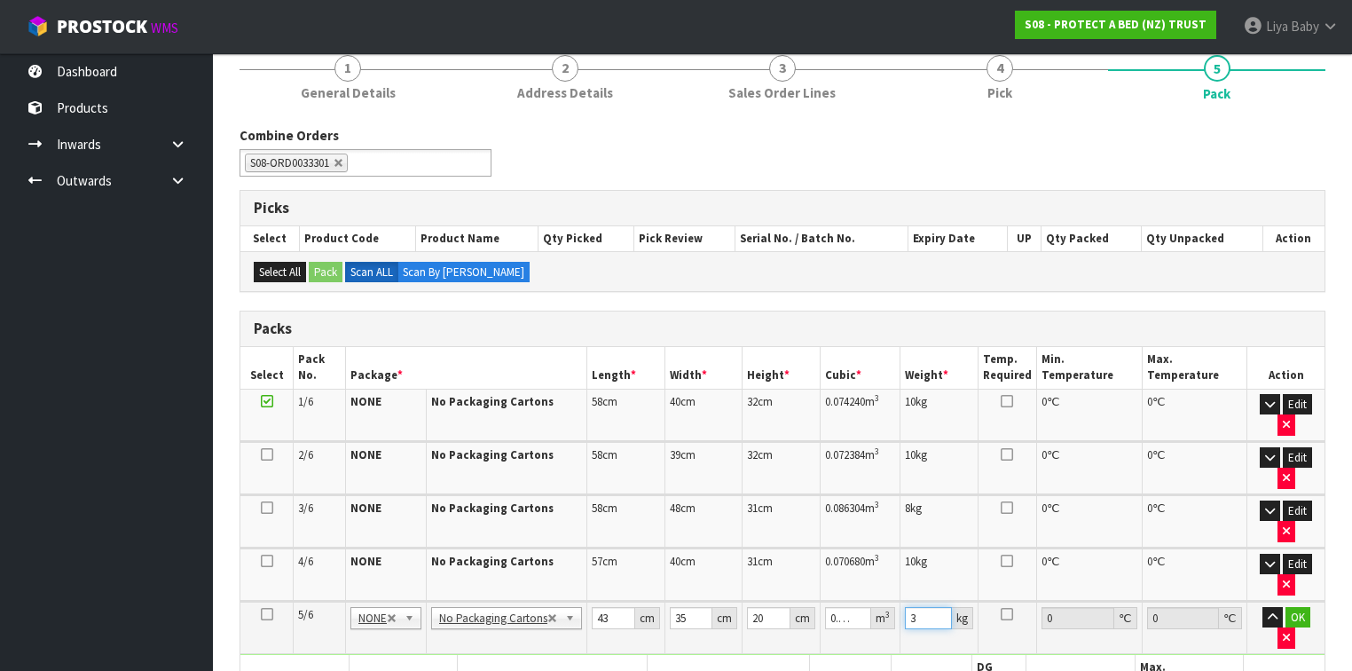
type input "3"
click at [1262, 607] on button "button" at bounding box center [1272, 617] width 20 height 21
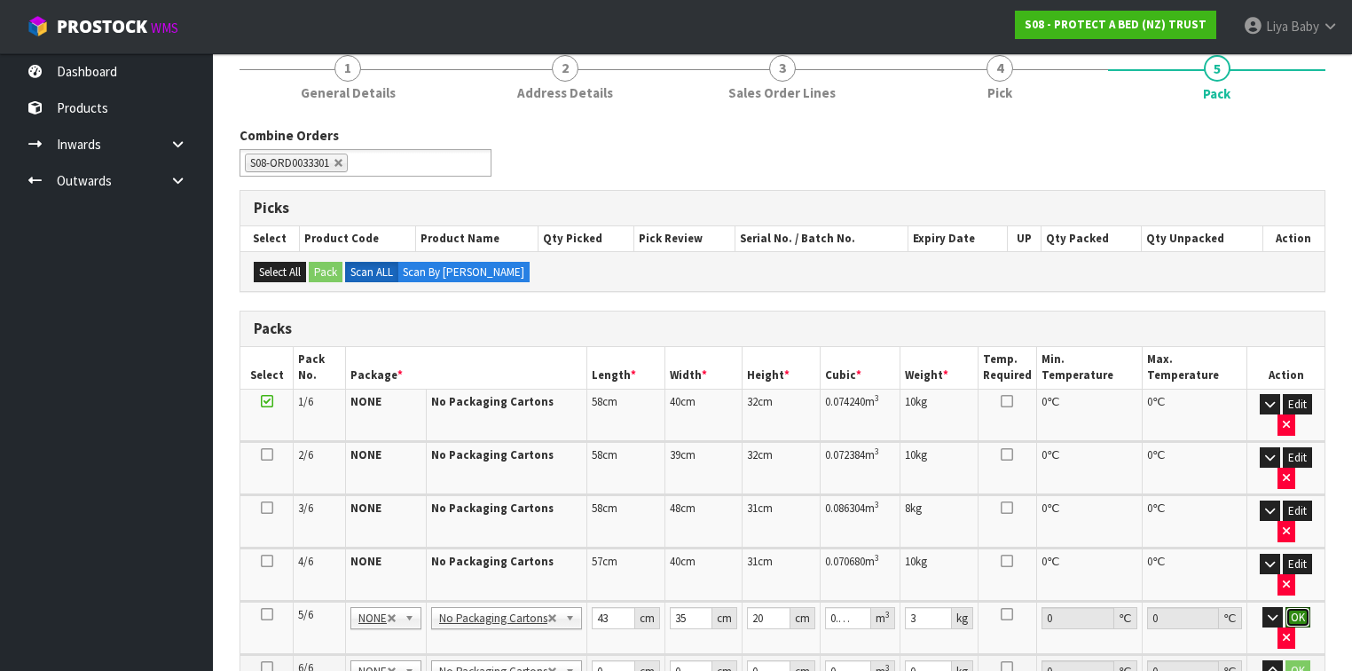
click button "OK" at bounding box center [1297, 617] width 25 height 21
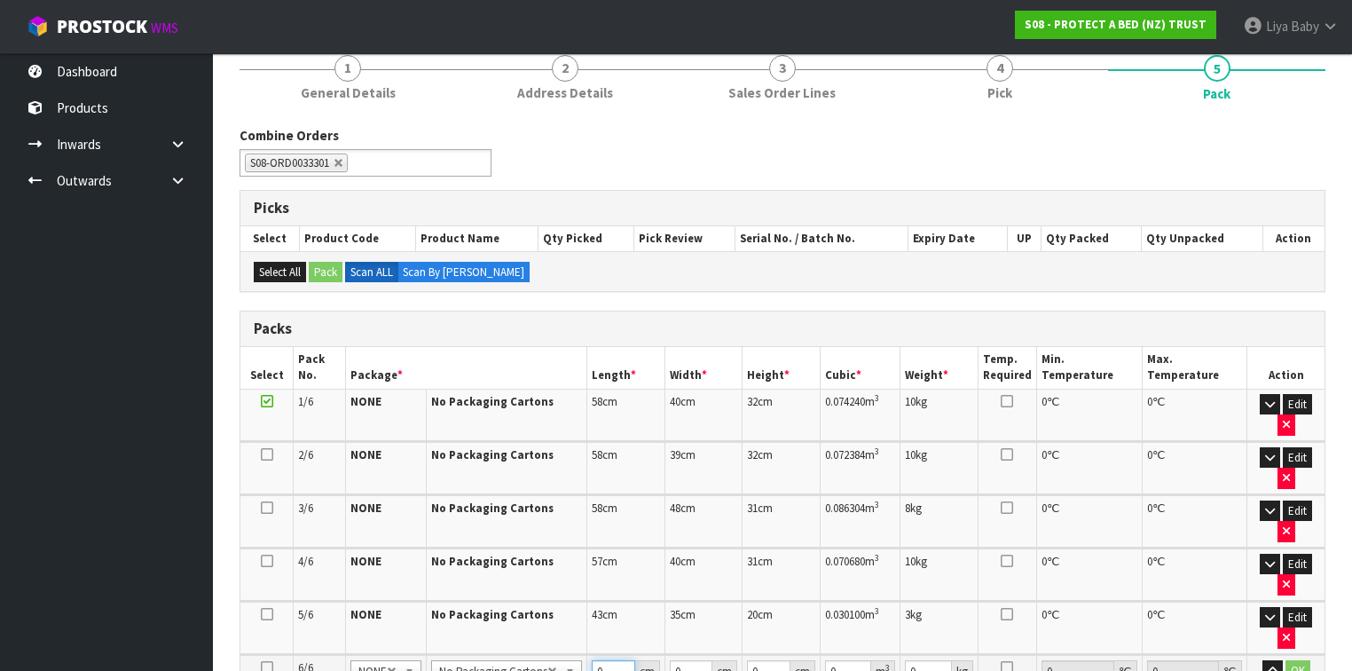
scroll to position [156, 0]
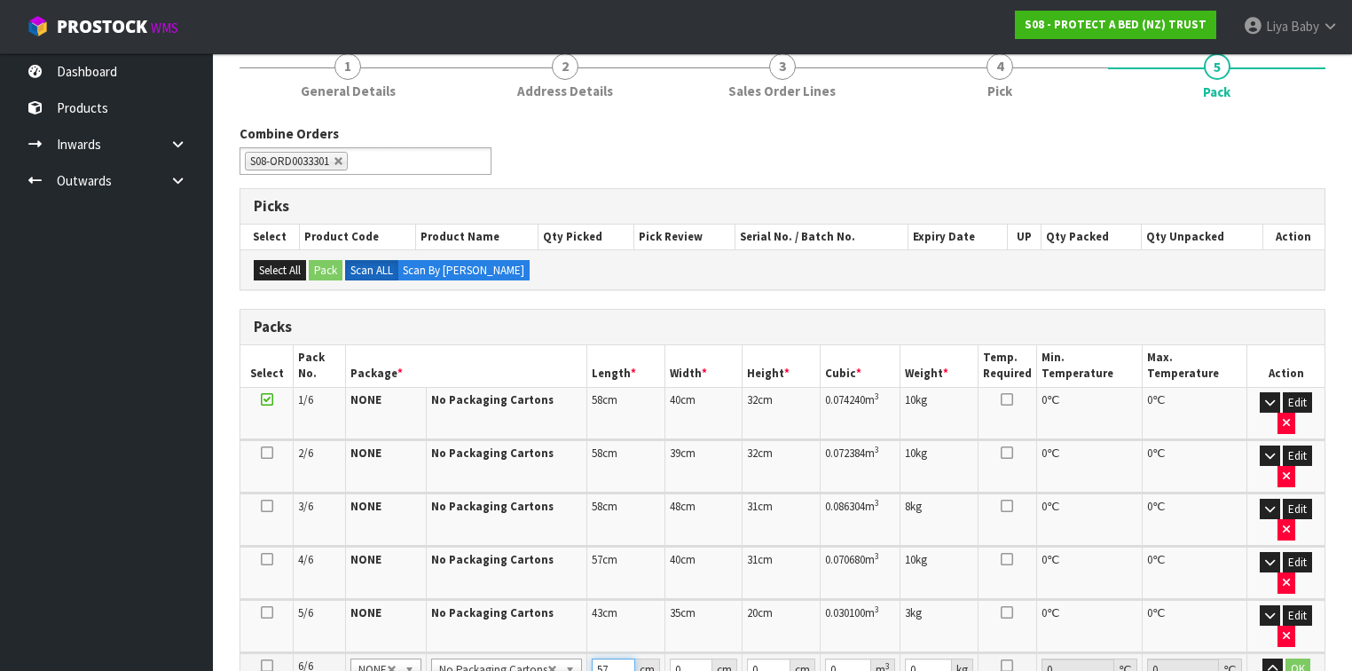
type input "57"
type input "33"
type input "3"
type input "0.005643"
type input "0"
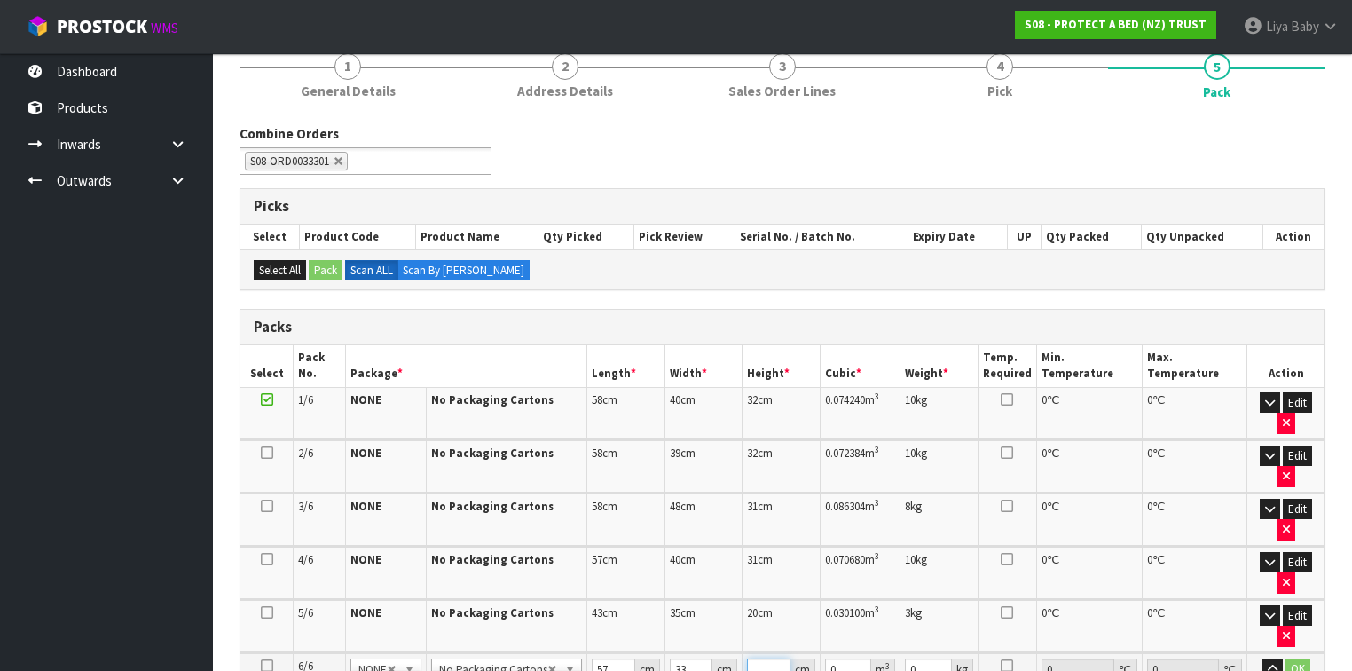
type input "4"
type input "0.007524"
type input "41"
type input "0.077121"
type input "41"
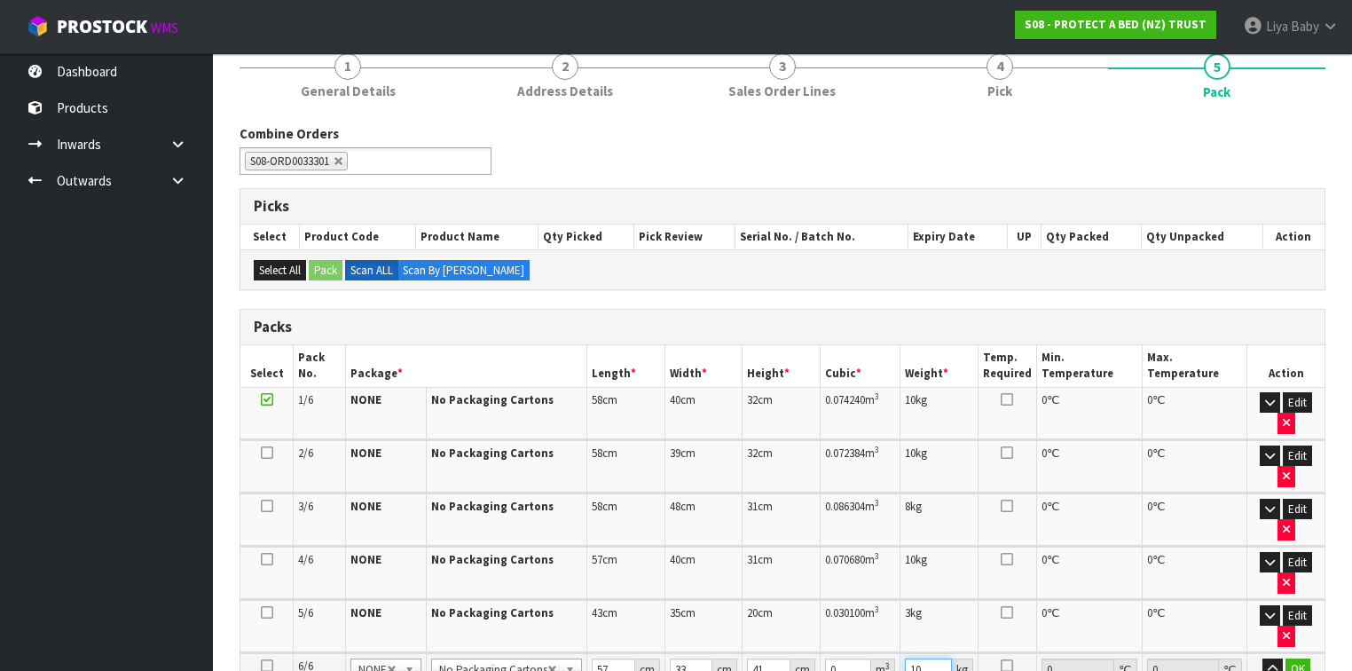
type input "10"
click at [1262, 658] on button "button" at bounding box center [1272, 668] width 20 height 21
click button "OK" at bounding box center [1297, 668] width 25 height 21
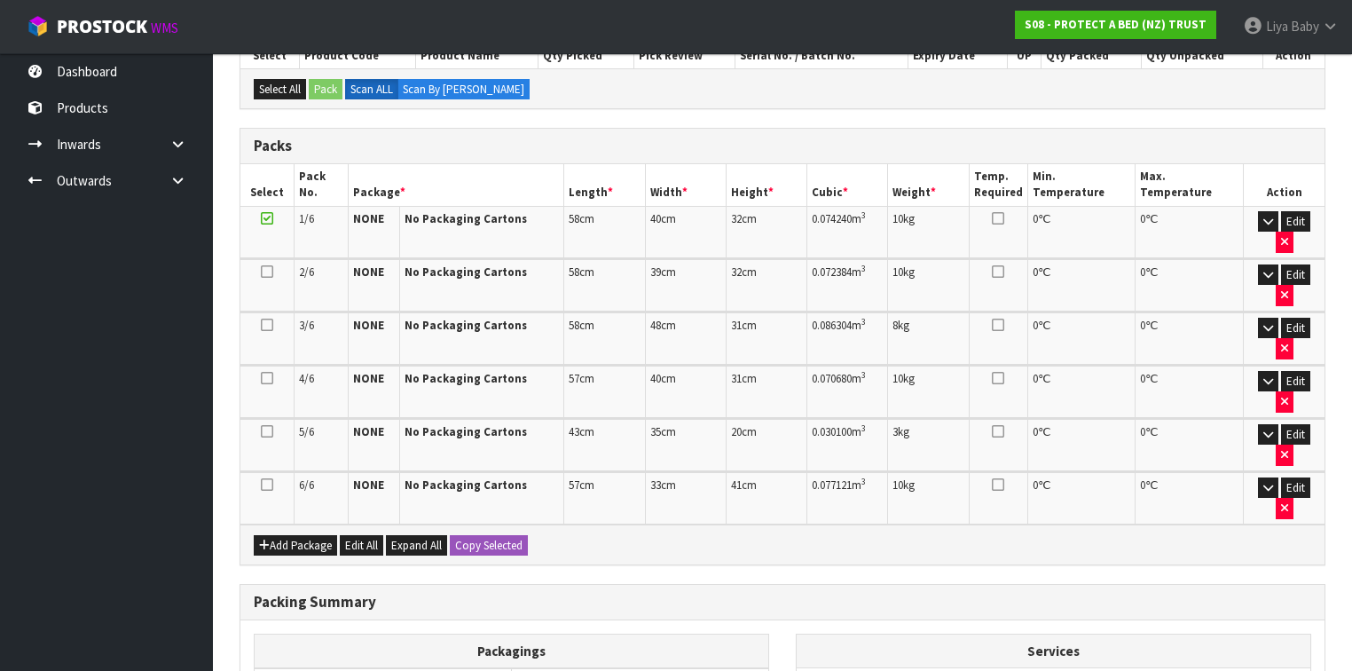
scroll to position [433, 0]
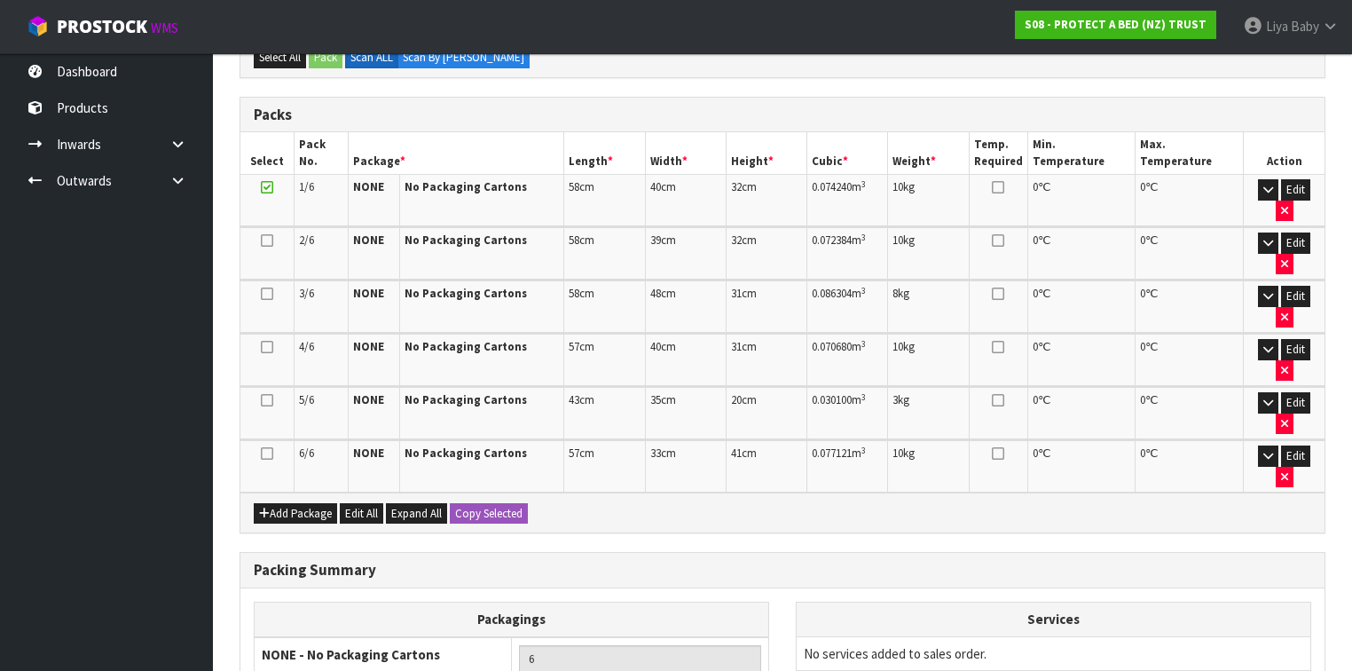
scroll to position [0, 0]
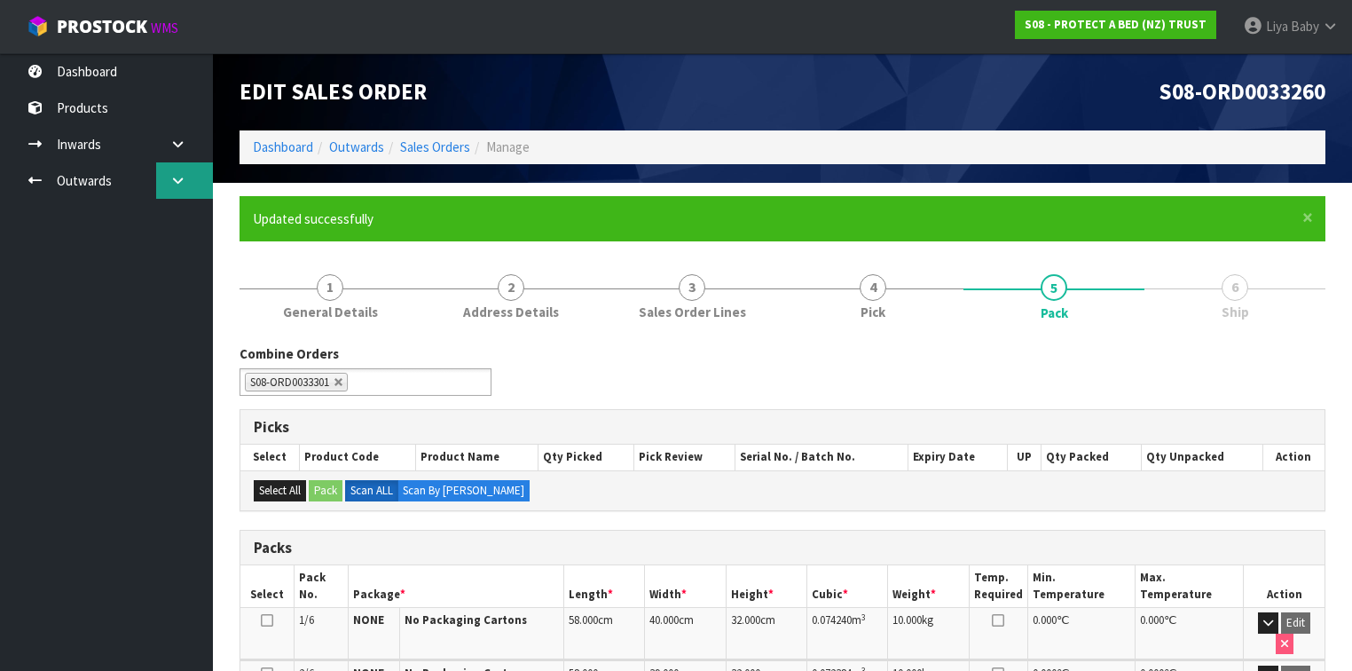
click at [196, 174] on link at bounding box center [184, 180] width 57 height 36
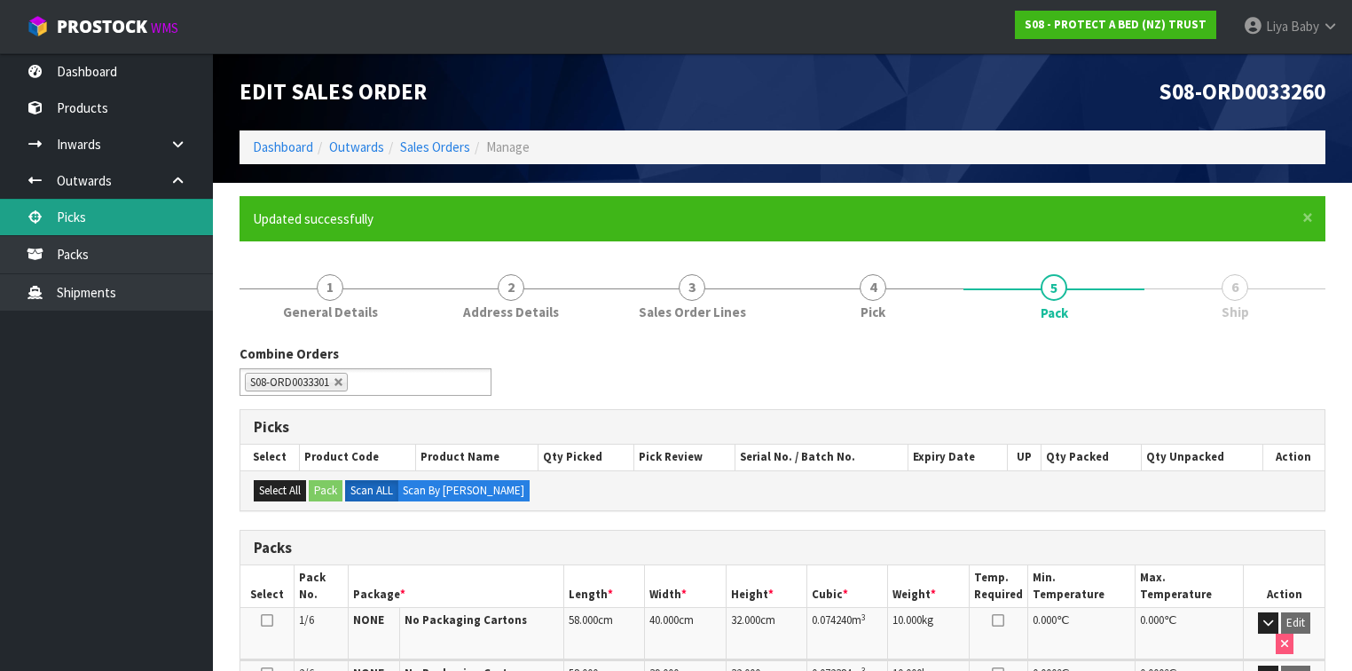
click at [127, 219] on link "Picks" at bounding box center [106, 217] width 213 height 36
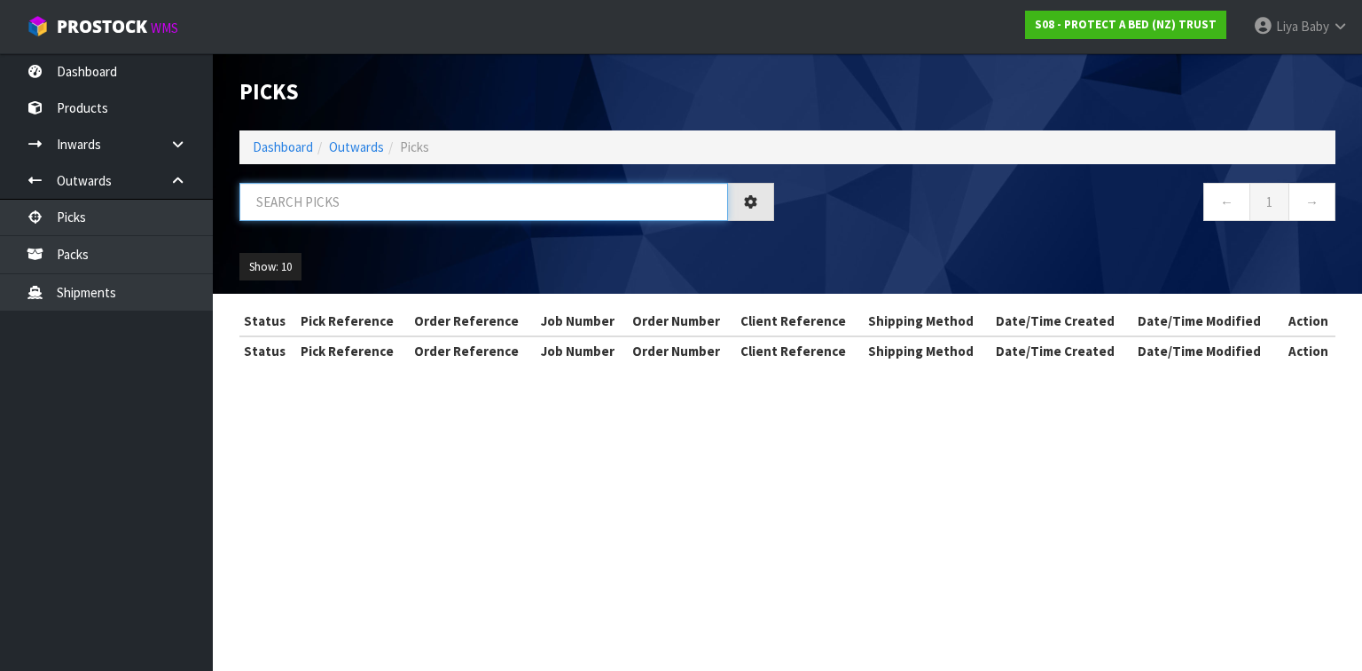
click at [276, 203] on input "text" at bounding box center [483, 202] width 489 height 38
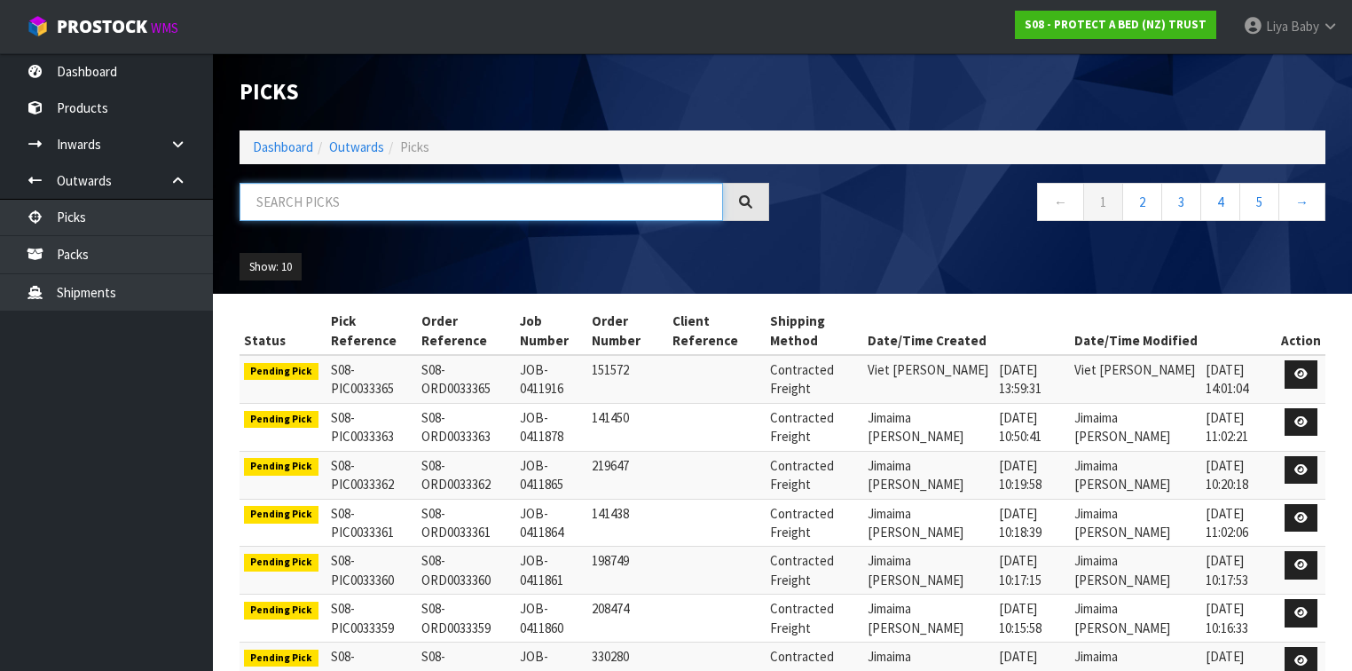
click at [298, 201] on input "text" at bounding box center [480, 202] width 483 height 38
type input "JOB-0411413"
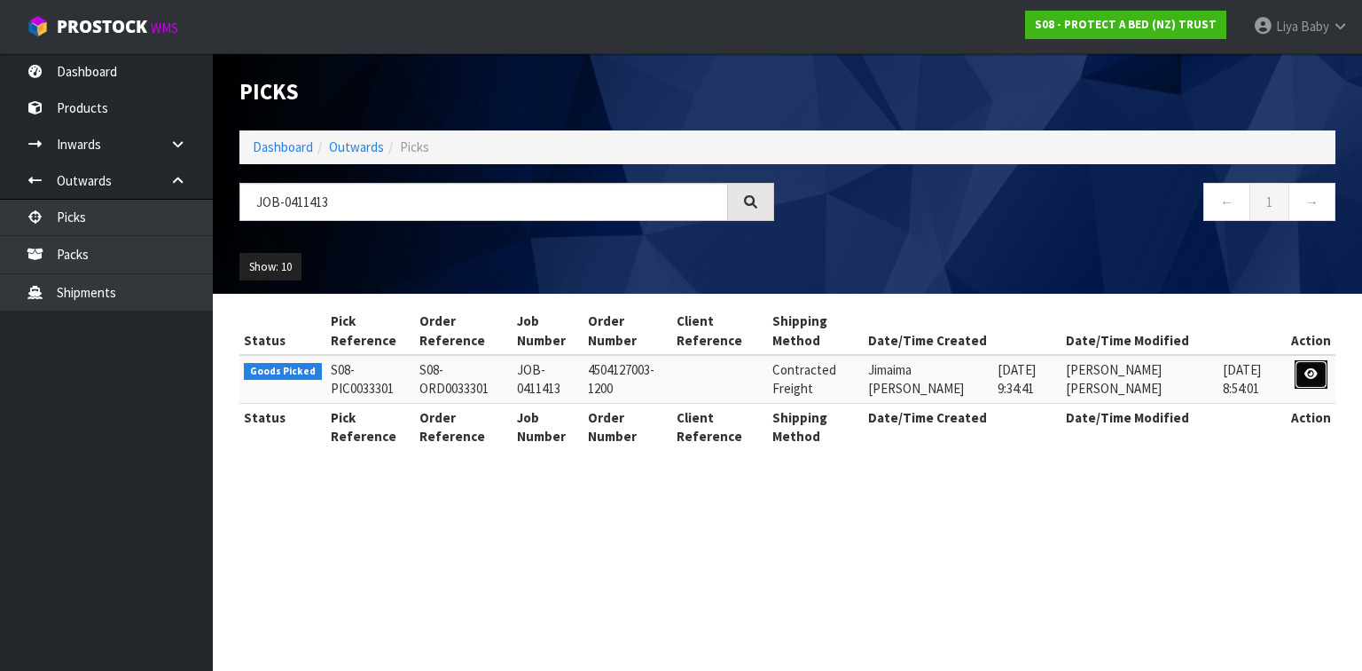
click at [1306, 369] on icon at bounding box center [1311, 374] width 13 height 12
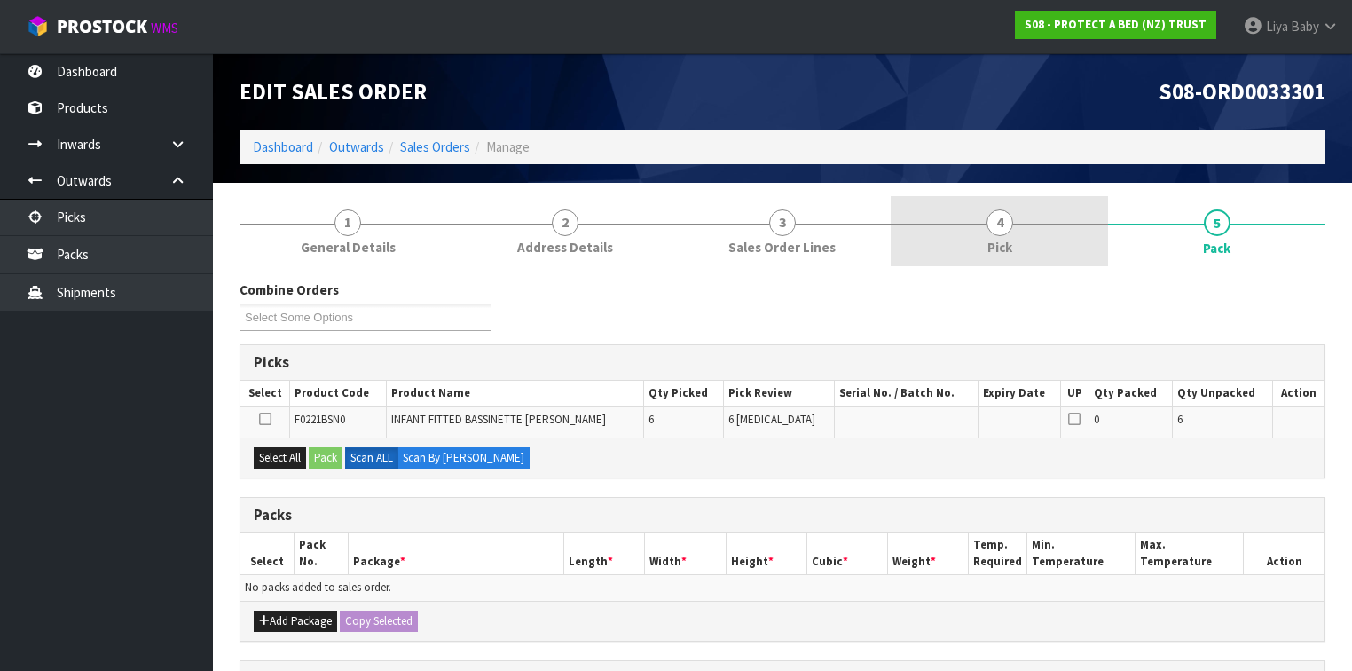
click at [1023, 247] on link "4 Pick" at bounding box center [998, 231] width 217 height 70
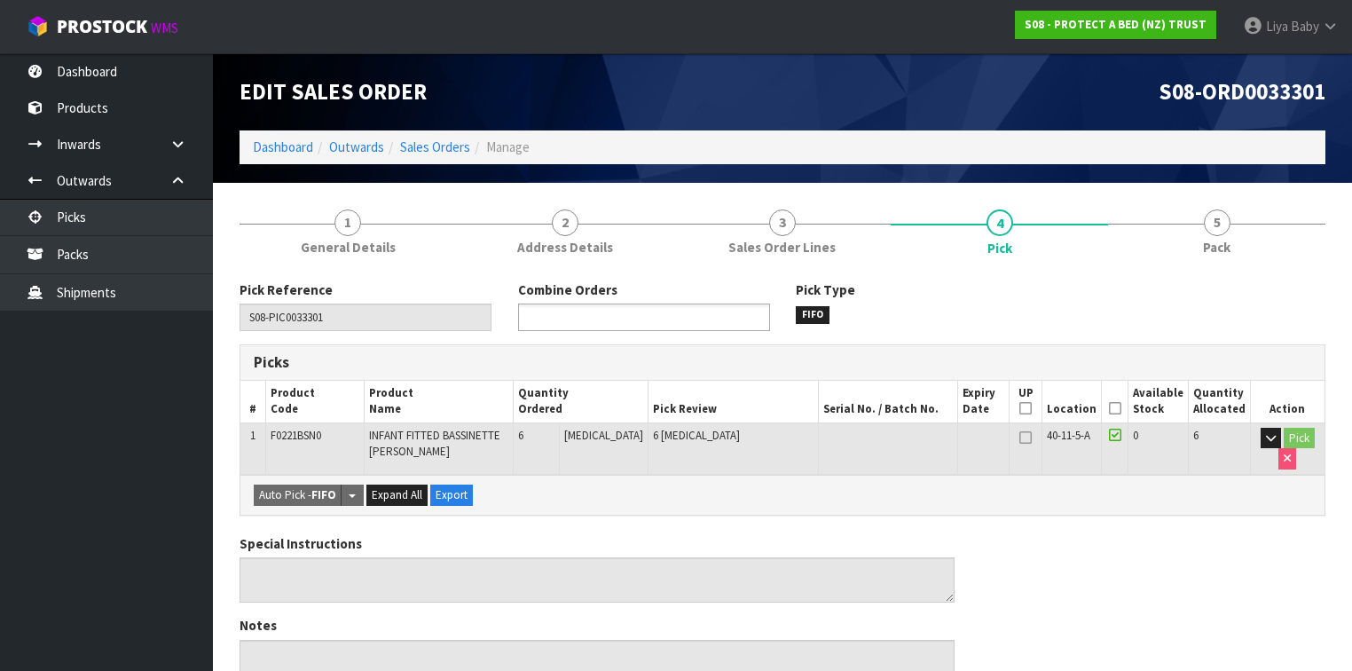
click at [766, 310] on ul at bounding box center [644, 316] width 252 height 27
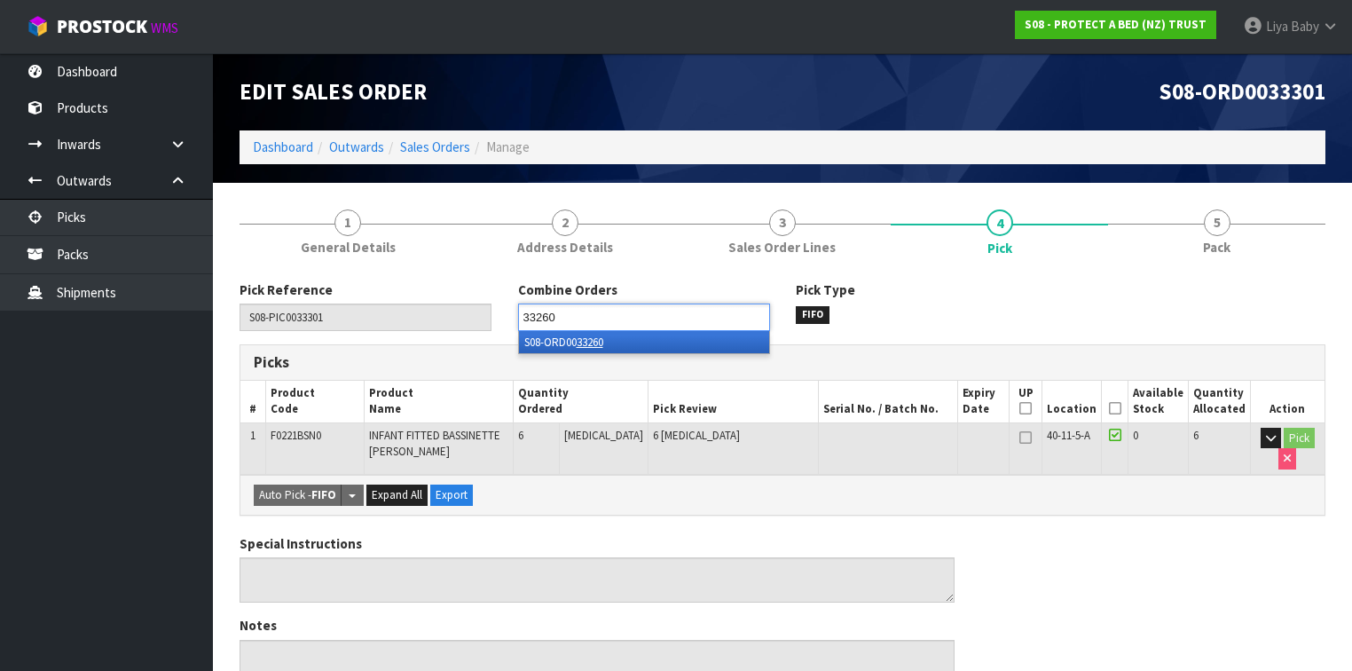
type input "33260"
click at [711, 341] on li "S08-ORD00 33260" at bounding box center [644, 342] width 250 height 22
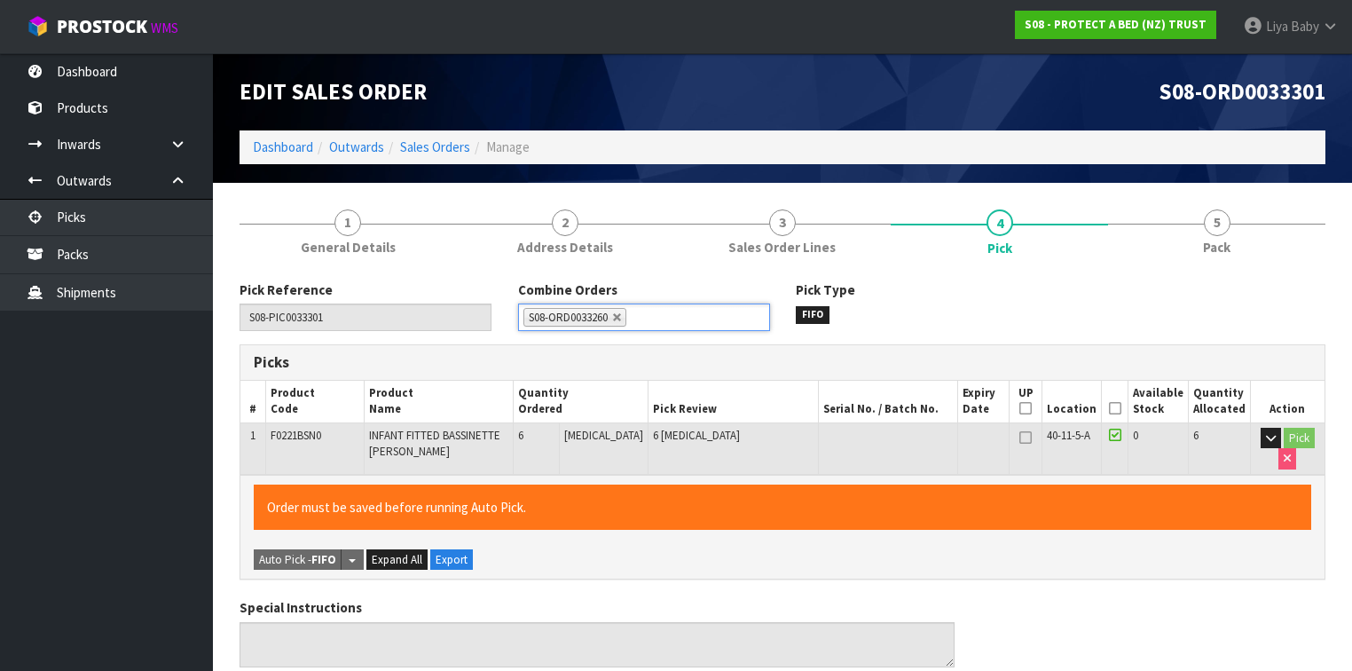
click at [1118, 409] on icon at bounding box center [1115, 408] width 12 height 1
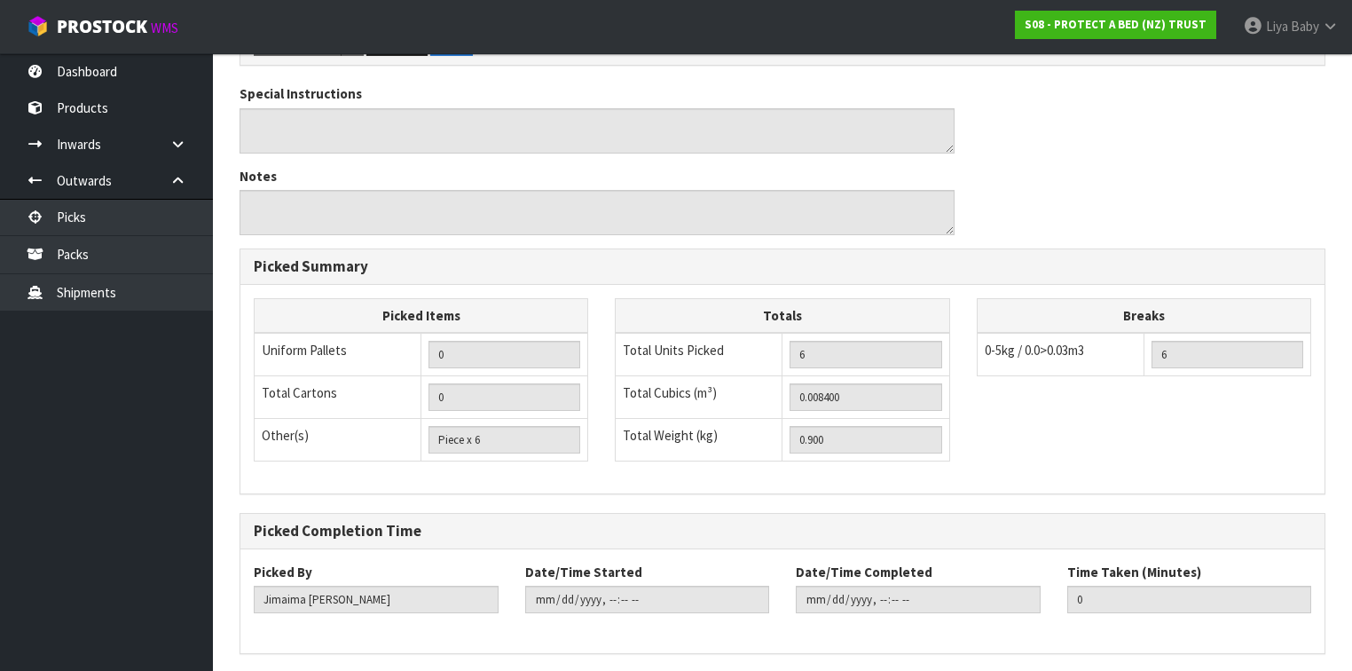
scroll to position [575, 0]
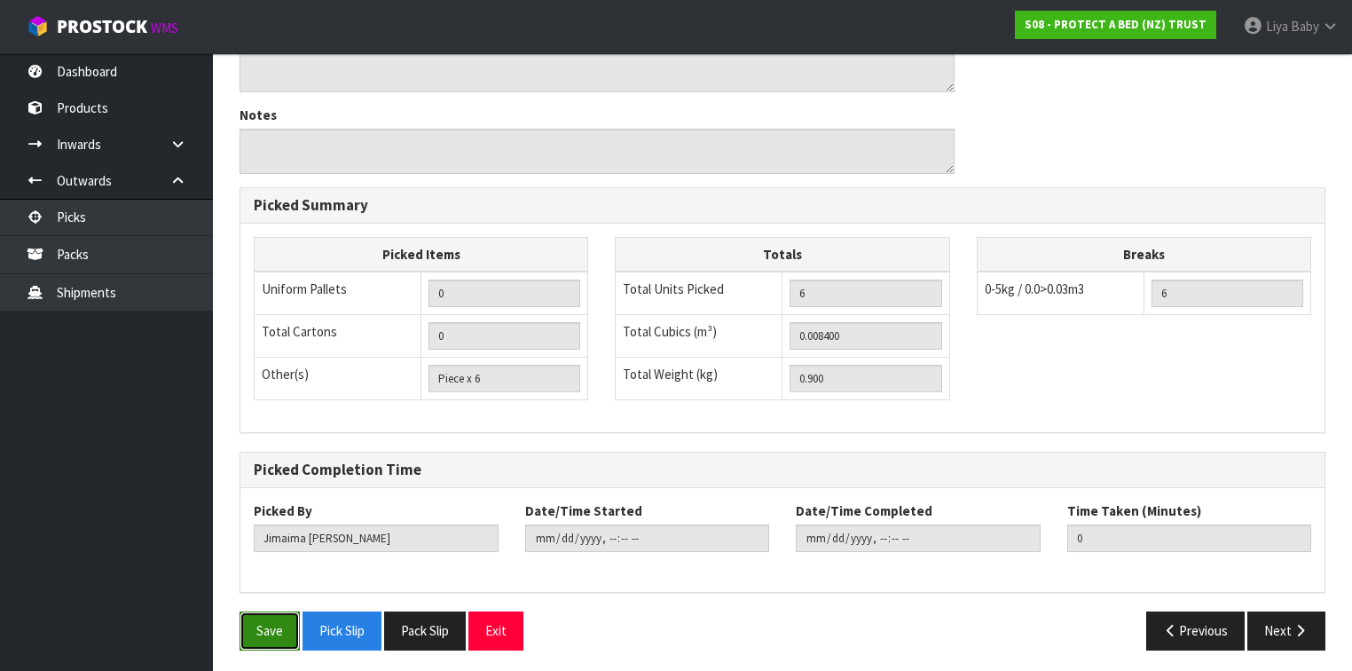
click at [258, 625] on button "Save" at bounding box center [269, 630] width 60 height 38
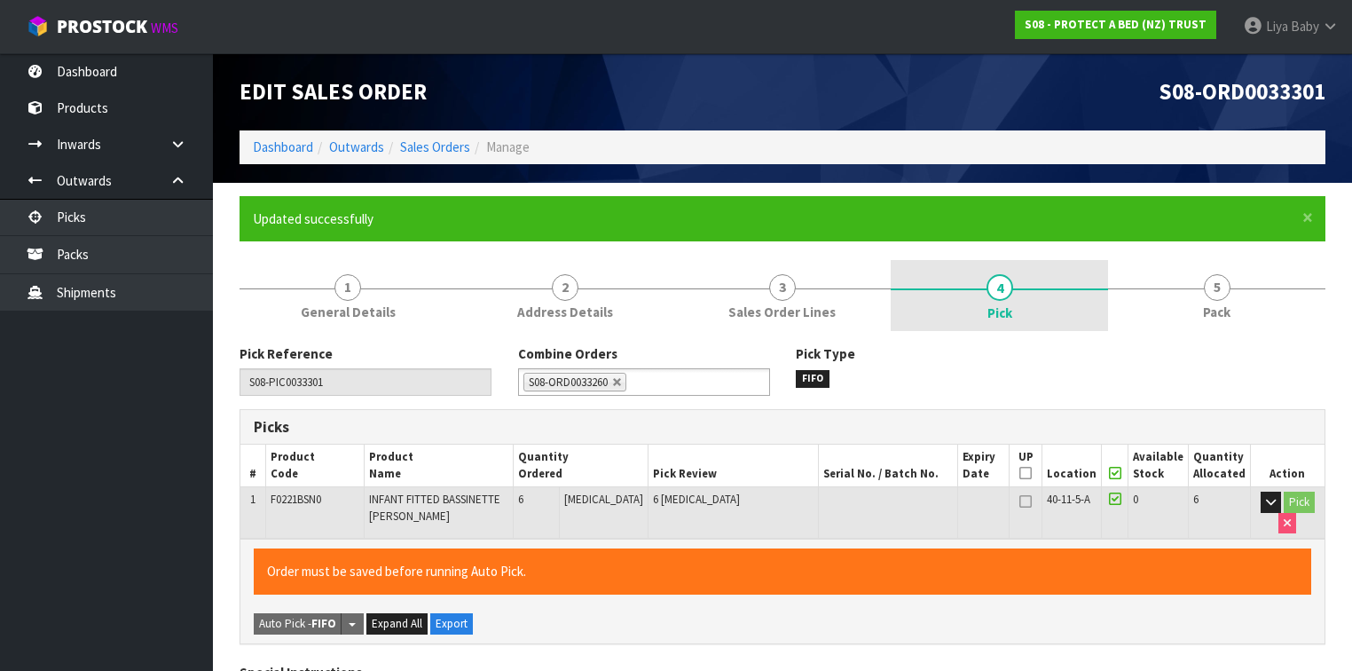
type input "Liya Baby"
type input "2025-09-10T14:19:56"
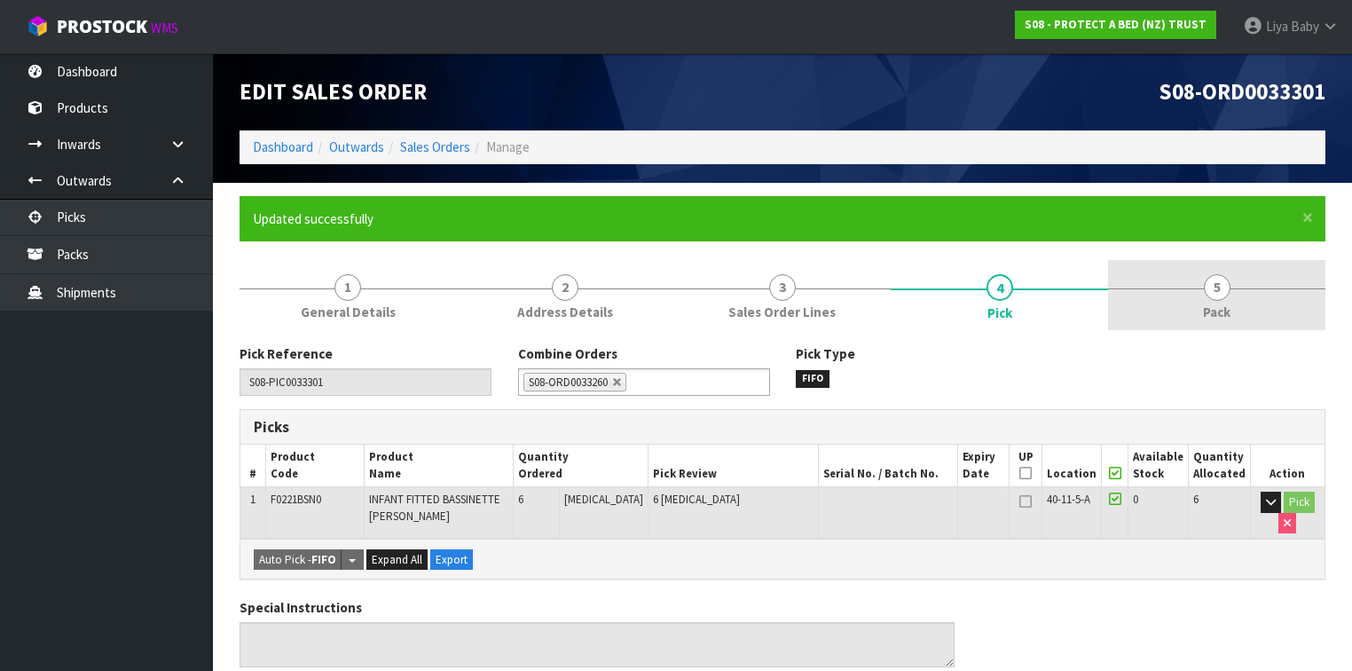
drag, startPoint x: 1181, startPoint y: 306, endPoint x: 1163, endPoint y: 309, distance: 18.8
click at [1181, 305] on link "5 Pack" at bounding box center [1216, 295] width 217 height 70
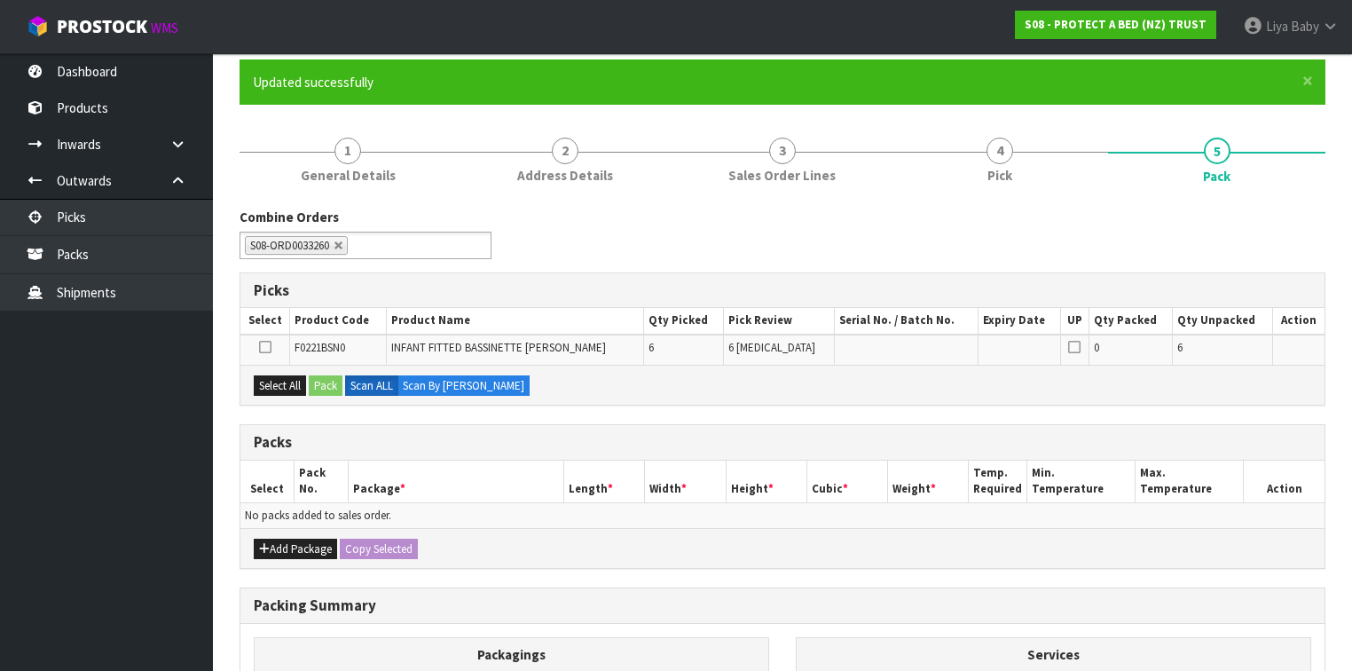
scroll to position [355, 0]
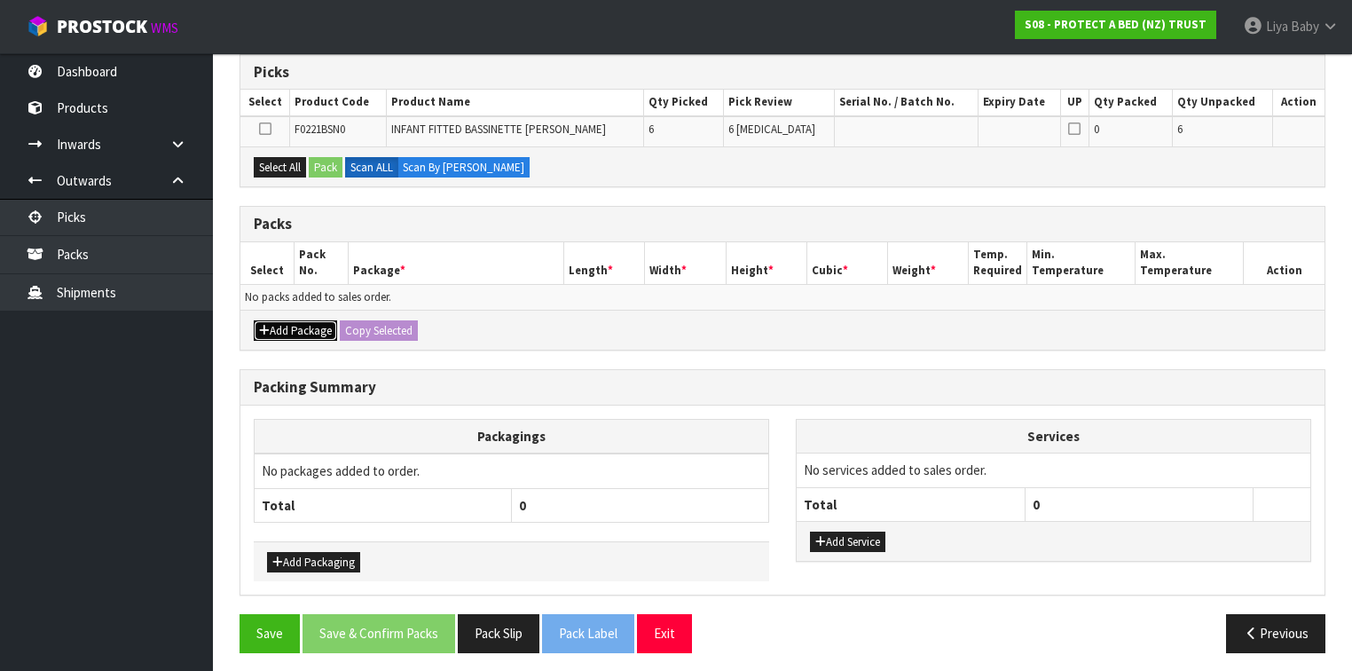
click at [294, 328] on button "Add Package" at bounding box center [295, 330] width 83 height 21
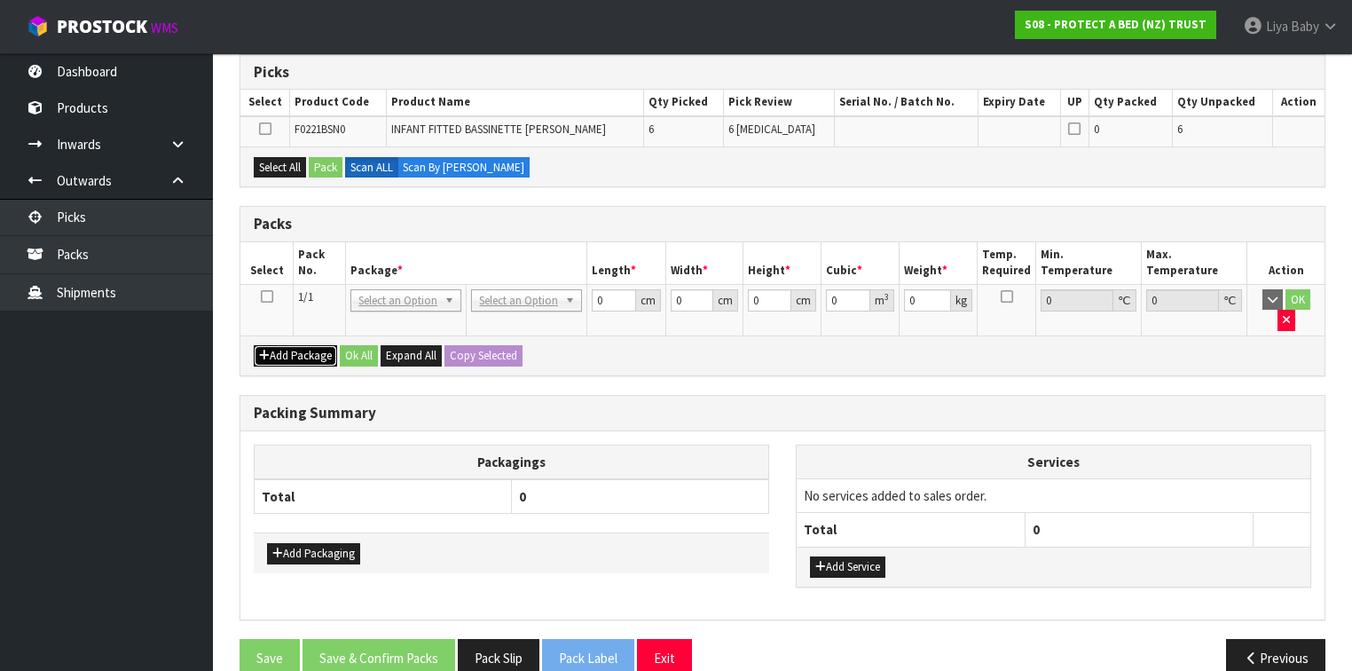
click at [294, 345] on button "Add Package" at bounding box center [295, 355] width 83 height 21
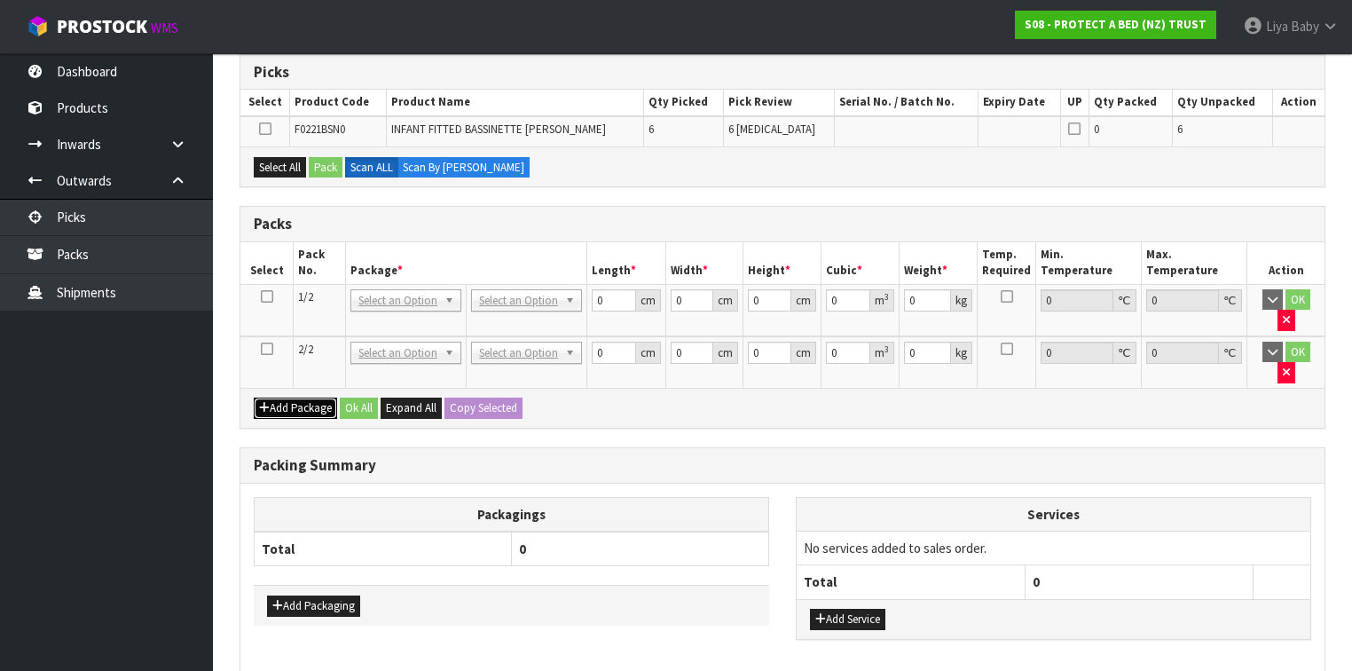
click at [294, 397] on button "Add Package" at bounding box center [295, 407] width 83 height 21
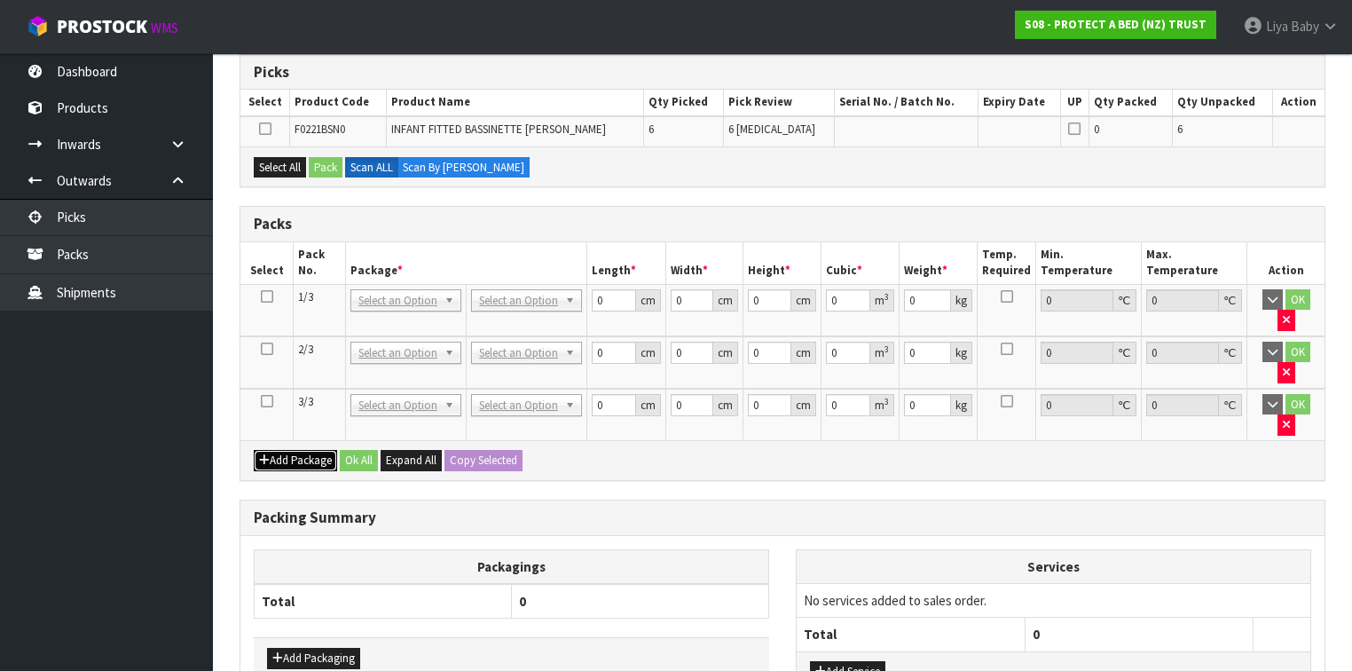
click at [297, 450] on button "Add Package" at bounding box center [295, 460] width 83 height 21
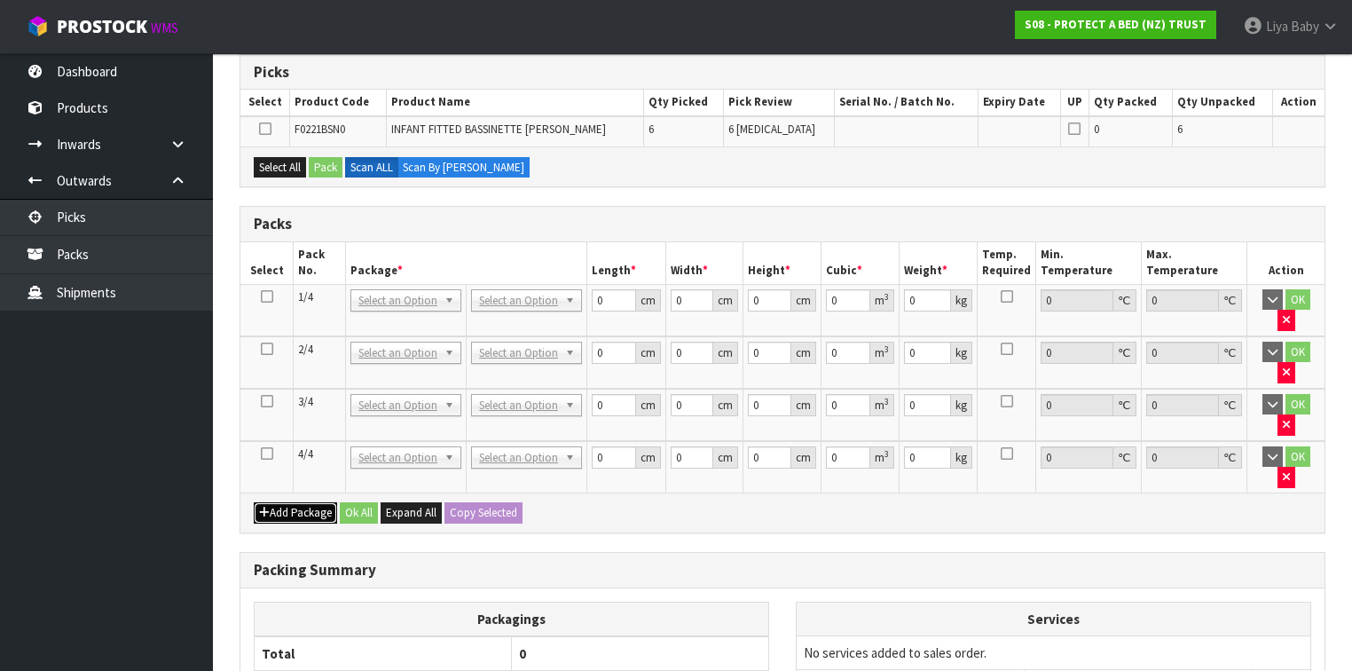
click at [307, 502] on button "Add Package" at bounding box center [295, 512] width 83 height 21
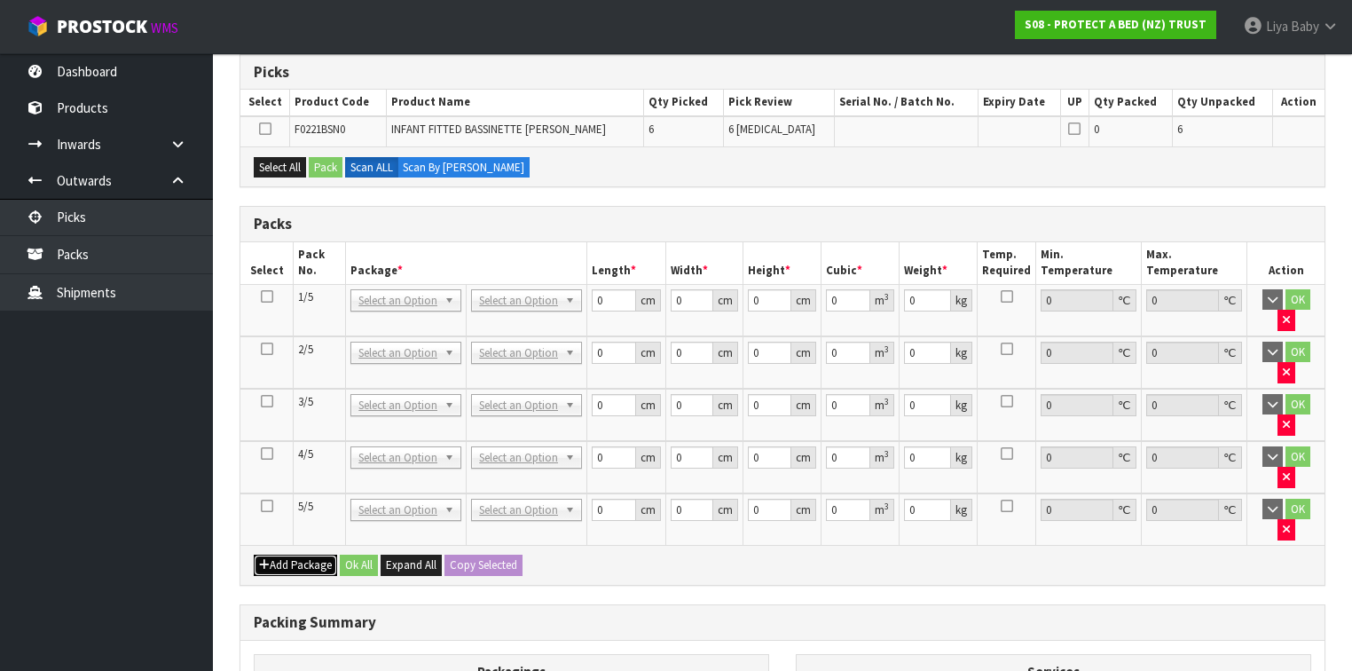
click at [308, 554] on button "Add Package" at bounding box center [295, 564] width 83 height 21
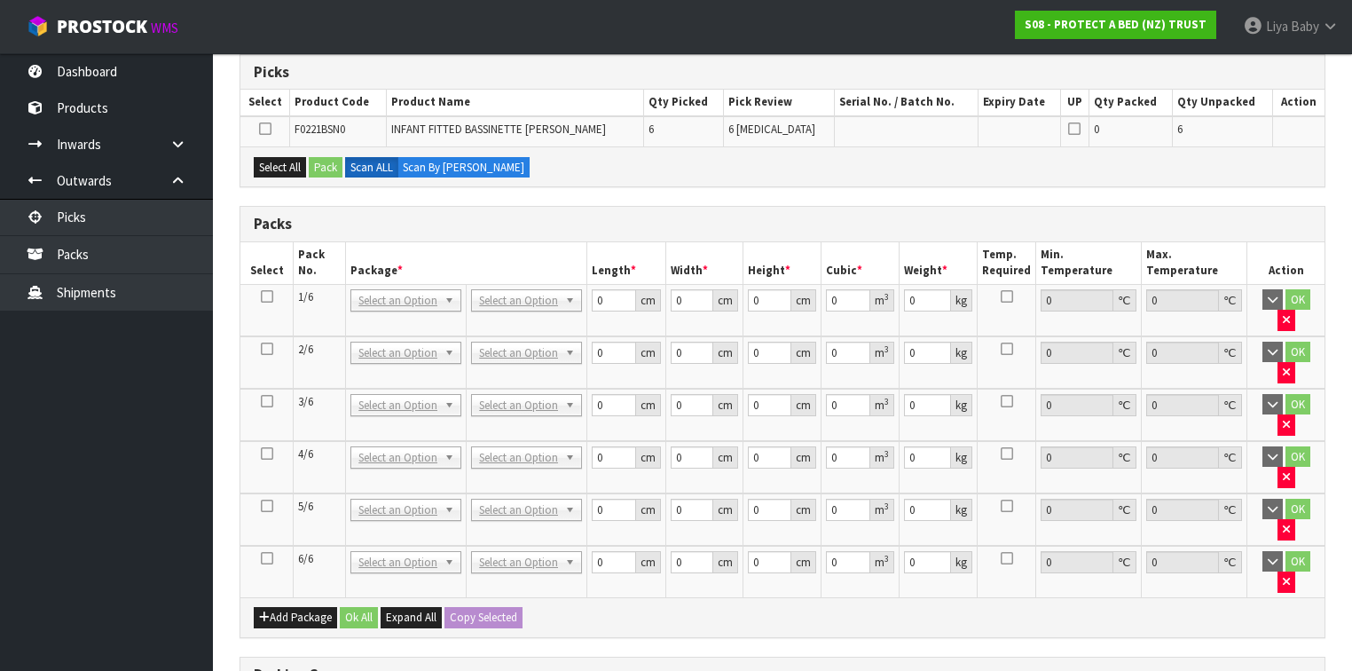
click at [263, 453] on icon at bounding box center [267, 453] width 12 height 1
drag, startPoint x: 289, startPoint y: 161, endPoint x: 323, endPoint y: 162, distance: 33.7
click at [292, 162] on button "Select All" at bounding box center [280, 167] width 52 height 21
click at [325, 162] on button "Pack" at bounding box center [326, 167] width 34 height 21
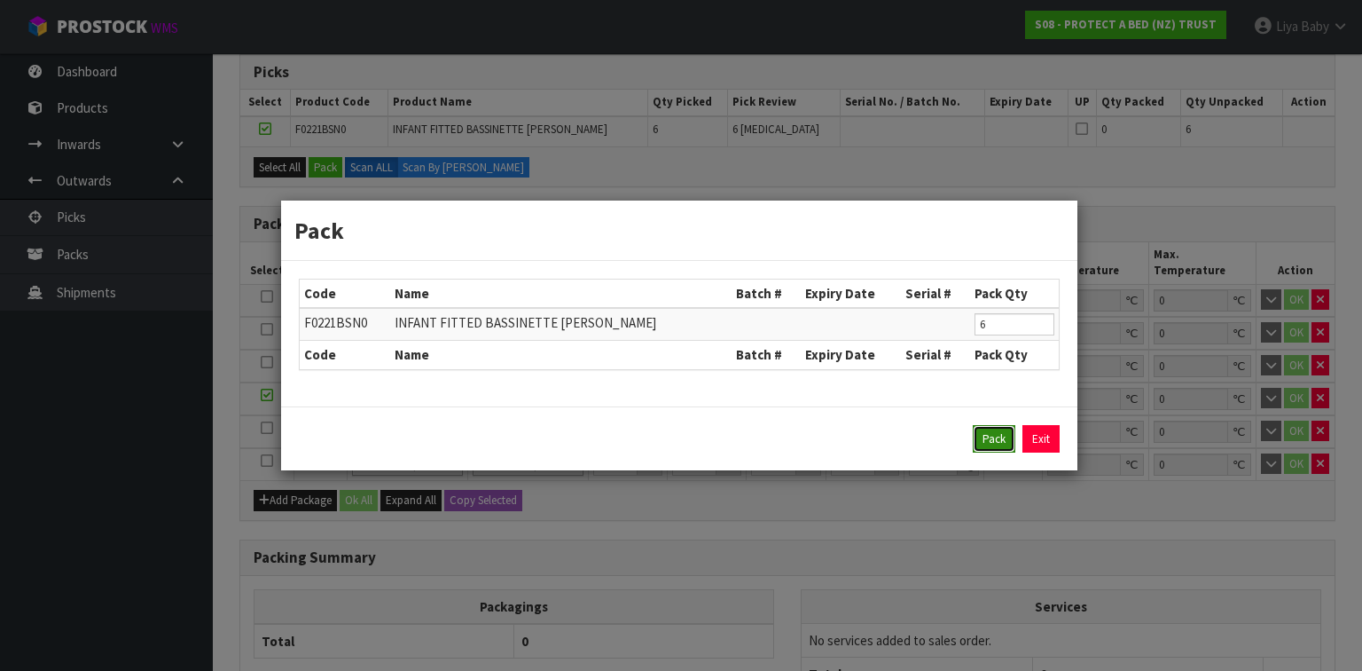
click at [992, 435] on button "Pack" at bounding box center [994, 439] width 43 height 28
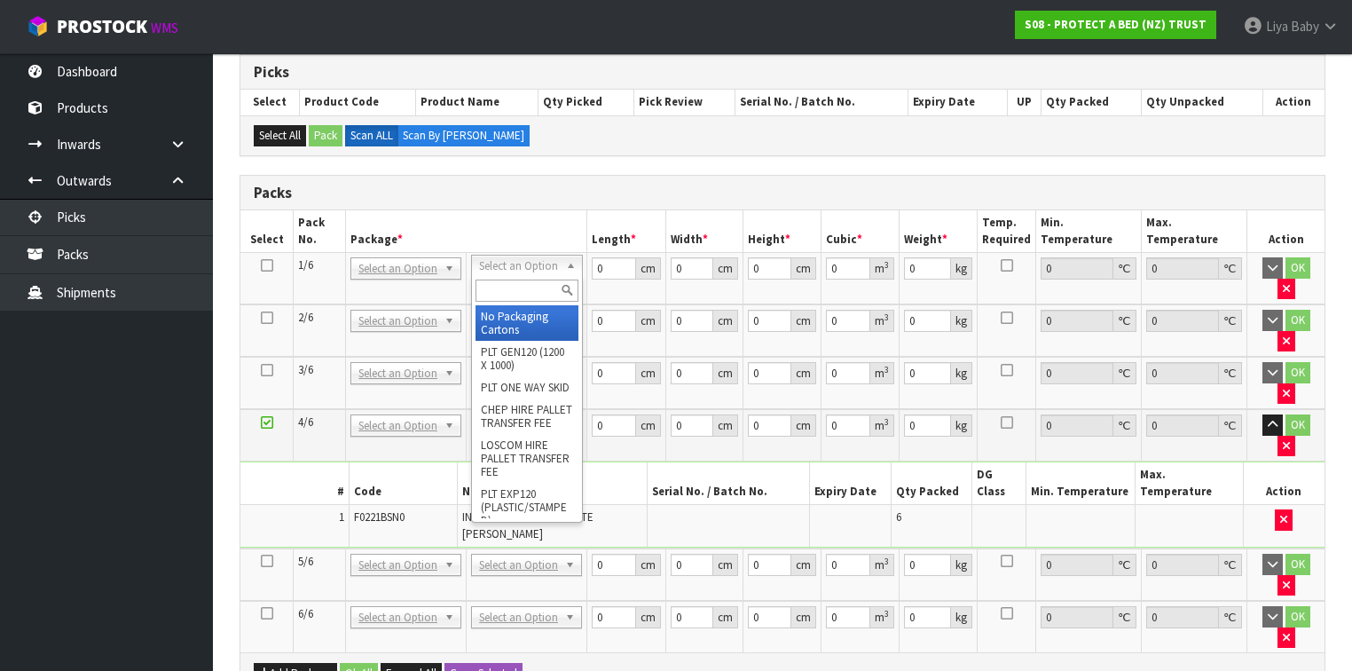
click at [506, 295] on input "text" at bounding box center [526, 290] width 102 height 22
type input "OC"
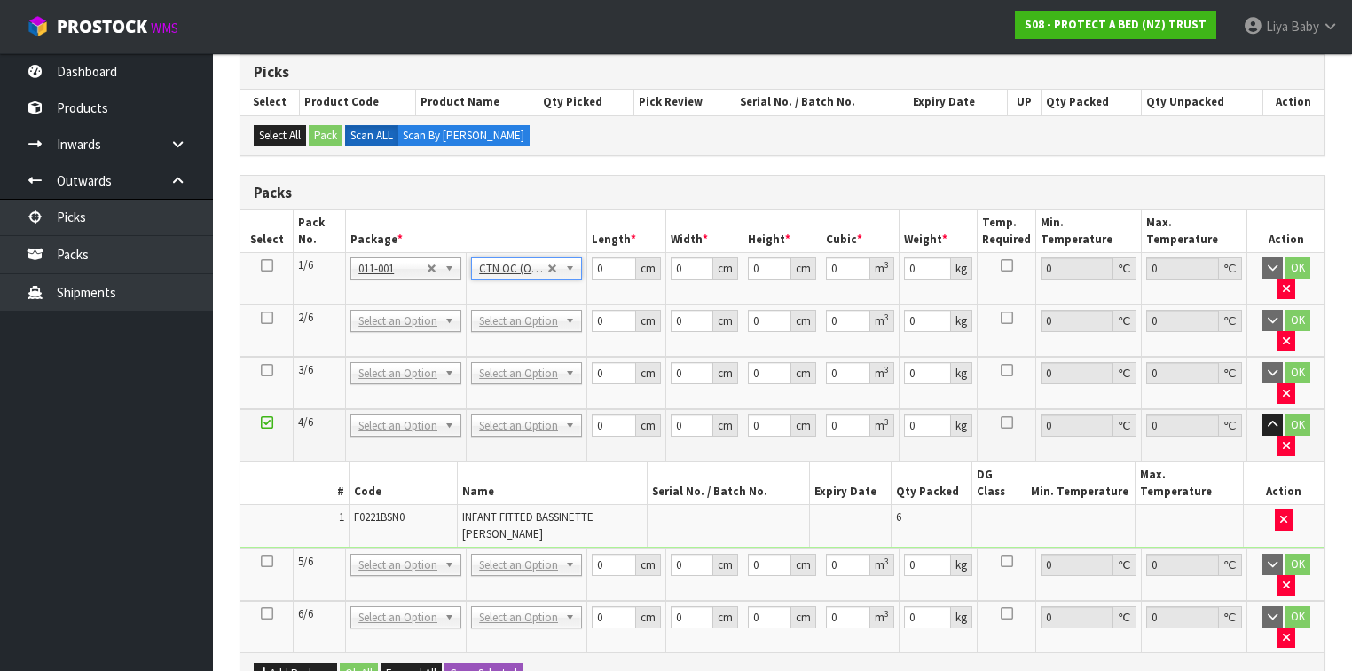
click at [267, 265] on icon at bounding box center [267, 265] width 12 height 1
click at [491, 663] on button "Copy Selected" at bounding box center [483, 673] width 78 height 21
click at [491, 663] on button "Confirm Copy Selected" at bounding box center [502, 673] width 117 height 21
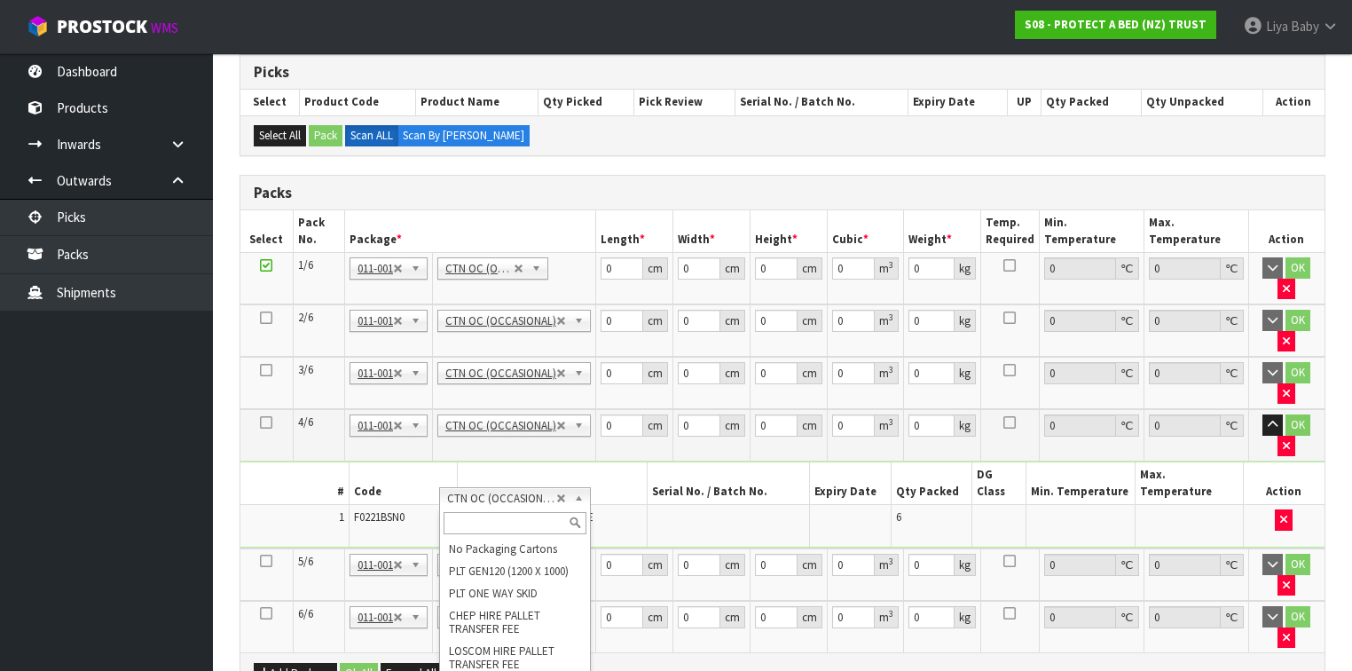
click at [504, 517] on input "text" at bounding box center [514, 523] width 142 height 22
type input "5"
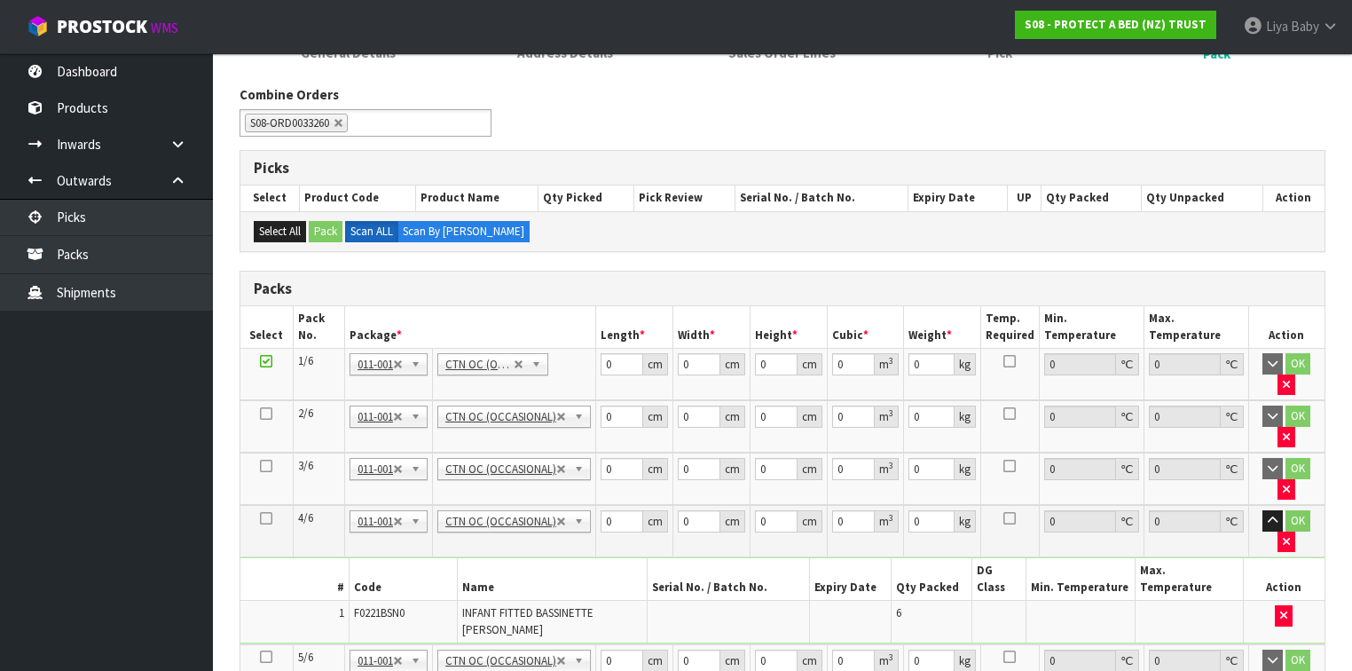
scroll to position [142, 0]
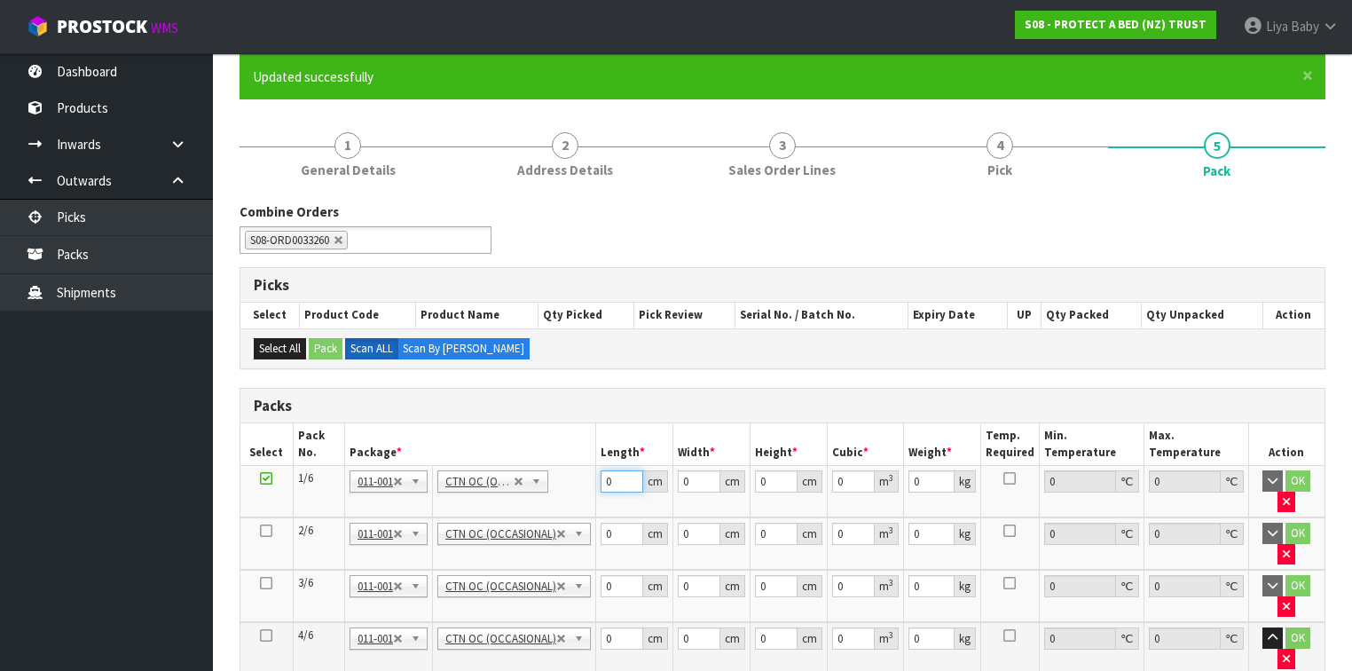
drag, startPoint x: 617, startPoint y: 479, endPoint x: 582, endPoint y: 463, distance: 38.9
click at [590, 478] on tr "1/6 NONE 007-001 007-002 007-004 007-009 007-013 007-014 007-015 007-017 007-01…" at bounding box center [782, 492] width 1084 height 52
type input "58"
type input "40"
type input "3"
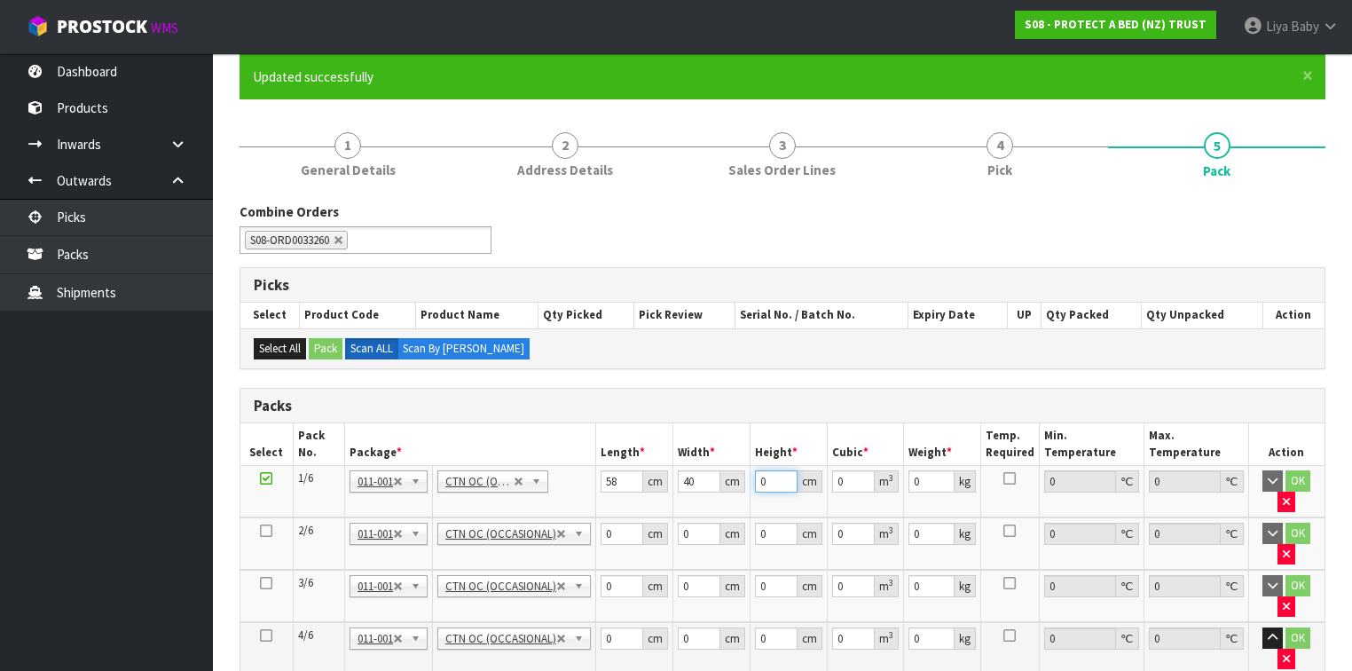
type input "0.00696"
type input "32"
type input "0.07424"
type input "32"
type input "10"
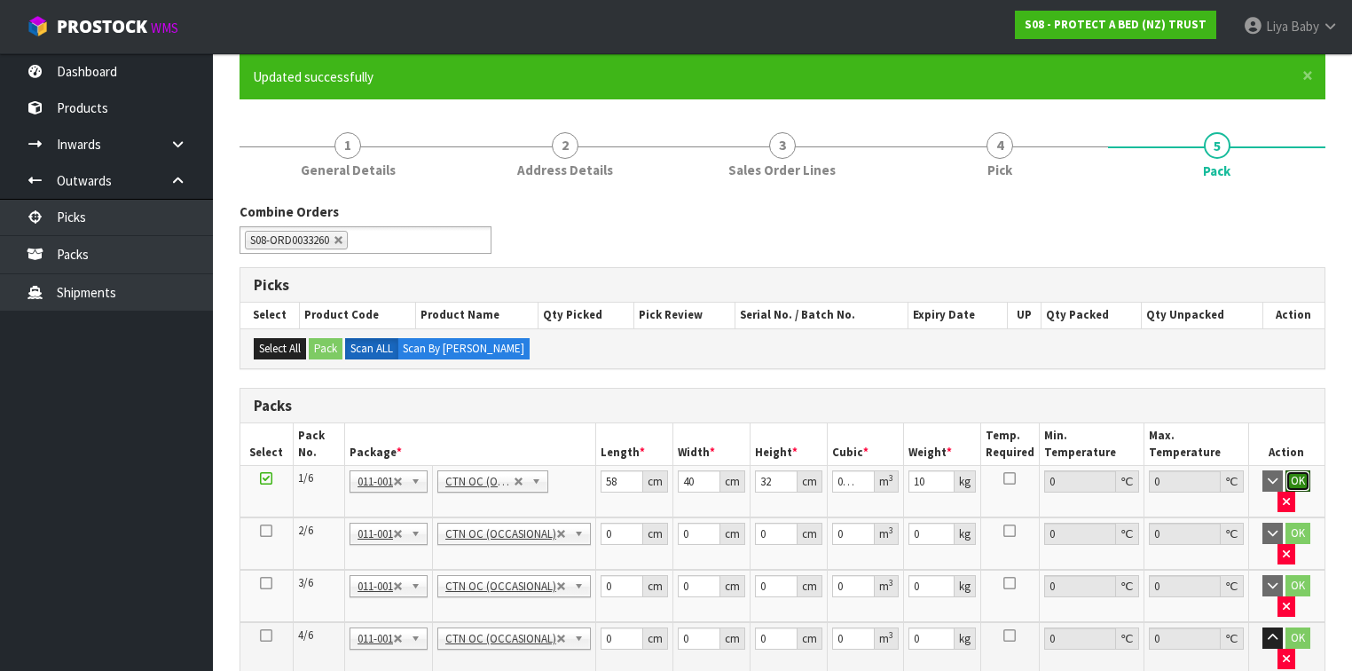
click button "OK" at bounding box center [1297, 480] width 25 height 21
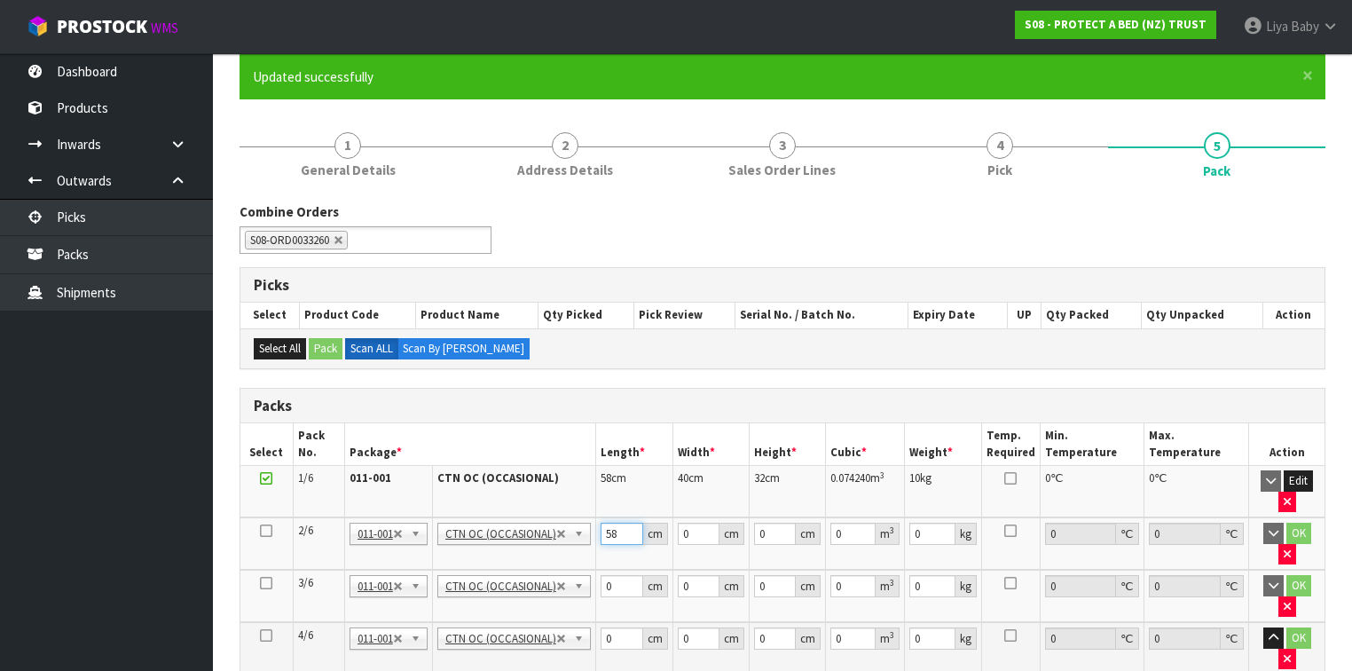
type input "58"
type input "39"
type input "3"
type input "0.006786"
type input "32"
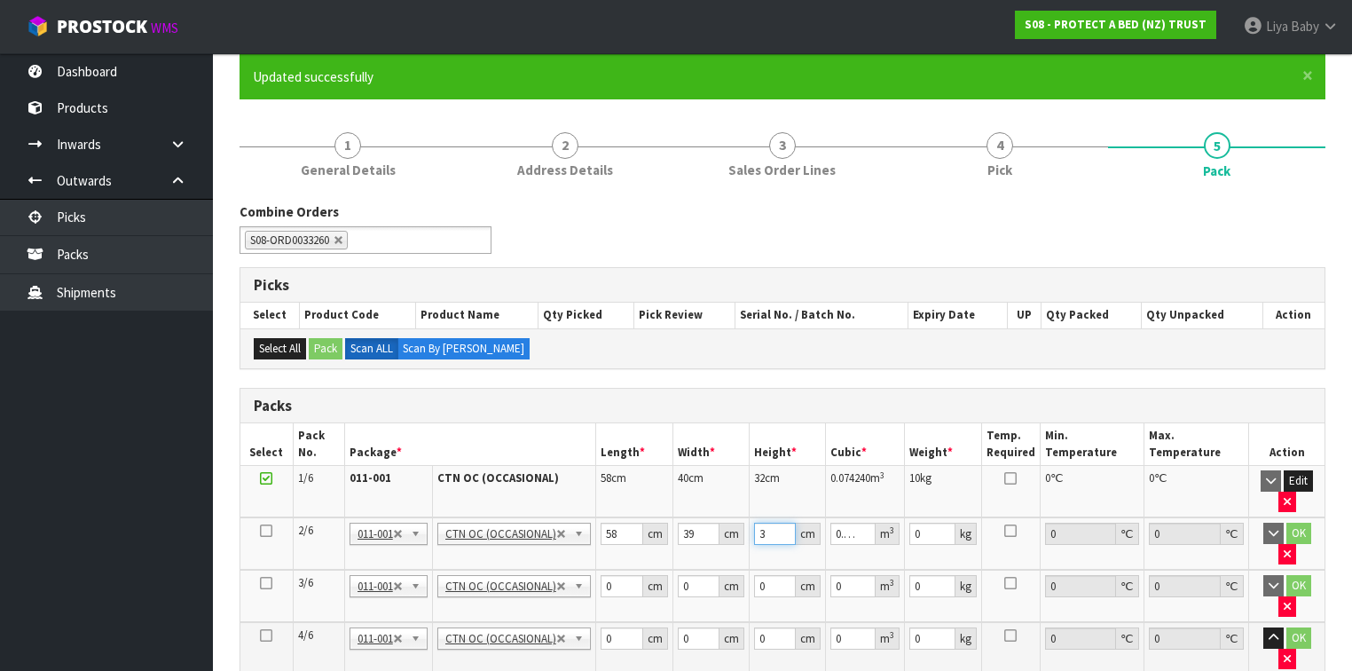
type input "0.072384"
type input "32"
type input "10"
click button "OK" at bounding box center [1298, 532] width 25 height 21
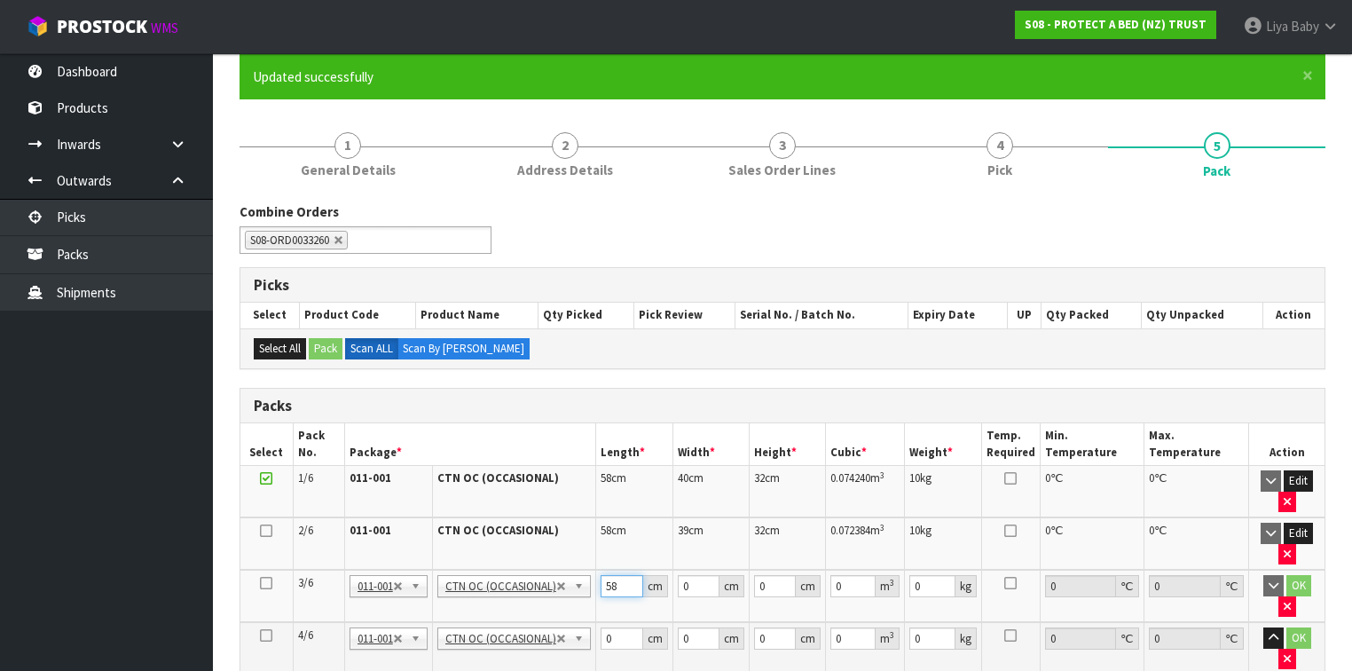
type input "58"
type input "48"
type input "3"
type input "0.008352"
type input "31"
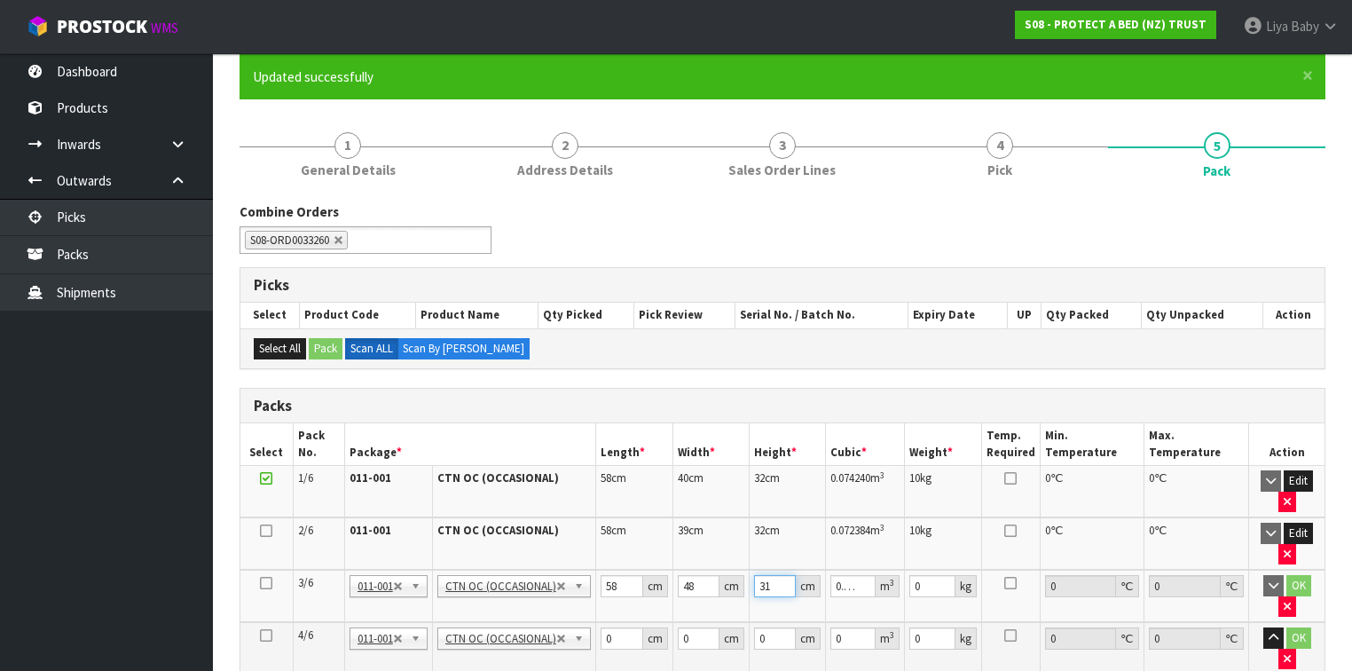
type input "0.086304"
type input "31"
type input "8"
click button "OK" at bounding box center [1298, 585] width 25 height 21
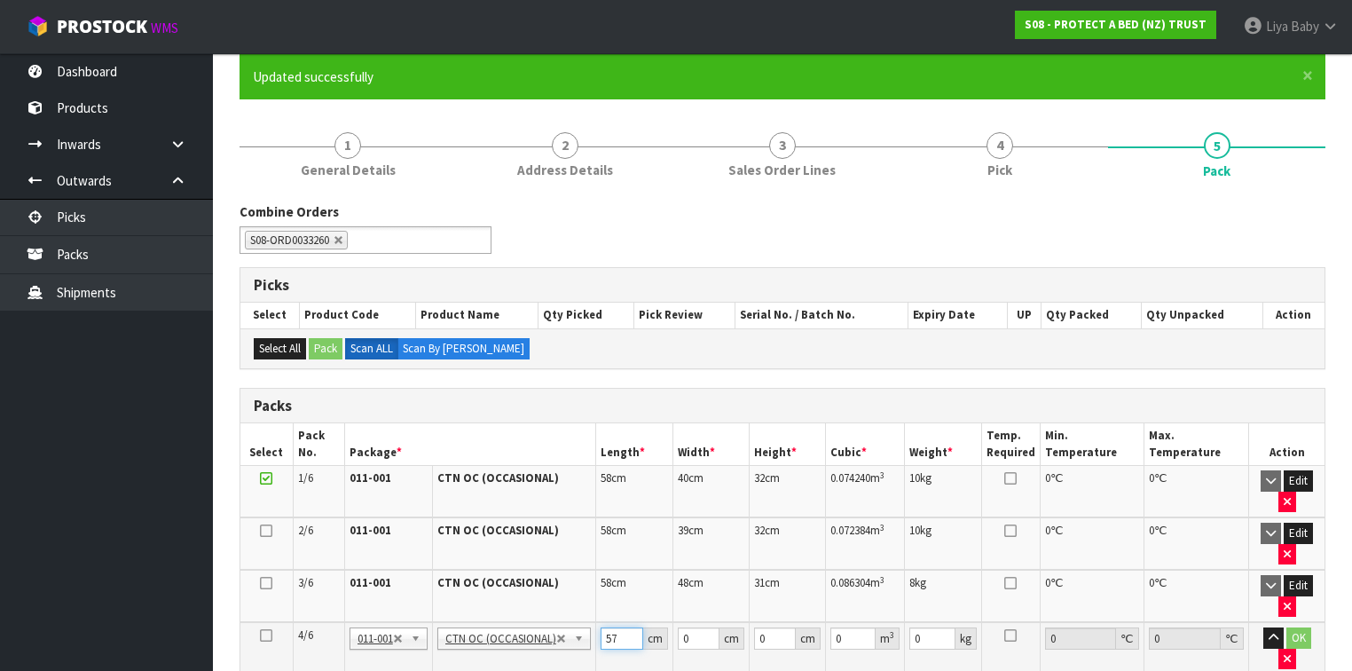
type input "57"
type input "40"
type input "3"
type input "0.00684"
type input "31"
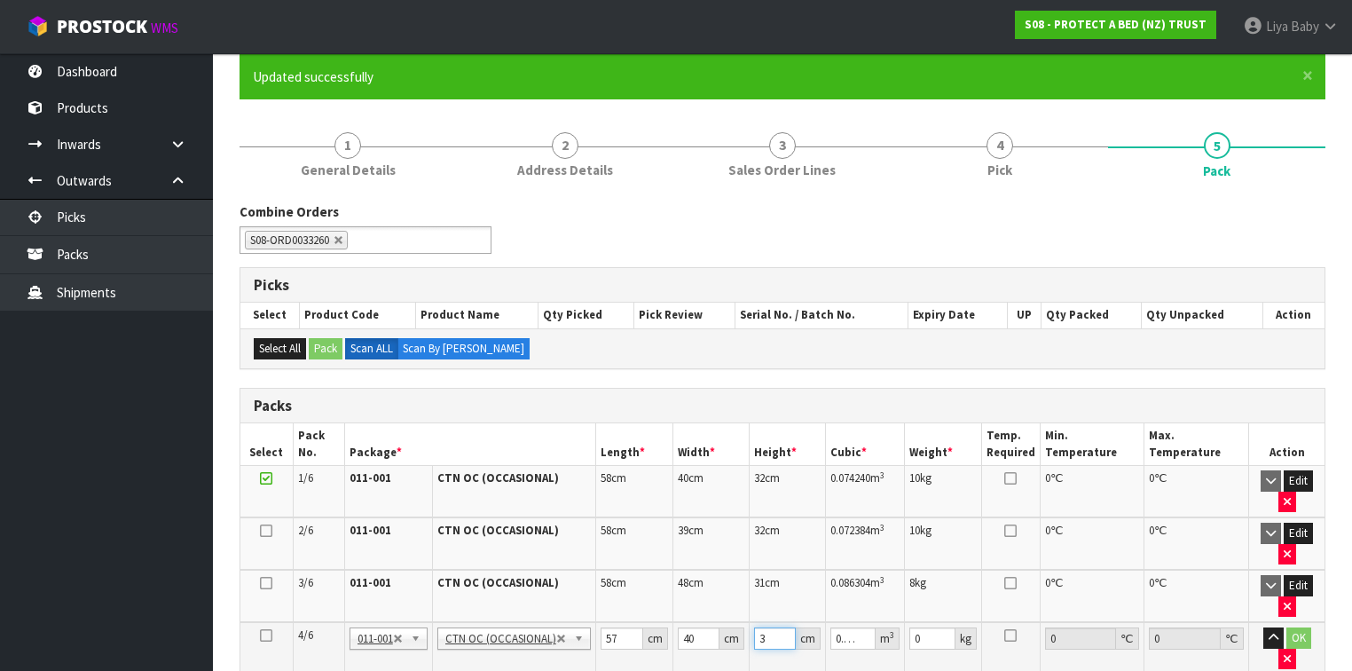
type input "0.07068"
type input "31"
type input "10"
click at [1263, 627] on button "button" at bounding box center [1273, 637] width 20 height 21
click button "OK" at bounding box center [1298, 637] width 25 height 21
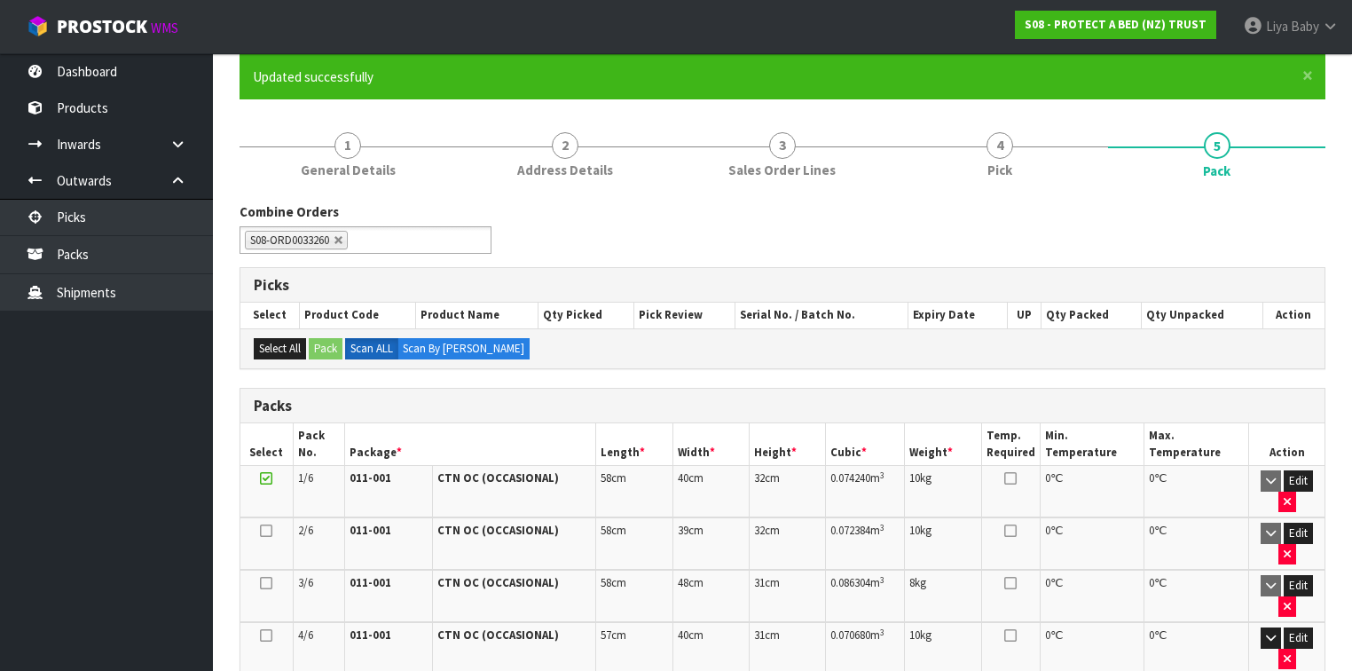
scroll to position [490, 0]
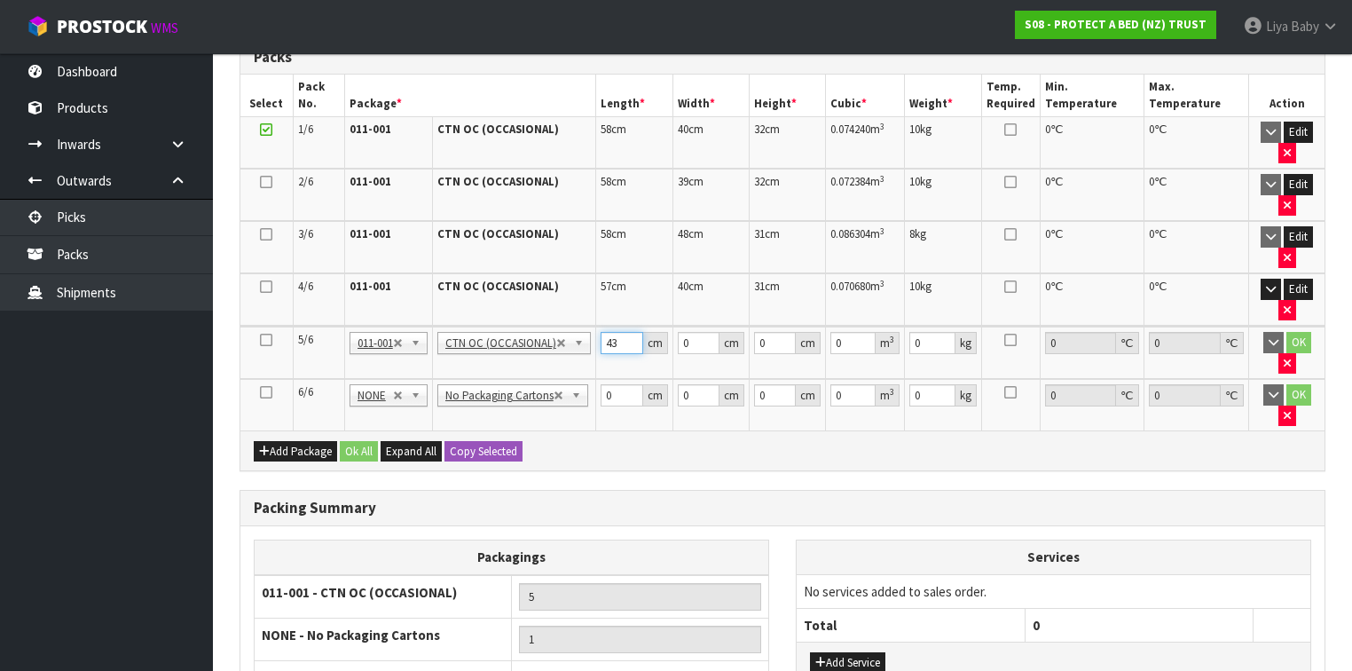
type input "43"
type input "35"
type input "2"
type input "0.00301"
type input "20"
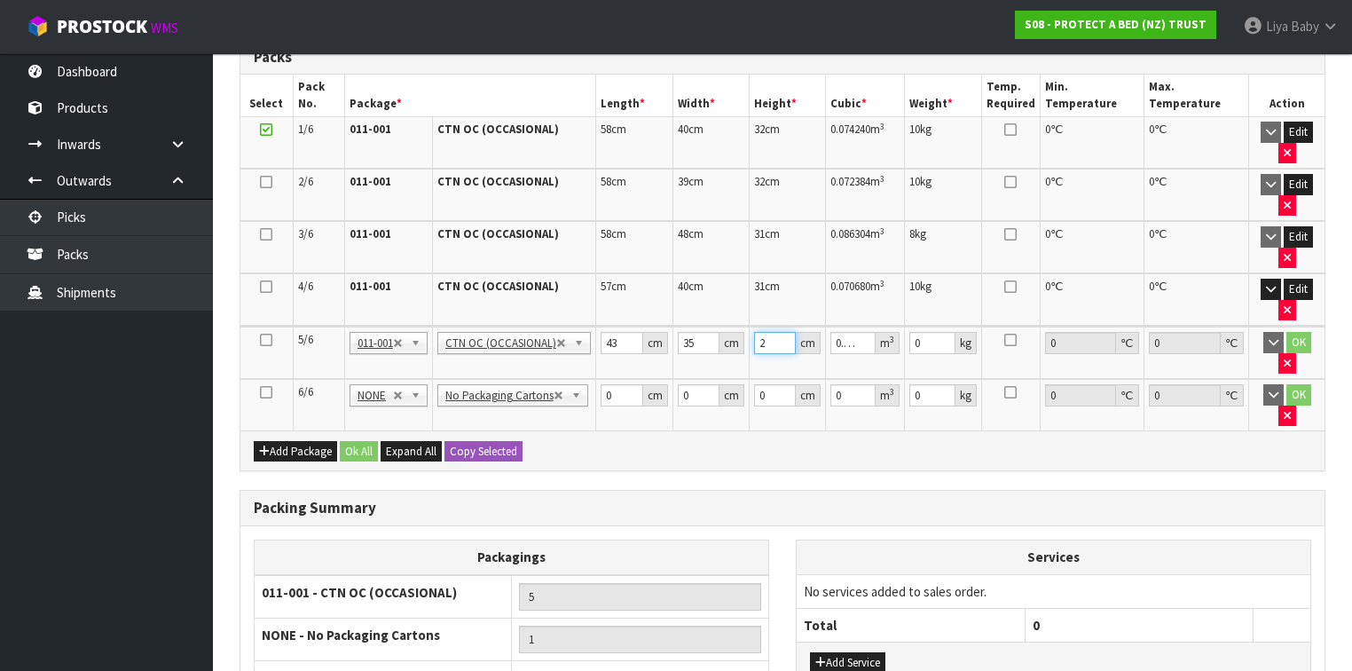
type input "0.0301"
type input "20"
type input "3"
click button "OK" at bounding box center [1298, 342] width 25 height 21
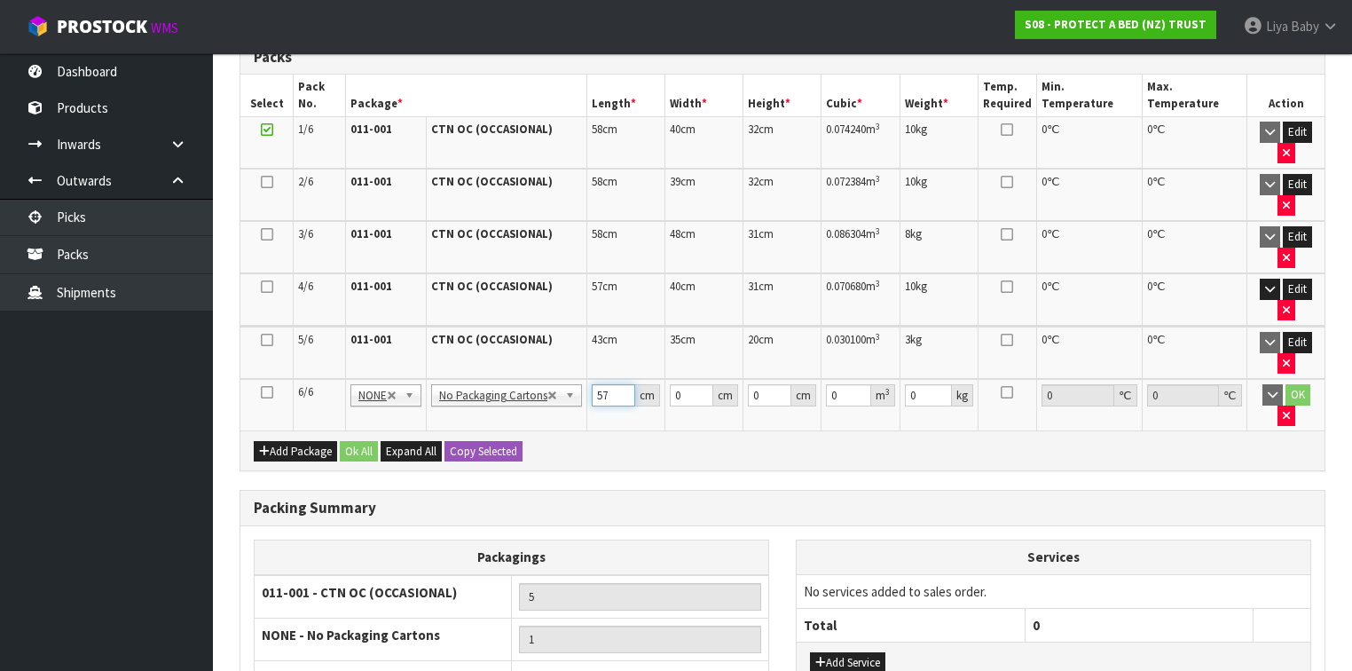
type input "57"
type input "33"
type input "4"
type input "0.007524"
type input "41"
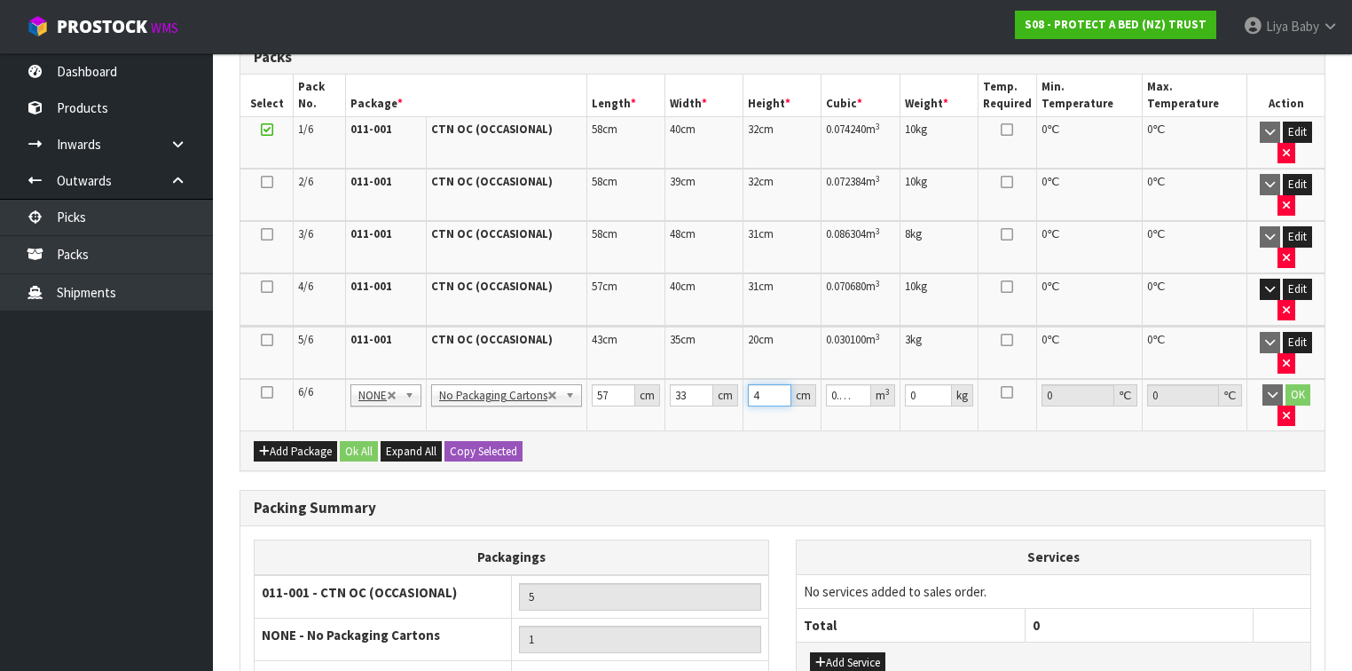
type input "0.077121"
type input "41"
type input "10"
click button "OK" at bounding box center [1297, 394] width 25 height 21
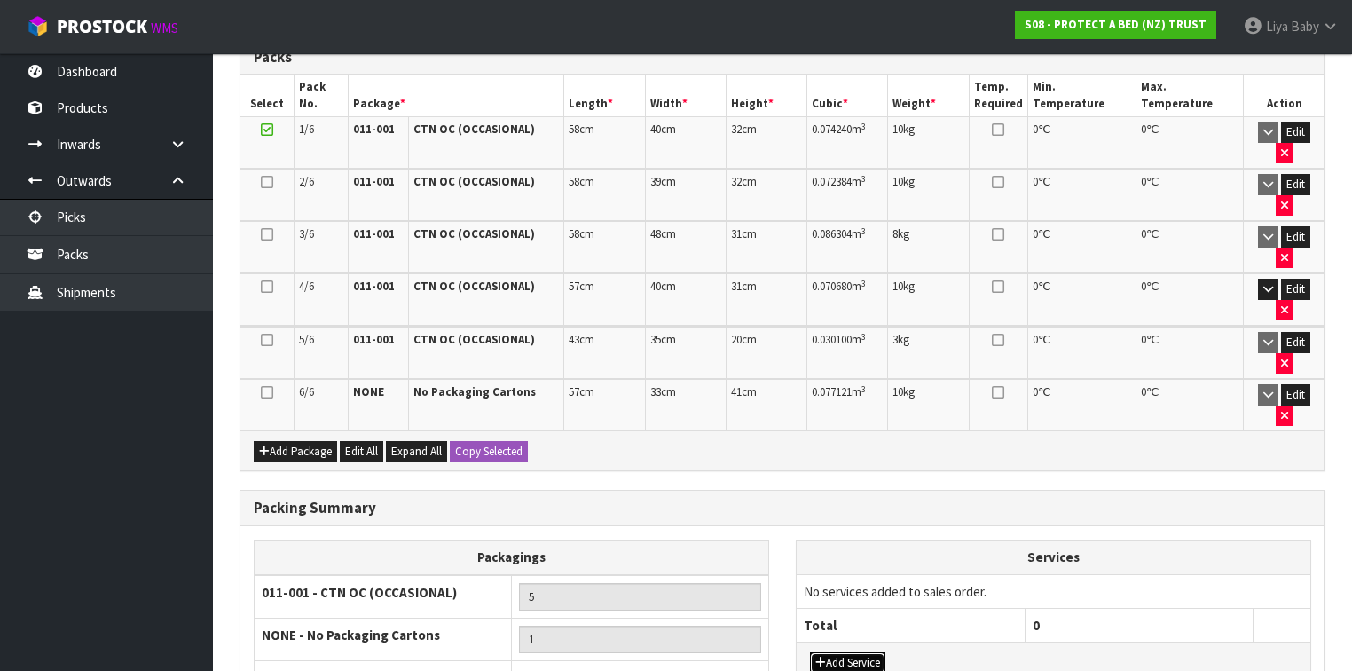
click at [853, 652] on button "Add Service" at bounding box center [847, 662] width 75 height 21
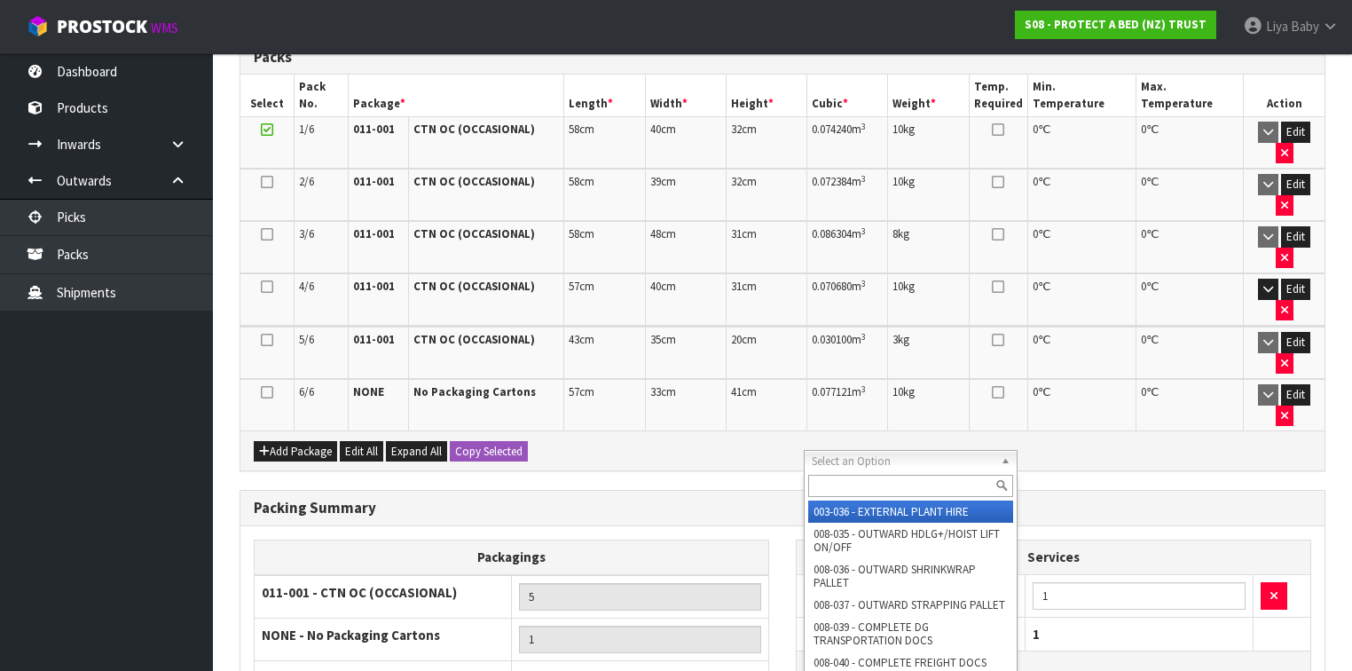
click at [876, 478] on input "text" at bounding box center [910, 485] width 205 height 22
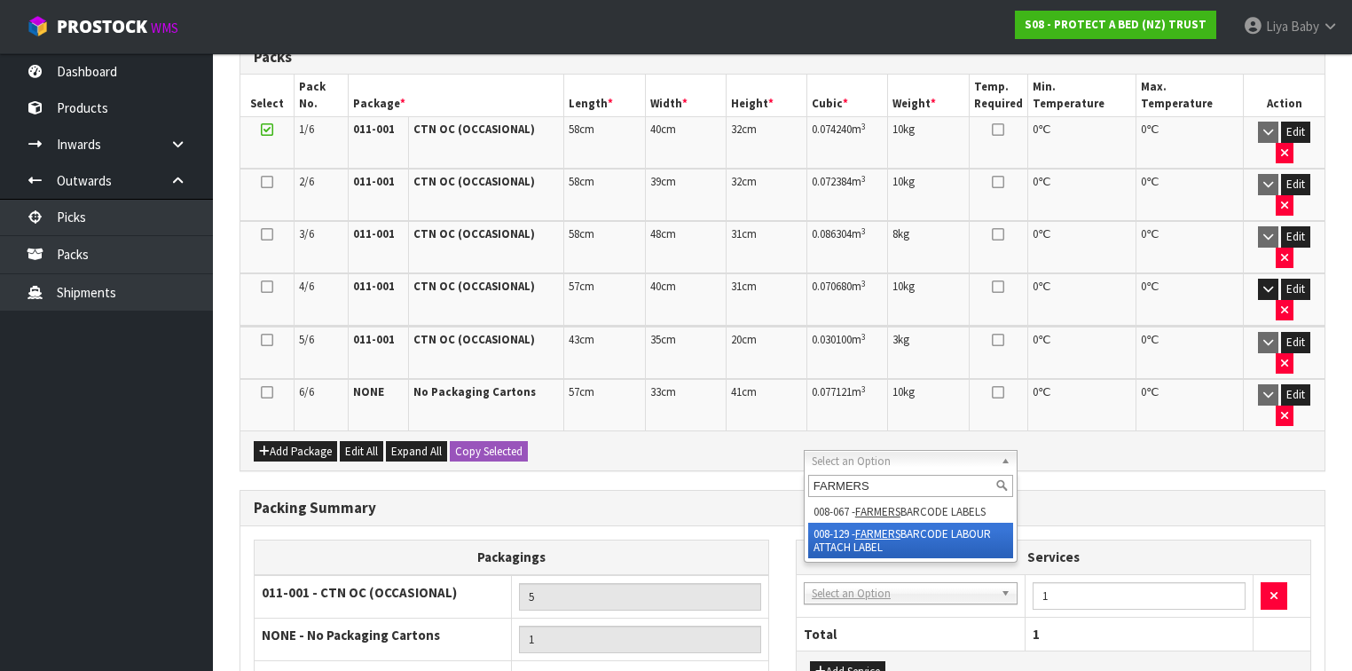
type input "FARMERS"
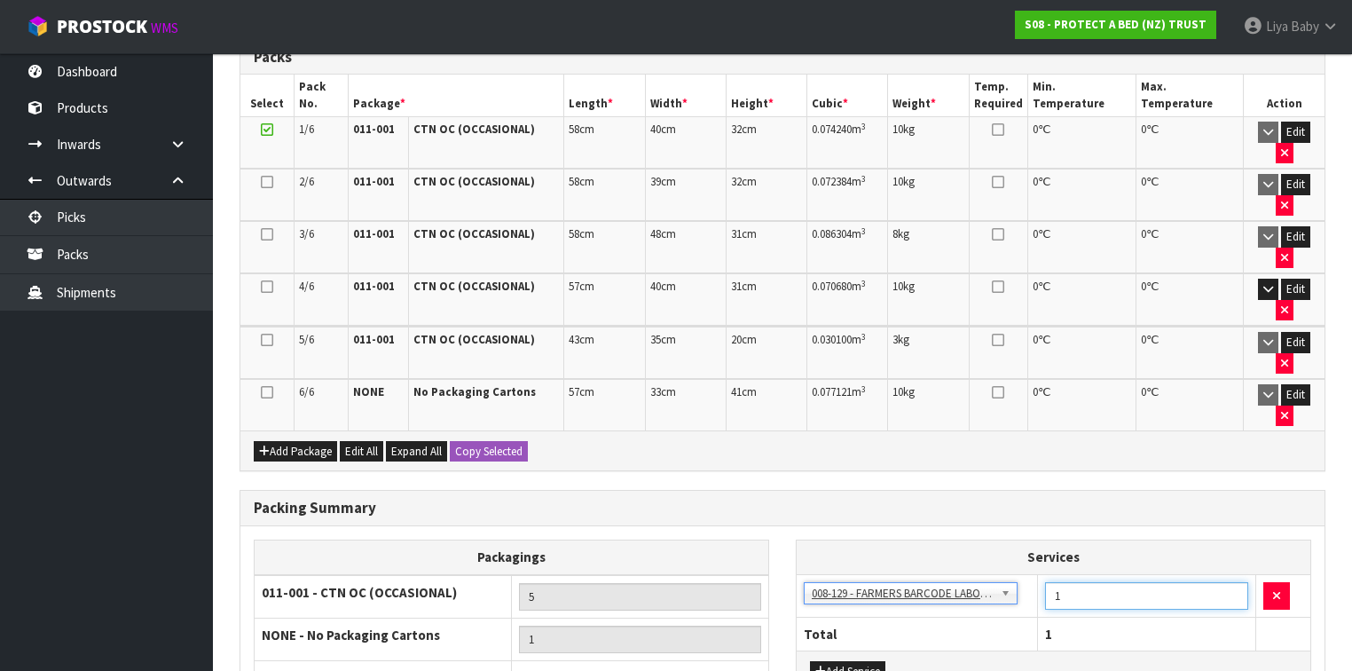
drag, startPoint x: 1077, startPoint y: 461, endPoint x: 1070, endPoint y: 420, distance: 42.1
click at [1036, 574] on tr "003-036 - EXTERNAL PLANT HIRE 008-035 - OUTWARD HDLG+/HOIST LIFT ON/OFF 008-036…" at bounding box center [1053, 595] width 514 height 43
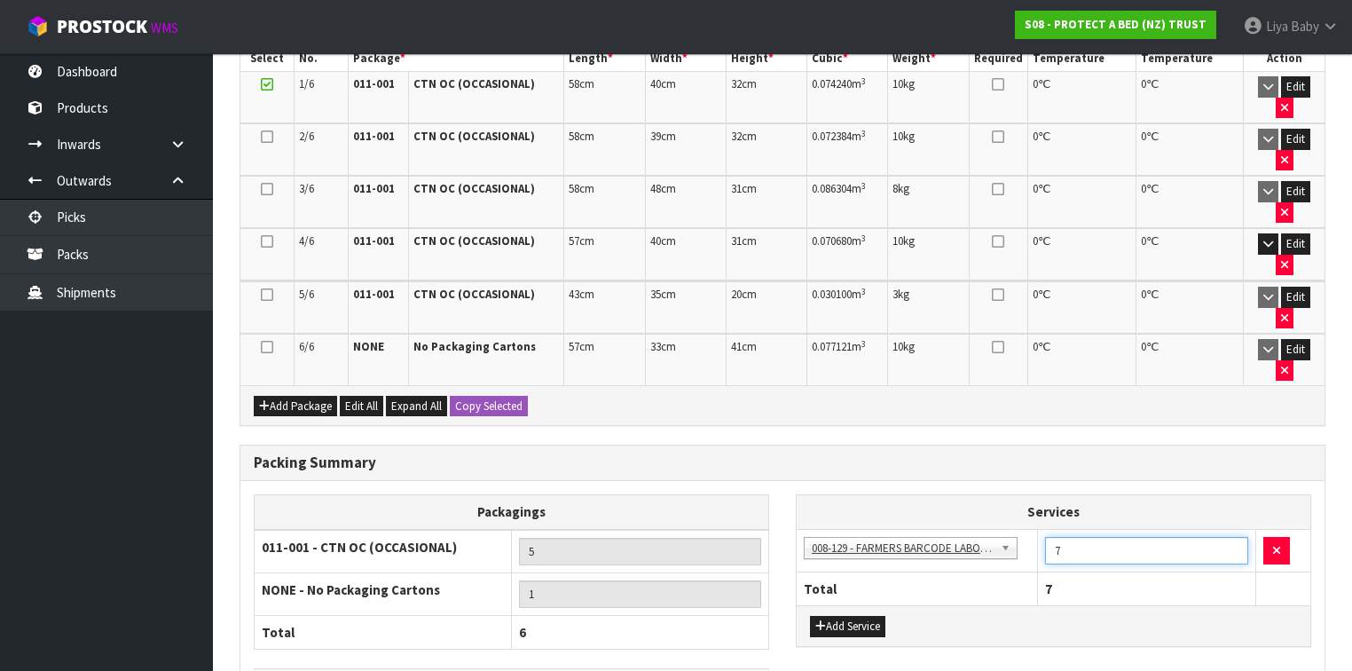
type input "7"
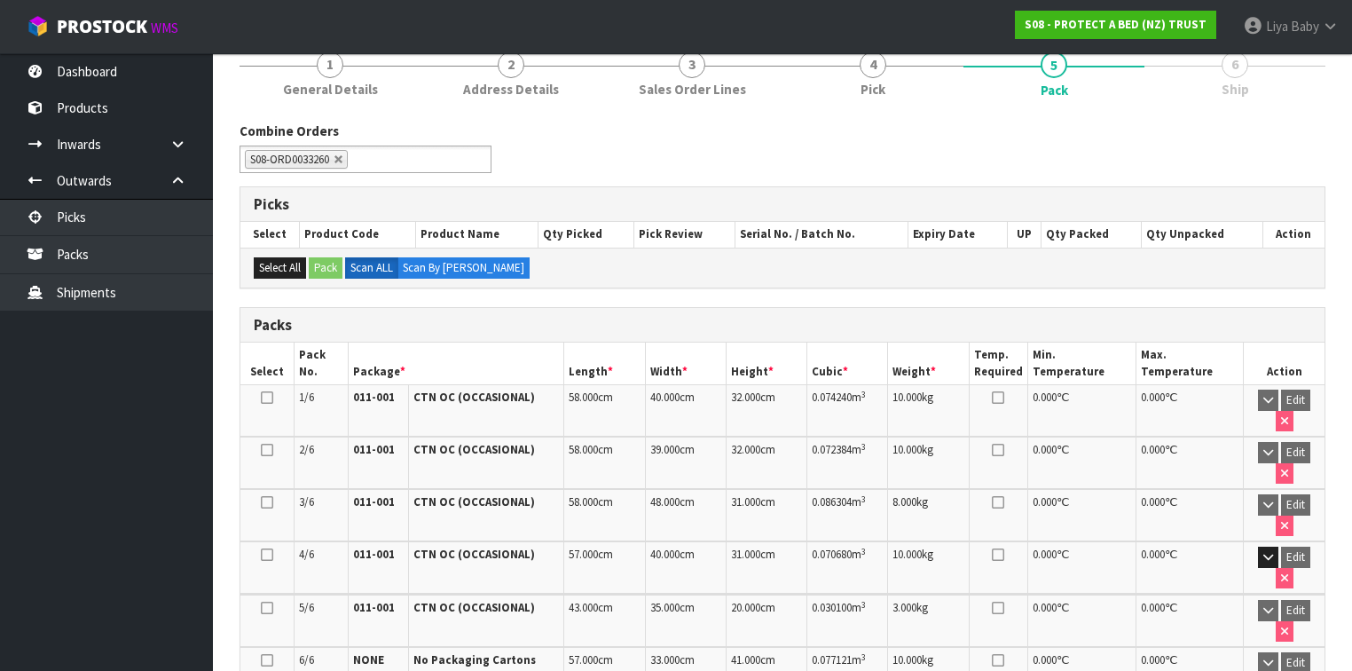
scroll to position [497, 0]
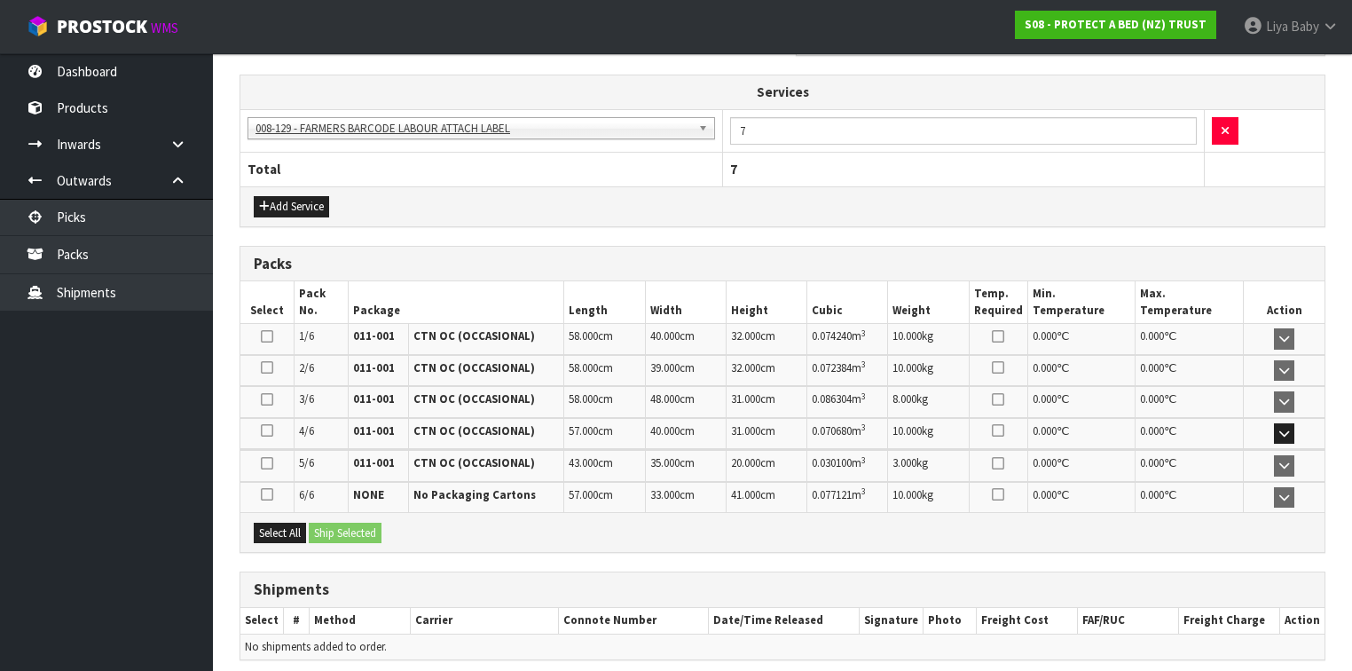
scroll to position [639, 0]
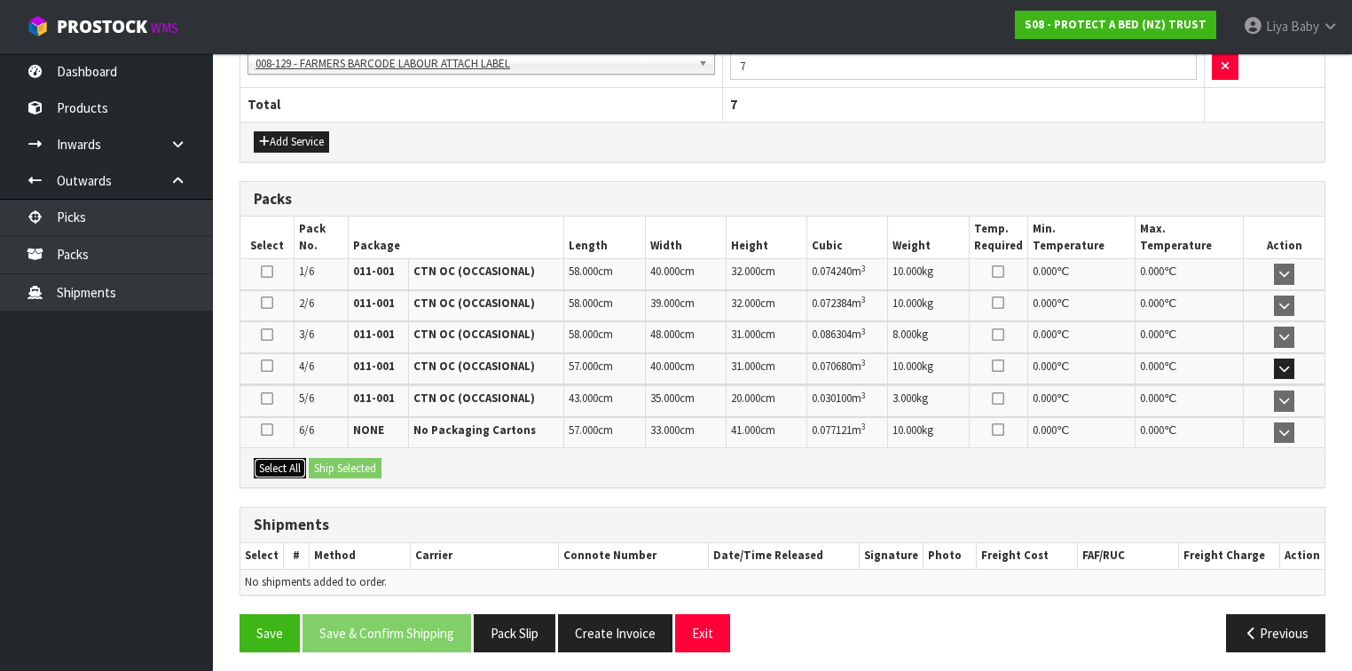
drag, startPoint x: 279, startPoint y: 464, endPoint x: 318, endPoint y: 463, distance: 38.1
click at [280, 464] on button "Select All" at bounding box center [280, 468] width 52 height 21
click at [325, 463] on button "Ship Selected" at bounding box center [345, 468] width 73 height 21
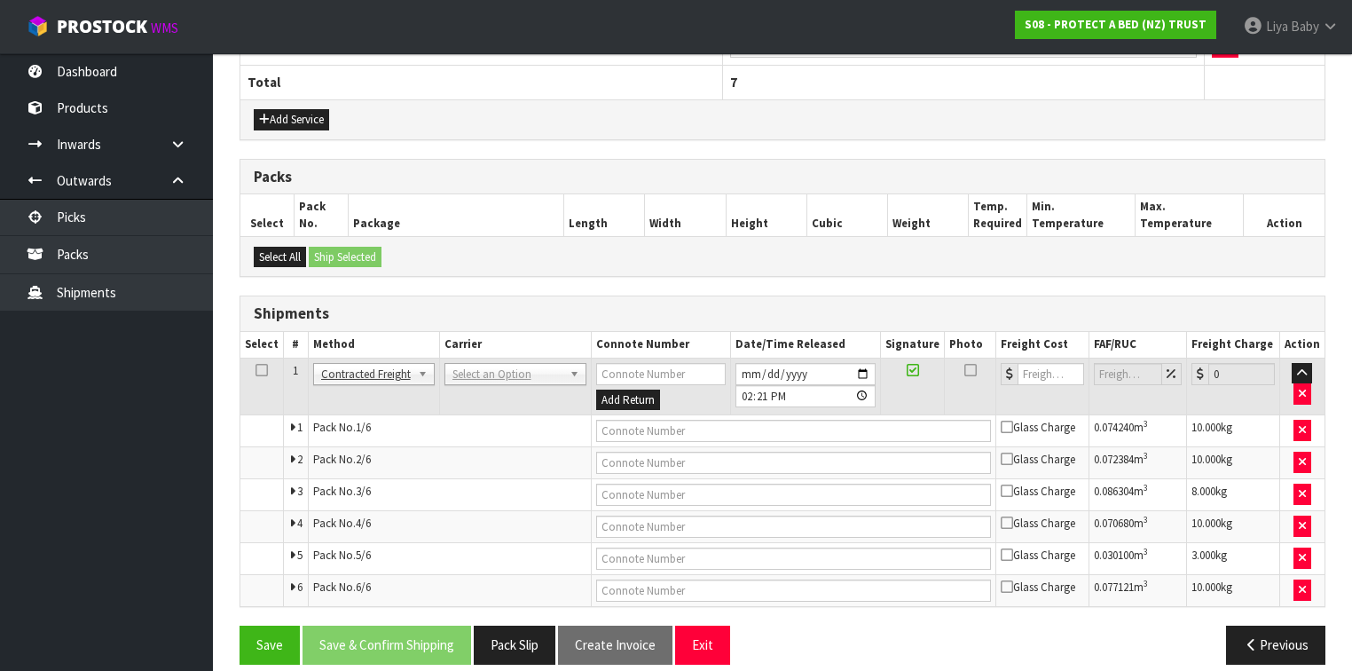
scroll to position [673, 0]
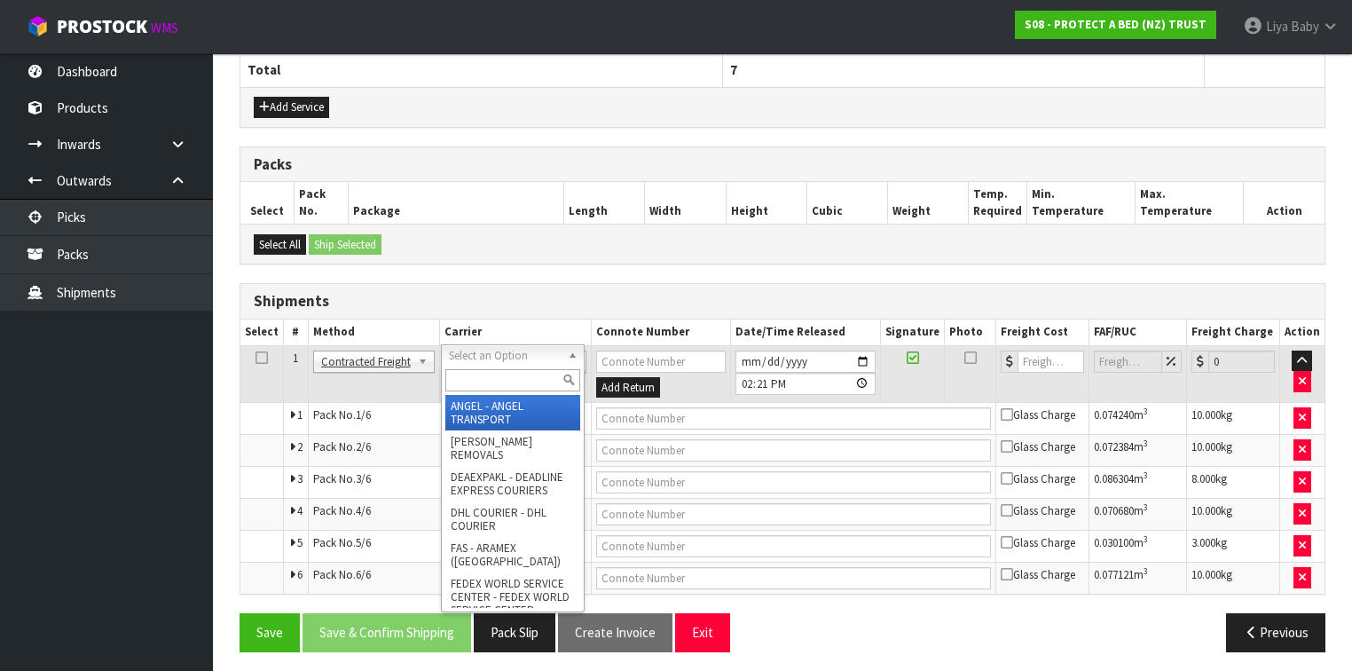
click at [476, 390] on div at bounding box center [513, 379] width 142 height 29
click at [479, 383] on input "text" at bounding box center [512, 380] width 135 height 22
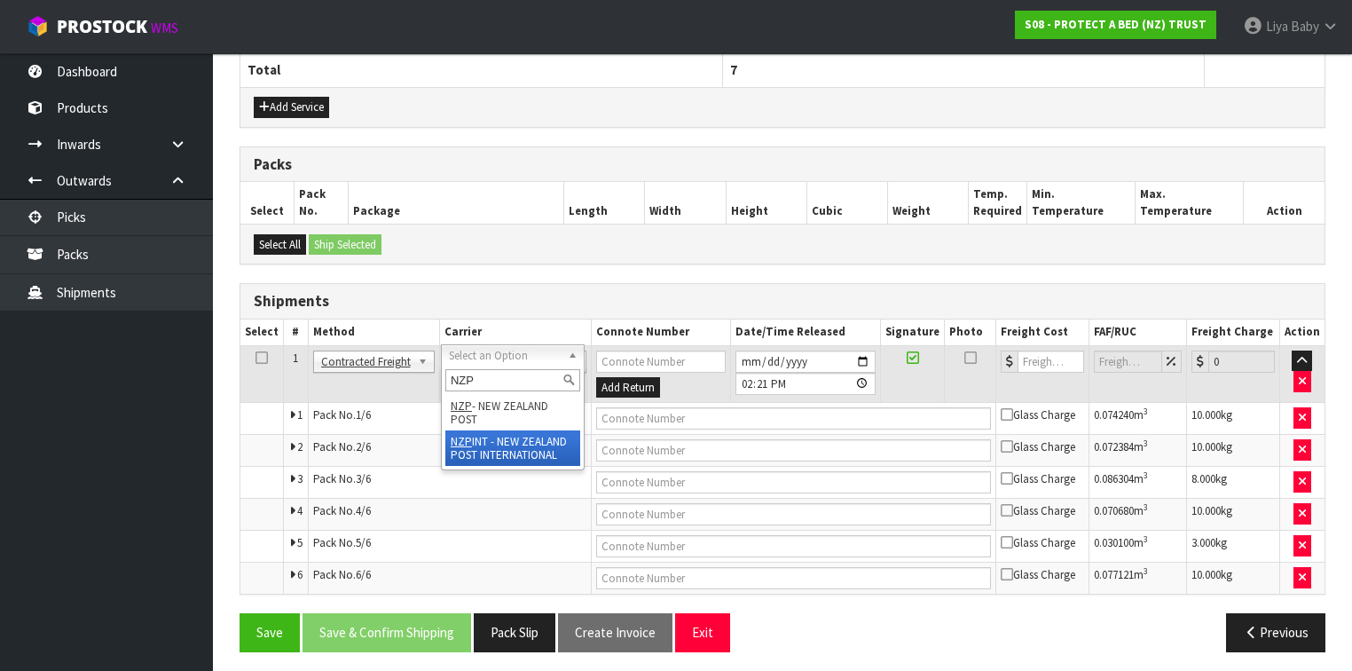
type input "NZP"
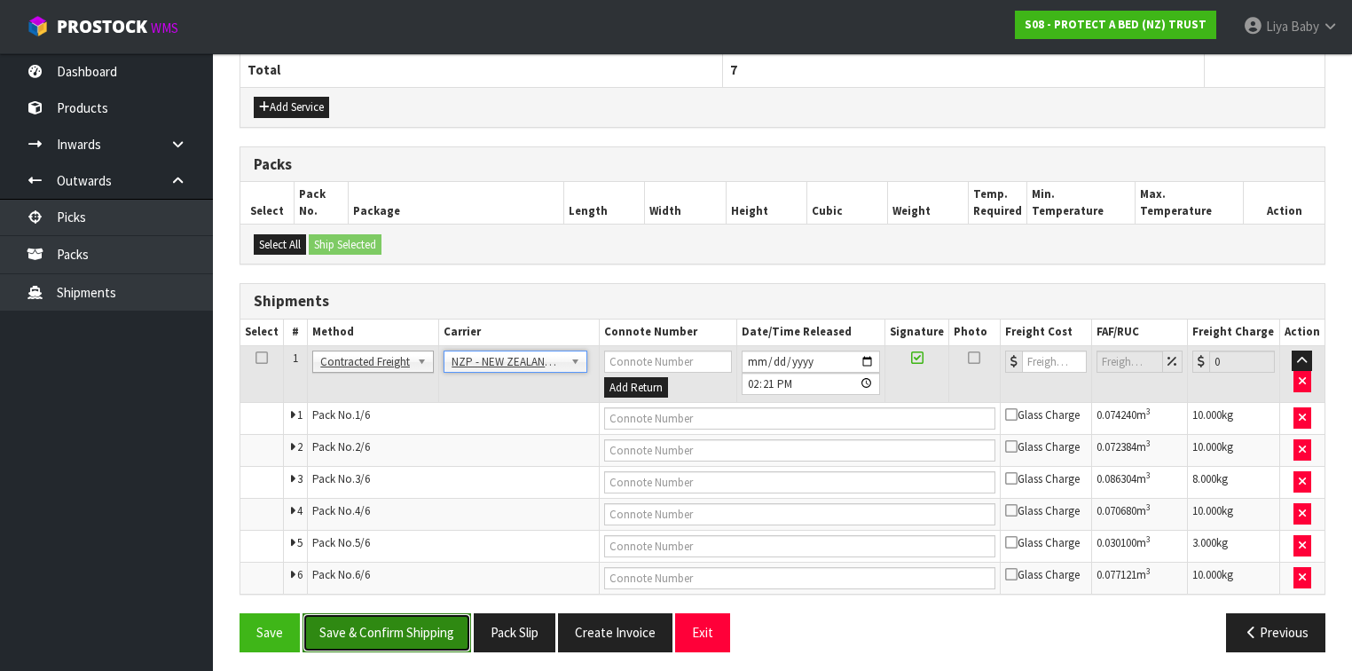
click at [436, 613] on button "Save & Confirm Shipping" at bounding box center [386, 632] width 169 height 38
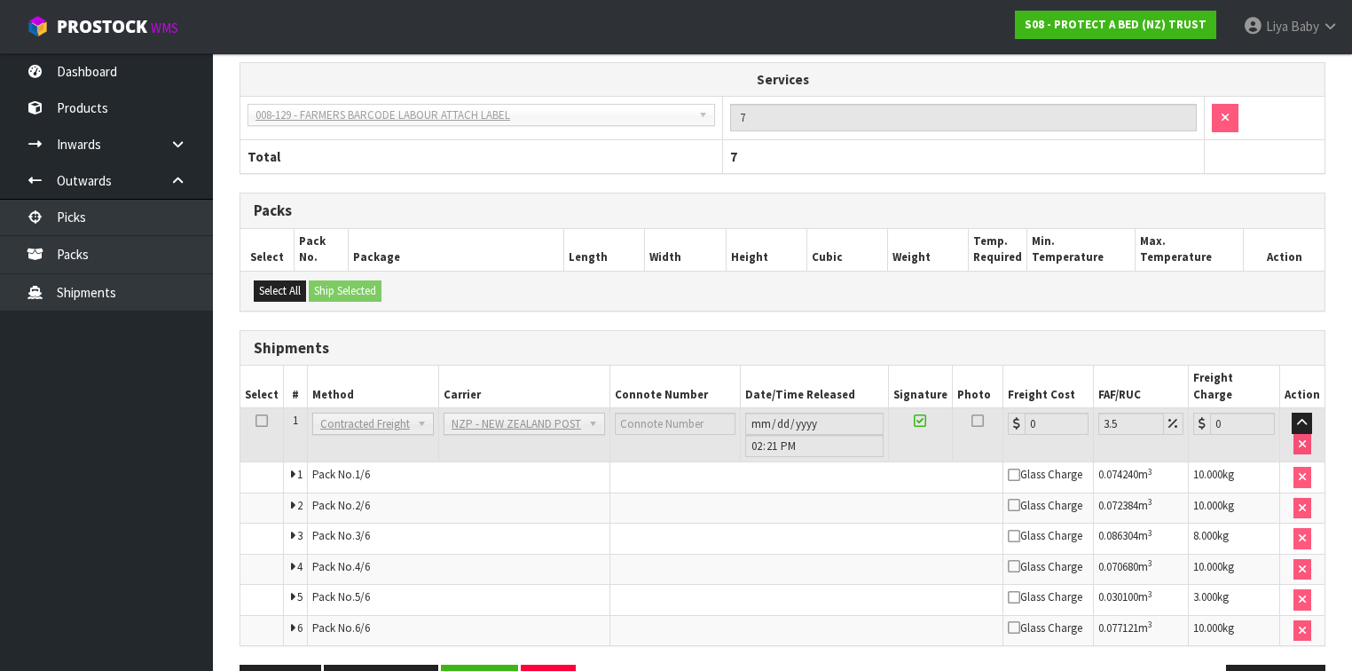
scroll to position [640, 0]
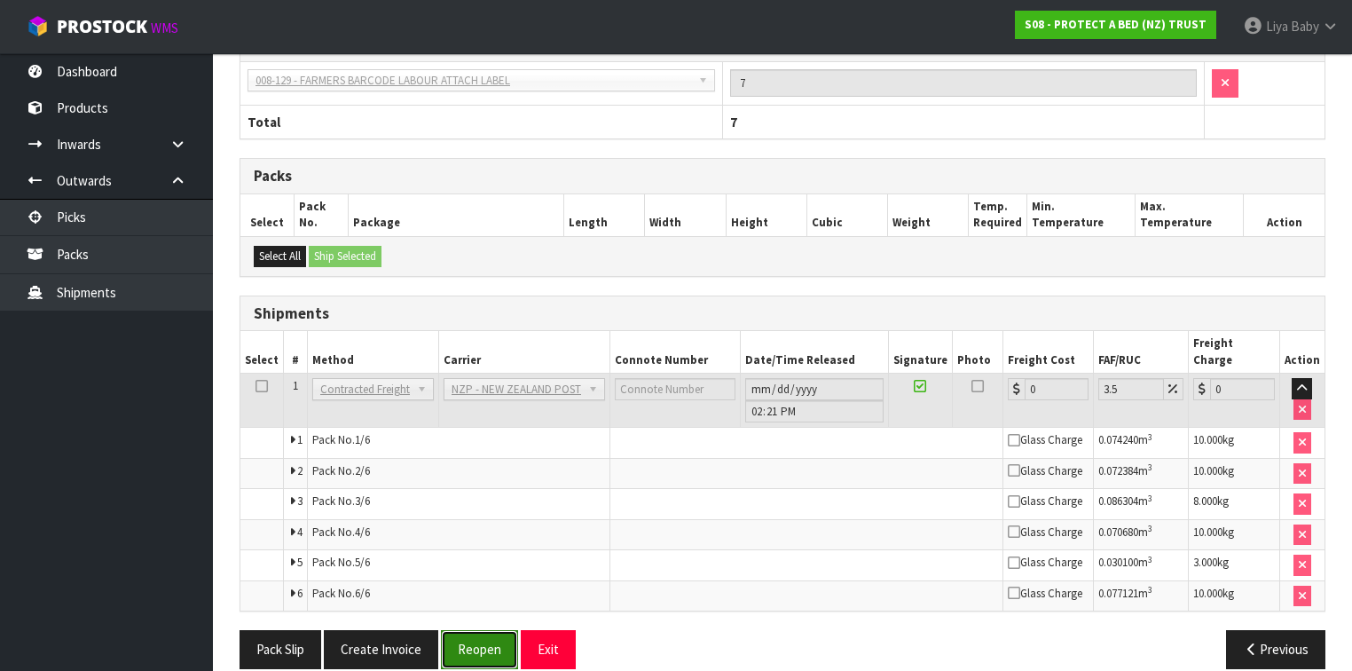
click at [461, 630] on button "Reopen" at bounding box center [479, 649] width 77 height 38
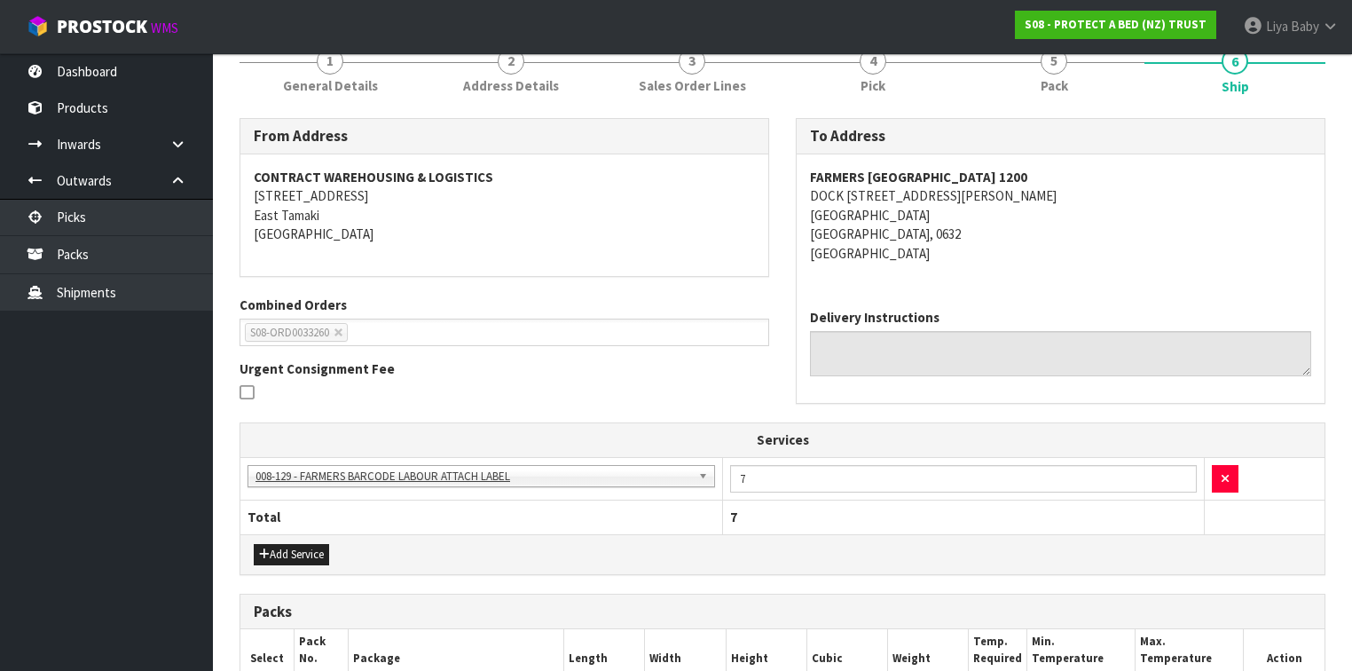
scroll to position [497, 0]
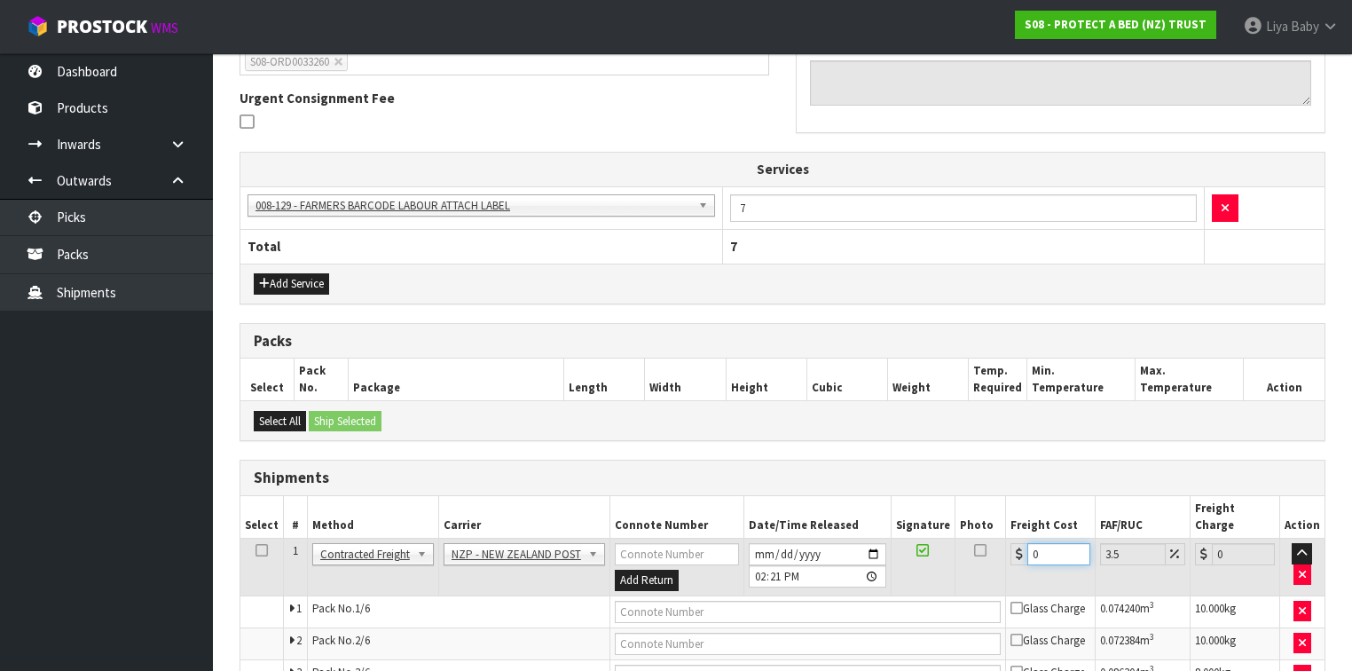
click at [1060, 543] on input "0" at bounding box center [1058, 554] width 63 height 22
drag, startPoint x: 1058, startPoint y: 532, endPoint x: 1165, endPoint y: 463, distance: 126.9
click at [1010, 514] on table "Select # Method Carrier Connote Number Date/Time Released Signature Photo Freig…" at bounding box center [782, 641] width 1084 height 290
type input "2"
type input "2.07"
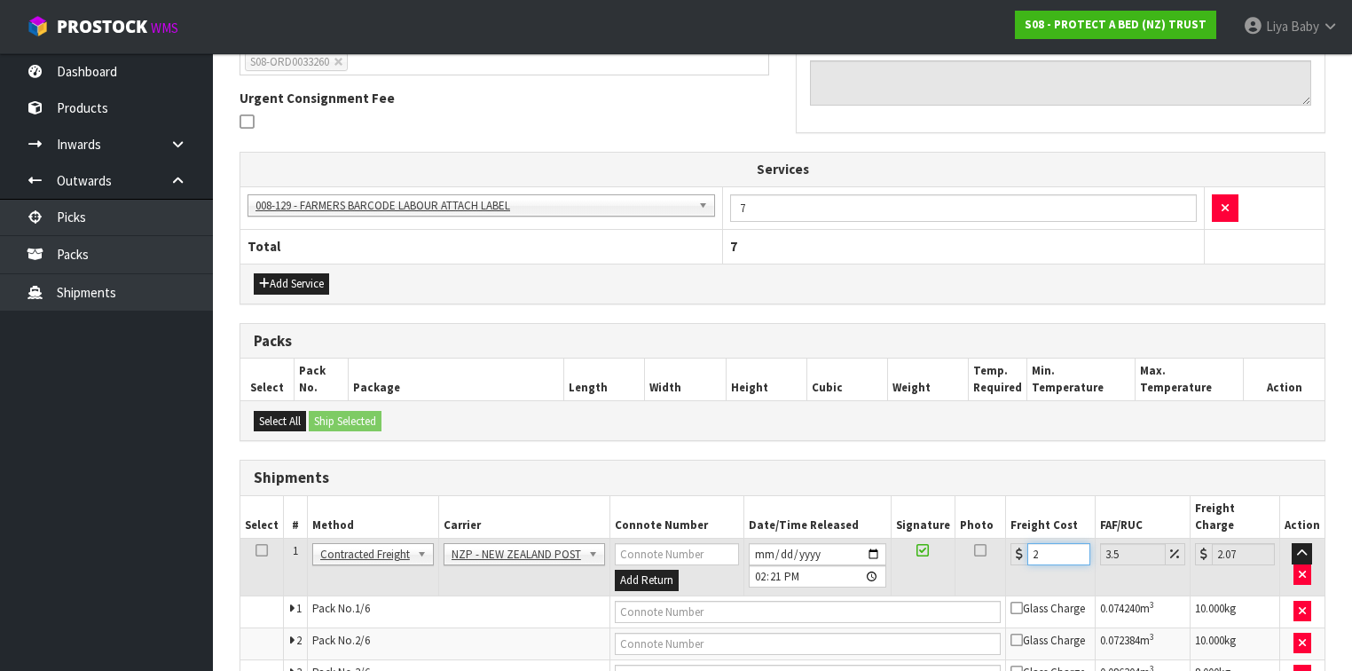
type input "25"
type input "25.87"
type input "25.9"
type input "26.81"
type input "25.98"
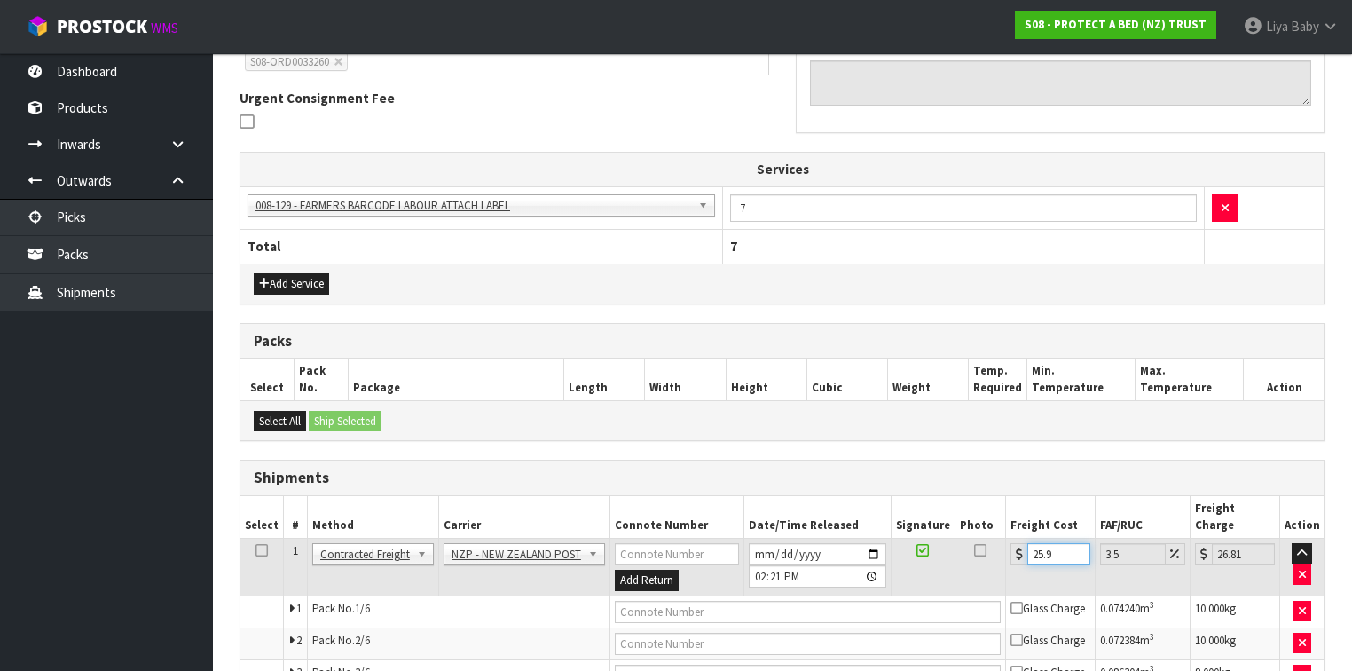
type input "26.89"
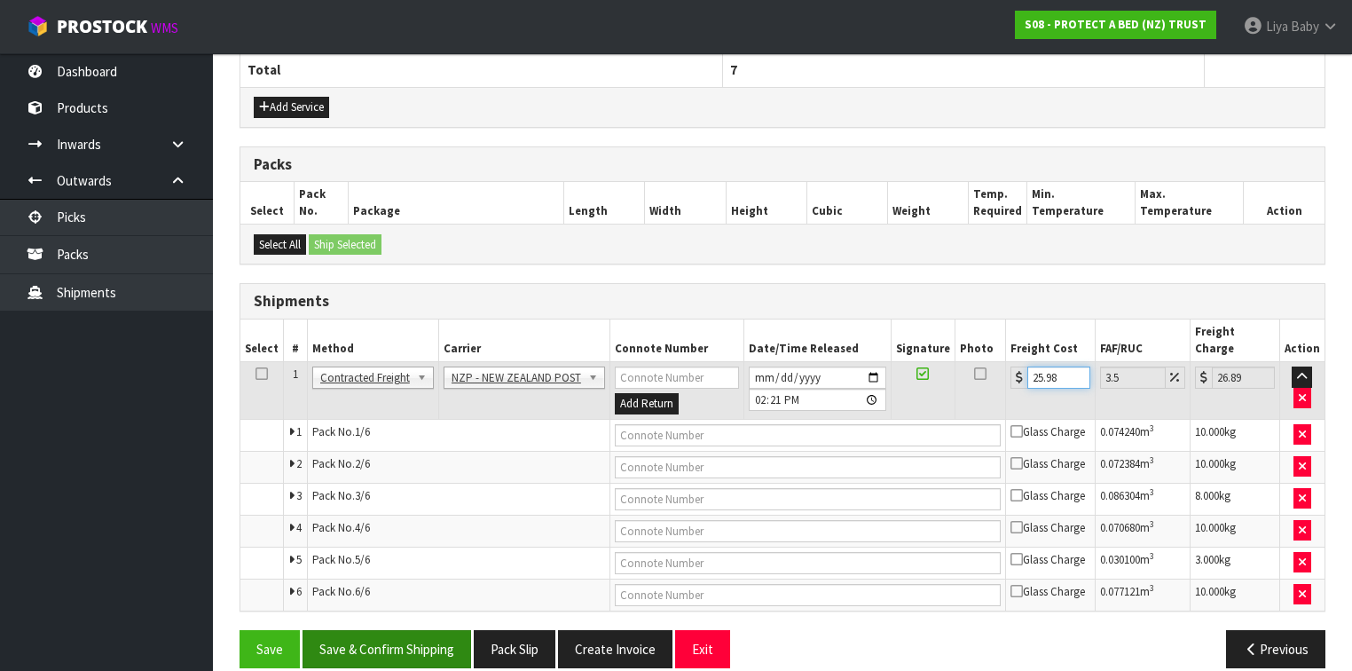
type input "25.98"
click at [390, 630] on button "Save & Confirm Shipping" at bounding box center [386, 649] width 169 height 38
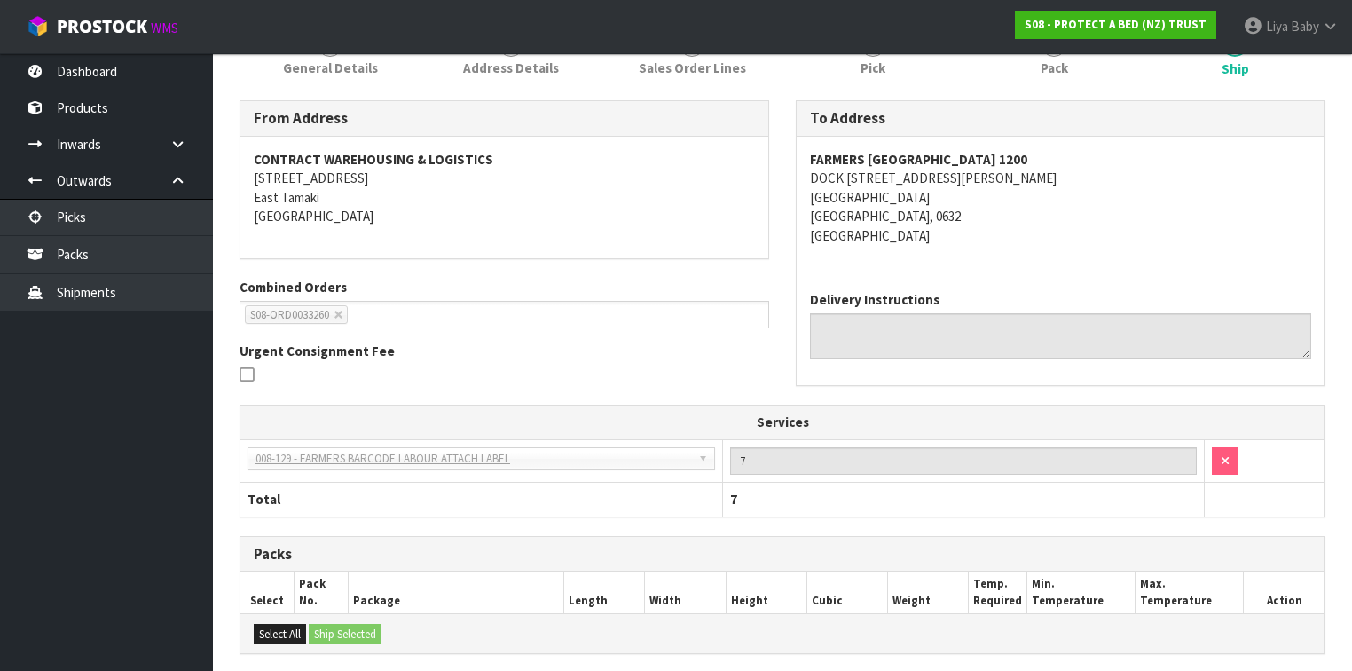
scroll to position [208, 0]
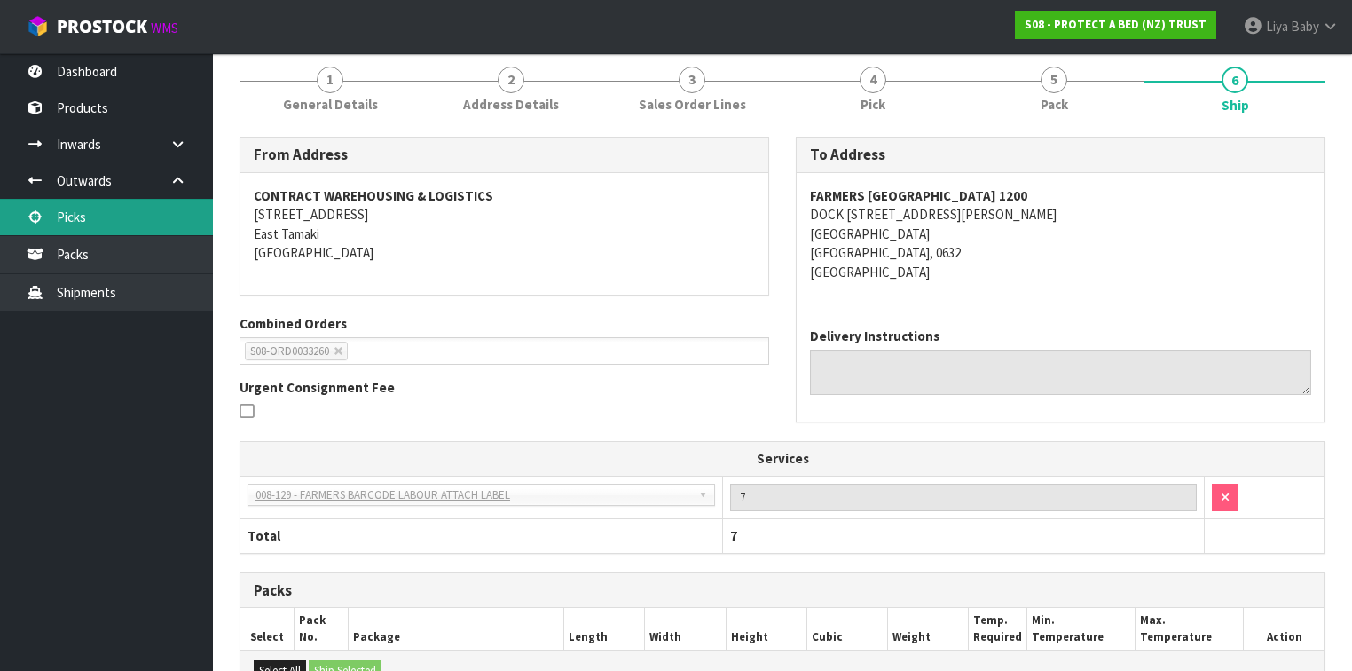
click at [106, 215] on link "Picks" at bounding box center [106, 217] width 213 height 36
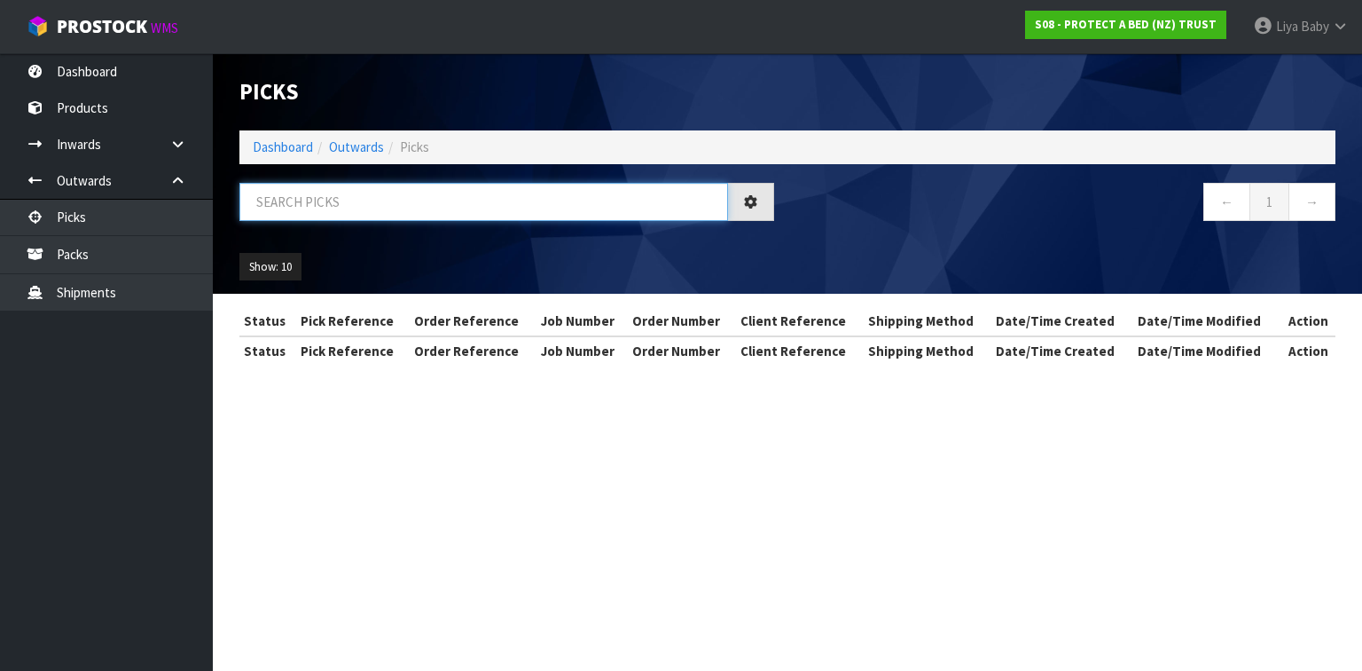
click at [325, 212] on input "text" at bounding box center [483, 202] width 489 height 38
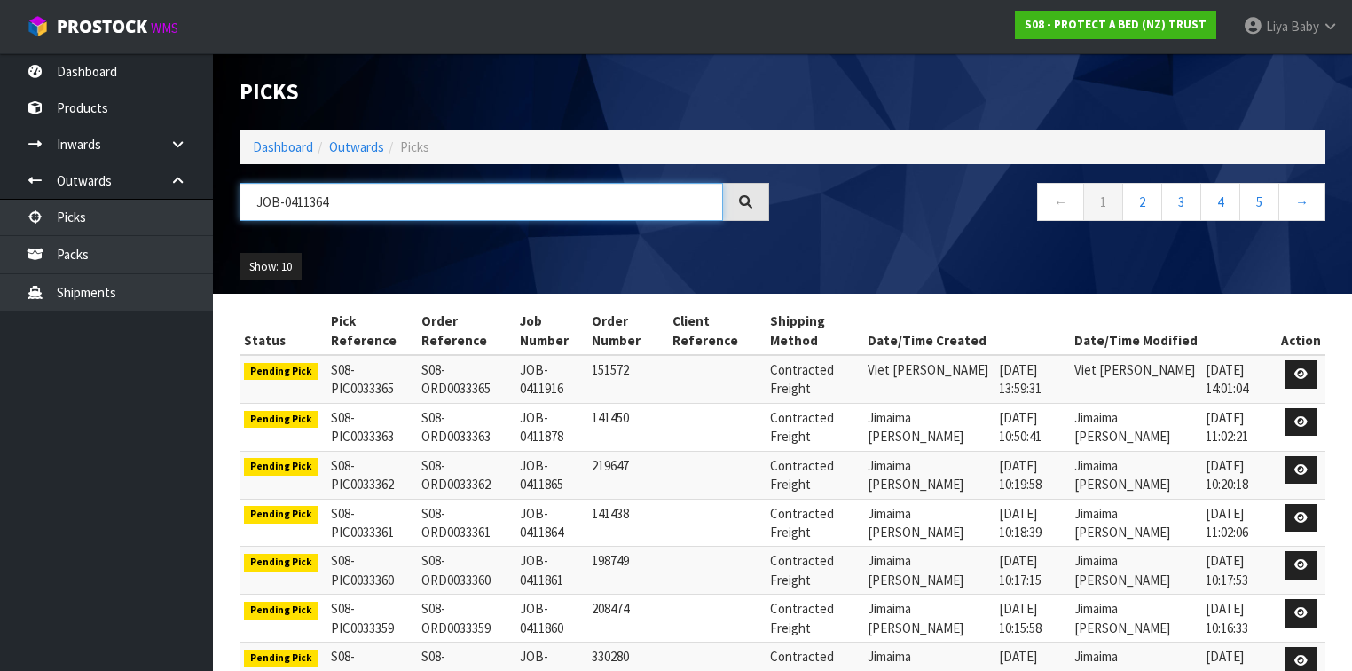
type input "JOB-0411364"
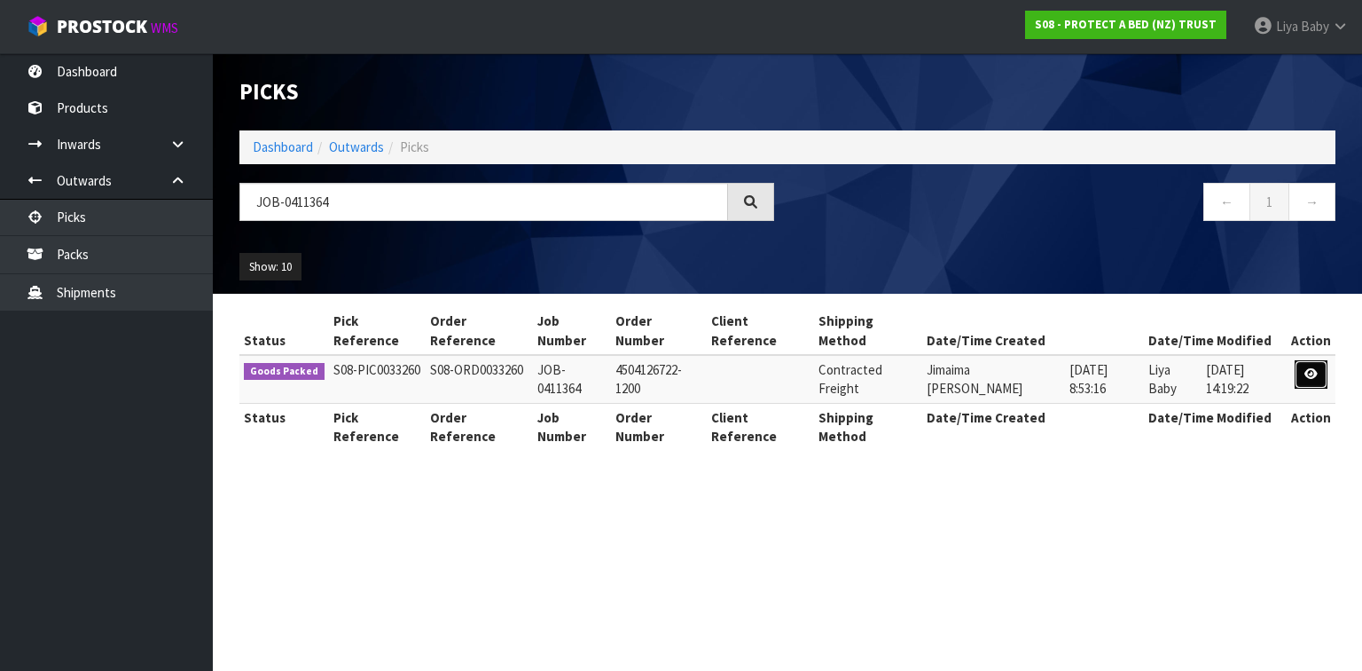
click at [1311, 376] on icon at bounding box center [1311, 374] width 13 height 12
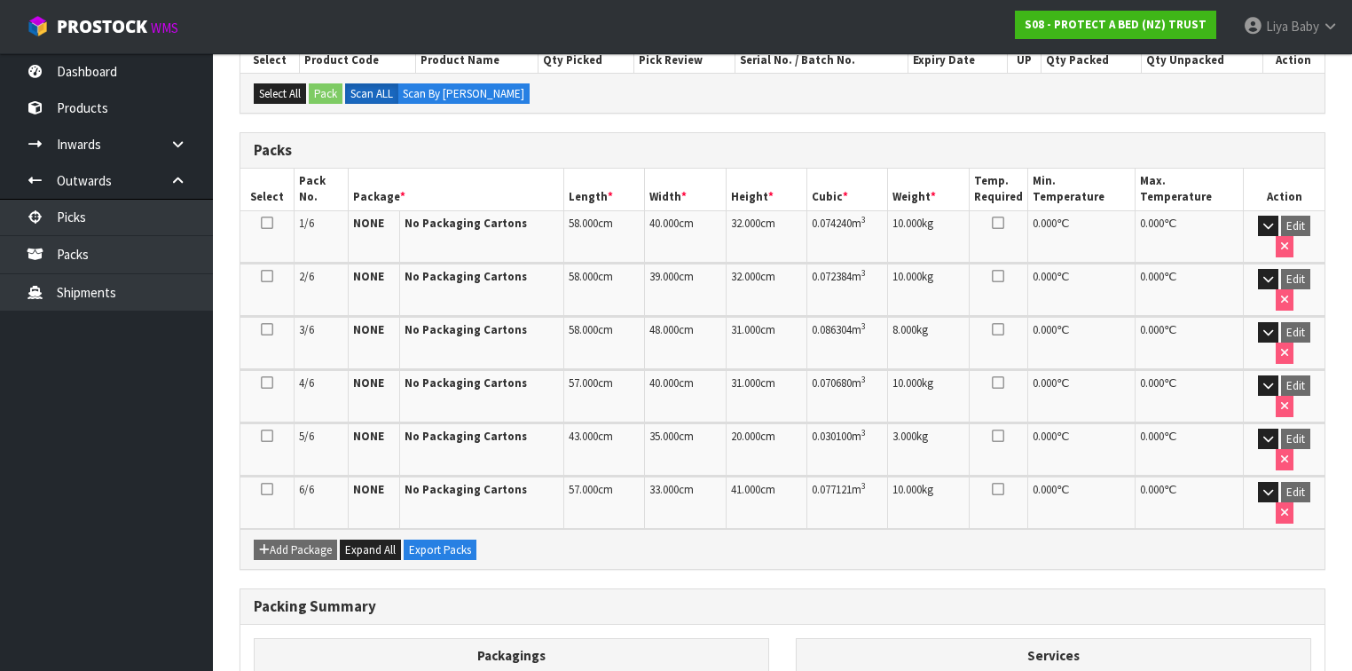
scroll to position [394, 0]
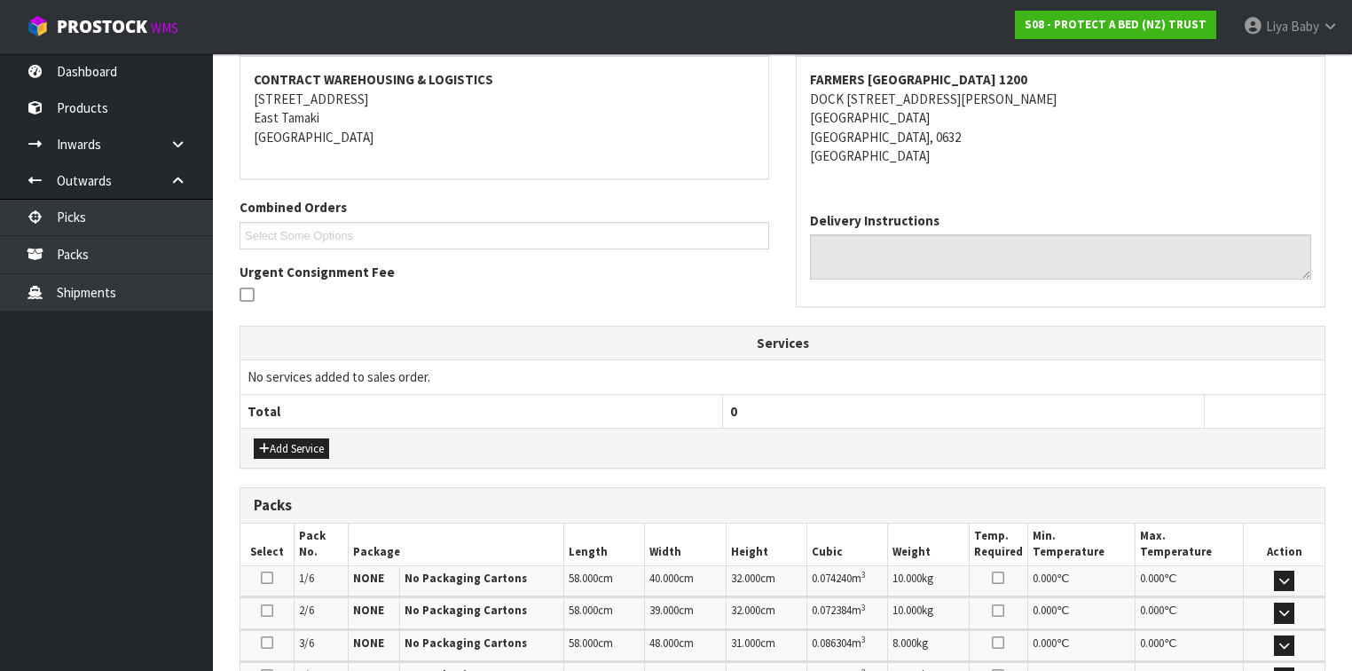
scroll to position [497, 0]
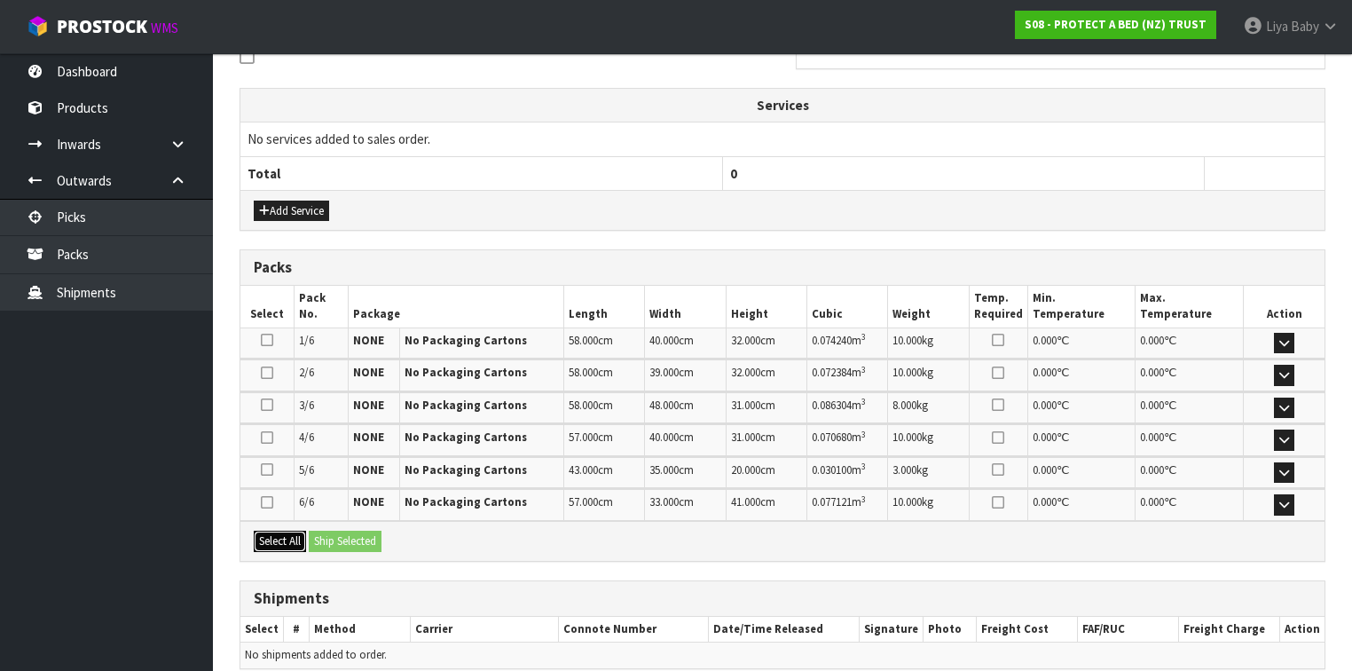
click at [291, 531] on button "Select All" at bounding box center [280, 540] width 52 height 21
click at [326, 531] on button "Ship Selected" at bounding box center [345, 540] width 73 height 21
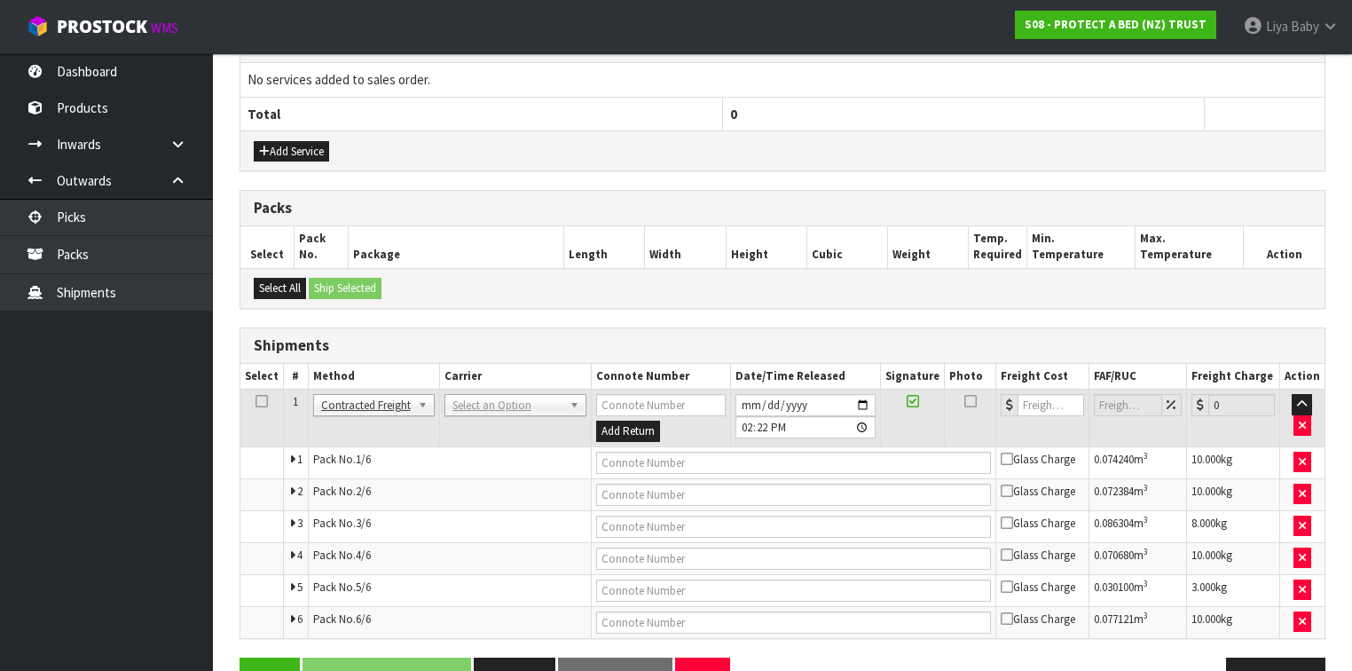
scroll to position [600, 0]
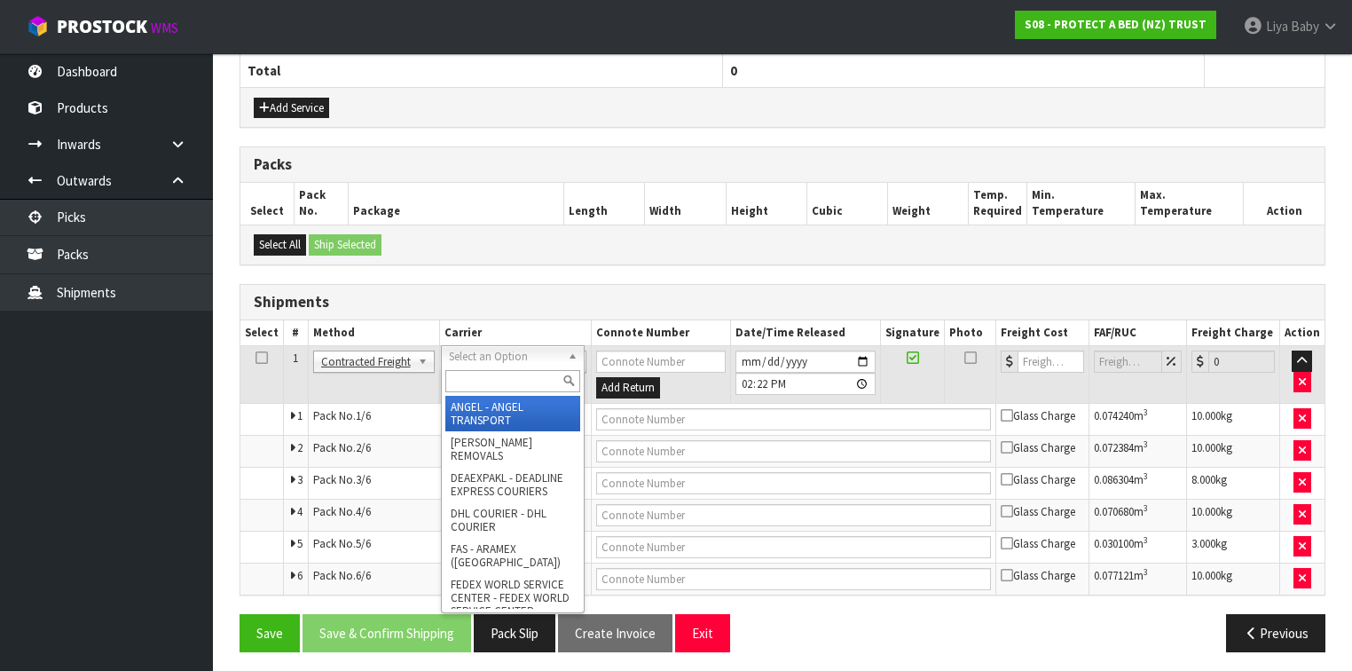
click at [522, 370] on input "text" at bounding box center [512, 381] width 135 height 22
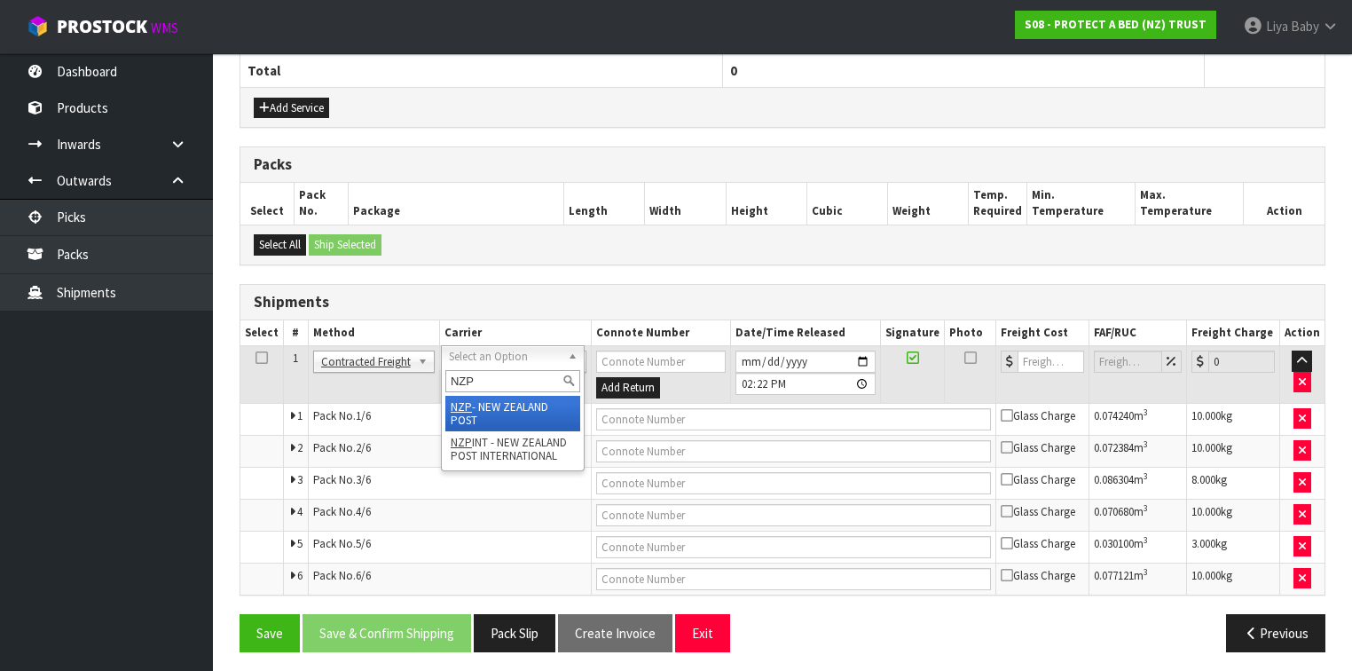
type input "NZP"
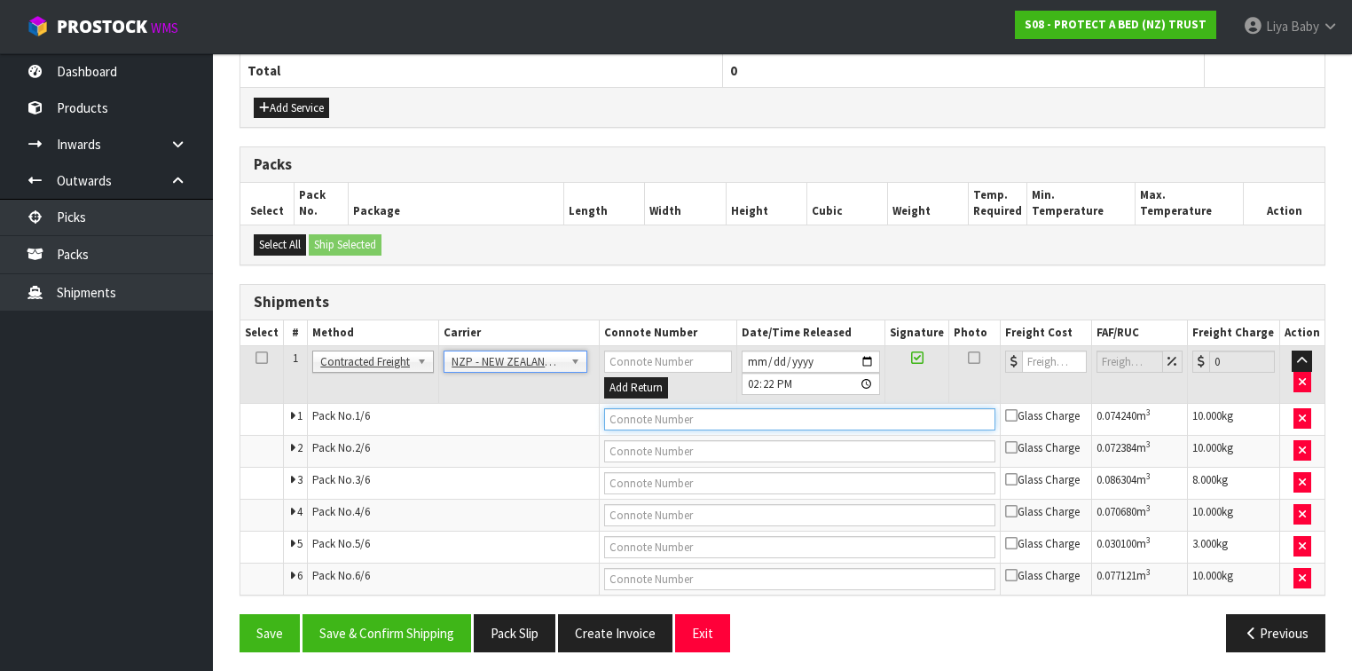
click at [623, 412] on input "text" at bounding box center [799, 419] width 391 height 22
type input "00894210379948293400"
click at [239, 614] on button "Save" at bounding box center [269, 633] width 60 height 38
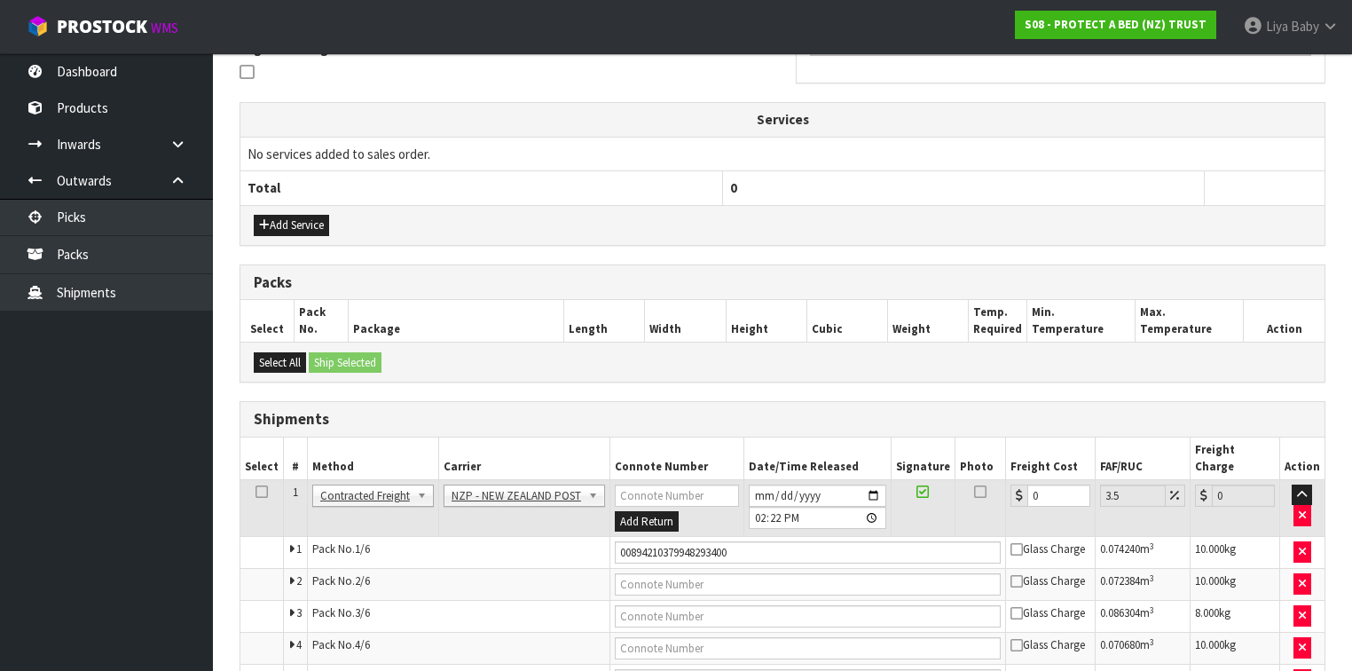
scroll to position [664, 0]
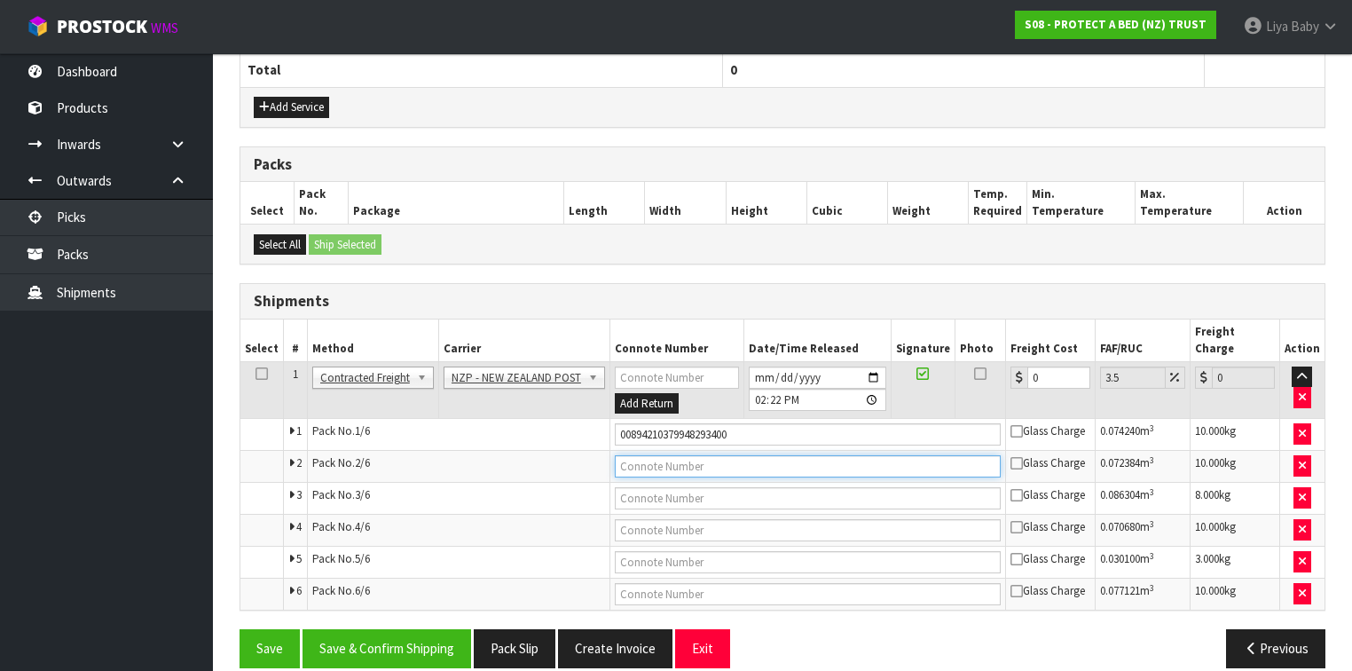
click at [655, 455] on input "text" at bounding box center [808, 466] width 386 height 22
type input "00894210379948293394"
click at [239, 629] on button "Save" at bounding box center [269, 648] width 60 height 38
click at [665, 487] on input "text" at bounding box center [808, 498] width 386 height 22
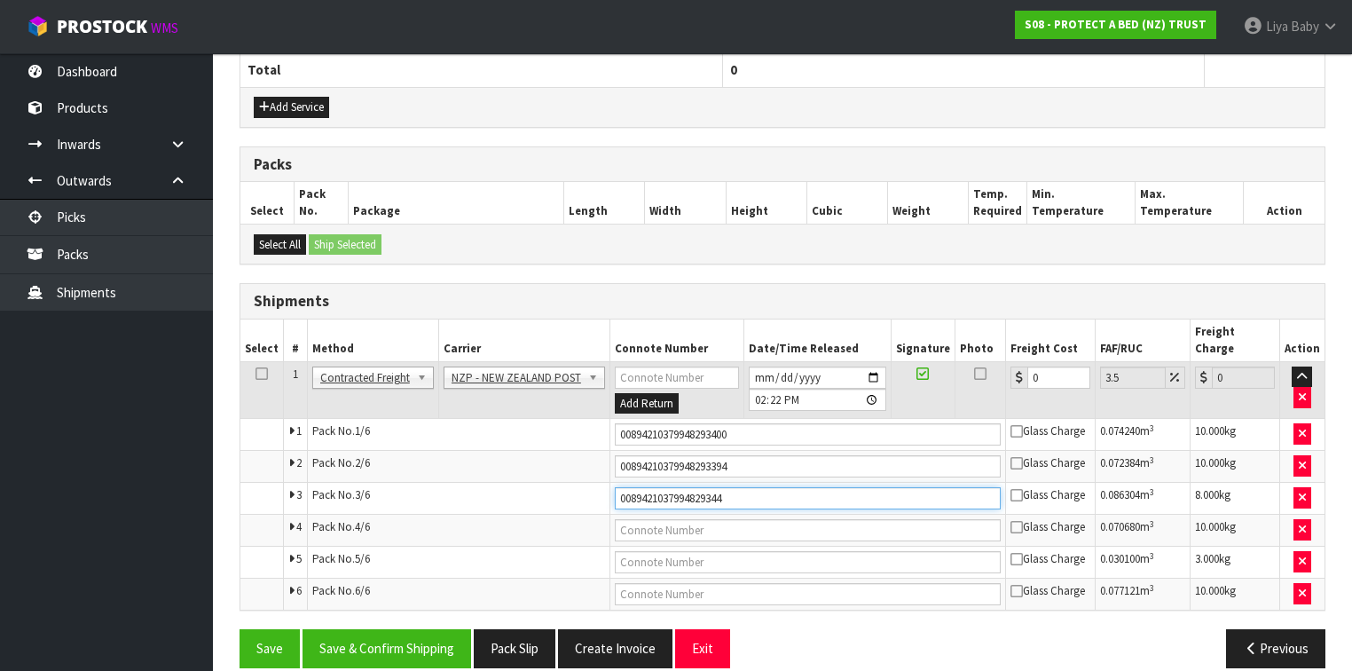
type input "00894210379948293448"
click at [239, 629] on button "Save" at bounding box center [269, 648] width 60 height 38
click at [671, 519] on input "text" at bounding box center [808, 530] width 386 height 22
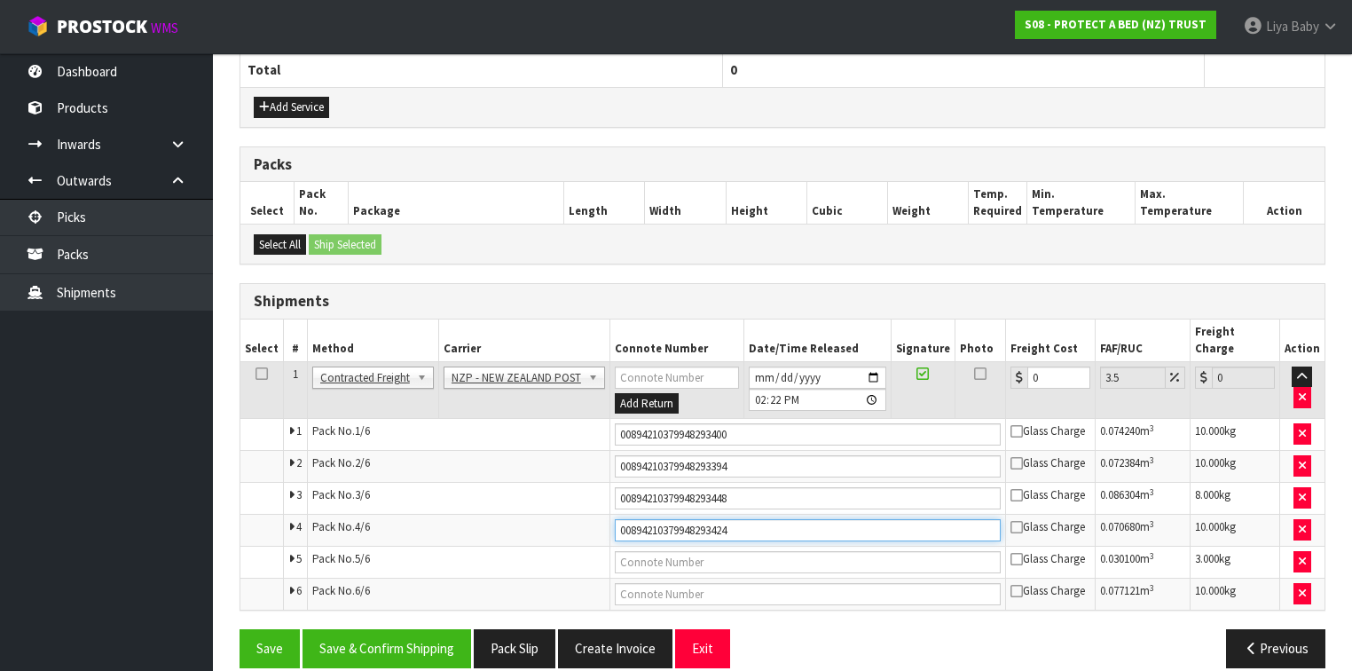
type input "00894210379948293424"
click at [239, 629] on button "Save" at bounding box center [269, 648] width 60 height 38
click at [662, 551] on input "text" at bounding box center [808, 562] width 386 height 22
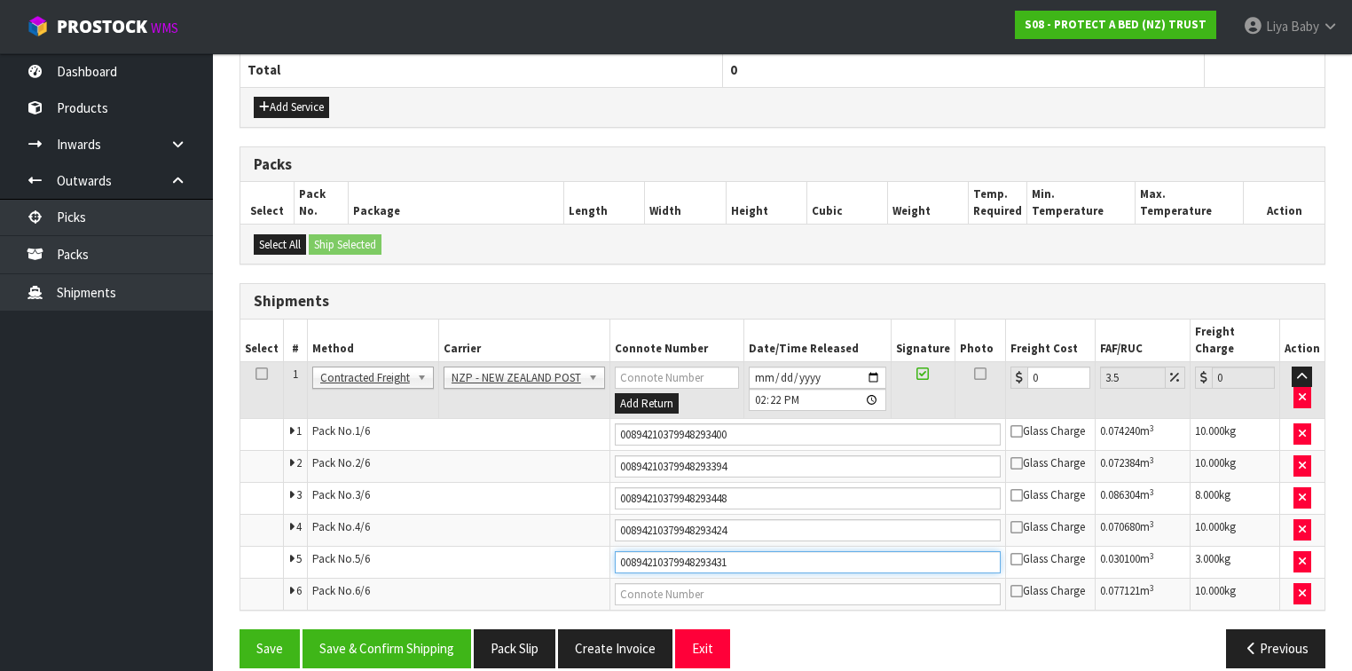
type input "00894210379948293431"
click at [239, 629] on button "Save" at bounding box center [269, 648] width 60 height 38
click at [675, 583] on input "text" at bounding box center [808, 594] width 386 height 22
type input "00894210379948293417"
click at [239, 629] on button "Save" at bounding box center [269, 648] width 60 height 38
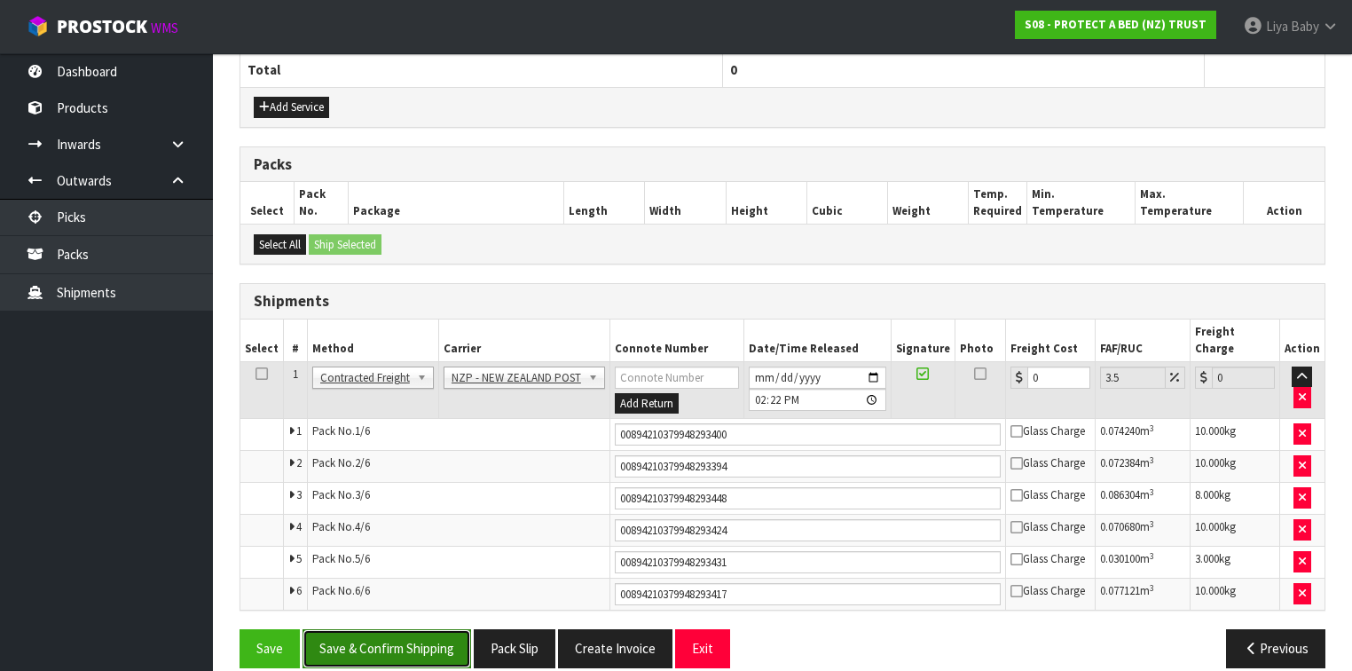
click at [404, 629] on button "Save & Confirm Shipping" at bounding box center [386, 648] width 169 height 38
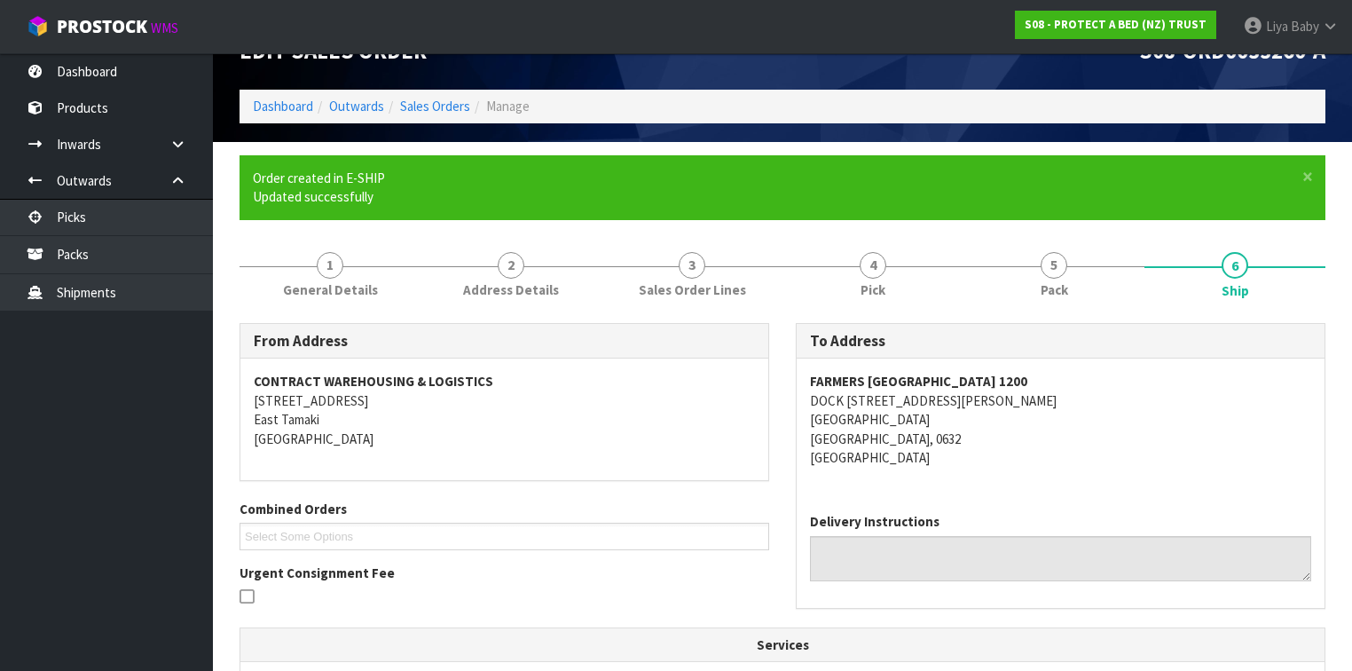
scroll to position [0, 0]
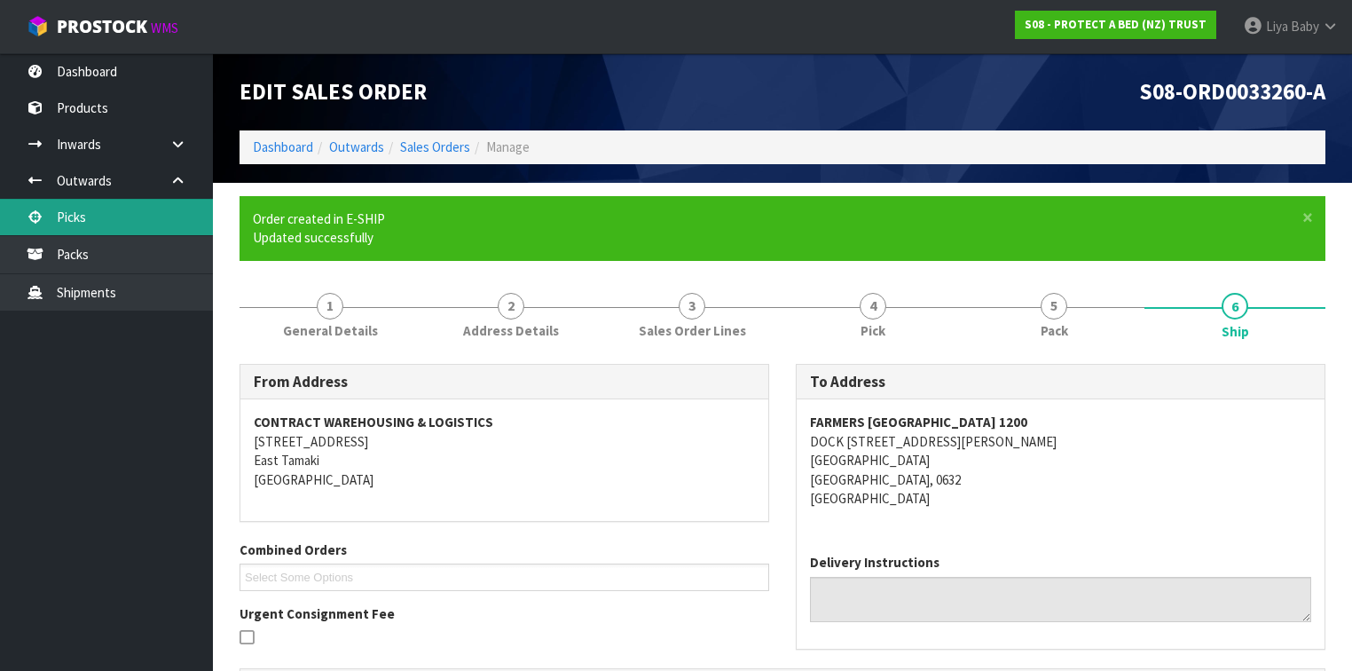
click at [143, 214] on link "Picks" at bounding box center [106, 217] width 213 height 36
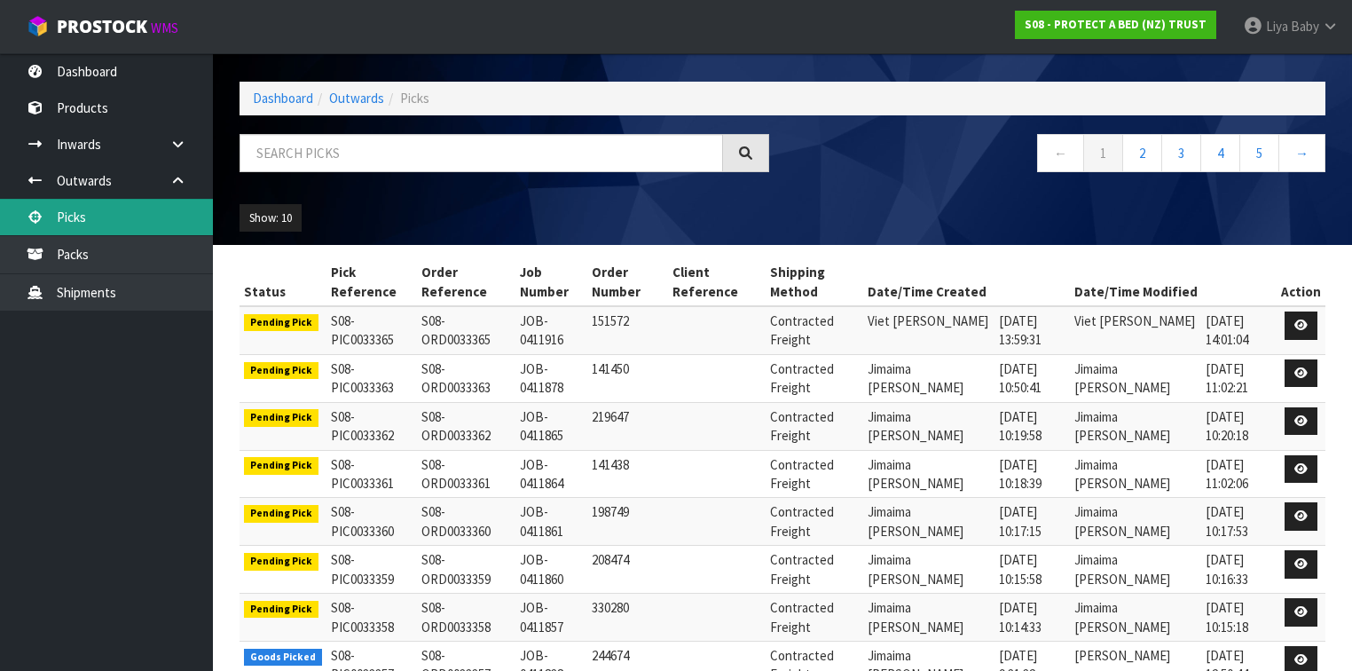
scroll to position [71, 0]
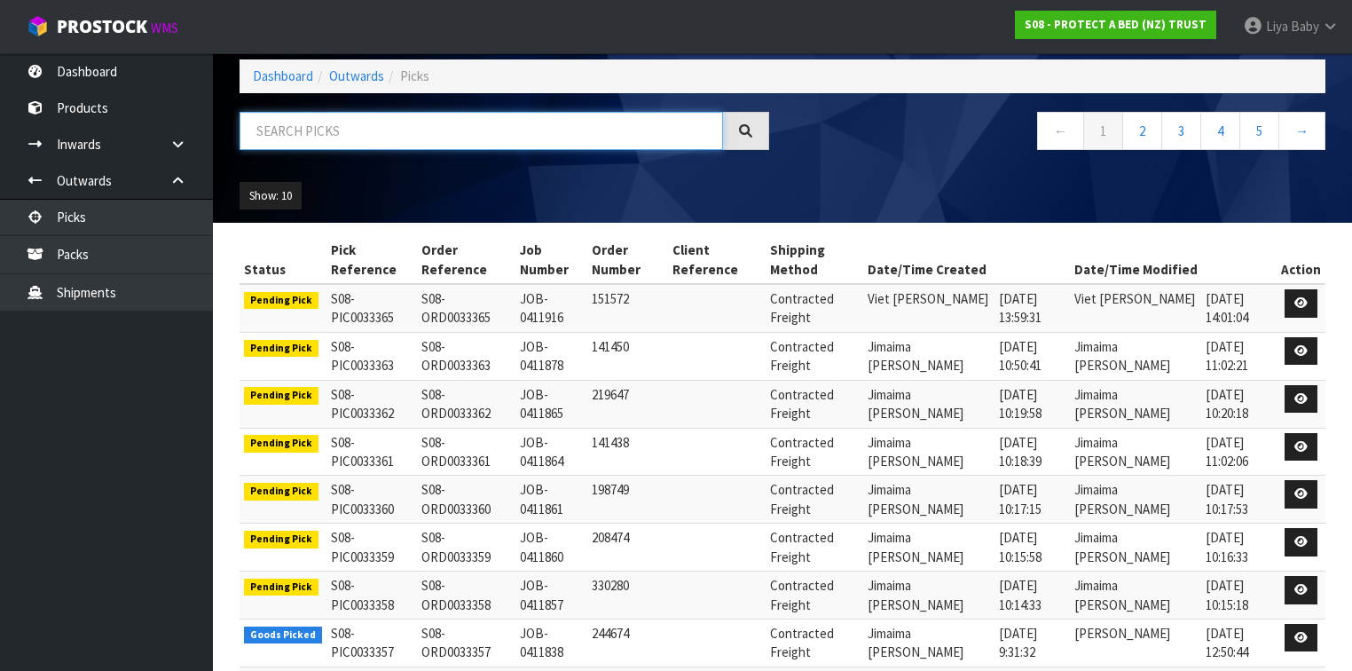
click at [301, 145] on input "text" at bounding box center [480, 131] width 483 height 38
type input "JOB-0411414"
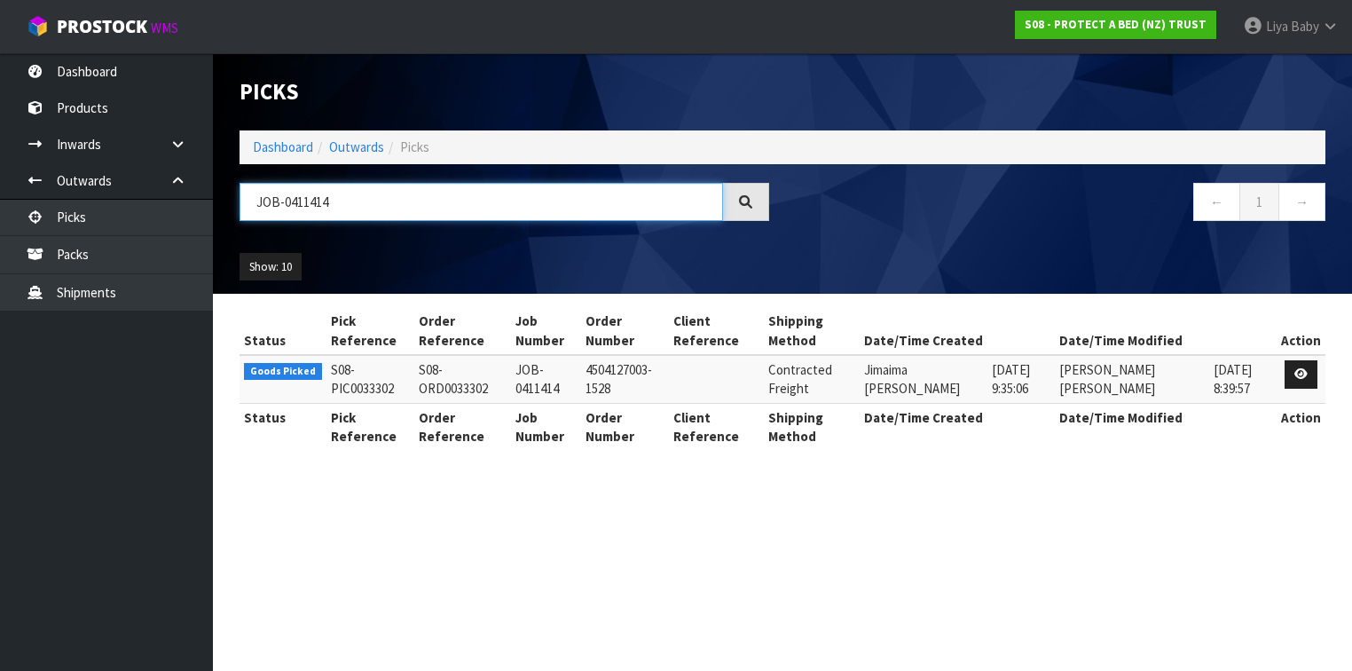
scroll to position [0, 0]
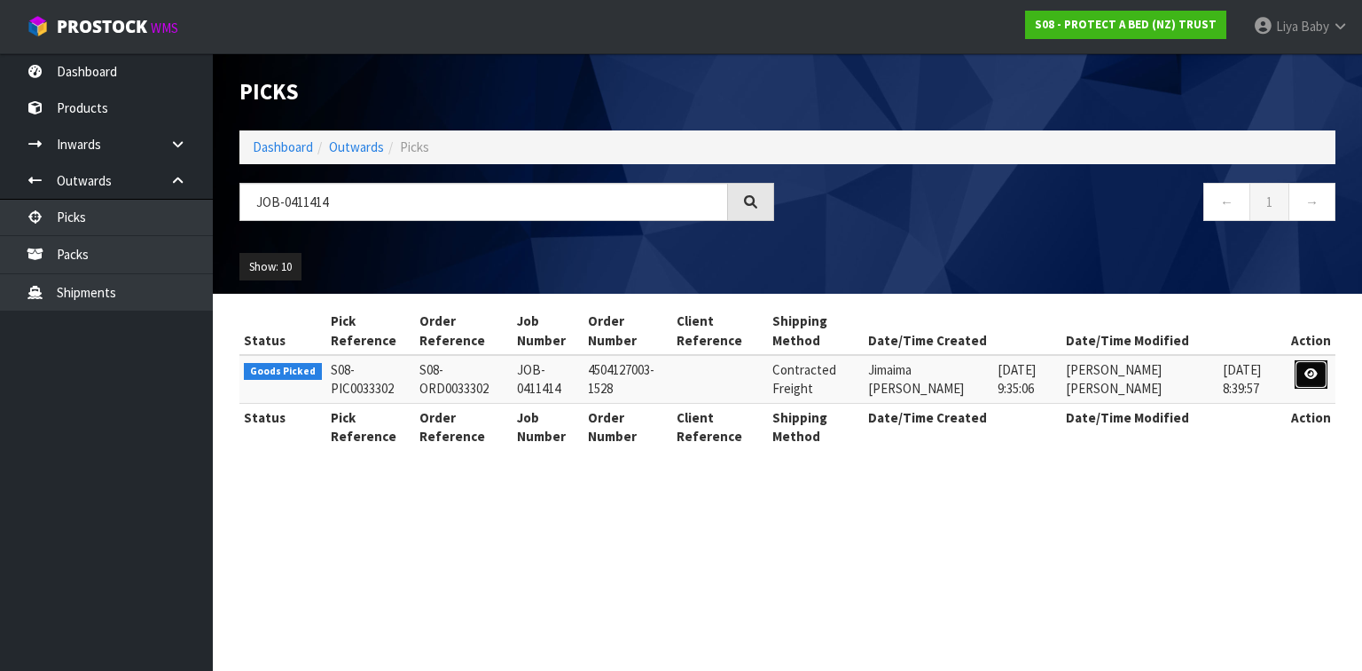
click at [1304, 383] on link at bounding box center [1311, 374] width 33 height 28
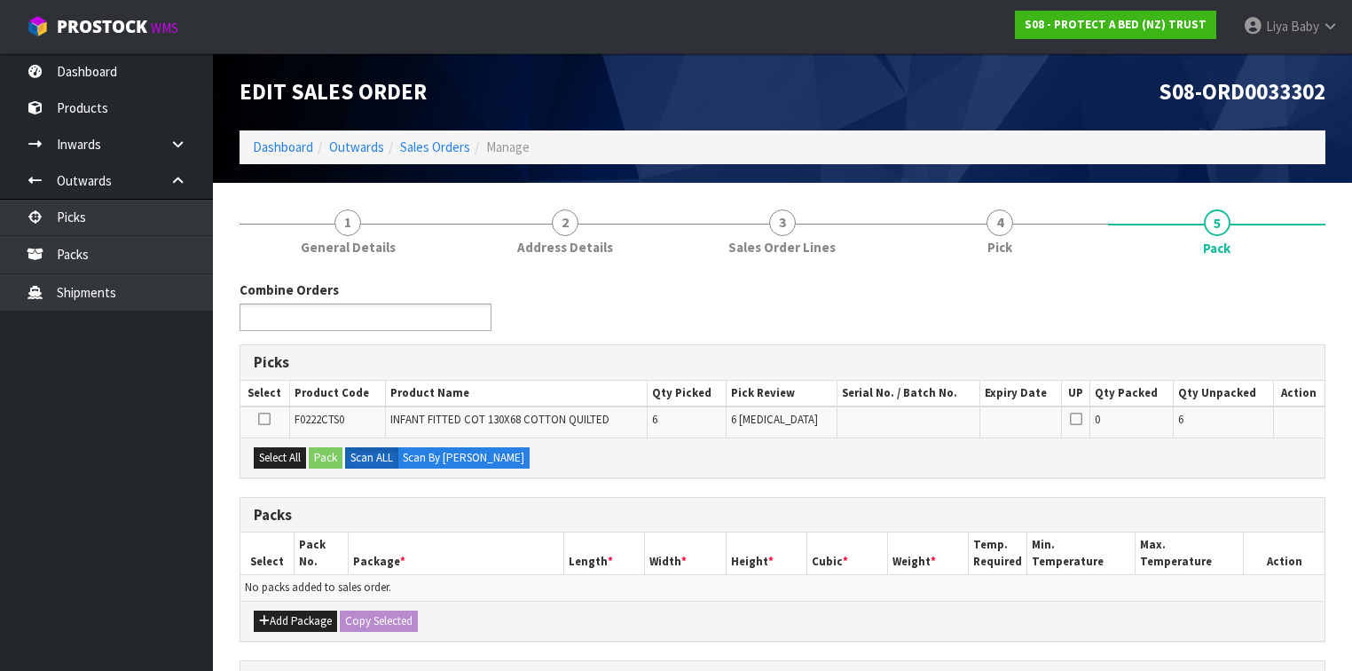
click at [309, 310] on input "text" at bounding box center [310, 317] width 130 height 22
type input "j"
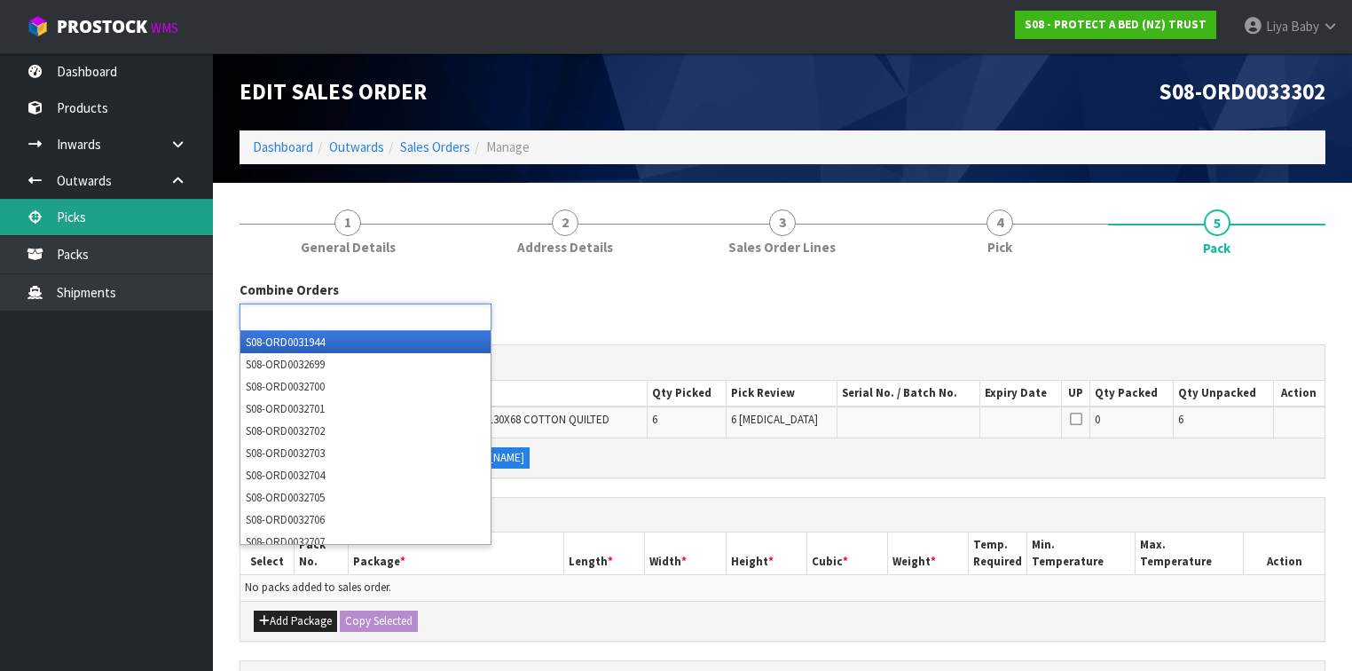
click at [132, 209] on link "Picks" at bounding box center [106, 217] width 213 height 36
type input "Select Some Options"
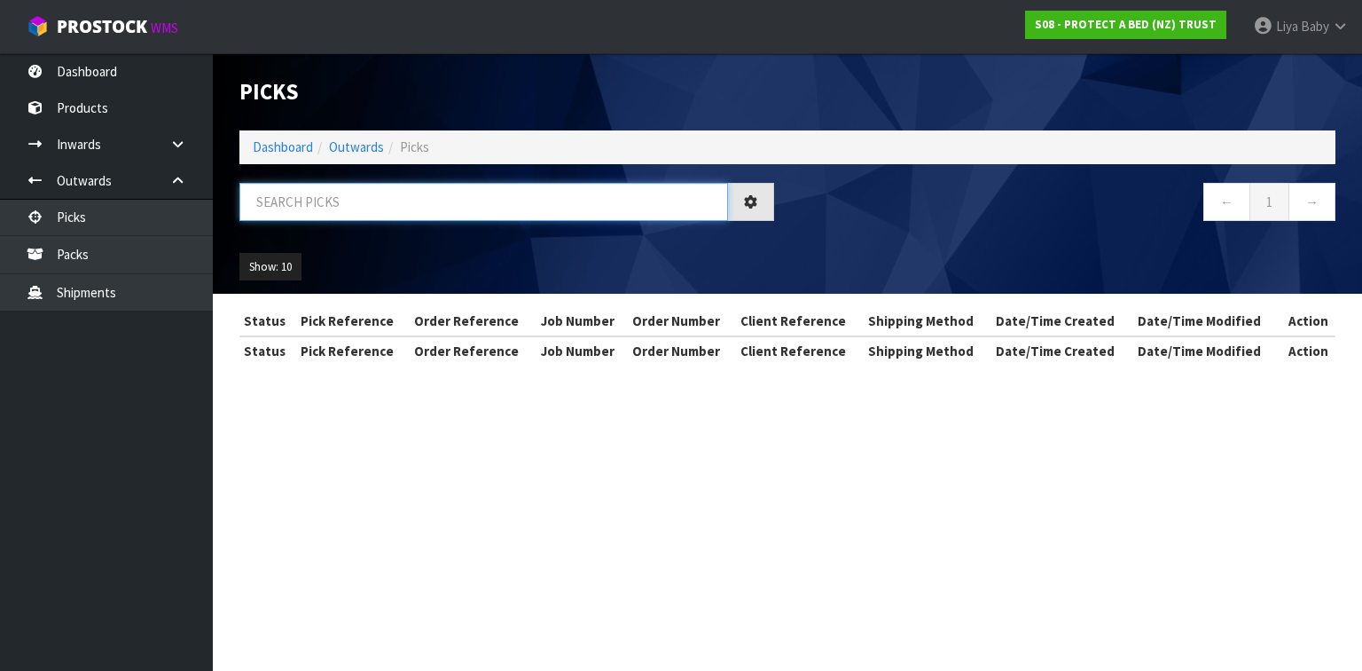
click at [405, 198] on input "text" at bounding box center [483, 202] width 489 height 38
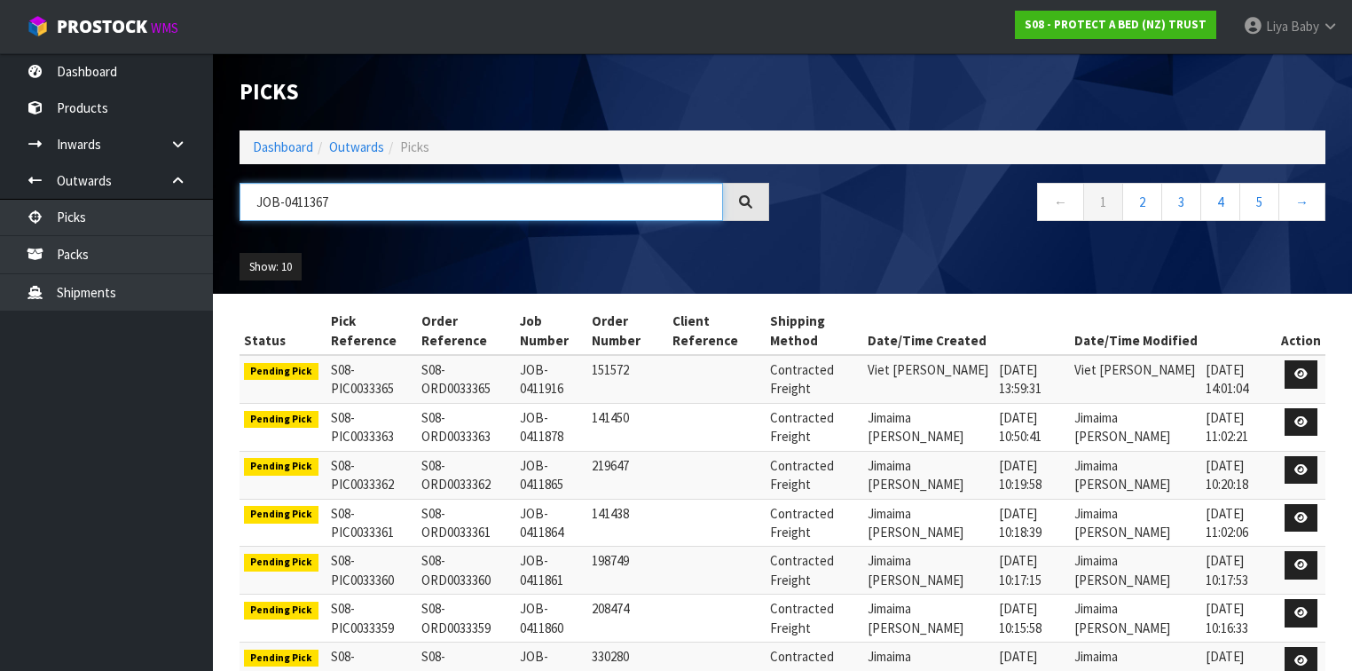
type input "JOB-0411367"
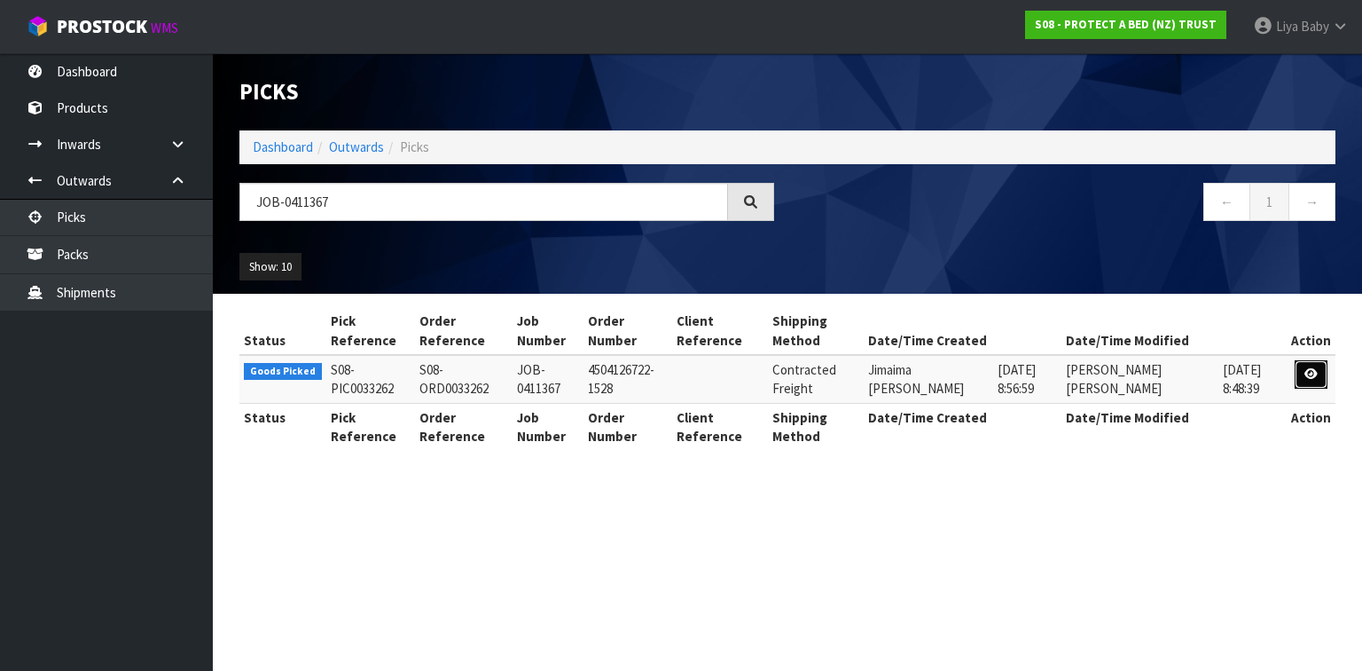
click at [1311, 373] on icon at bounding box center [1311, 374] width 13 height 12
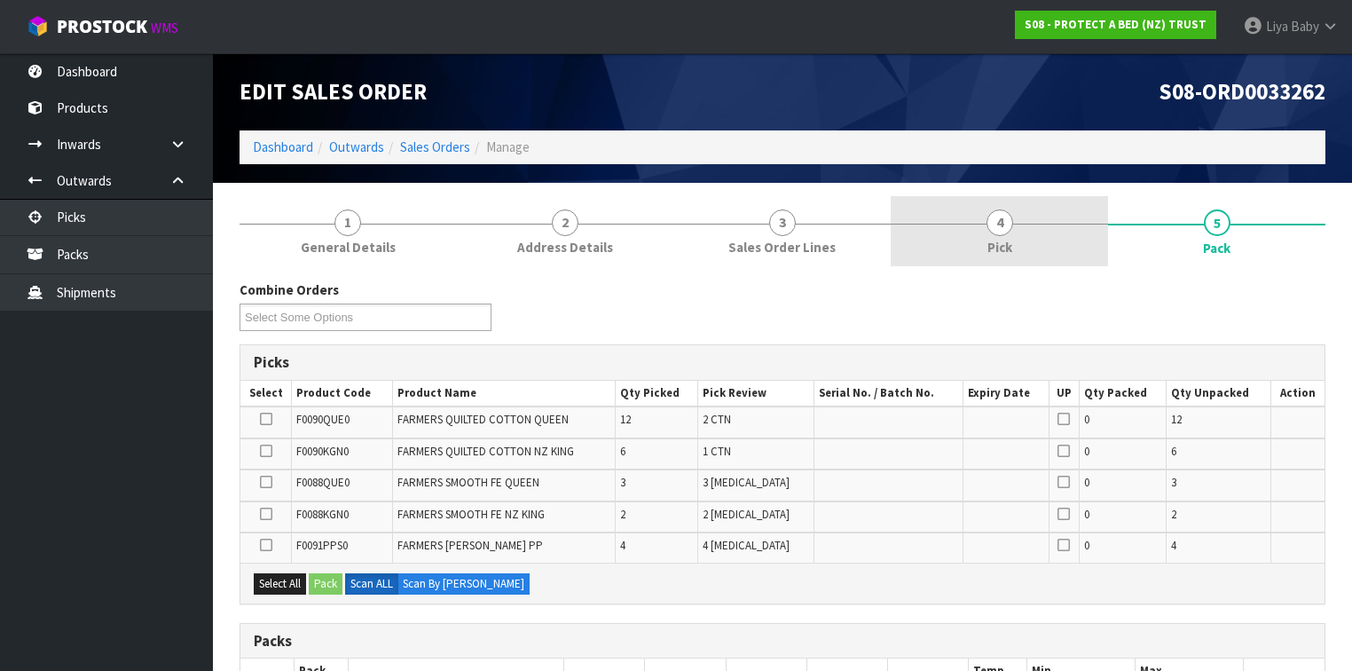
click at [1004, 241] on span "Pick" at bounding box center [999, 247] width 25 height 19
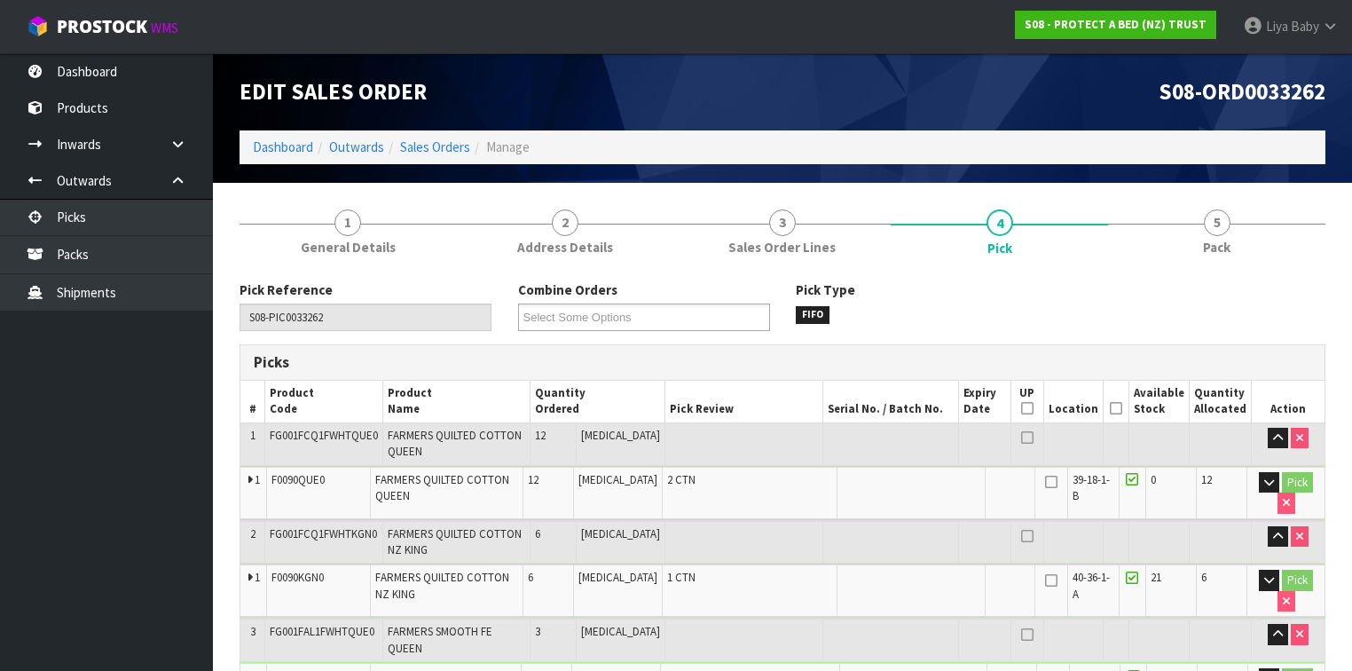
click at [1118, 408] on icon at bounding box center [1116, 408] width 12 height 1
click at [681, 333] on div "Pick Reference S08-PIC0033262 Combine Orders S08-ORD0031944 S08-ORD0032699 S08-…" at bounding box center [782, 312] width 1112 height 64
click at [689, 315] on ul at bounding box center [644, 316] width 252 height 27
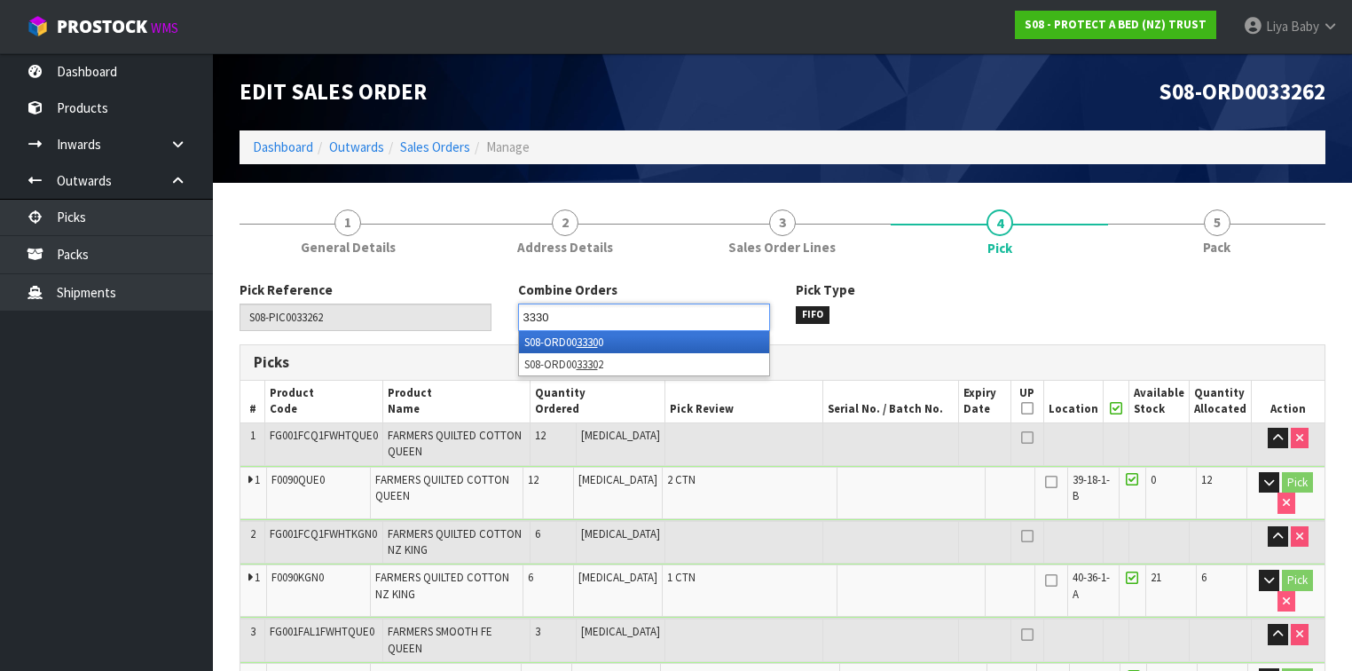
type input "33302"
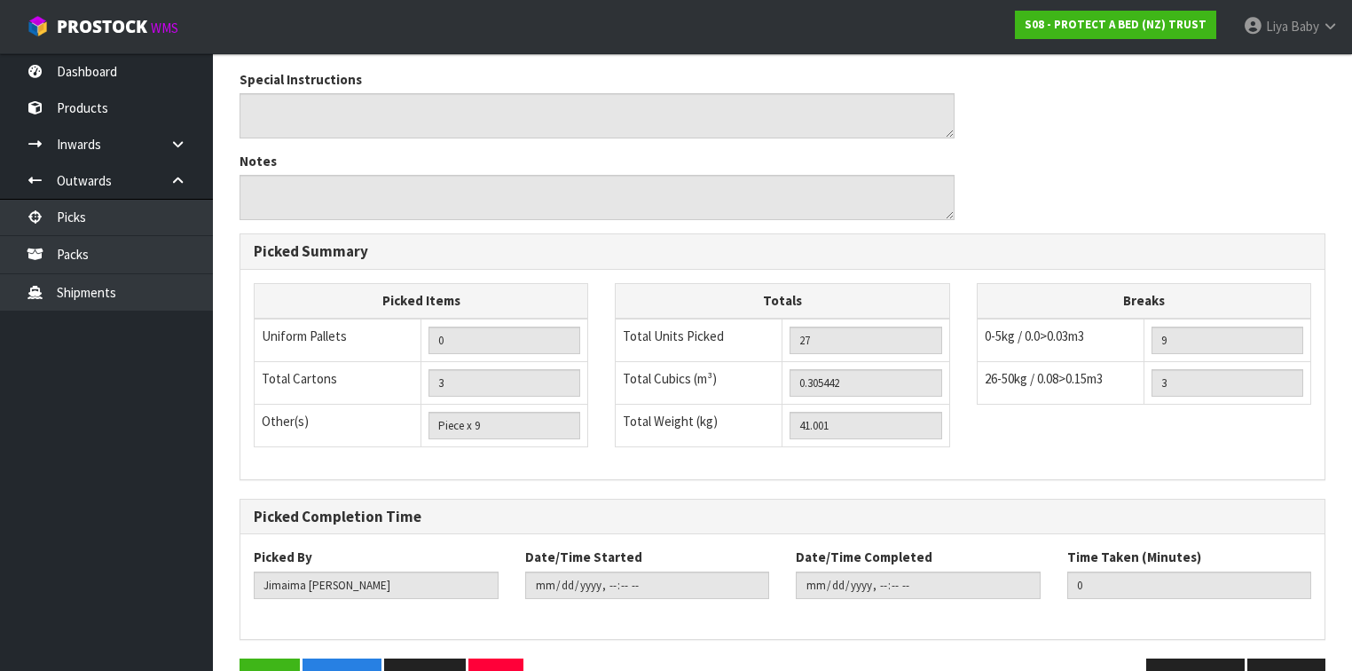
scroll to position [968, 0]
click at [263, 657] on button "Save" at bounding box center [269, 676] width 60 height 38
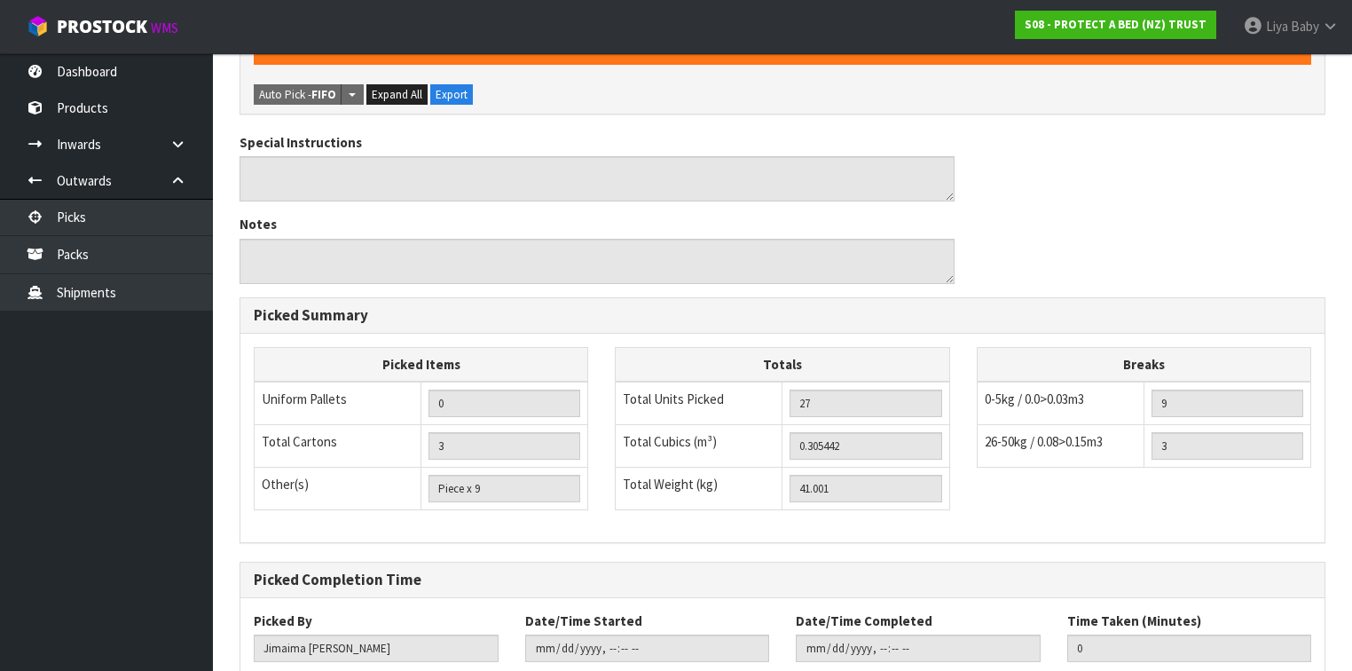
scroll to position [0, 0]
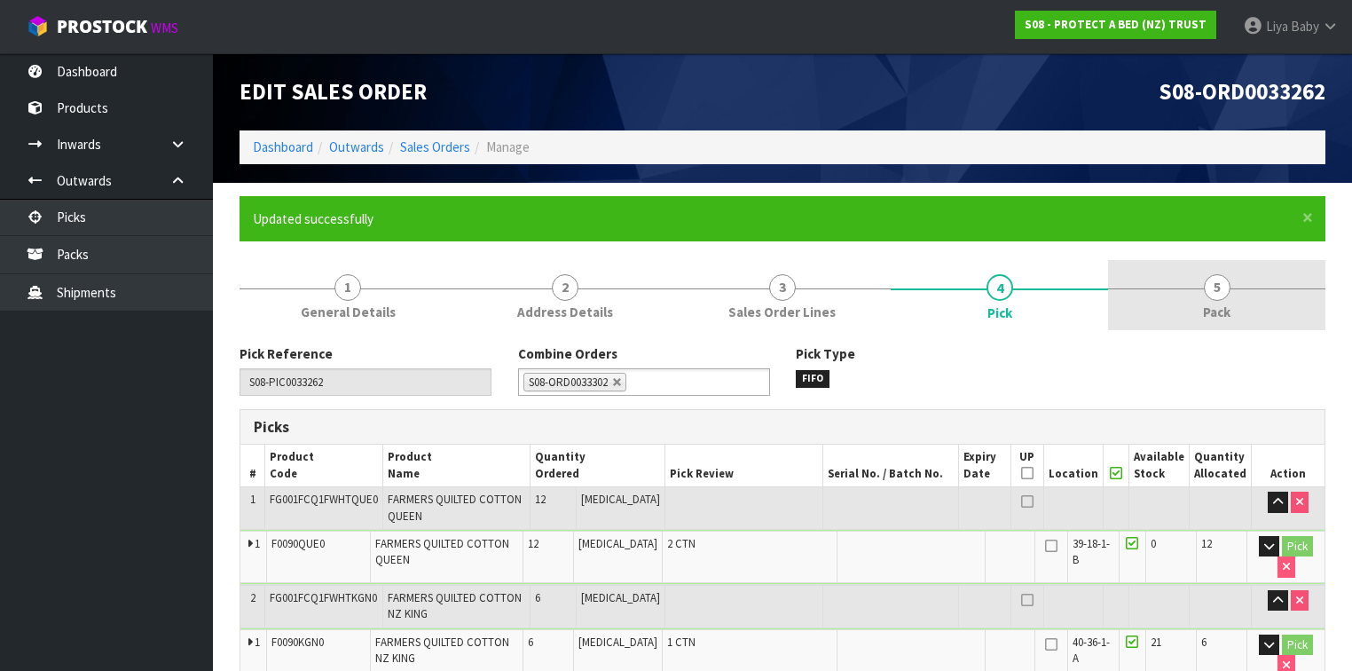
click at [1257, 287] on link "5 Pack" at bounding box center [1216, 295] width 217 height 70
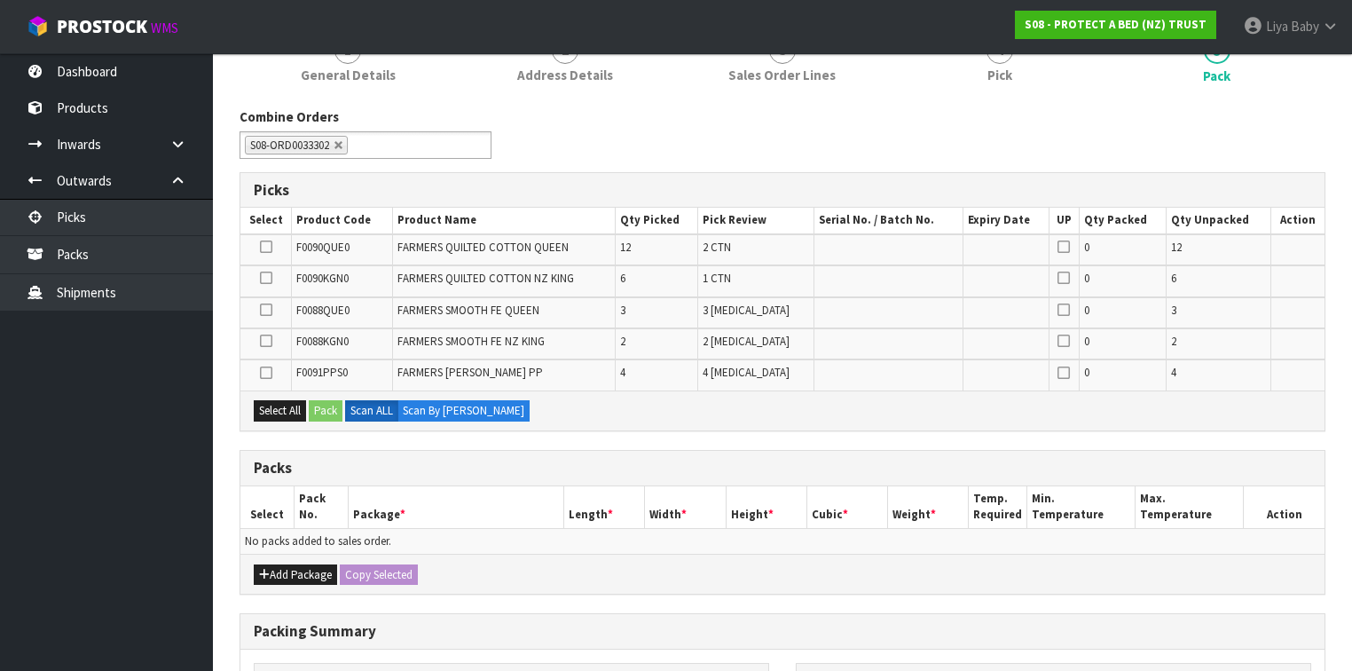
scroll to position [426, 0]
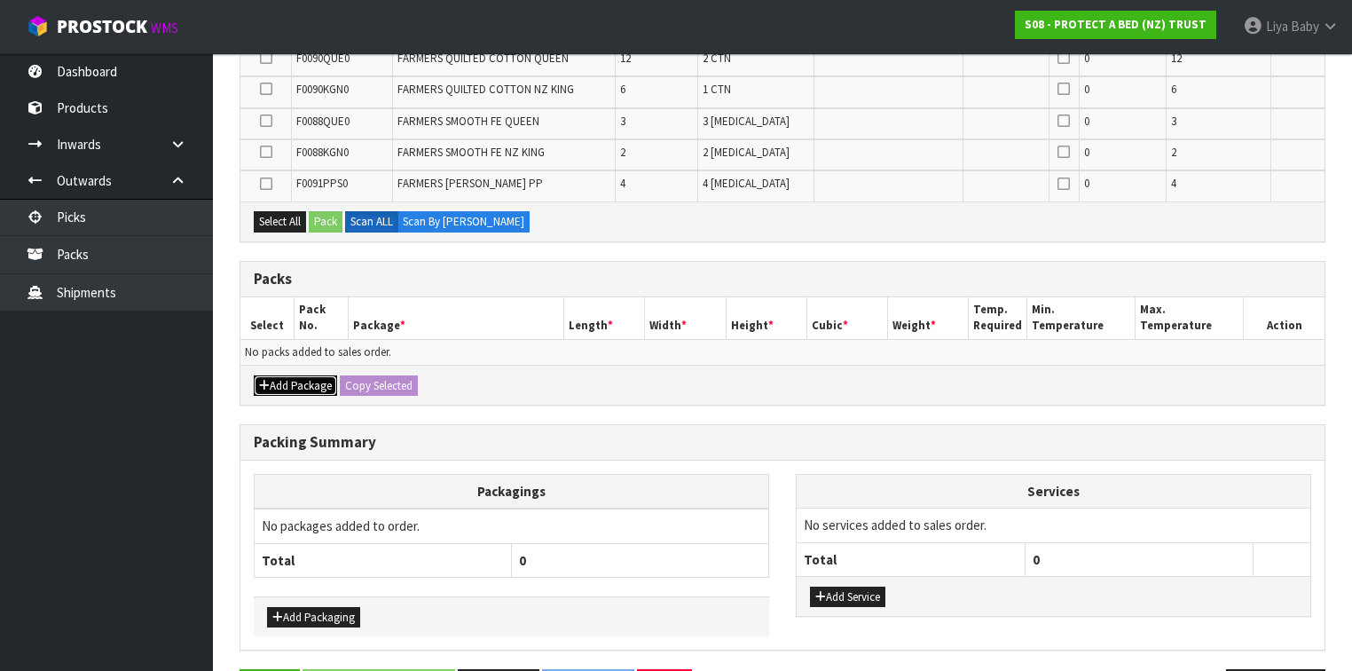
click at [310, 381] on button "Add Package" at bounding box center [295, 385] width 83 height 21
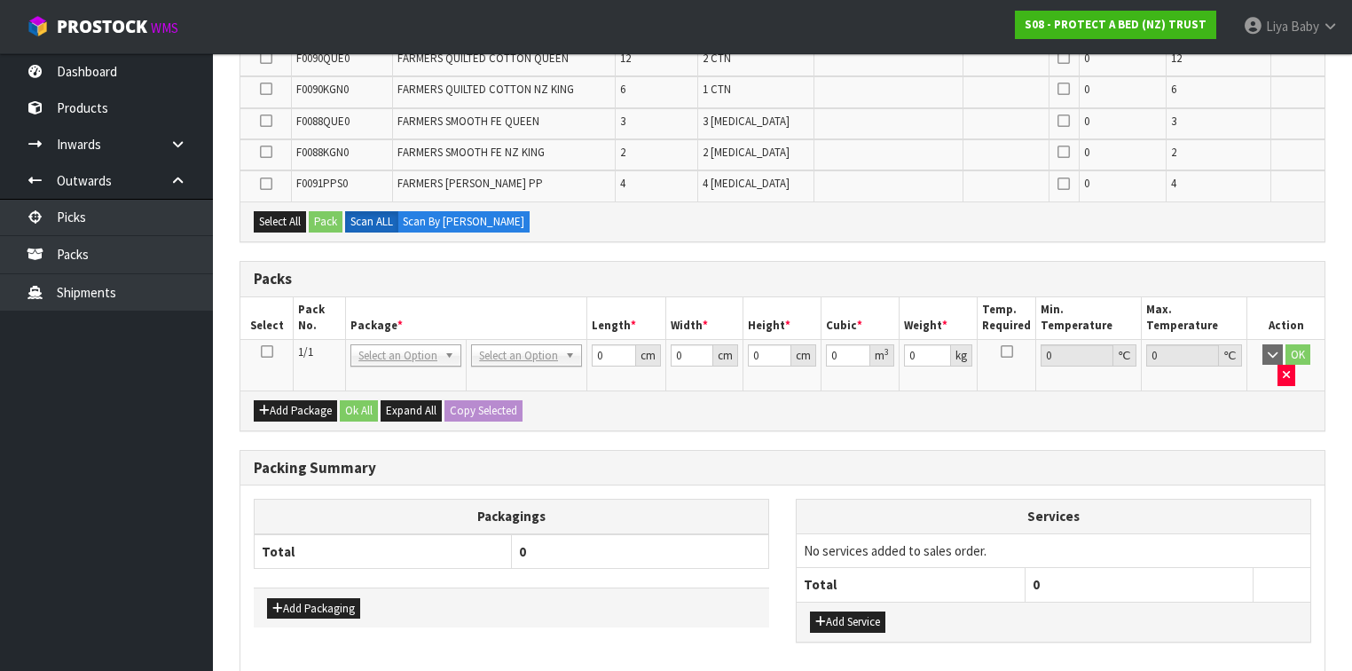
click at [266, 351] on icon at bounding box center [267, 351] width 12 height 1
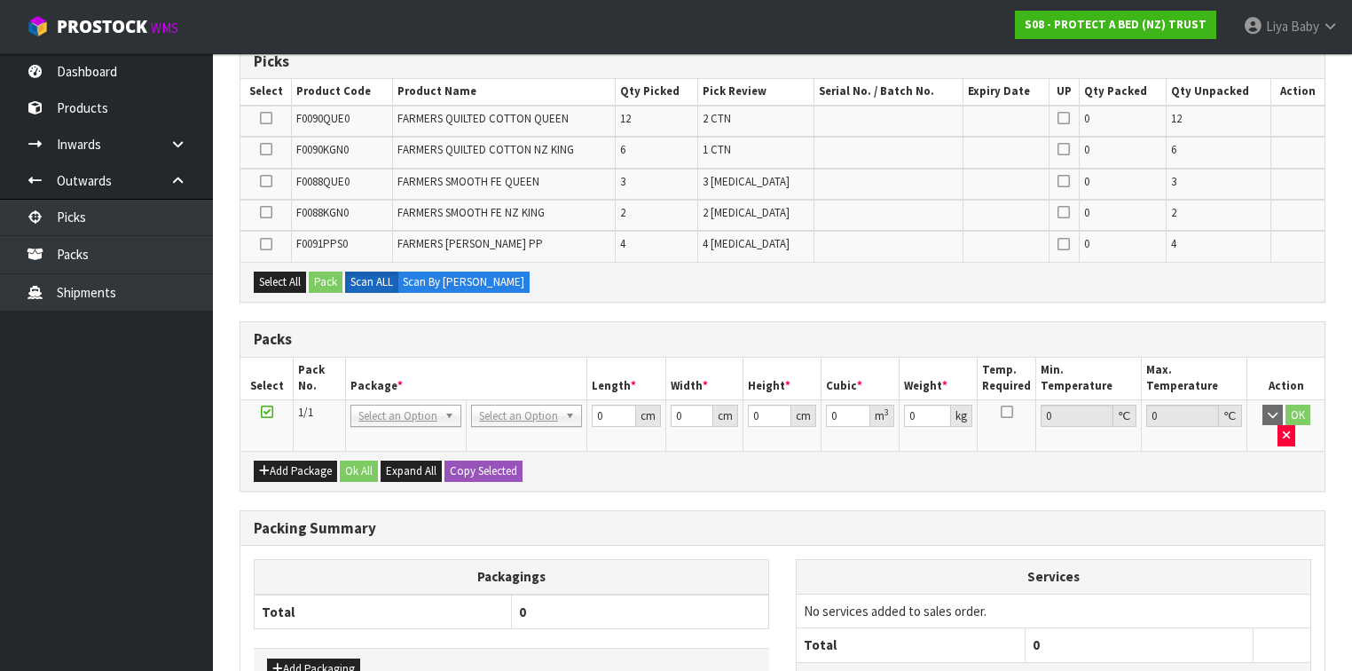
scroll to position [130, 0]
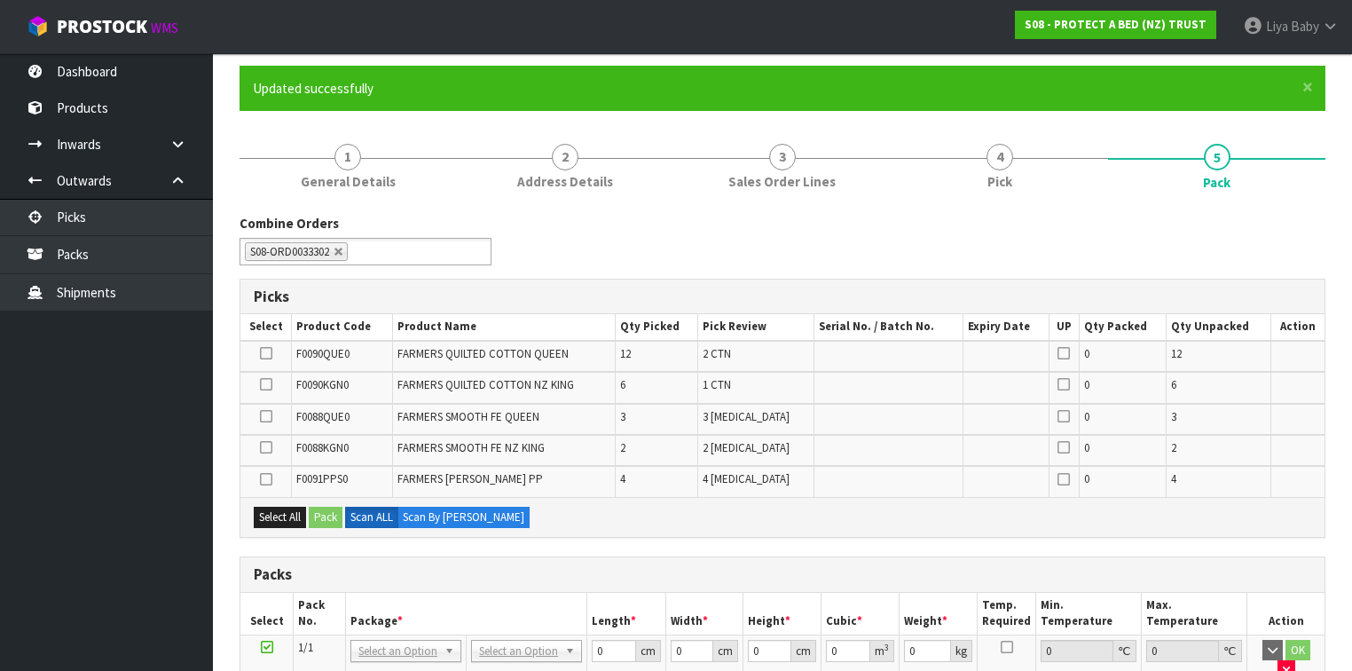
drag, startPoint x: 259, startPoint y: 356, endPoint x: 270, endPoint y: 358, distance: 11.0
click at [260, 356] on label at bounding box center [266, 354] width 12 height 16
click at [0, 0] on input "checkbox" at bounding box center [0, 0] width 0 height 0
click at [327, 513] on button "Pack" at bounding box center [326, 516] width 34 height 21
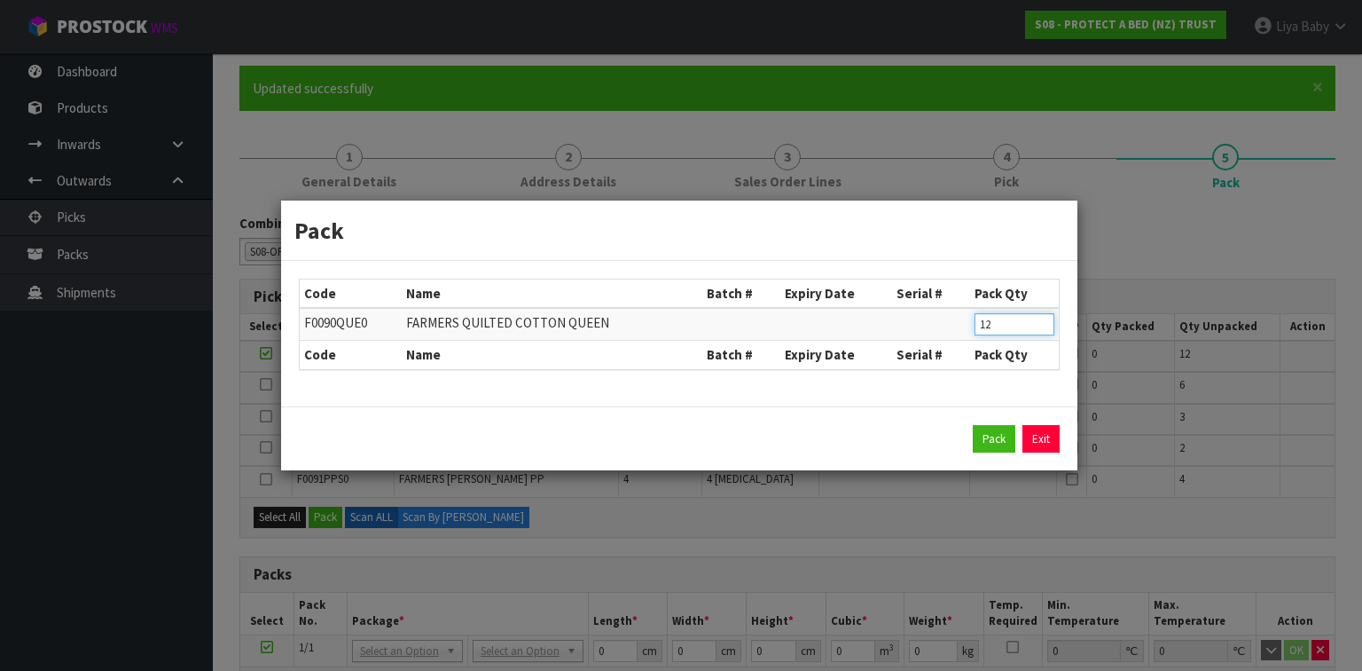
drag, startPoint x: 1018, startPoint y: 330, endPoint x: 954, endPoint y: 308, distance: 67.6
click at [961, 318] on tr "F0090QUE0 FARMERS QUILTED COTTON QUEEN 12" at bounding box center [679, 324] width 759 height 33
type input "6"
click button "Pack" at bounding box center [994, 439] width 43 height 28
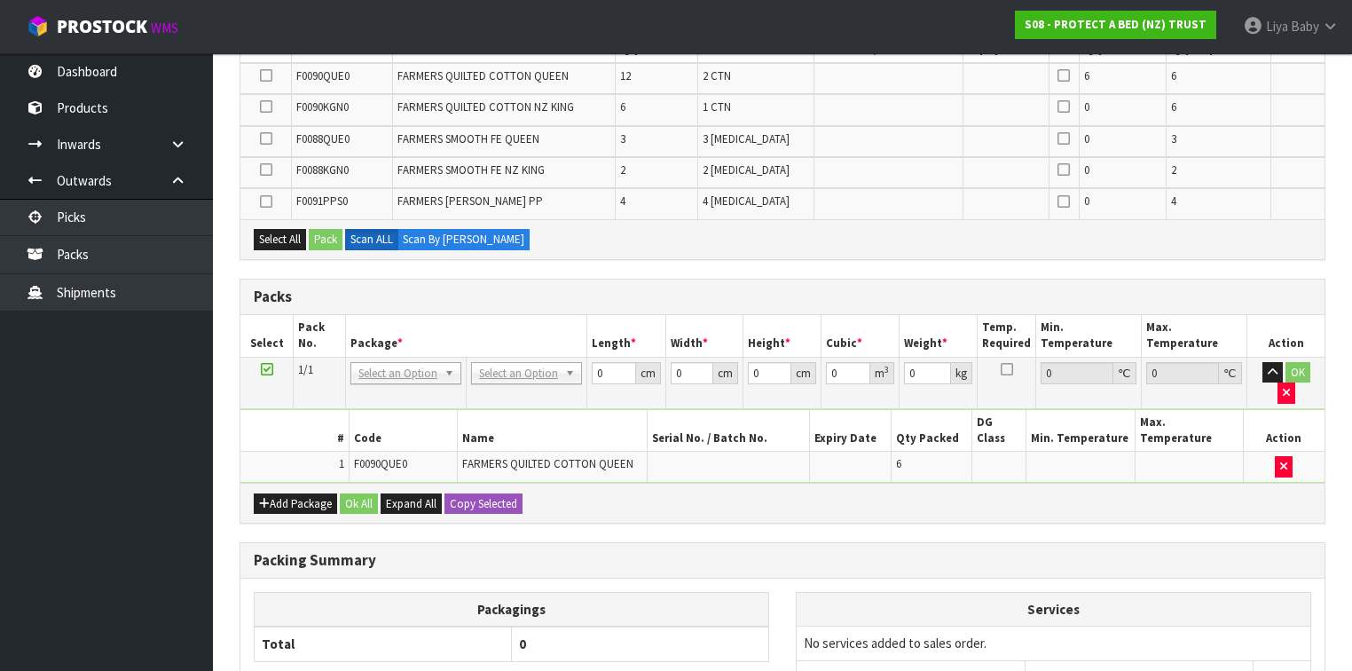
scroll to position [414, 0]
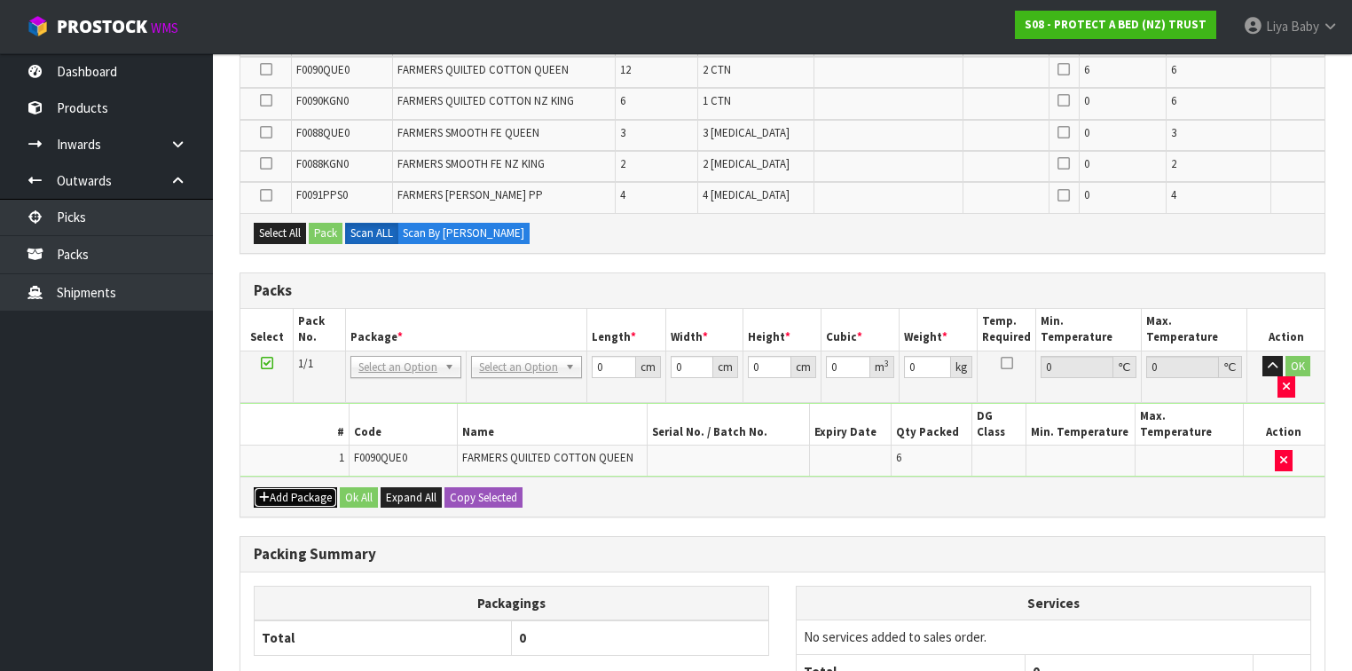
click at [271, 487] on button "Add Package" at bounding box center [295, 497] width 83 height 21
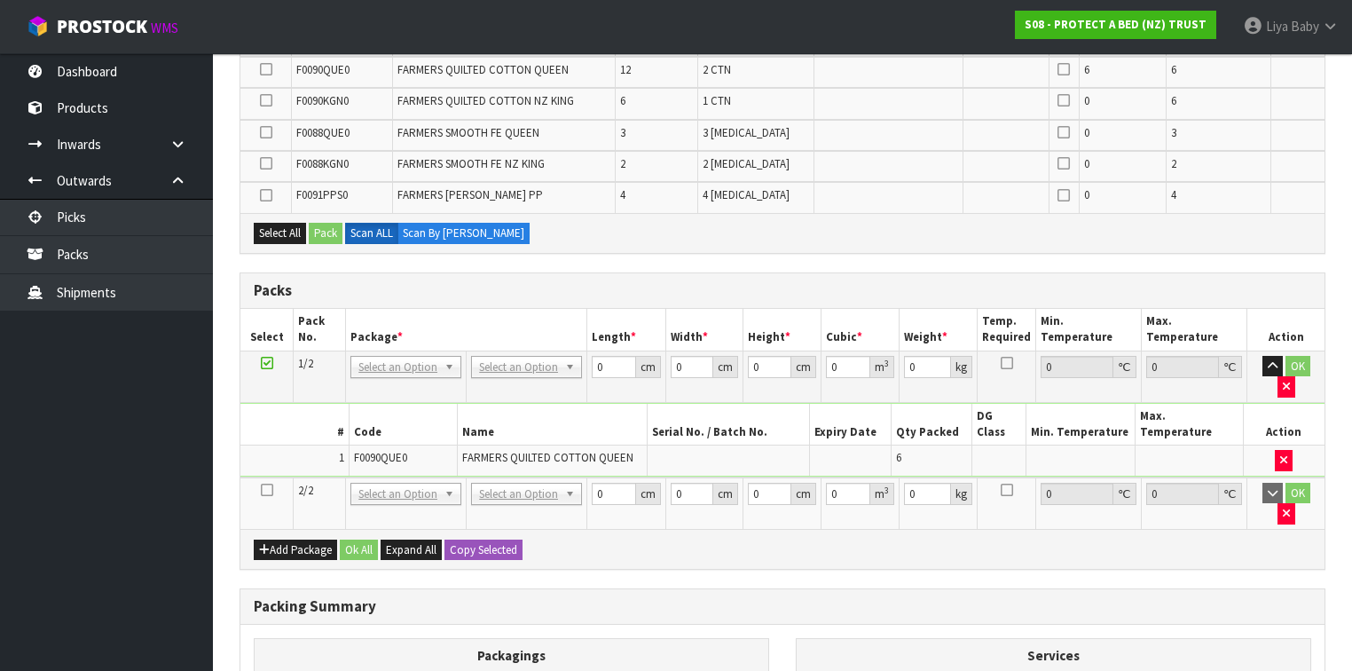
click at [266, 490] on icon at bounding box center [267, 490] width 12 height 1
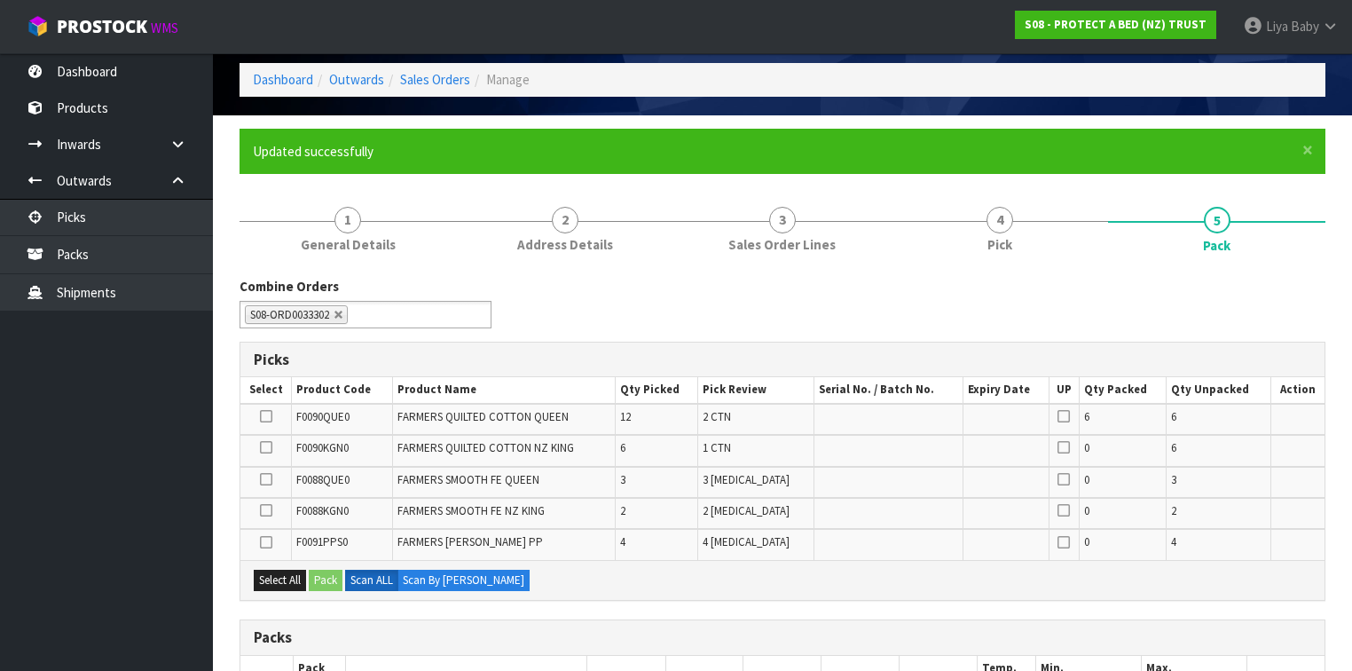
scroll to position [59, 0]
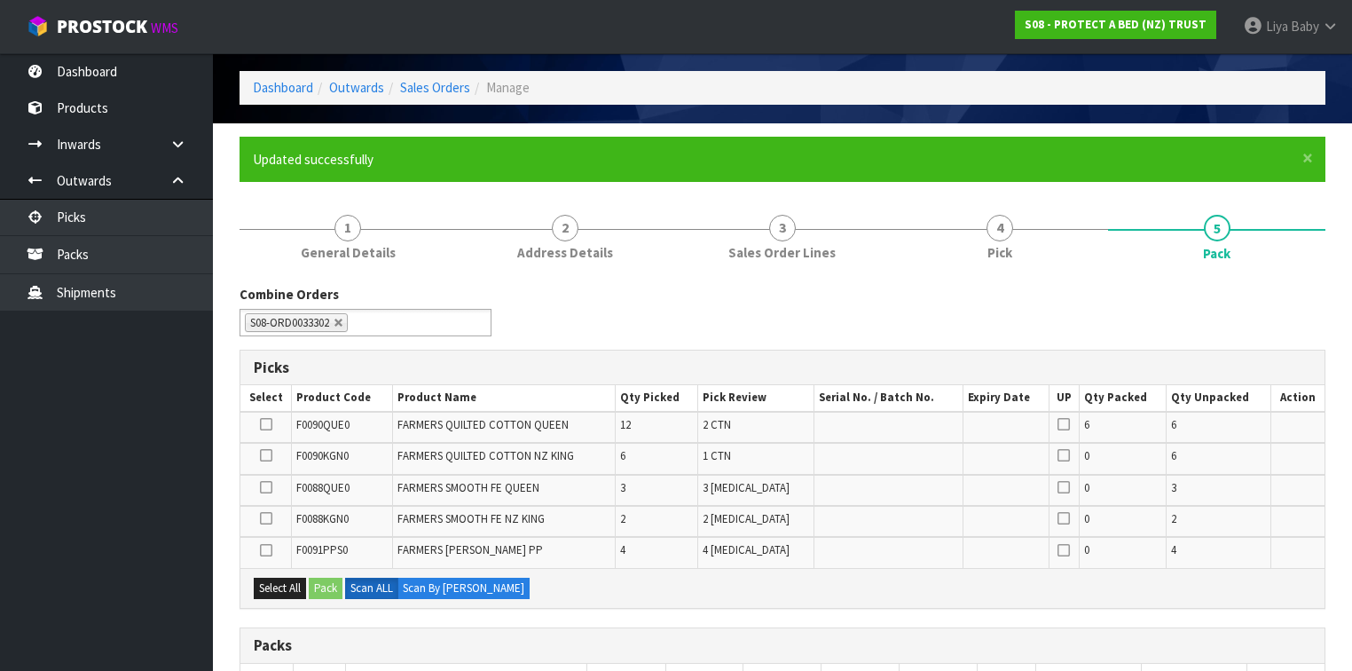
click at [267, 424] on icon at bounding box center [266, 424] width 12 height 1
click at [0, 0] on input "checkbox" at bounding box center [0, 0] width 0 height 0
click at [331, 578] on button "Pack" at bounding box center [326, 587] width 34 height 21
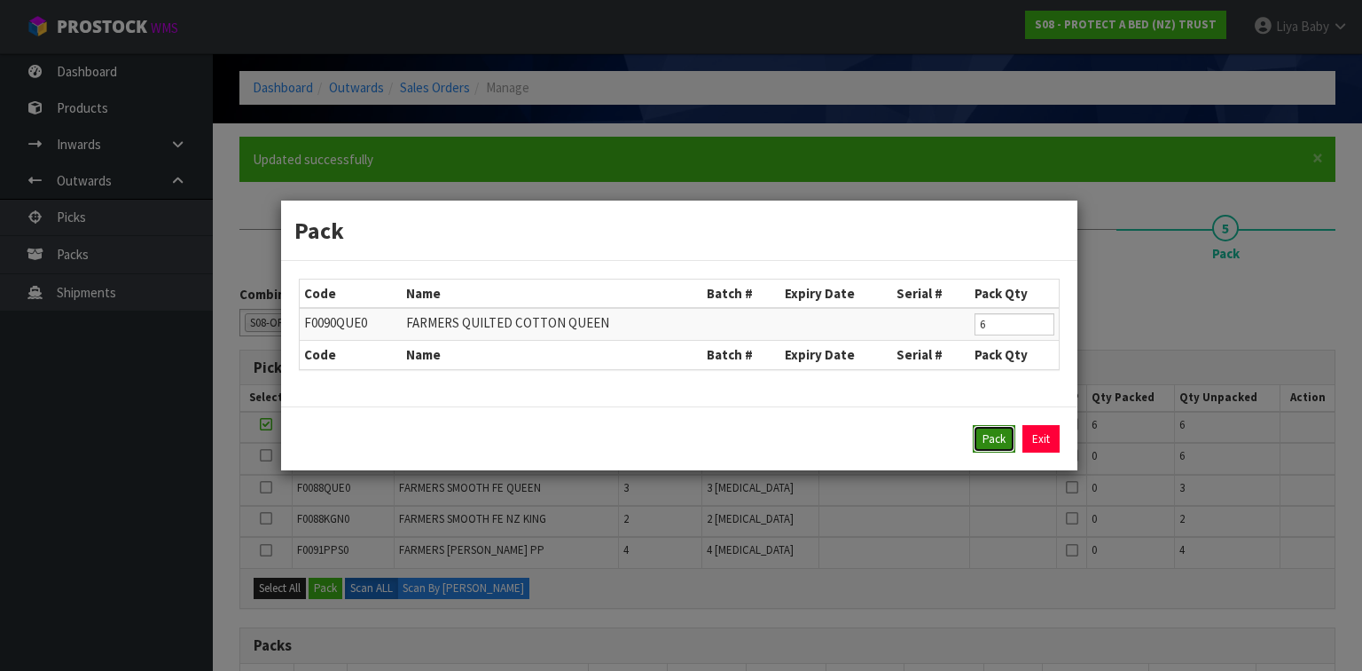
click at [994, 435] on button "Pack" at bounding box center [994, 439] width 43 height 28
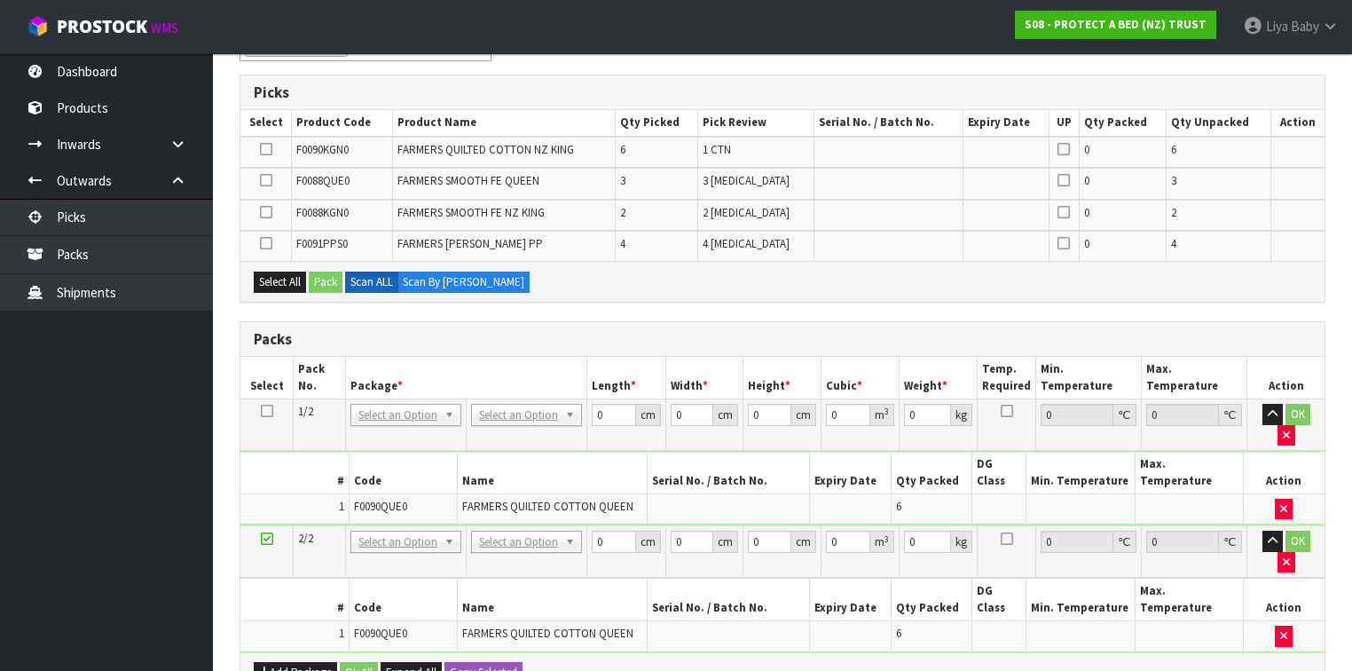
scroll to position [601, 0]
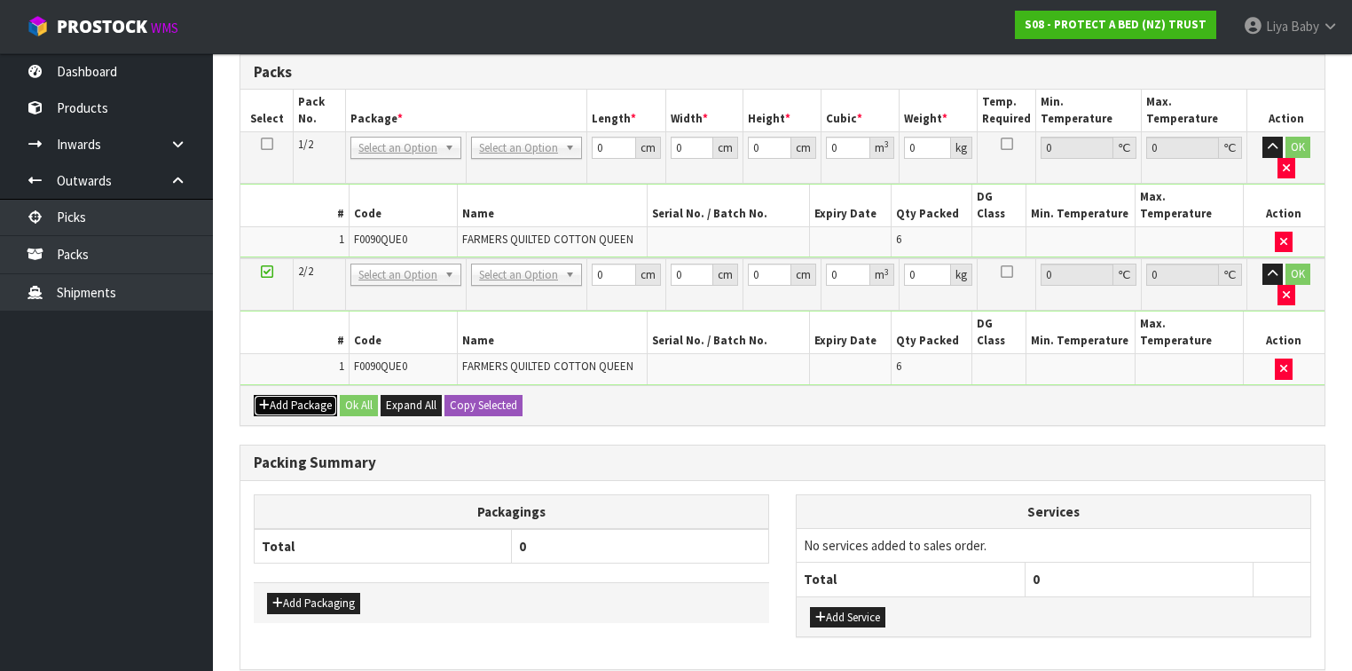
click at [294, 395] on button "Add Package" at bounding box center [295, 405] width 83 height 21
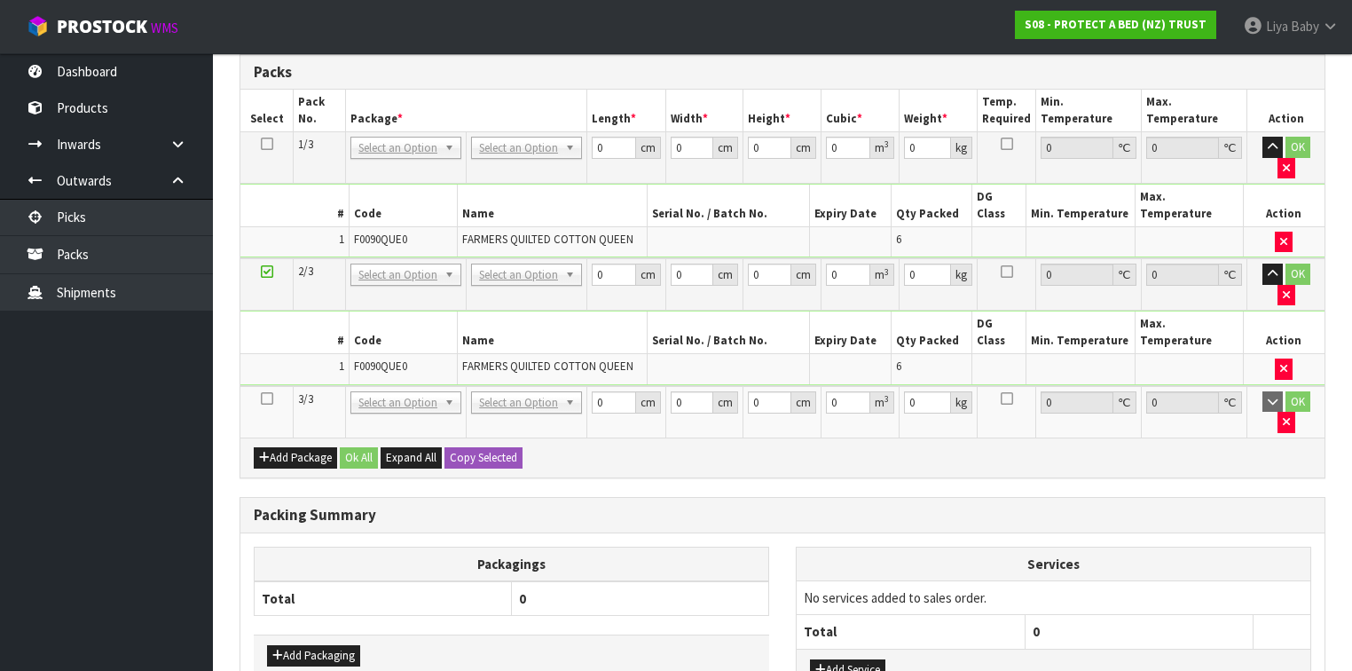
click at [266, 398] on icon at bounding box center [267, 398] width 12 height 1
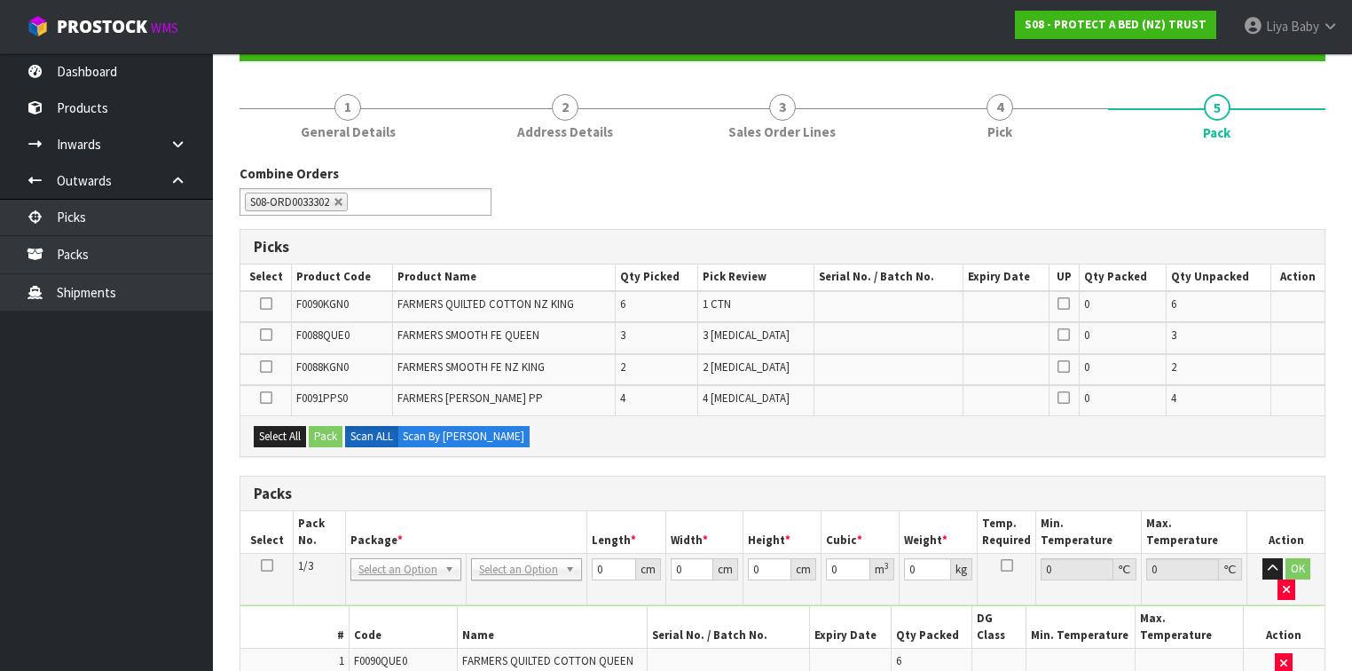
scroll to position [176, 0]
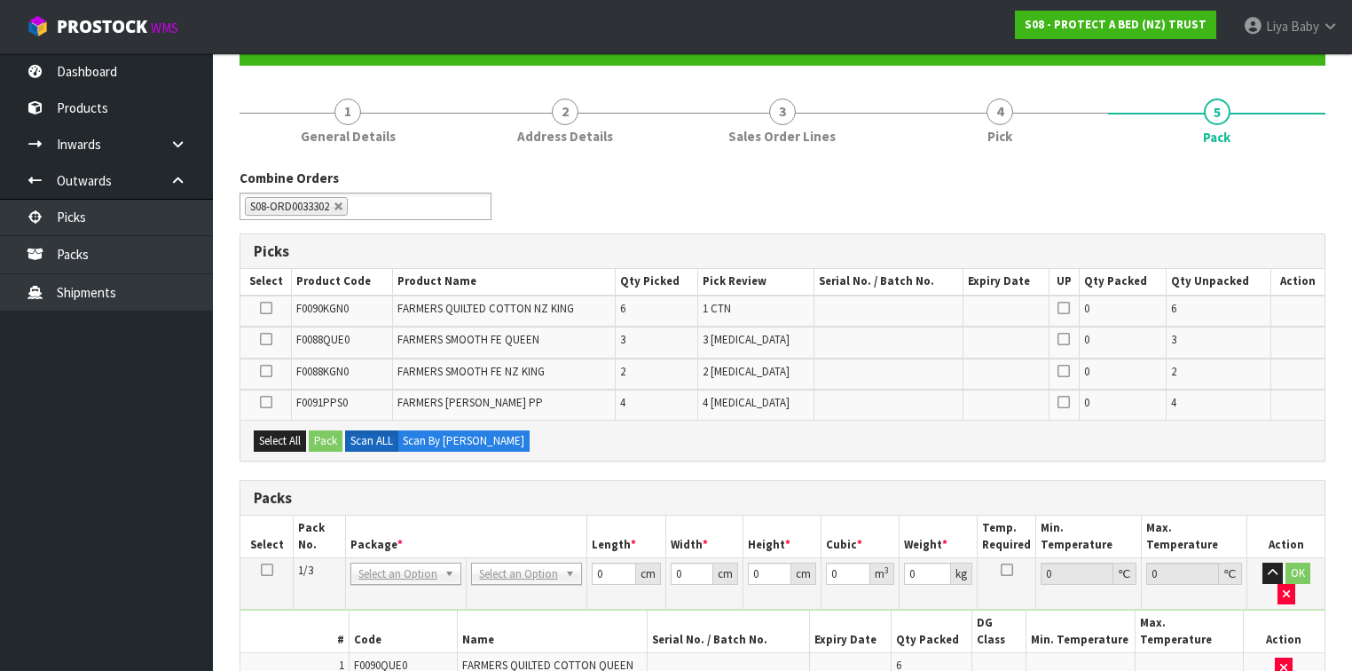
click at [263, 308] on icon at bounding box center [266, 308] width 12 height 1
click at [0, 0] on input "checkbox" at bounding box center [0, 0] width 0 height 0
click at [333, 434] on button "Pack" at bounding box center [326, 440] width 34 height 21
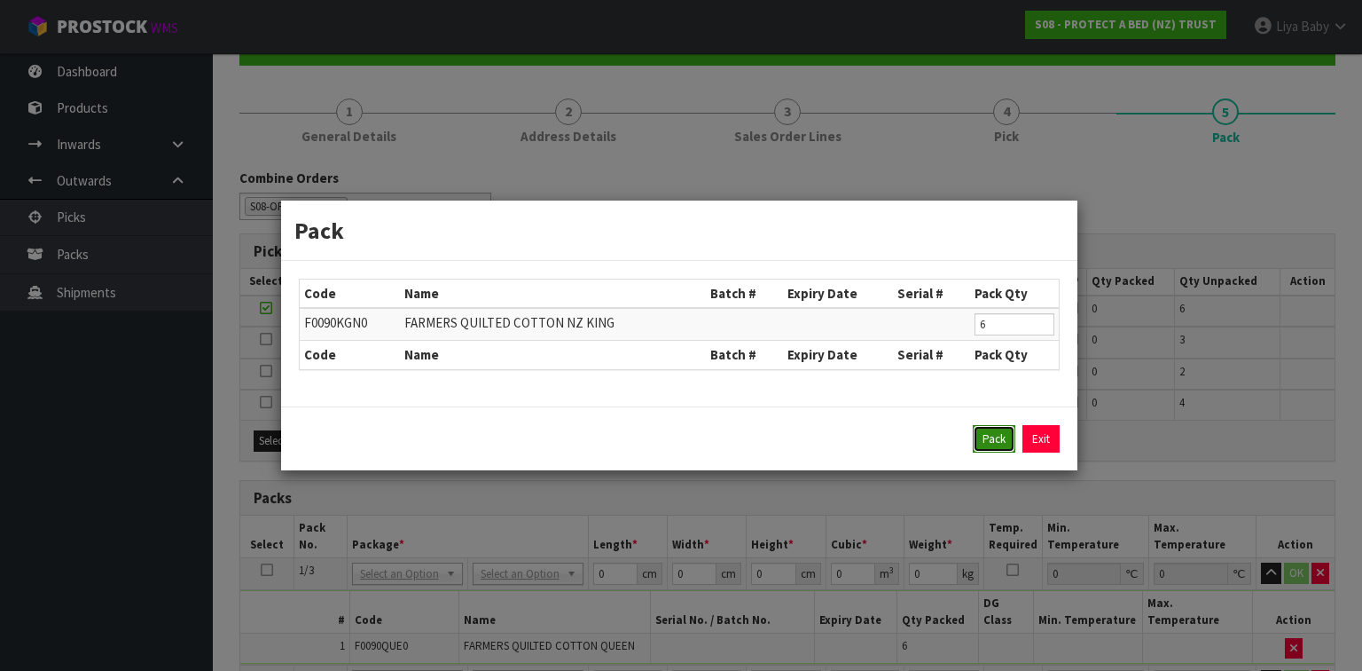
click at [986, 448] on button "Pack" at bounding box center [994, 439] width 43 height 28
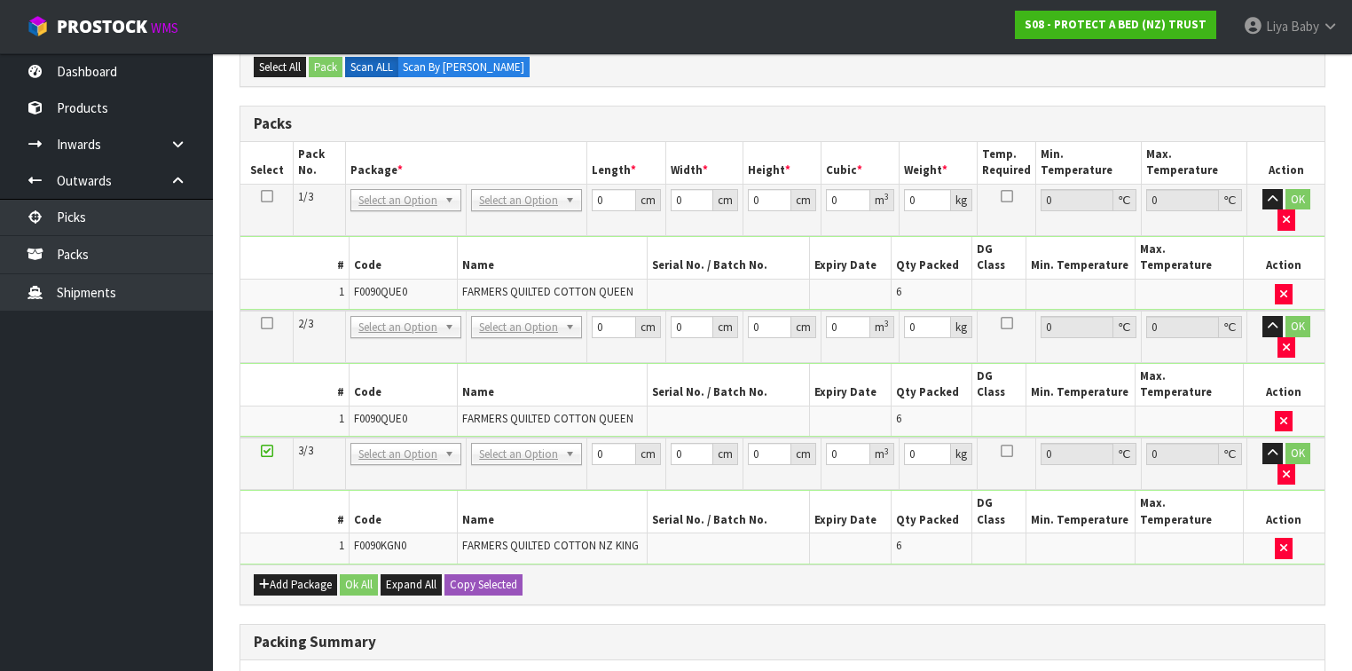
scroll to position [660, 0]
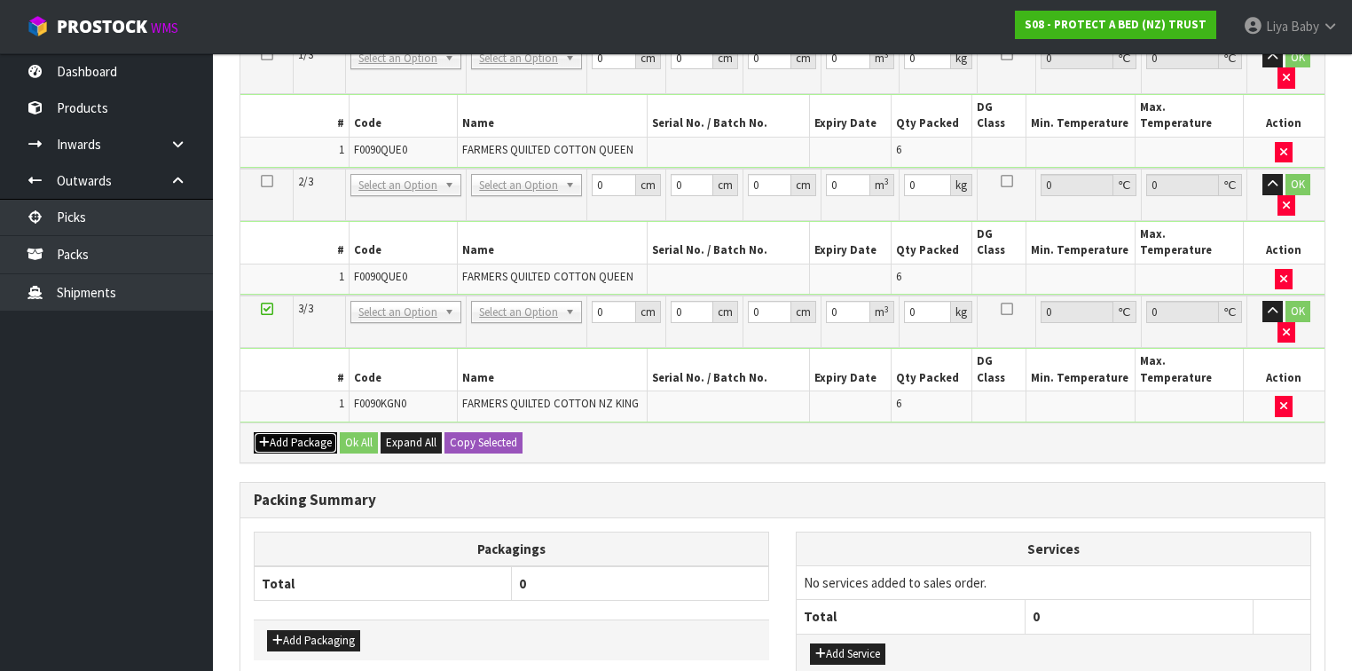
click at [262, 436] on icon "button" at bounding box center [264, 442] width 11 height 12
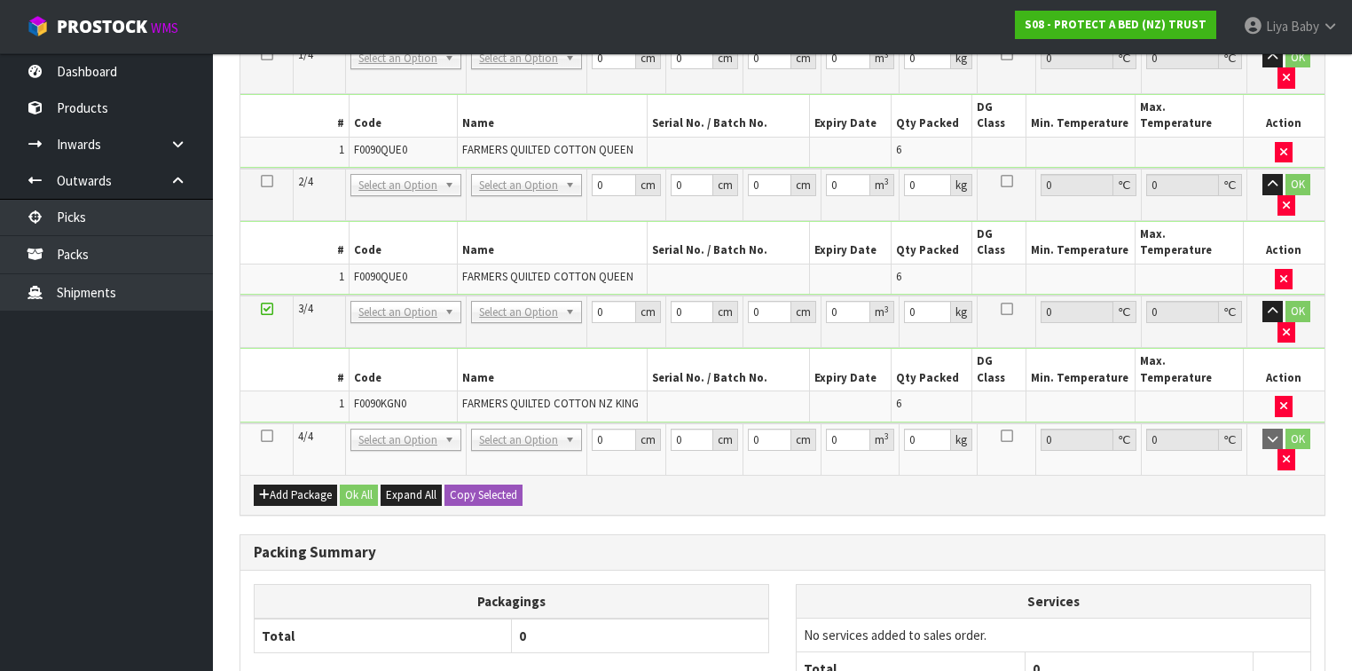
click at [270, 435] on icon at bounding box center [267, 435] width 12 height 1
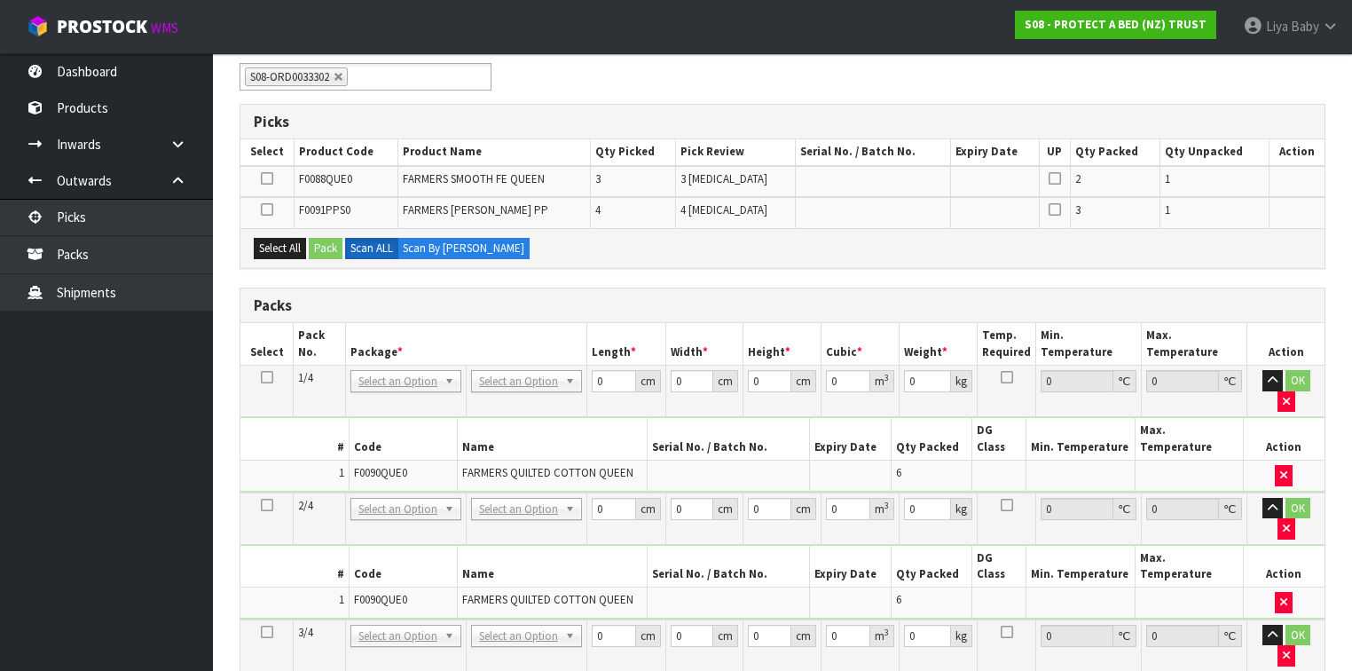
scroll to position [237, 0]
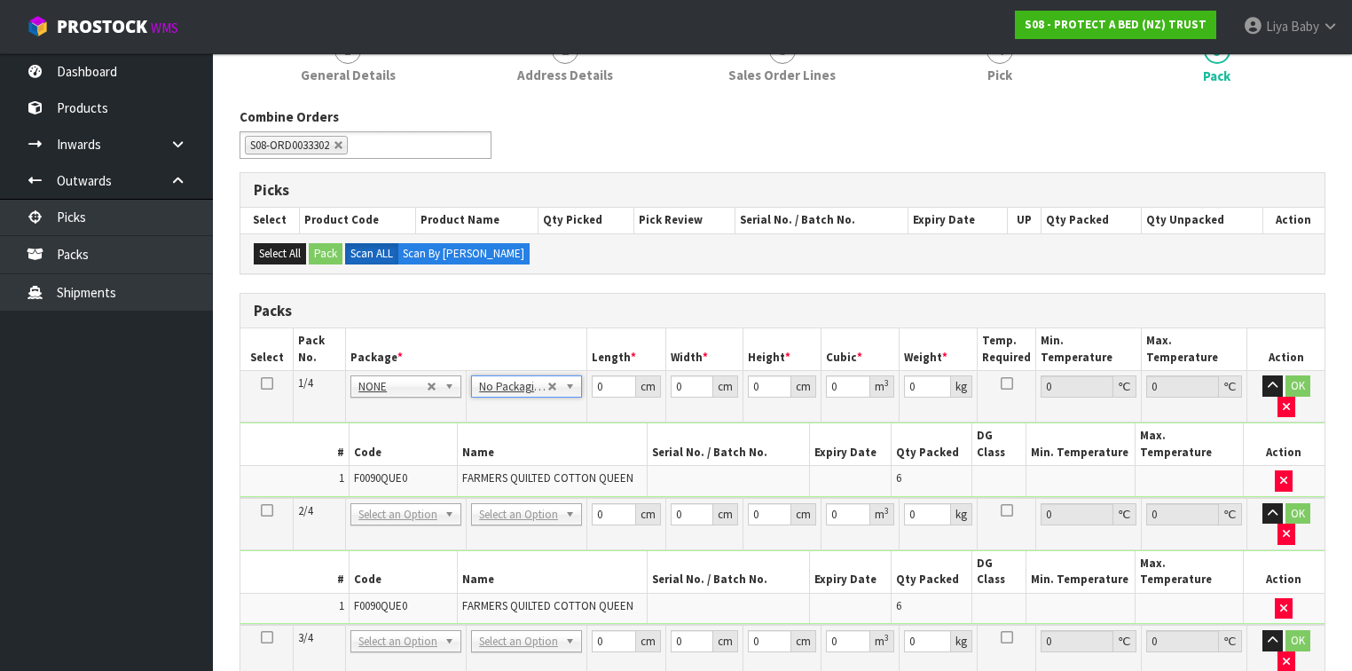
click at [266, 383] on icon at bounding box center [267, 383] width 12 height 1
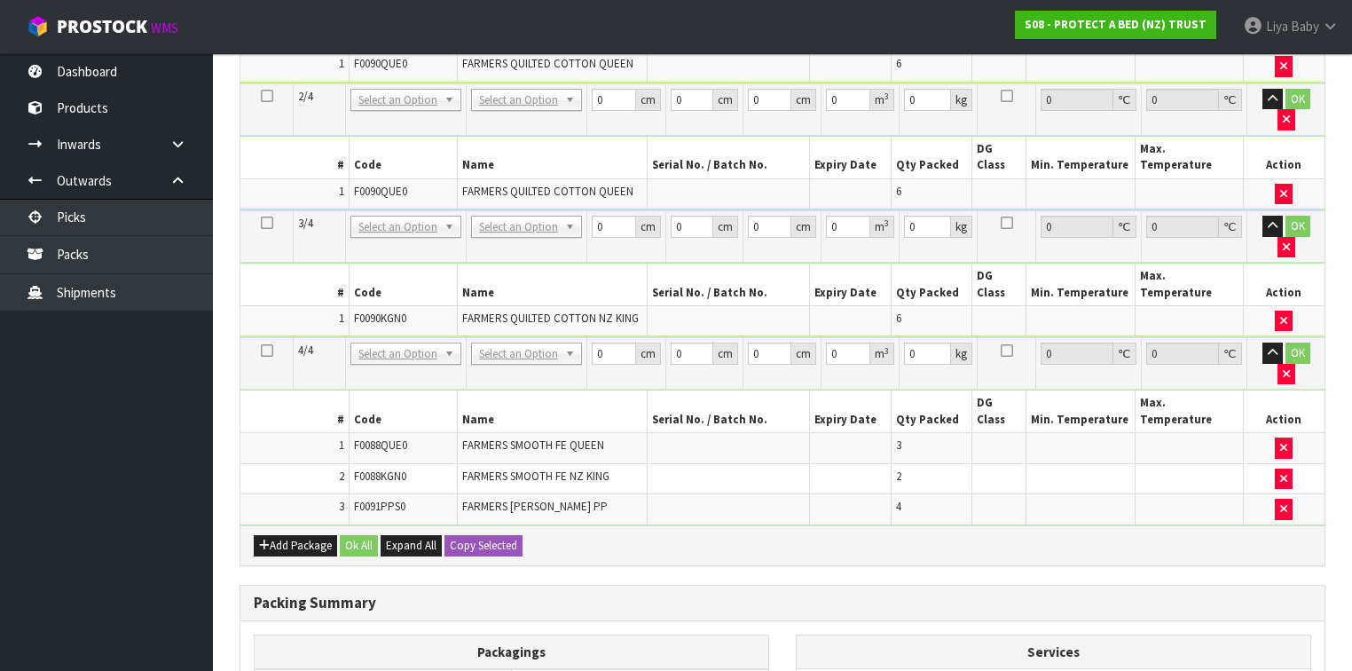
scroll to position [726, 0]
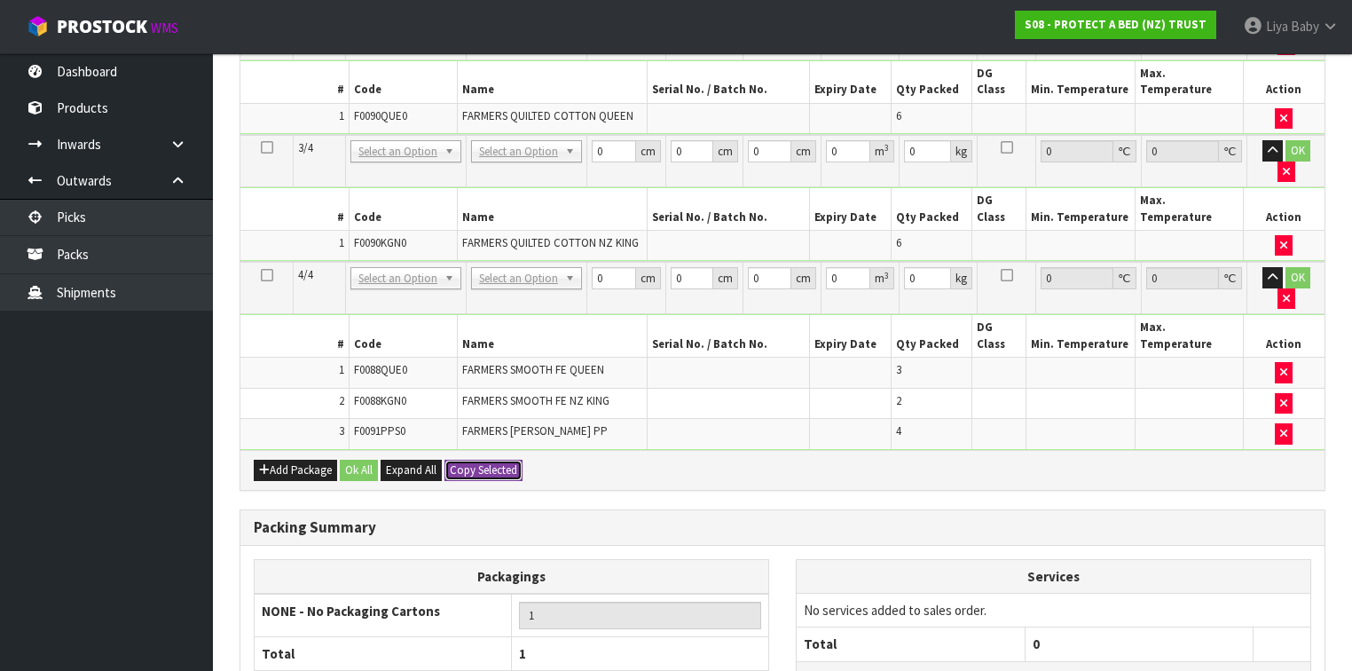
click at [482, 459] on button "Copy Selected" at bounding box center [483, 469] width 78 height 21
click at [482, 462] on span "Confirm" at bounding box center [469, 469] width 39 height 15
type input "4"
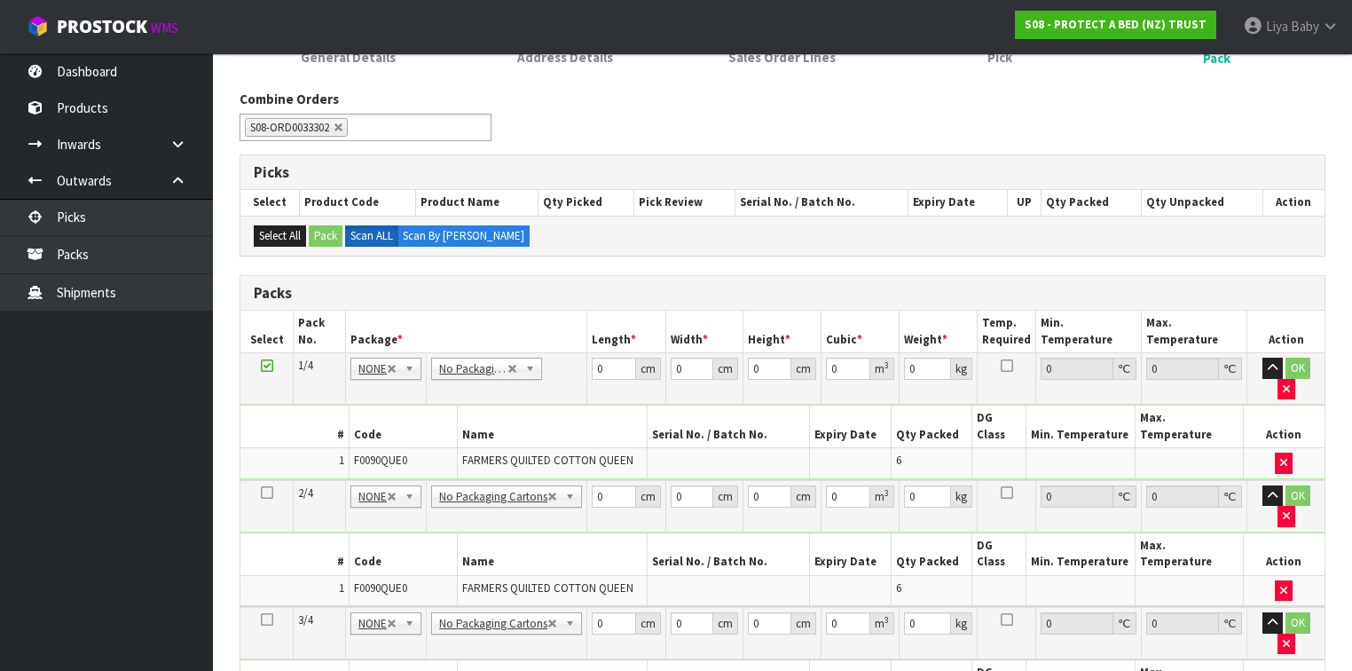
scroll to position [230, 0]
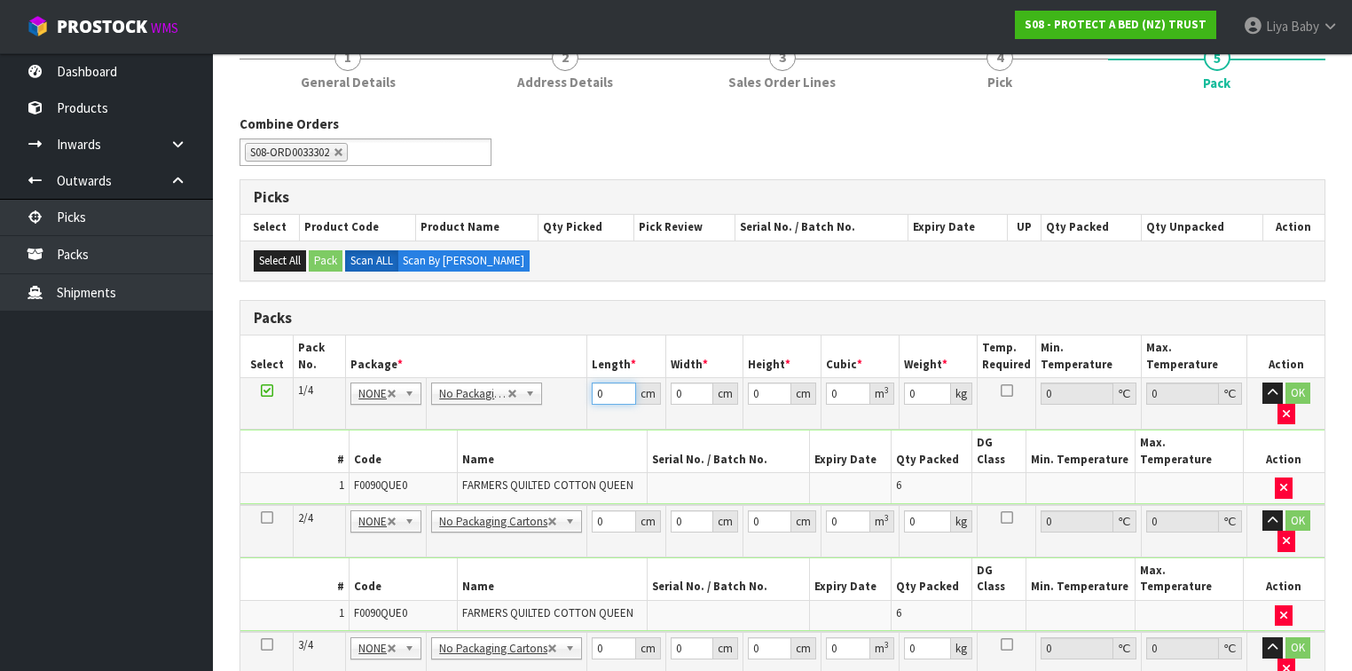
drag, startPoint x: 607, startPoint y: 389, endPoint x: 579, endPoint y: 366, distance: 35.9
click at [587, 383] on td "0 cm" at bounding box center [626, 403] width 78 height 51
type input "58"
type input "32"
type input "4"
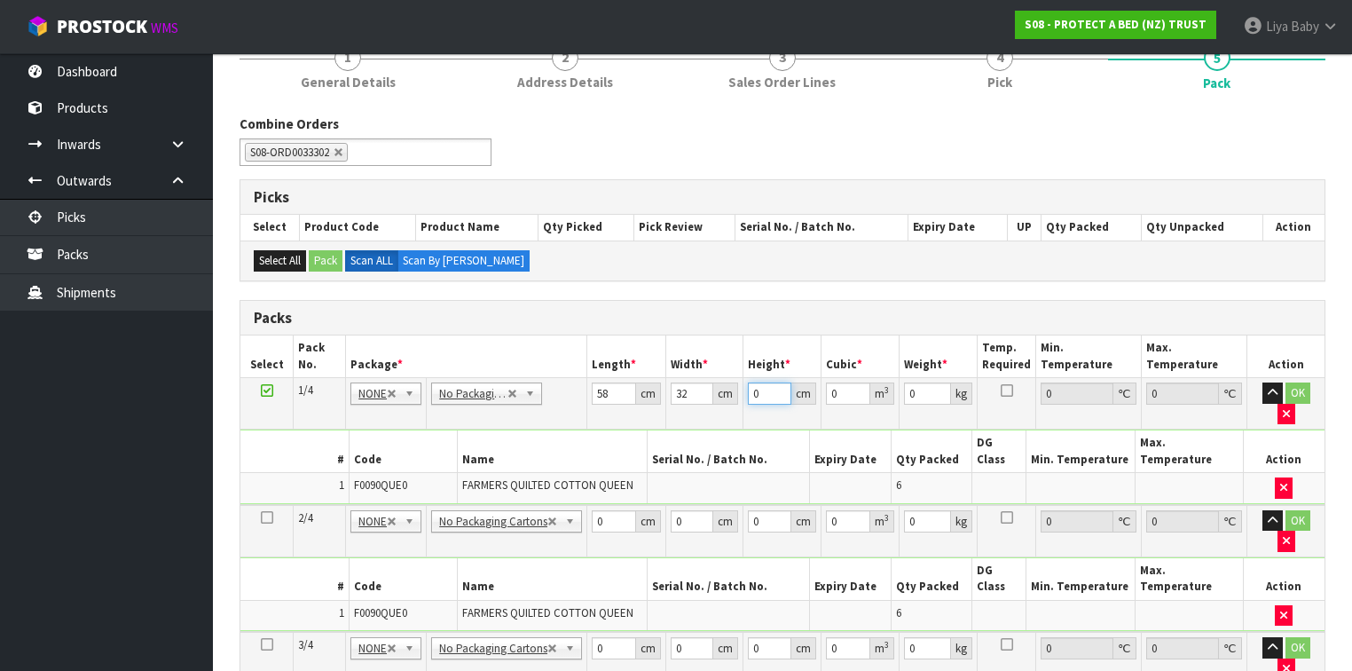
type input "0.007424"
type input "41"
click at [1262, 382] on button "button" at bounding box center [1272, 392] width 20 height 21
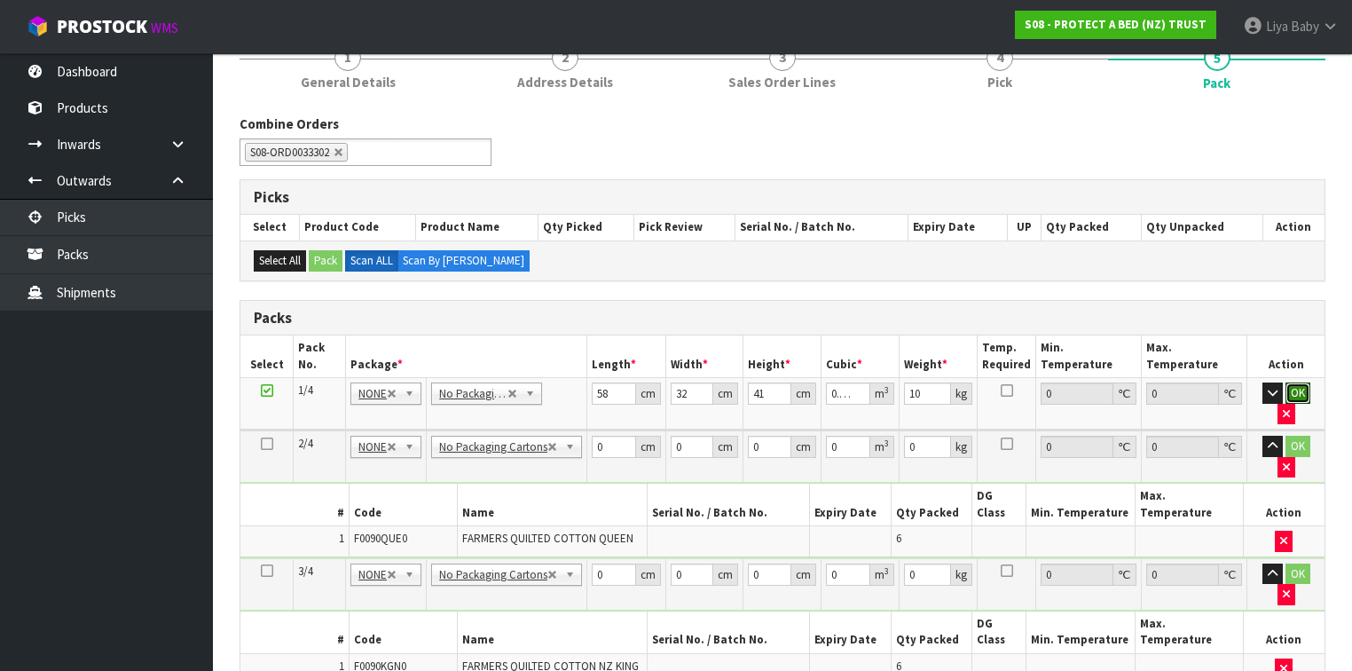
click button "OK" at bounding box center [1297, 392] width 25 height 21
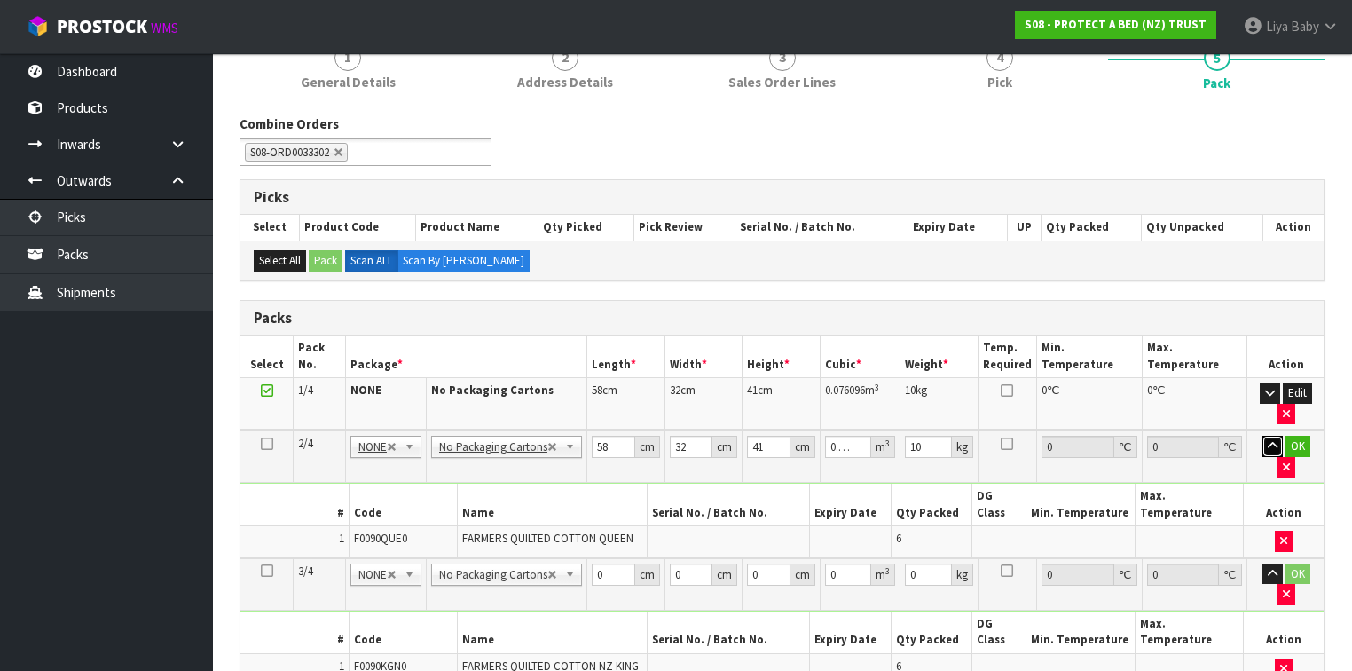
click at [1262, 435] on button "button" at bounding box center [1272, 445] width 20 height 21
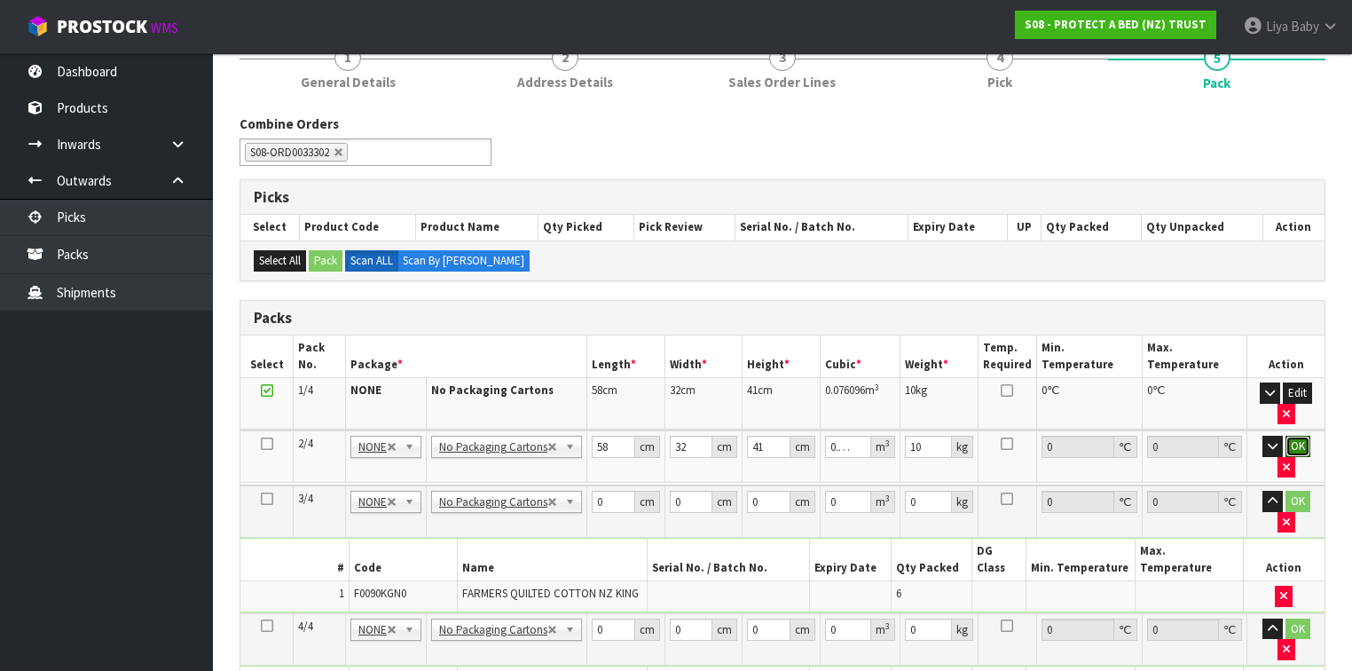
click button "OK" at bounding box center [1297, 445] width 25 height 21
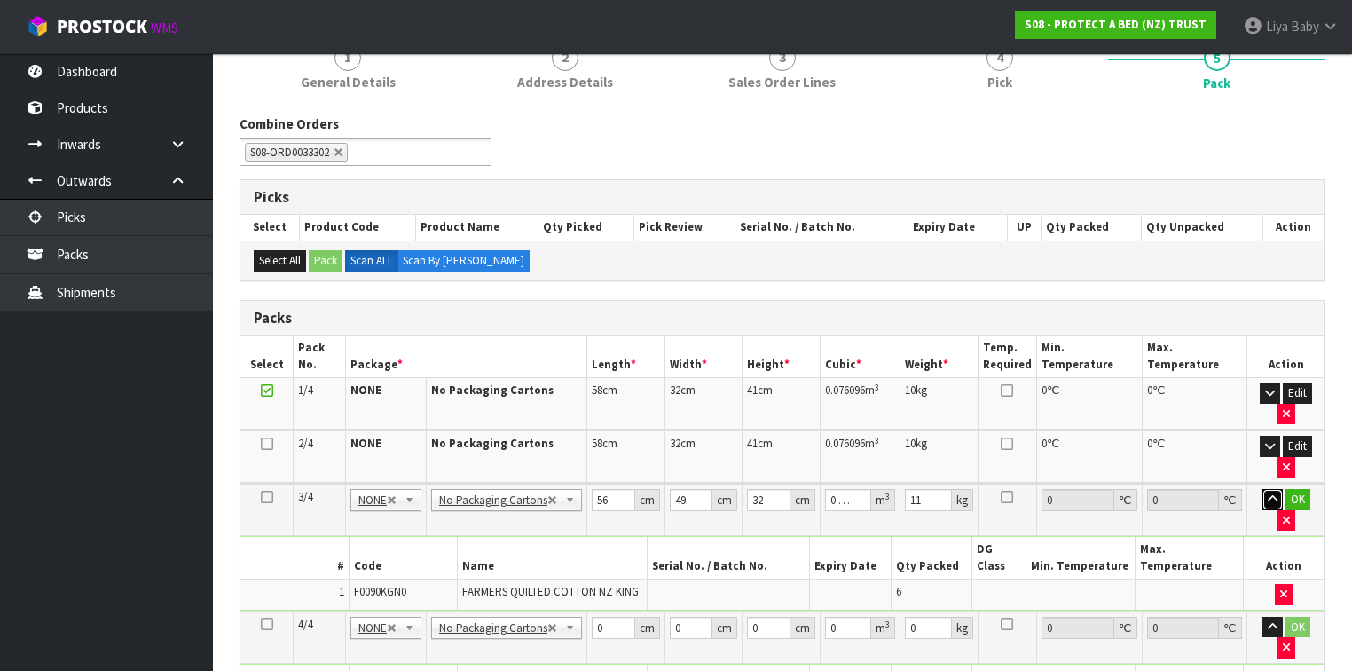
click at [1262, 489] on button "button" at bounding box center [1272, 499] width 20 height 21
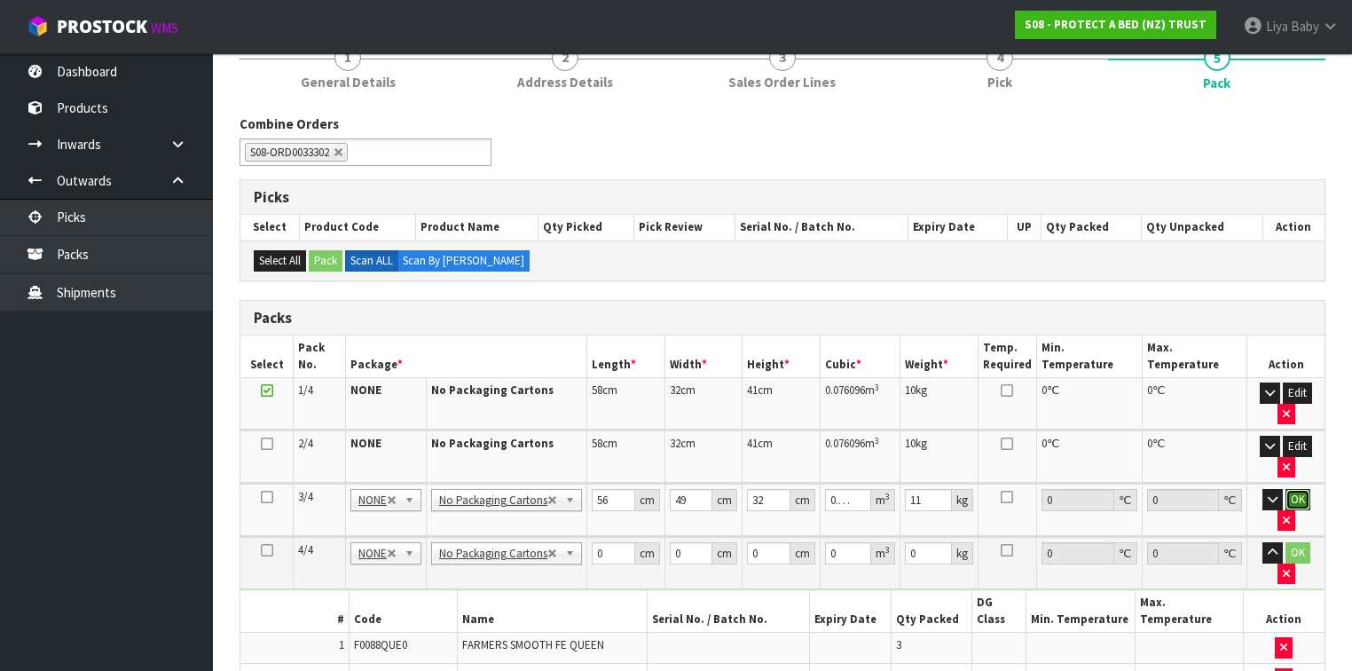
click button "OK" at bounding box center [1297, 499] width 25 height 21
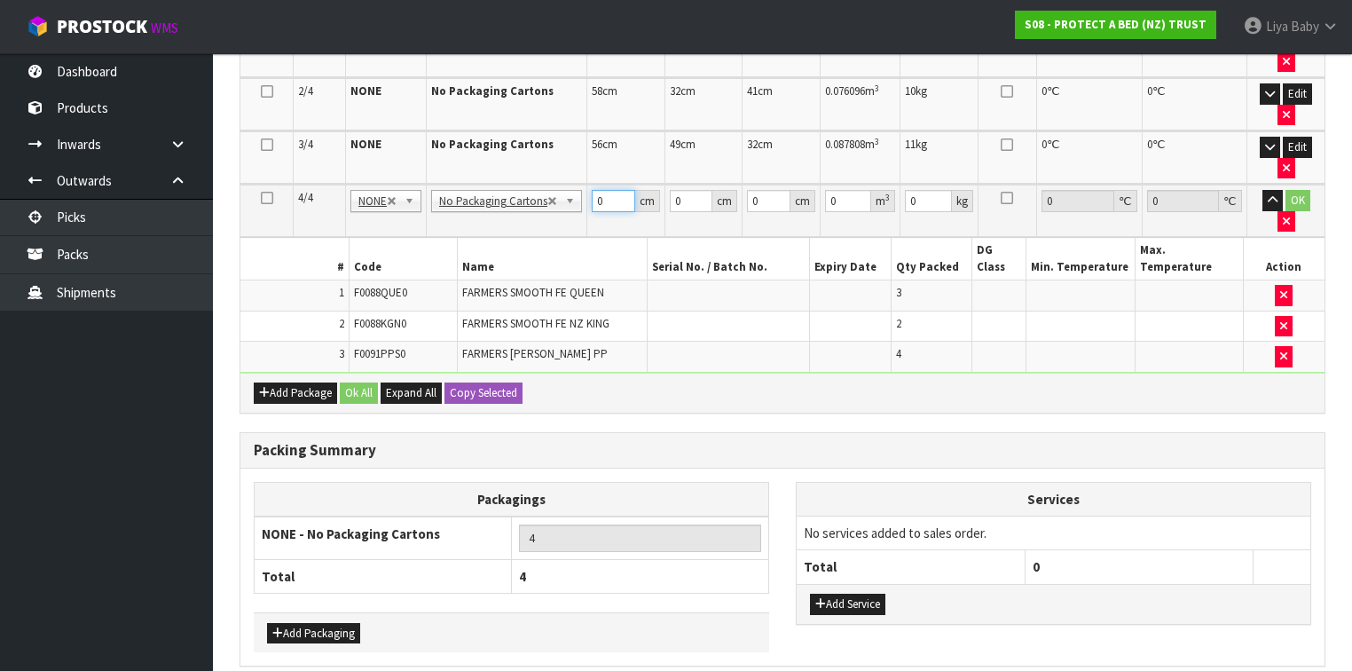
scroll to position [584, 0]
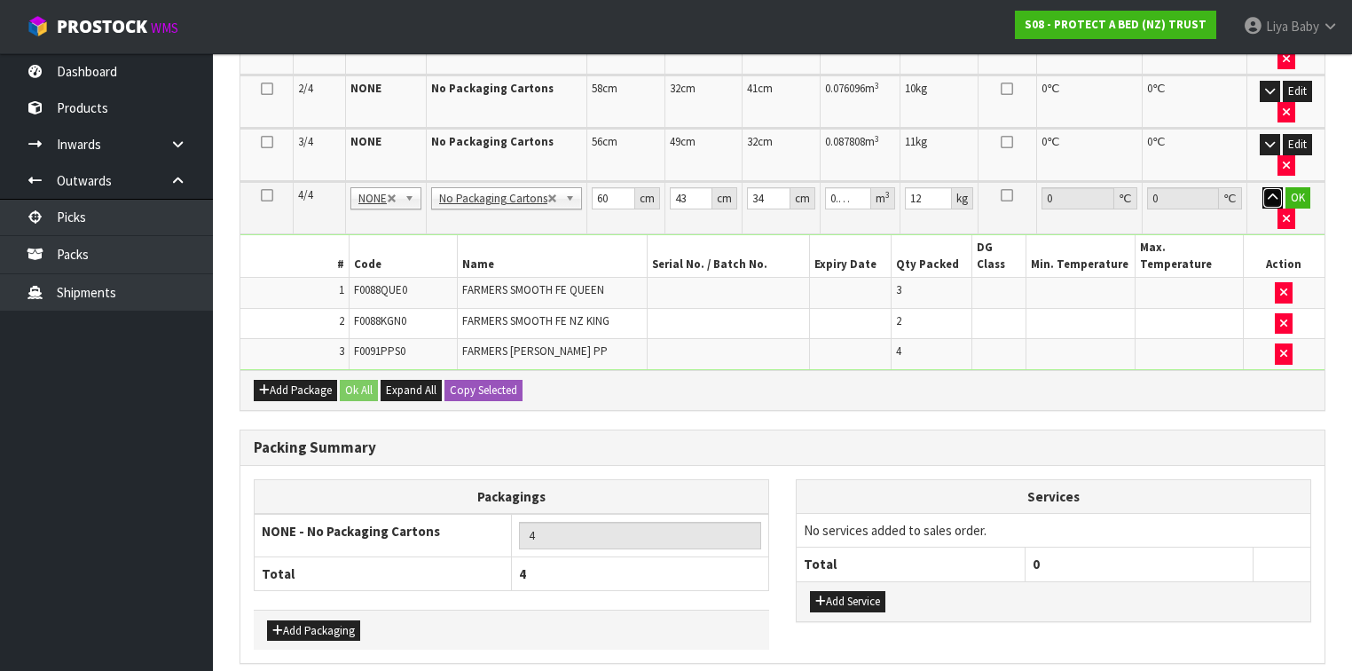
click at [1262, 187] on button "button" at bounding box center [1272, 197] width 20 height 21
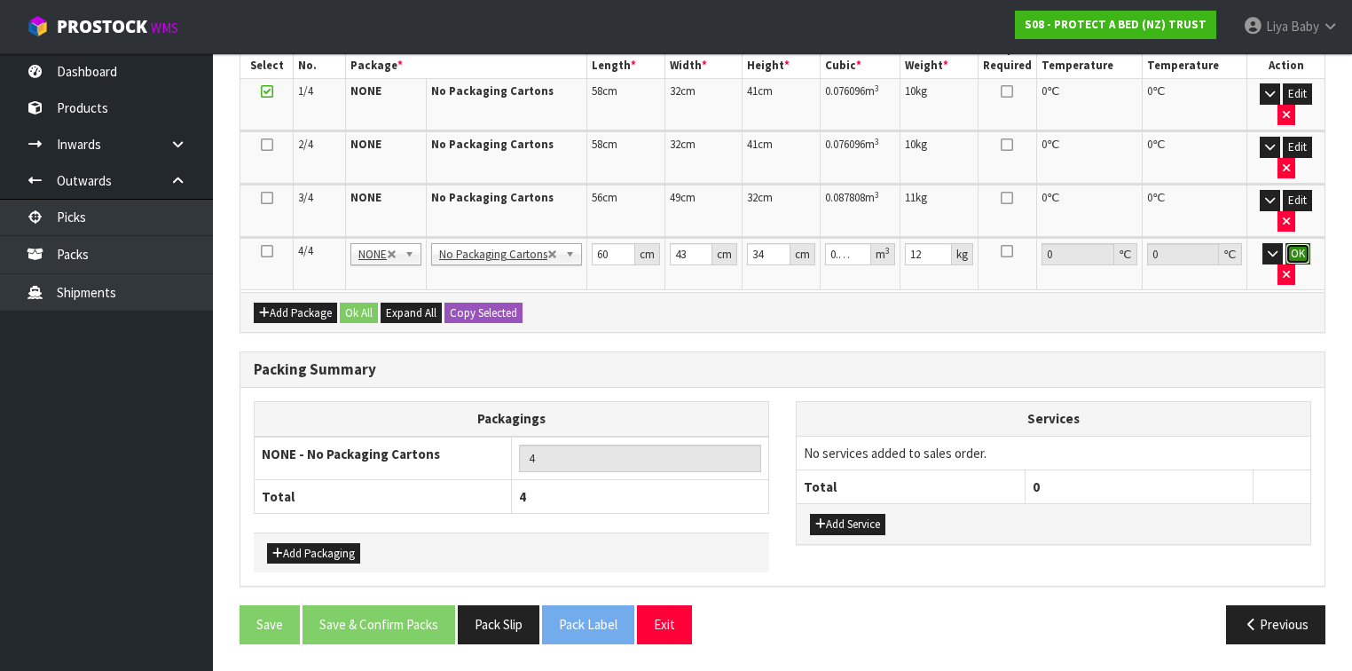
click button "OK" at bounding box center [1297, 253] width 25 height 21
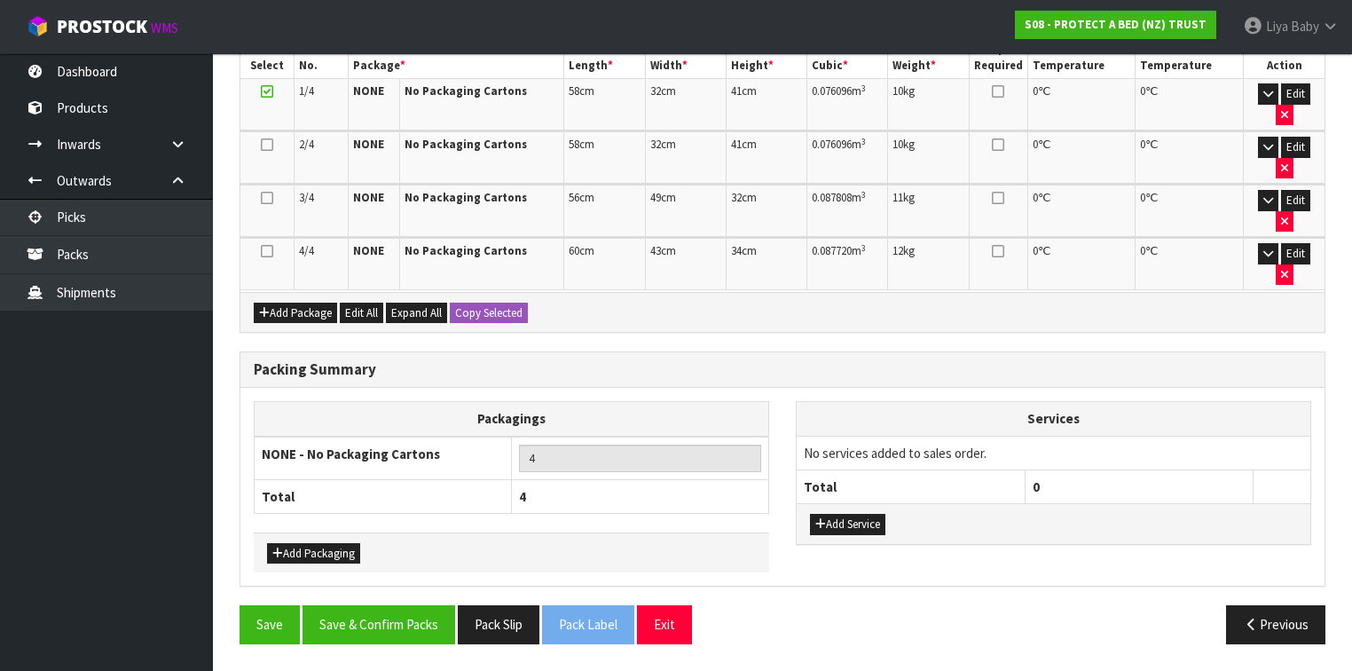
scroll to position [434, 0]
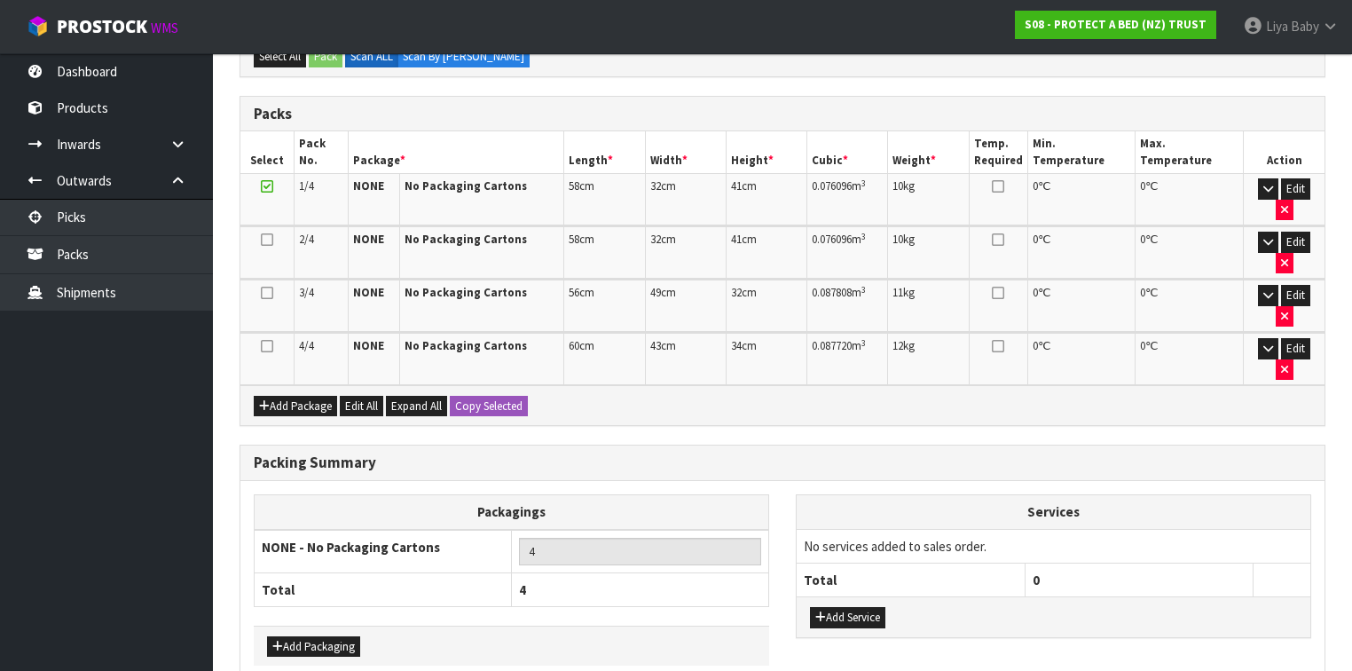
drag, startPoint x: 350, startPoint y: 624, endPoint x: 429, endPoint y: 602, distance: 82.0
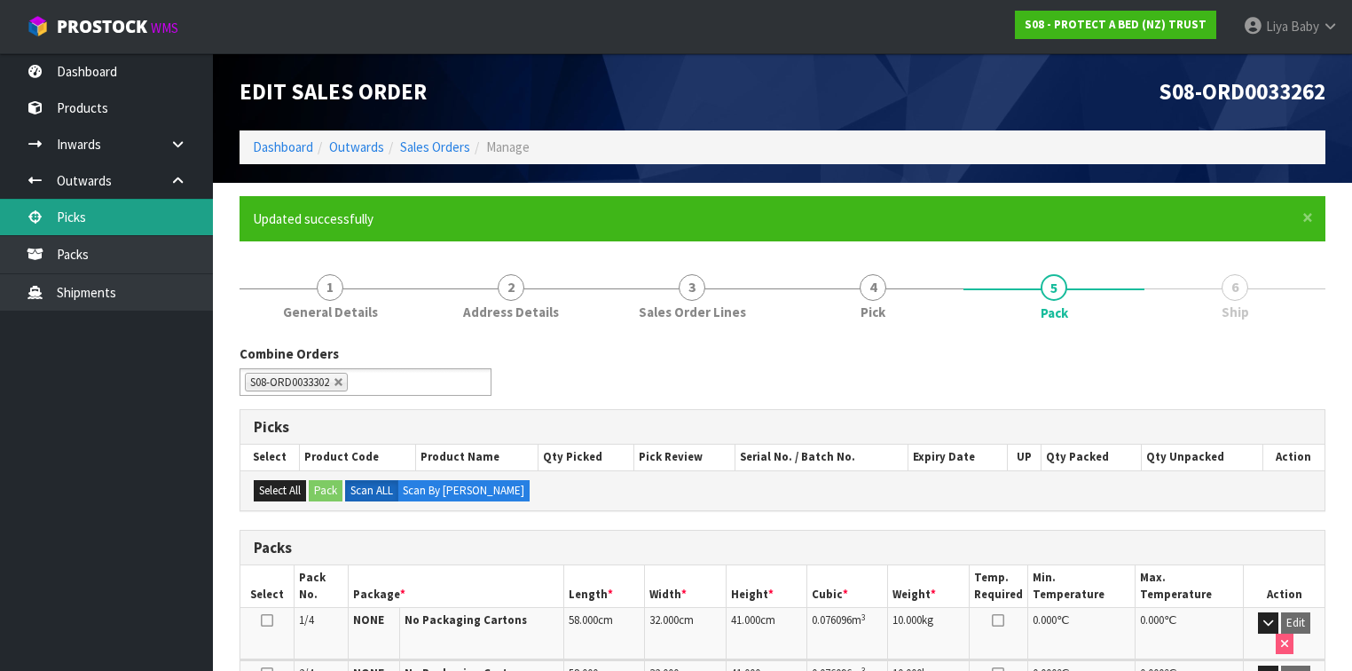
click at [103, 199] on link "Picks" at bounding box center [106, 217] width 213 height 36
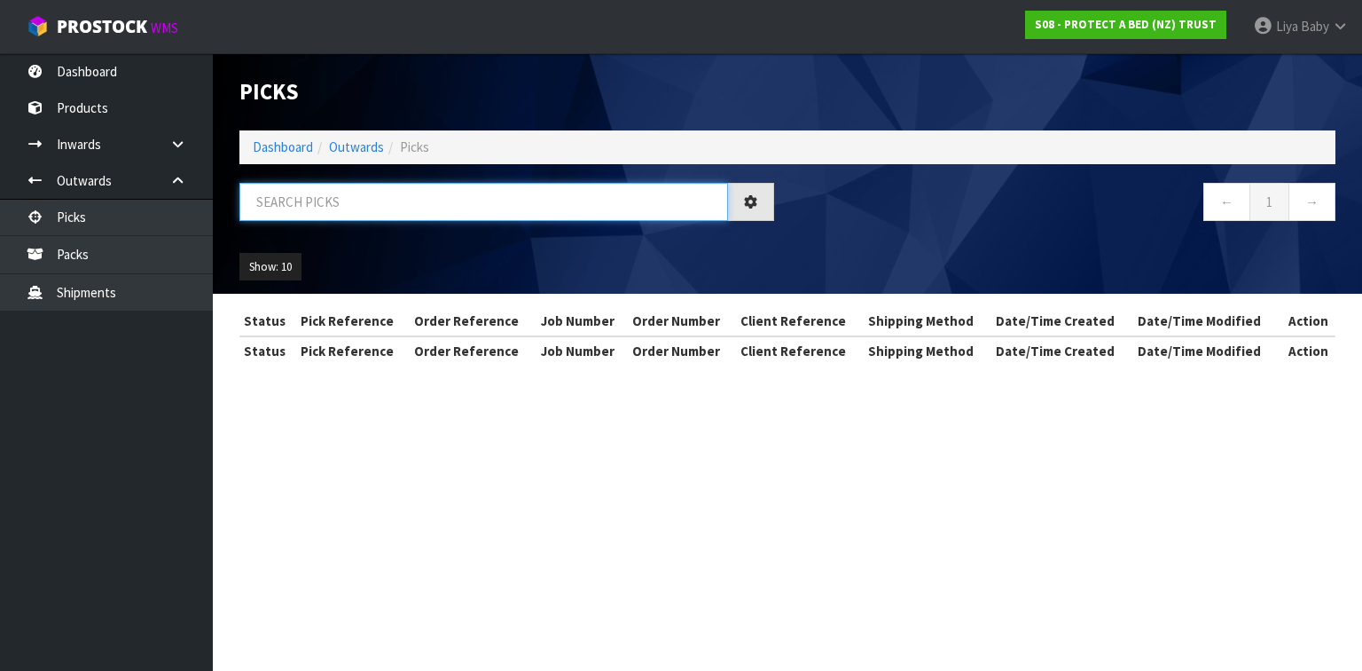
click at [276, 193] on input "text" at bounding box center [483, 202] width 489 height 38
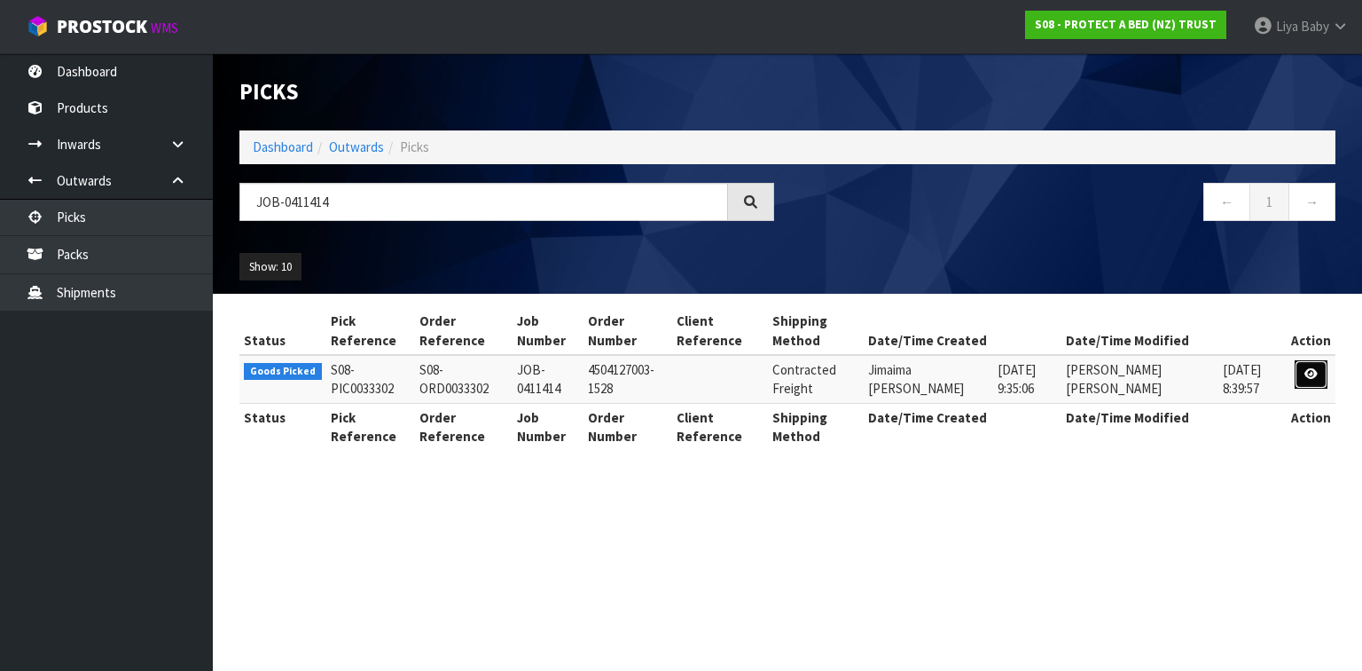
click at [1313, 373] on icon at bounding box center [1311, 374] width 13 height 12
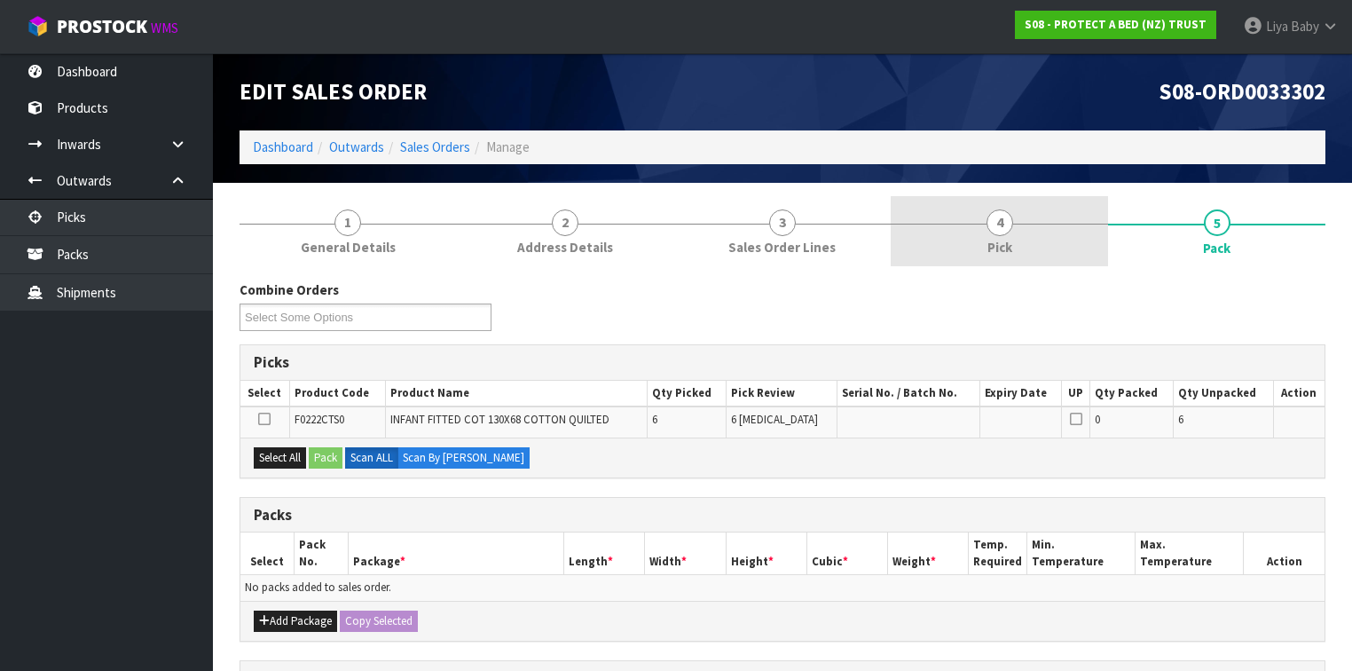
click at [908, 224] on link "4 Pick" at bounding box center [998, 231] width 217 height 70
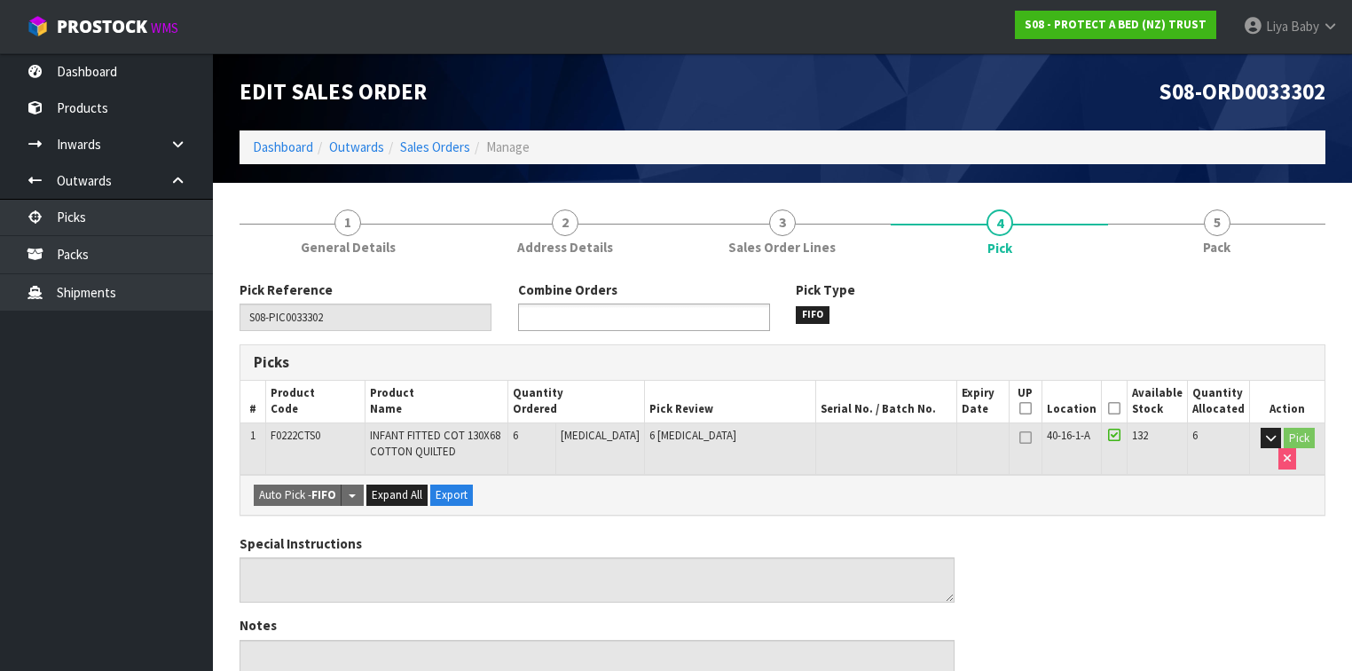
click at [532, 320] on input "text" at bounding box center [588, 317] width 130 height 22
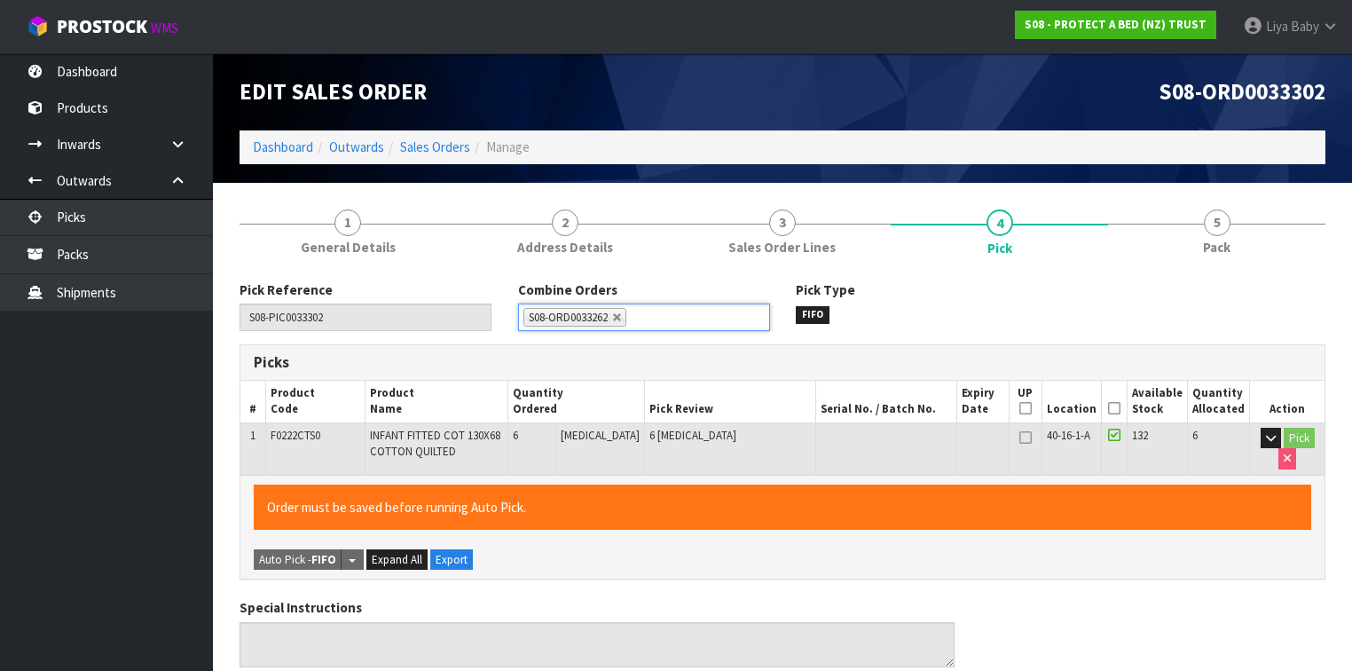
click at [1118, 408] on icon at bounding box center [1114, 408] width 12 height 1
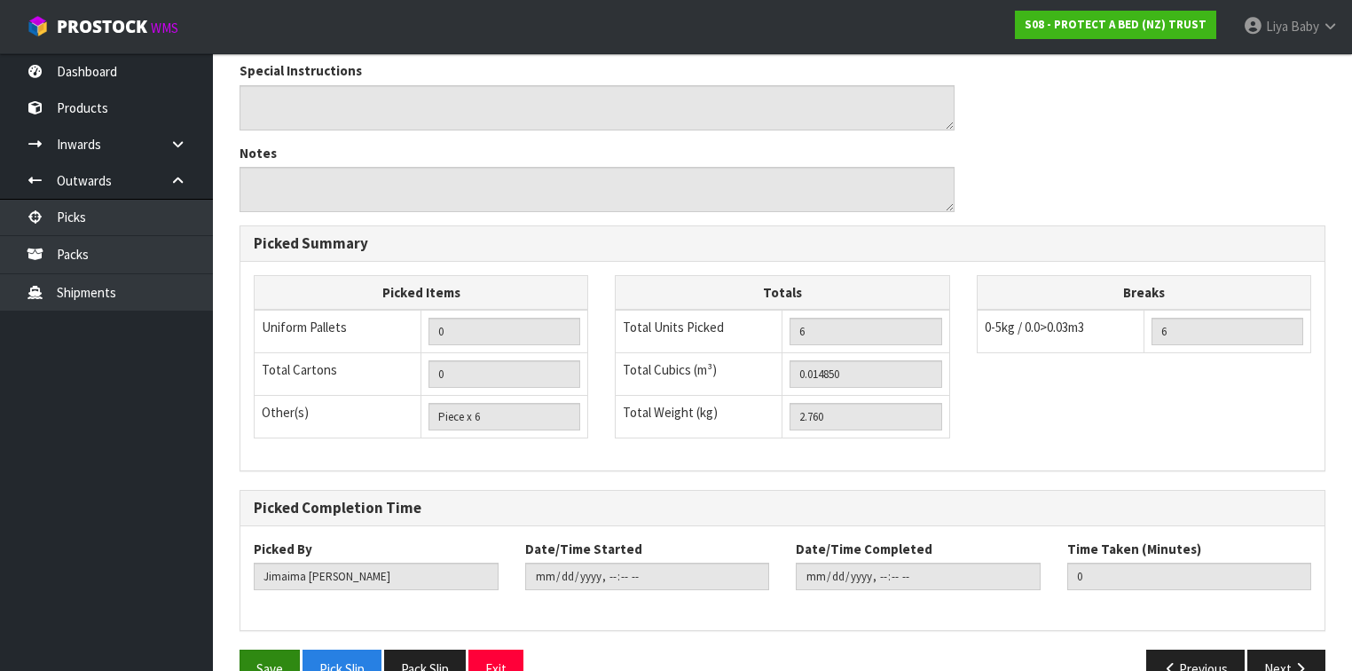
scroll to position [575, 0]
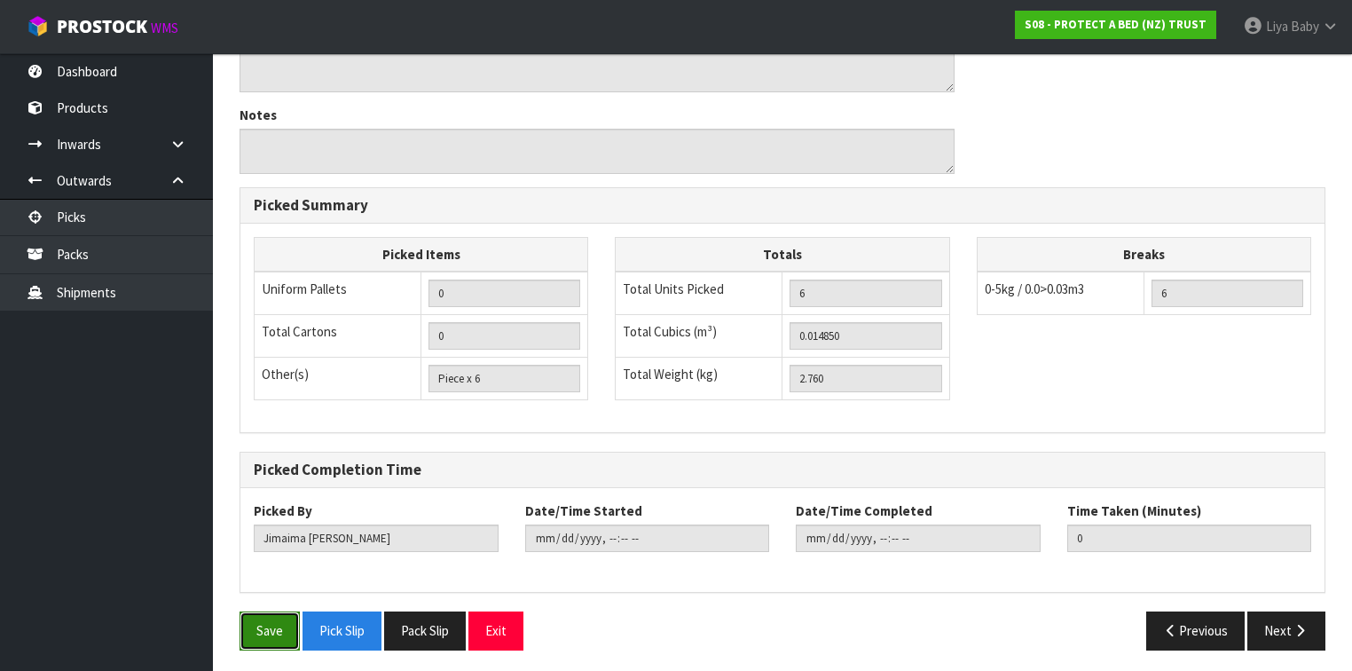
click at [253, 634] on button "Save" at bounding box center [269, 630] width 60 height 38
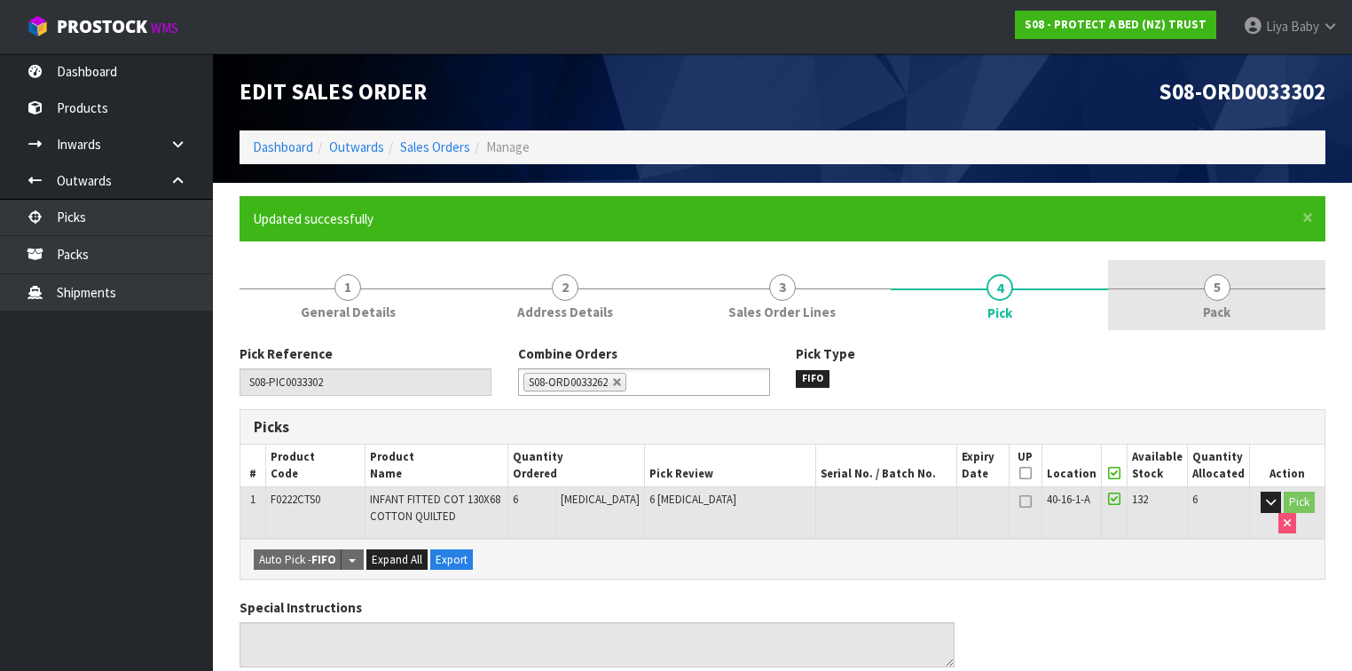
click at [1195, 318] on link "5 Pack" at bounding box center [1216, 295] width 217 height 70
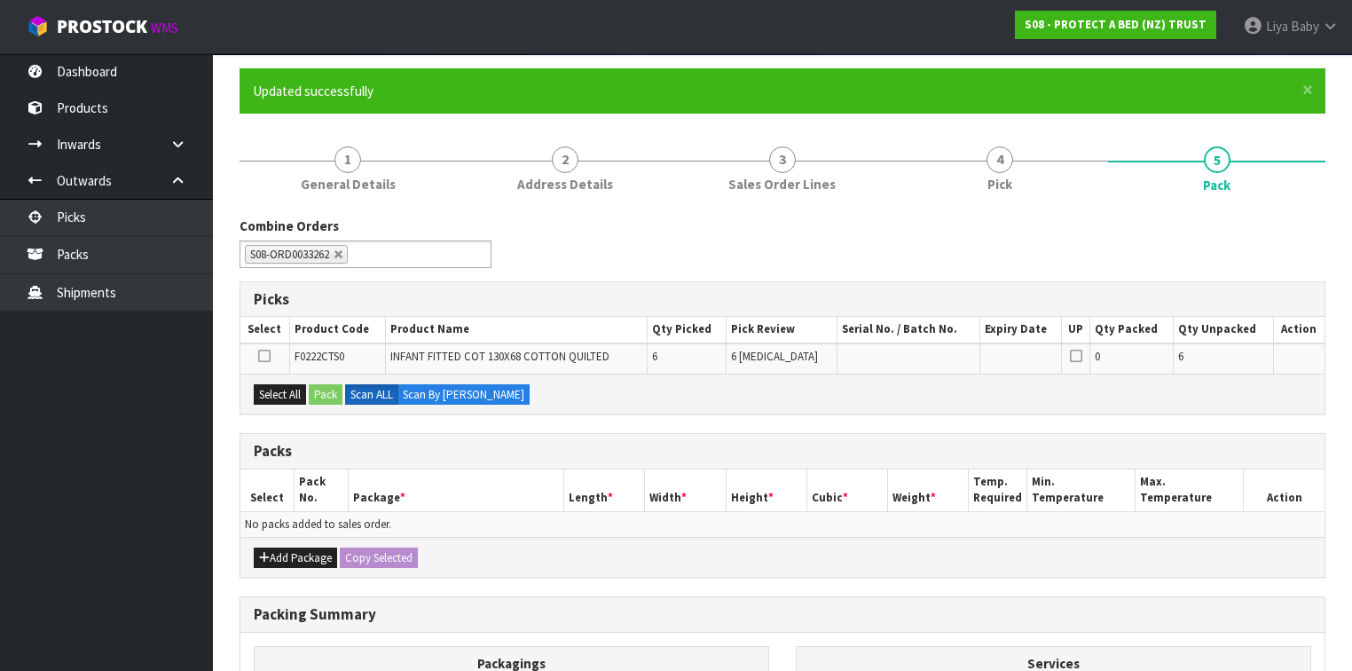
scroll to position [284, 0]
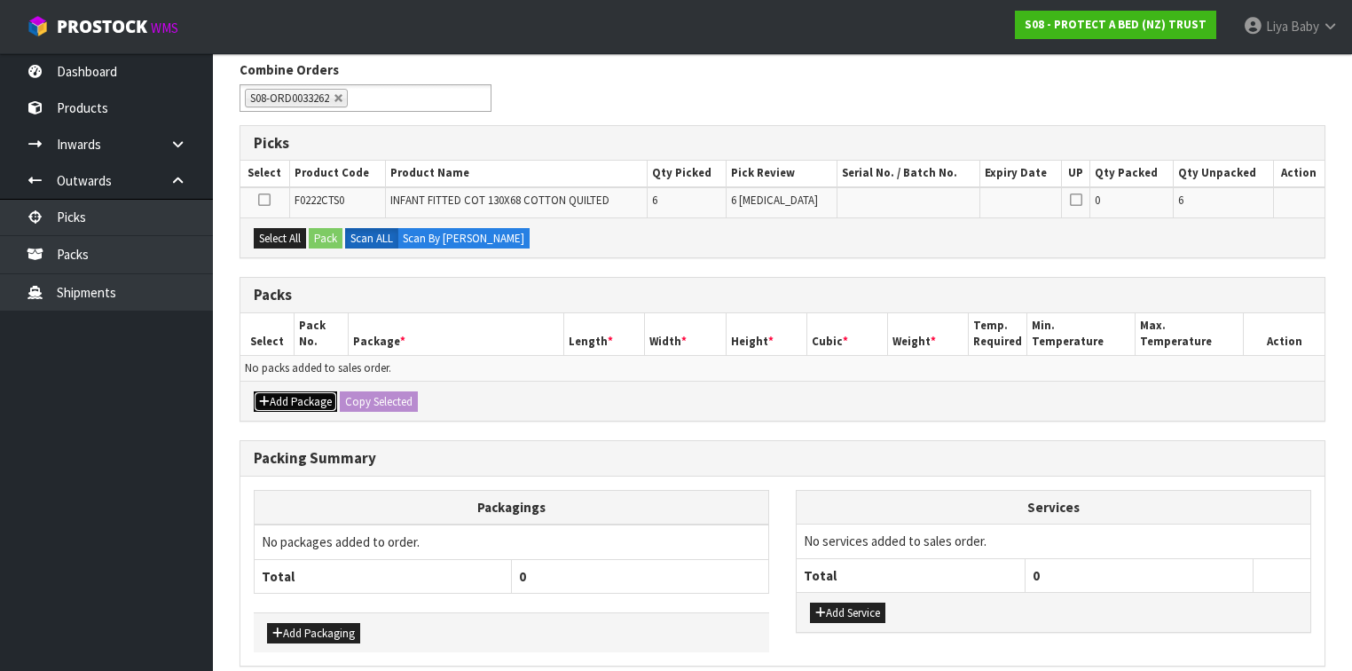
click at [270, 395] on button "Add Package" at bounding box center [295, 401] width 83 height 21
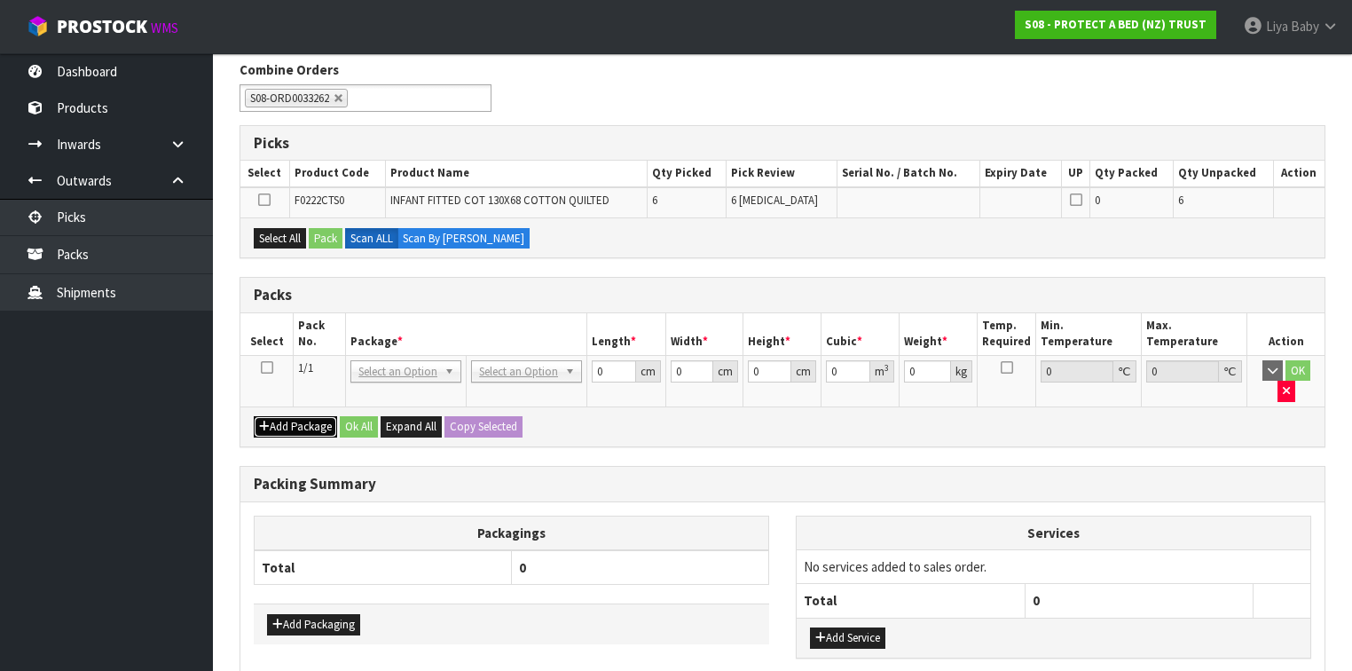
click at [278, 416] on button "Add Package" at bounding box center [295, 426] width 83 height 21
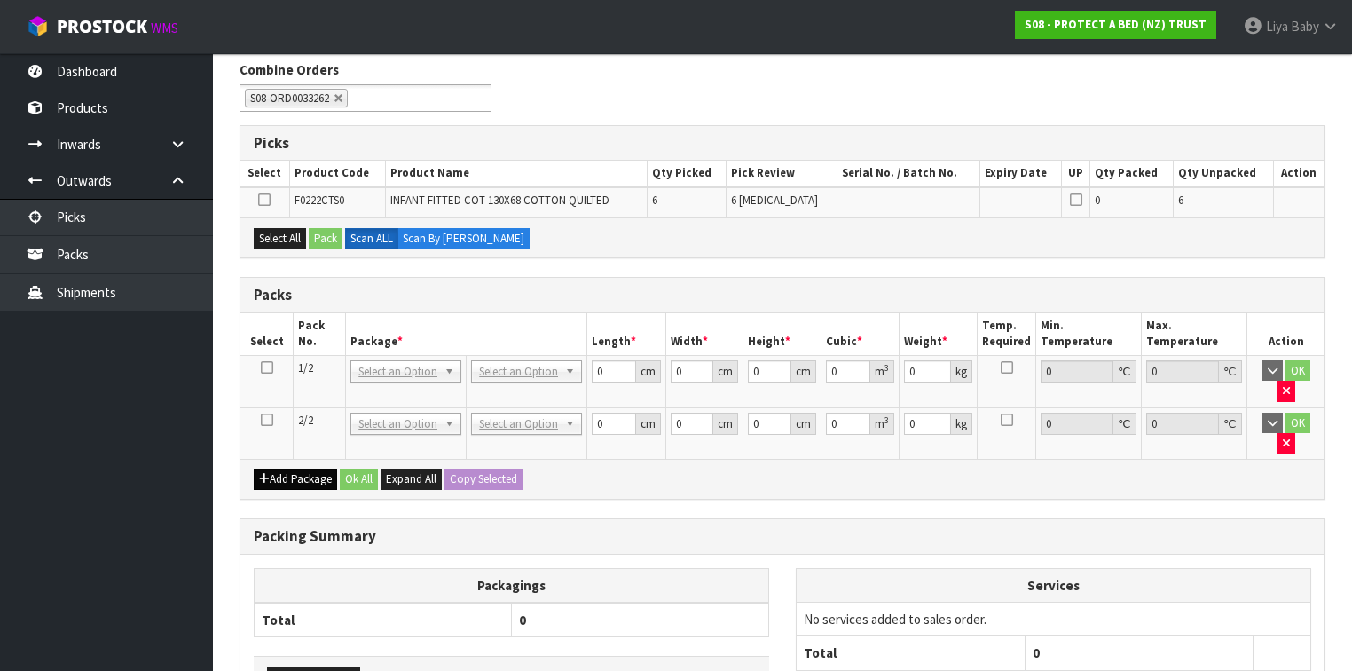
click at [283, 459] on div "Add Package Ok All Expand All Copy Selected" at bounding box center [782, 479] width 1084 height 40
click at [291, 468] on button "Add Package" at bounding box center [295, 478] width 83 height 21
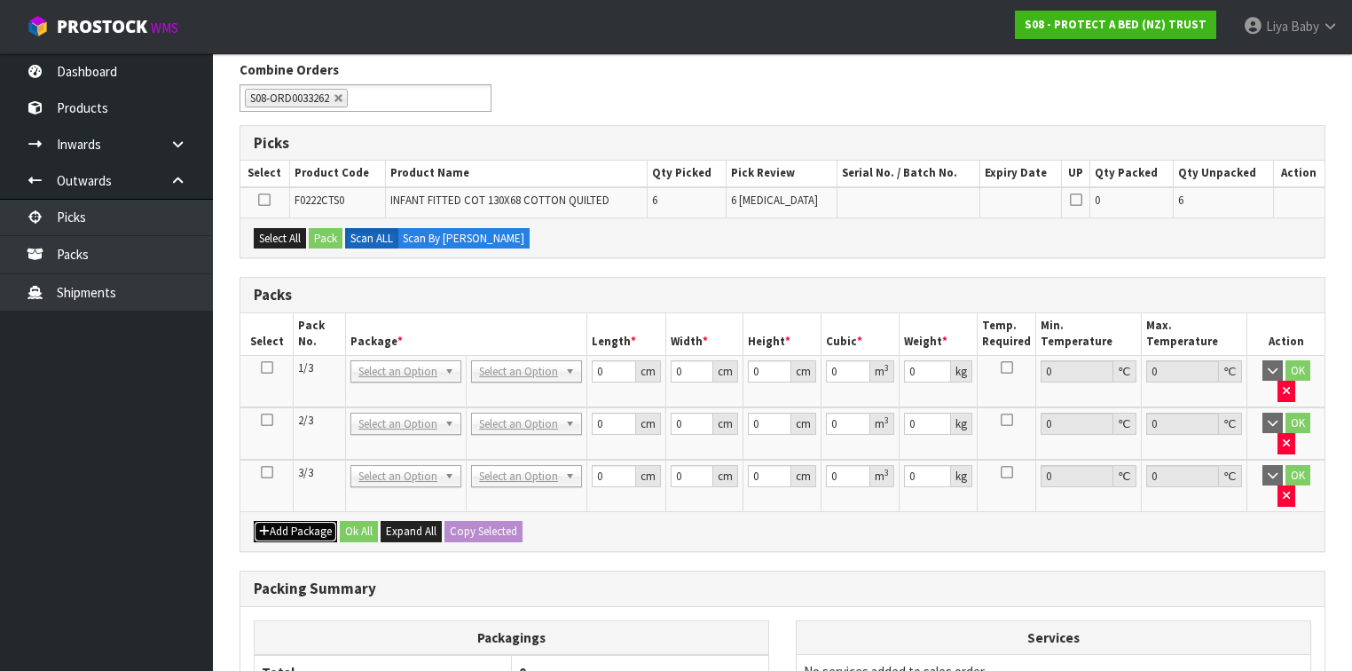
click at [294, 521] on button "Add Package" at bounding box center [295, 531] width 83 height 21
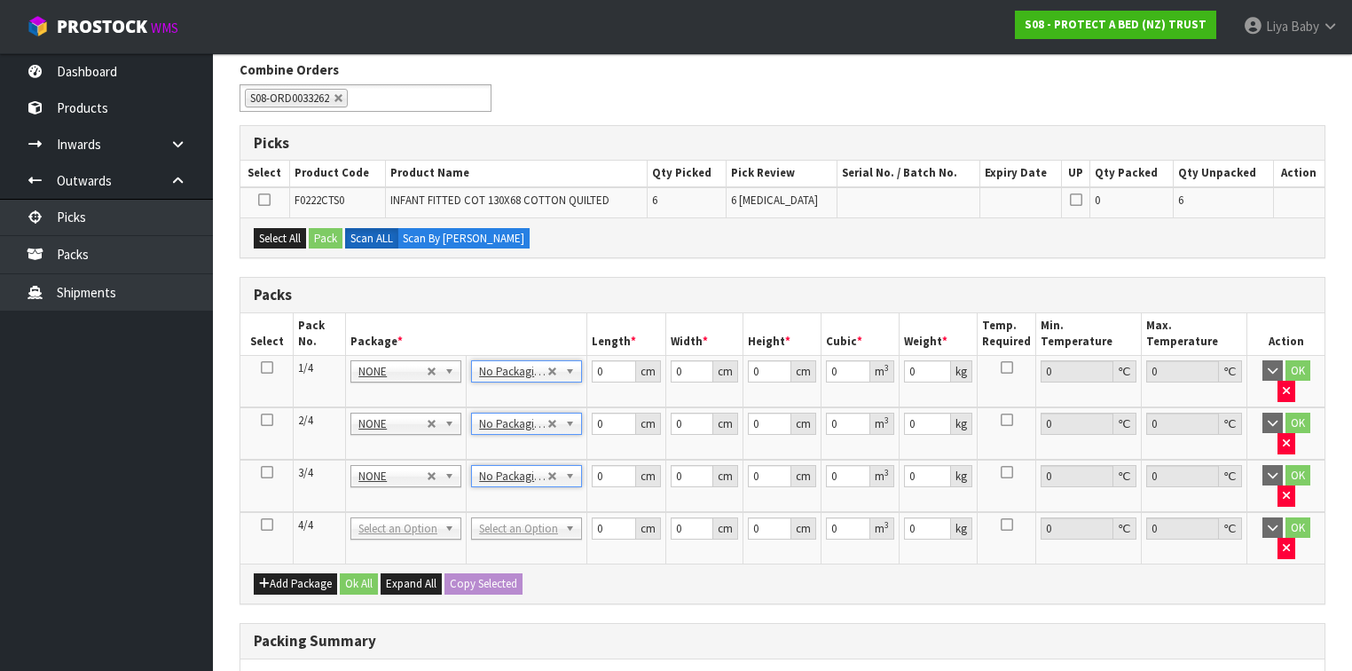
drag, startPoint x: 522, startPoint y: 463, endPoint x: 521, endPoint y: 482, distance: 19.5
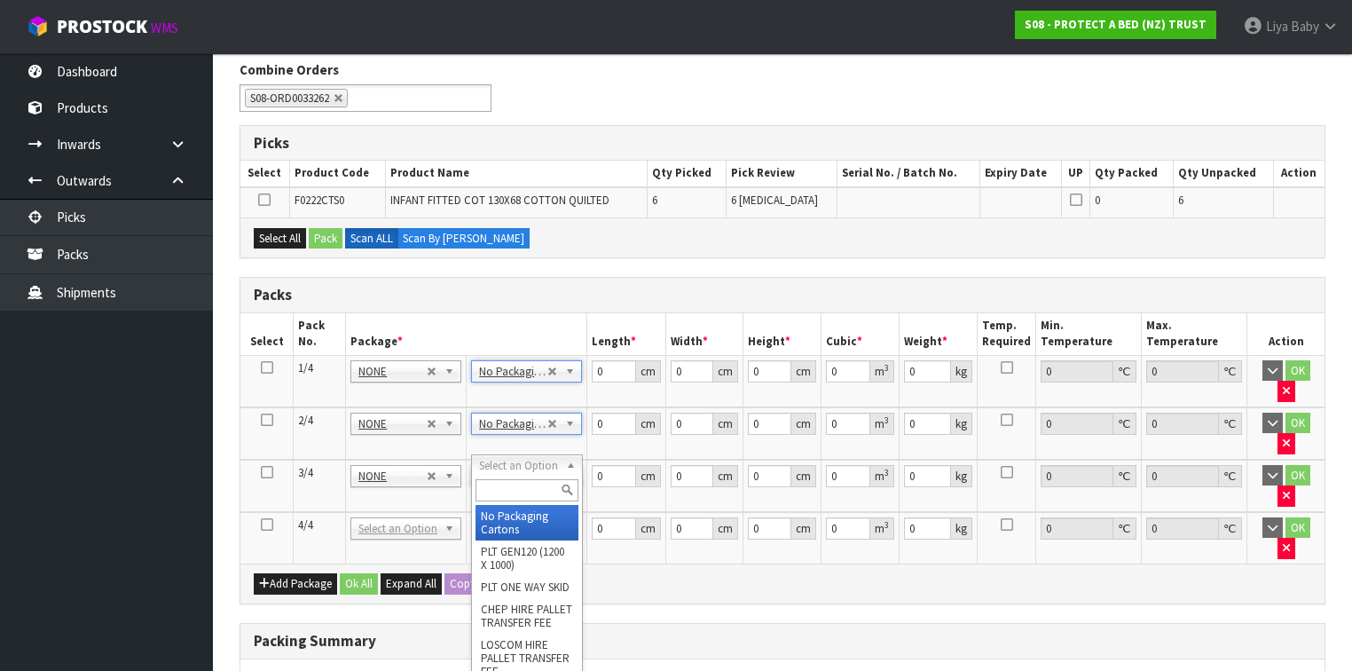
click at [521, 486] on input "text" at bounding box center [526, 490] width 102 height 22
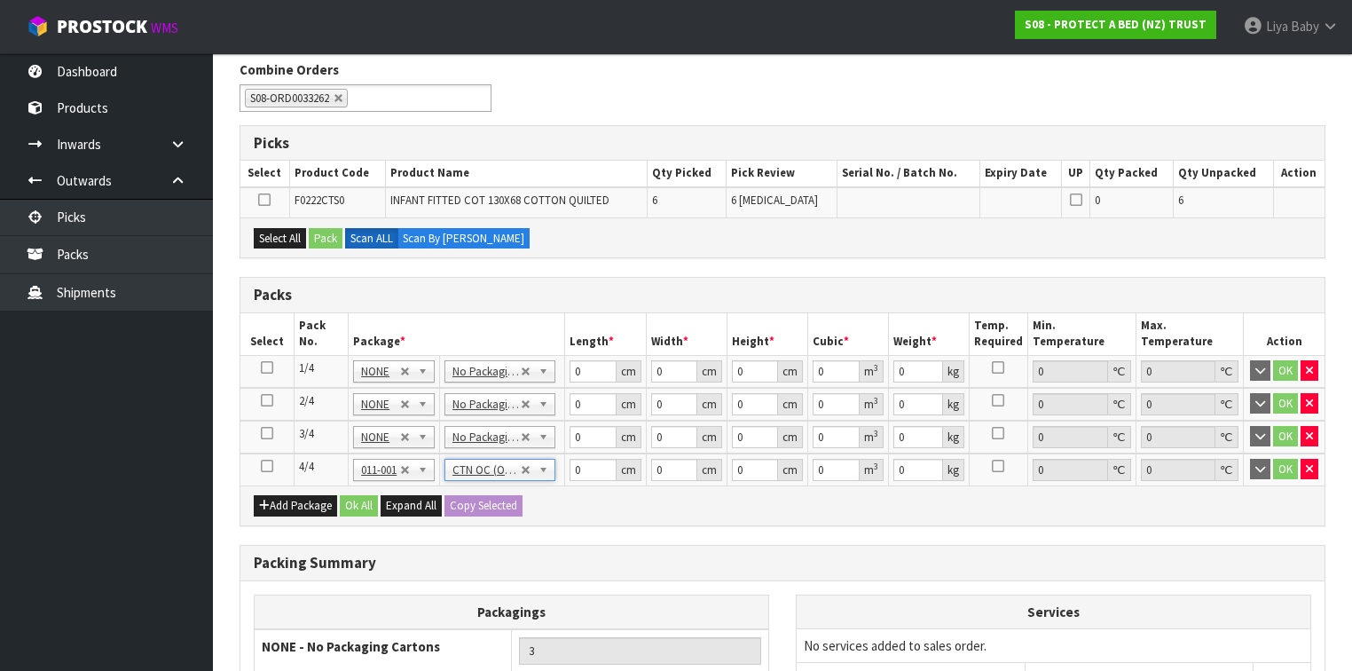
click at [263, 200] on icon at bounding box center [264, 200] width 12 height 1
click at [0, 0] on input "checkbox" at bounding box center [0, 0] width 0 height 0
click at [269, 466] on icon at bounding box center [267, 466] width 12 height 1
click at [326, 231] on button "Pack" at bounding box center [326, 238] width 34 height 21
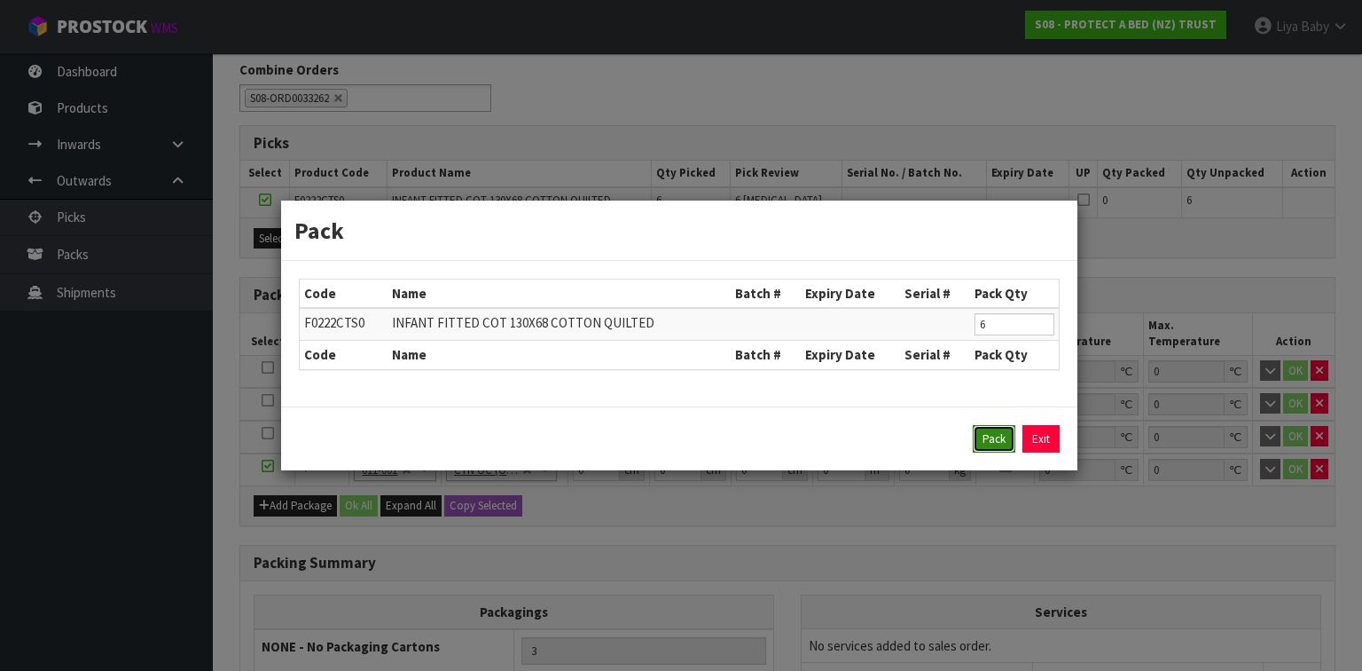
click at [982, 437] on button "Pack" at bounding box center [994, 439] width 43 height 28
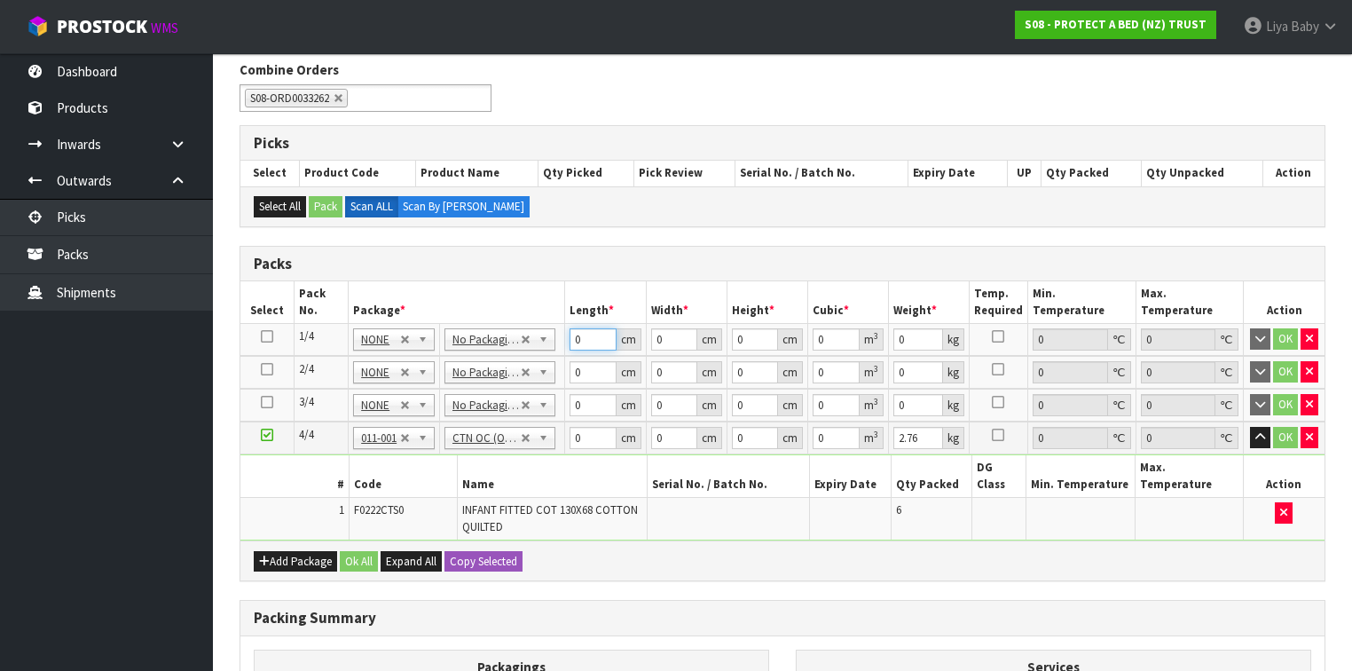
drag, startPoint x: 575, startPoint y: 330, endPoint x: 565, endPoint y: 323, distance: 12.1
click at [565, 324] on td "0 cm" at bounding box center [605, 340] width 81 height 33
click button "OK" at bounding box center [1285, 338] width 25 height 21
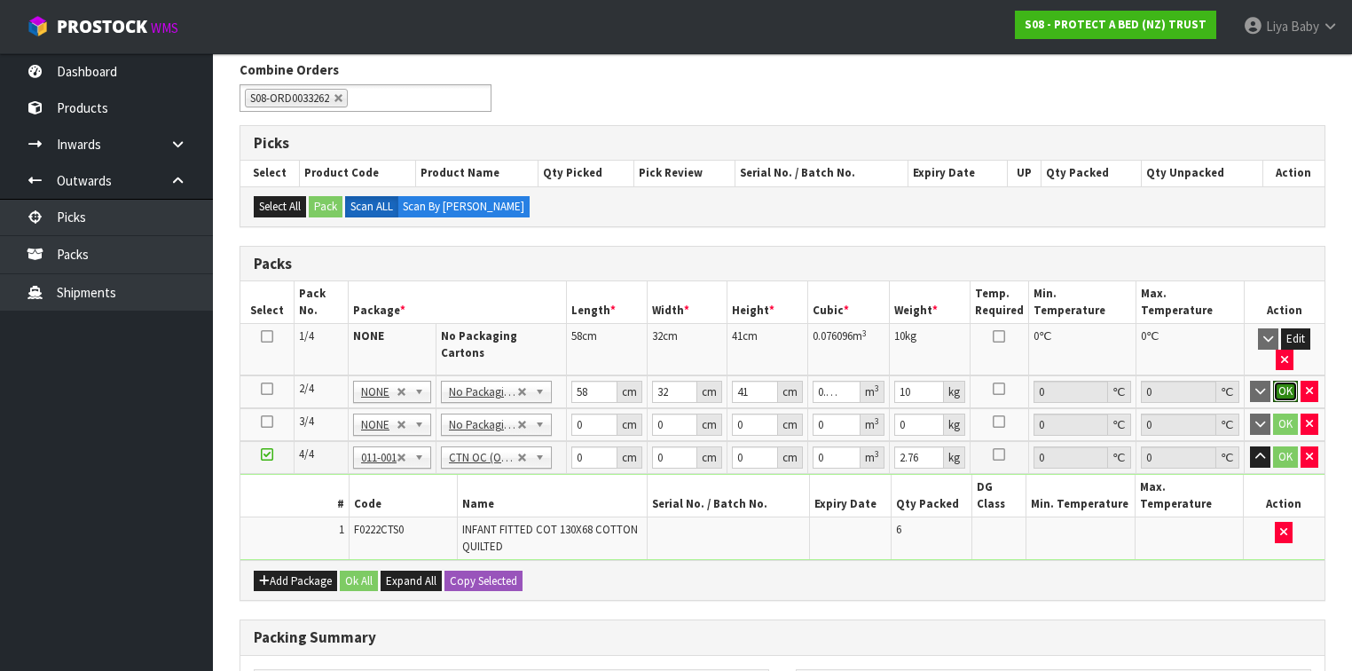
click button "OK" at bounding box center [1285, 390] width 25 height 21
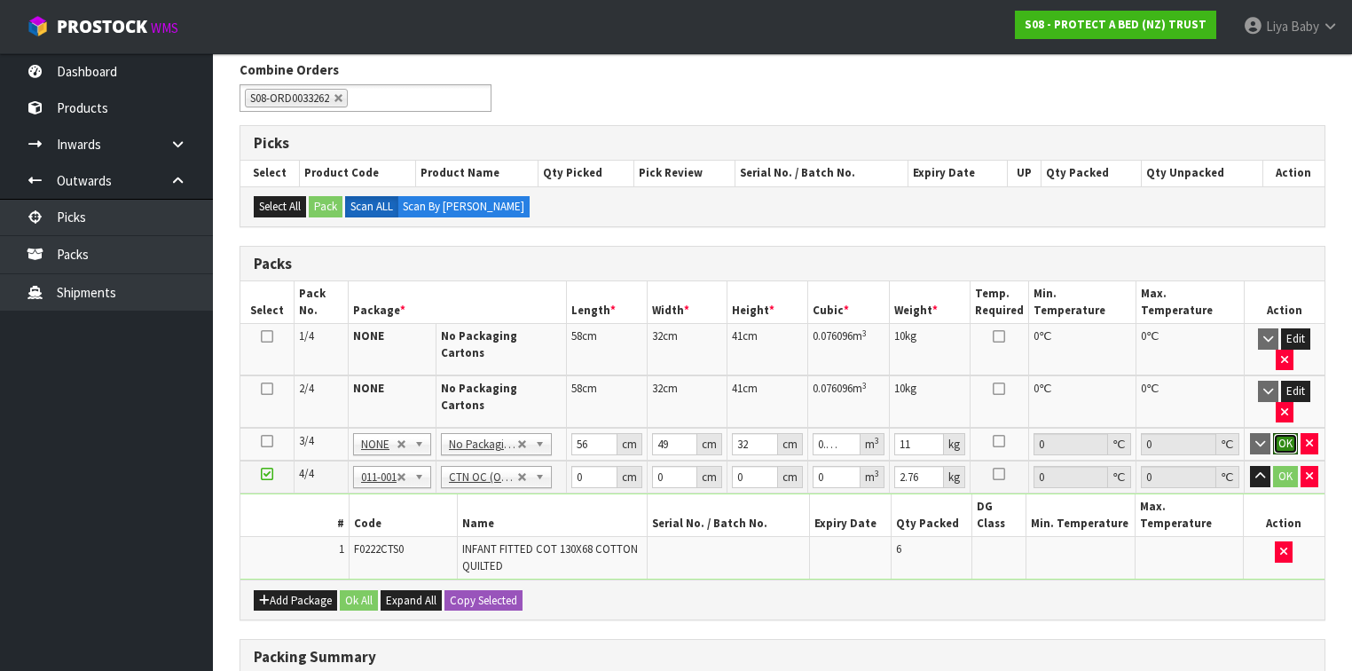
click button "OK" at bounding box center [1285, 443] width 25 height 21
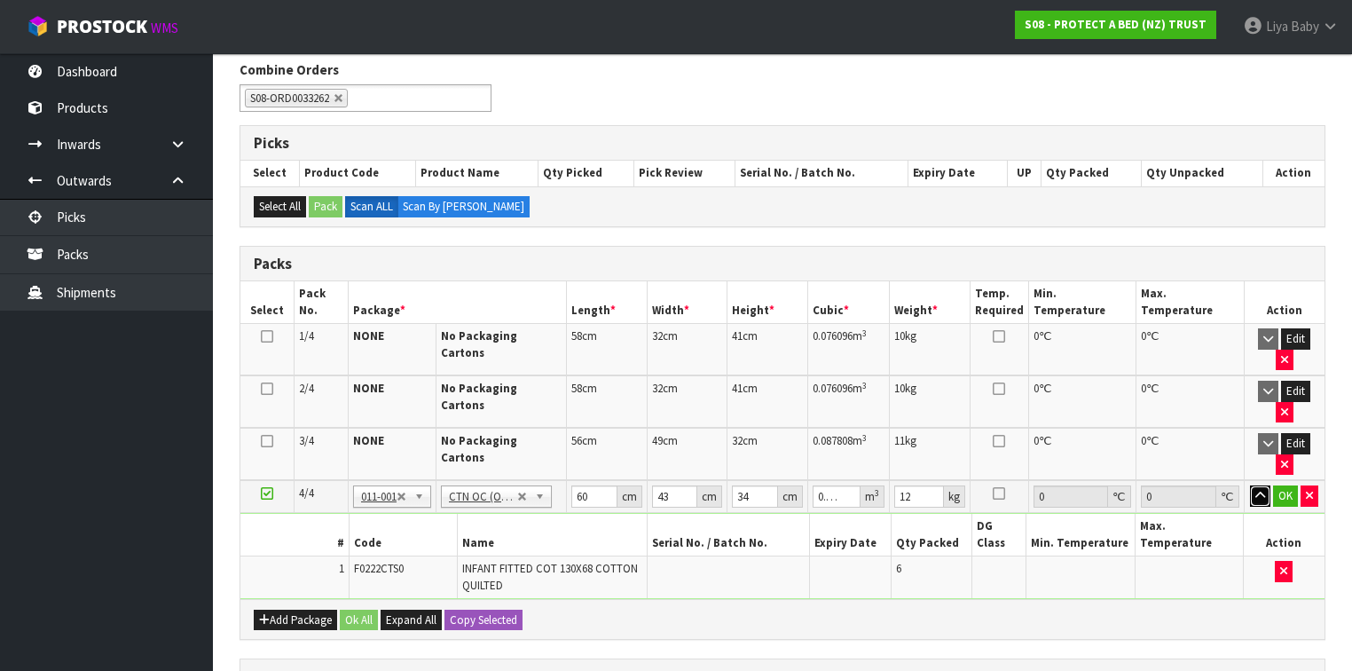
click at [1250, 485] on button "button" at bounding box center [1260, 495] width 20 height 21
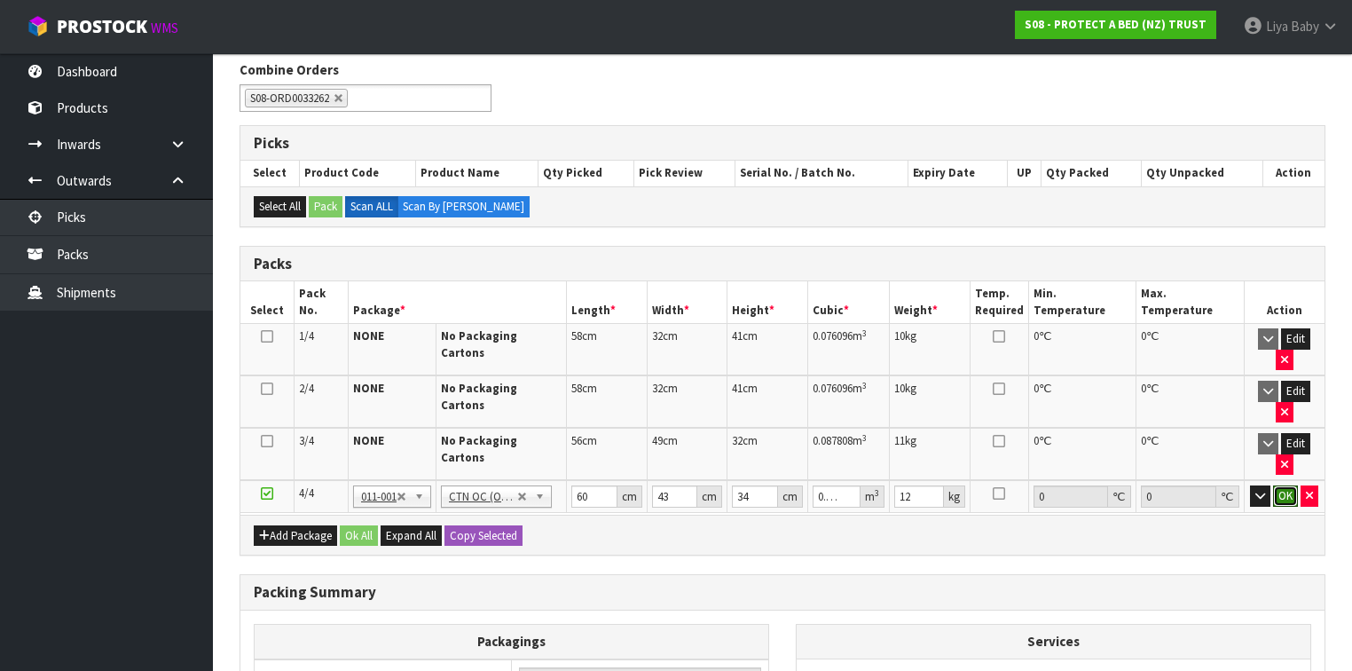
click button "OK" at bounding box center [1285, 495] width 25 height 21
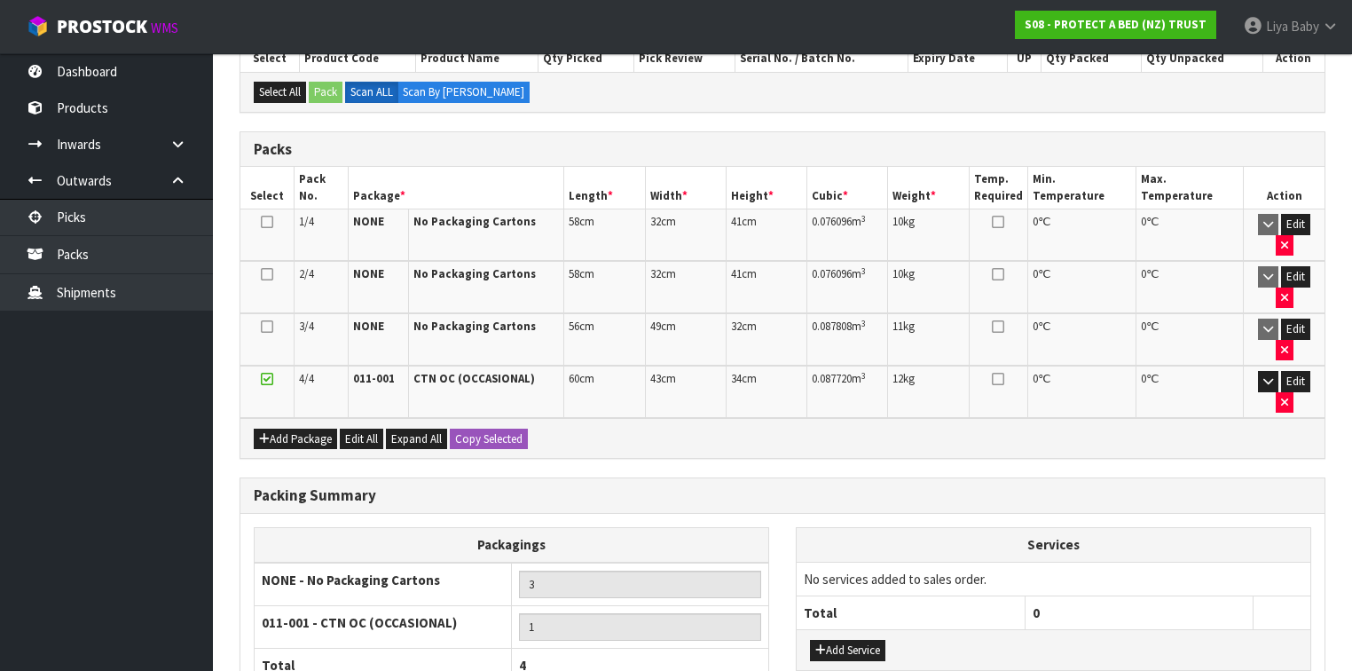
scroll to position [474, 0]
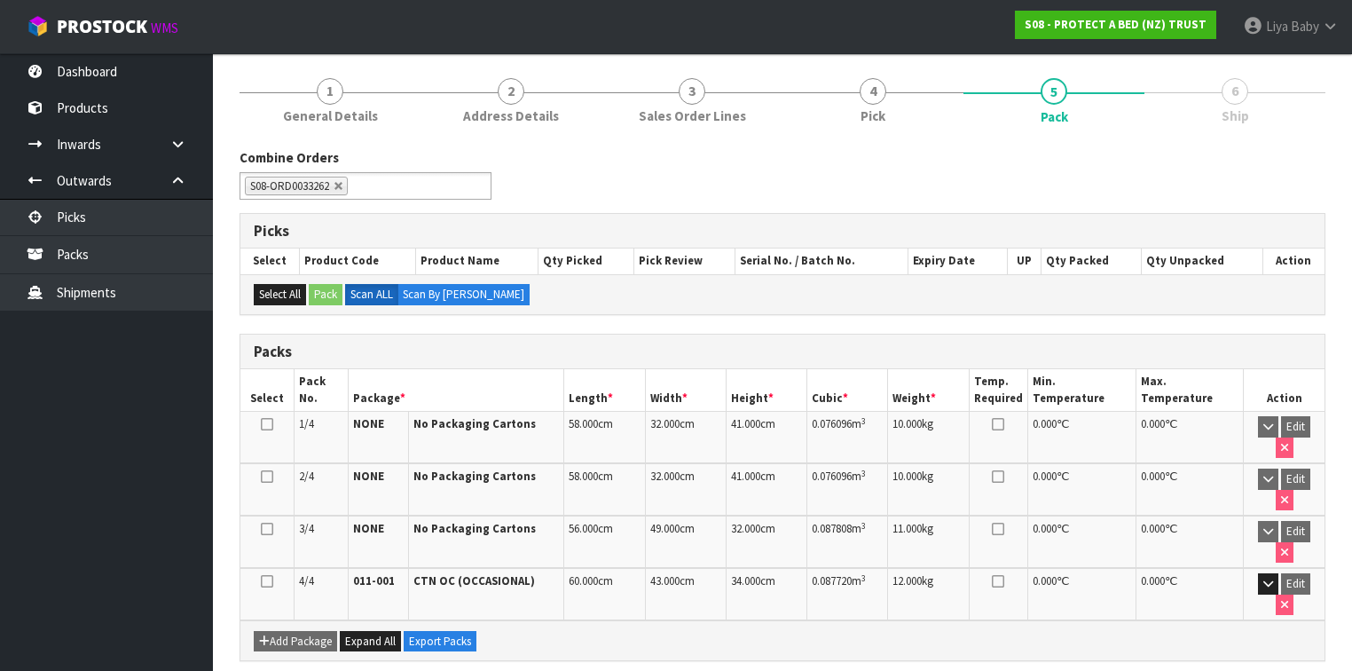
scroll to position [435, 0]
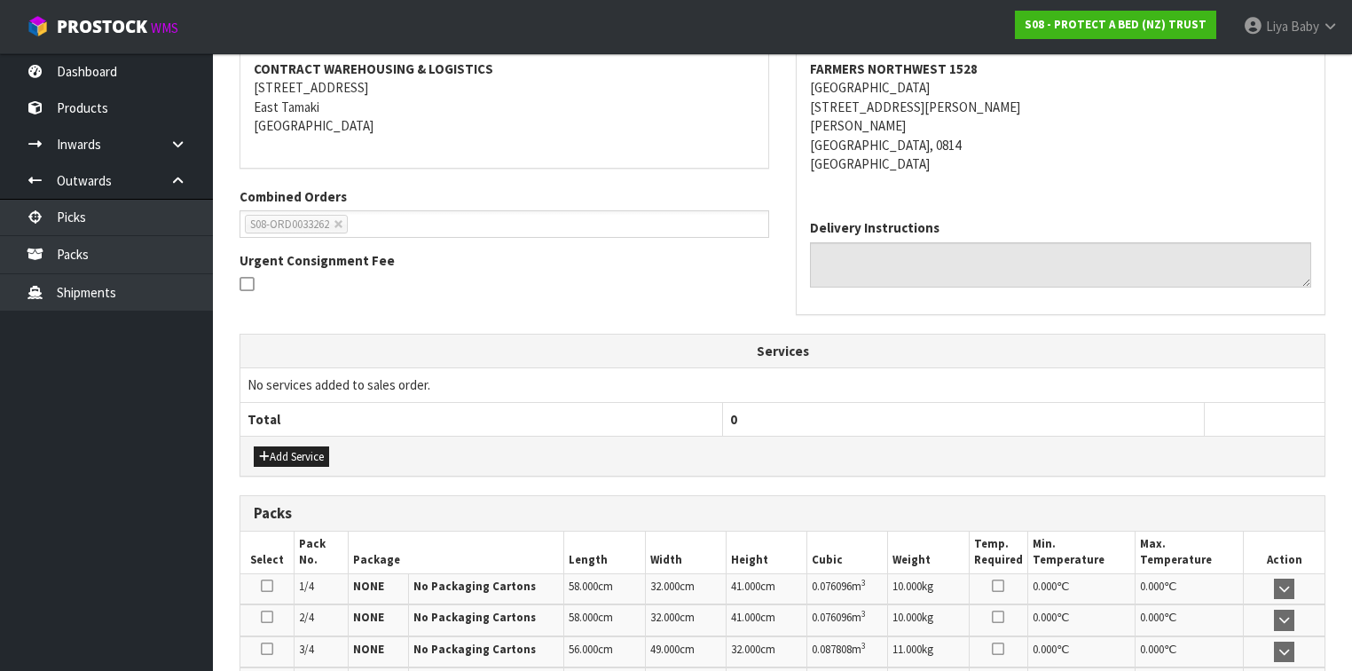
scroll to position [568, 0]
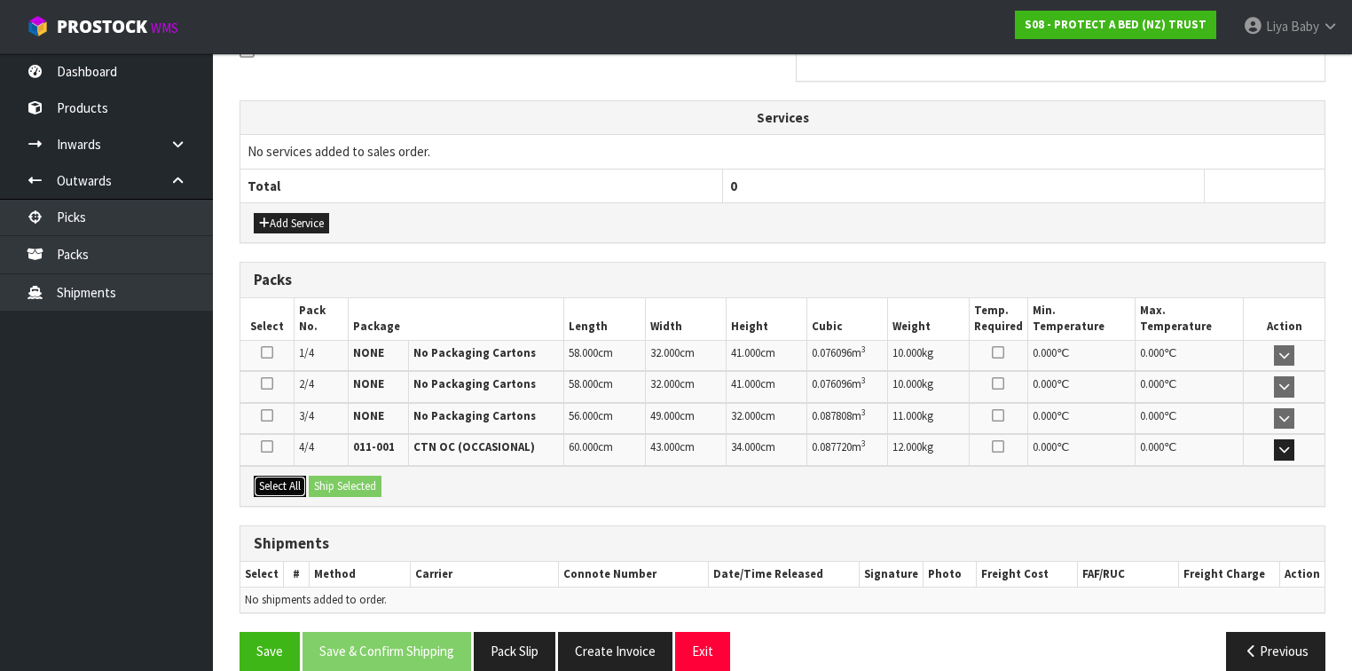
drag, startPoint x: 266, startPoint y: 474, endPoint x: 310, endPoint y: 482, distance: 44.9
click at [271, 475] on button "Select All" at bounding box center [280, 485] width 52 height 21
click at [328, 482] on button "Ship Selected" at bounding box center [345, 485] width 73 height 21
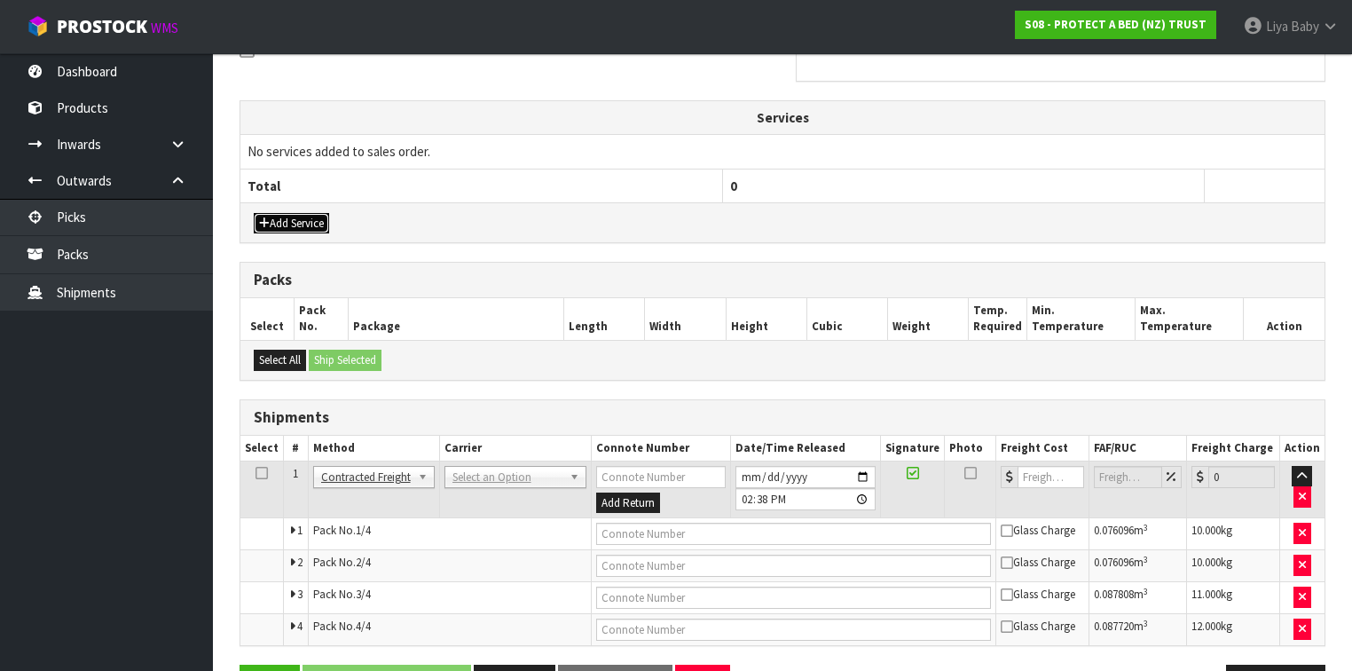
click at [320, 224] on button "Add Service" at bounding box center [291, 223] width 75 height 21
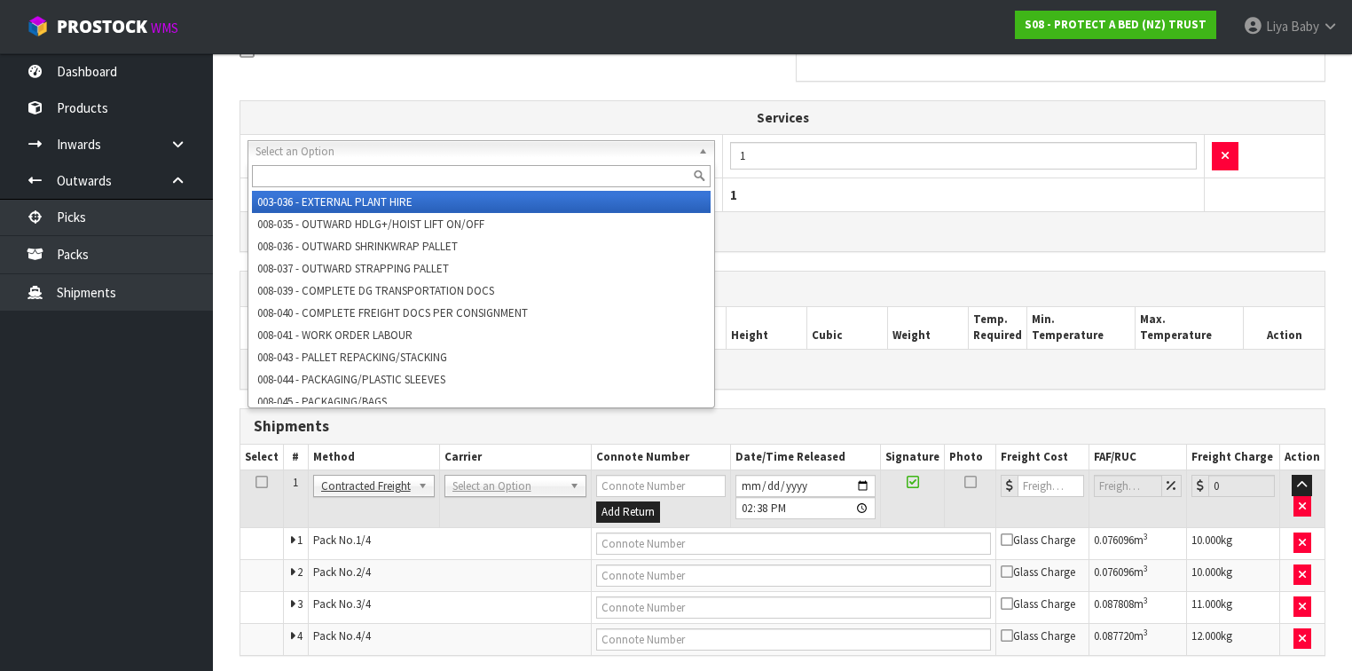
click at [420, 176] on input "text" at bounding box center [481, 176] width 459 height 22
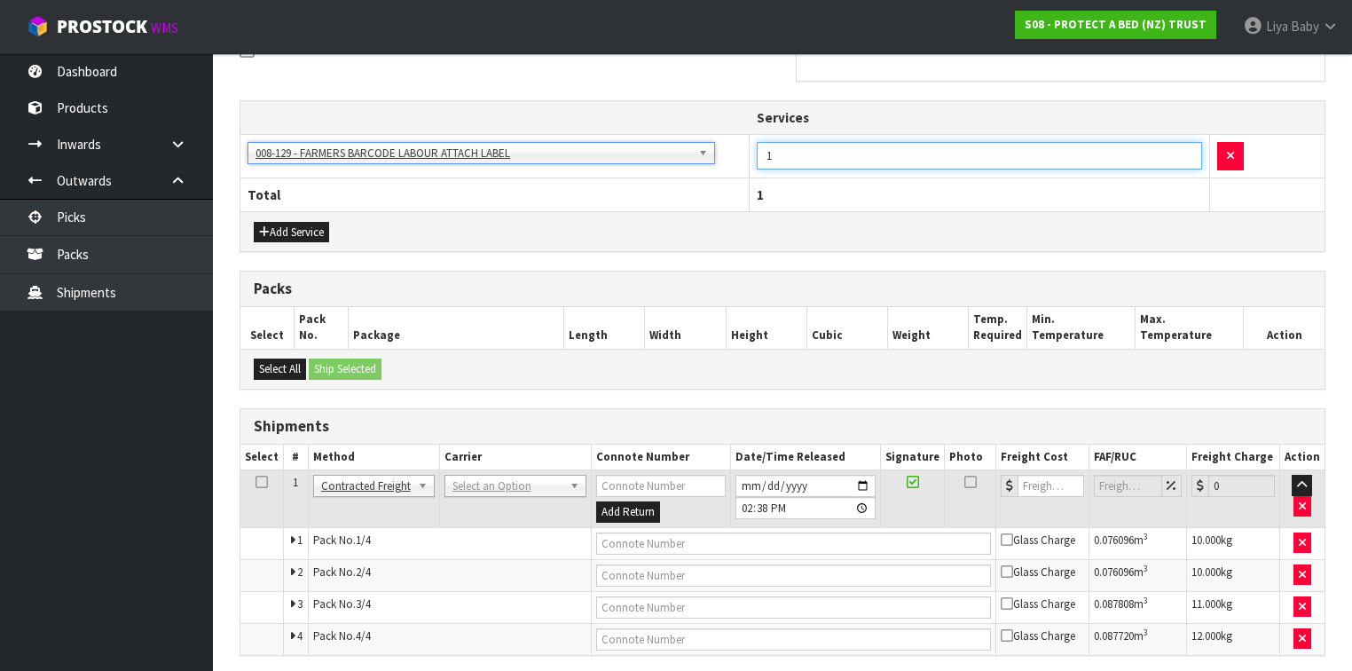
drag, startPoint x: 783, startPoint y: 160, endPoint x: 746, endPoint y: 144, distance: 40.5
click at [749, 147] on td "1" at bounding box center [979, 156] width 460 height 43
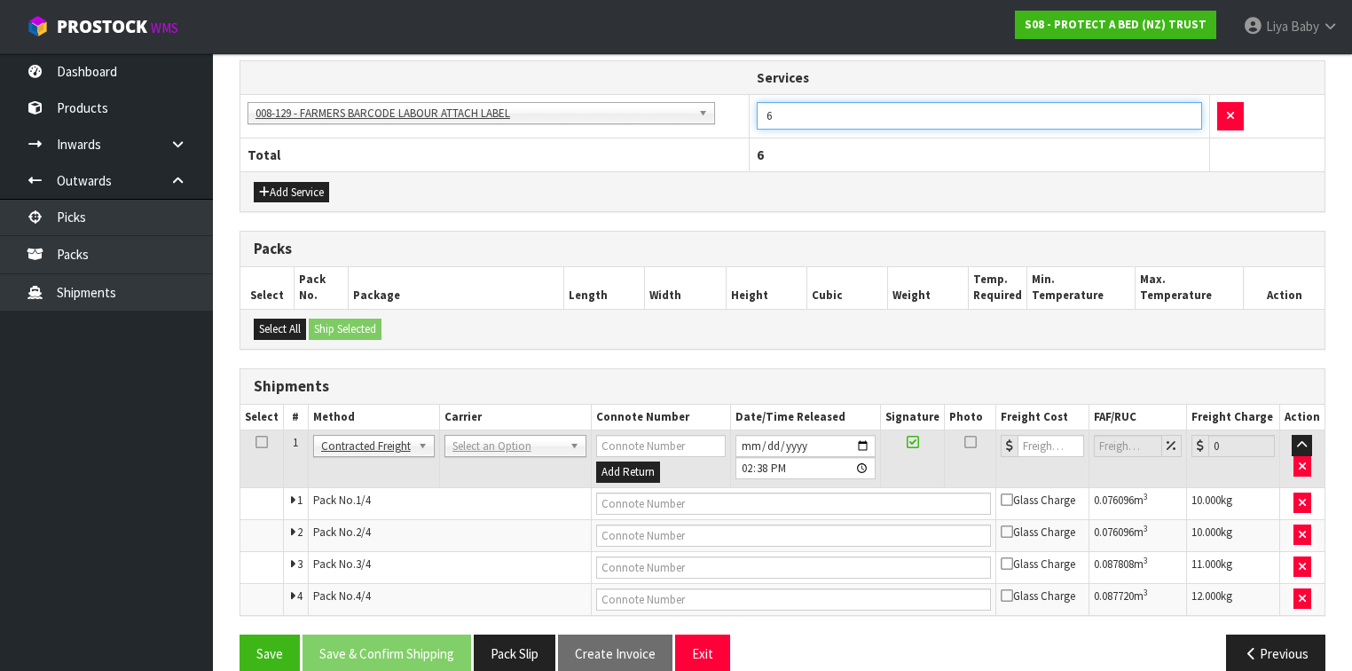
scroll to position [628, 0]
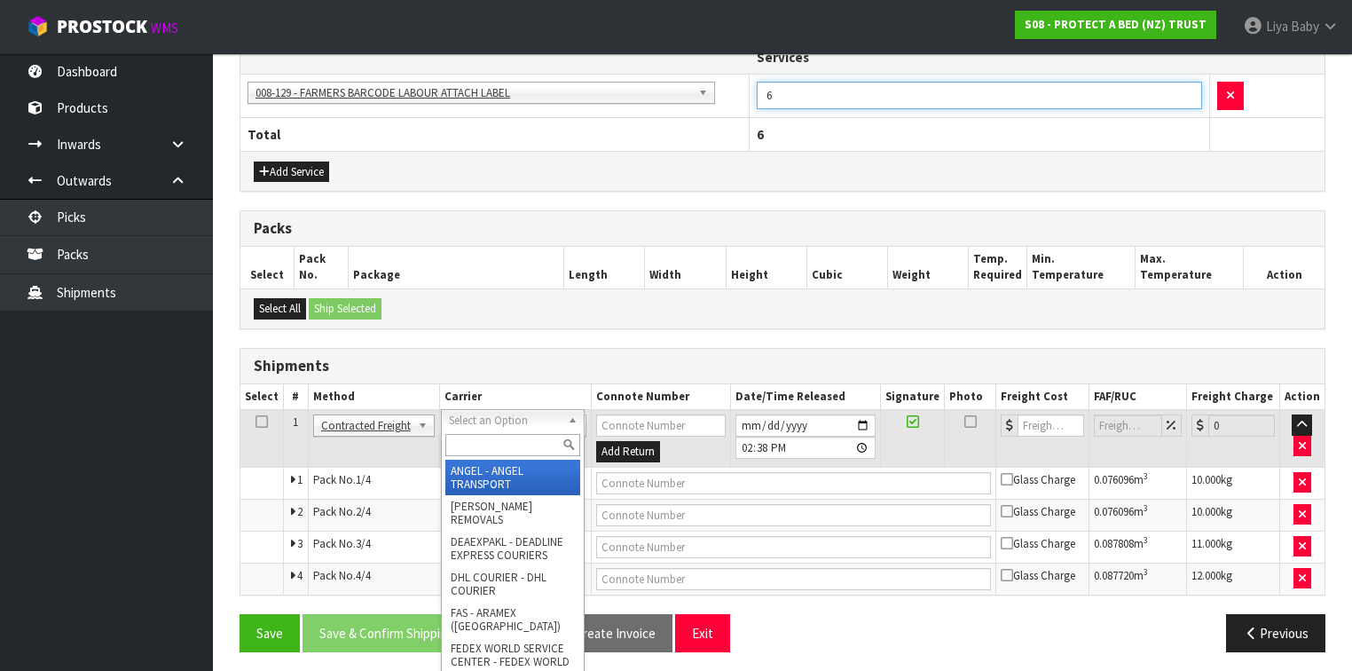
drag, startPoint x: 484, startPoint y: 415, endPoint x: 493, endPoint y: 433, distance: 19.8
click at [498, 442] on input "text" at bounding box center [512, 445] width 135 height 22
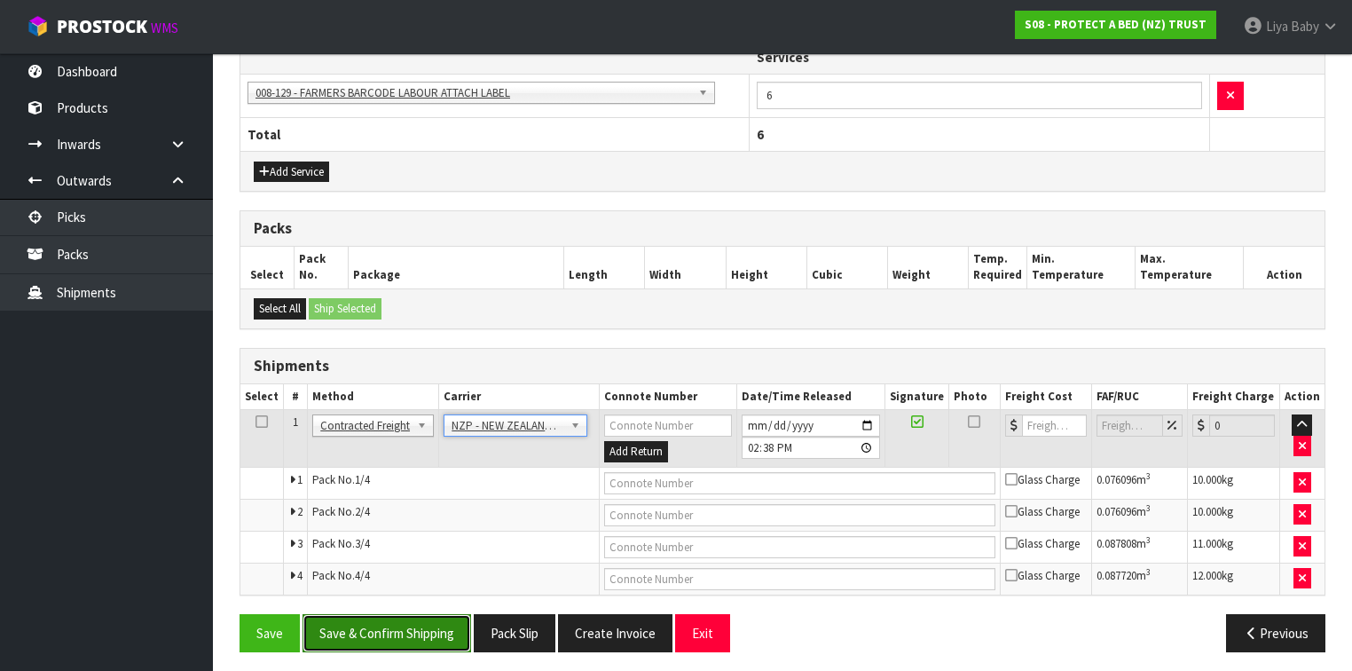
click at [445, 628] on button "Save & Confirm Shipping" at bounding box center [386, 633] width 169 height 38
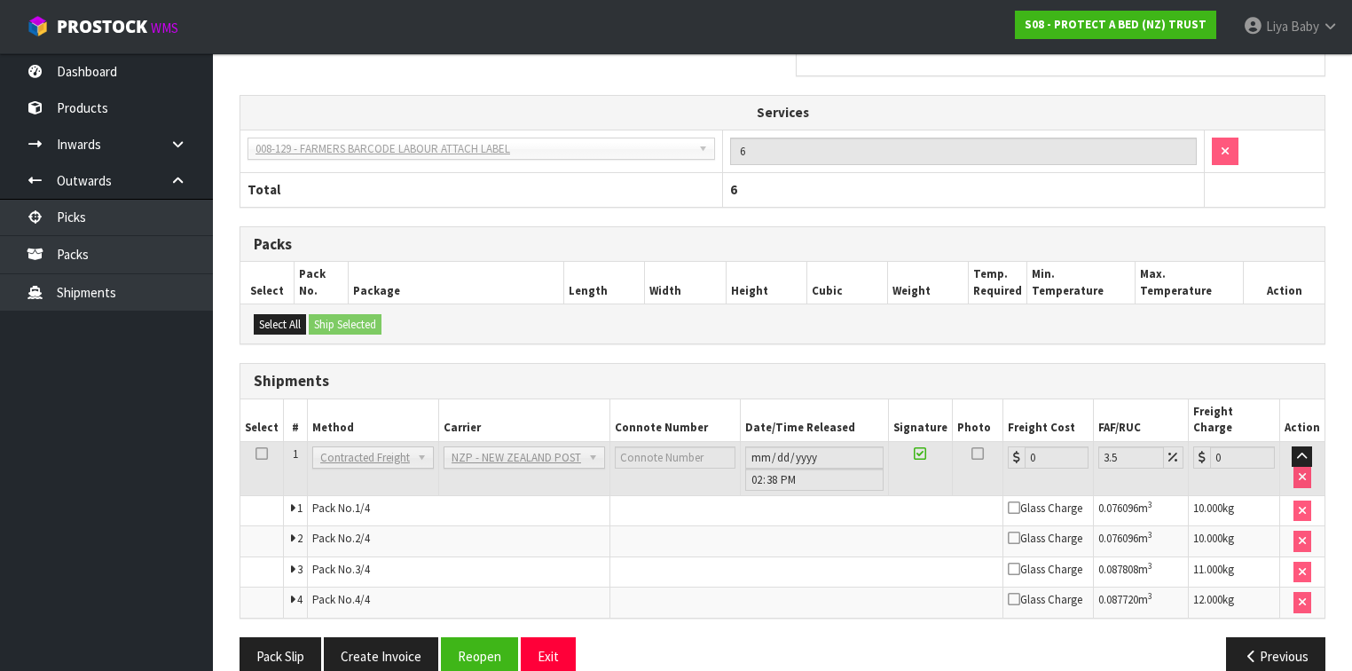
scroll to position [600, 0]
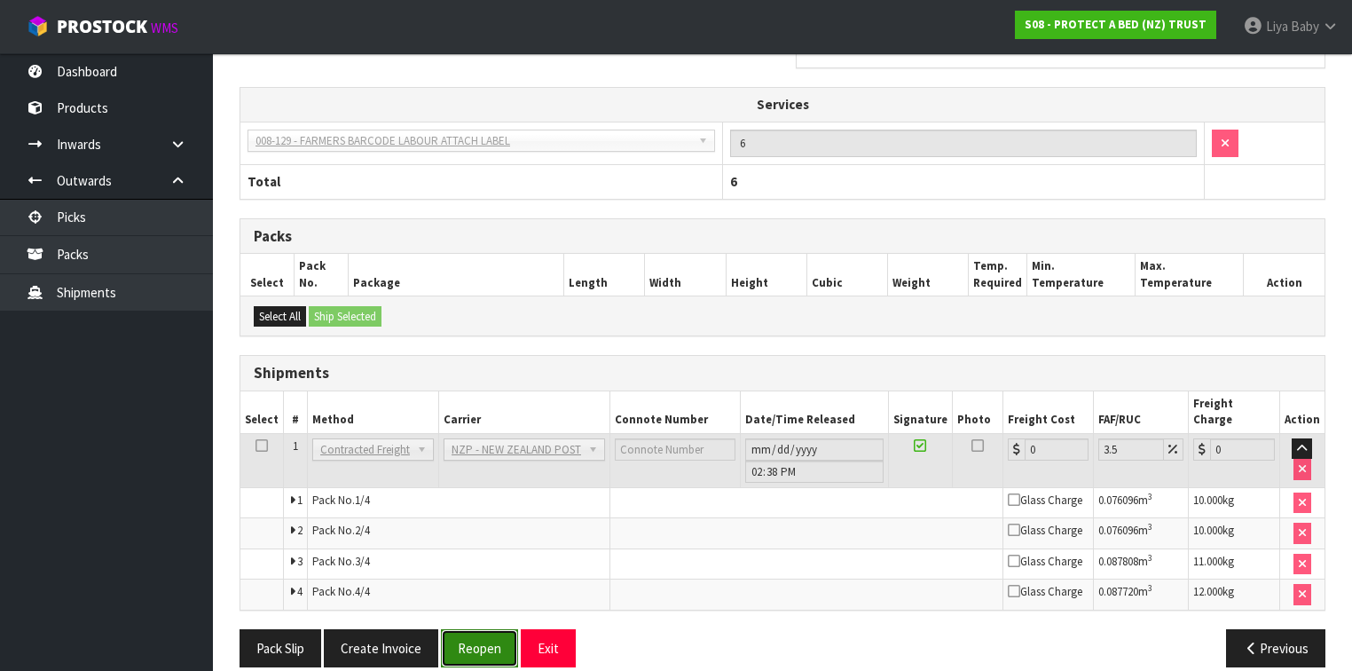
click at [466, 629] on button "Reopen" at bounding box center [479, 648] width 77 height 38
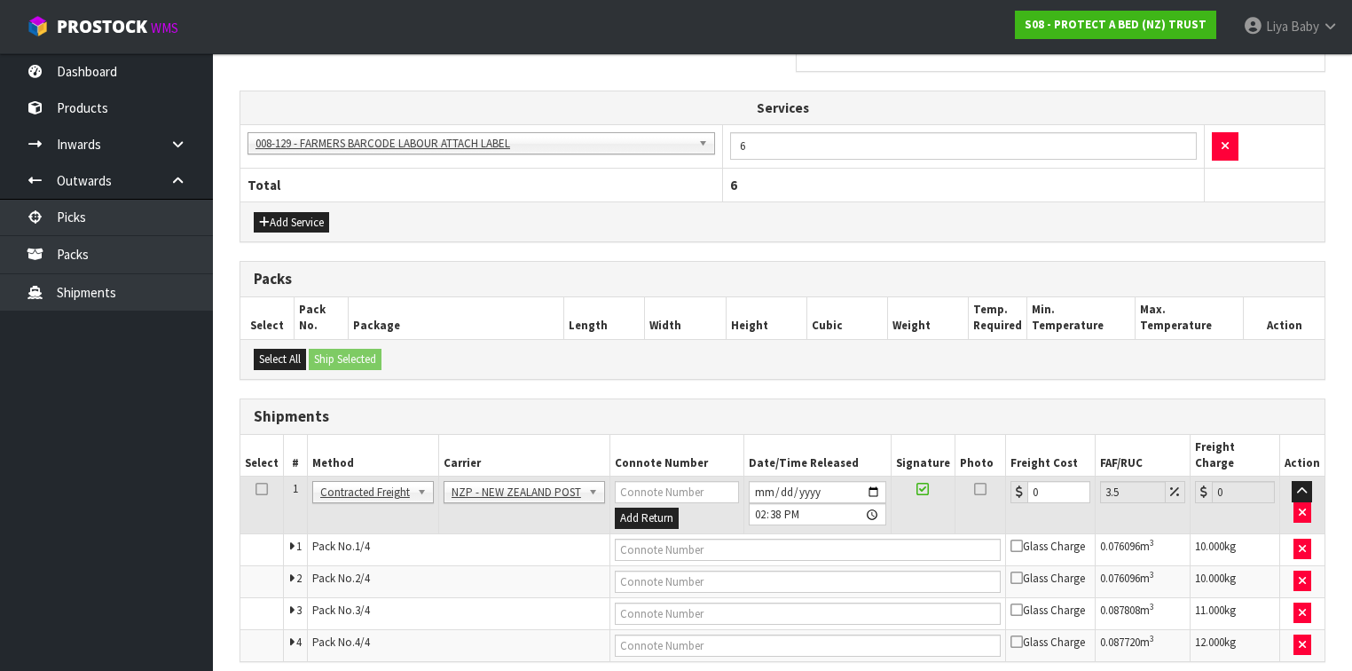
scroll to position [628, 0]
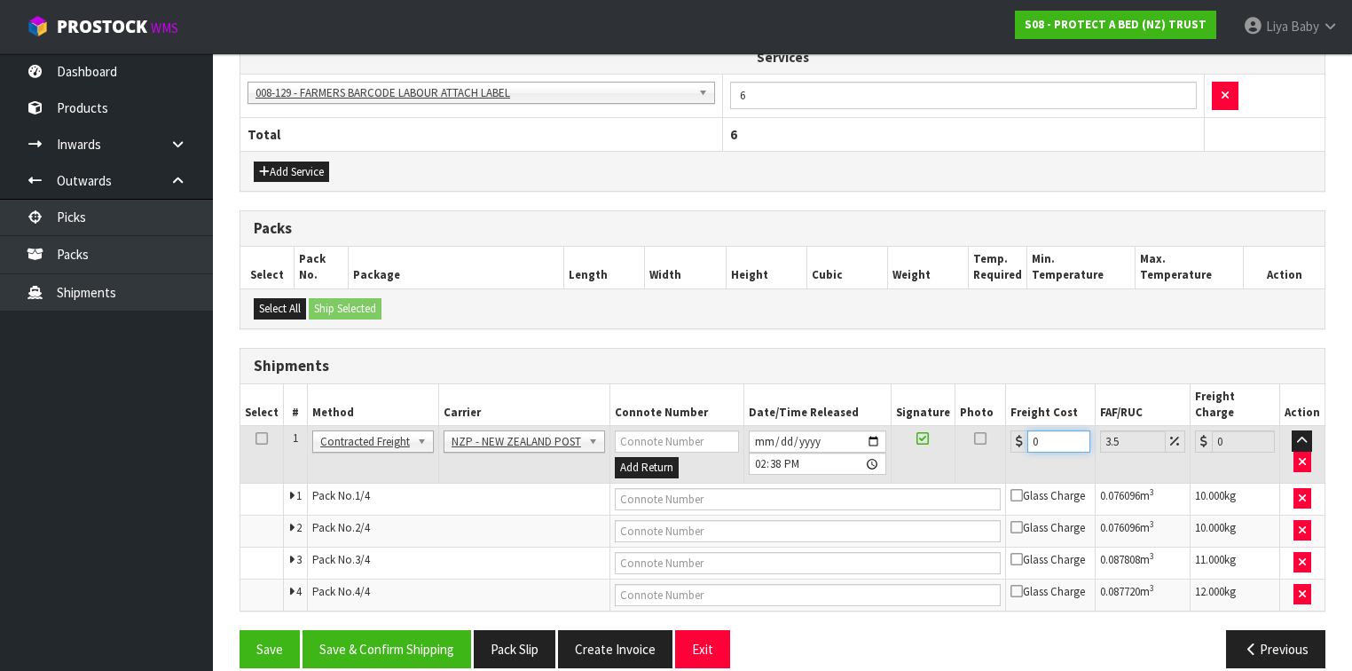
drag, startPoint x: 1027, startPoint y: 425, endPoint x: 1082, endPoint y: 365, distance: 81.0
click at [940, 426] on tr "1 Client Local Pickup Customer Local Pickup Company Freight Contracted Freight …" at bounding box center [782, 455] width 1084 height 58
click at [437, 608] on div "From Address CONTRACT WAREHOUSING & LOGISTICS 17 Allens Road East Tamaki Auckla…" at bounding box center [782, 198] width 1086 height 965
click at [440, 630] on button "Save & Confirm Shipping" at bounding box center [386, 649] width 169 height 38
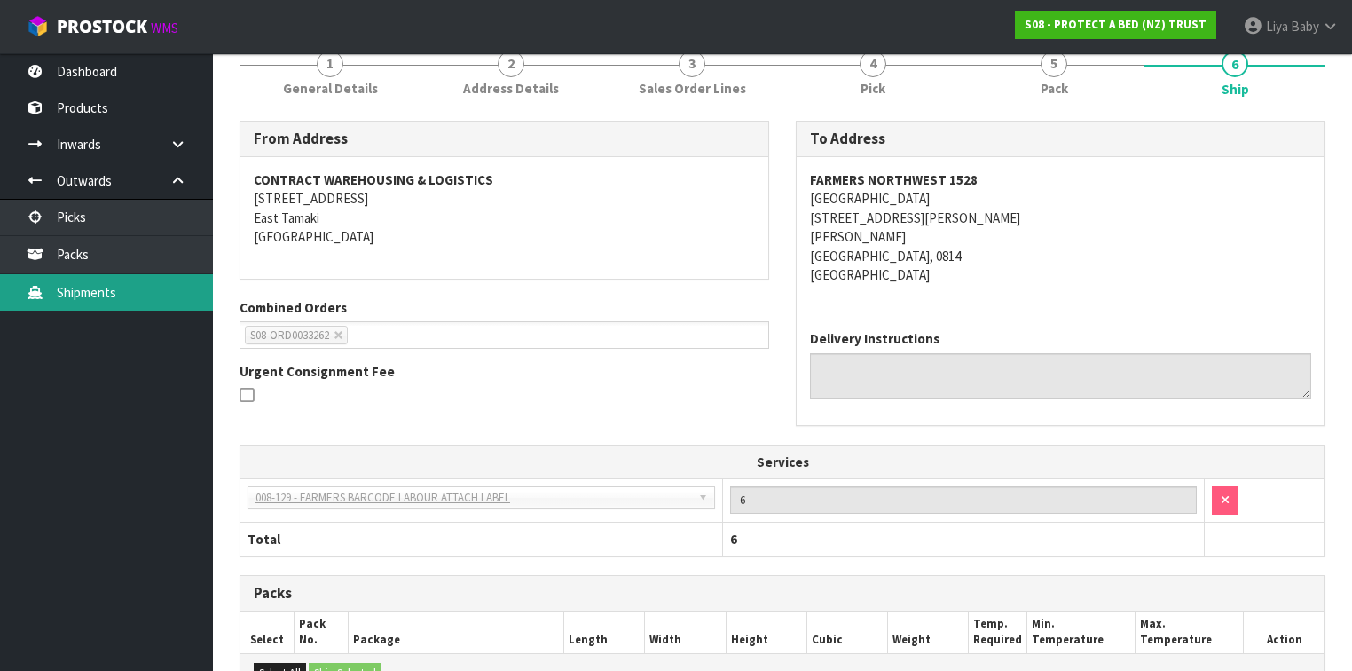
scroll to position [71, 0]
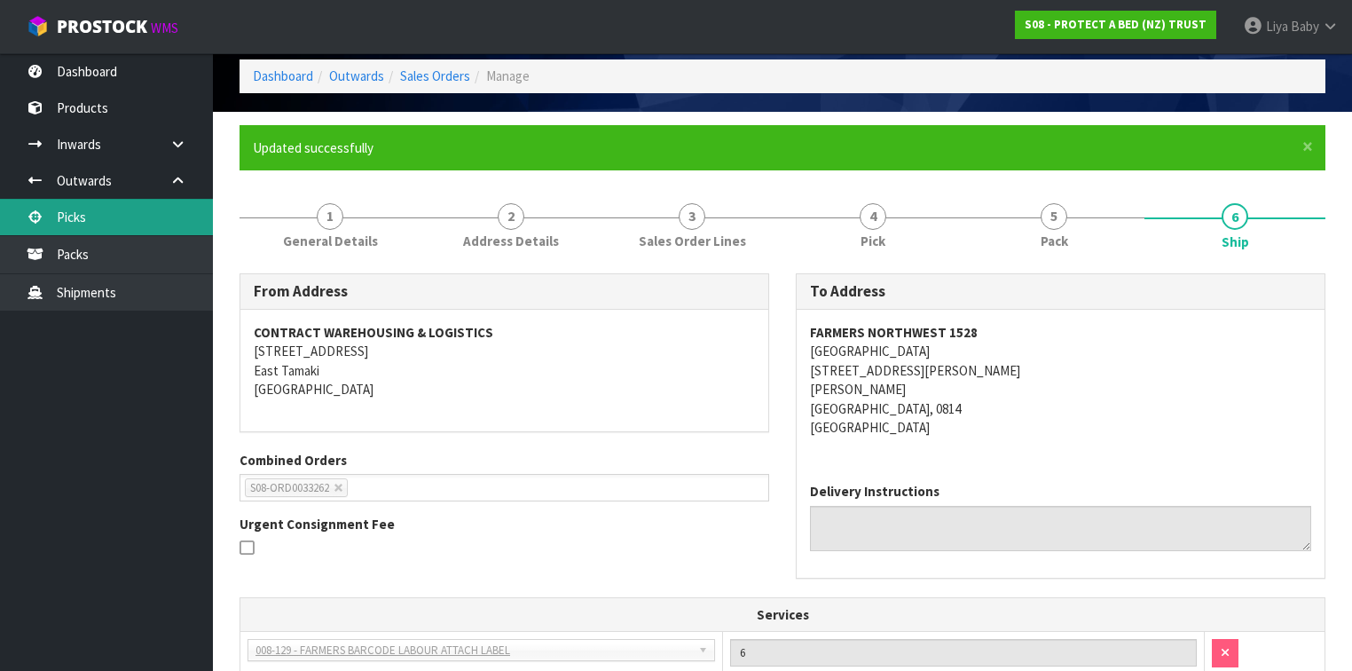
drag, startPoint x: 124, startPoint y: 216, endPoint x: 156, endPoint y: 221, distance: 32.2
click at [124, 216] on link "Picks" at bounding box center [106, 217] width 213 height 36
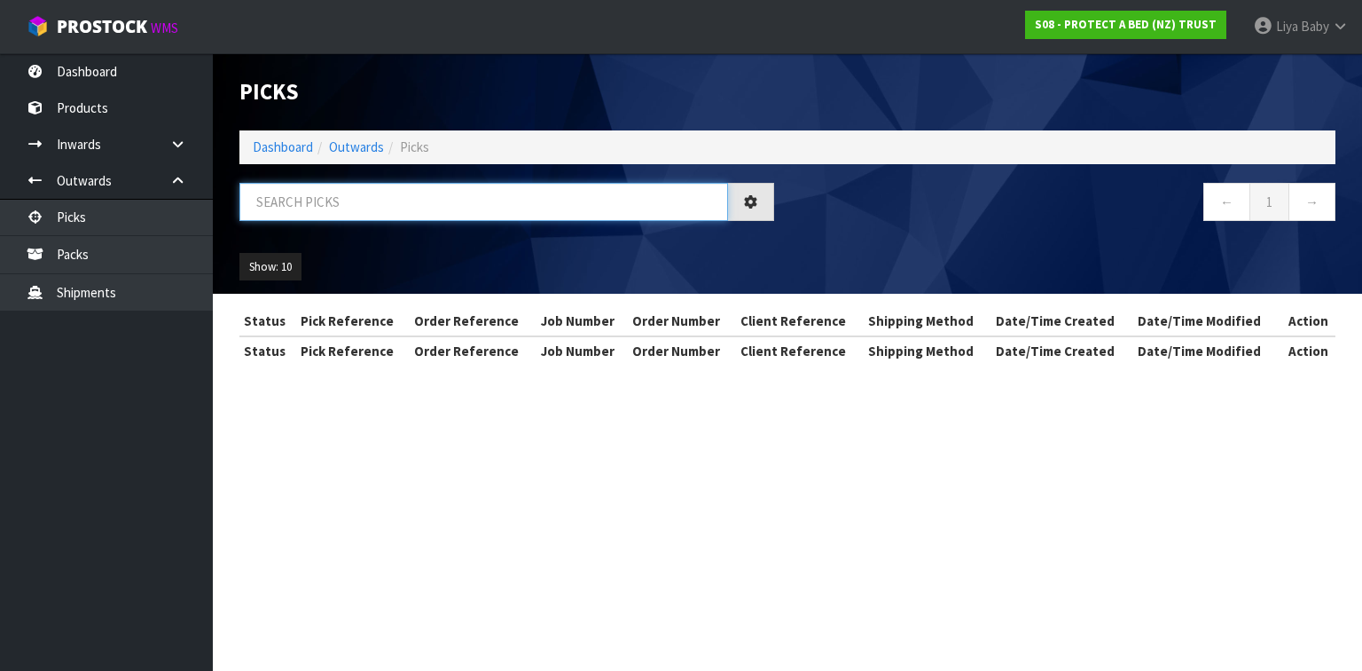
click at [269, 206] on input "text" at bounding box center [483, 202] width 489 height 38
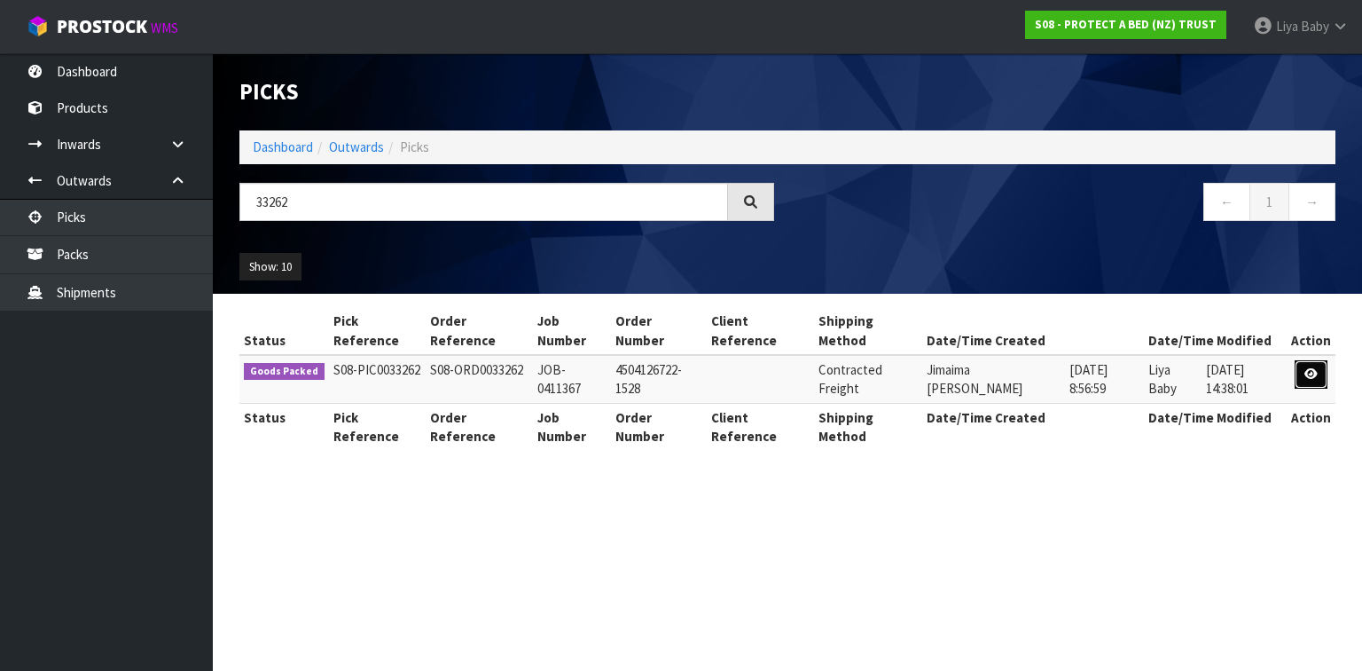
click at [1312, 373] on icon at bounding box center [1311, 374] width 13 height 12
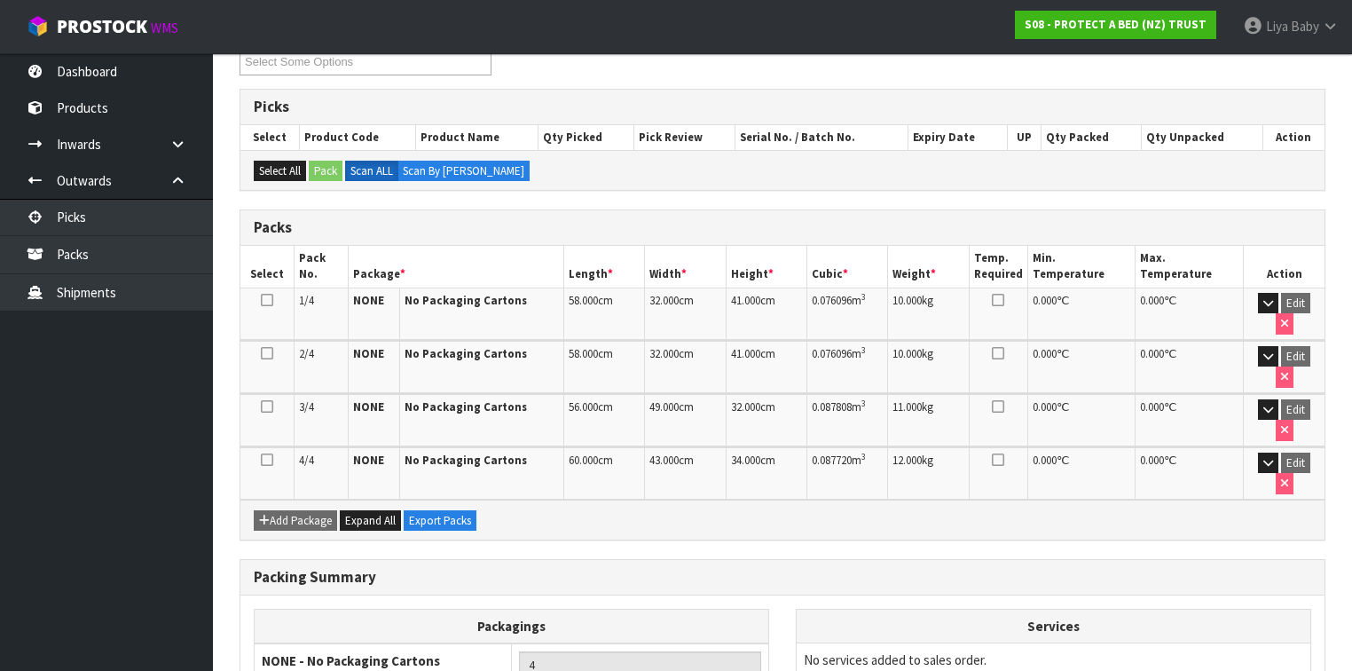
scroll to position [330, 0]
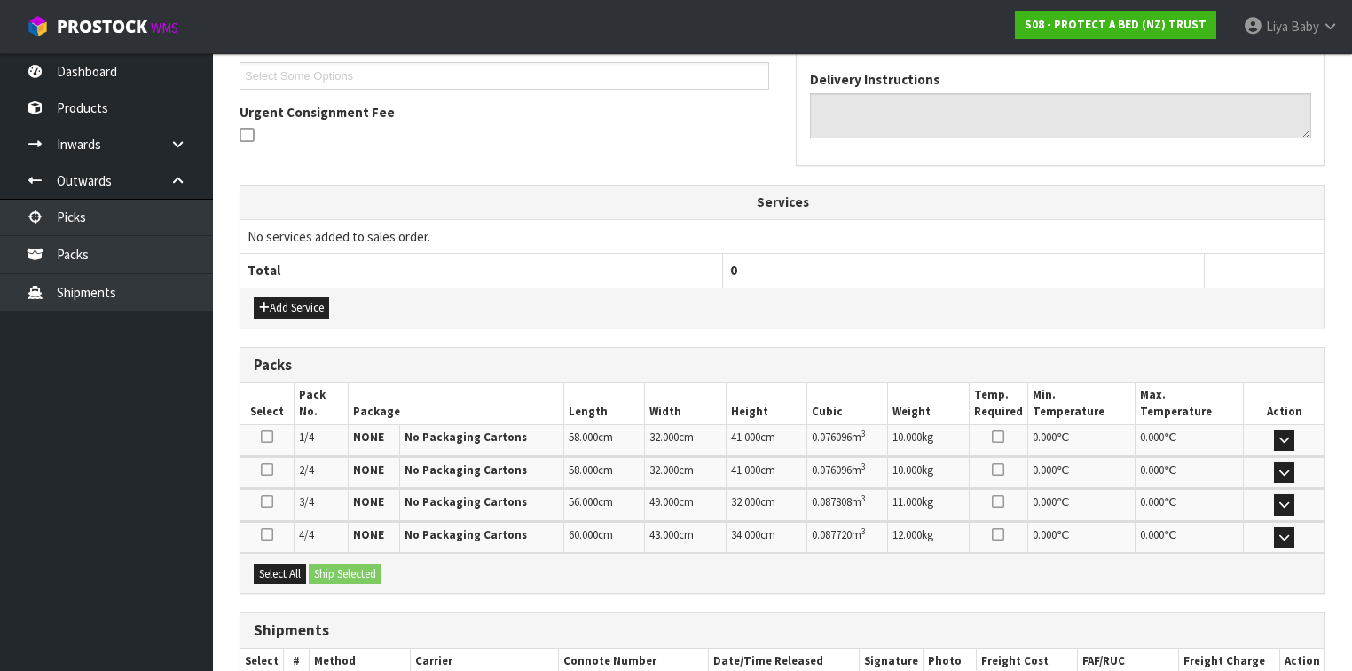
scroll to position [426, 0]
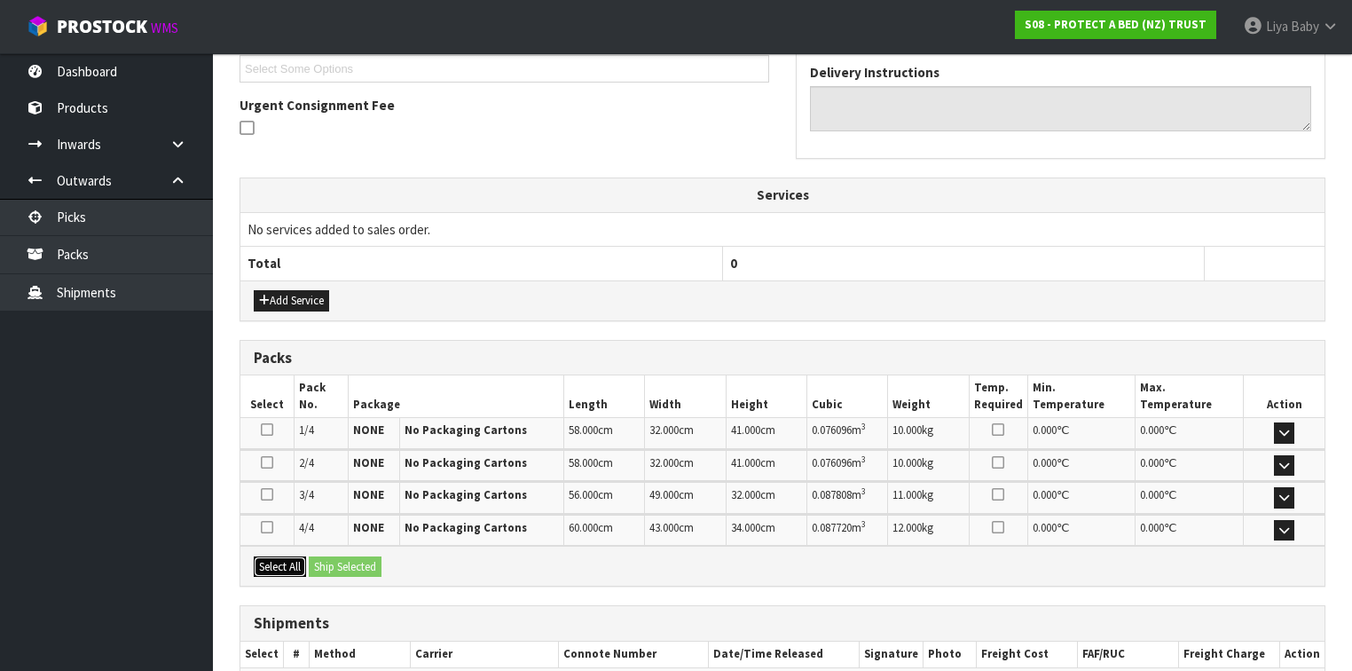
drag, startPoint x: 287, startPoint y: 559, endPoint x: 330, endPoint y: 561, distance: 42.6
click at [286, 559] on button "Select All" at bounding box center [280, 566] width 52 height 21
click at [346, 561] on button "Ship Selected" at bounding box center [345, 566] width 73 height 21
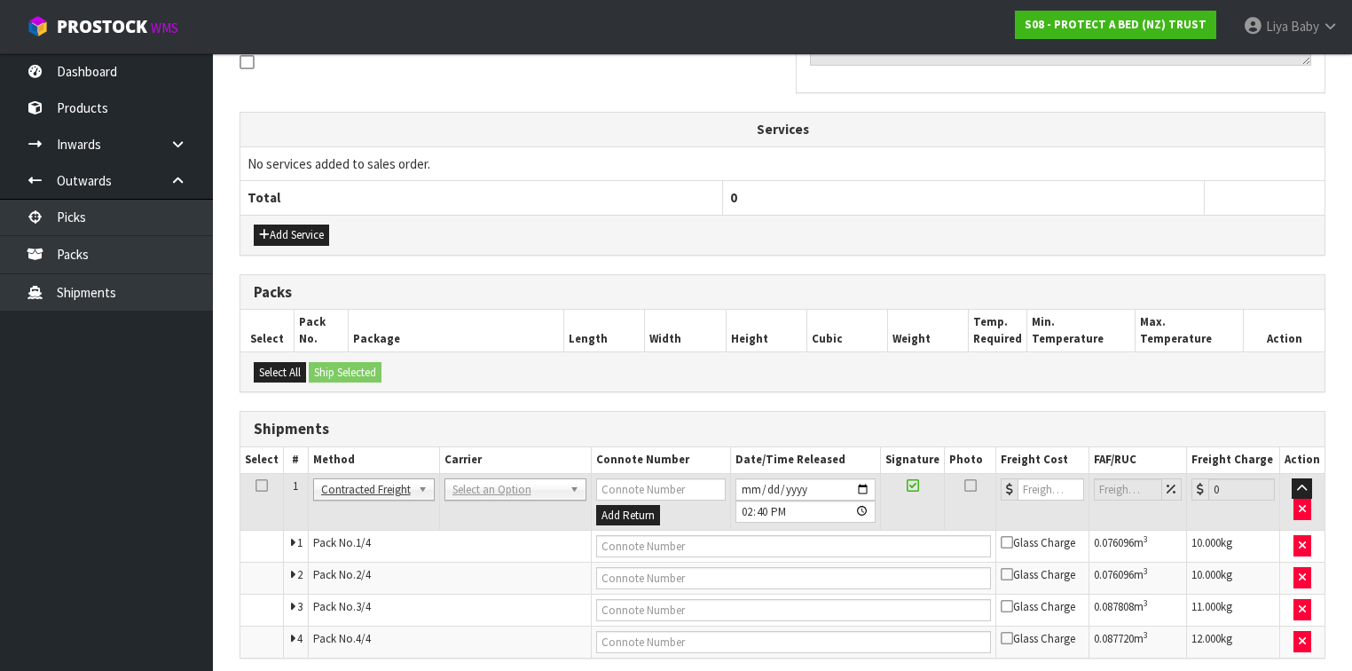
scroll to position [556, 0]
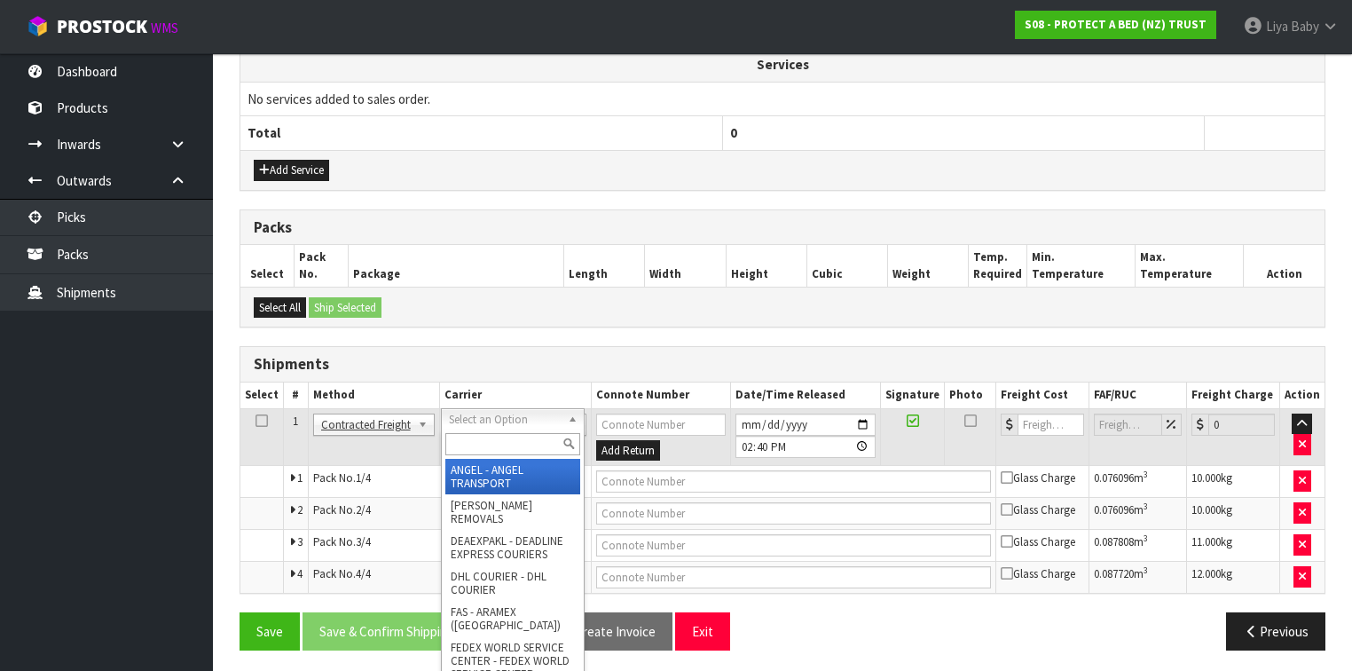
click at [496, 439] on input "text" at bounding box center [512, 444] width 135 height 22
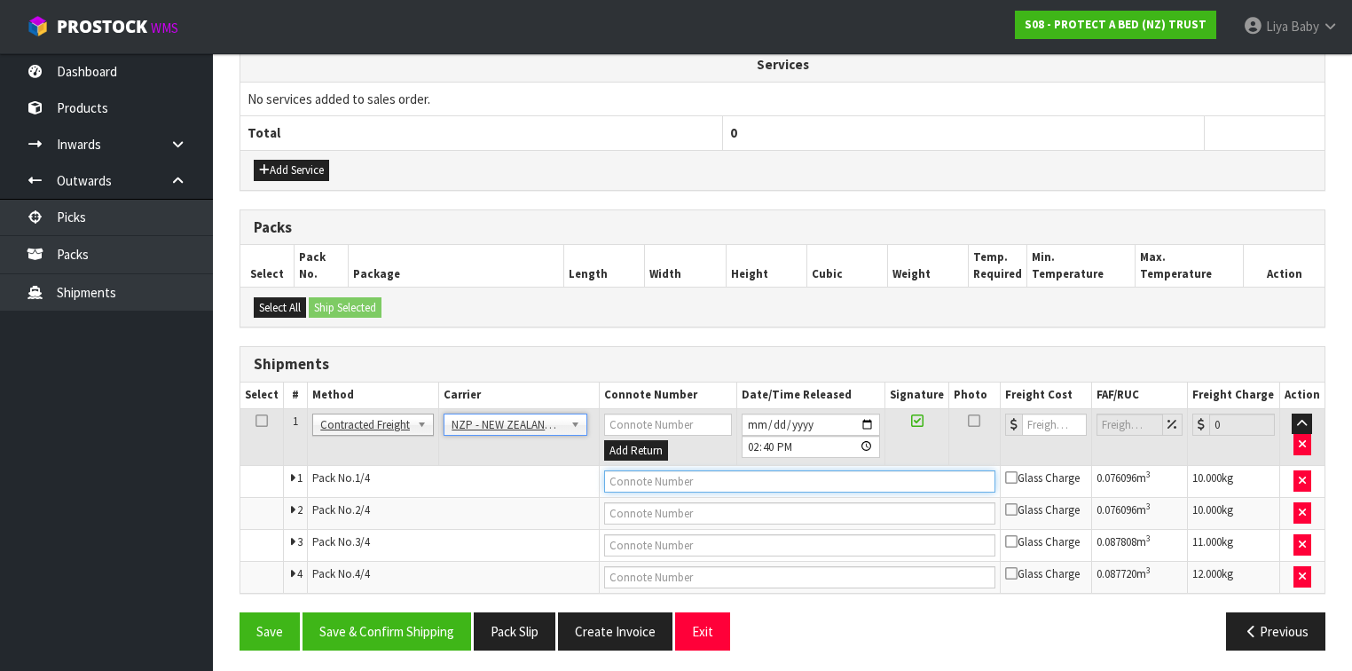
click at [639, 476] on input "text" at bounding box center [799, 481] width 391 height 22
click at [239, 612] on button "Save" at bounding box center [269, 631] width 60 height 38
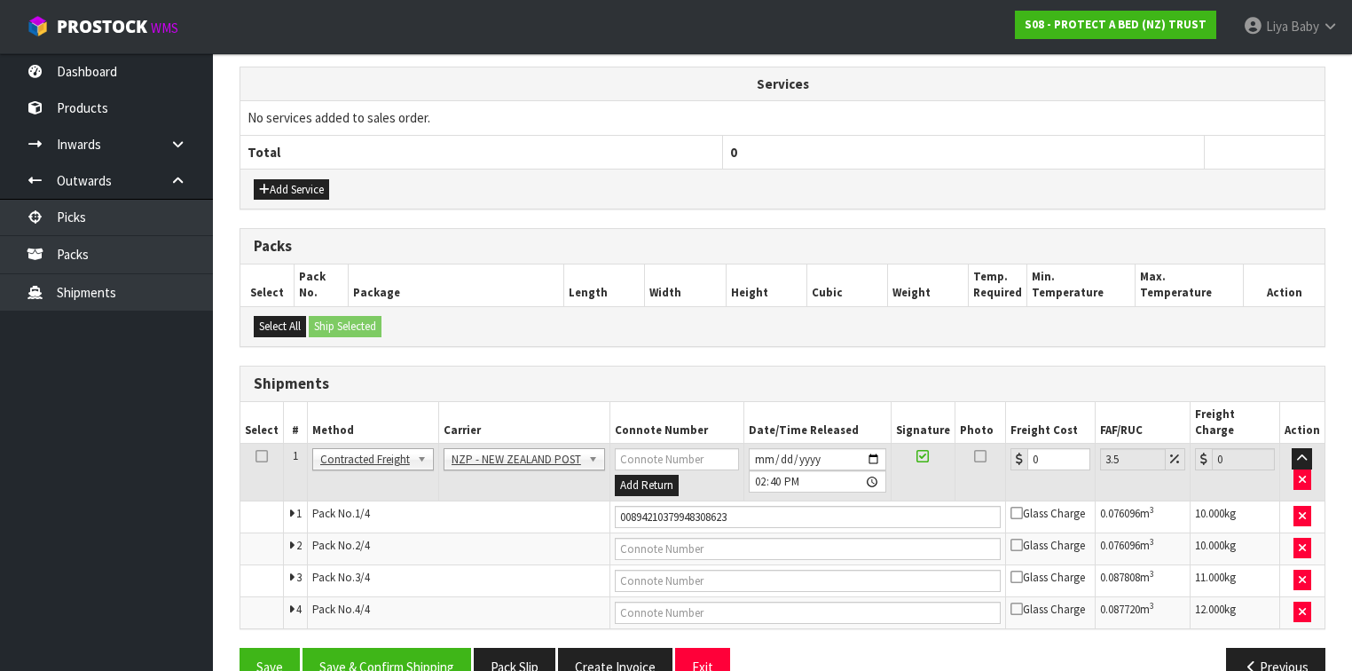
scroll to position [620, 0]
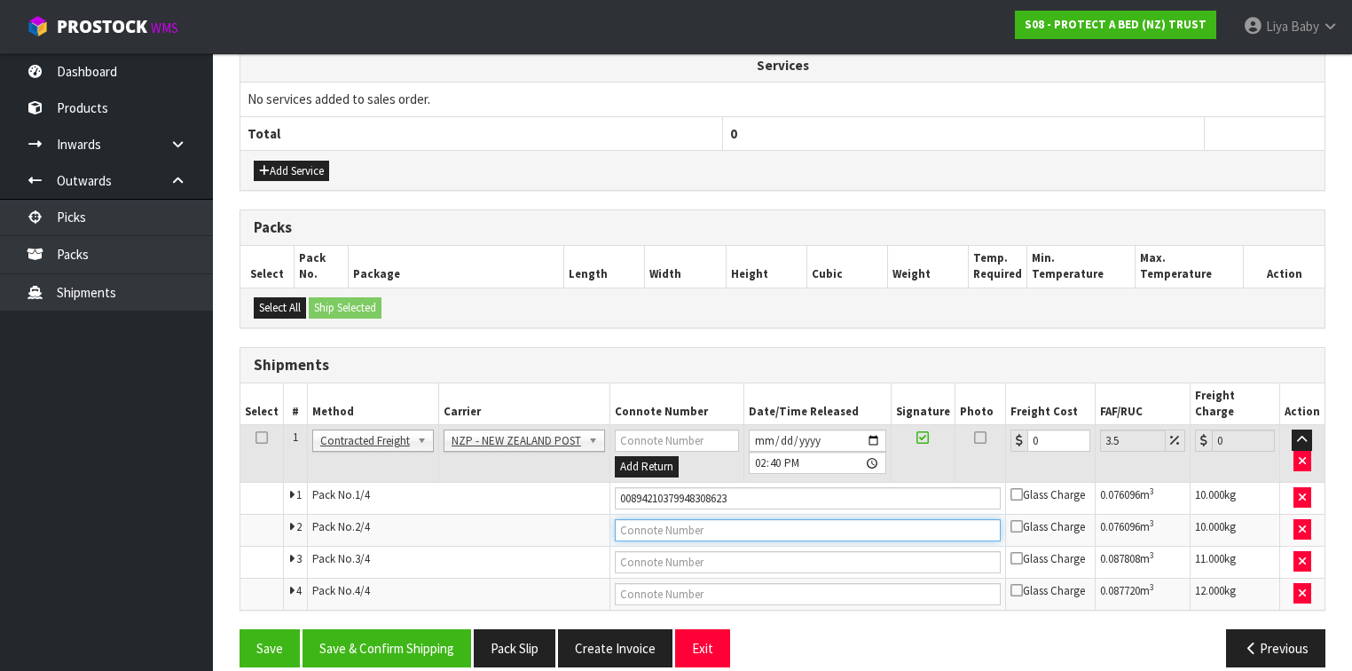
click at [631, 519] on input "text" at bounding box center [808, 530] width 386 height 22
click at [239, 629] on button "Save" at bounding box center [269, 648] width 60 height 38
click at [674, 551] on input "text" at bounding box center [808, 562] width 386 height 22
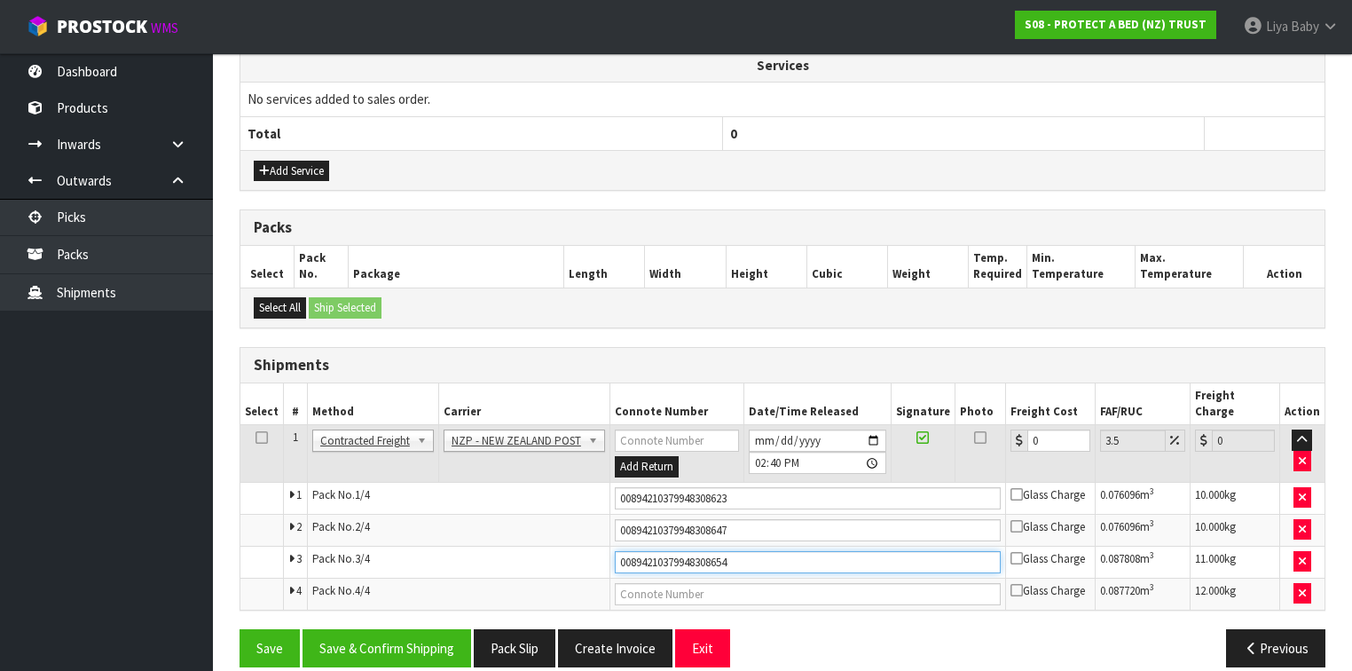
click at [239, 629] on button "Save" at bounding box center [269, 648] width 60 height 38
click at [670, 583] on input "text" at bounding box center [808, 594] width 386 height 22
click at [239, 629] on button "Save" at bounding box center [269, 648] width 60 height 38
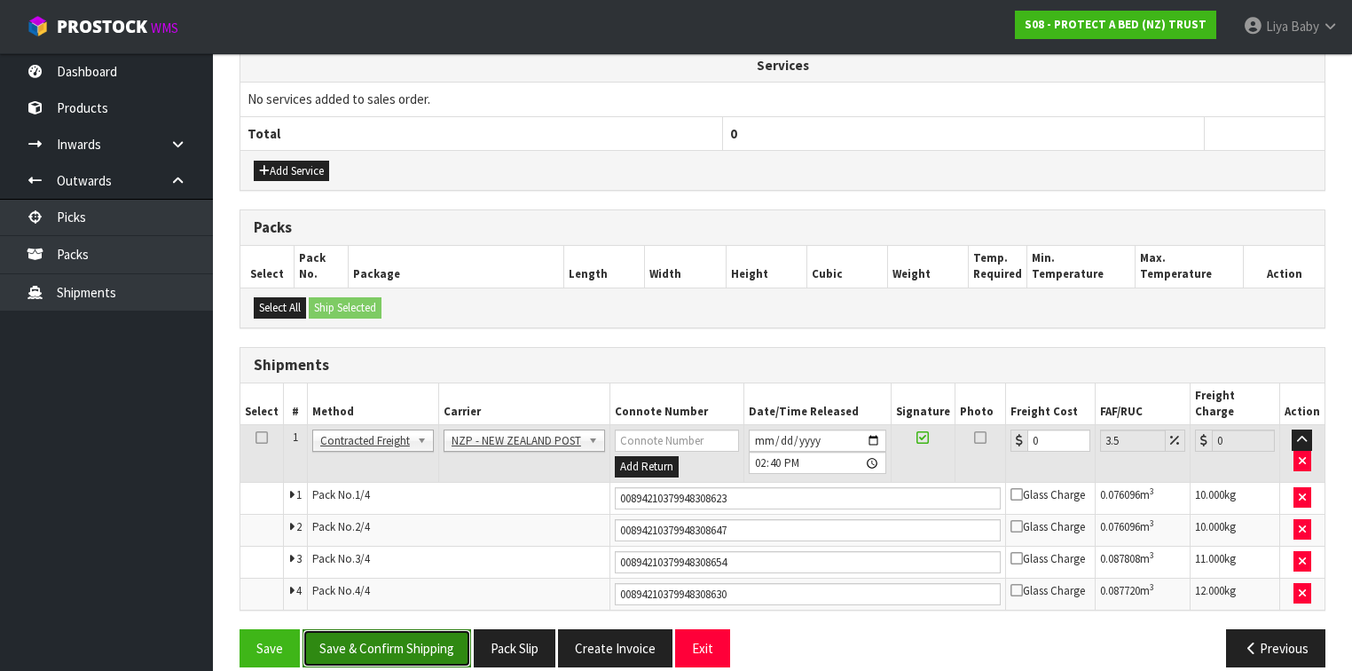
click at [365, 629] on button "Save & Confirm Shipping" at bounding box center [386, 648] width 169 height 38
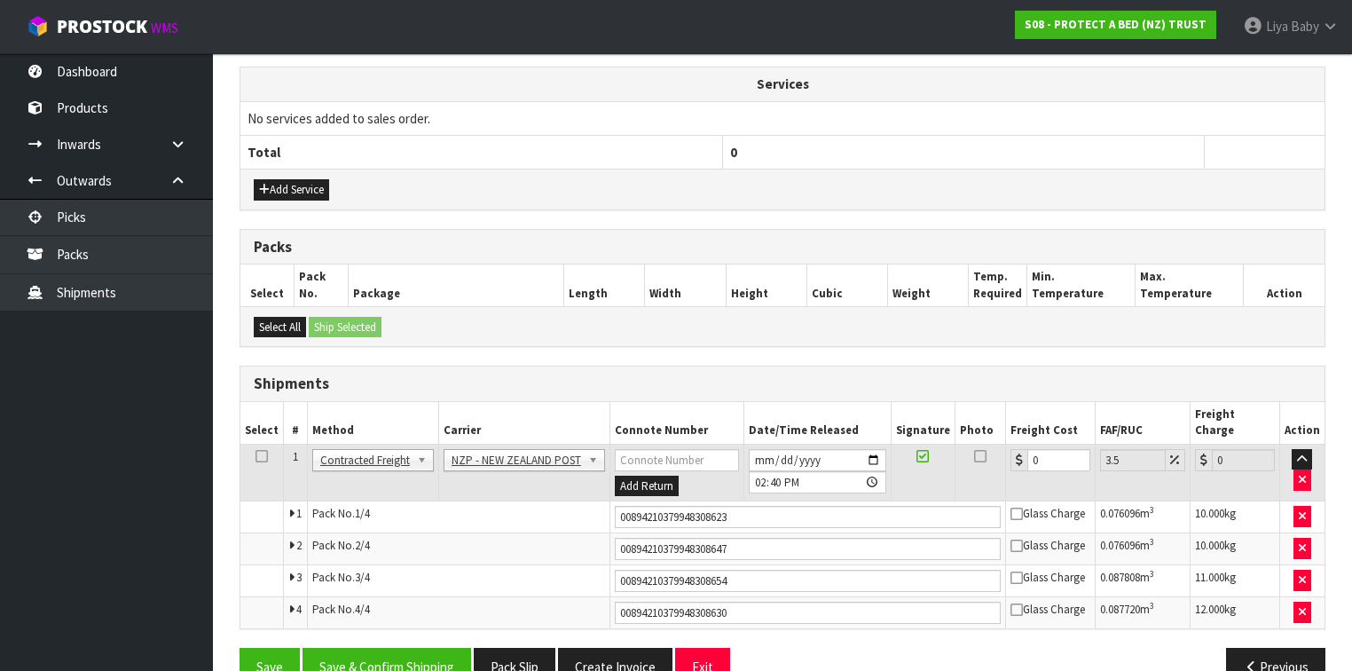
scroll to position [0, 0]
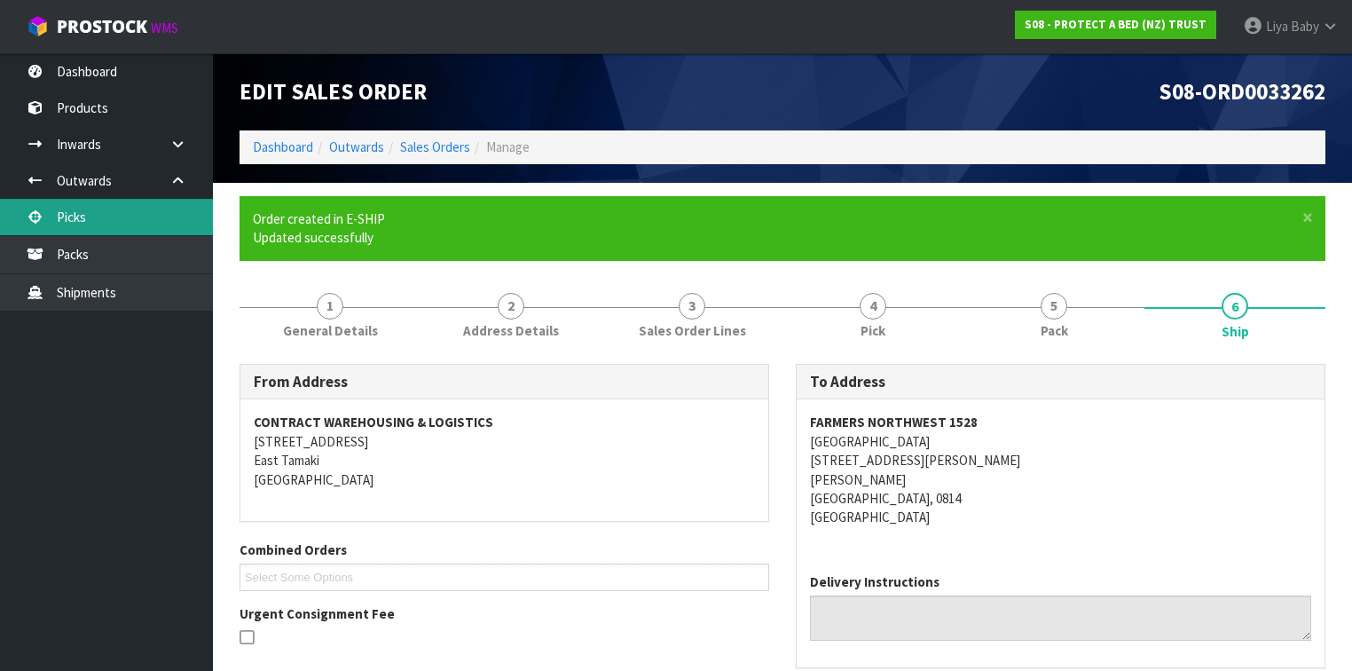
click at [111, 205] on link "Picks" at bounding box center [106, 217] width 213 height 36
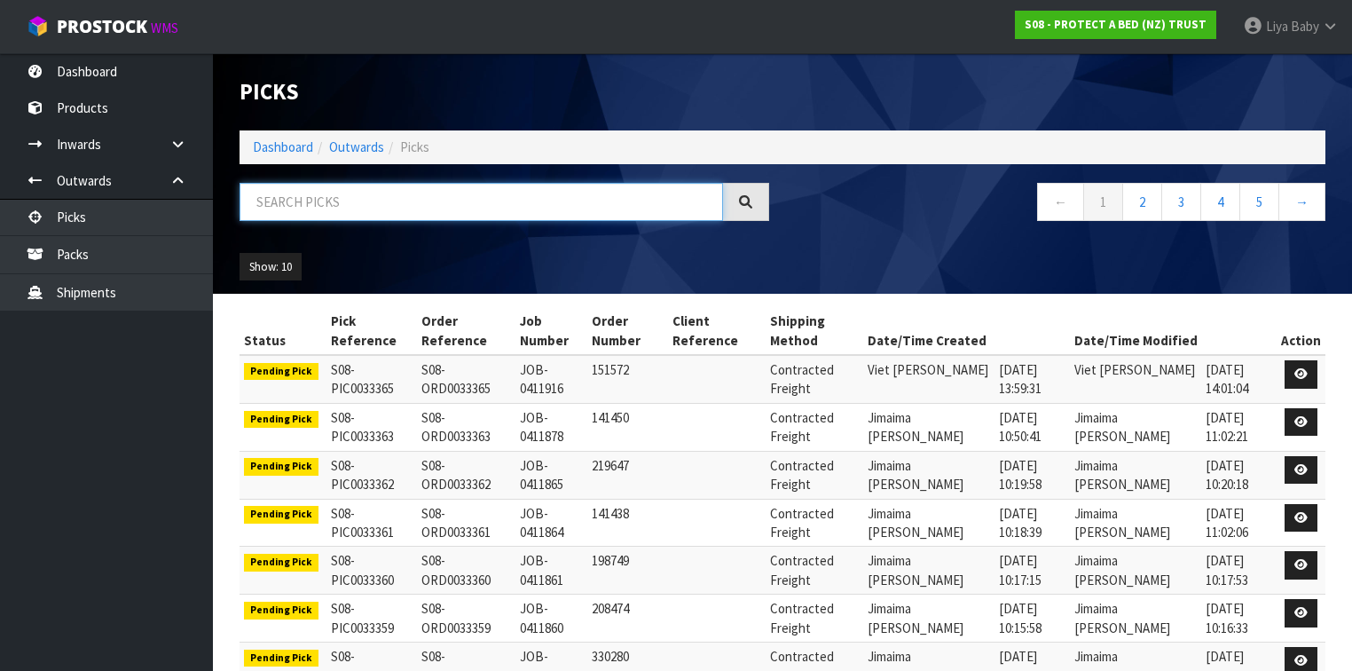
click at [287, 201] on input "text" at bounding box center [480, 202] width 483 height 38
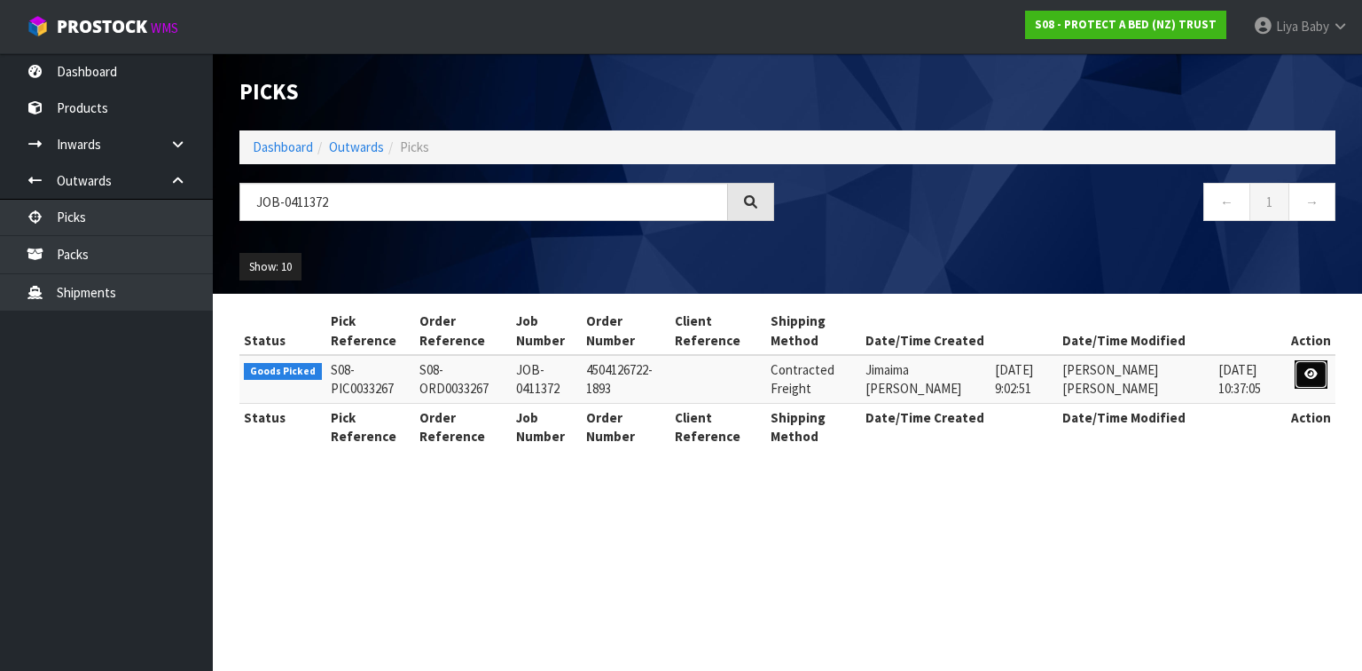
click at [1309, 378] on icon at bounding box center [1311, 374] width 13 height 12
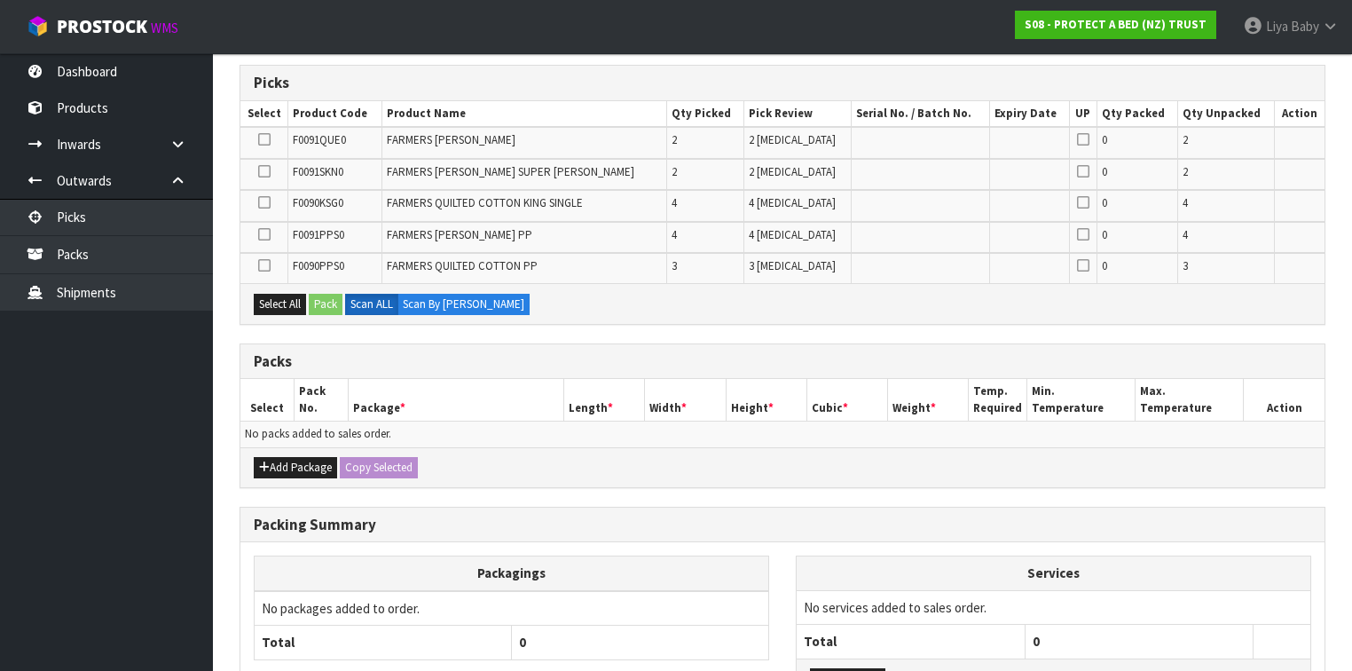
scroll to position [416, 0]
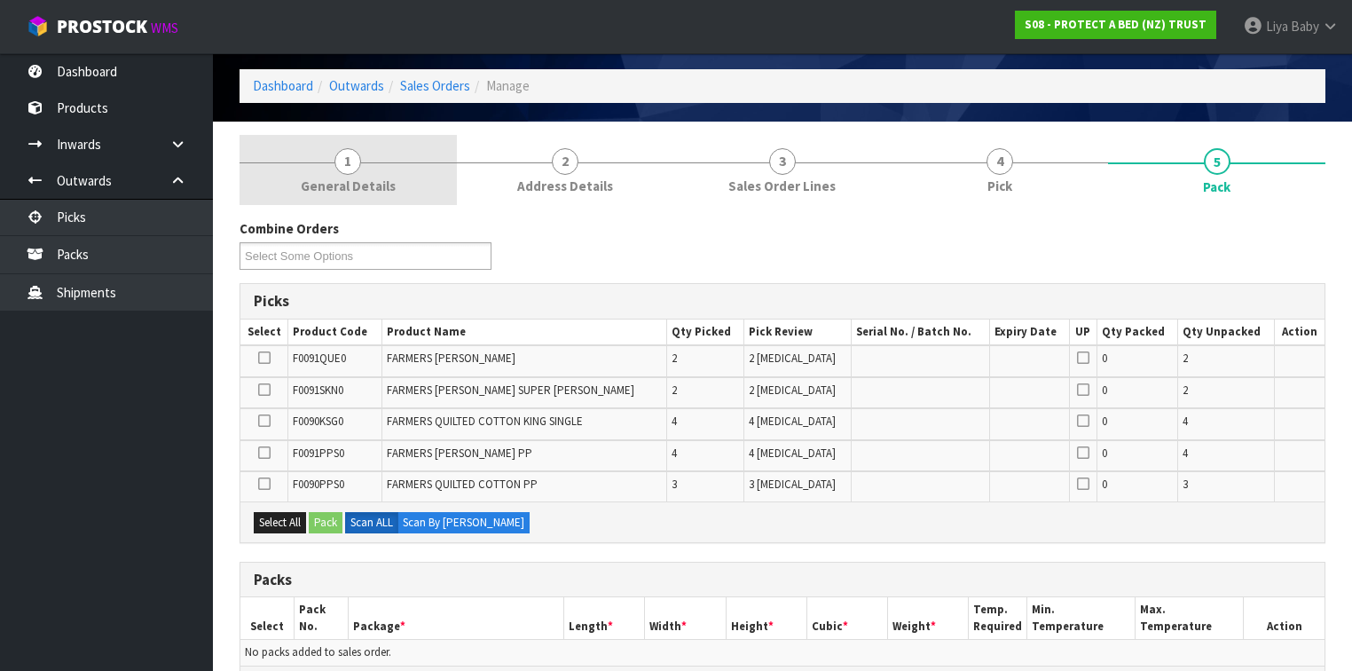
click at [351, 162] on span "1" at bounding box center [347, 161] width 27 height 27
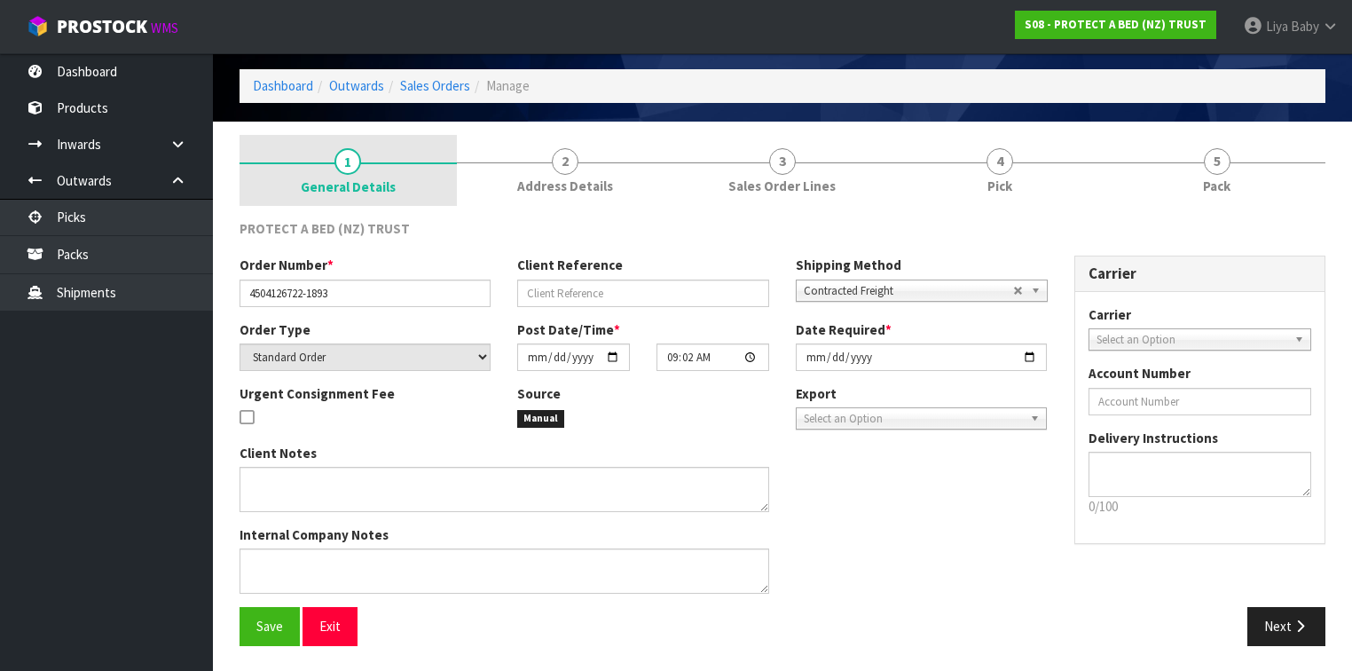
scroll to position [60, 0]
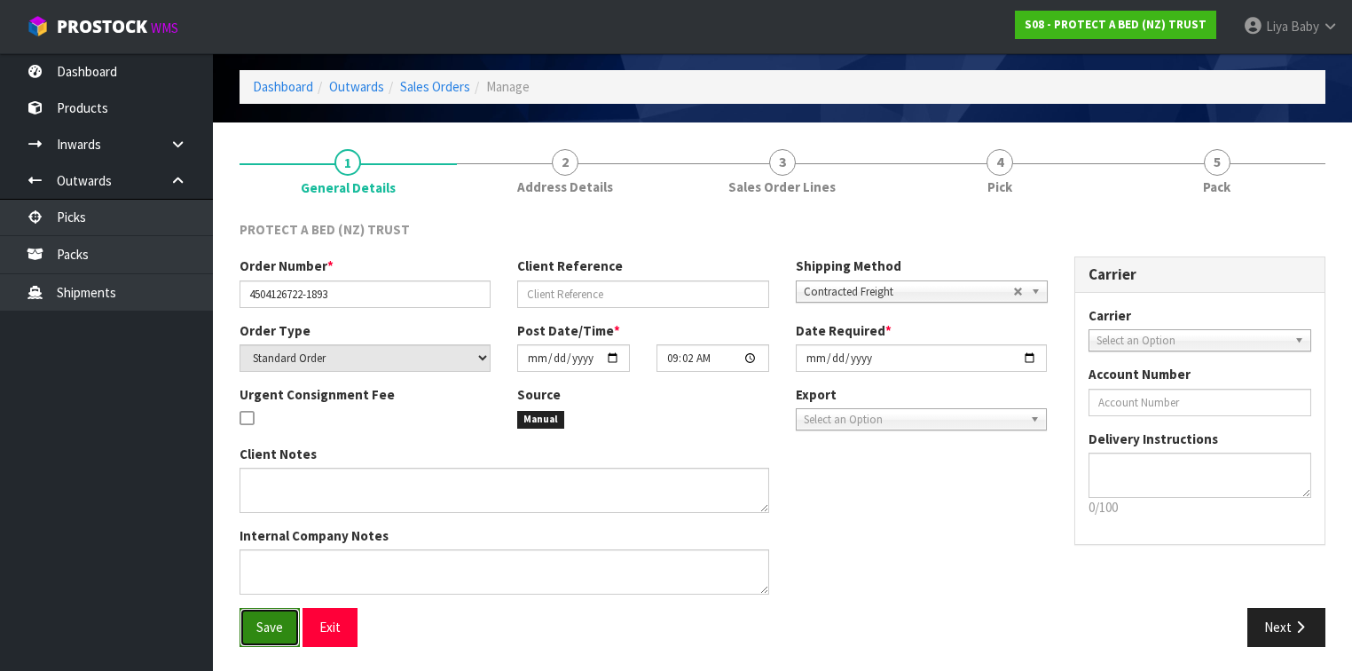
click at [273, 618] on span "Save" at bounding box center [269, 626] width 27 height 17
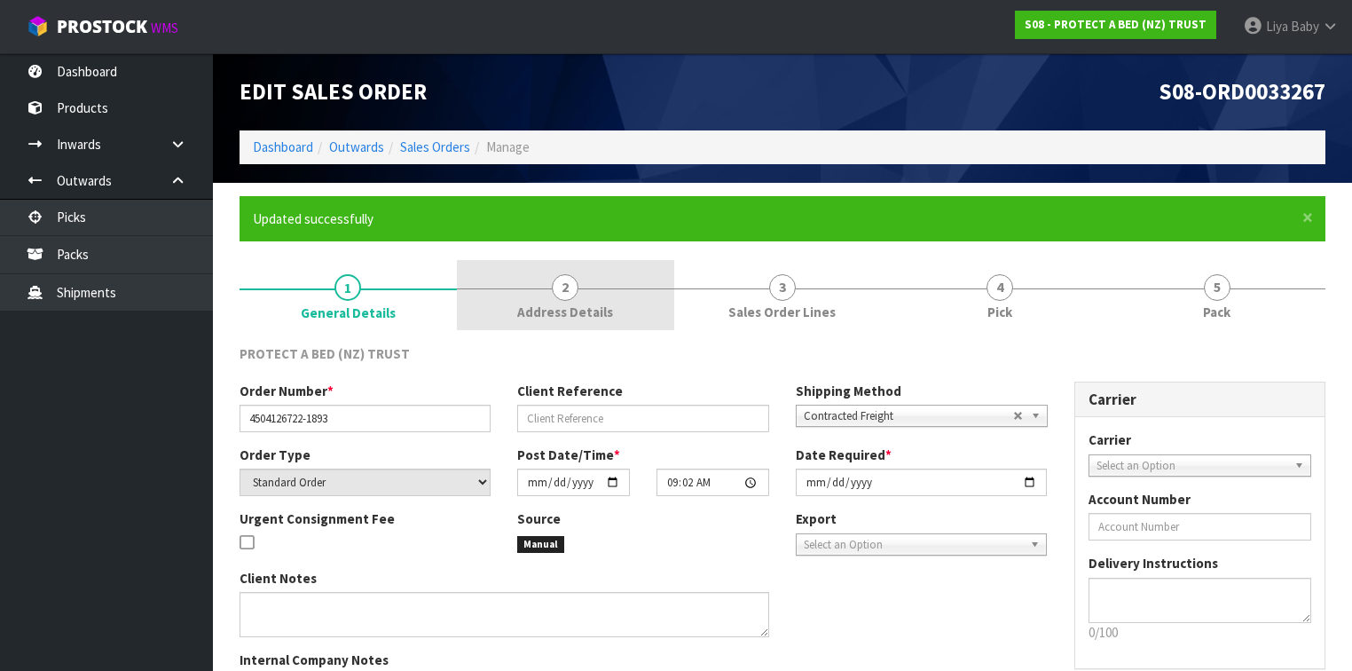
click at [597, 309] on span "Address Details" at bounding box center [565, 311] width 96 height 19
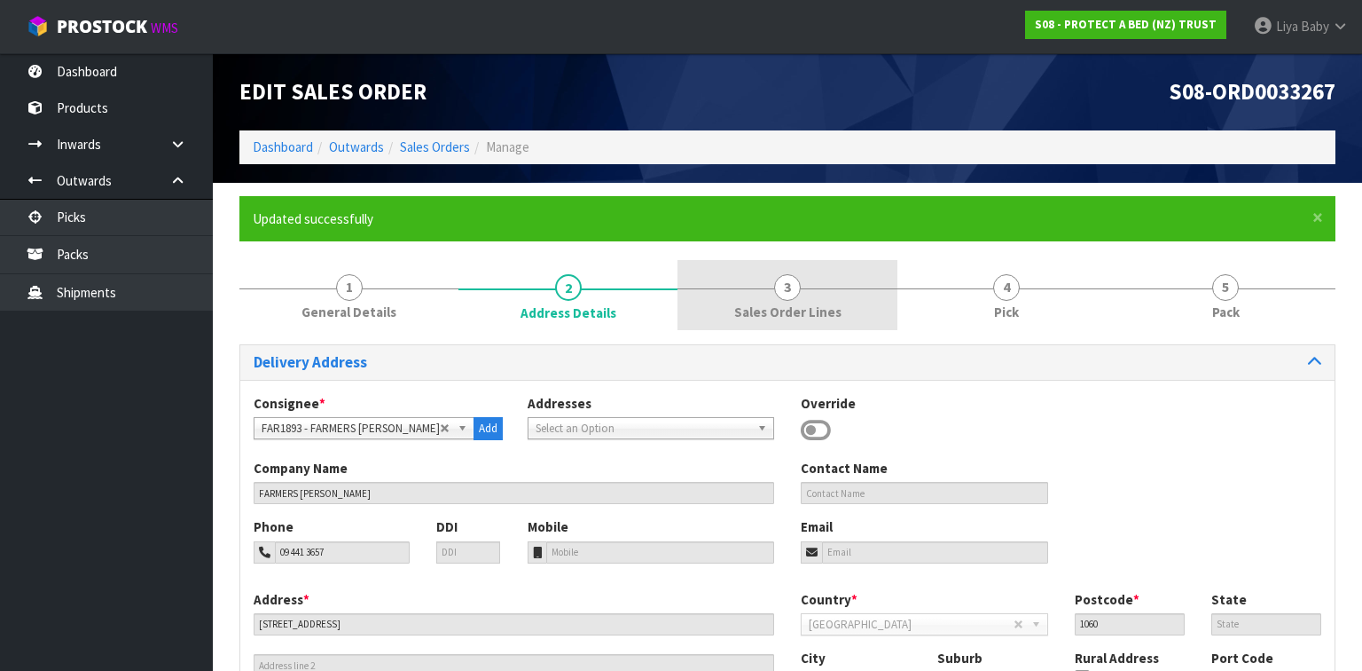
click at [772, 296] on link "3 Sales Order Lines" at bounding box center [787, 295] width 219 height 70
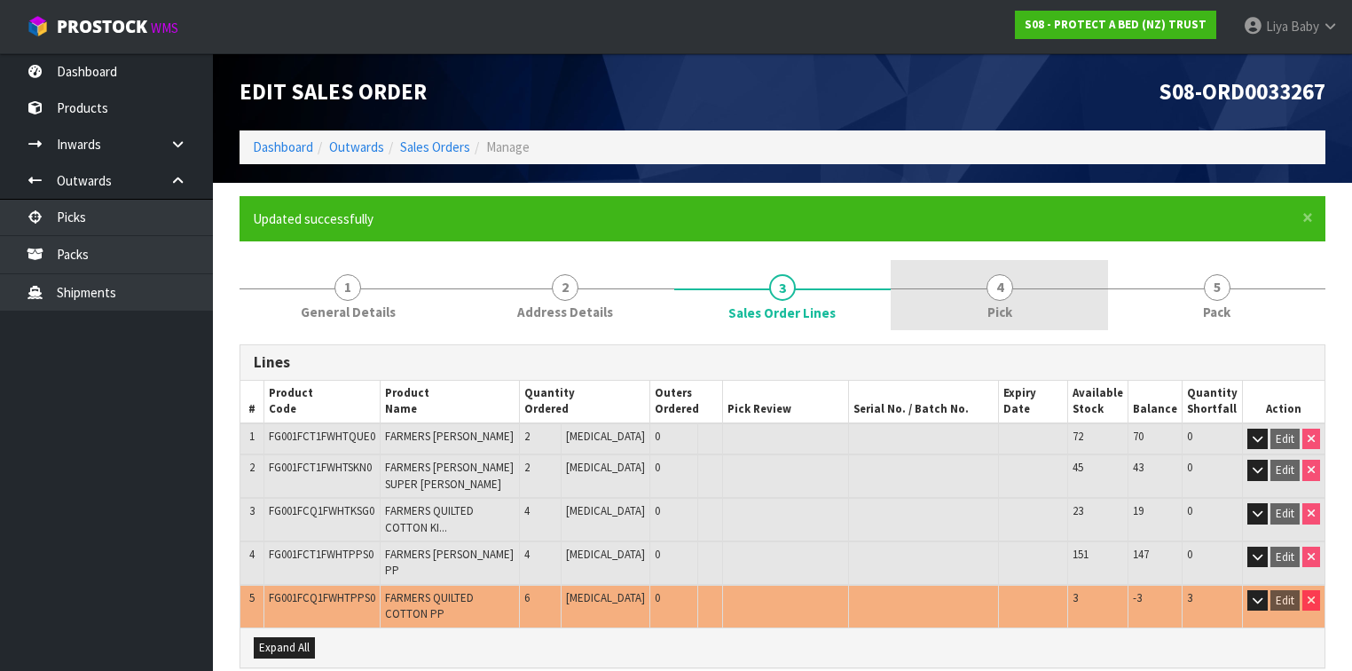
click at [1001, 294] on span "4" at bounding box center [999, 287] width 27 height 27
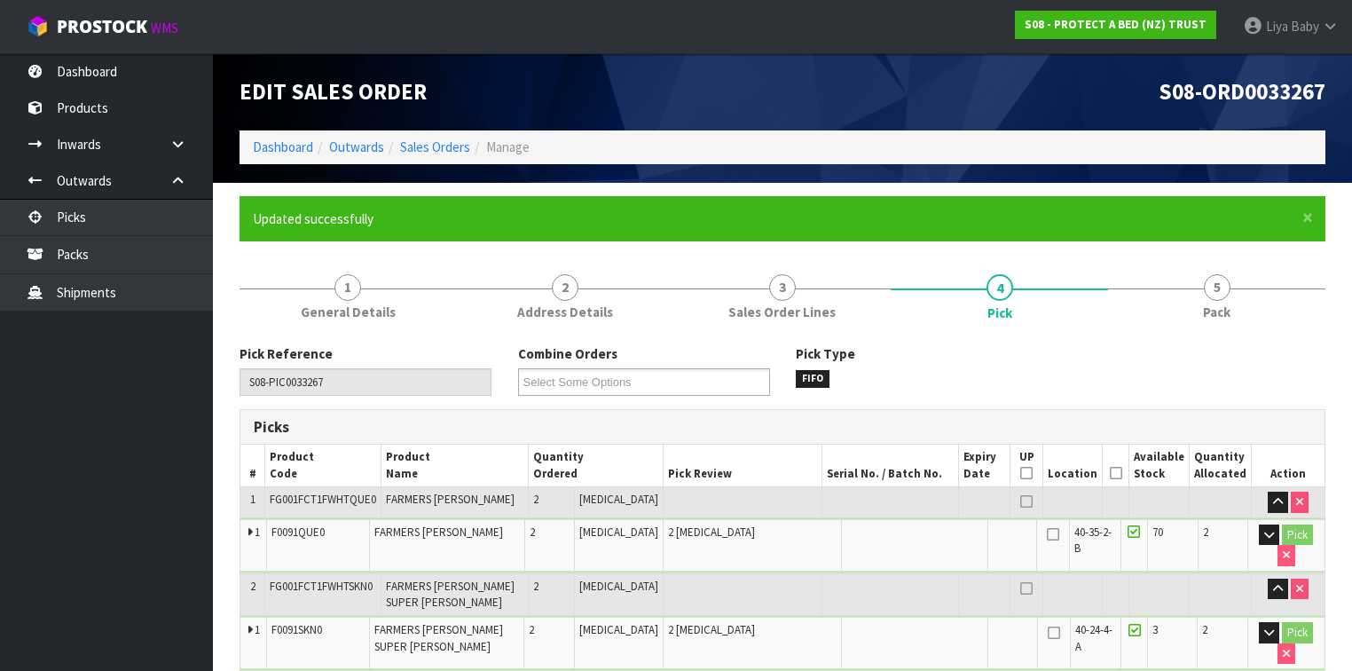
scroll to position [213, 0]
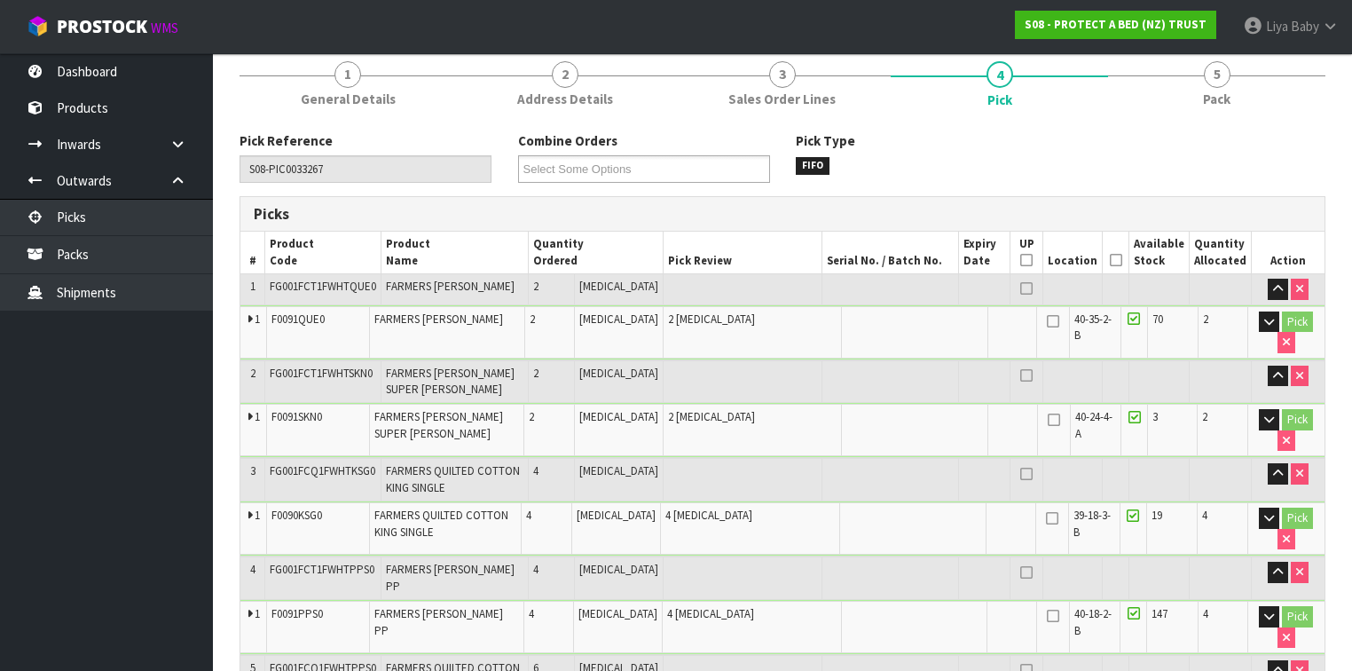
click at [1122, 261] on icon at bounding box center [1116, 260] width 12 height 1
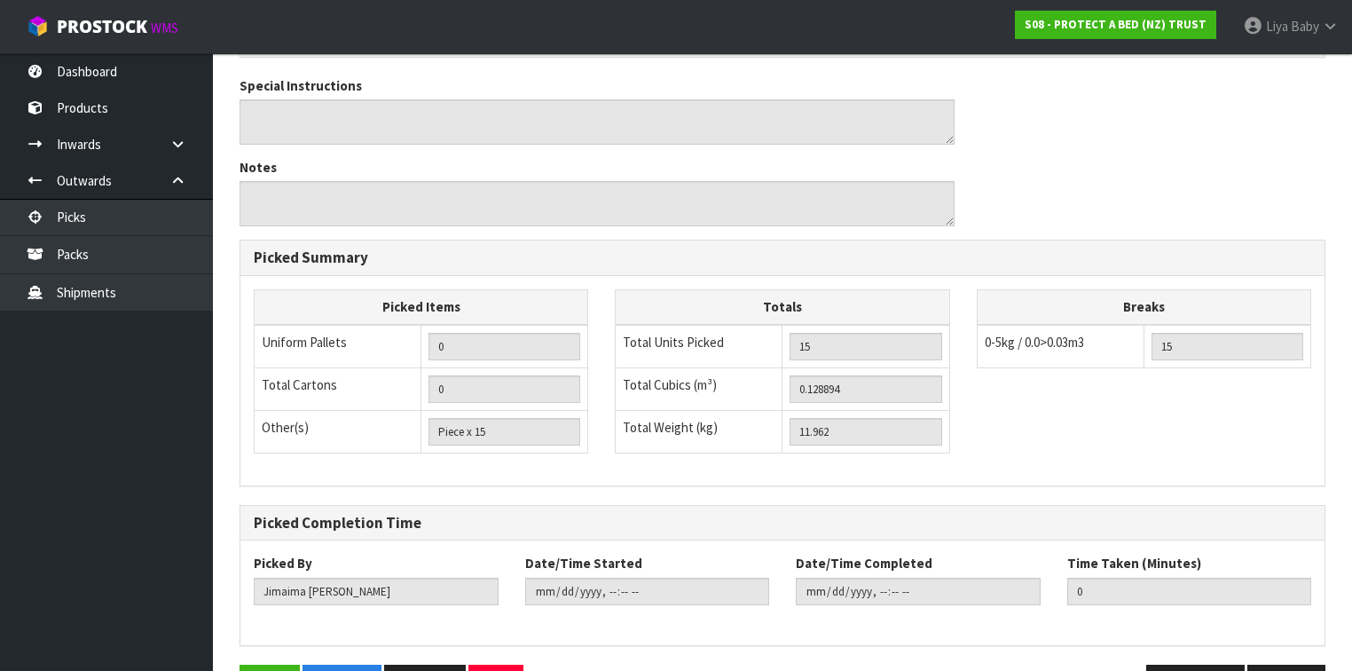
scroll to position [1020, 0]
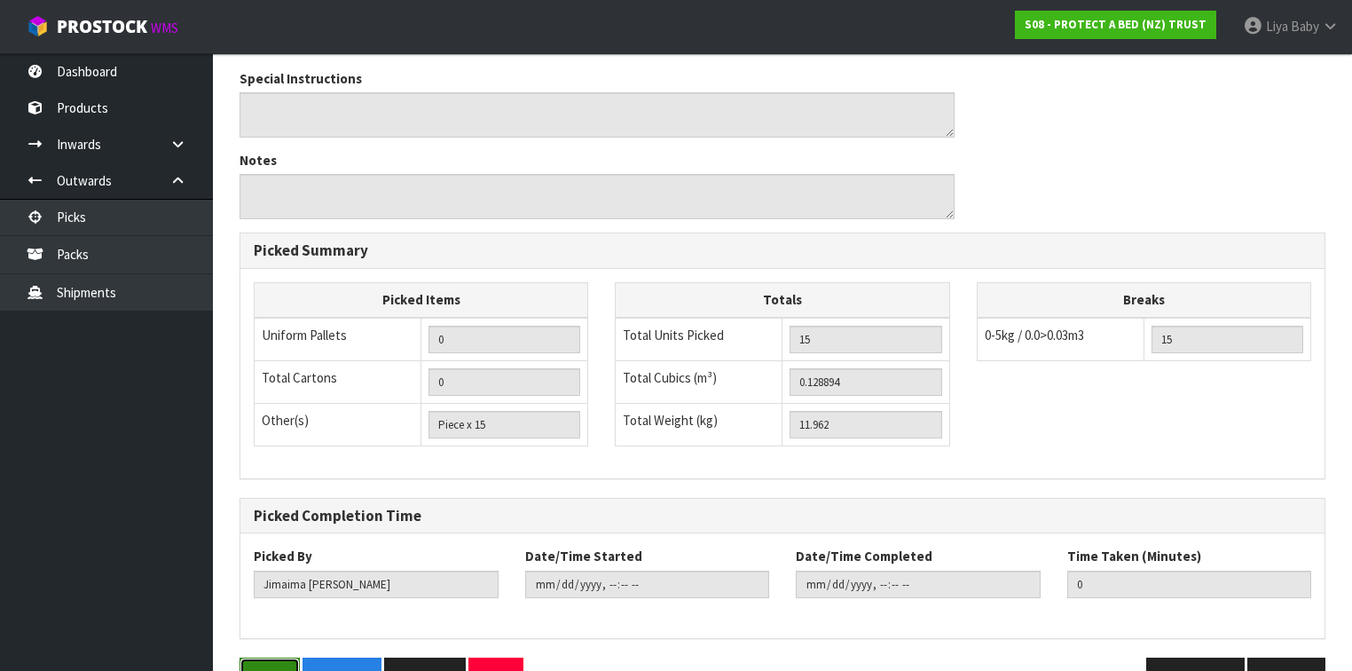
click at [255, 657] on button "Save" at bounding box center [269, 676] width 60 height 38
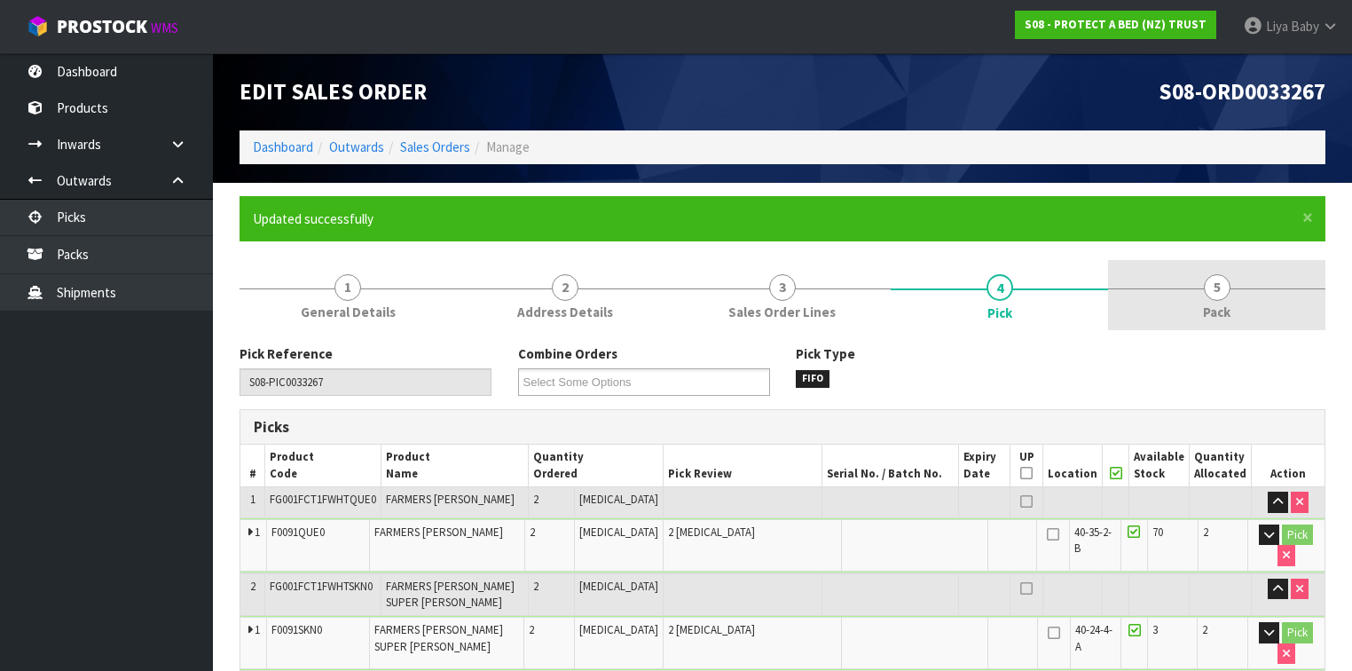
click at [1210, 281] on span "5" at bounding box center [1217, 287] width 27 height 27
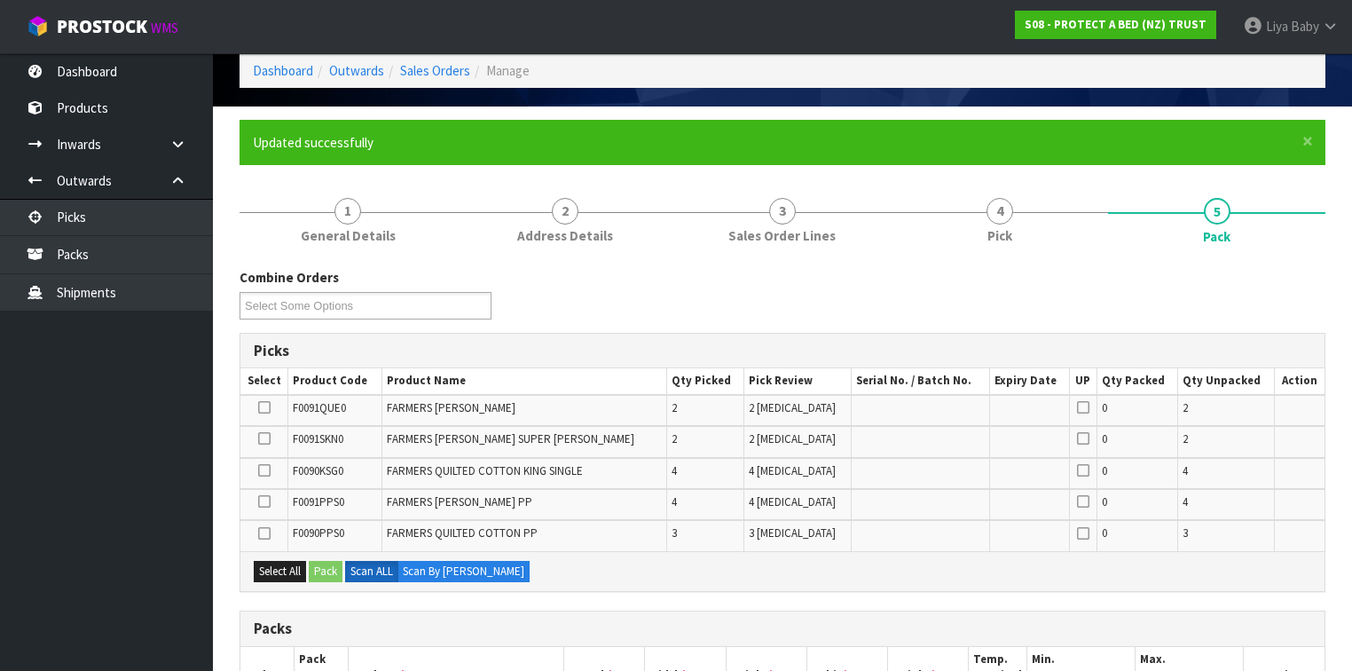
scroll to position [213, 0]
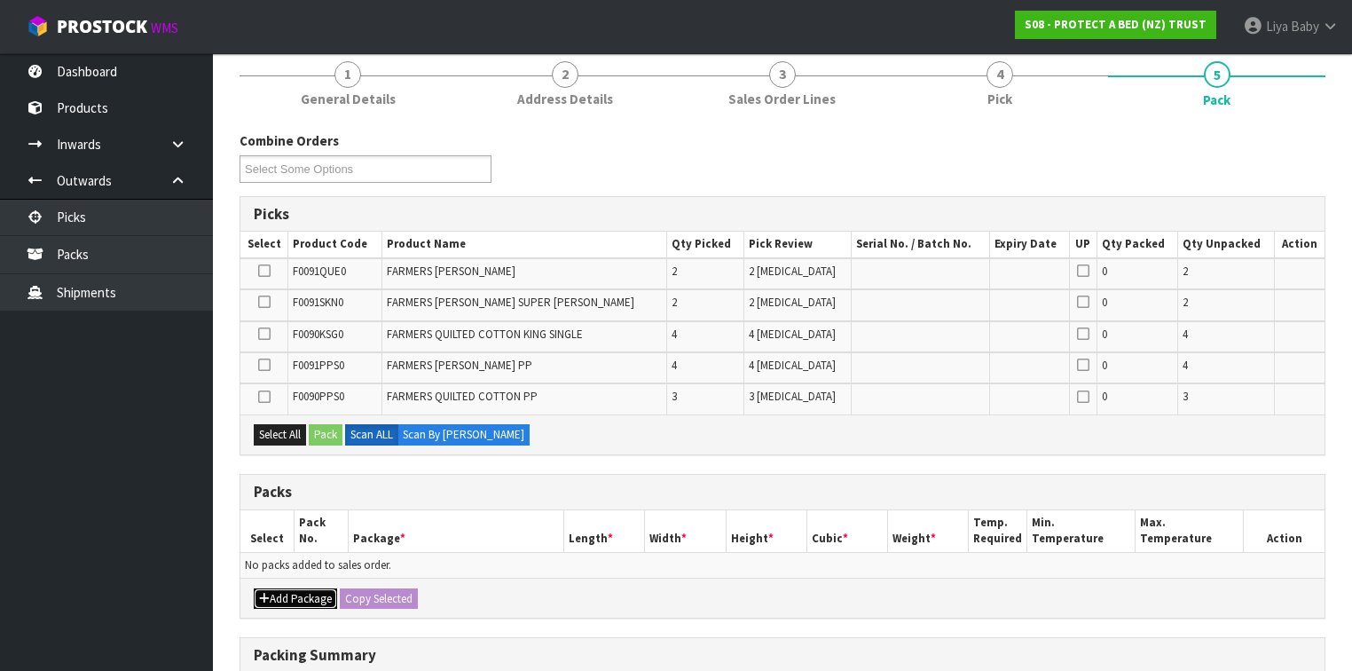
click at [282, 591] on button "Add Package" at bounding box center [295, 598] width 83 height 21
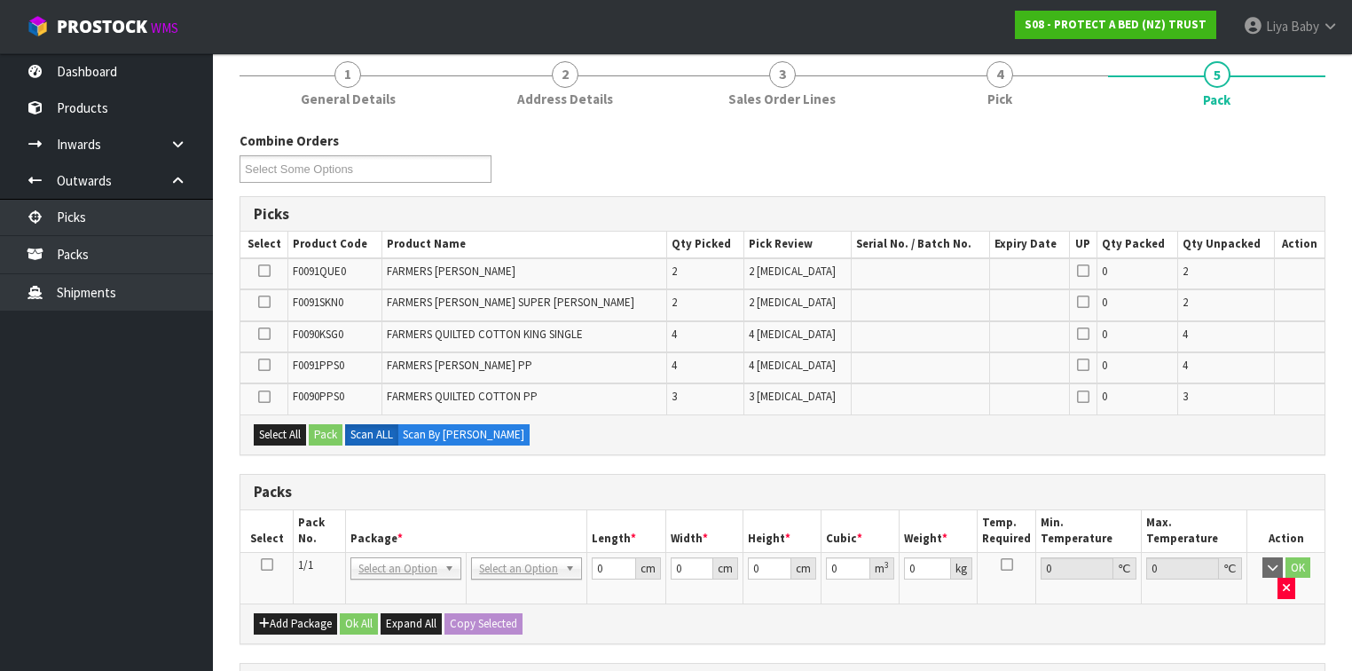
click at [266, 564] on icon at bounding box center [267, 564] width 12 height 1
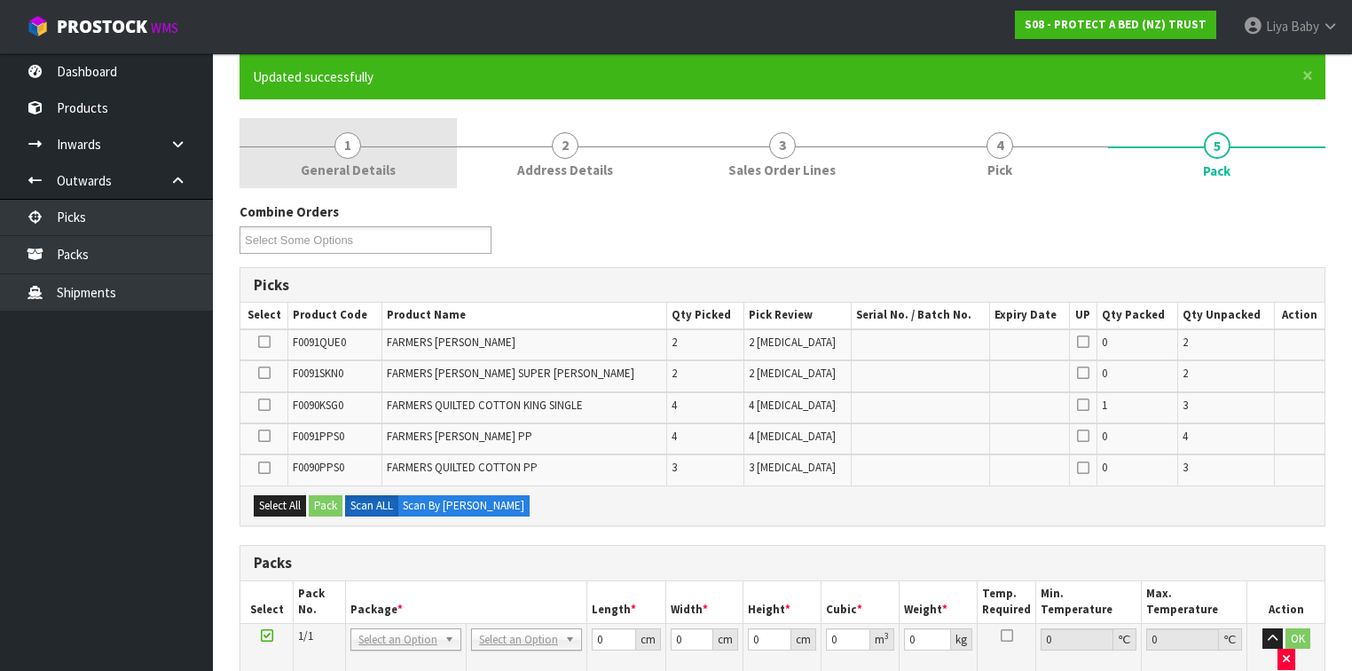
click at [333, 129] on link "1 General Details" at bounding box center [347, 153] width 217 height 70
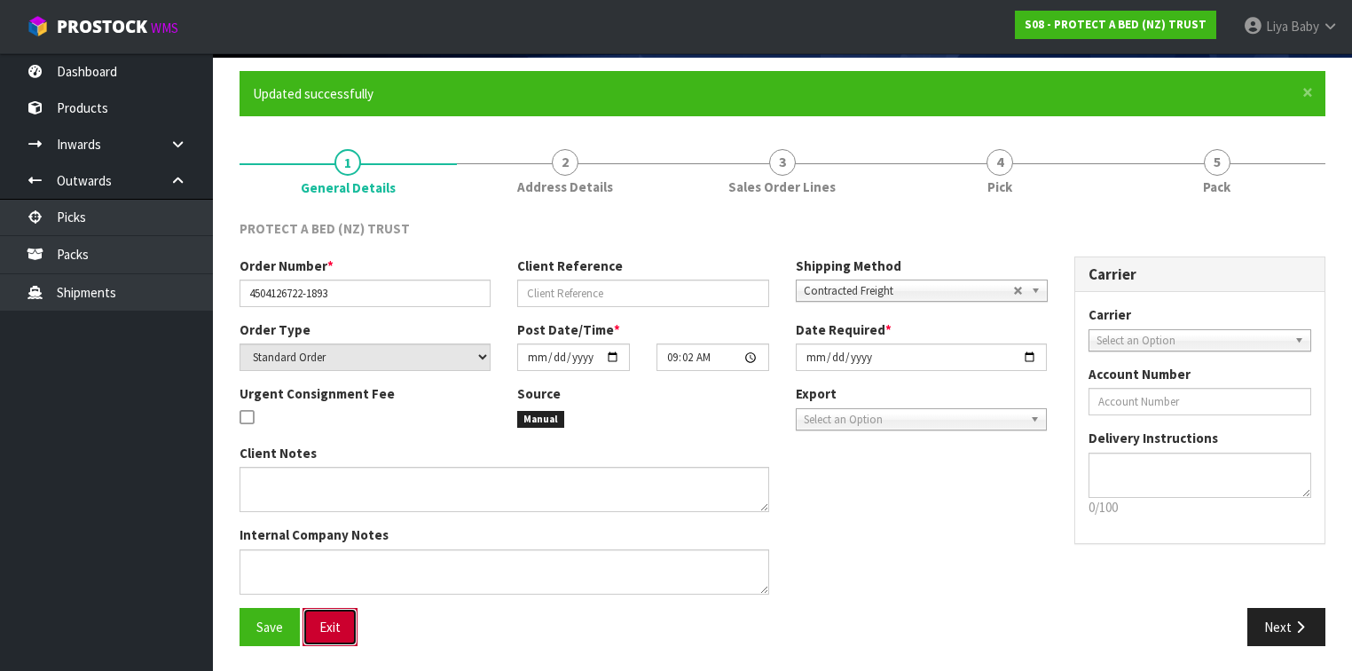
click at [336, 623] on button "Exit" at bounding box center [329, 627] width 55 height 38
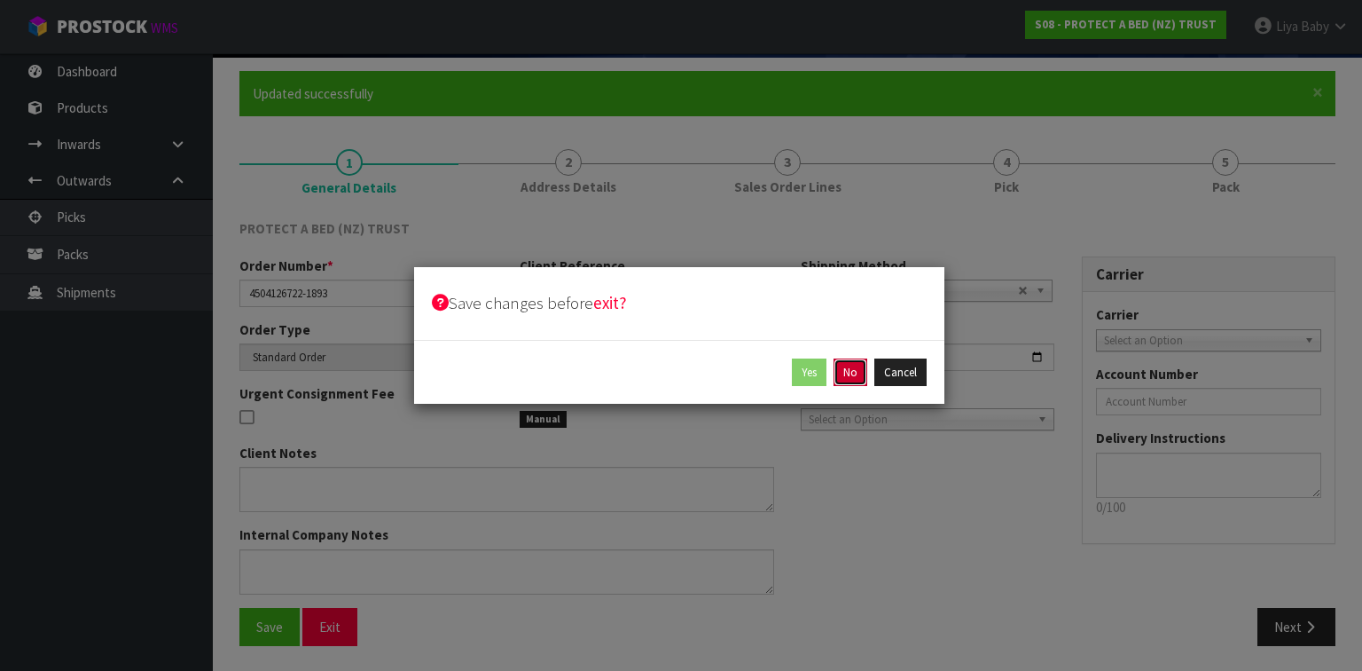
click at [848, 365] on button "No" at bounding box center [851, 372] width 34 height 28
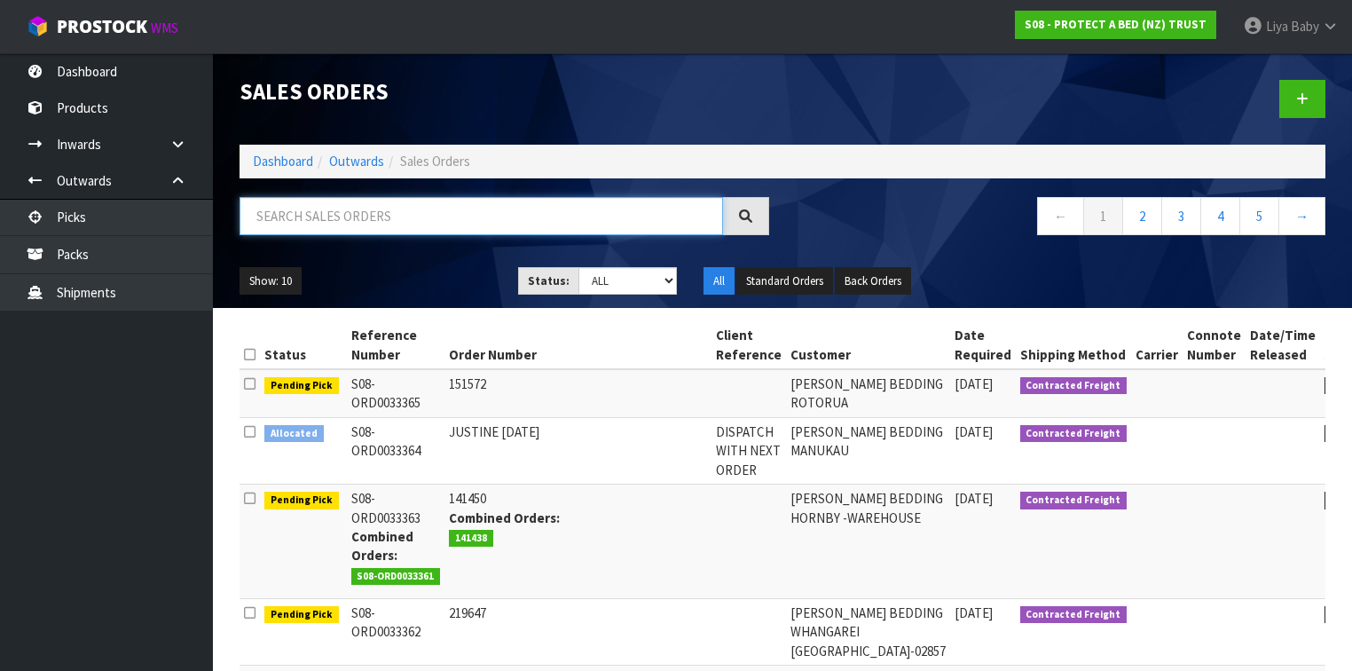
click at [269, 208] on input "text" at bounding box center [480, 216] width 483 height 38
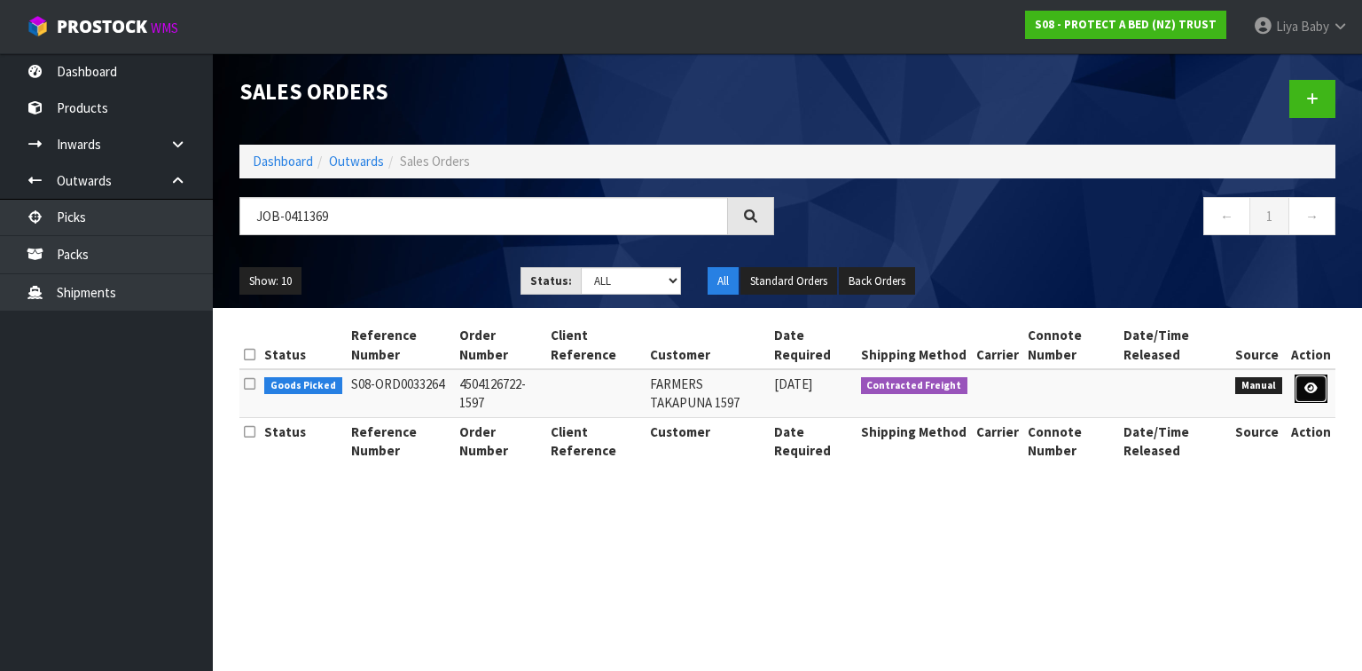
click at [1304, 384] on link at bounding box center [1311, 388] width 33 height 28
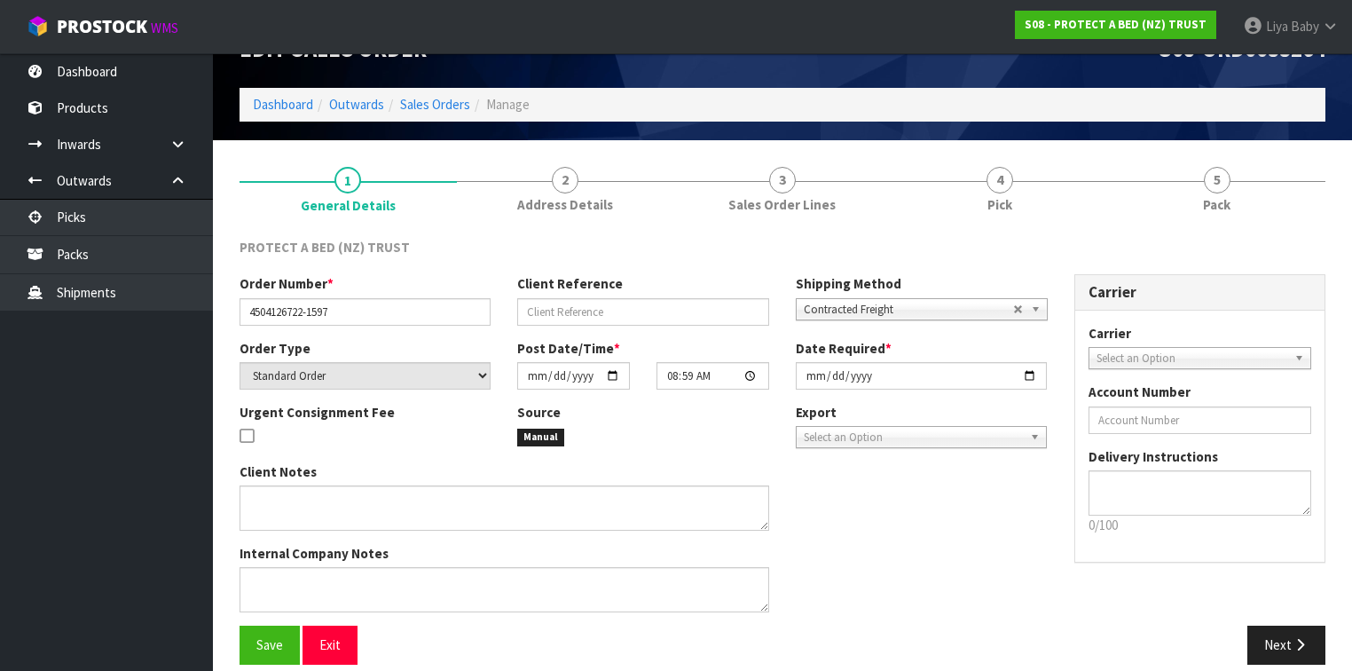
scroll to position [60, 0]
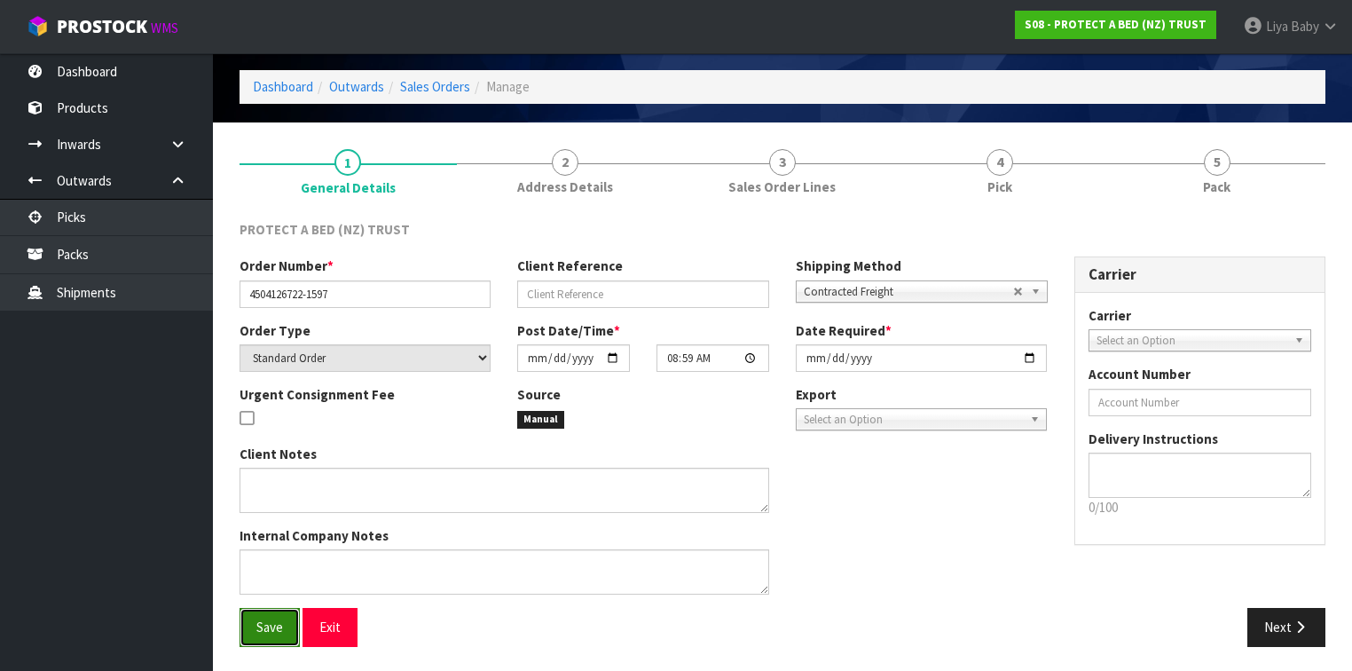
click at [266, 621] on span "Save" at bounding box center [269, 626] width 27 height 17
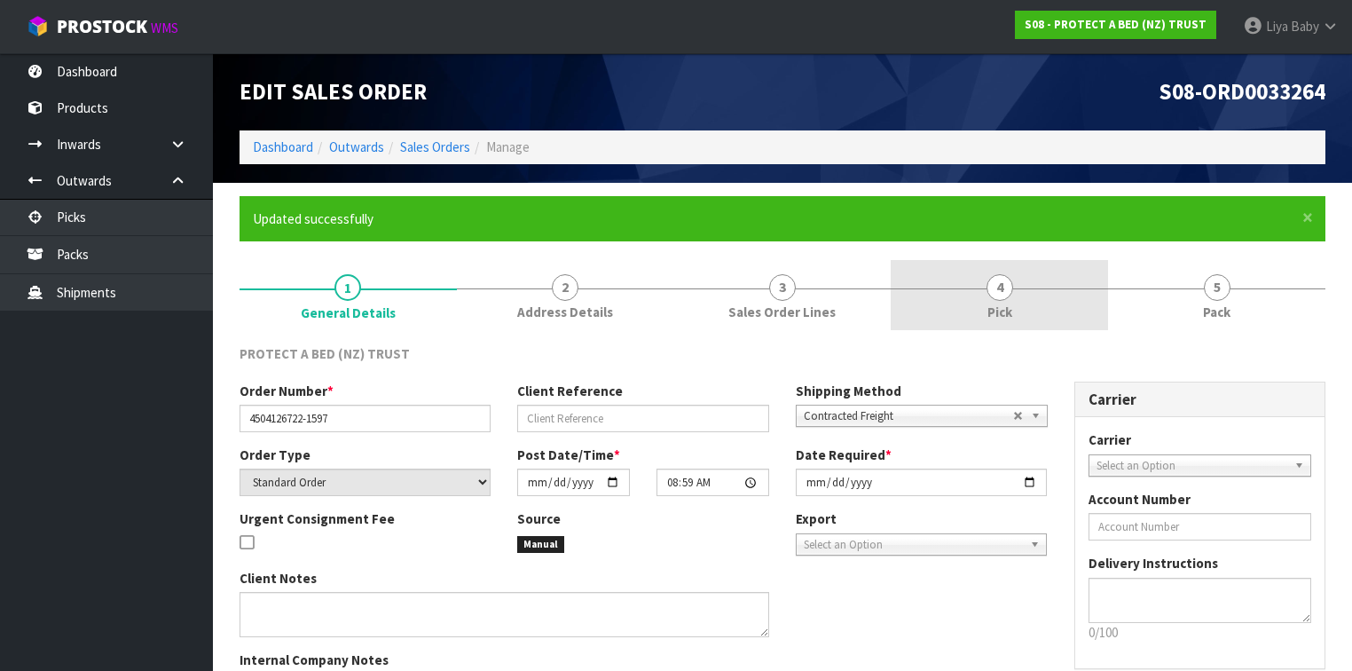
click at [1039, 319] on link "4 Pick" at bounding box center [998, 295] width 217 height 70
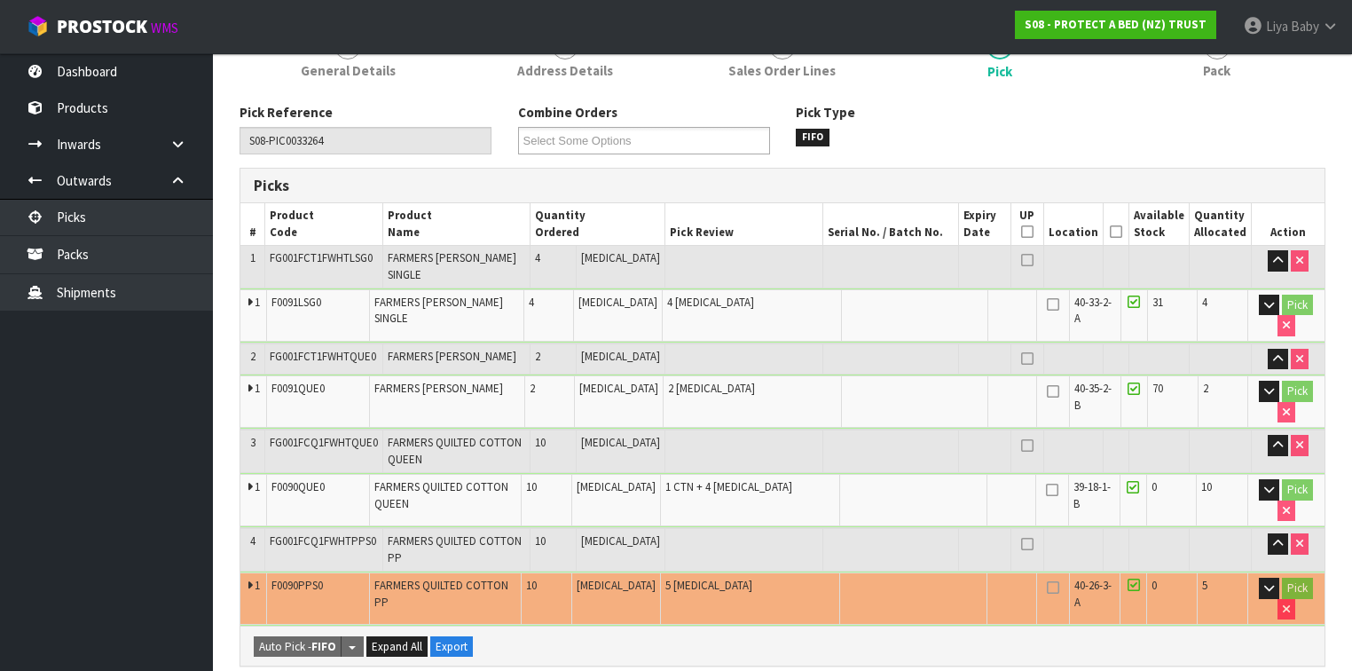
scroll to position [90, 0]
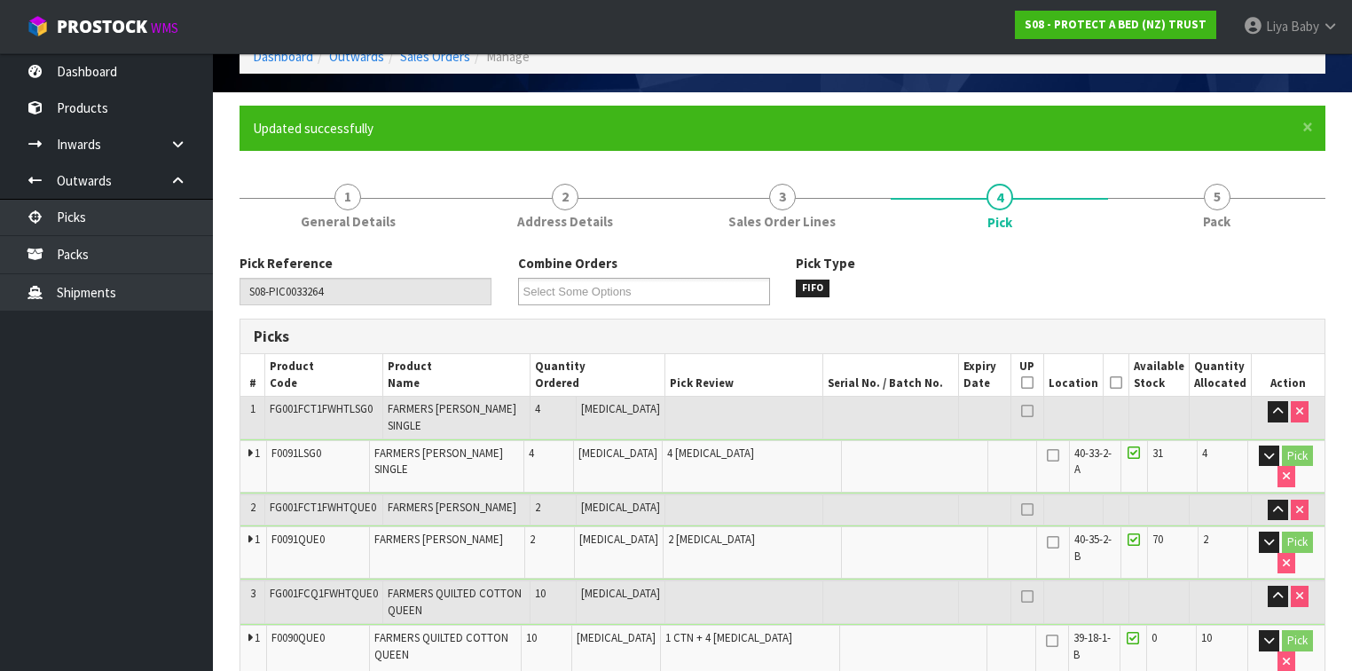
click at [1121, 382] on icon at bounding box center [1116, 382] width 12 height 1
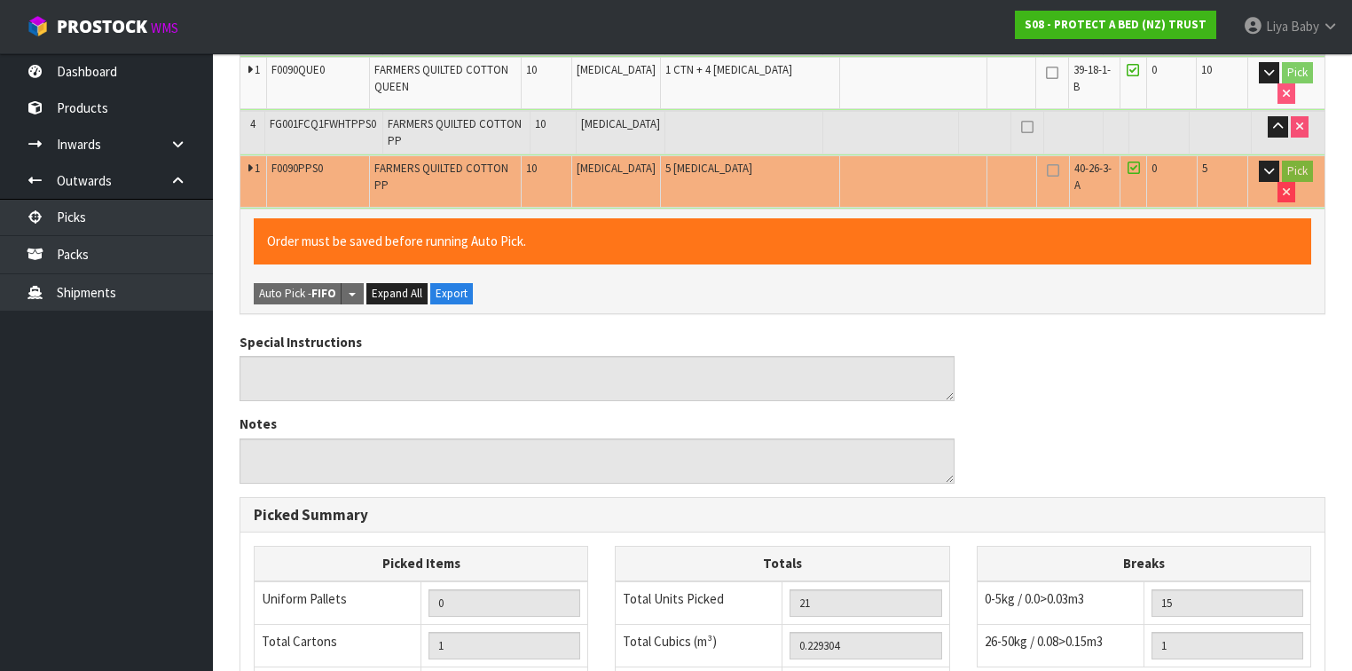
scroll to position [936, 0]
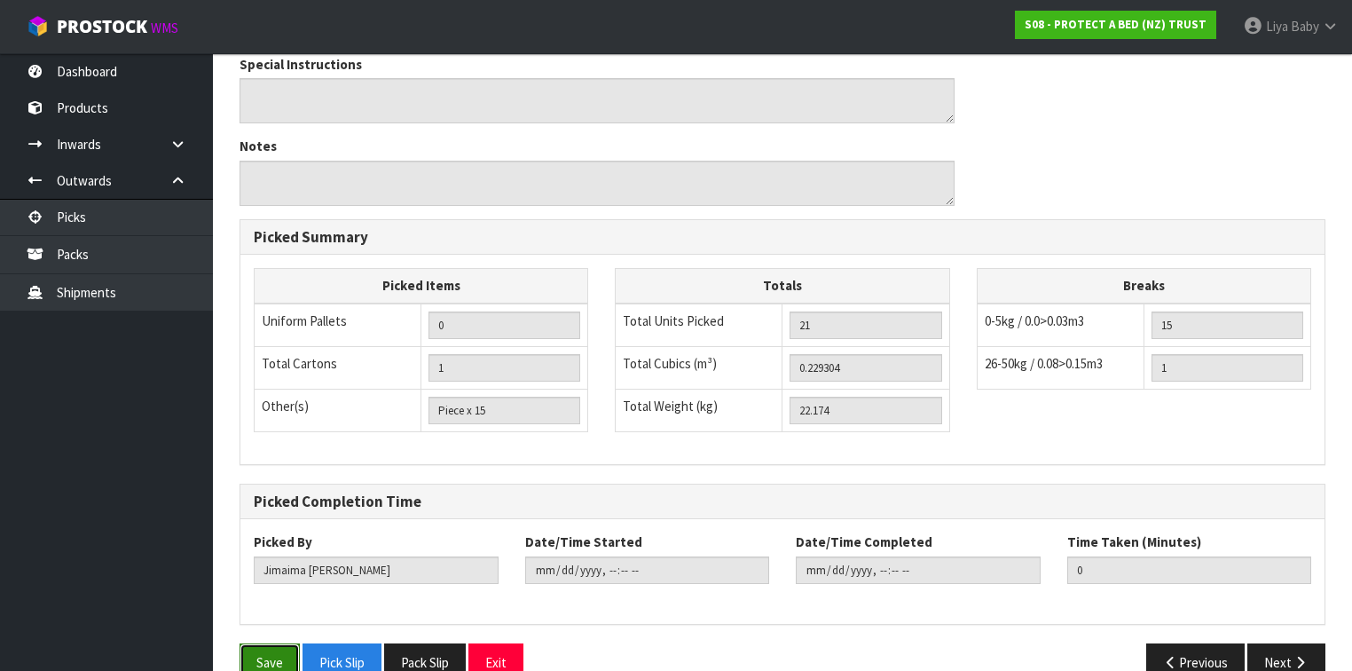
click at [265, 643] on button "Save" at bounding box center [269, 662] width 60 height 38
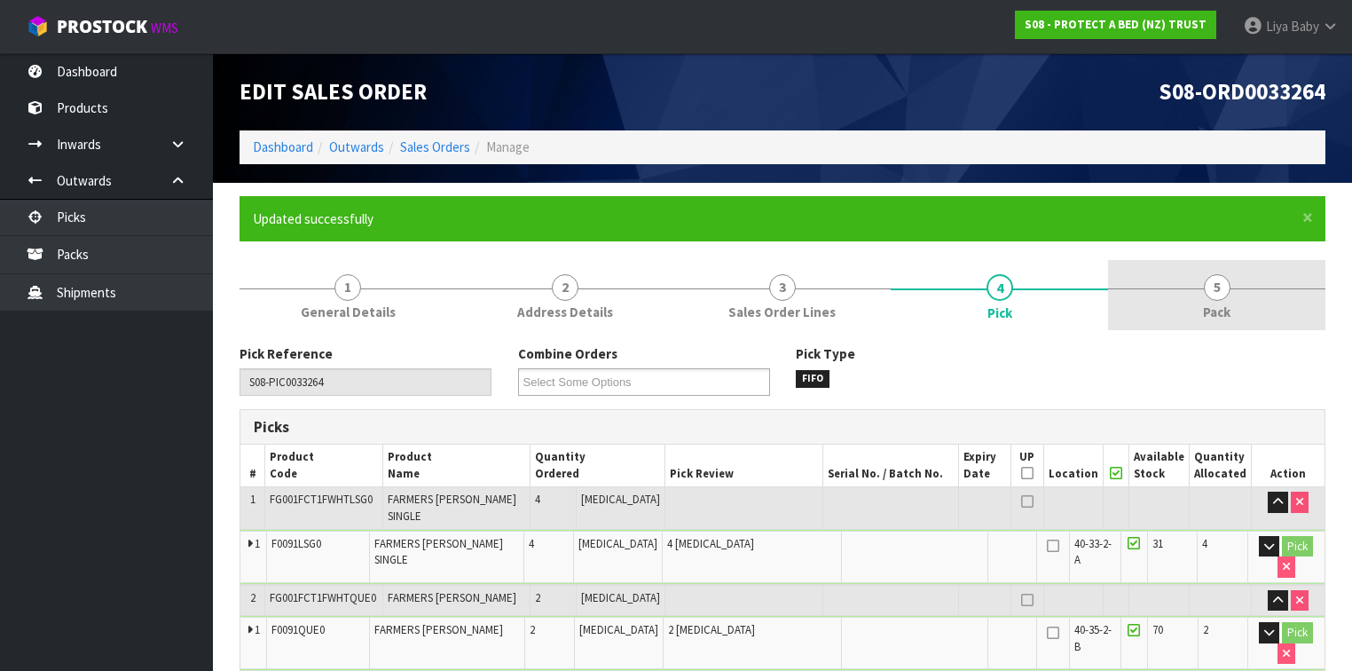
click at [1201, 300] on link "5 Pack" at bounding box center [1216, 295] width 217 height 70
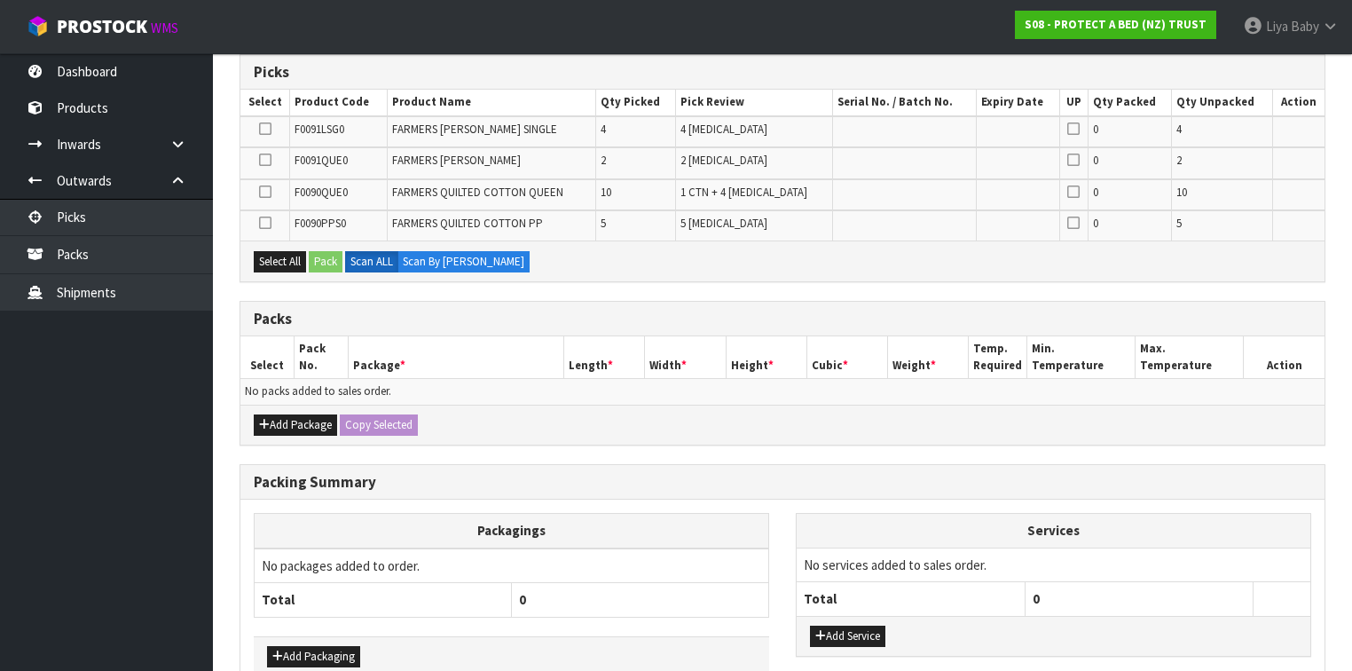
scroll to position [449, 0]
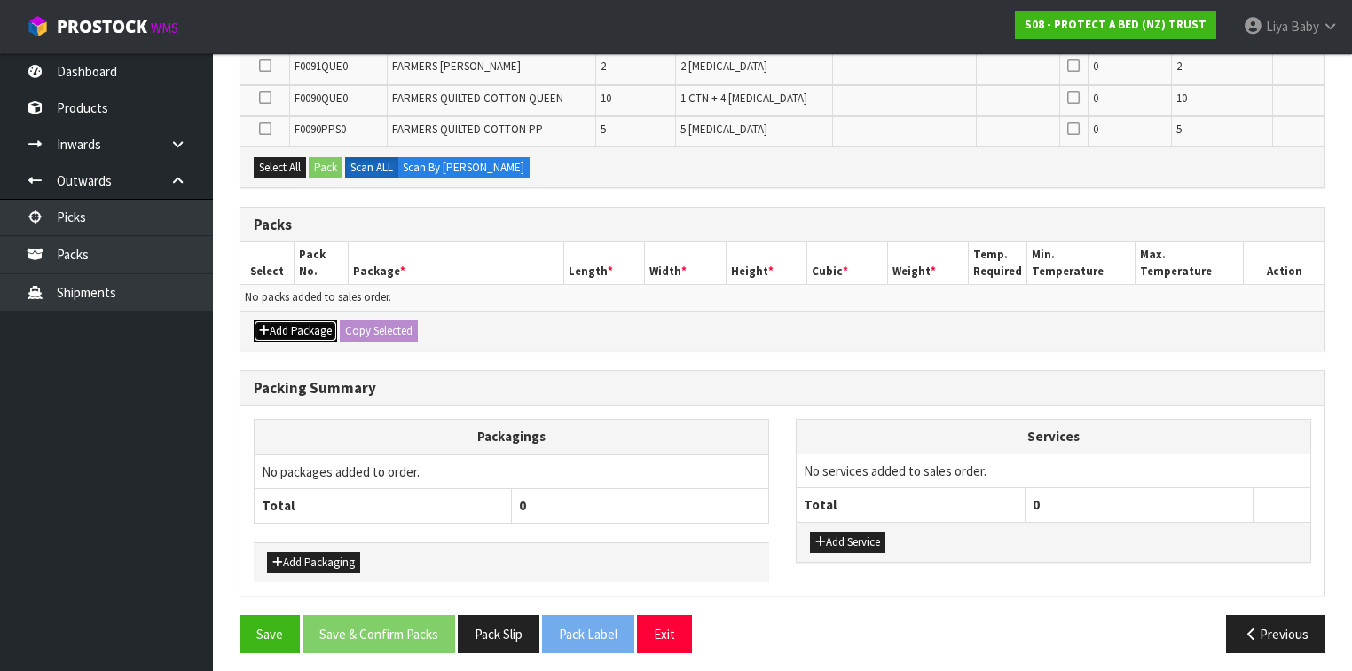
click at [299, 320] on button "Add Package" at bounding box center [295, 330] width 83 height 21
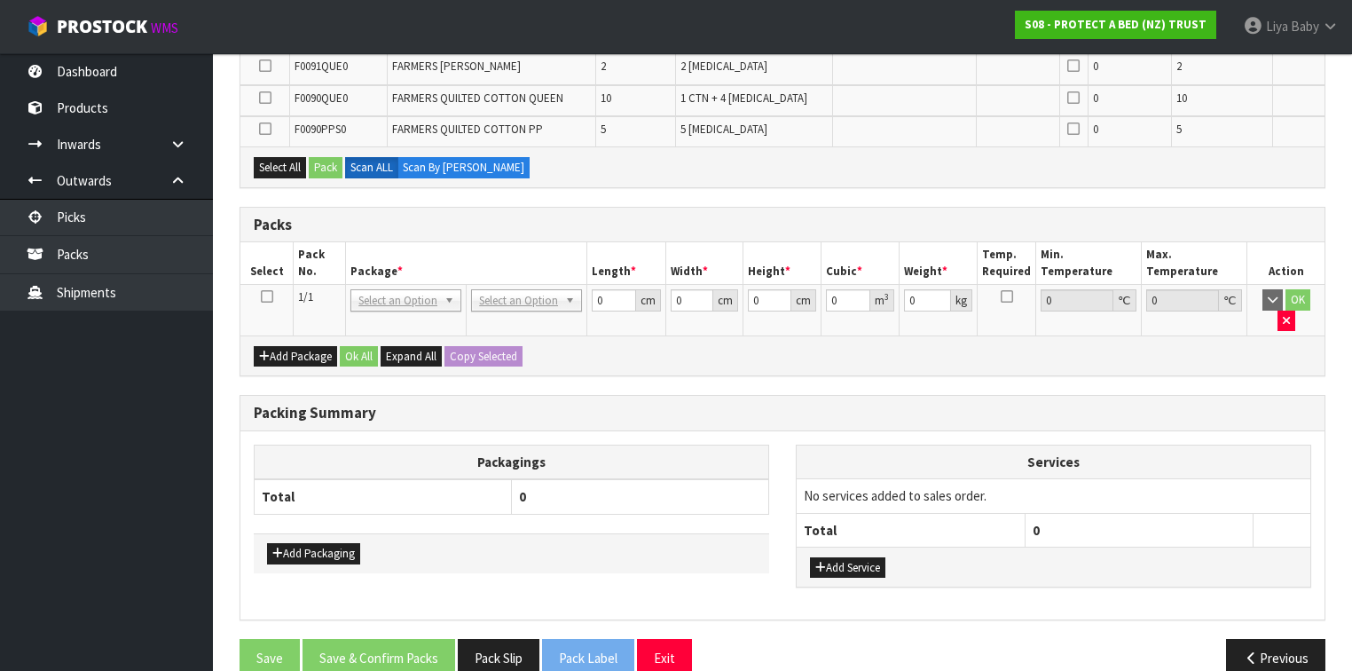
click at [266, 297] on icon at bounding box center [267, 296] width 12 height 1
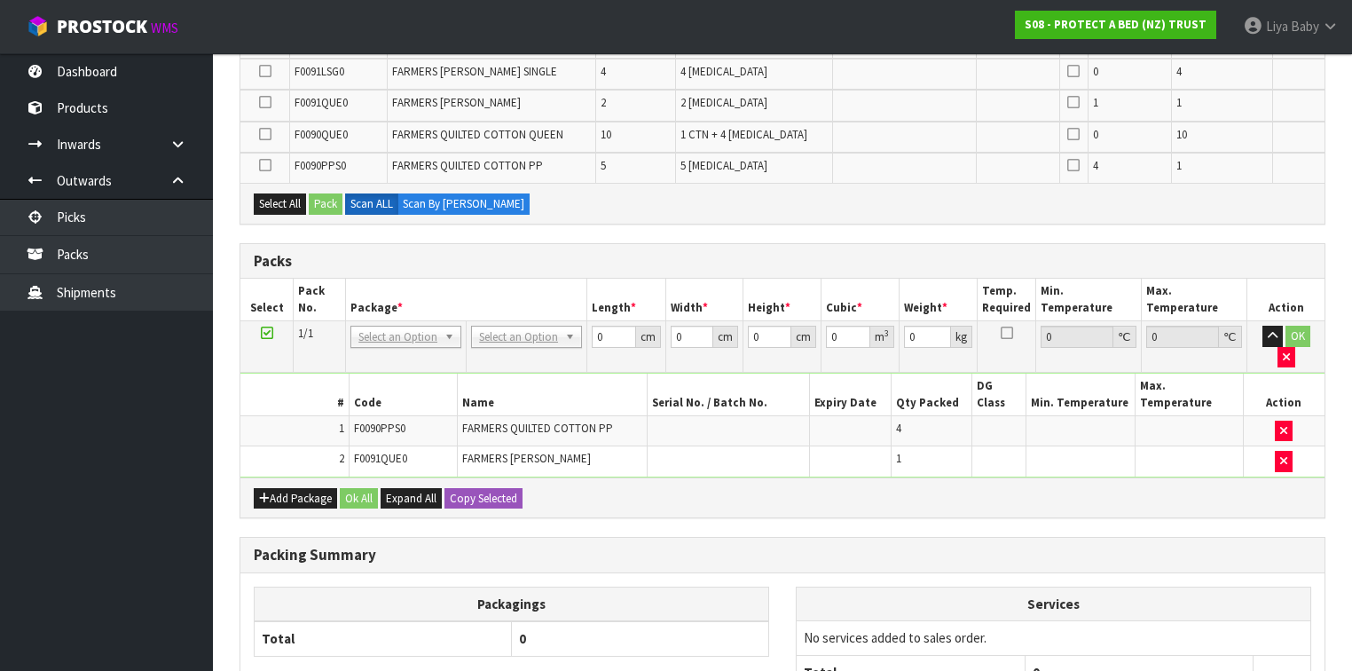
scroll to position [378, 0]
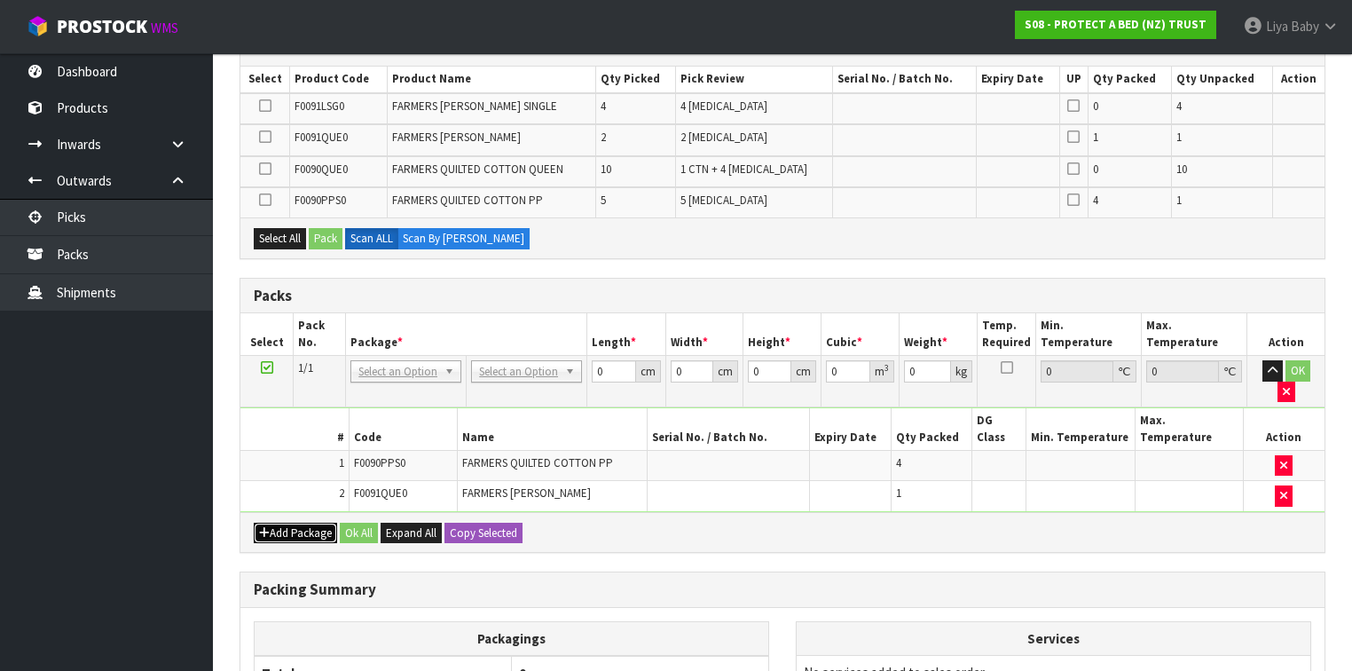
click at [314, 522] on button "Add Package" at bounding box center [295, 532] width 83 height 21
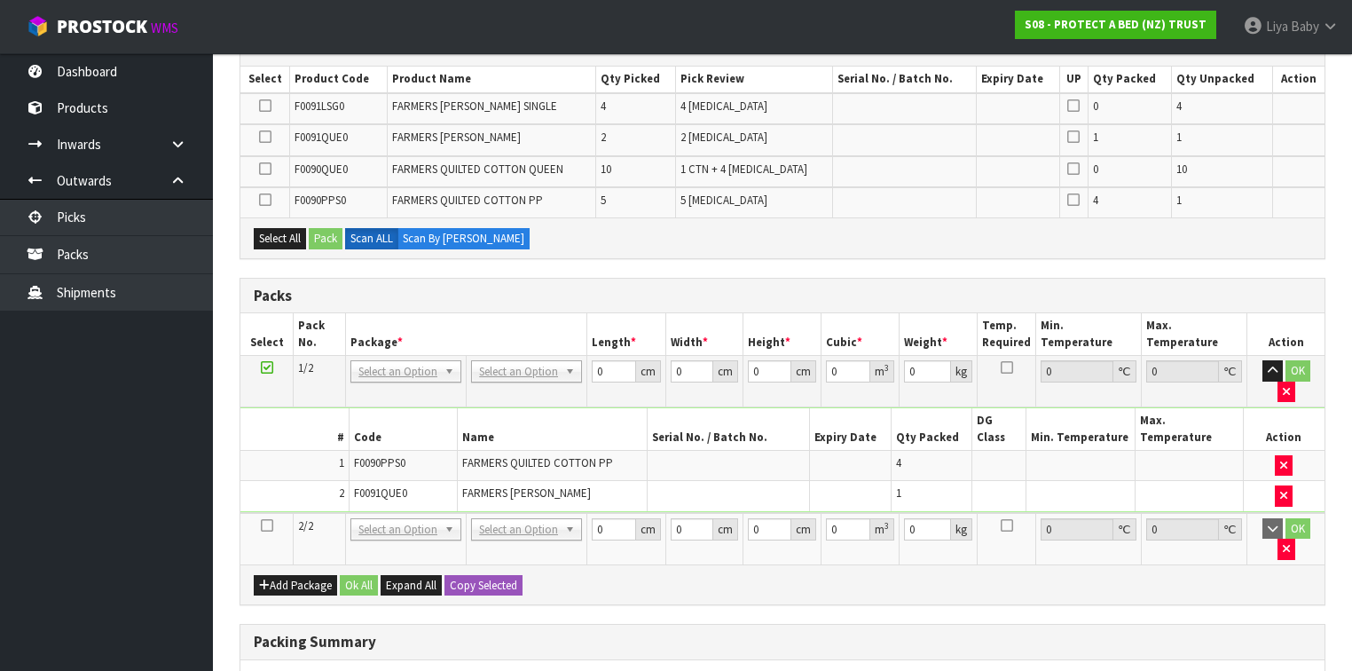
click at [259, 513] on td at bounding box center [266, 538] width 53 height 51
click at [271, 525] on icon at bounding box center [267, 525] width 12 height 1
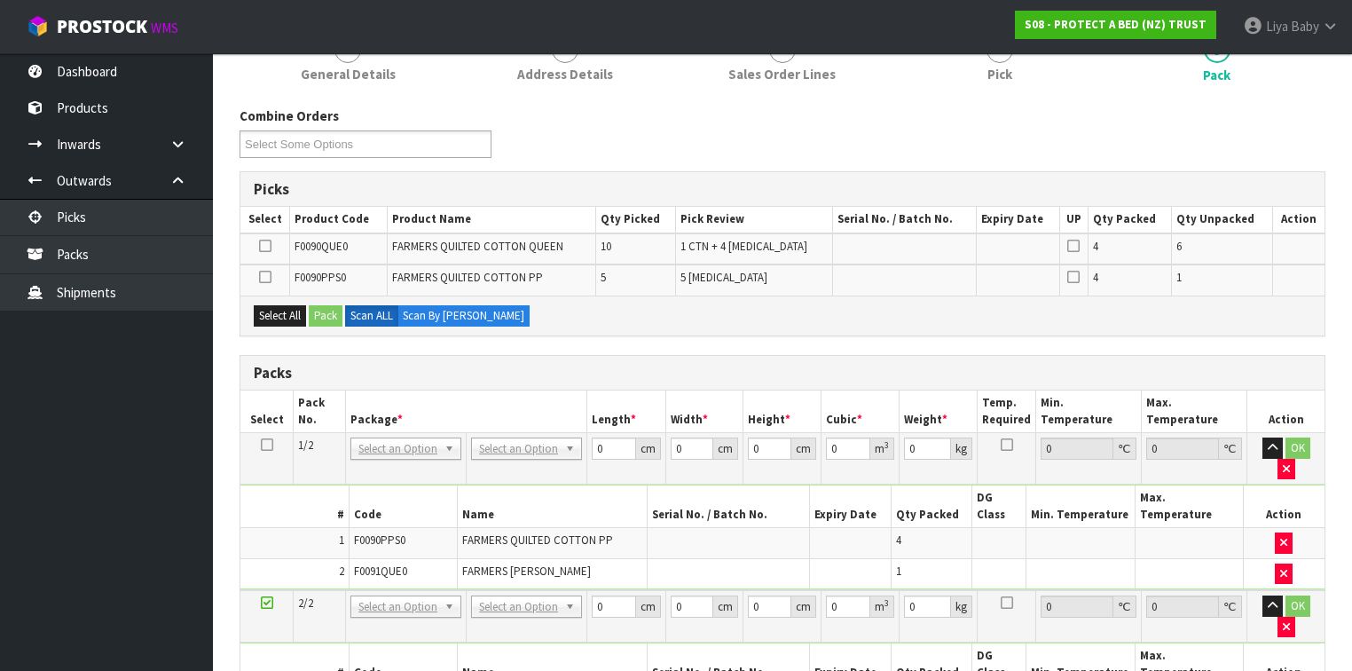
scroll to position [236, 0]
click at [269, 446] on icon at bounding box center [267, 446] width 12 height 1
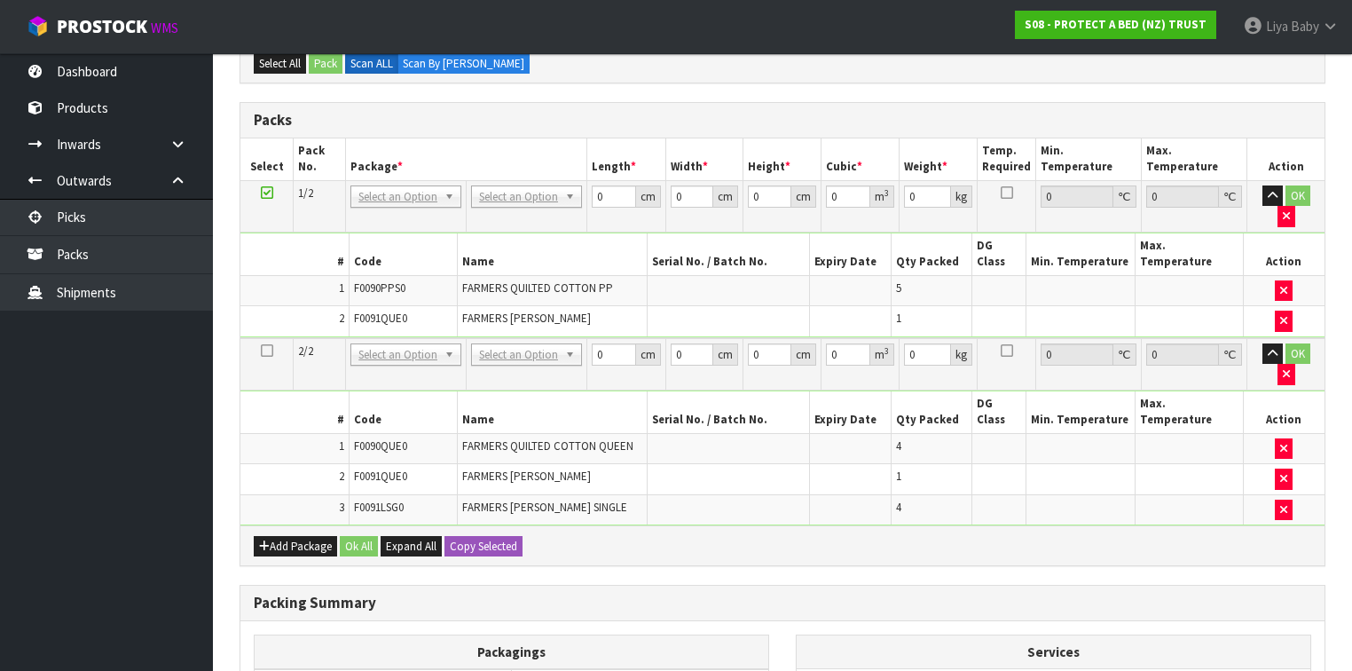
scroll to position [599, 0]
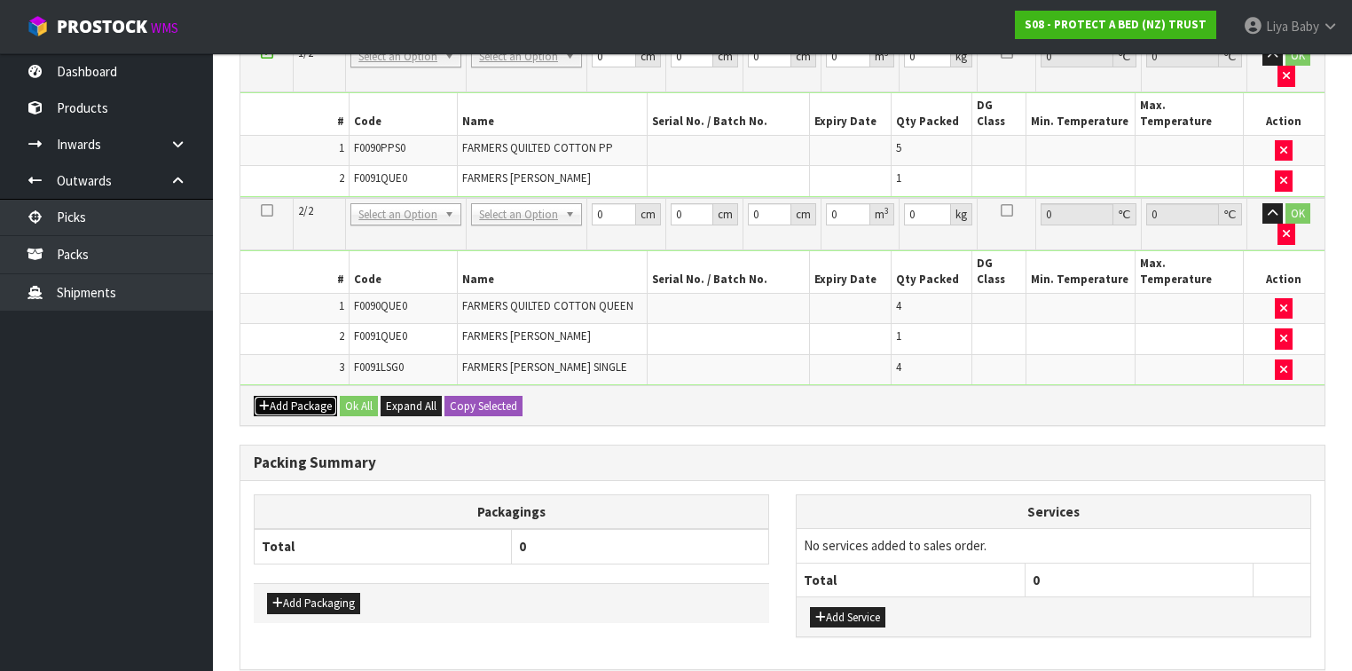
click at [273, 396] on button "Add Package" at bounding box center [295, 406] width 83 height 21
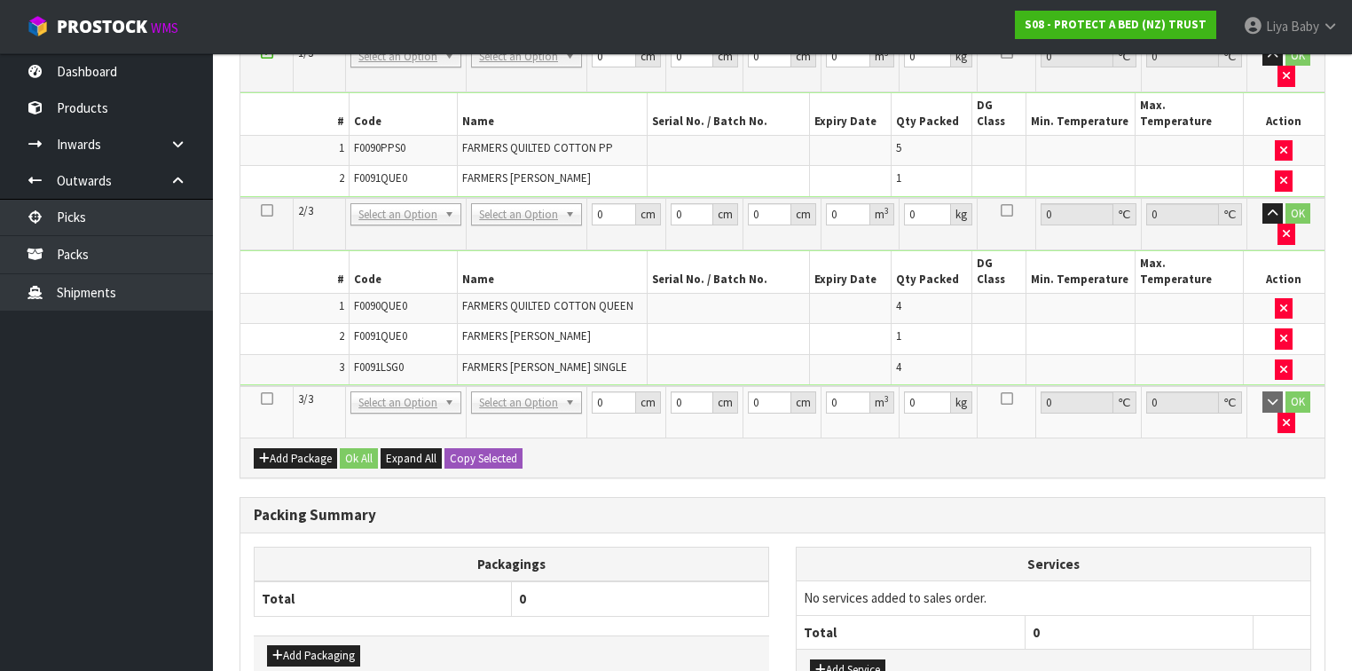
click at [268, 398] on icon at bounding box center [267, 398] width 12 height 1
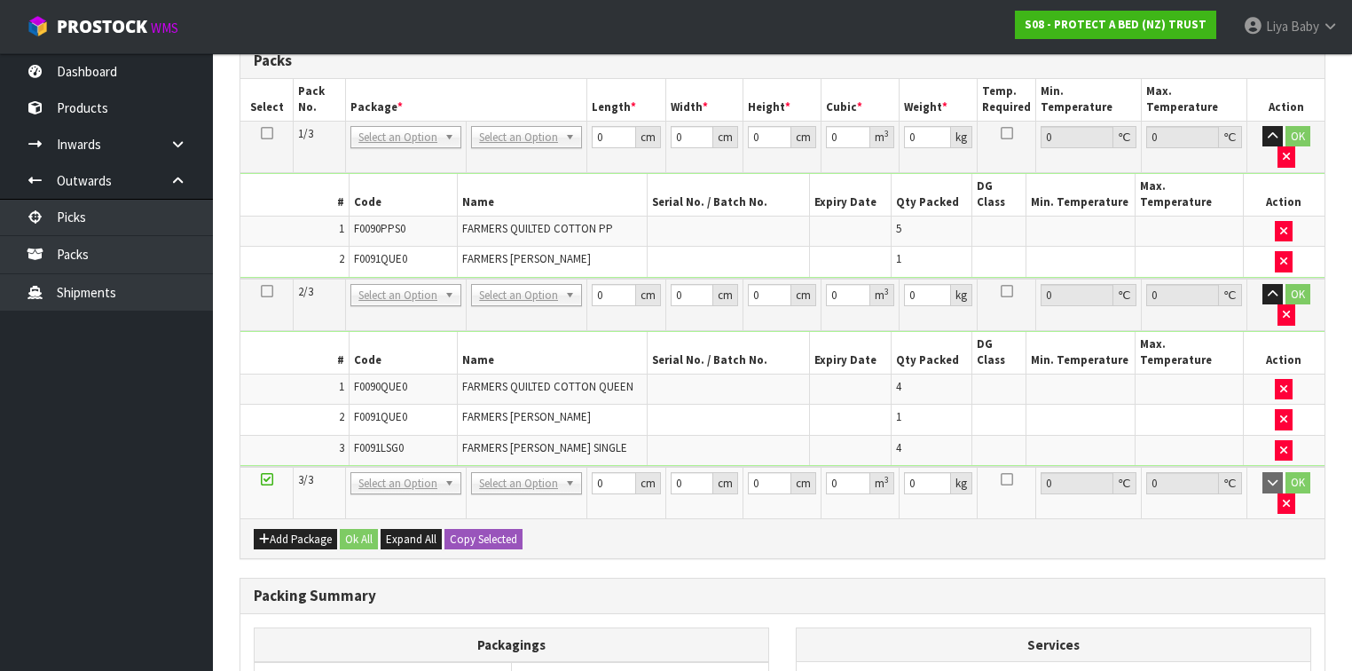
scroll to position [244, 0]
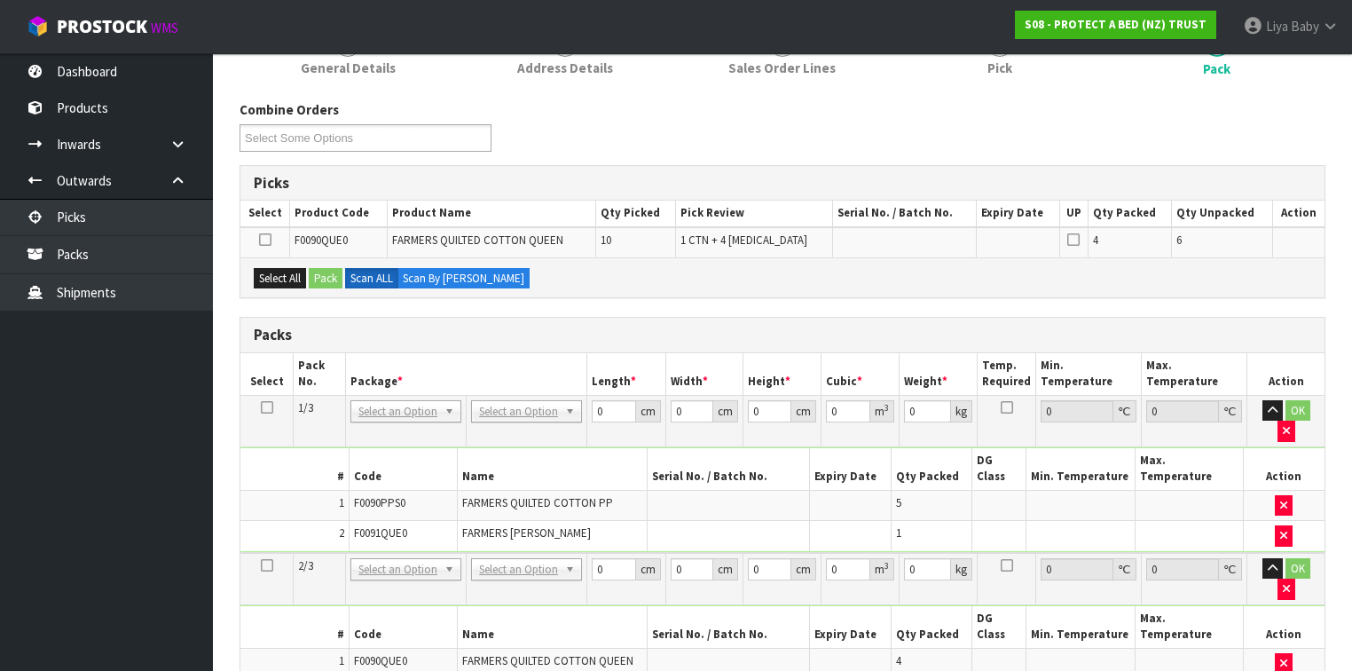
click at [295, 263] on div "Select All Pack Scan ALL Scan By Quantity" at bounding box center [782, 277] width 1084 height 40
click at [295, 275] on button "Select All" at bounding box center [280, 278] width 52 height 21
drag, startPoint x: 531, startPoint y: 404, endPoint x: 529, endPoint y: 439, distance: 34.7
drag, startPoint x: 604, startPoint y: 406, endPoint x: 588, endPoint y: 398, distance: 17.8
click at [588, 398] on td "0 cm" at bounding box center [626, 420] width 78 height 51
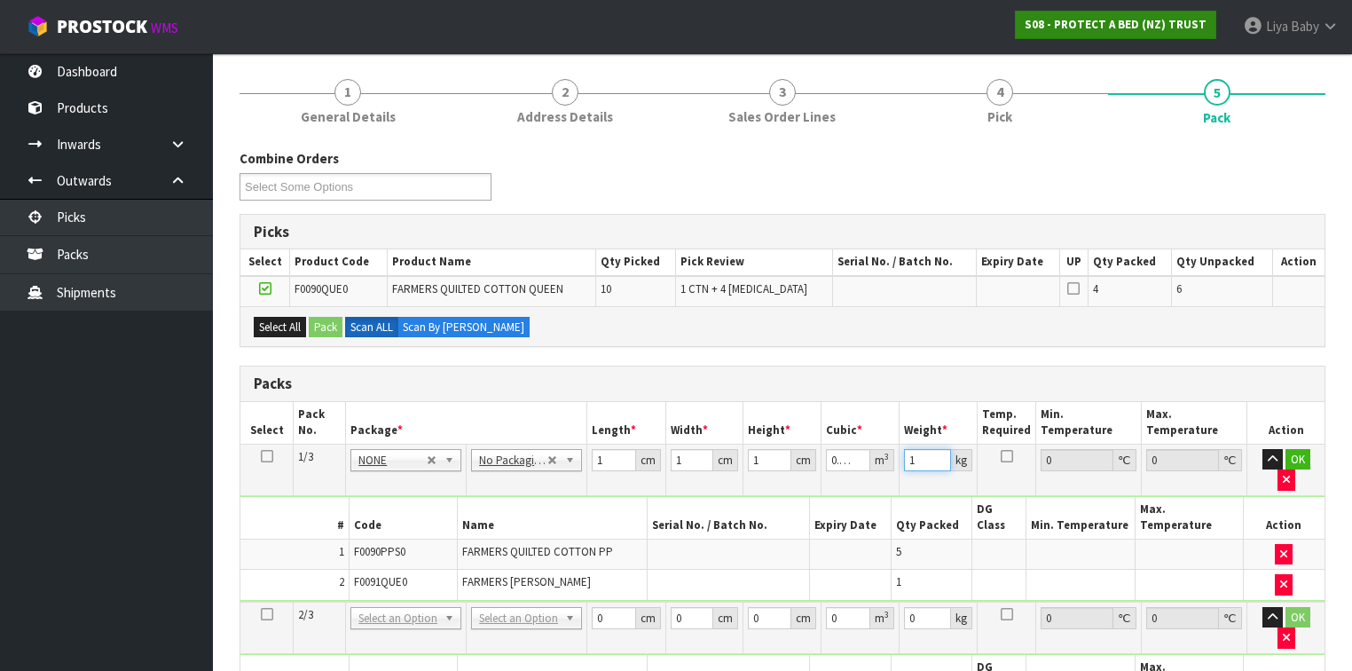
scroll to position [173, 0]
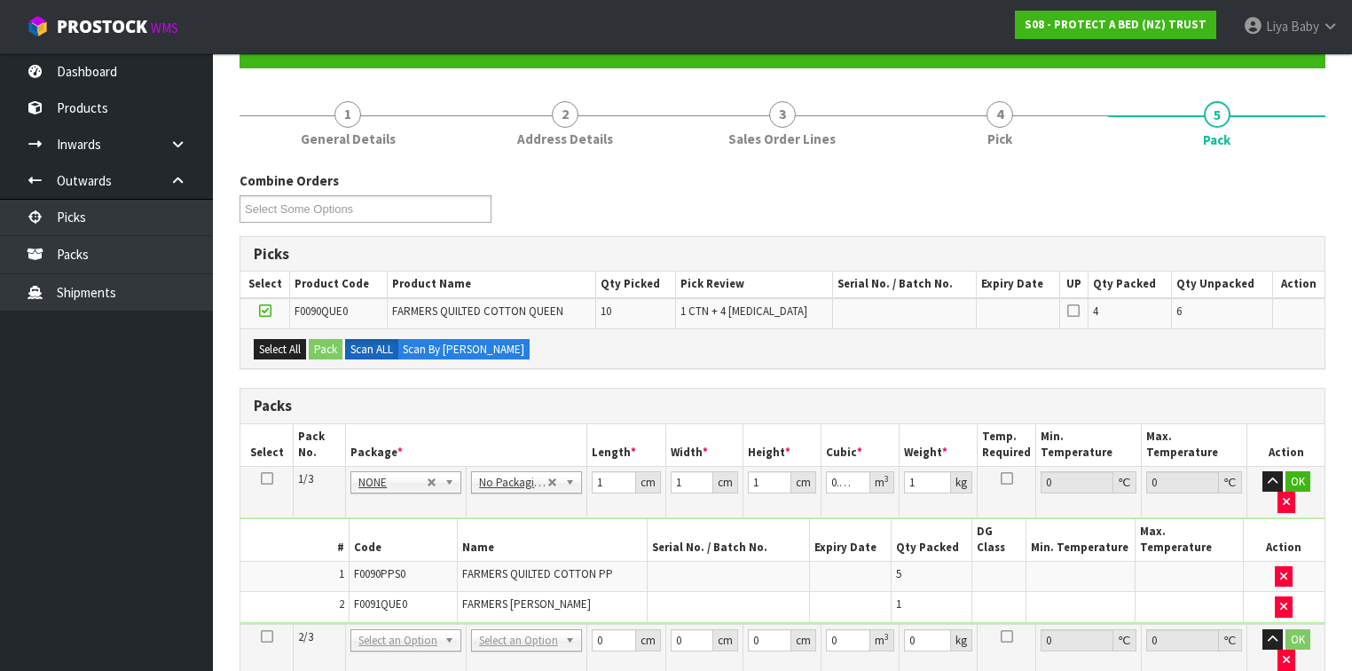
click at [266, 478] on icon at bounding box center [267, 478] width 12 height 1
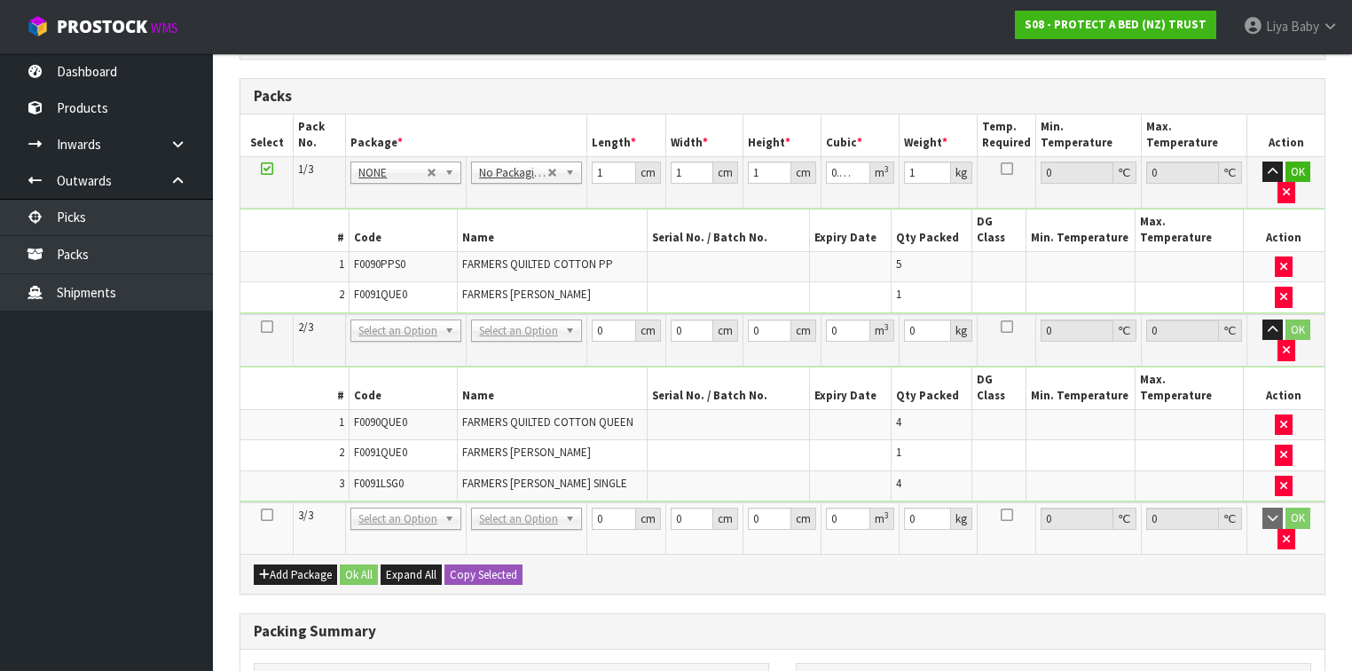
scroll to position [640, 0]
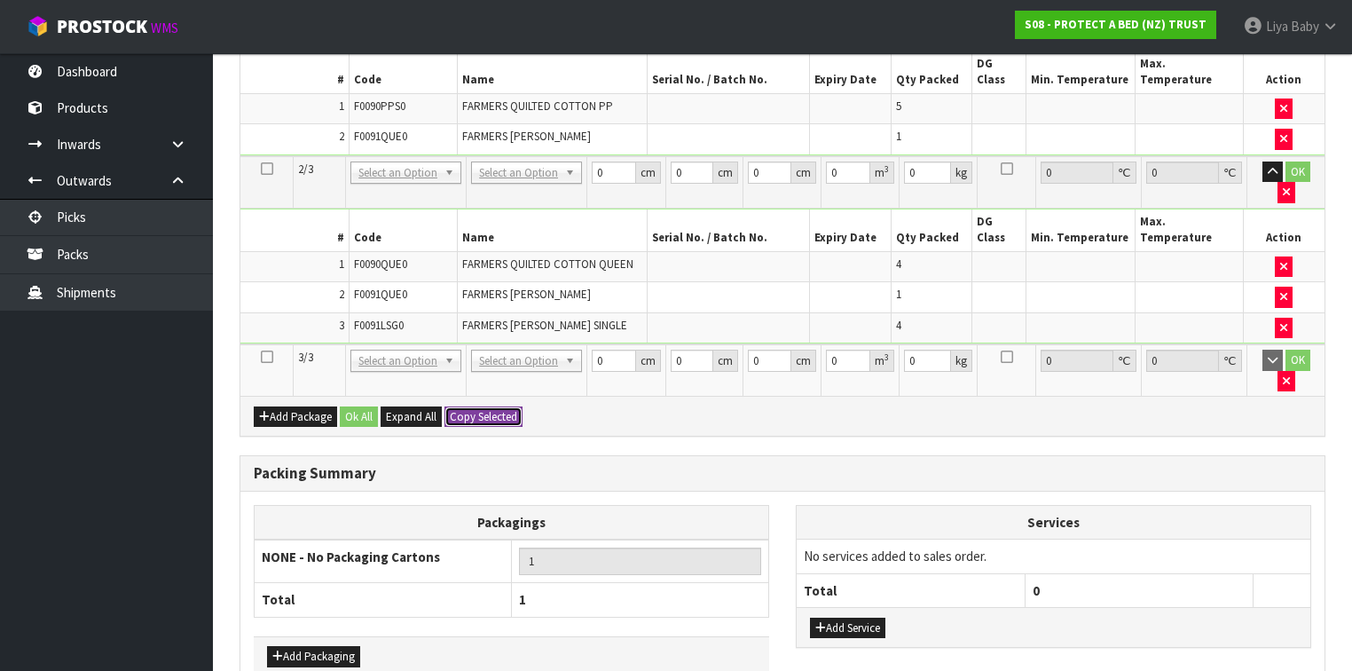
click at [496, 406] on button "Copy Selected" at bounding box center [483, 416] width 78 height 21
click at [357, 406] on button "Ok All" at bounding box center [359, 416] width 38 height 21
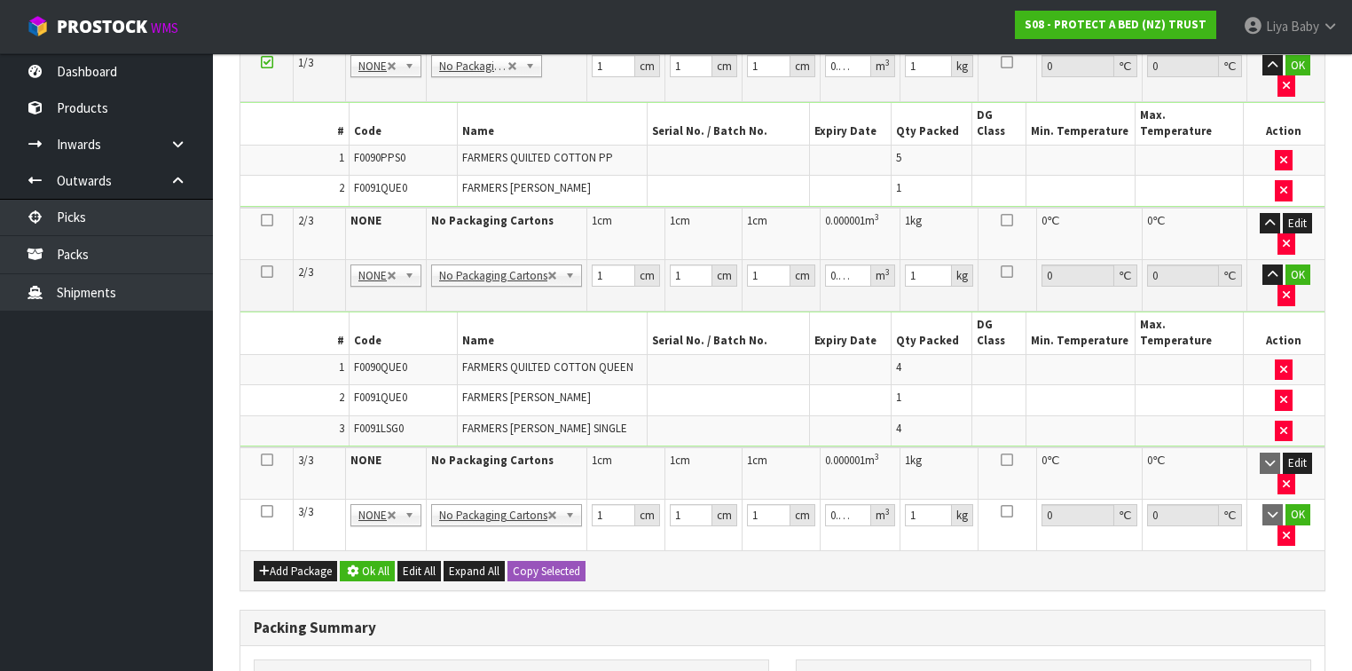
scroll to position [636, 0]
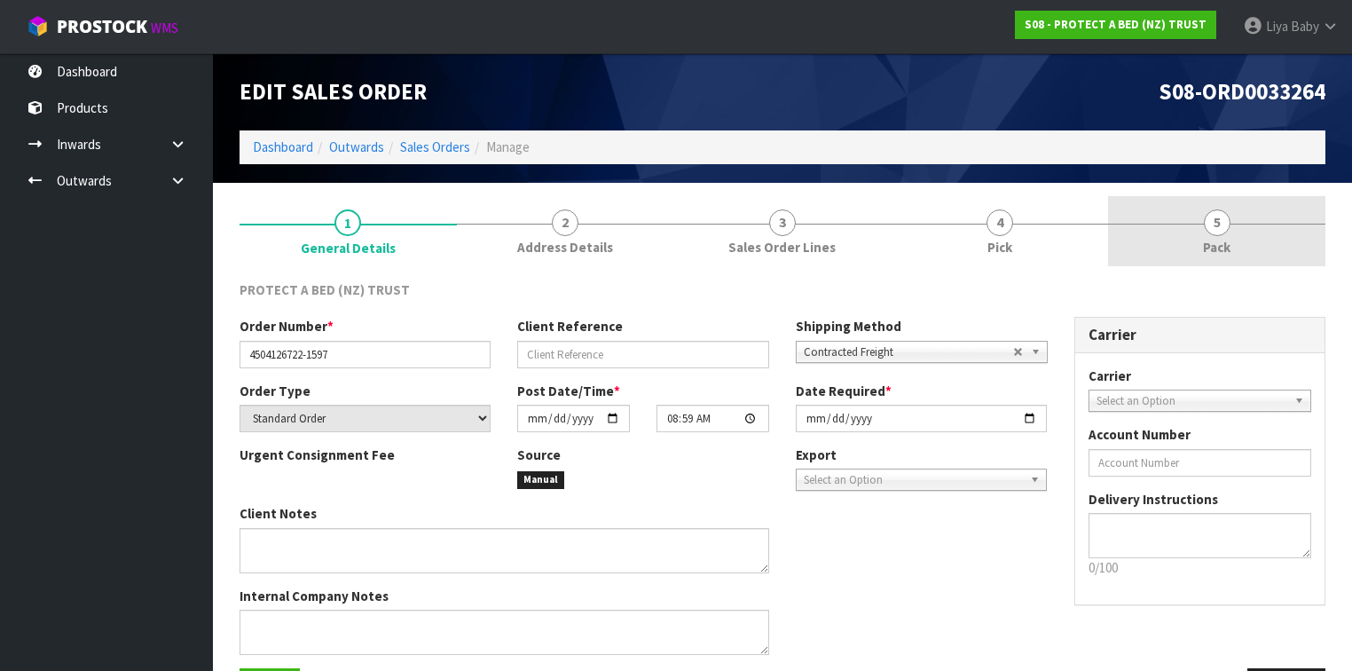
click at [1236, 234] on link "5 Pack" at bounding box center [1216, 231] width 217 height 70
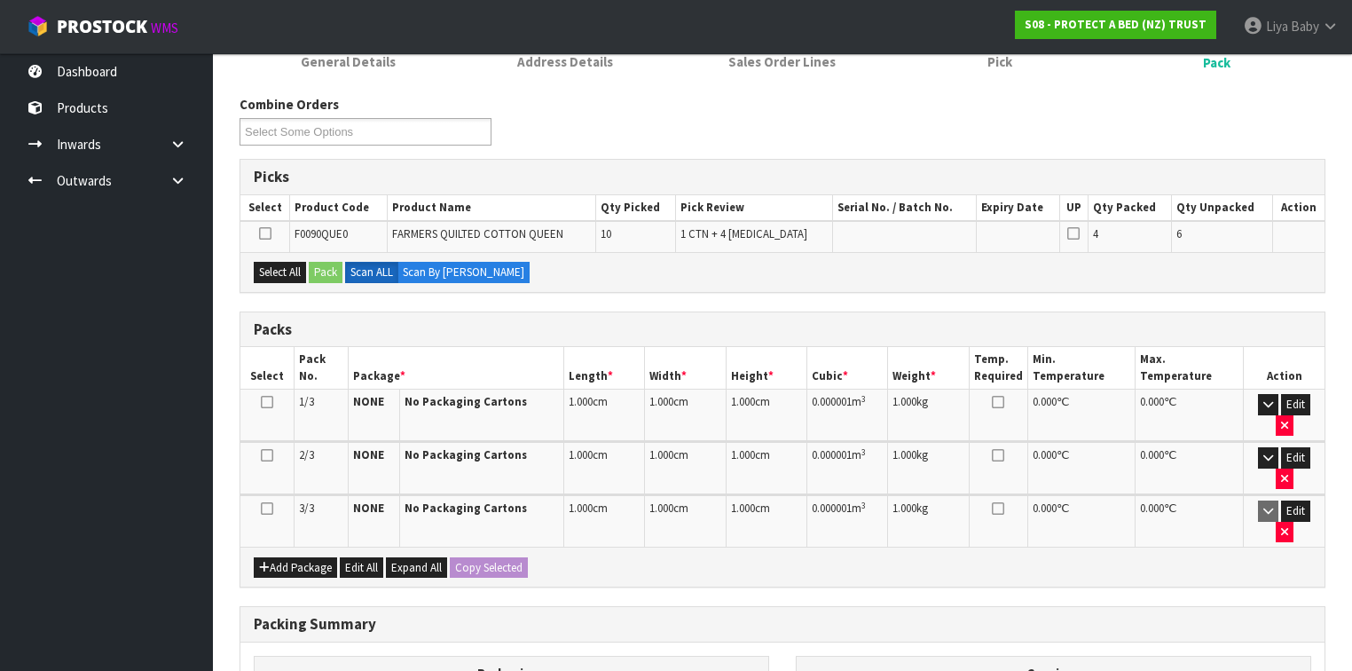
scroll to position [368, 0]
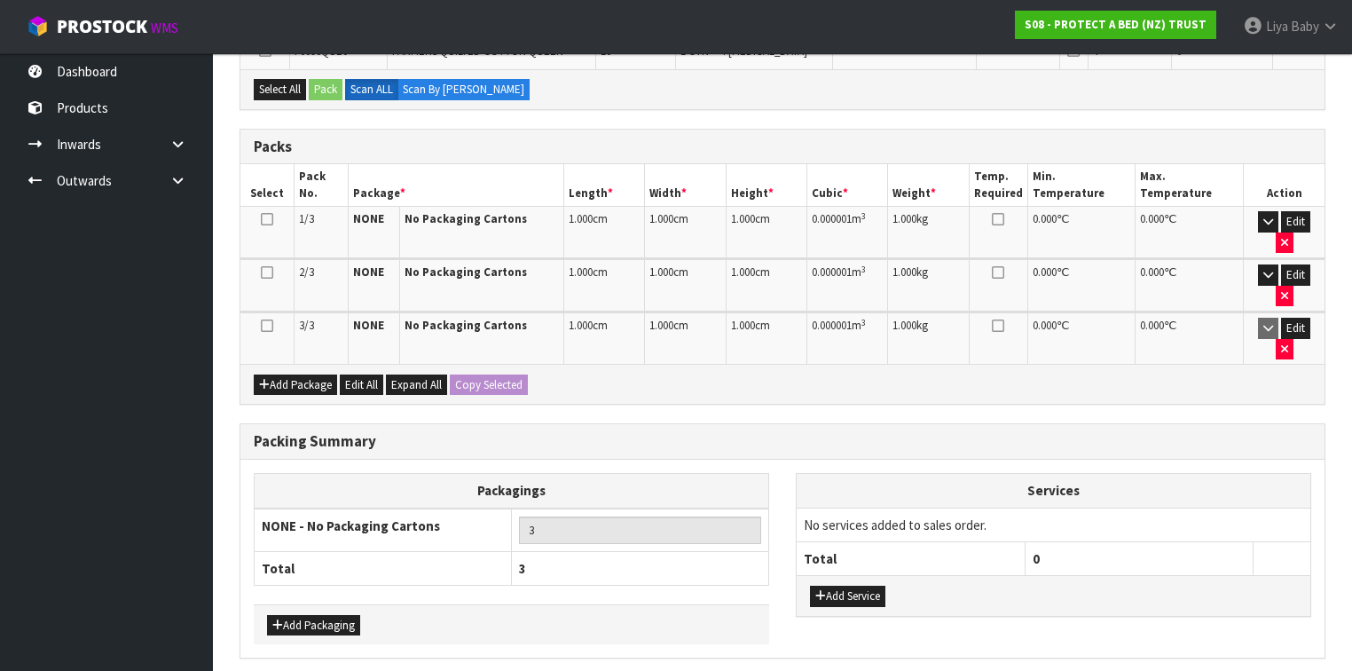
click at [264, 325] on icon at bounding box center [267, 325] width 12 height 1
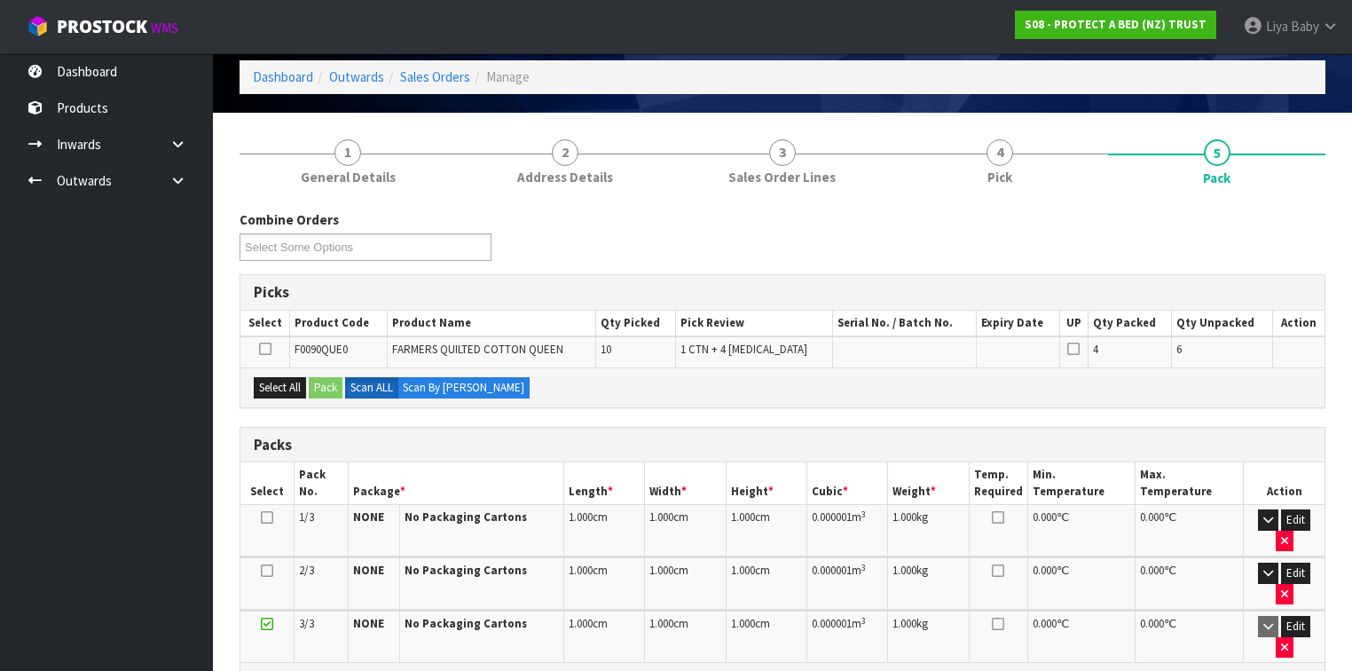
scroll to position [13, 0]
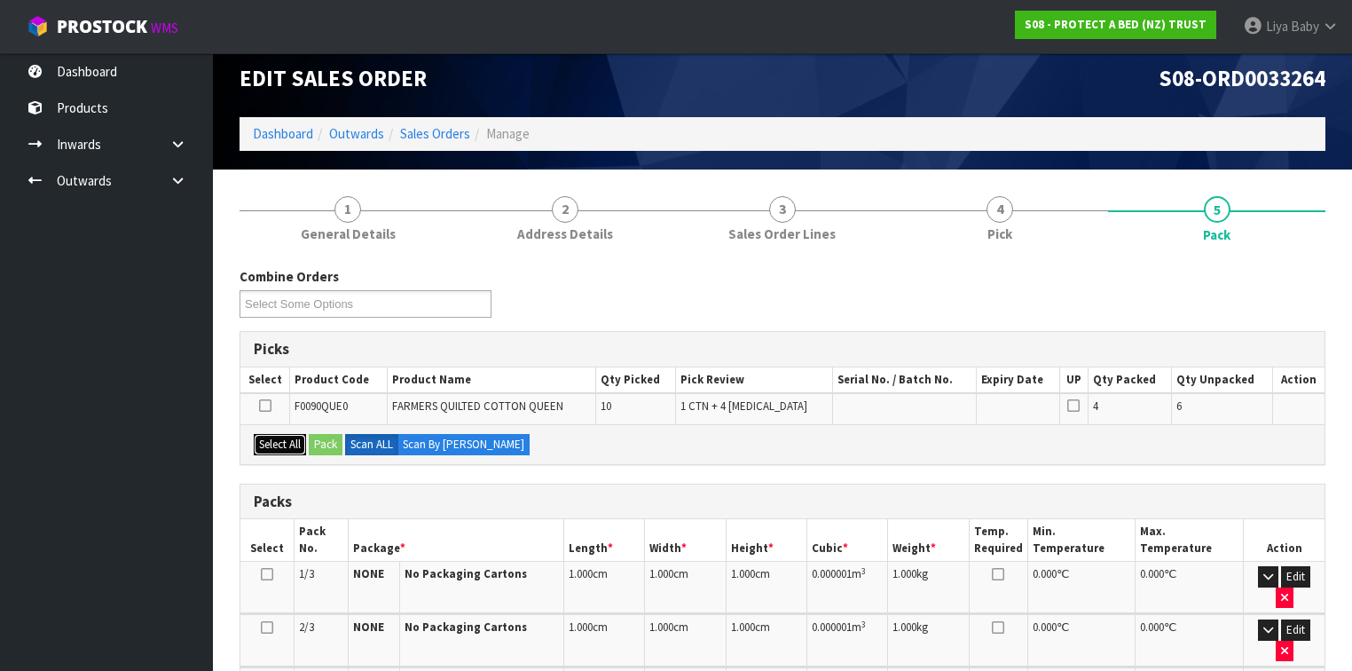
click at [282, 434] on button "Select All" at bounding box center [280, 444] width 52 height 21
click at [333, 441] on button "Pack" at bounding box center [326, 444] width 34 height 21
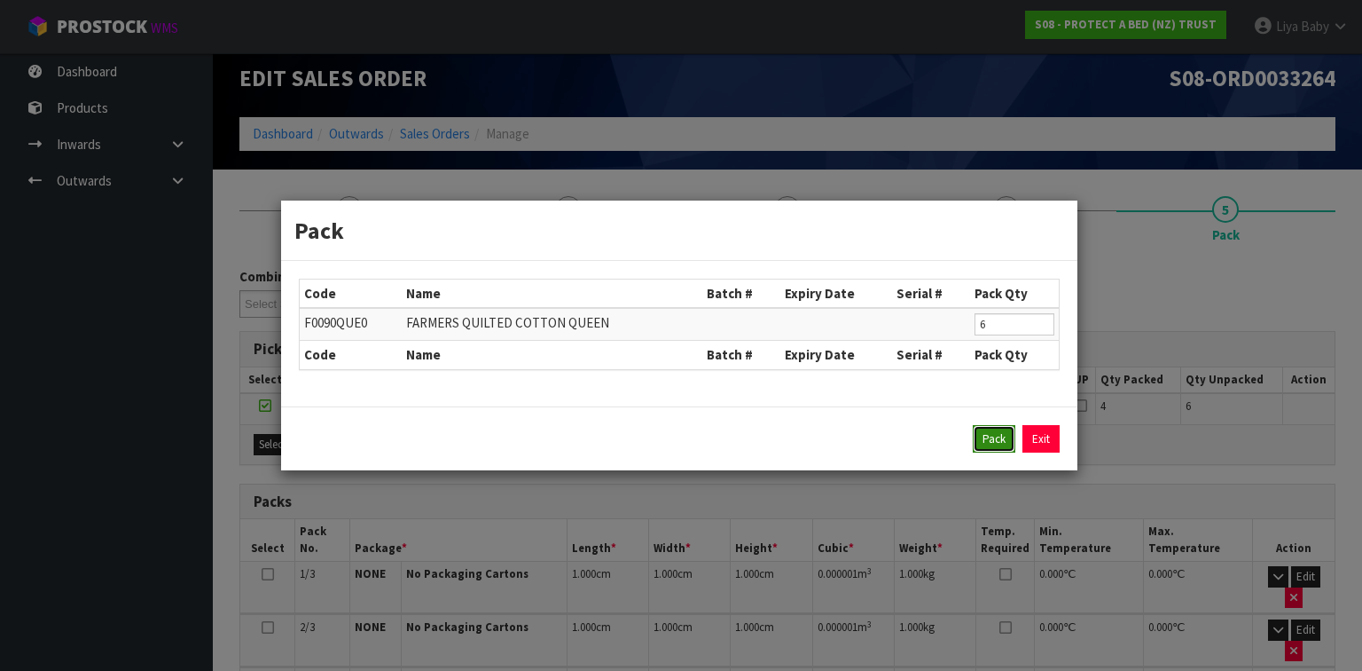
click at [1000, 431] on button "Pack" at bounding box center [994, 439] width 43 height 28
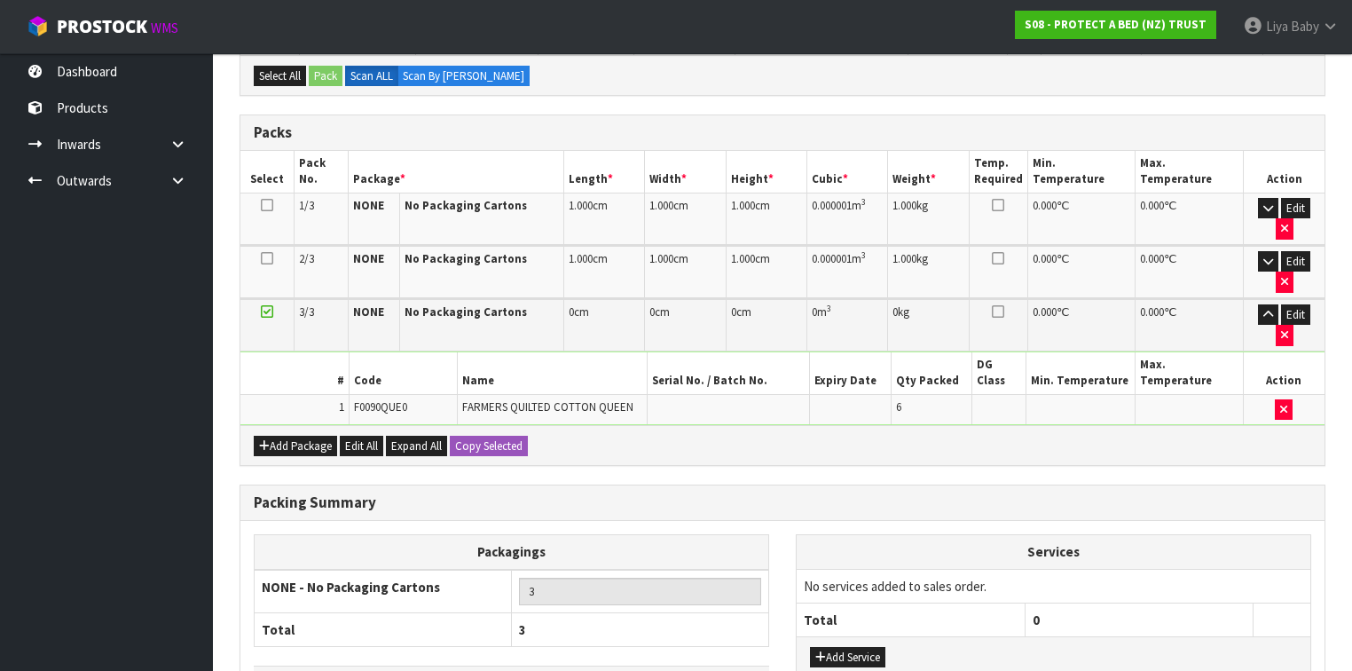
scroll to position [226, 0]
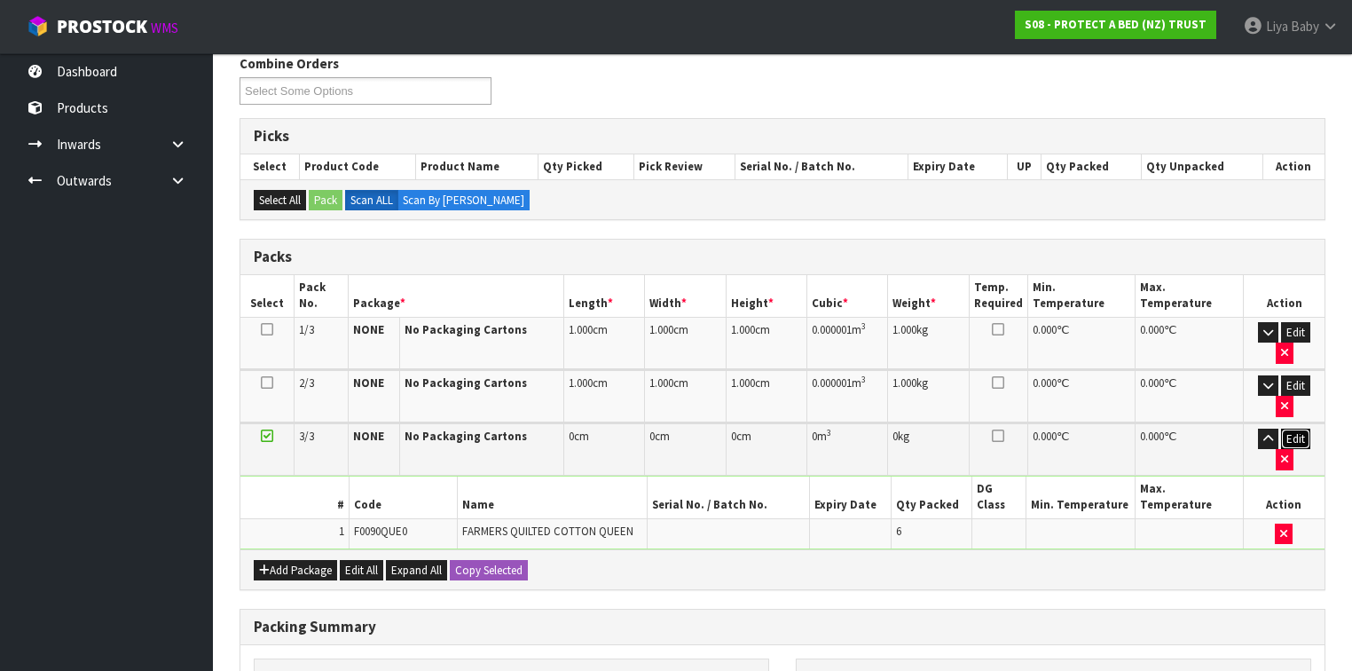
click at [1284, 428] on button "Edit" at bounding box center [1295, 438] width 29 height 21
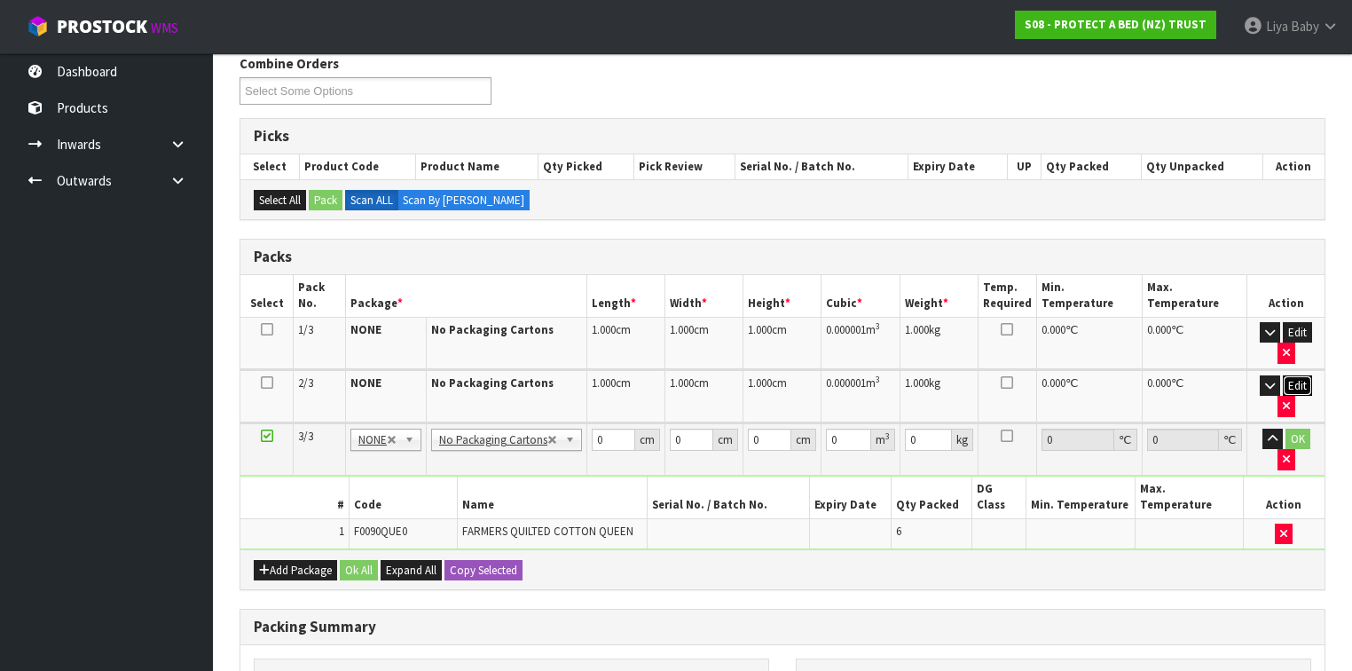
click at [1301, 382] on button "Edit" at bounding box center [1296, 385] width 29 height 21
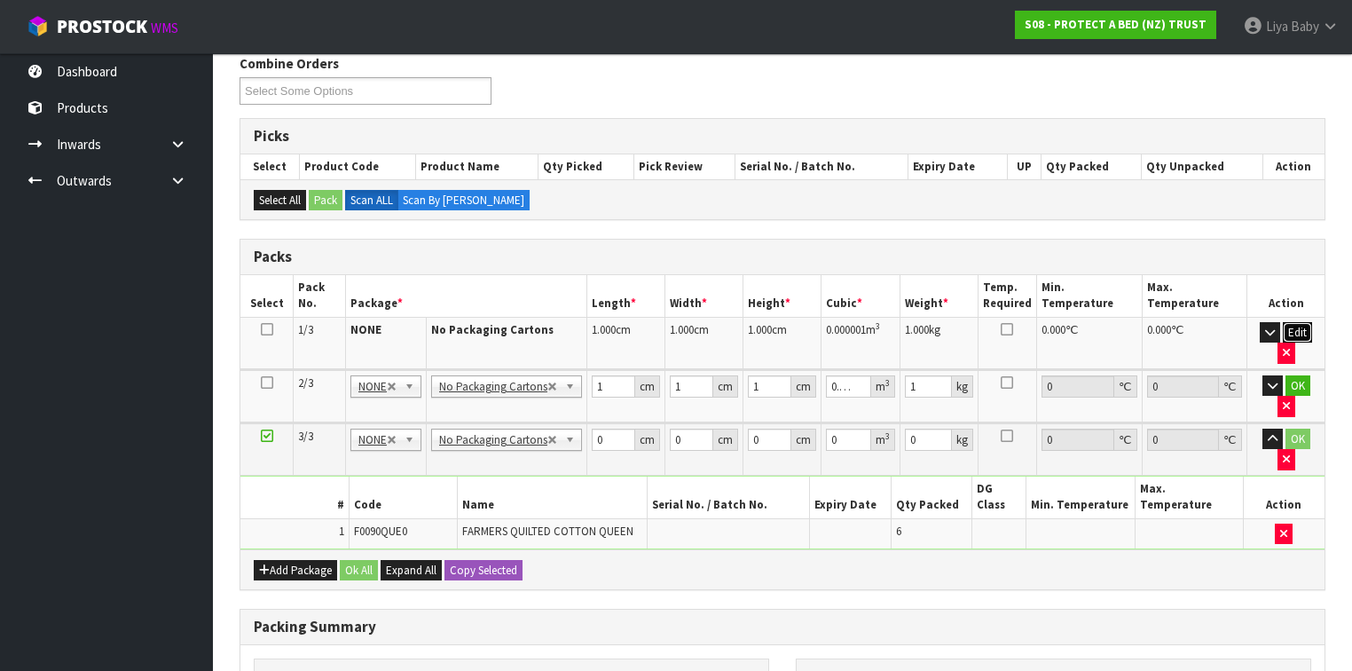
click at [1302, 328] on button "Edit" at bounding box center [1296, 332] width 29 height 21
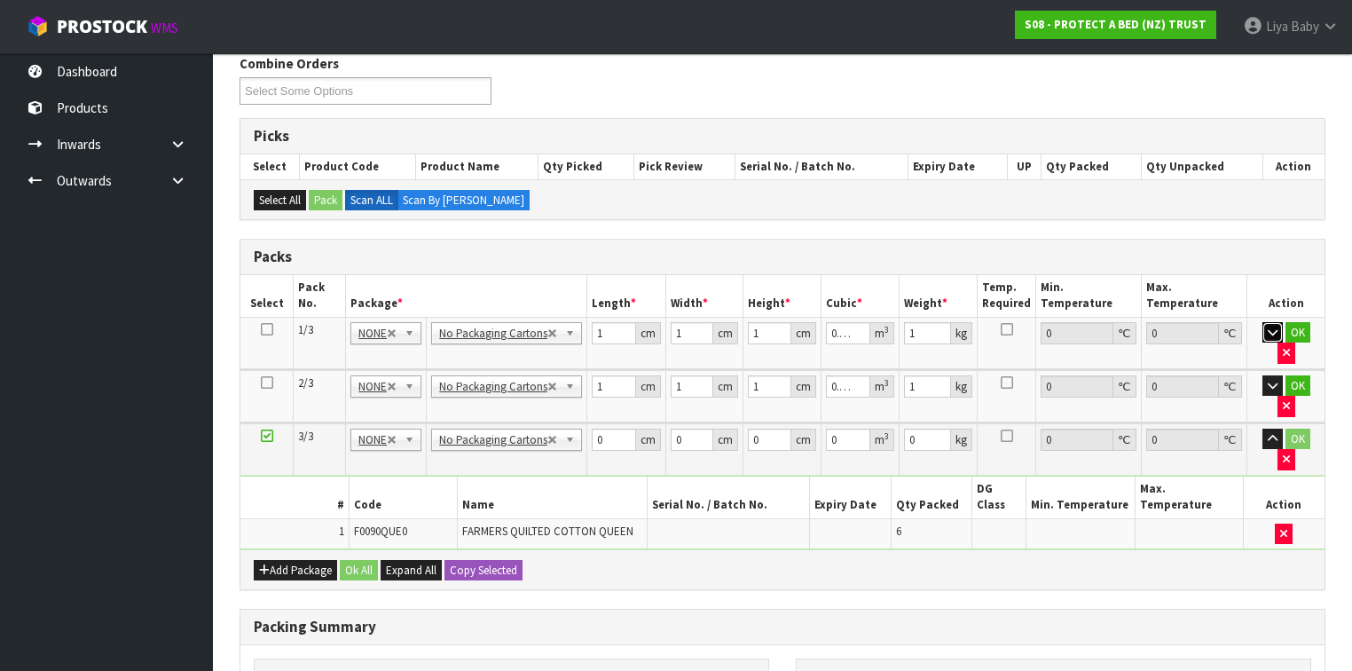
click at [1267, 326] on icon "button" at bounding box center [1272, 332] width 10 height 12
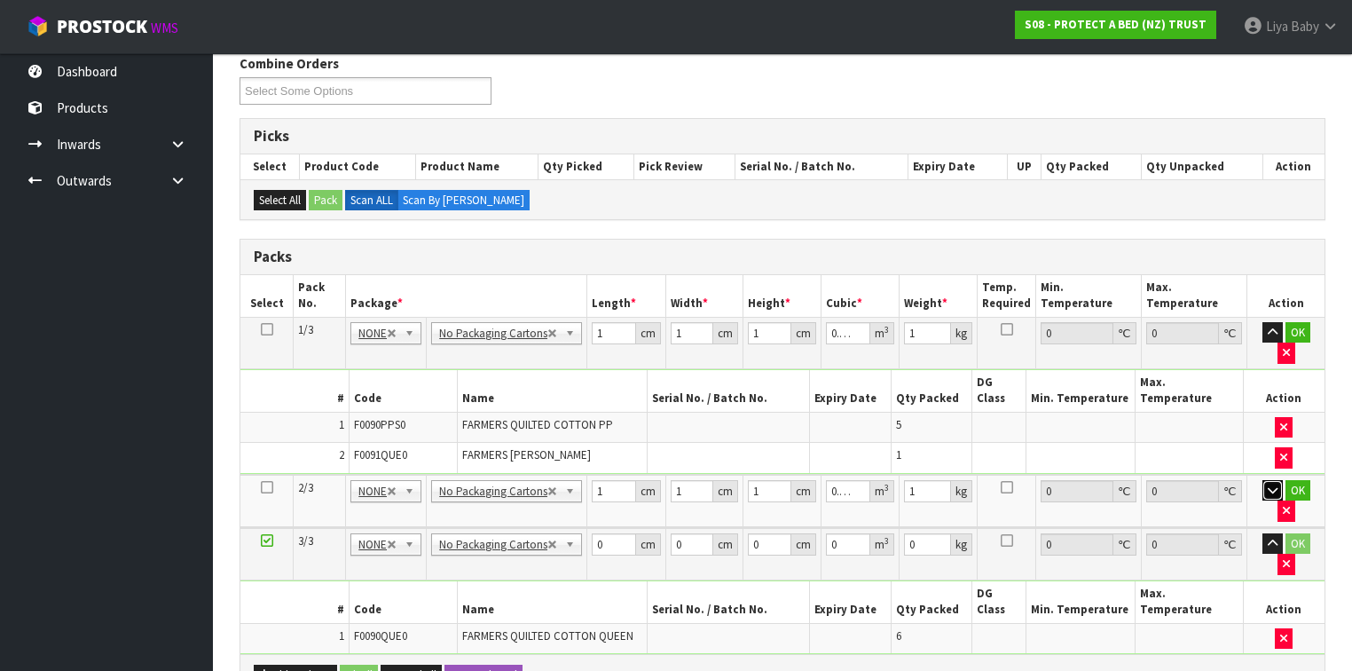
click at [1266, 480] on button "button" at bounding box center [1272, 490] width 20 height 21
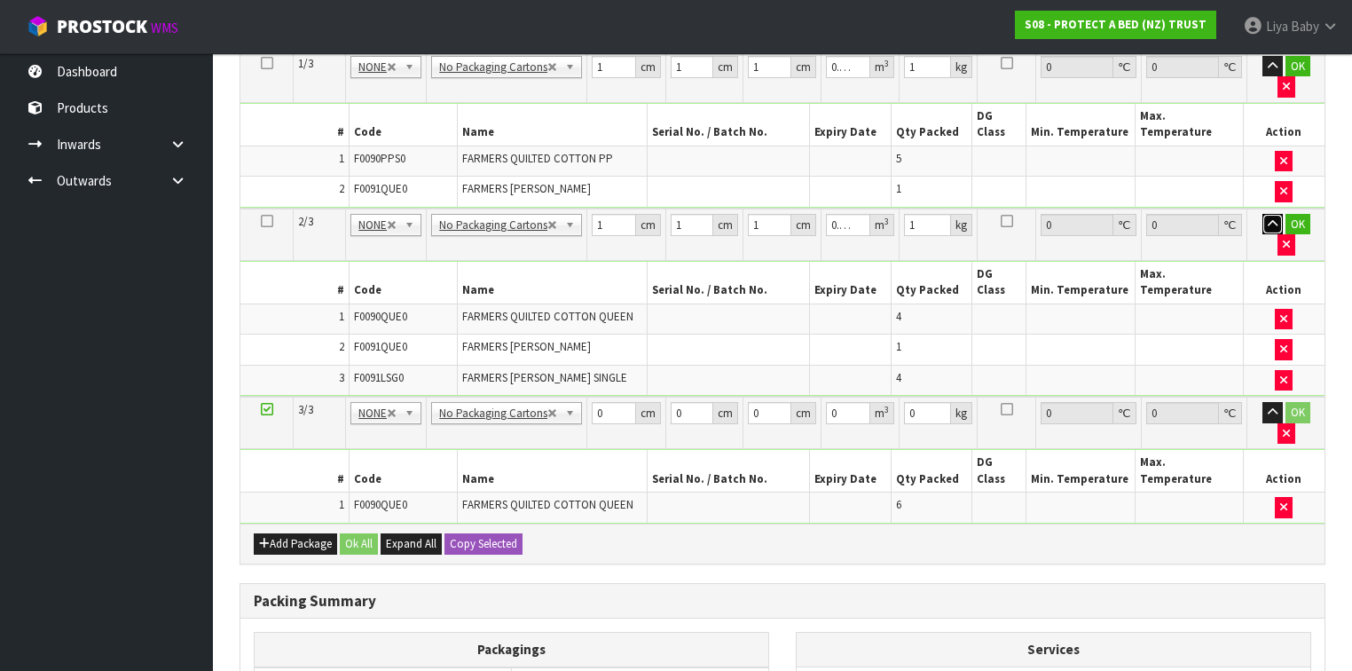
scroll to position [368, 0]
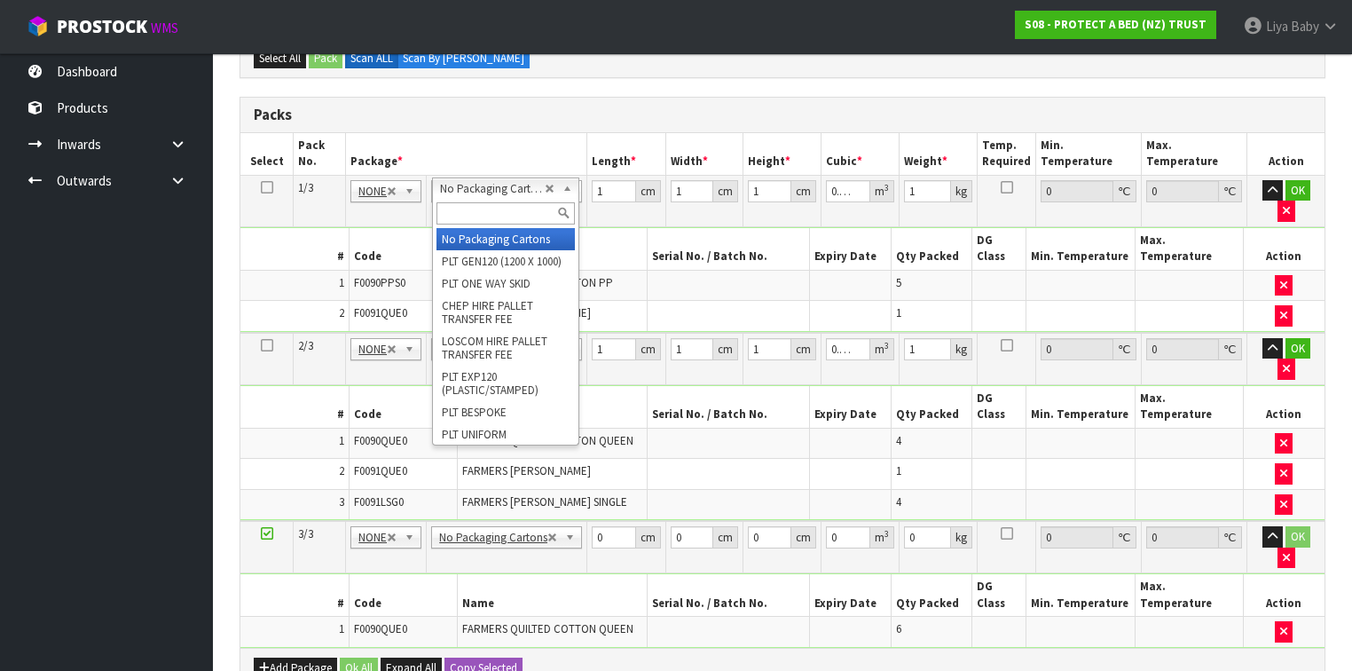
click at [474, 208] on input "text" at bounding box center [505, 213] width 138 height 22
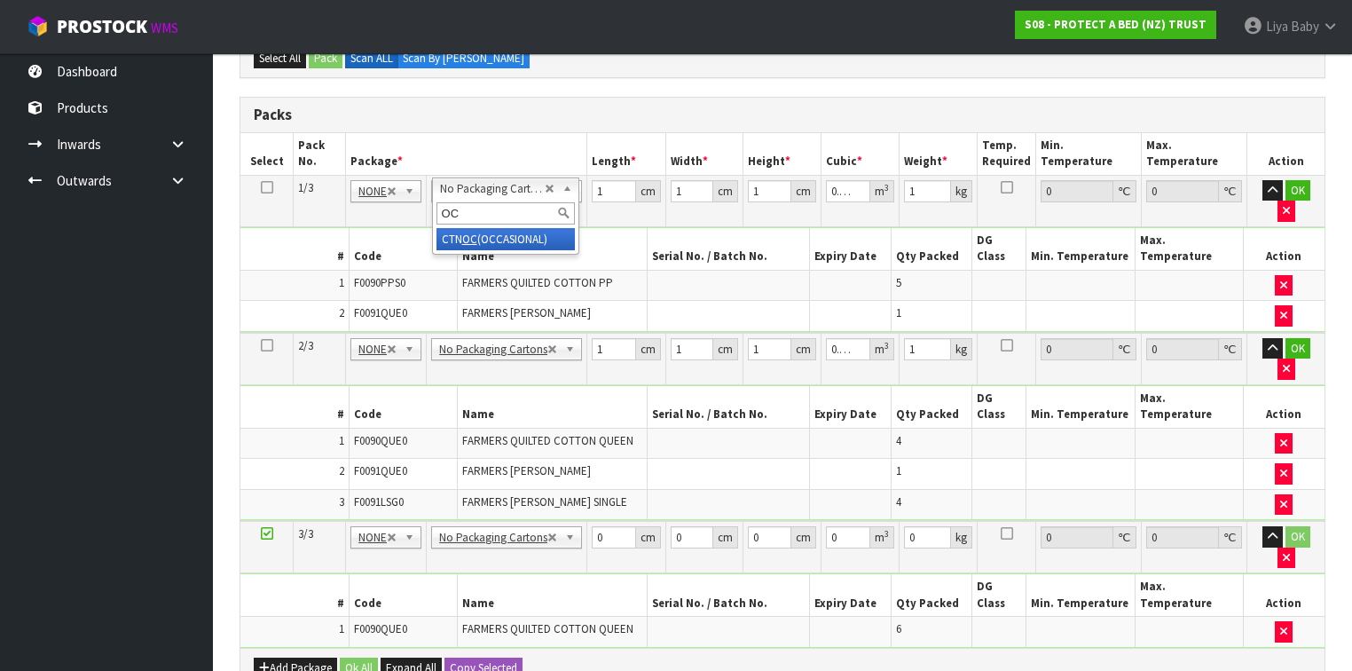
type input "OC"
type input "1"
type input "0"
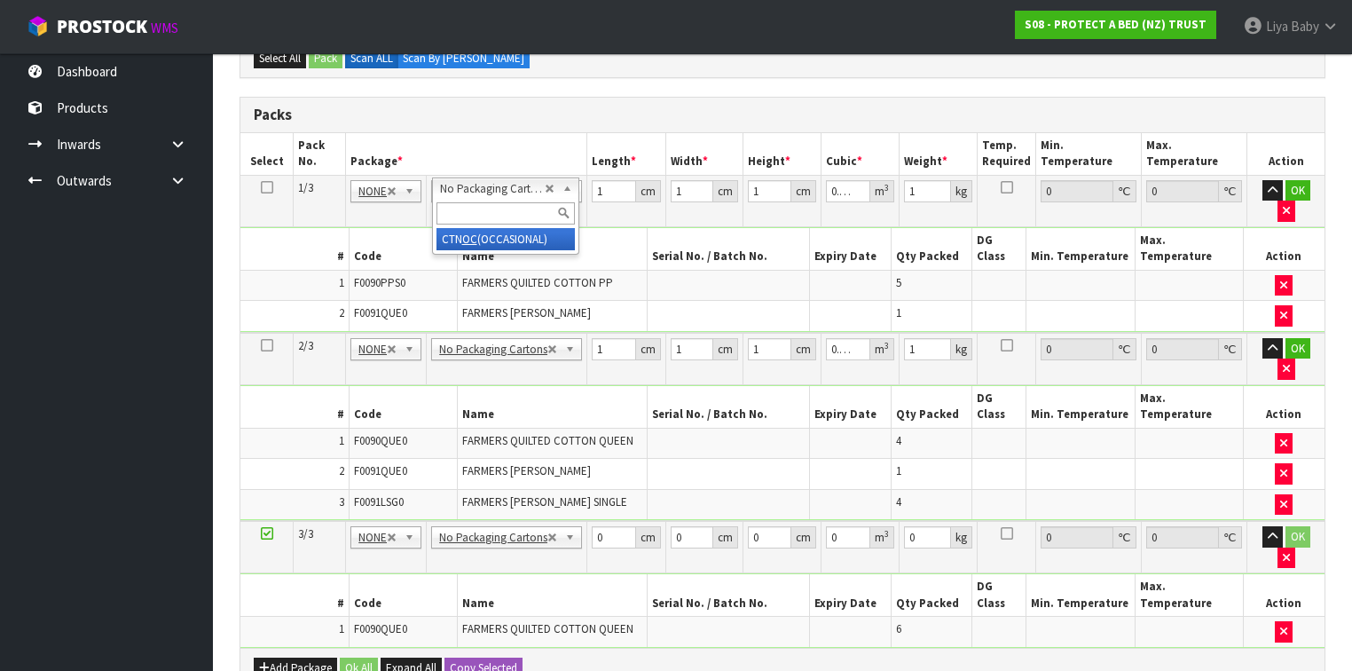
type input "0"
type input "1.895"
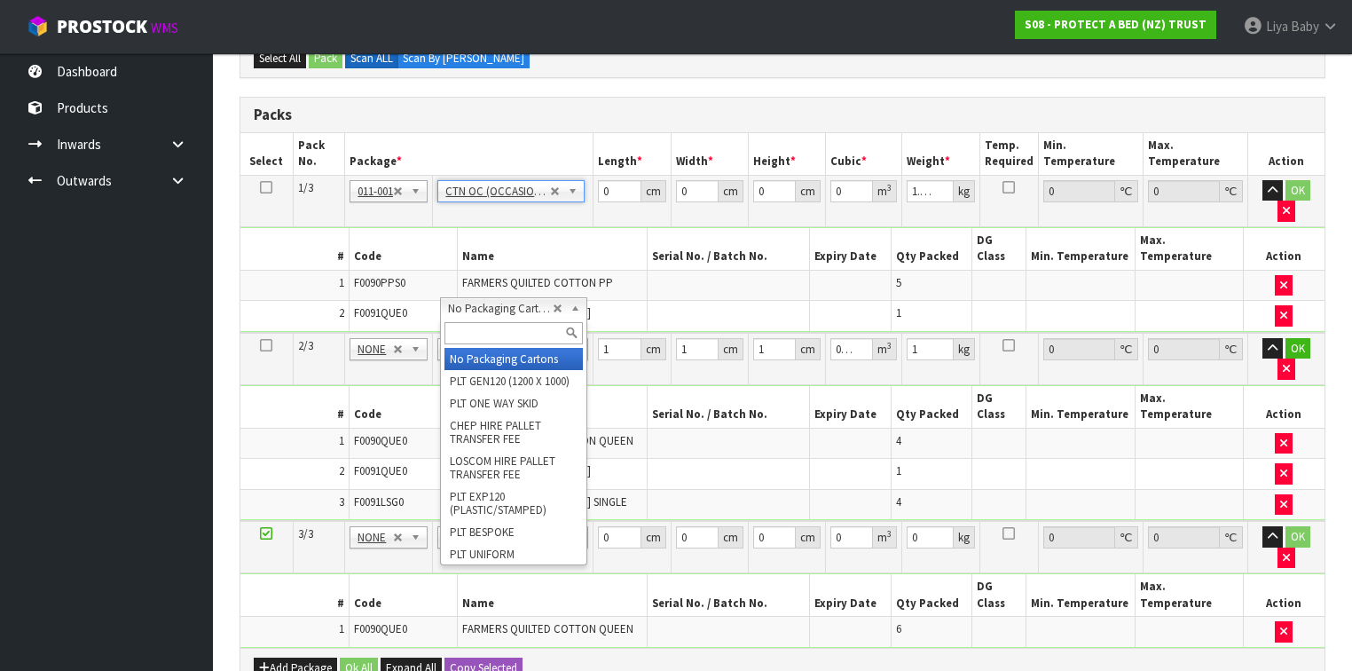
click at [468, 324] on input "text" at bounding box center [513, 333] width 138 height 22
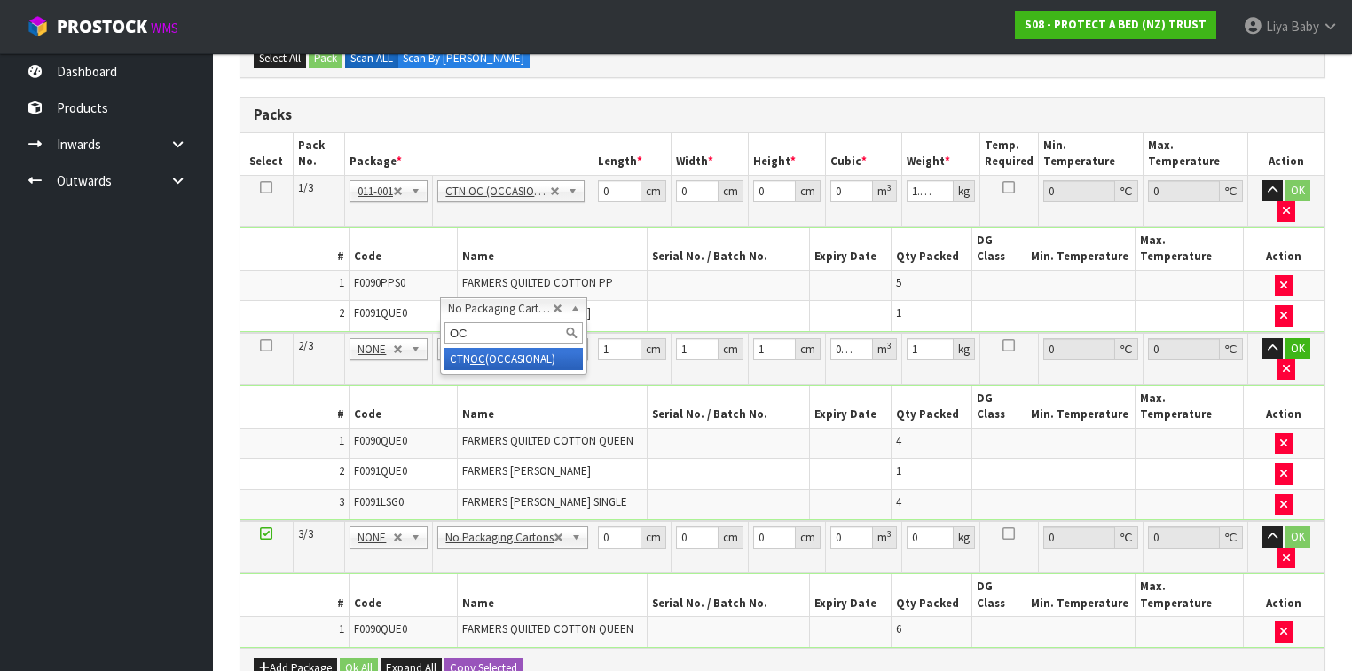
type input "OC"
type input "2"
type input "0"
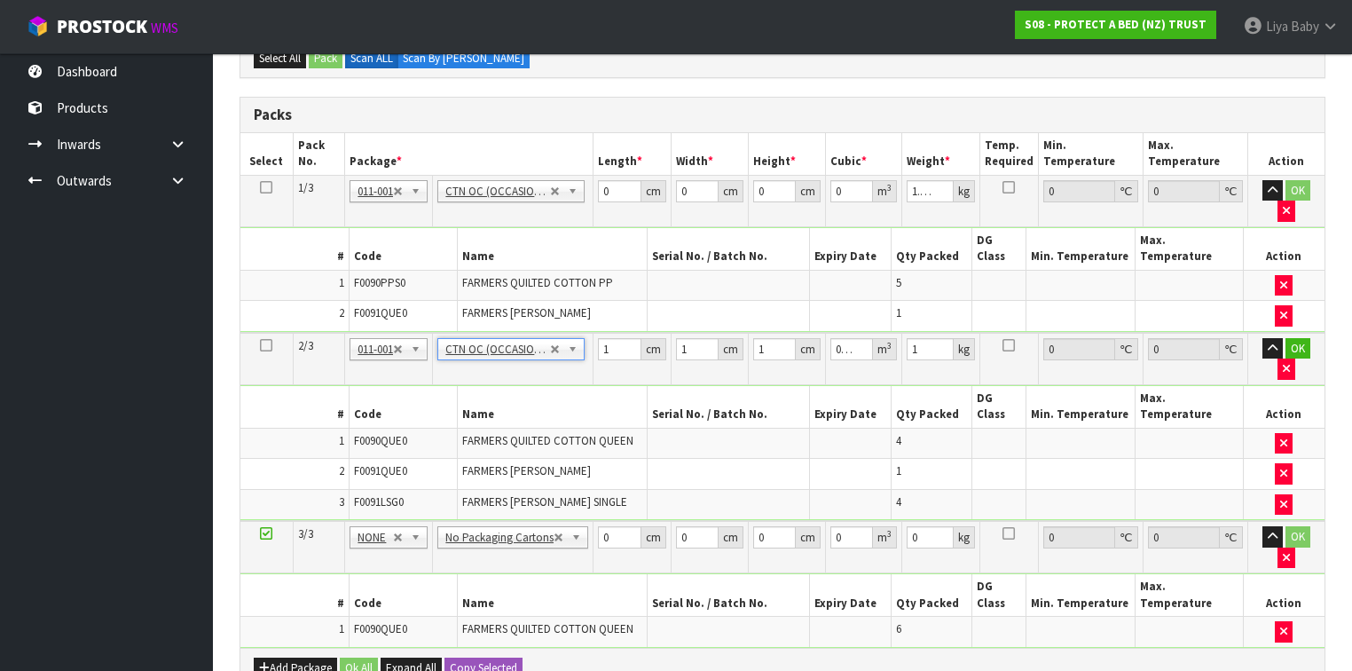
type input "0"
type input "9.979"
click at [617, 186] on input "0" at bounding box center [616, 191] width 43 height 22
type input "44"
click at [693, 187] on input "0" at bounding box center [694, 191] width 43 height 22
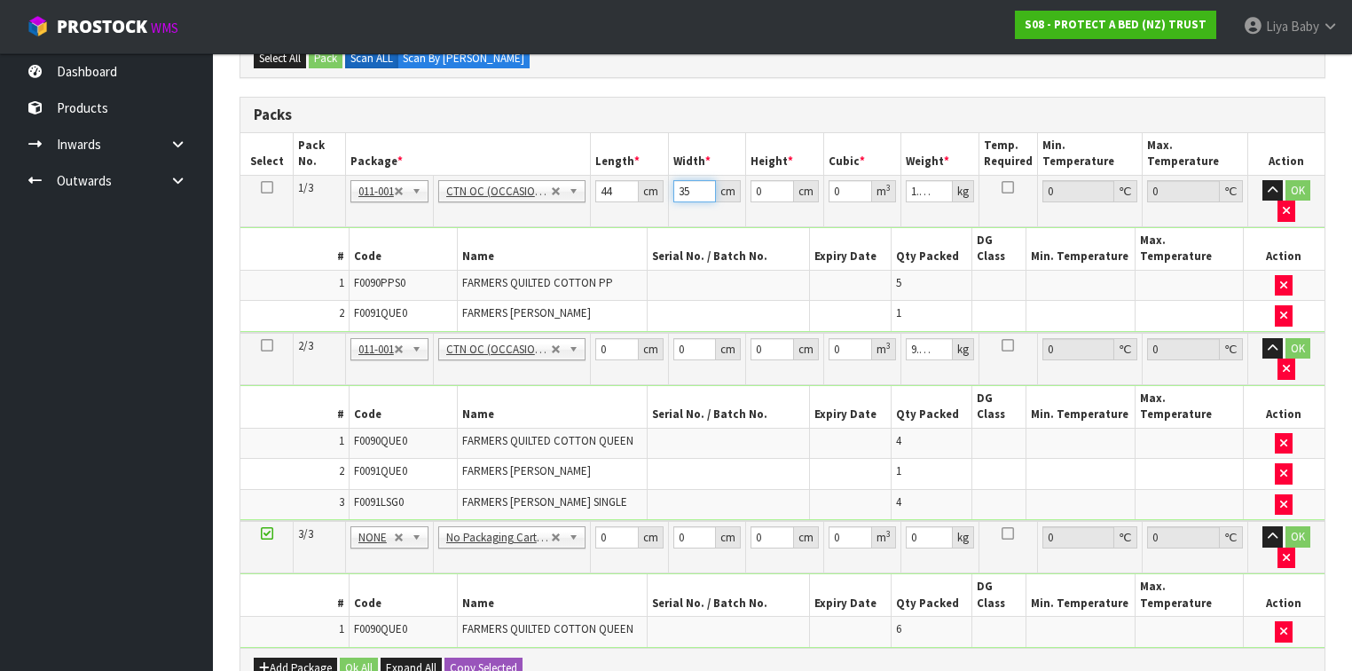
type input "35"
drag, startPoint x: 762, startPoint y: 183, endPoint x: 783, endPoint y: 181, distance: 21.4
click at [763, 181] on input "0" at bounding box center [771, 191] width 43 height 22
type input "1"
type input "0.00154"
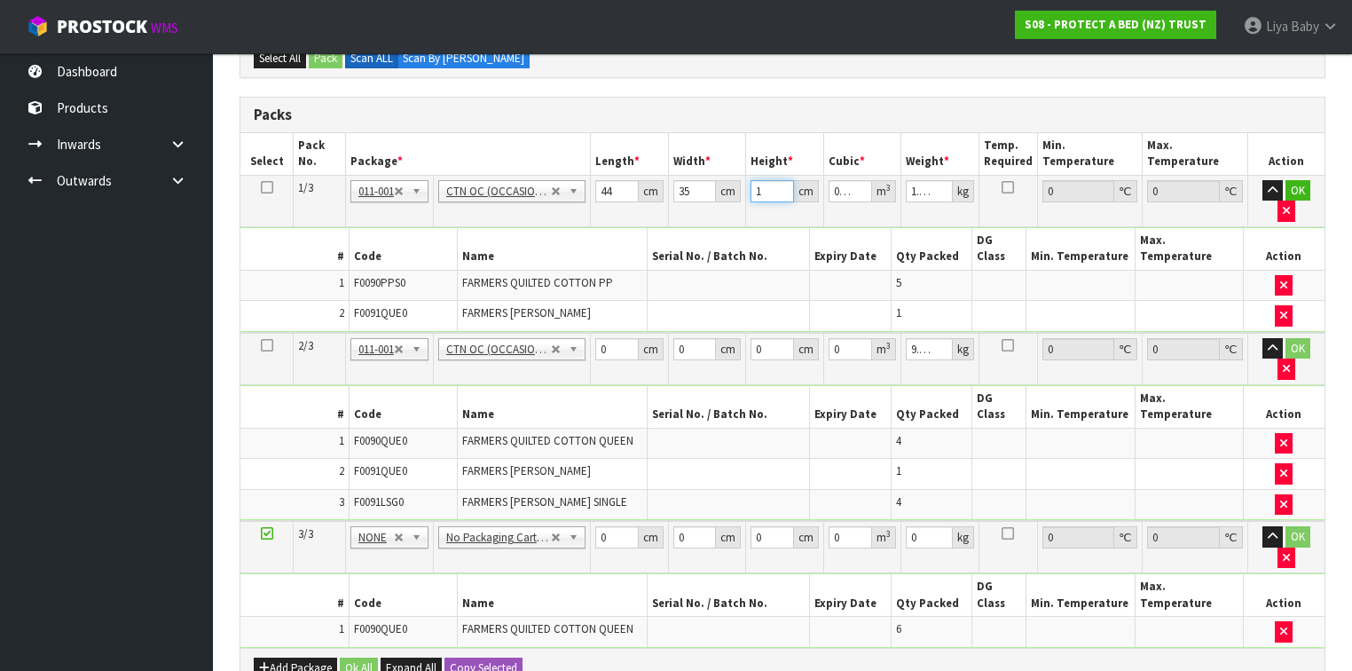
type input "17"
type input "0.02618"
type input "17"
click at [921, 183] on input "1.895" at bounding box center [929, 191] width 47 height 22
click at [933, 184] on input "895" at bounding box center [929, 191] width 47 height 22
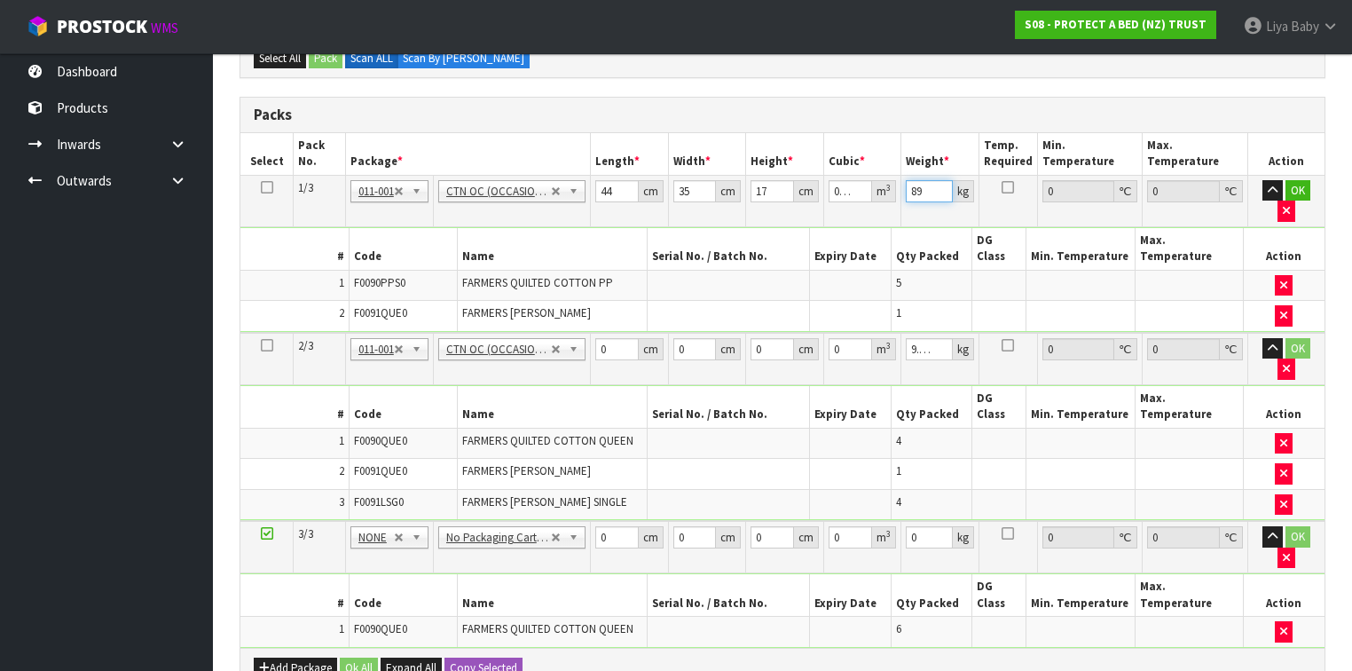
type input "8"
type input "3"
click at [609, 338] on input "0" at bounding box center [616, 349] width 43 height 22
type input "57"
click at [695, 338] on input "0" at bounding box center [694, 349] width 43 height 22
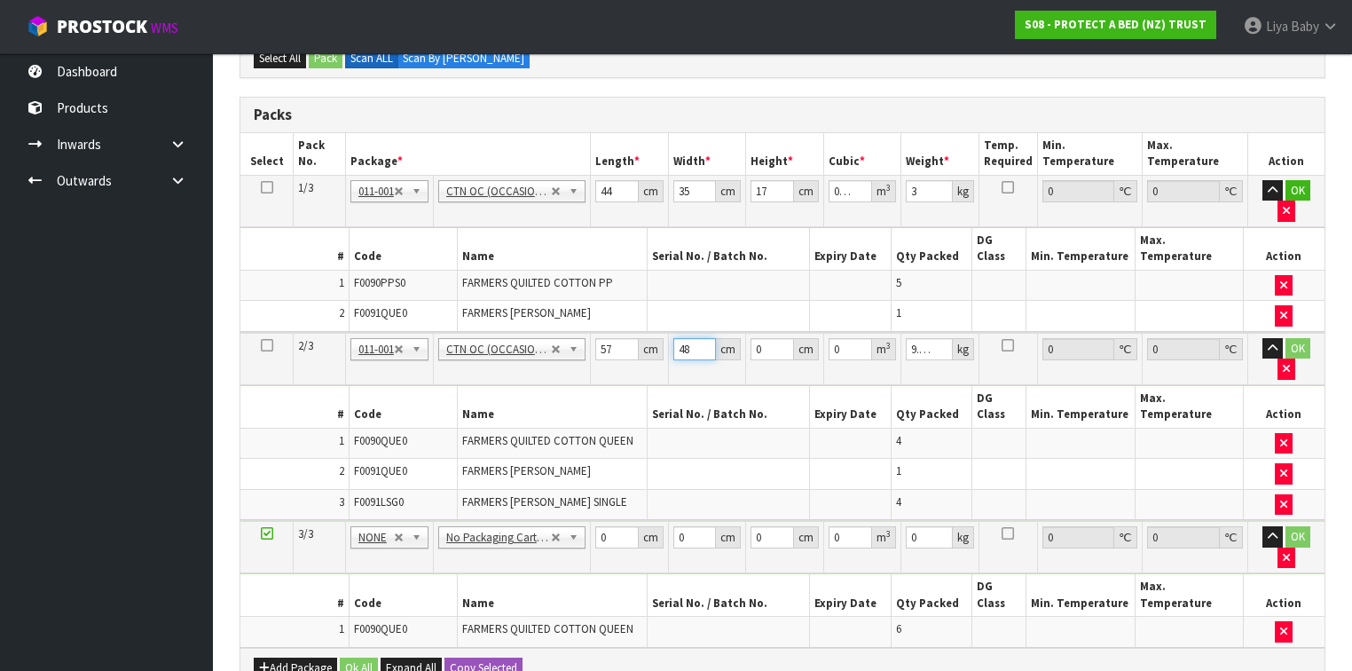
type input "48"
click at [766, 338] on input "0" at bounding box center [771, 349] width 43 height 22
type input "3"
type input "0.008208"
type input "32"
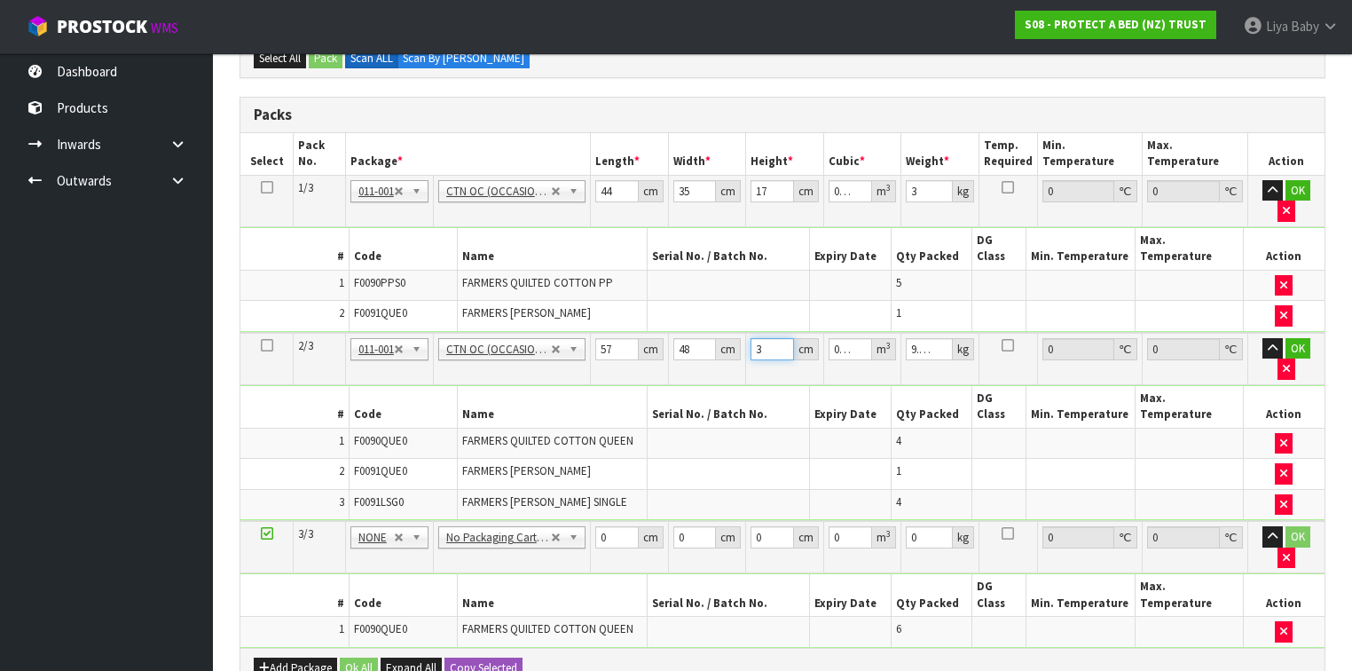
type input "0.087552"
type input "32"
click at [926, 338] on input "9.979" at bounding box center [929, 349] width 47 height 22
click at [926, 338] on input "79" at bounding box center [929, 349] width 47 height 22
type input "7"
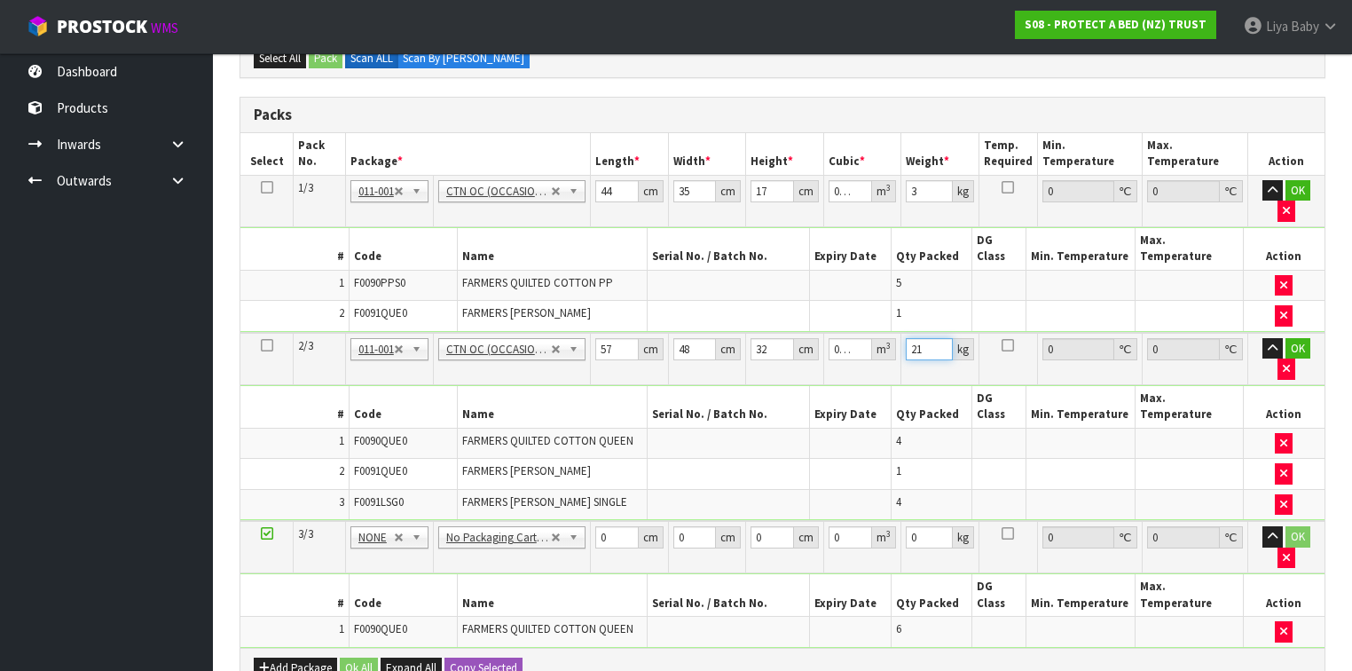
type input "2"
type input "11"
click at [610, 526] on input "0" at bounding box center [616, 537] width 43 height 22
type input "57"
click at [691, 526] on input "0" at bounding box center [694, 537] width 43 height 22
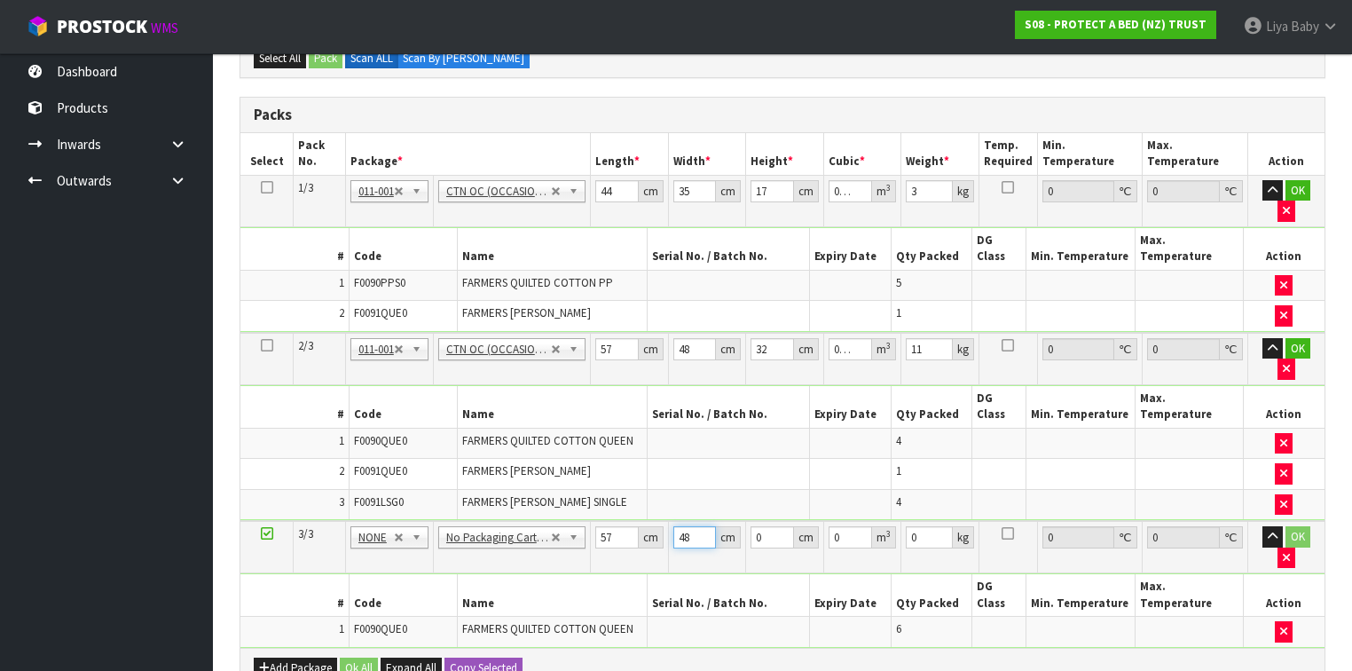
type input "48"
type input "0.001"
type input "0.000003"
click at [780, 526] on input "0.001" at bounding box center [771, 537] width 43 height 22
click at [773, 526] on input "0.001" at bounding box center [771, 537] width 43 height 22
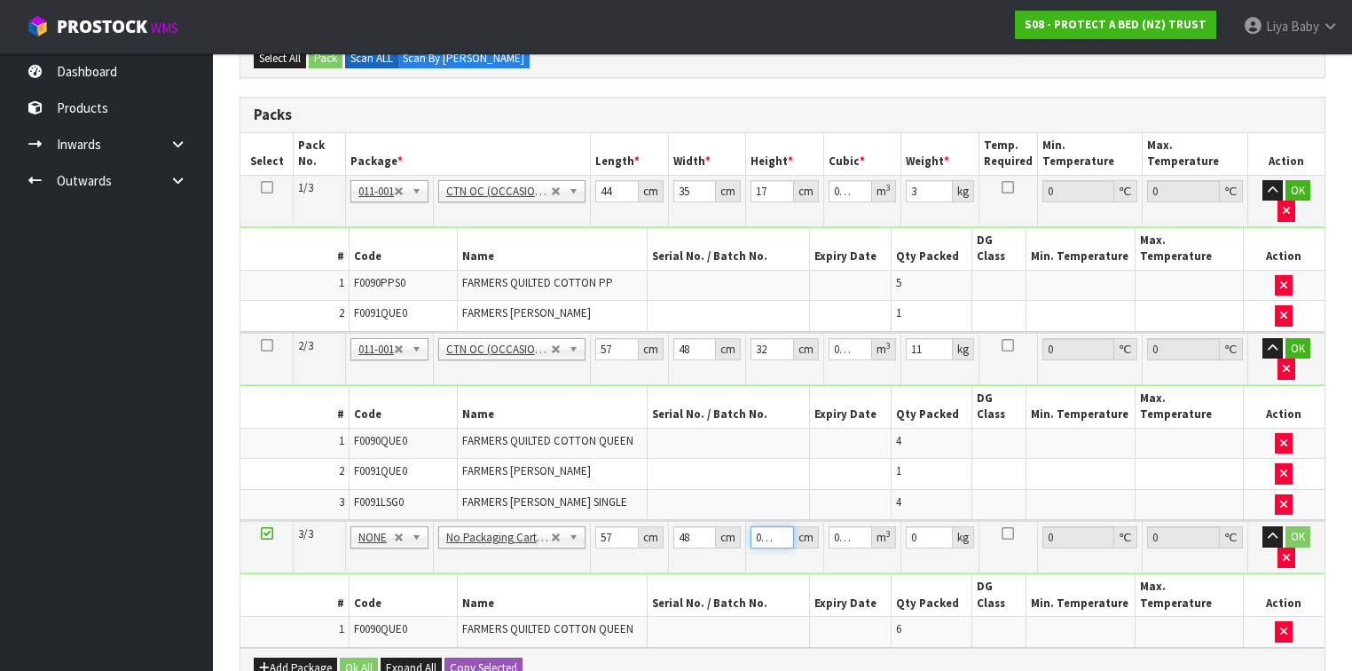
type input "0.01"
type input "0.000027"
type input "001"
type input "0.002736"
click at [772, 526] on input "01" at bounding box center [771, 537] width 43 height 22
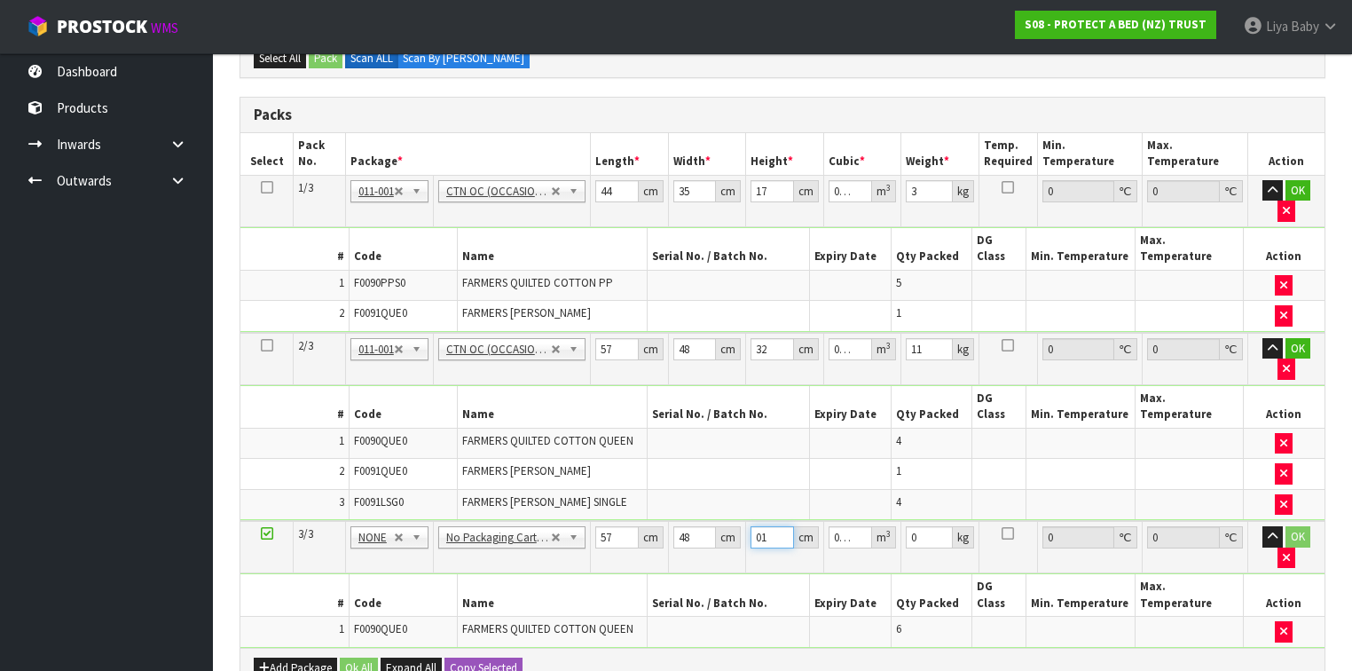
type input "0"
click at [692, 526] on input "48" at bounding box center [694, 537] width 43 height 22
type input "4"
type input "32"
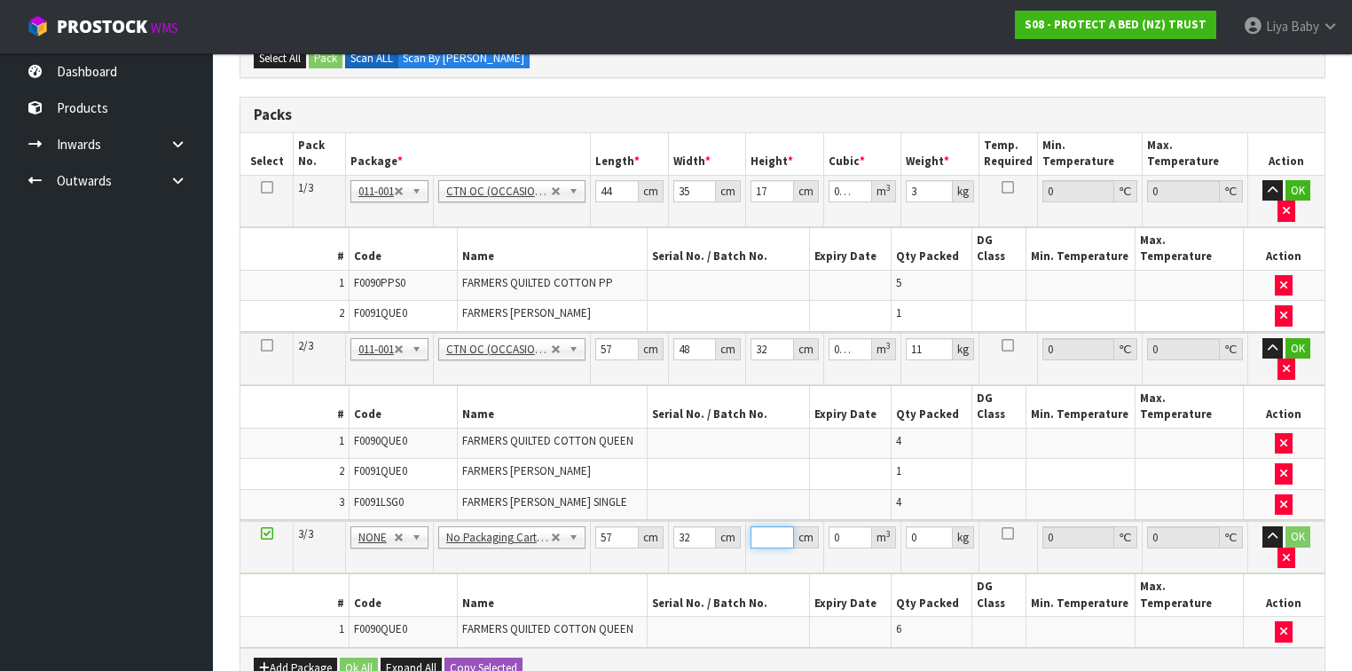
click at [769, 526] on input "number" at bounding box center [771, 537] width 43 height 22
type input "4"
type input "0.007296"
type input "41"
type input "0.074784"
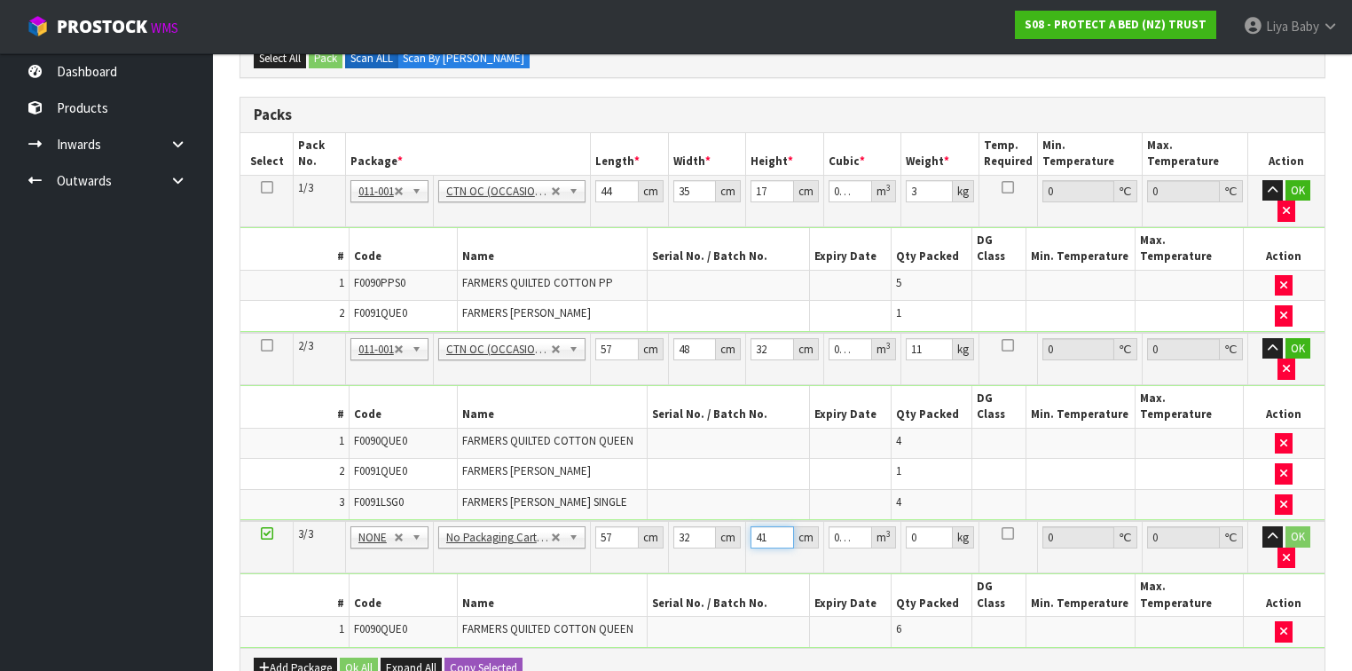
type input "41"
click at [923, 526] on input "0" at bounding box center [929, 537] width 47 height 22
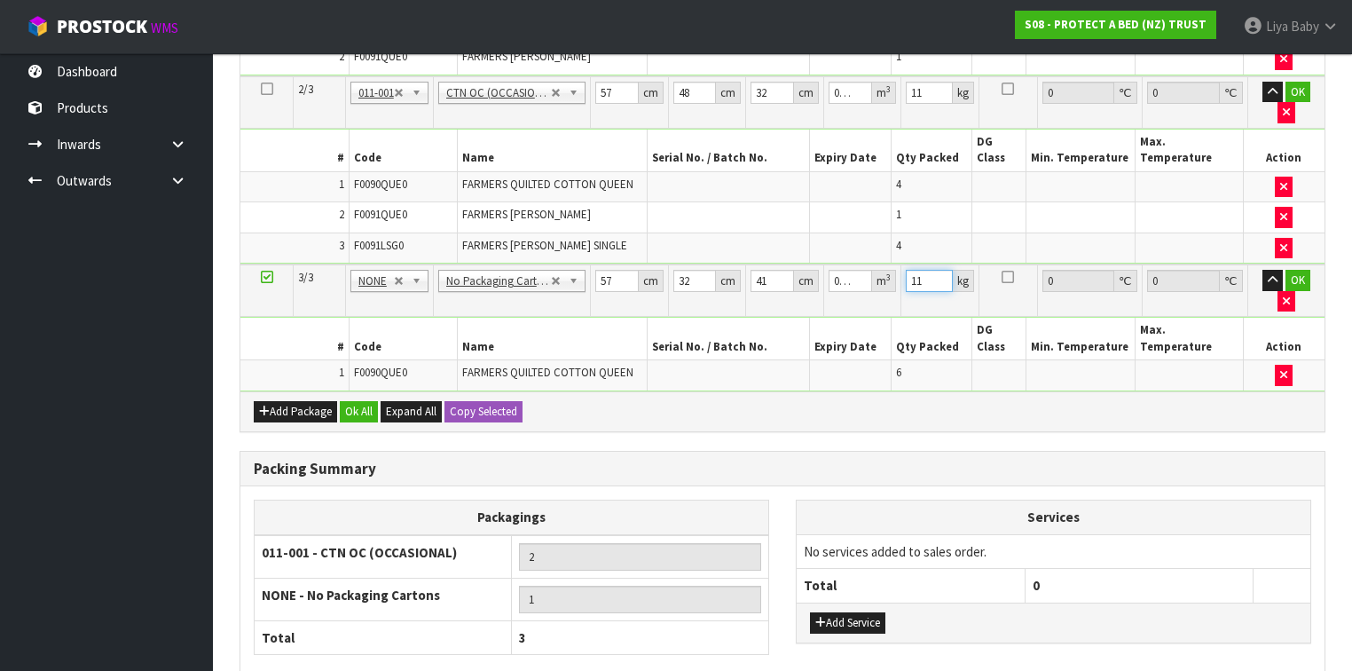
scroll to position [645, 0]
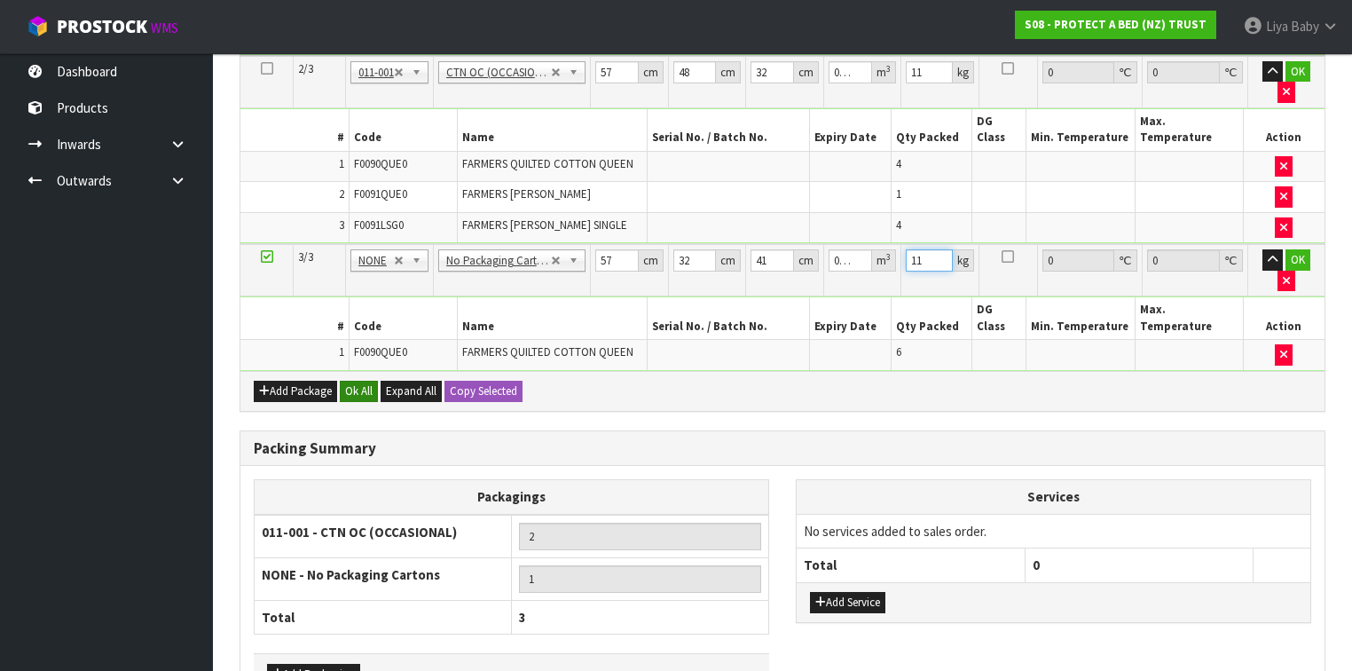
type input "11"
click at [370, 380] on button "Ok All" at bounding box center [359, 390] width 38 height 21
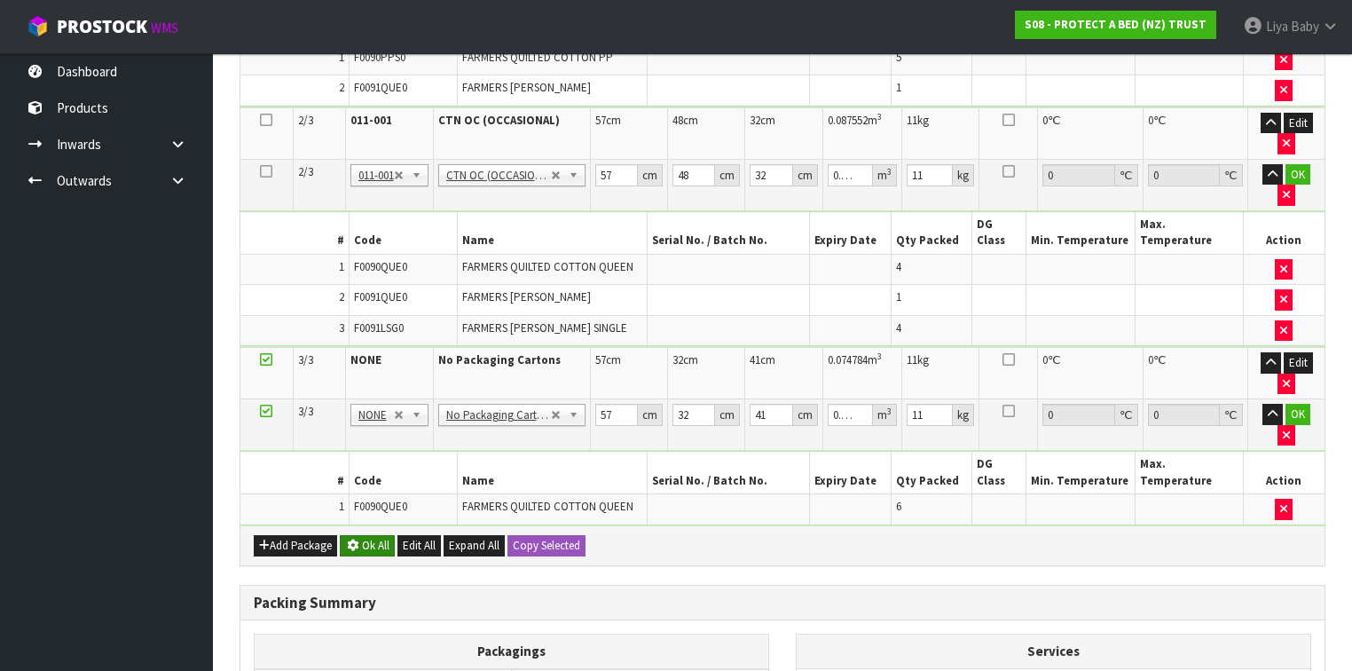
scroll to position [640, 0]
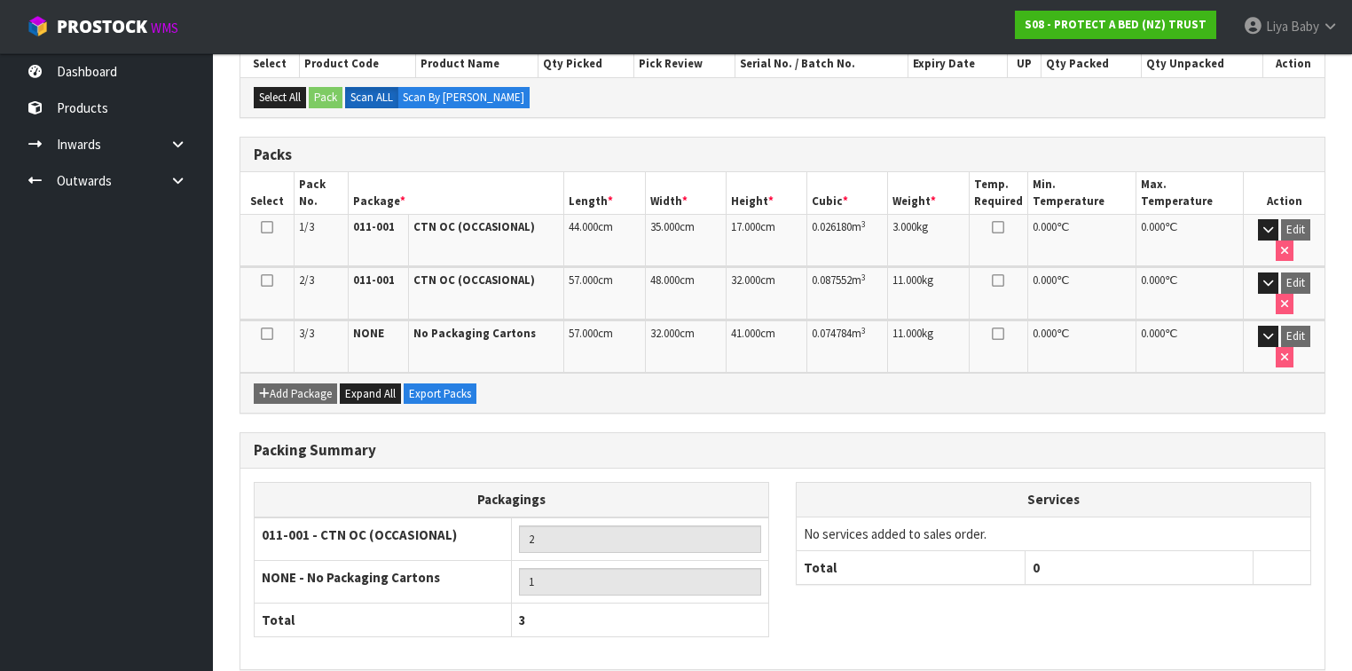
scroll to position [405, 0]
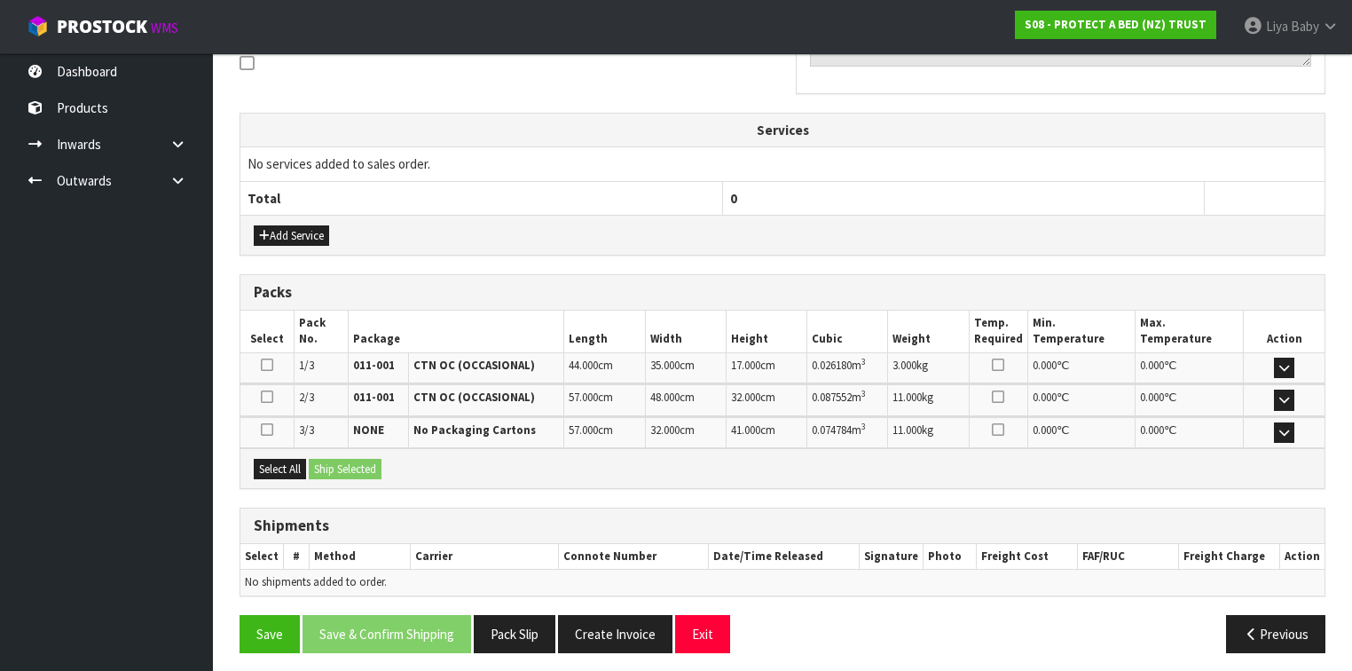
scroll to position [557, 0]
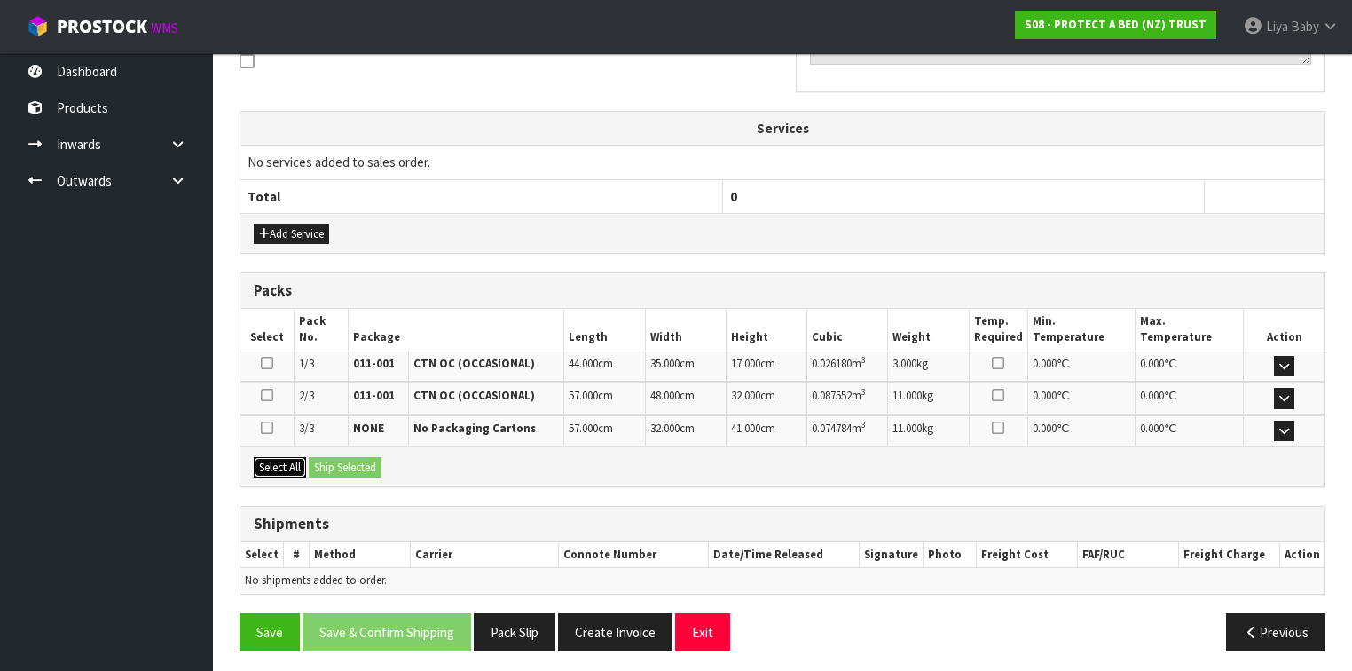
click at [277, 458] on button "Select All" at bounding box center [280, 467] width 52 height 21
click at [346, 450] on div "Select All Ship Selected" at bounding box center [782, 466] width 1084 height 40
click at [373, 459] on button "Ship Selected" at bounding box center [345, 467] width 73 height 21
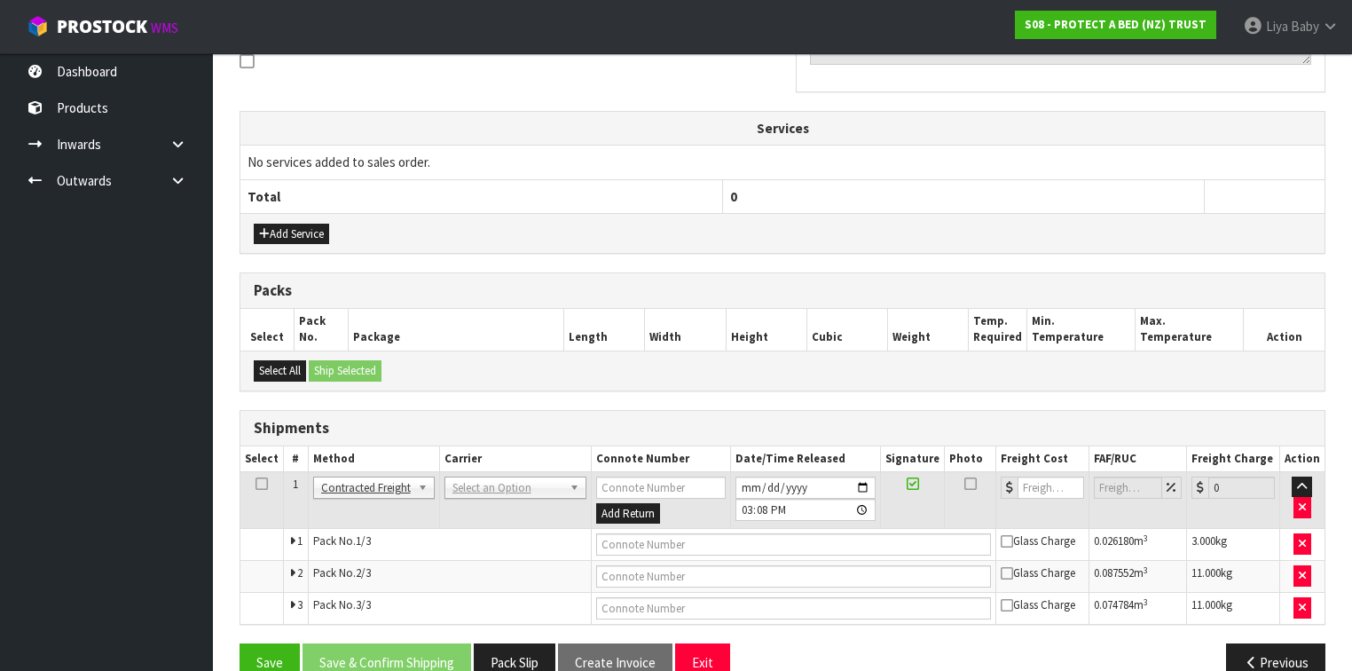
scroll to position [588, 0]
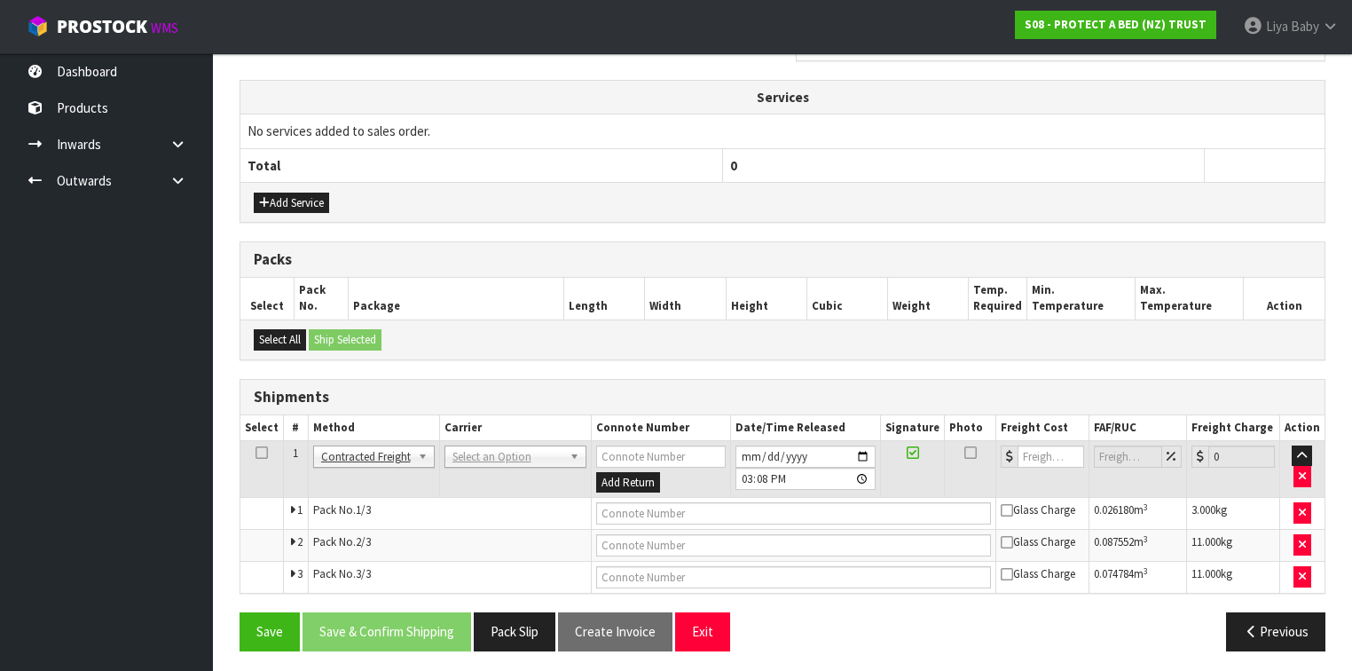
click at [255, 452] on icon at bounding box center [261, 452] width 12 height 1
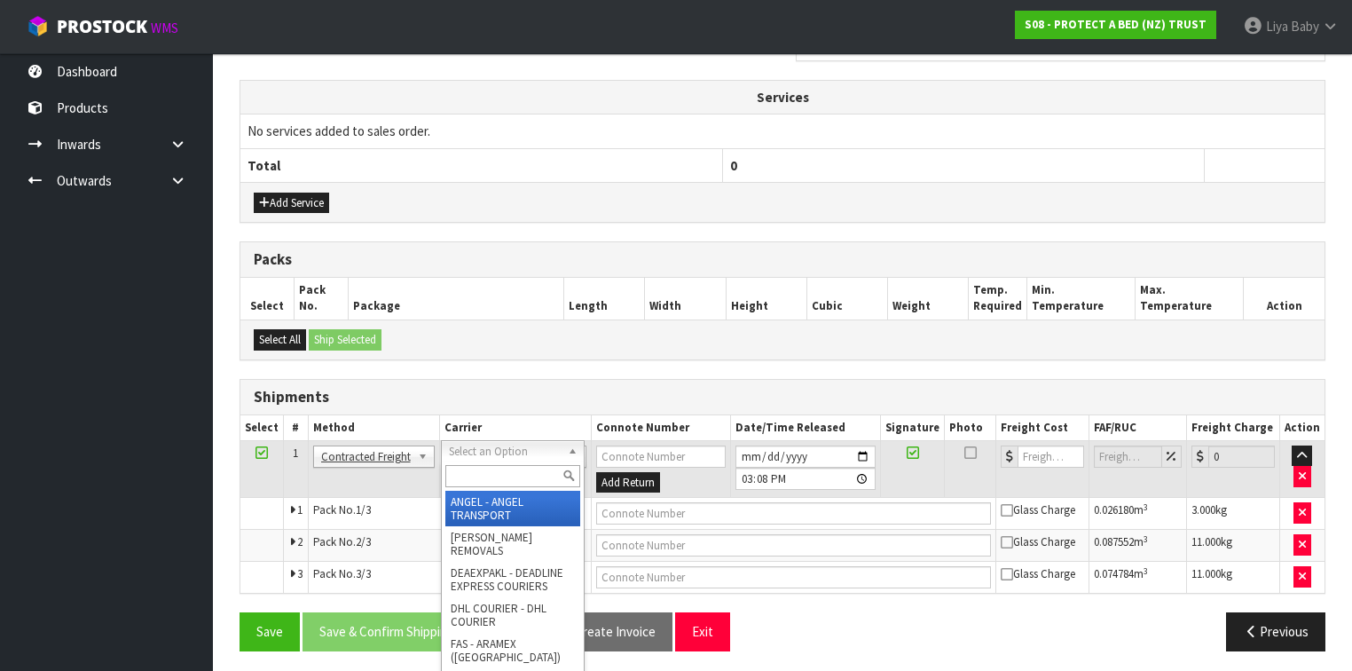
click at [472, 475] on input "text" at bounding box center [512, 476] width 135 height 22
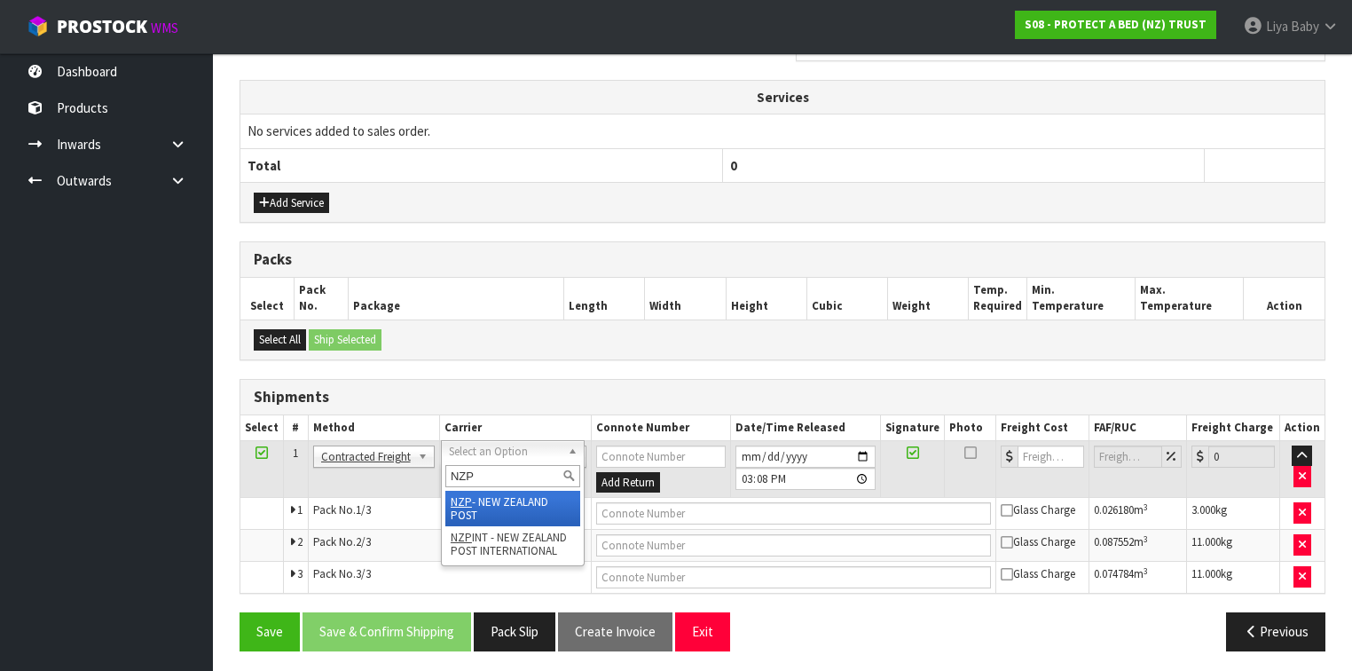
type input "NZP"
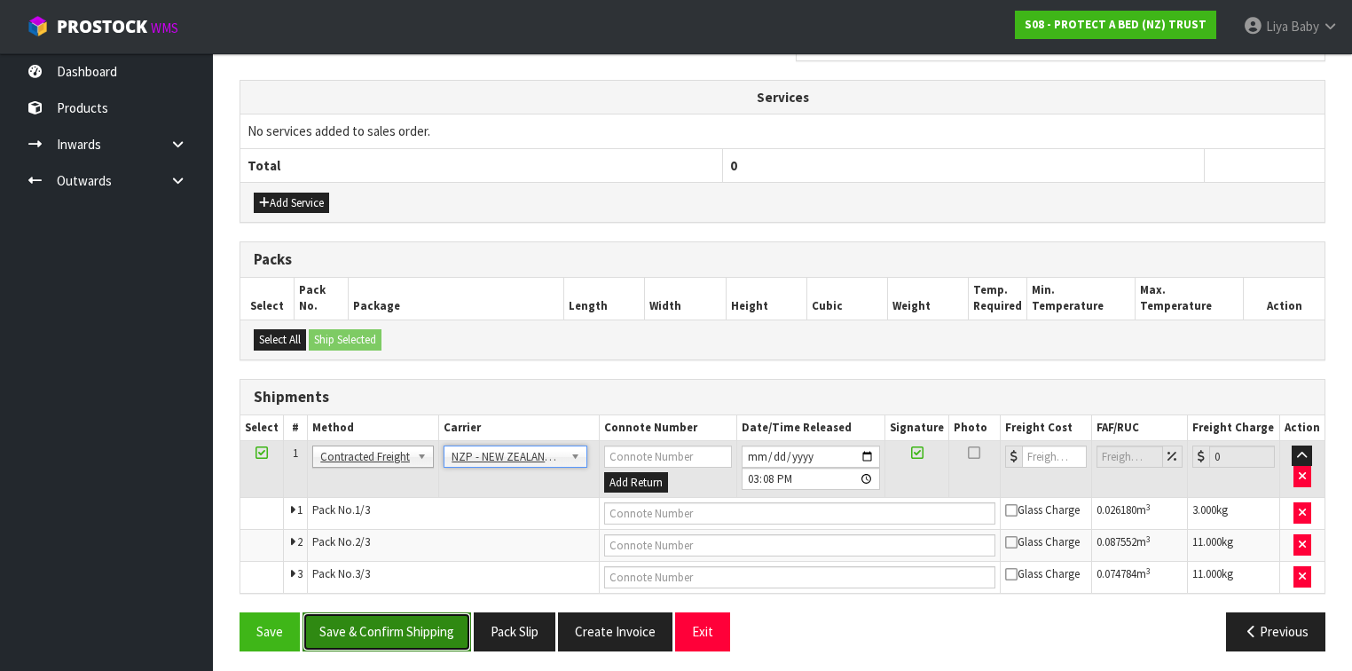
click at [449, 612] on button "Save & Confirm Shipping" at bounding box center [386, 631] width 169 height 38
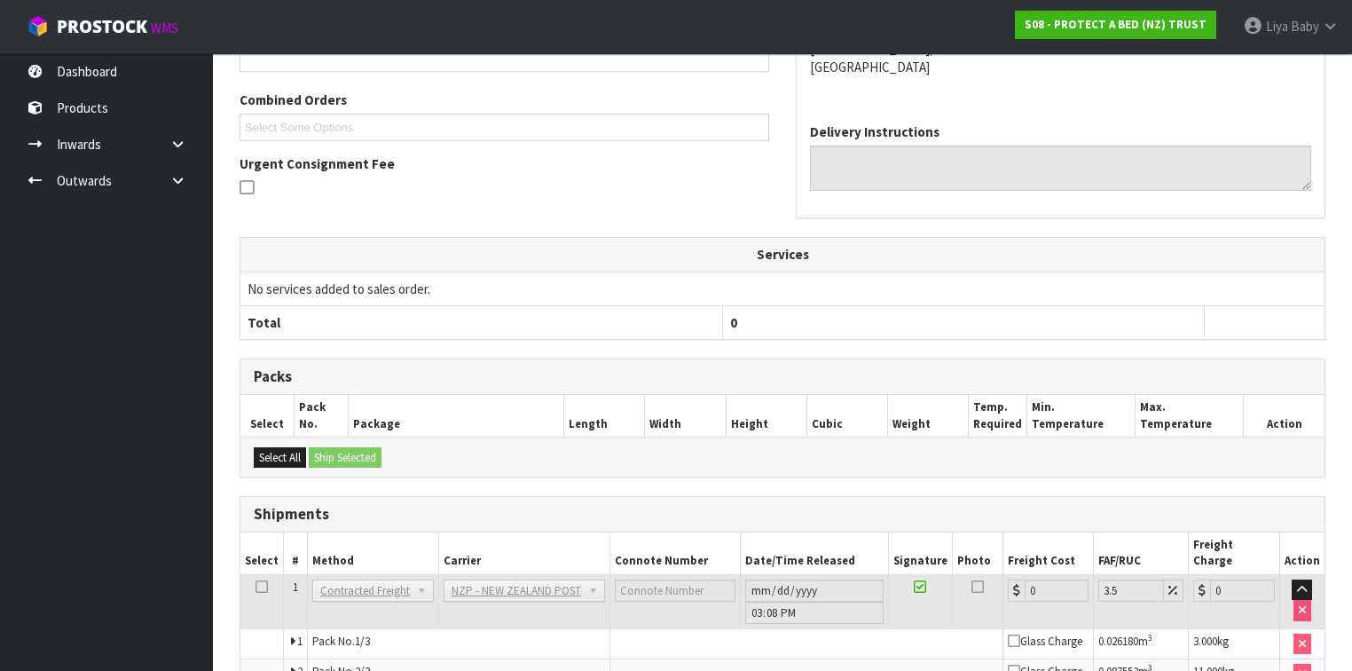
scroll to position [561, 0]
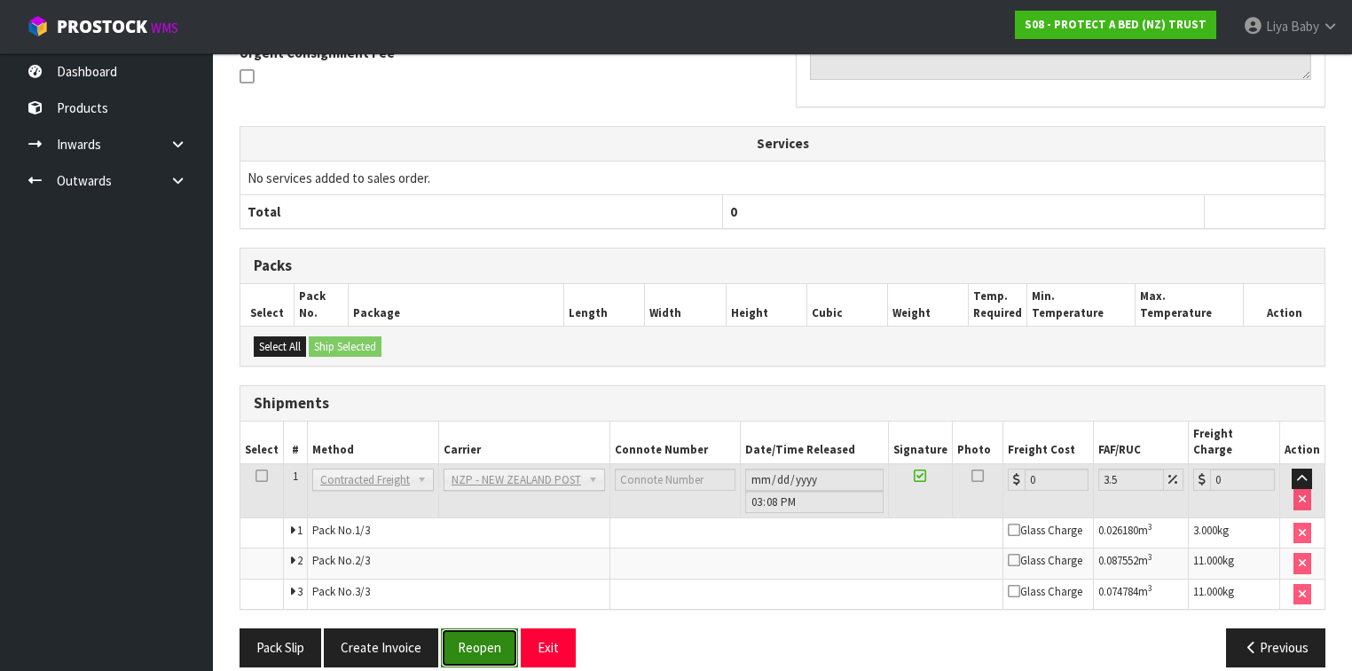
click at [482, 628] on button "Reopen" at bounding box center [479, 647] width 77 height 38
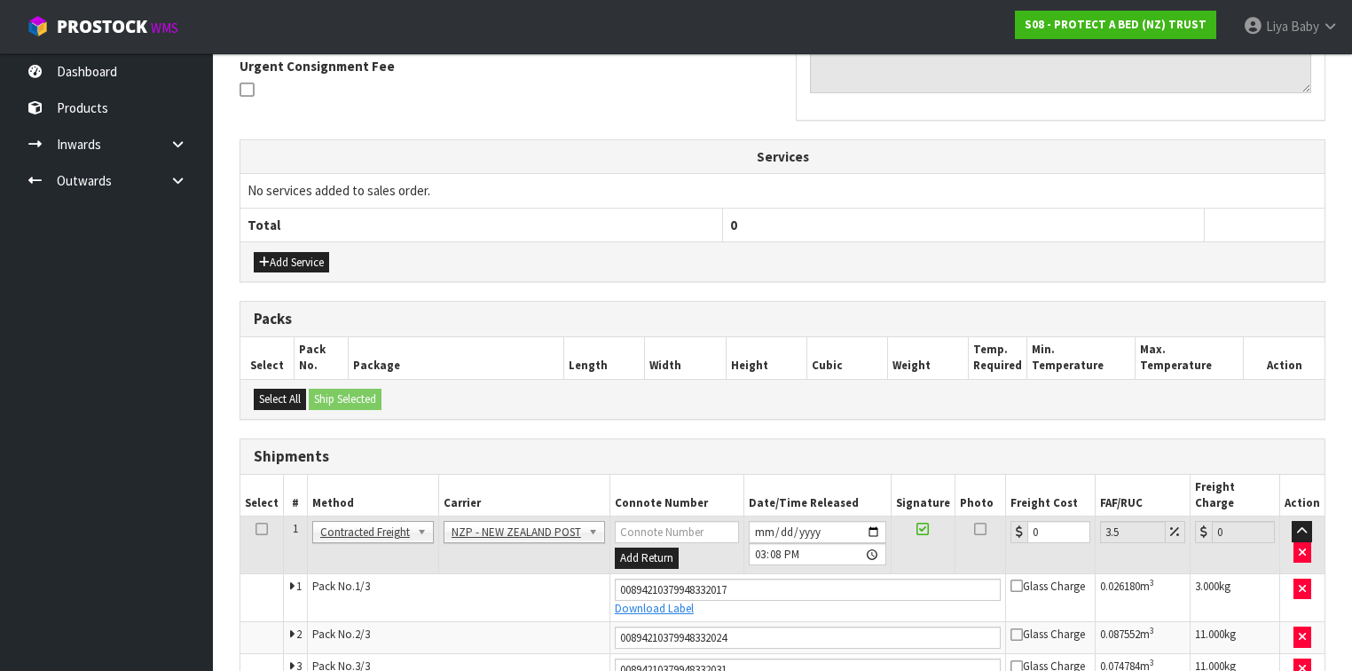
scroll to position [604, 0]
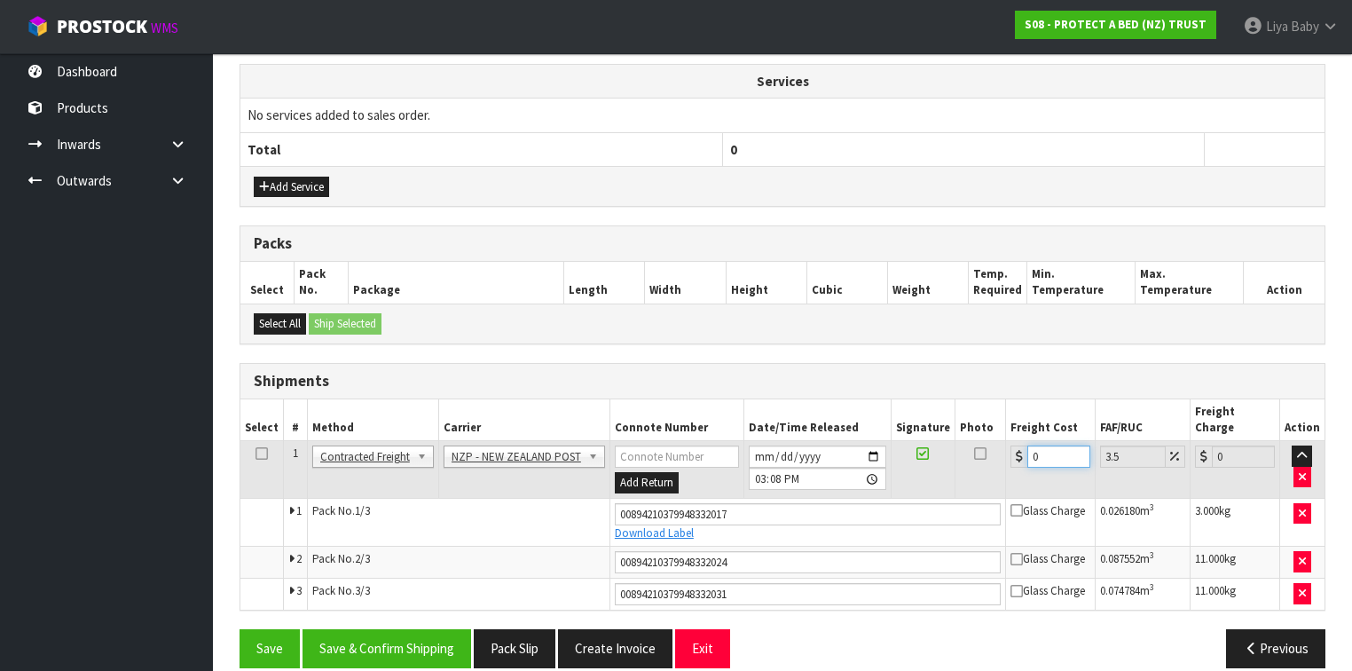
click at [1053, 445] on input "0" at bounding box center [1058, 456] width 63 height 22
type input "1"
type input "1.03"
type input "13"
type input "13.45"
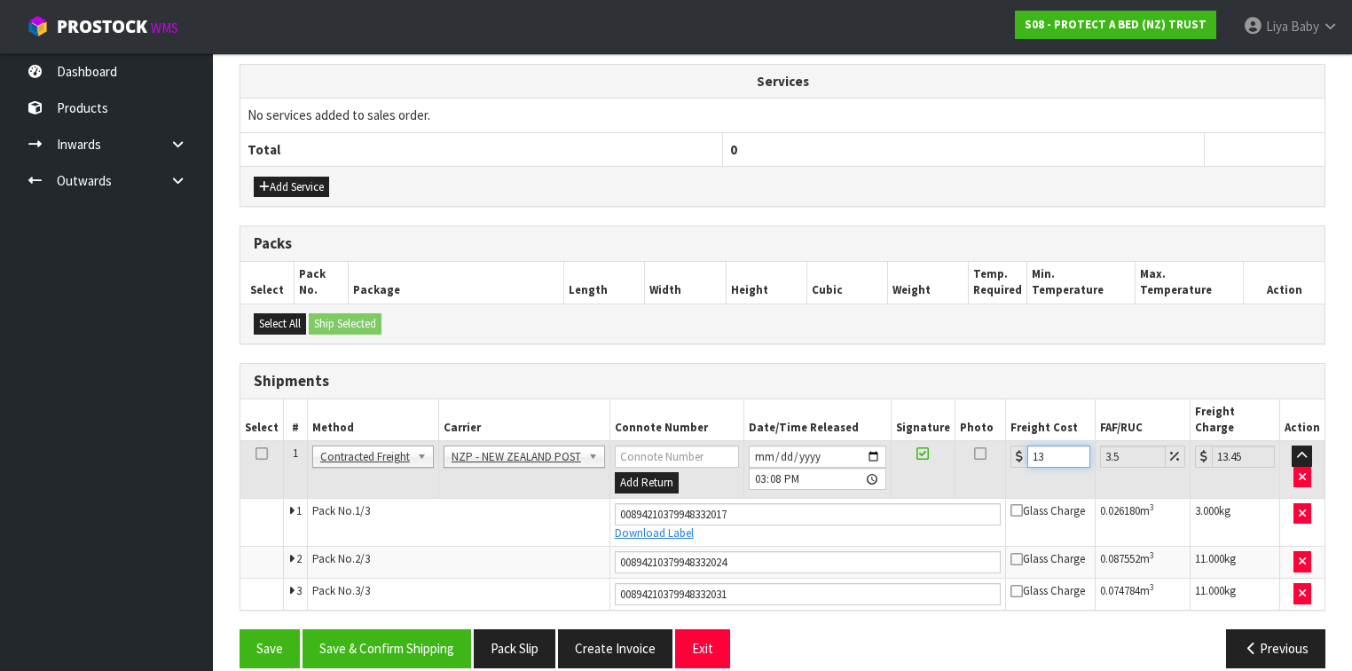
type input "1"
type input "1.03"
type input "12"
type input "12.42"
type input "12.9"
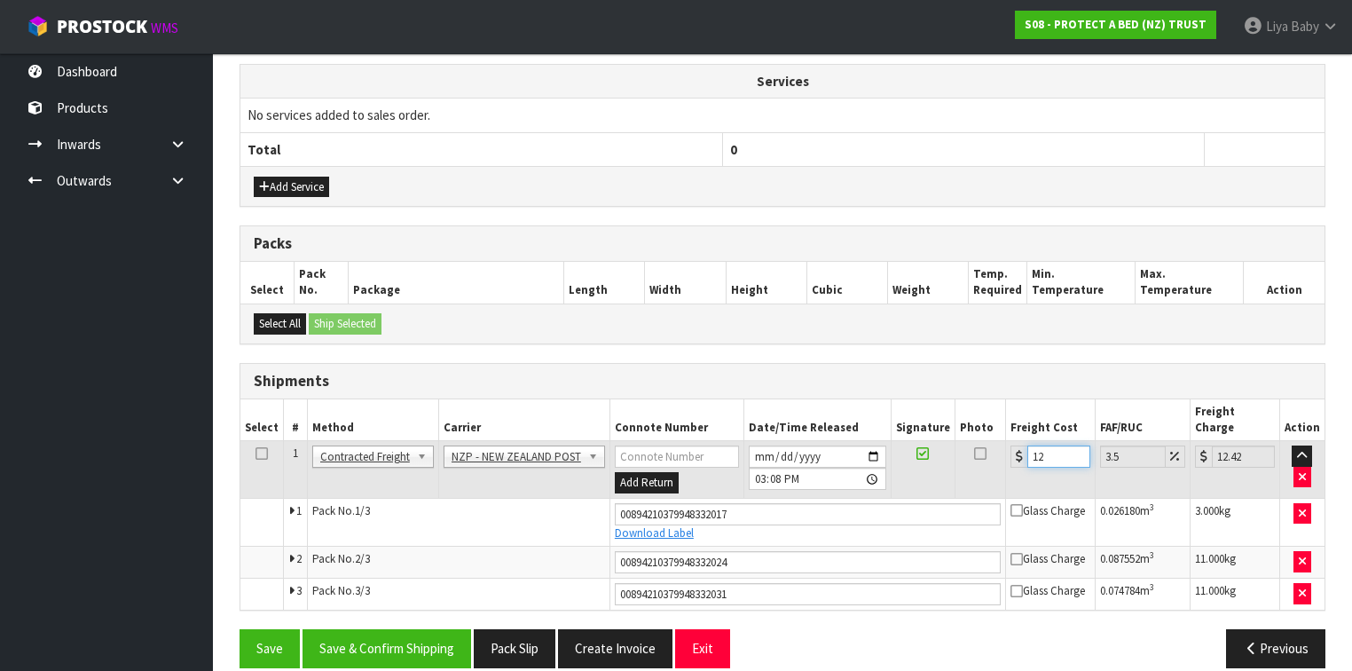
type input "13.35"
type input "12.99"
type input "13.44"
type input "12.99"
click at [257, 453] on icon at bounding box center [261, 453] width 12 height 1
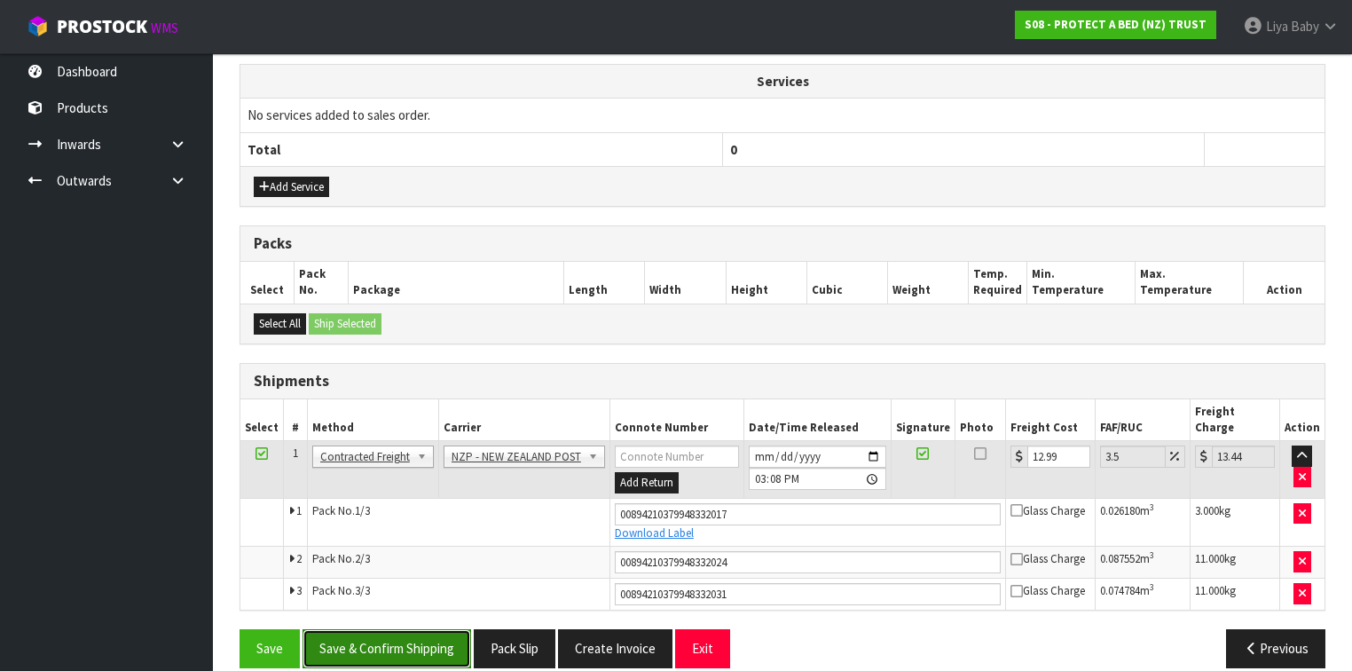
click at [328, 629] on button "Save & Confirm Shipping" at bounding box center [386, 648] width 169 height 38
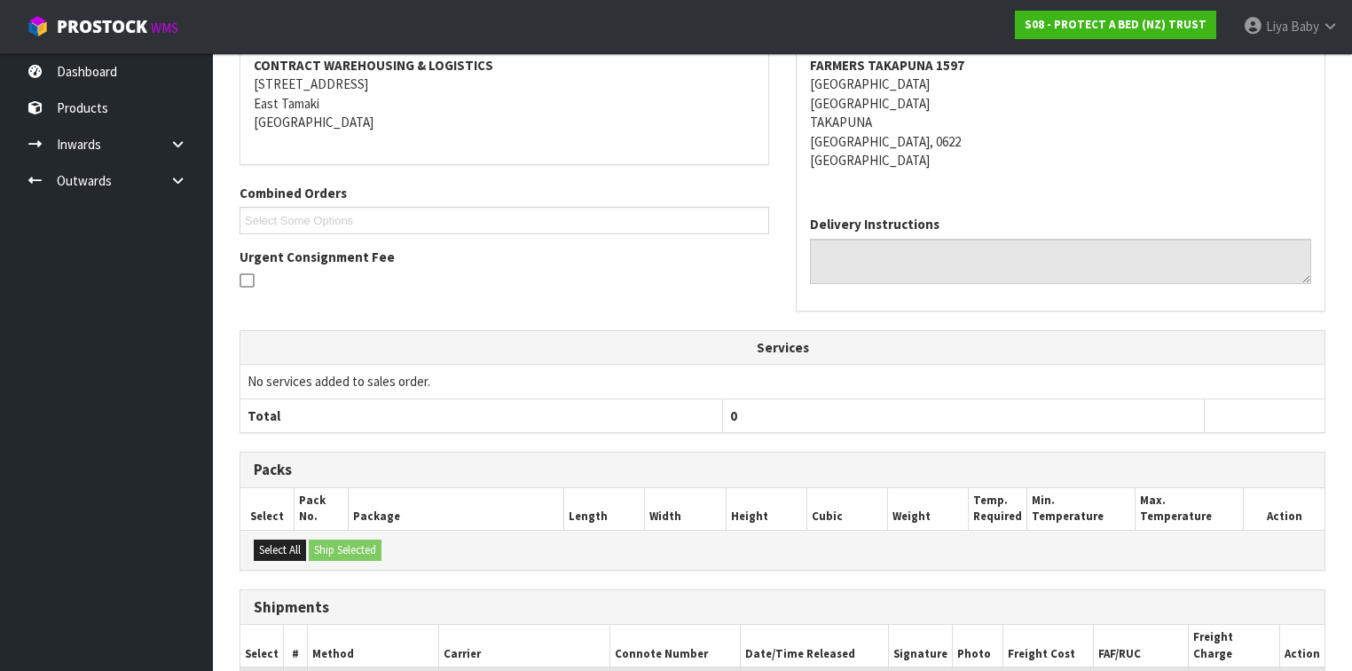
scroll to position [553, 0]
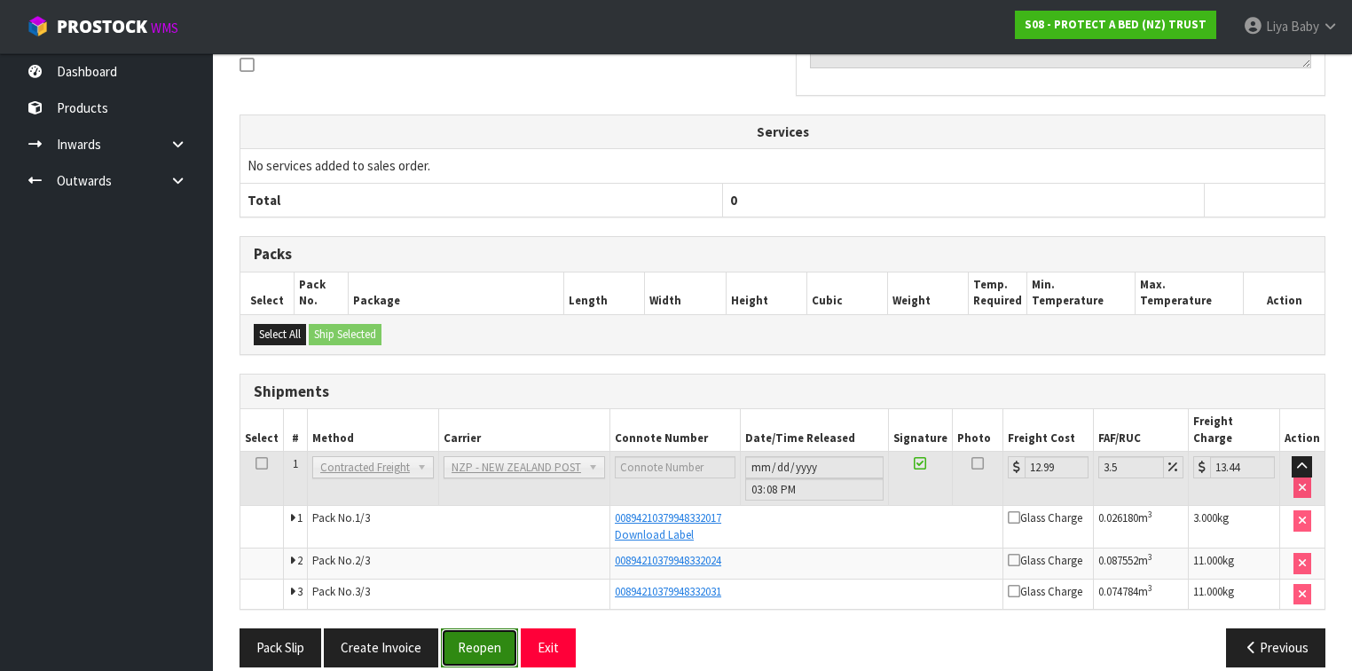
click at [453, 628] on button "Reopen" at bounding box center [479, 647] width 77 height 38
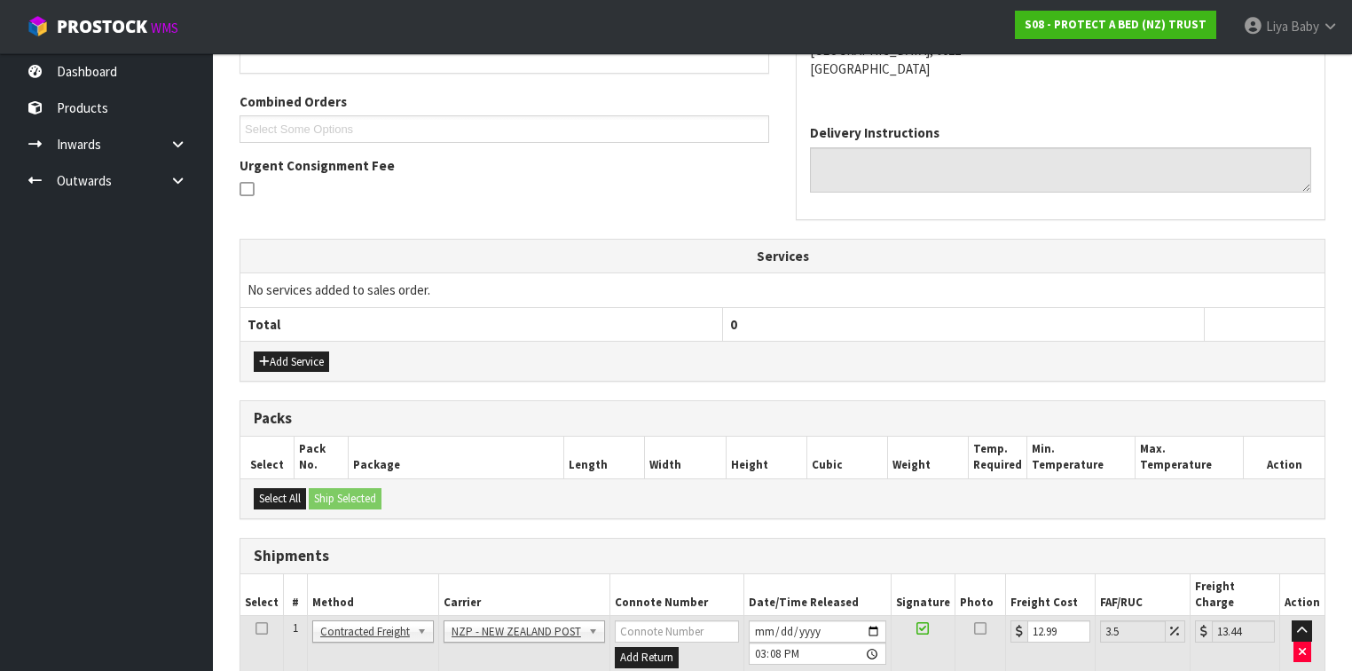
scroll to position [604, 0]
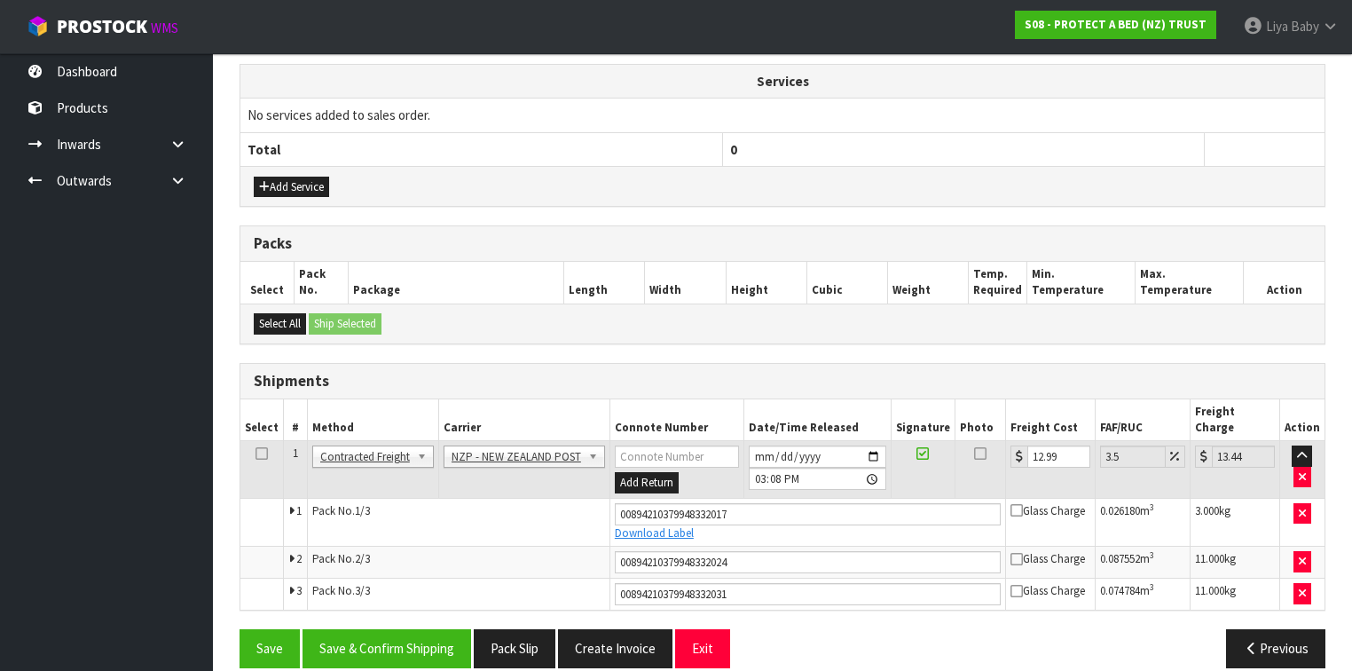
click at [259, 453] on icon at bounding box center [261, 453] width 12 height 1
click at [374, 635] on button "Save & Confirm Shipping" at bounding box center [386, 648] width 169 height 38
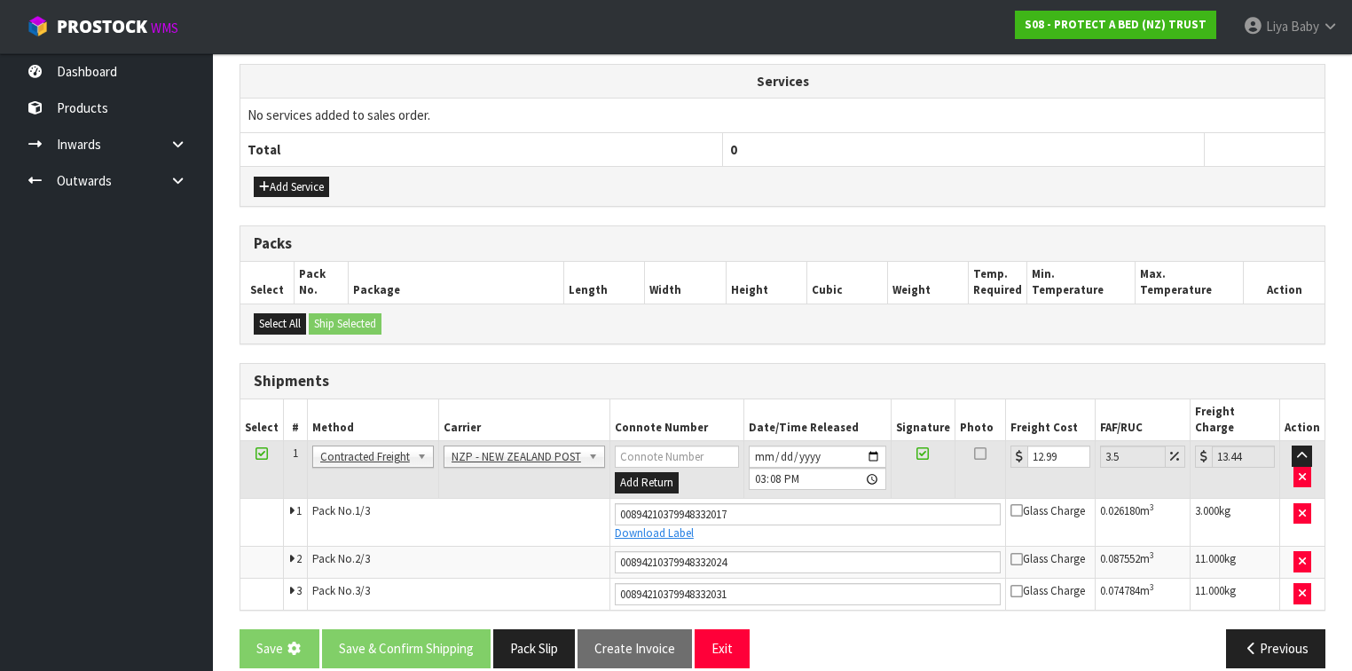
scroll to position [0, 0]
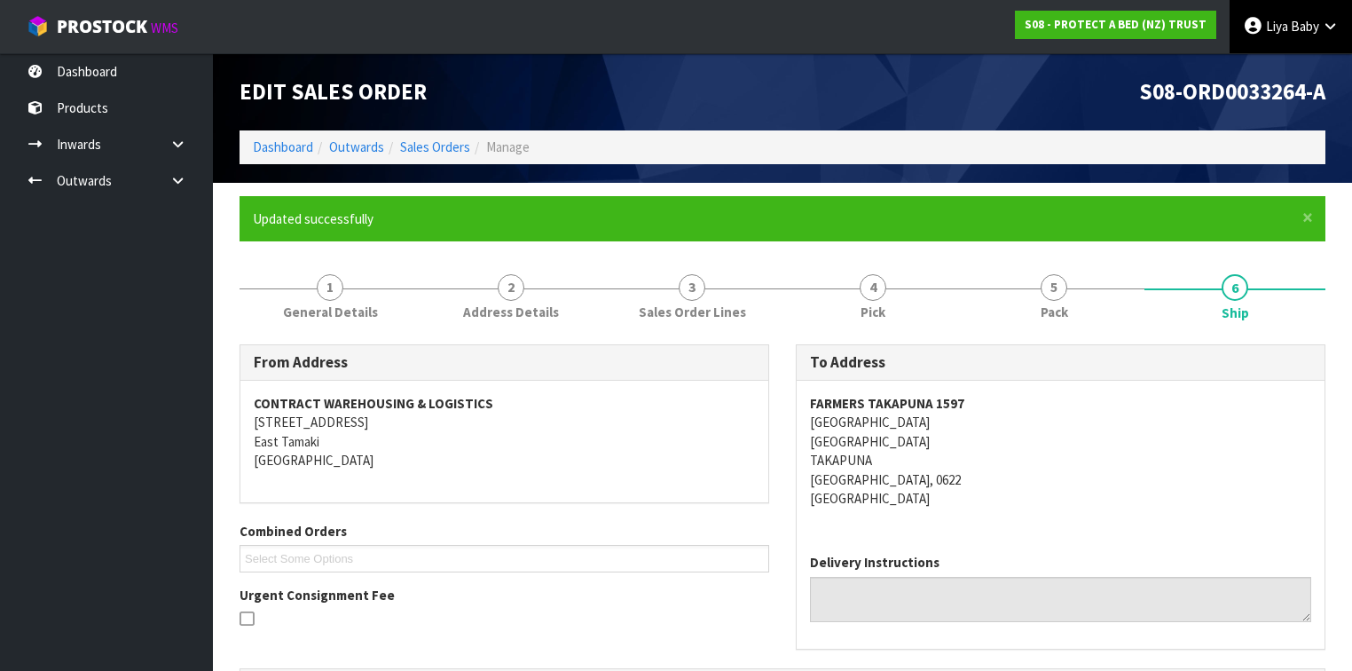
click at [1306, 32] on span "Baby" at bounding box center [1304, 26] width 28 height 17
click at [1285, 70] on link "Logout" at bounding box center [1281, 71] width 140 height 24
